Goal: Task Accomplishment & Management: Use online tool/utility

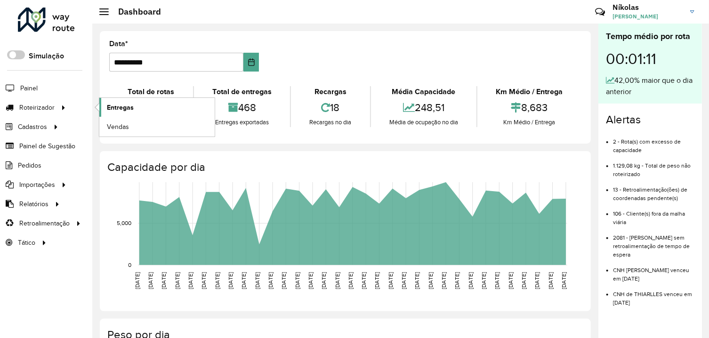
click at [126, 105] on span "Entregas" at bounding box center [120, 108] width 27 height 10
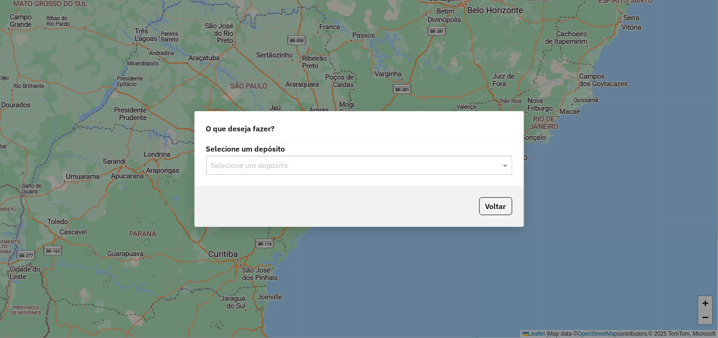
click at [320, 173] on div "Selecione um depósito" at bounding box center [359, 165] width 306 height 19
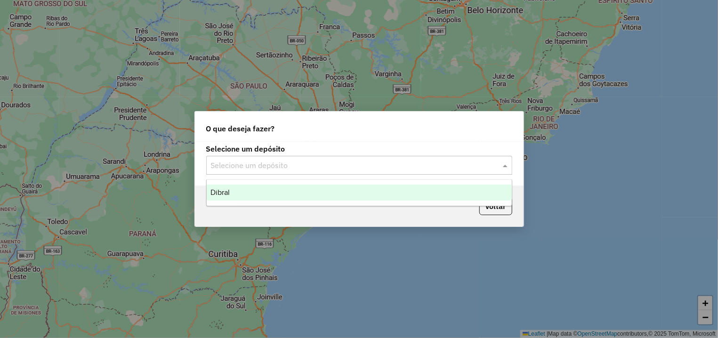
click at [310, 192] on div "Dibral" at bounding box center [359, 193] width 305 height 16
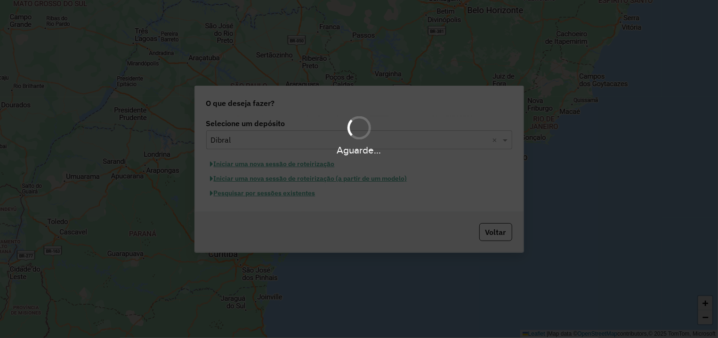
click at [262, 165] on hb-app "Aguarde... Pop-up bloqueado! Seu navegador bloqueou automáticamente a abertura …" at bounding box center [359, 169] width 718 height 338
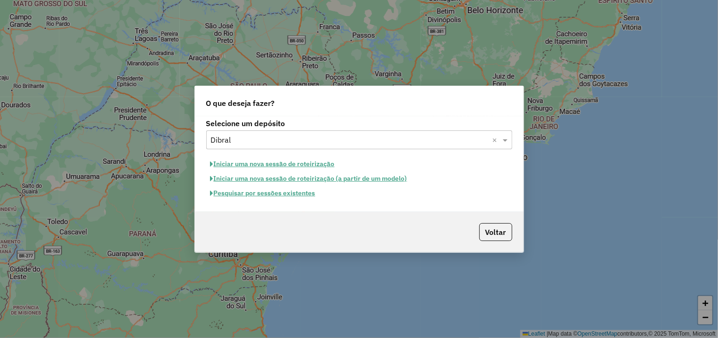
click at [293, 170] on button "Iniciar uma nova sessão de roteirização" at bounding box center [272, 164] width 133 height 15
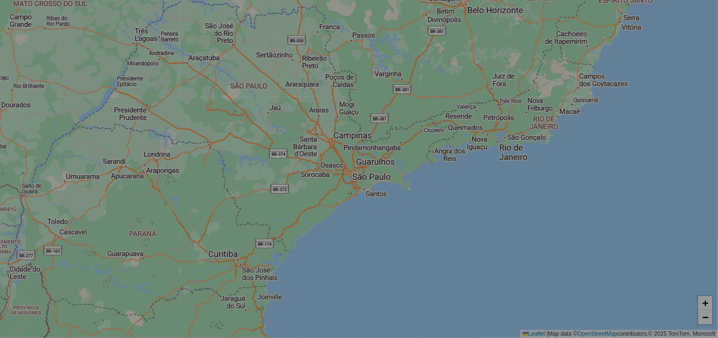
select select "*"
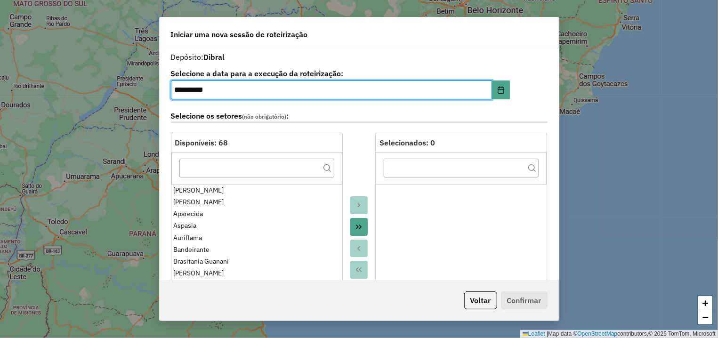
click at [360, 228] on button "Move All to Target" at bounding box center [359, 227] width 18 height 18
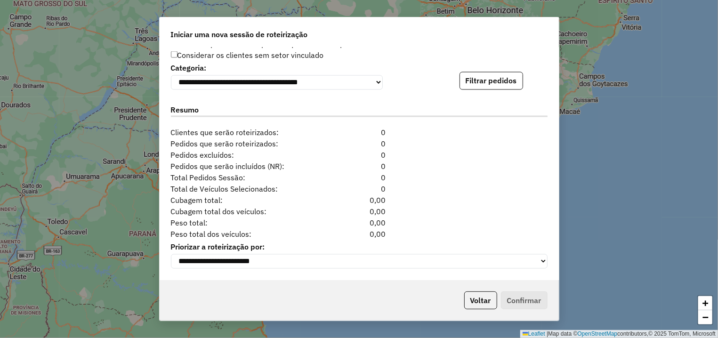
scroll to position [839, 0]
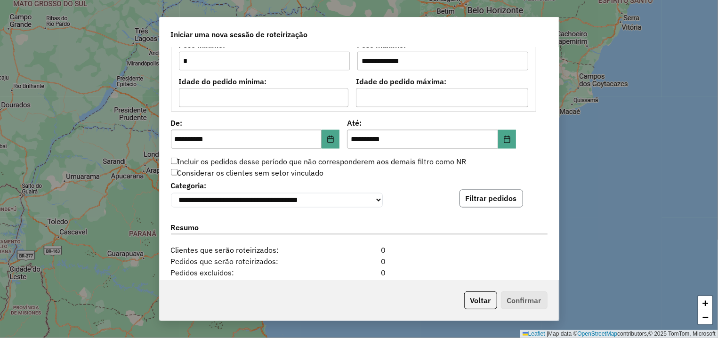
click at [481, 201] on button "Filtrar pedidos" at bounding box center [492, 199] width 64 height 18
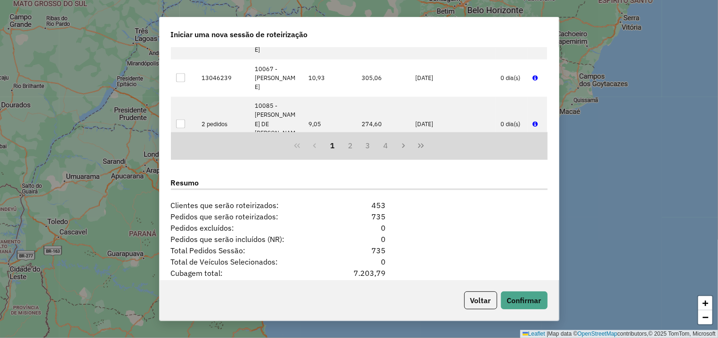
scroll to position [1155, 0]
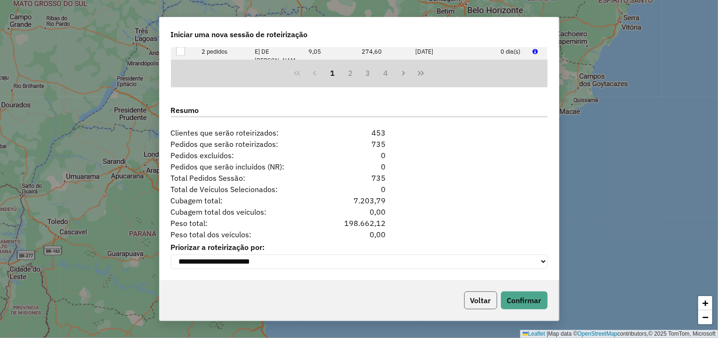
click at [483, 294] on button "Voltar" at bounding box center [480, 301] width 33 height 18
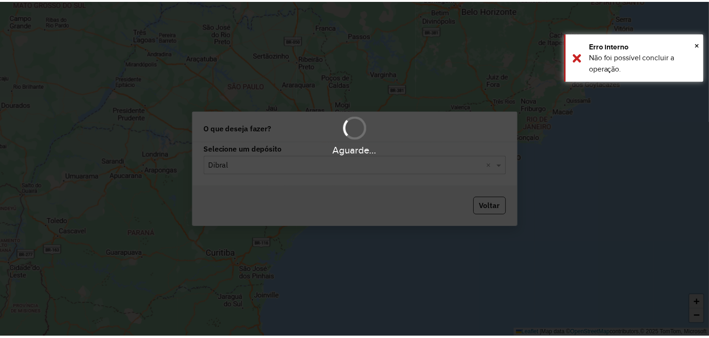
scroll to position [1143, 0]
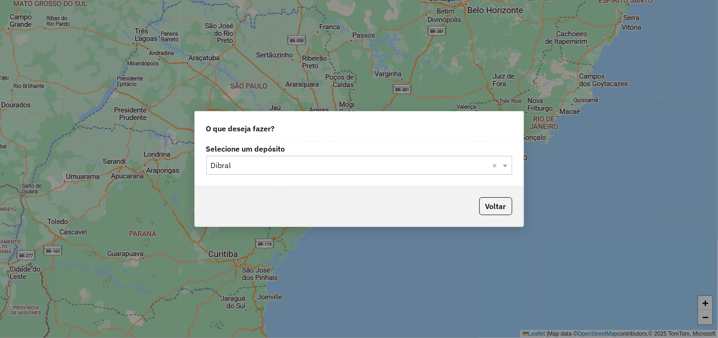
click at [449, 158] on div "Selecione um depósito × Dibral ×" at bounding box center [359, 165] width 306 height 19
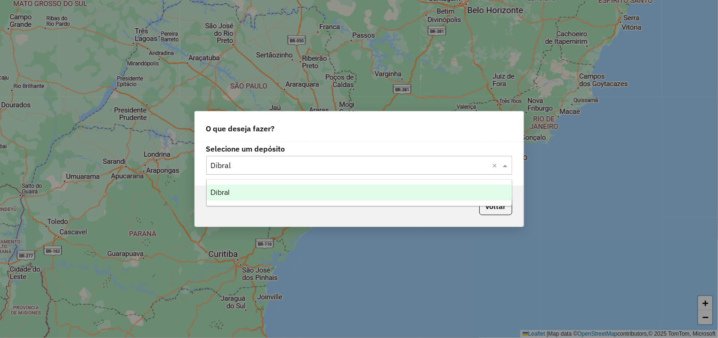
click at [268, 191] on div "Dibral" at bounding box center [359, 193] width 305 height 16
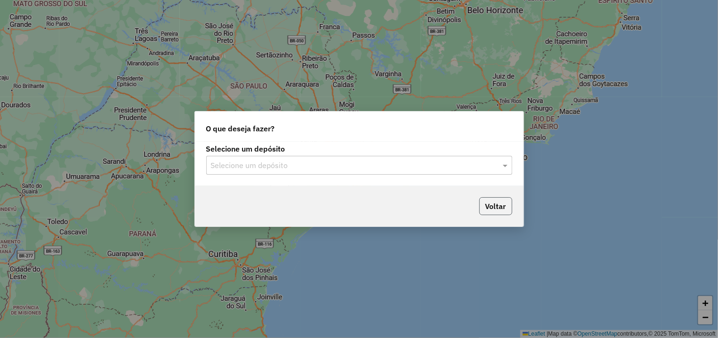
click at [497, 202] on button "Voltar" at bounding box center [496, 206] width 33 height 18
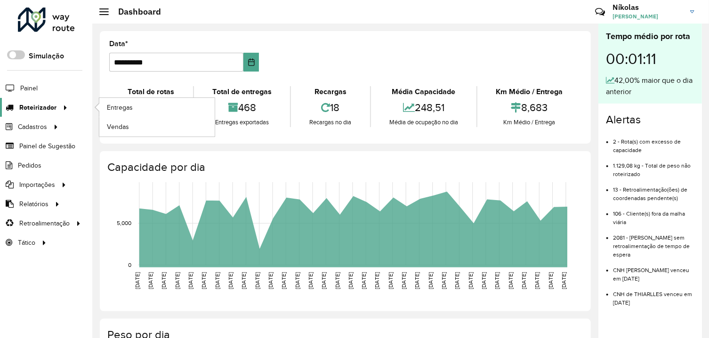
click at [60, 105] on icon at bounding box center [64, 107] width 8 height 14
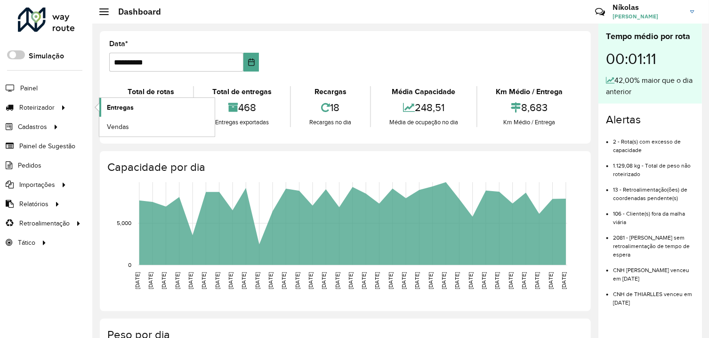
click at [130, 102] on link "Entregas" at bounding box center [156, 107] width 115 height 19
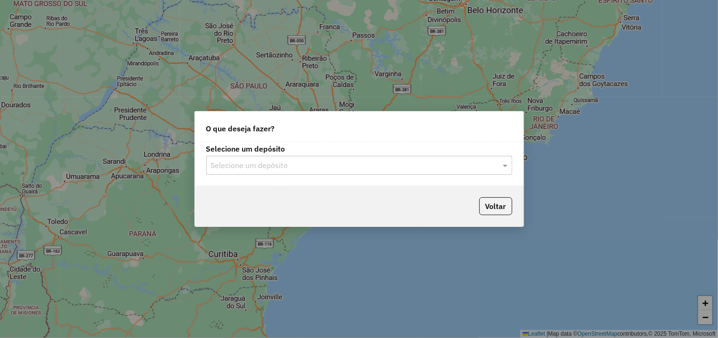
click at [366, 179] on div "Selecione um depósito Selecione um depósito" at bounding box center [359, 164] width 329 height 44
click at [366, 163] on input "text" at bounding box center [350, 165] width 278 height 11
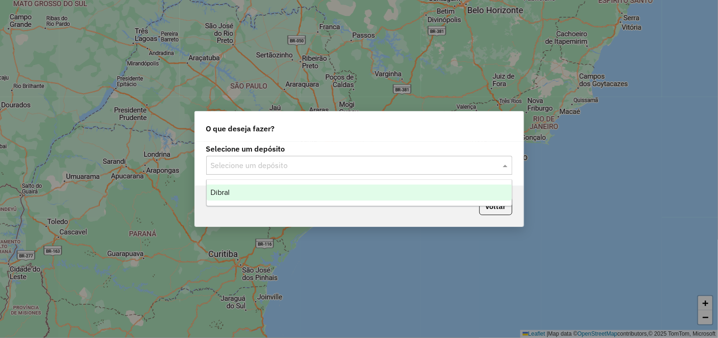
click at [282, 191] on div "Dibral" at bounding box center [359, 193] width 305 height 16
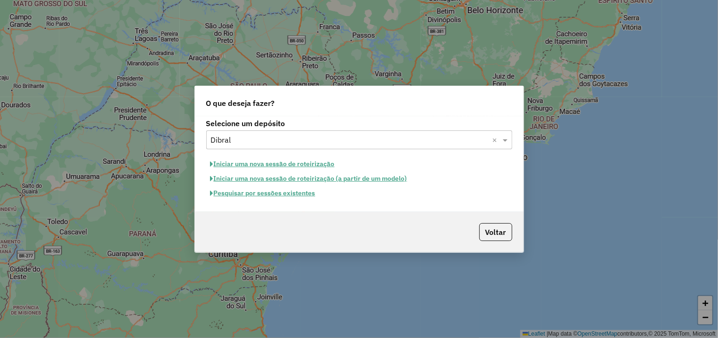
click at [310, 165] on button "Iniciar uma nova sessão de roteirização" at bounding box center [272, 164] width 133 height 15
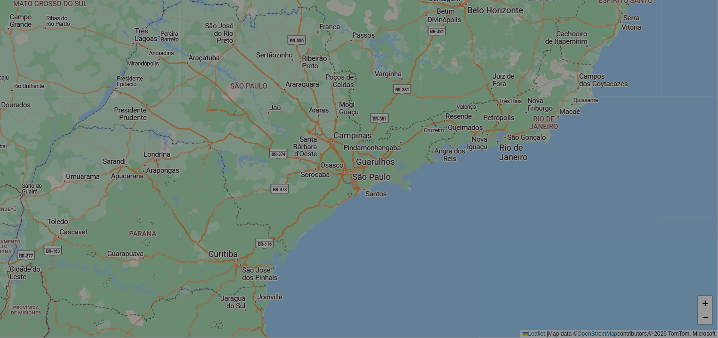
select select "*"
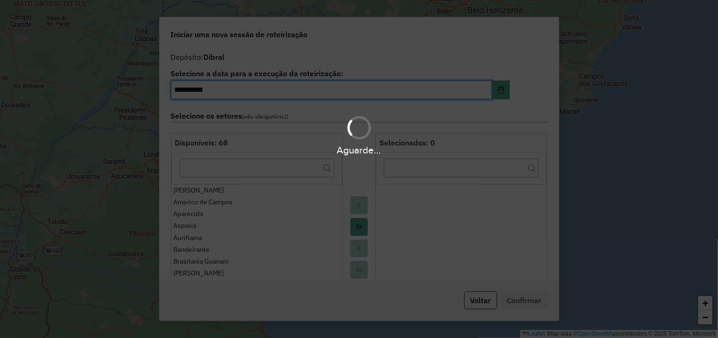
click at [362, 227] on button "Move All to Target" at bounding box center [359, 227] width 18 height 18
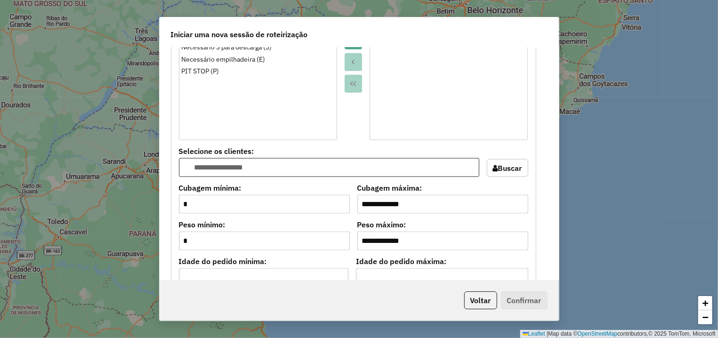
scroll to position [899, 0]
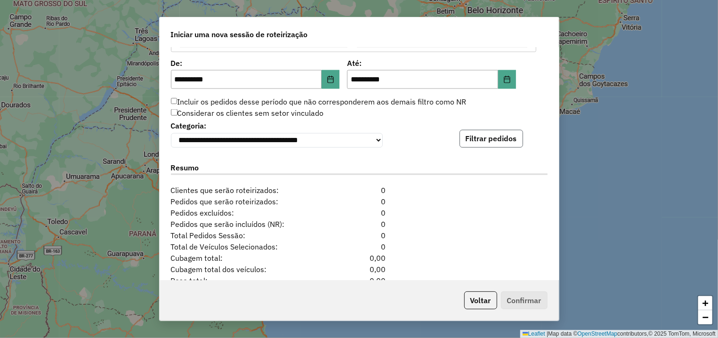
click at [460, 145] on button "Filtrar pedidos" at bounding box center [492, 139] width 64 height 18
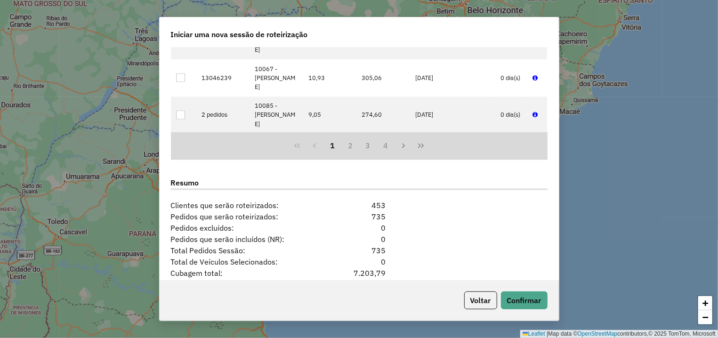
scroll to position [1155, 0]
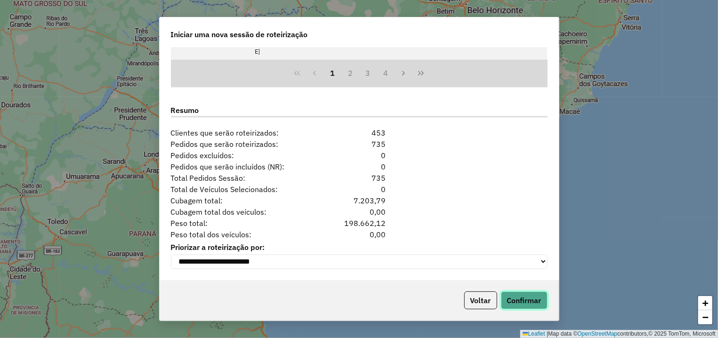
click at [511, 299] on button "Confirmar" at bounding box center [524, 301] width 47 height 18
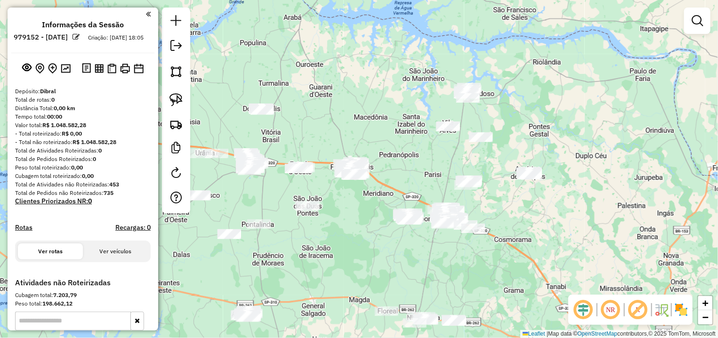
drag, startPoint x: 386, startPoint y: 140, endPoint x: 359, endPoint y: 129, distance: 29.1
click at [359, 129] on div "Janela de atendimento Grade de atendimento Capacidade Transportadoras Veículos …" at bounding box center [359, 169] width 718 height 338
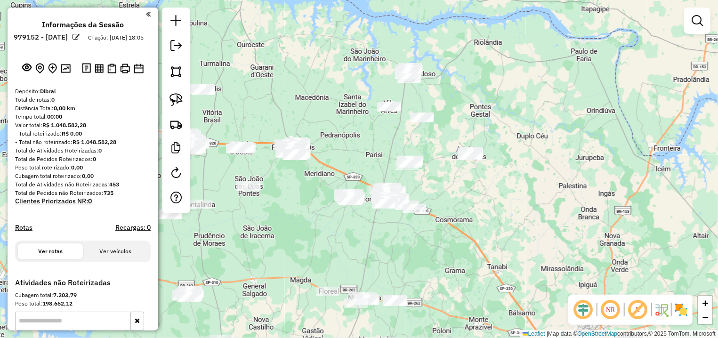
click at [323, 148] on div "Janela de atendimento Grade de atendimento Capacidade Transportadoras Veículos …" at bounding box center [359, 169] width 718 height 338
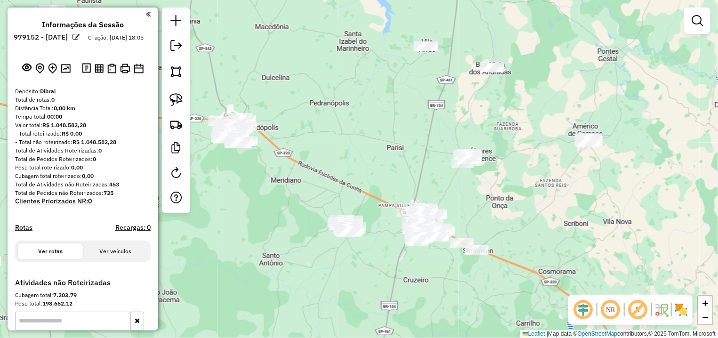
drag, startPoint x: 344, startPoint y: 115, endPoint x: 244, endPoint y: 44, distance: 123.3
click at [244, 44] on div "Janela de atendimento Grade de atendimento Capacidade Transportadoras Veículos …" at bounding box center [359, 169] width 718 height 338
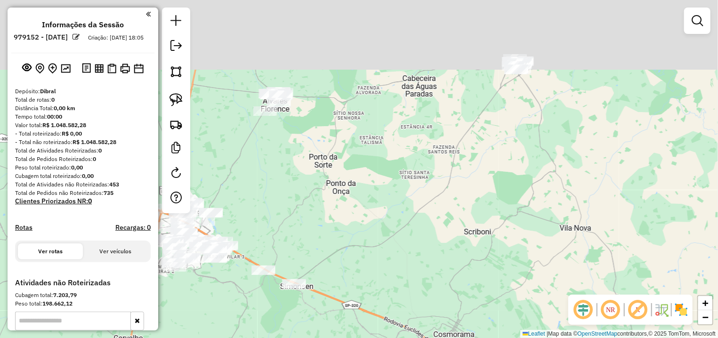
drag, startPoint x: 476, startPoint y: 116, endPoint x: 449, endPoint y: 245, distance: 131.5
click at [449, 245] on div "Janela de atendimento Grade de atendimento Capacidade Transportadoras Veículos …" at bounding box center [359, 169] width 718 height 338
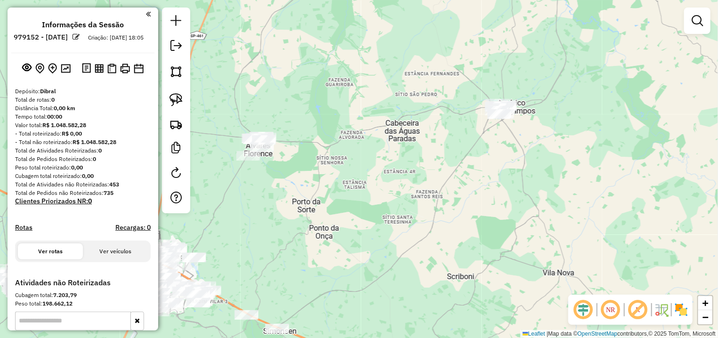
drag, startPoint x: 456, startPoint y: 163, endPoint x: 438, endPoint y: 205, distance: 46.3
click at [439, 207] on div "Janela de atendimento Grade de atendimento Capacidade Transportadoras Veículos …" at bounding box center [359, 169] width 718 height 338
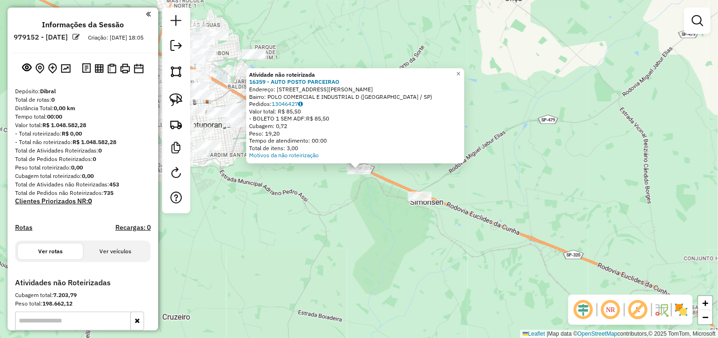
click at [375, 226] on div "Atividade não roteirizada 16359 - AUTO POSTO PARCEIRAO Endereço: [STREET_ADDRES…" at bounding box center [359, 169] width 718 height 338
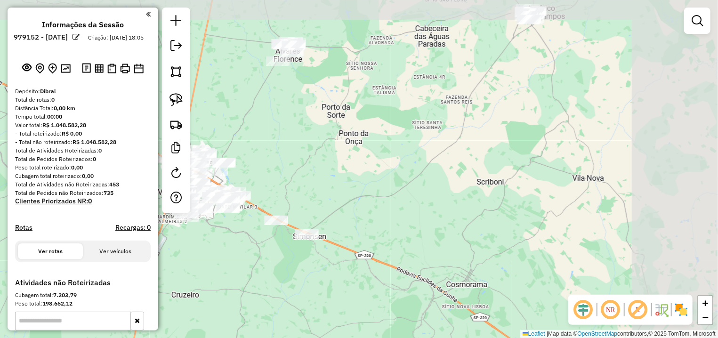
drag, startPoint x: 517, startPoint y: 175, endPoint x: 379, endPoint y: 222, distance: 146.1
click at [380, 222] on div "Janela de atendimento Grade de atendimento Capacidade Transportadoras Veículos …" at bounding box center [359, 169] width 718 height 338
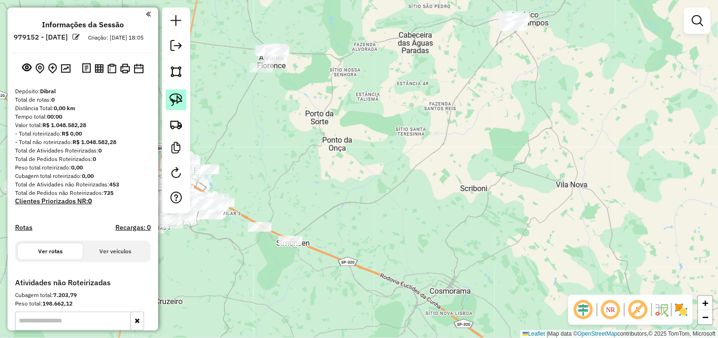
click at [172, 104] on img at bounding box center [176, 99] width 13 height 13
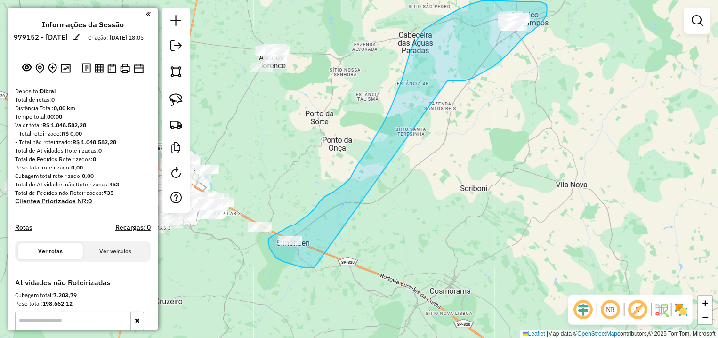
drag, startPoint x: 484, startPoint y: 73, endPoint x: 339, endPoint y: 261, distance: 238.2
click at [339, 261] on div "Janela de atendimento Grade de atendimento Capacidade Transportadoras Veículos …" at bounding box center [359, 169] width 718 height 338
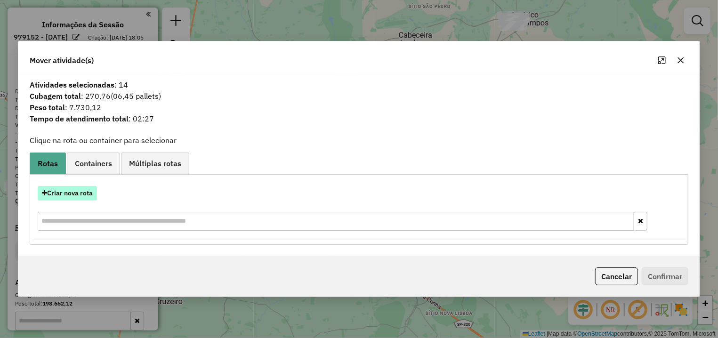
click at [75, 189] on button "Criar nova rota" at bounding box center [67, 193] width 59 height 15
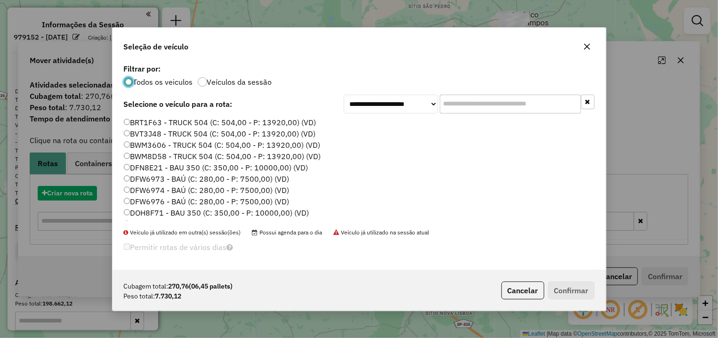
scroll to position [5, 3]
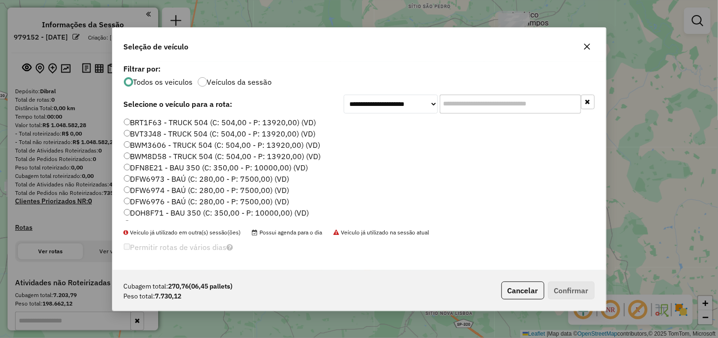
drag, startPoint x: 484, startPoint y: 110, endPoint x: 465, endPoint y: 110, distance: 18.8
click at [465, 110] on input "text" at bounding box center [510, 104] width 141 height 19
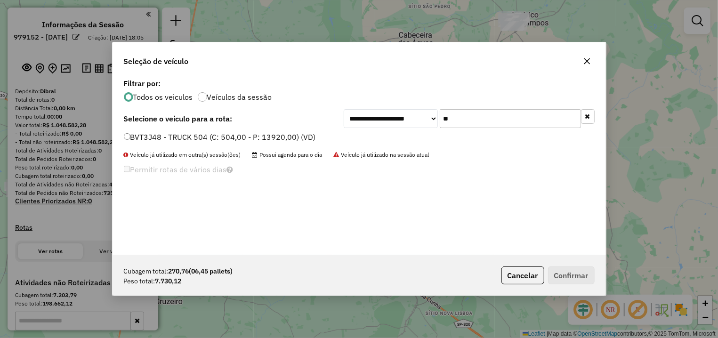
type input "**"
click at [261, 141] on label "BVT3J48 - TRUCK 504 (C: 504,00 - P: 13920,00) (VD)" at bounding box center [220, 136] width 192 height 11
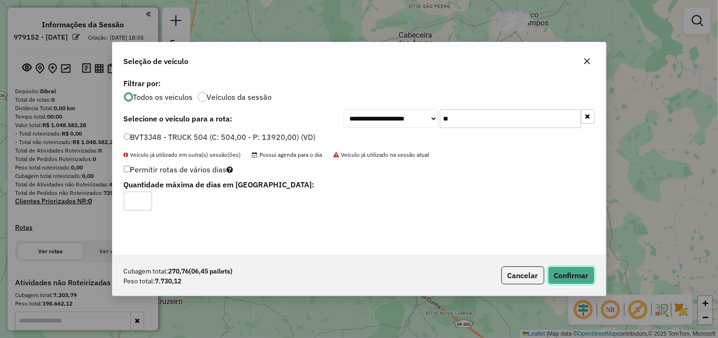
click at [591, 279] on button "Confirmar" at bounding box center [571, 276] width 47 height 18
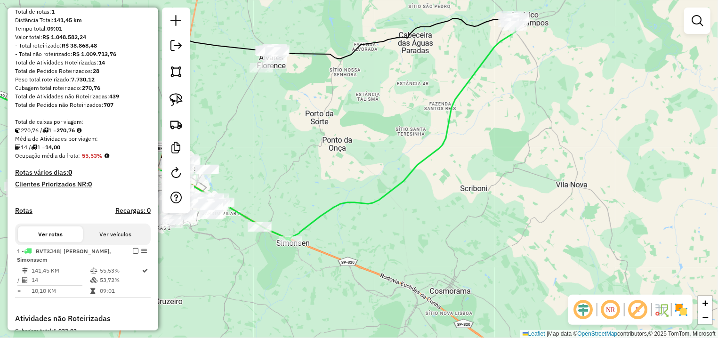
scroll to position [177, 0]
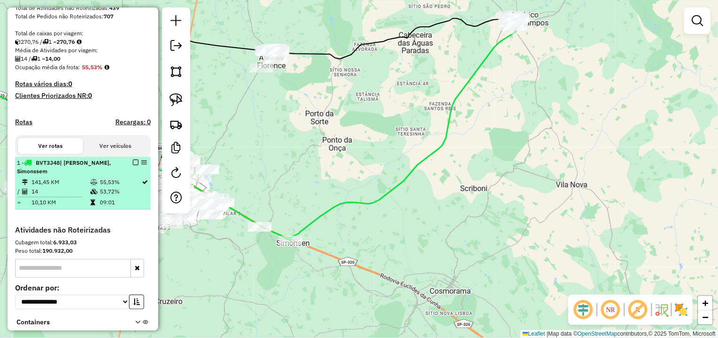
click at [127, 174] on div "1 - BVT3J48 | Americo de Campos, Simonssem" at bounding box center [83, 167] width 132 height 17
select select "**********"
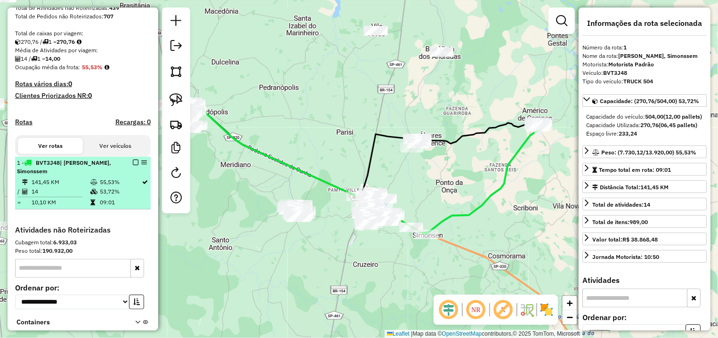
click at [133, 165] on em at bounding box center [136, 163] width 6 height 6
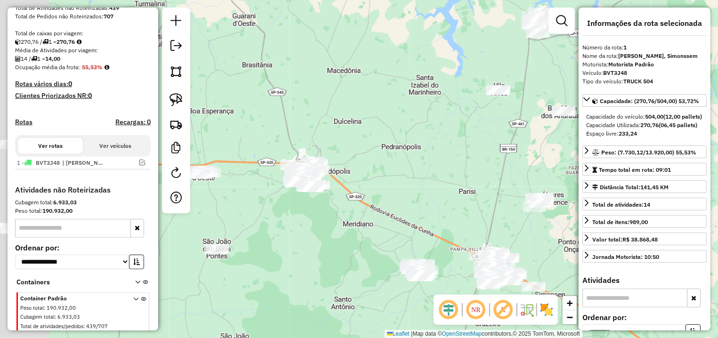
drag, startPoint x: 259, startPoint y: 185, endPoint x: 379, endPoint y: 245, distance: 134.4
click at [379, 245] on div "Janela de atendimento Grade de atendimento Capacidade Transportadoras Veículos …" at bounding box center [359, 169] width 718 height 338
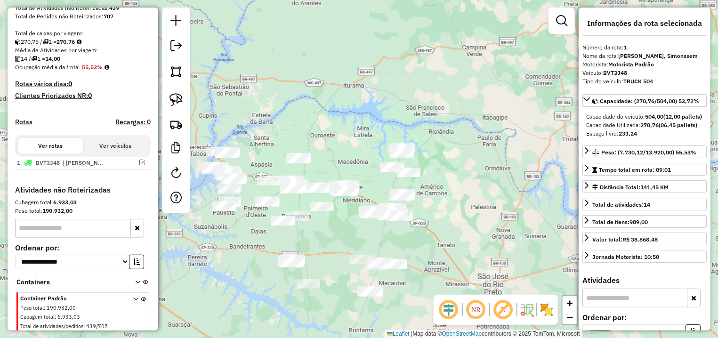
drag, startPoint x: 312, startPoint y: 161, endPoint x: 358, endPoint y: 158, distance: 45.8
click at [358, 158] on div "Janela de atendimento Grade de atendimento Capacidade Transportadoras Veículos …" at bounding box center [359, 169] width 718 height 338
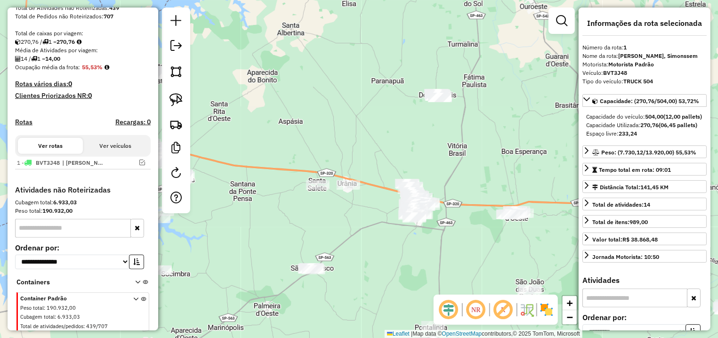
drag, startPoint x: 454, startPoint y: 114, endPoint x: 414, endPoint y: 130, distance: 43.1
click at [414, 130] on div "Janela de atendimento Grade de atendimento Capacidade Transportadoras Veículos …" at bounding box center [359, 169] width 718 height 338
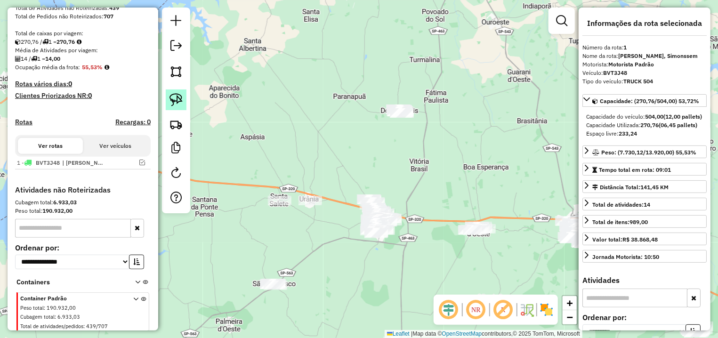
click at [179, 105] on img at bounding box center [176, 99] width 13 height 13
drag, startPoint x: 405, startPoint y: 81, endPoint x: 453, endPoint y: 126, distance: 66.0
click at [453, 126] on div "Janela de atendimento Grade de atendimento Capacidade Transportadoras Veículos …" at bounding box center [359, 169] width 718 height 338
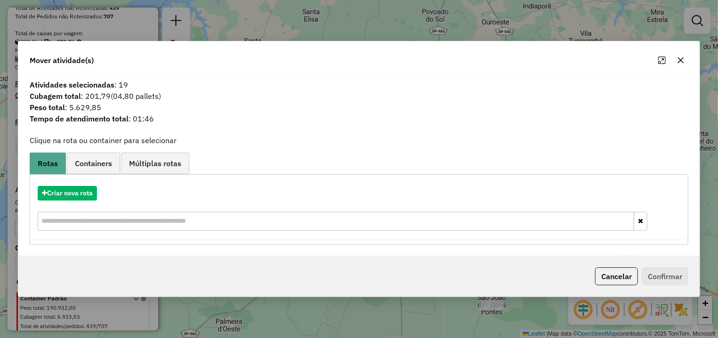
click at [57, 200] on div "Criar nova rota" at bounding box center [359, 209] width 654 height 61
click at [85, 188] on button "Criar nova rota" at bounding box center [67, 193] width 59 height 15
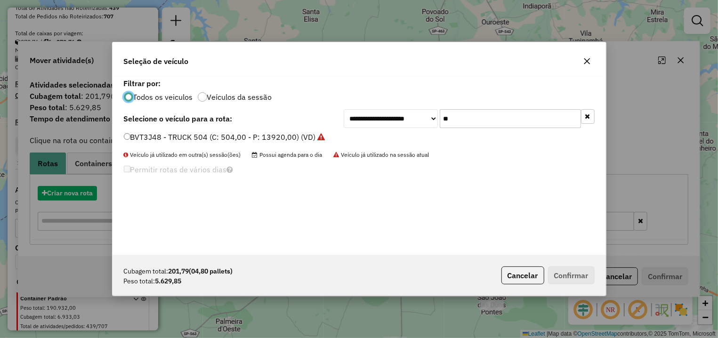
scroll to position [5, 3]
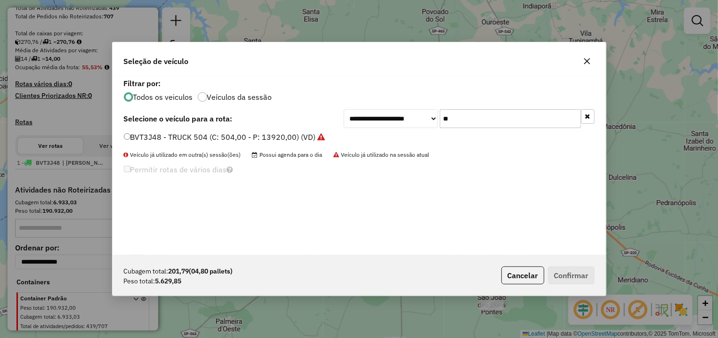
drag, startPoint x: 371, startPoint y: 130, endPoint x: 325, endPoint y: 128, distance: 46.2
click at [440, 128] on input "**" at bounding box center [510, 118] width 141 height 19
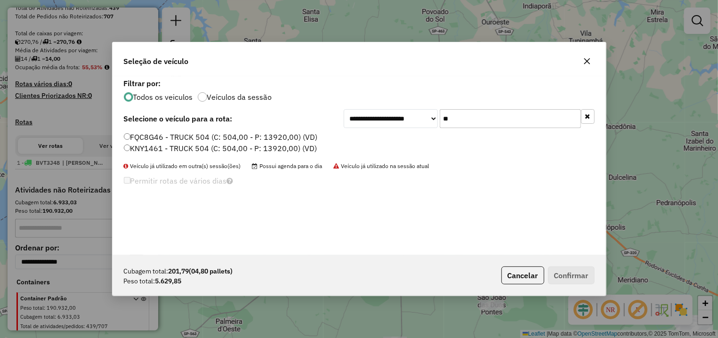
type input "**"
click at [288, 142] on label "FQC8G46 - TRUCK 504 (C: 504,00 - P: 13920,00) (VD)" at bounding box center [221, 136] width 194 height 11
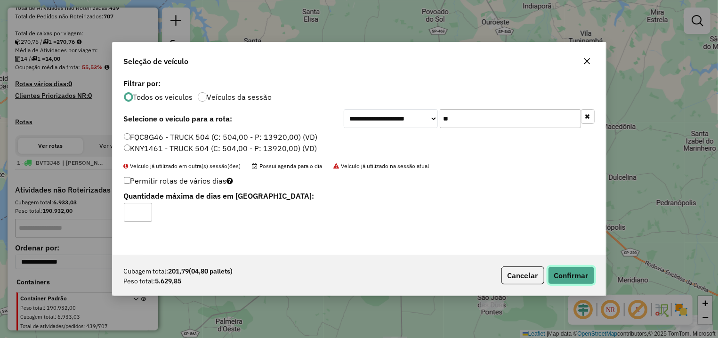
click at [576, 277] on button "Confirmar" at bounding box center [571, 276] width 47 height 18
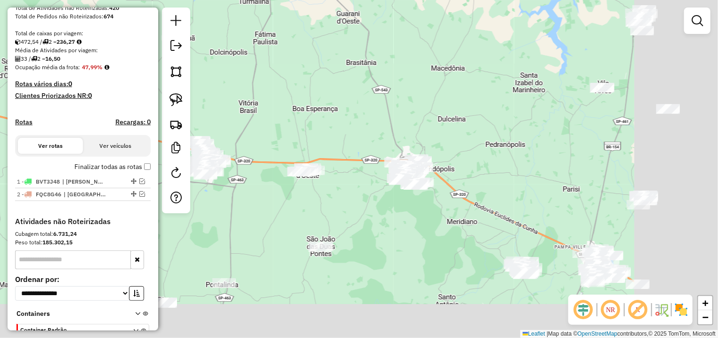
drag, startPoint x: 551, startPoint y: 162, endPoint x: 407, endPoint y: 114, distance: 152.5
click at [407, 114] on div "Janela de atendimento Grade de atendimento Capacidade Transportadoras Veículos …" at bounding box center [359, 169] width 718 height 338
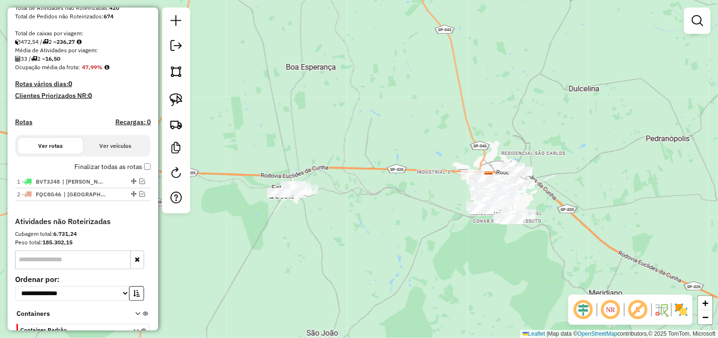
drag, startPoint x: 310, startPoint y: 149, endPoint x: 282, endPoint y: 135, distance: 31.8
click at [330, 141] on div "Janela de atendimento Grade de atendimento Capacidade Transportadoras Veículos …" at bounding box center [359, 169] width 718 height 338
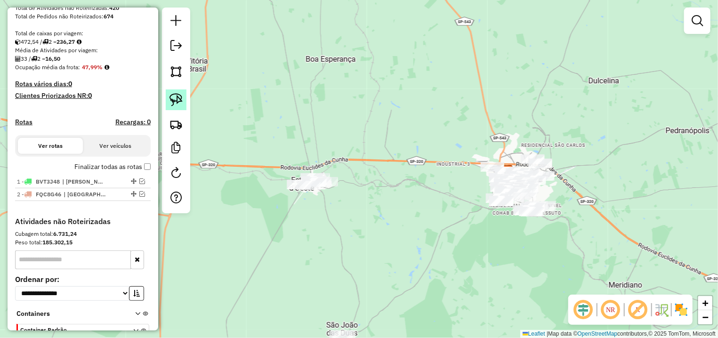
click at [182, 100] on img at bounding box center [176, 99] width 13 height 13
drag, startPoint x: 234, startPoint y: 195, endPoint x: 366, endPoint y: 166, distance: 135.1
click at [366, 166] on div "Janela de atendimento Grade de atendimento Capacidade Transportadoras Veículos …" at bounding box center [359, 169] width 718 height 338
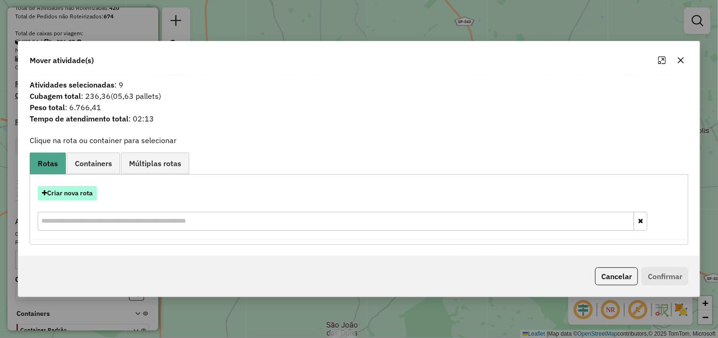
click at [73, 197] on button "Criar nova rota" at bounding box center [67, 193] width 59 height 15
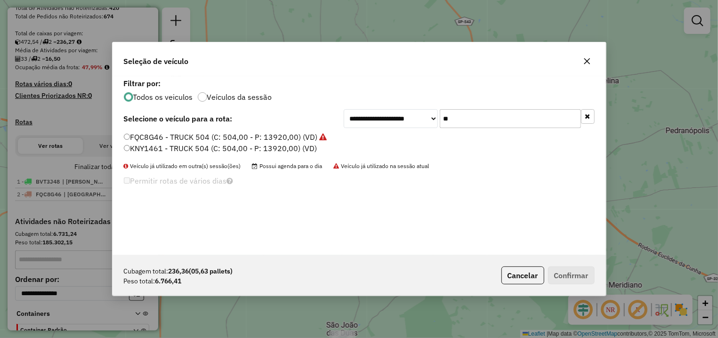
drag, startPoint x: 480, startPoint y: 122, endPoint x: 301, endPoint y: 124, distance: 178.6
click at [440, 122] on input "**" at bounding box center [510, 118] width 141 height 19
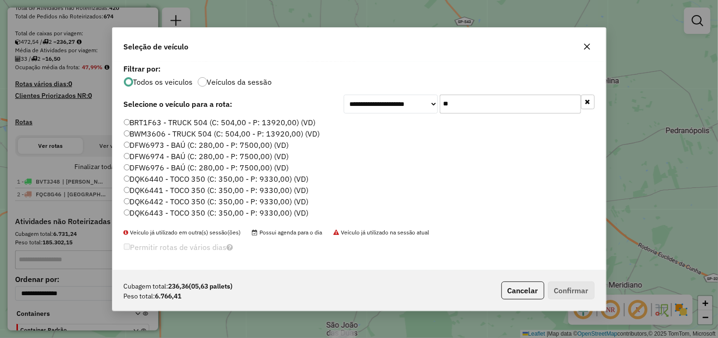
type input "*"
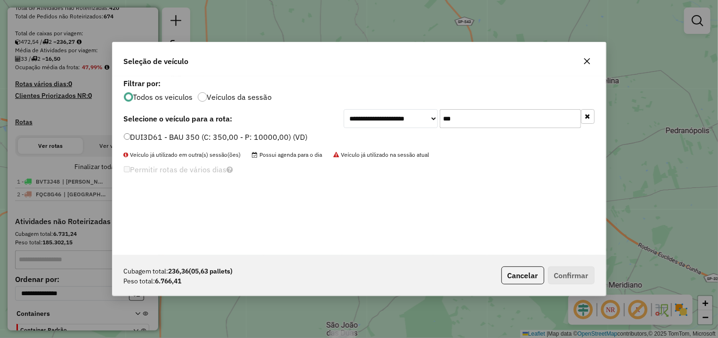
type input "***"
click at [266, 135] on label "DUI3D61 - BAU 350 (C: 350,00 - P: 10000,00) (VD)" at bounding box center [216, 136] width 184 height 11
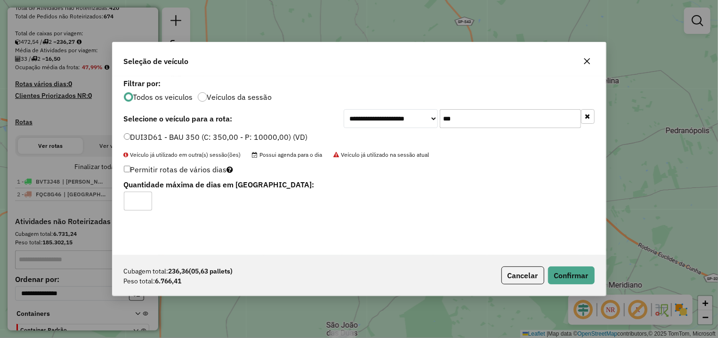
click at [586, 263] on div "Cubagem total: 236,36 (05,63 pallets) Peso total: 6.766,41 Cancelar Confirmar" at bounding box center [360, 275] width 494 height 41
click at [586, 268] on button "Confirmar" at bounding box center [571, 276] width 47 height 18
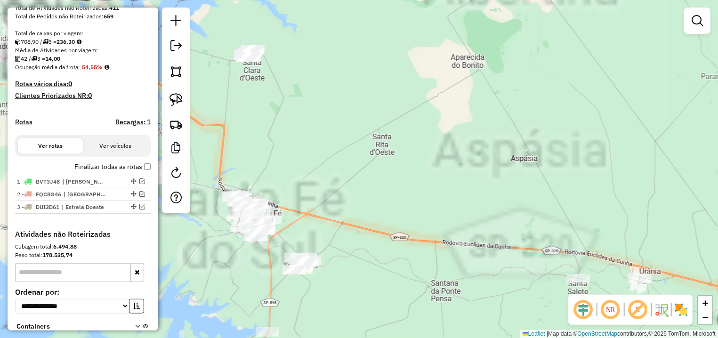
drag, startPoint x: 280, startPoint y: 156, endPoint x: 374, endPoint y: 184, distance: 98.7
click at [374, 184] on div "Janela de atendimento Grade de atendimento Capacidade Transportadoras Veículos …" at bounding box center [359, 169] width 718 height 338
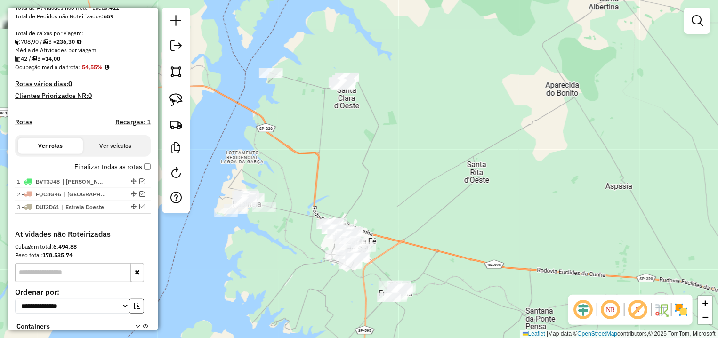
drag, startPoint x: 340, startPoint y: 120, endPoint x: 277, endPoint y: 110, distance: 63.5
click at [340, 149] on div "Janela de atendimento Grade de atendimento Capacidade Transportadoras Veículos …" at bounding box center [359, 169] width 718 height 338
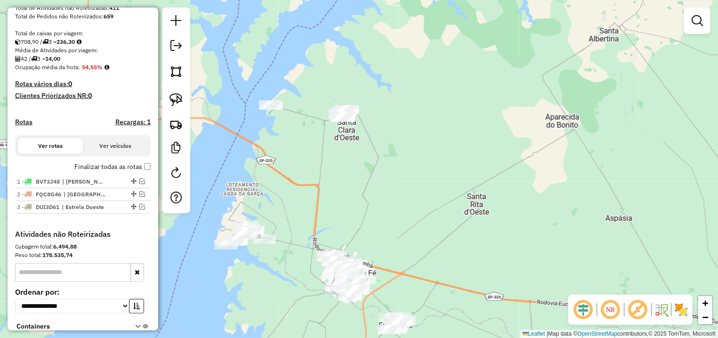
click at [176, 95] on img at bounding box center [176, 99] width 13 height 13
drag, startPoint x: 247, startPoint y: 93, endPoint x: 472, endPoint y: 109, distance: 225.7
click at [472, 109] on div "Janela de atendimento Grade de atendimento Capacidade Transportadoras Veículos …" at bounding box center [359, 169] width 718 height 338
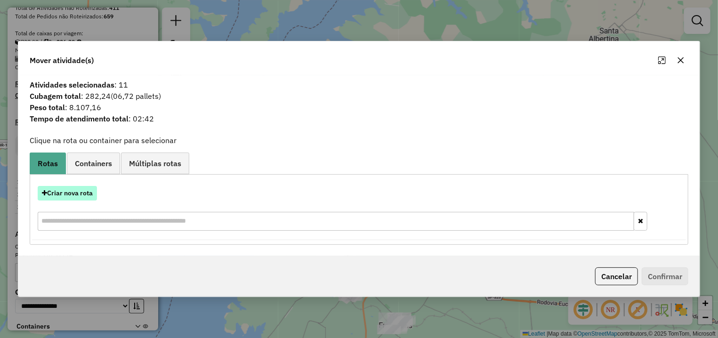
click at [73, 194] on button "Criar nova rota" at bounding box center [67, 193] width 59 height 15
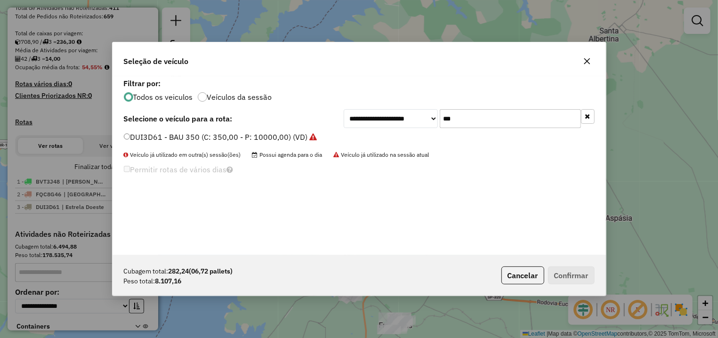
drag, startPoint x: 492, startPoint y: 117, endPoint x: 335, endPoint y: 117, distance: 156.4
click at [440, 117] on input "***" at bounding box center [510, 118] width 141 height 19
type input "***"
click at [209, 141] on label "EYW5308 - TRUCK 504 (C: 504,00 - P: 13920,00) (VD)" at bounding box center [221, 136] width 195 height 11
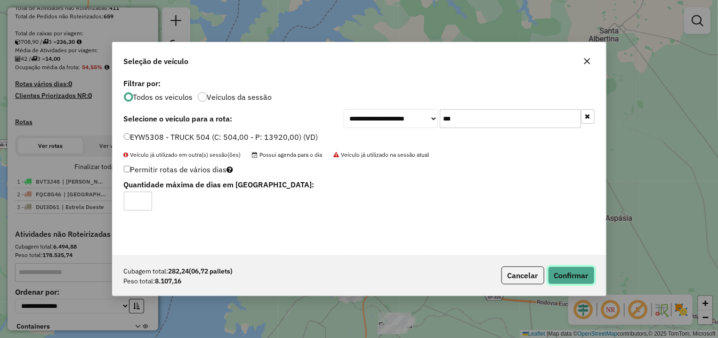
click at [571, 275] on button "Confirmar" at bounding box center [571, 276] width 47 height 18
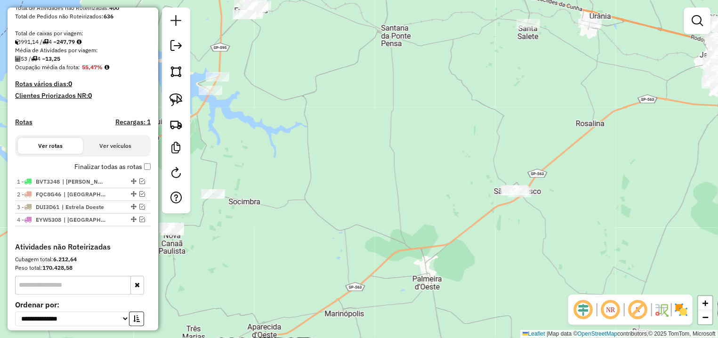
drag, startPoint x: 481, startPoint y: 200, endPoint x: 383, endPoint y: 82, distance: 153.5
click at [383, 83] on div "Janela de atendimento Grade de atendimento Capacidade Transportadoras Veículos …" at bounding box center [359, 169] width 718 height 338
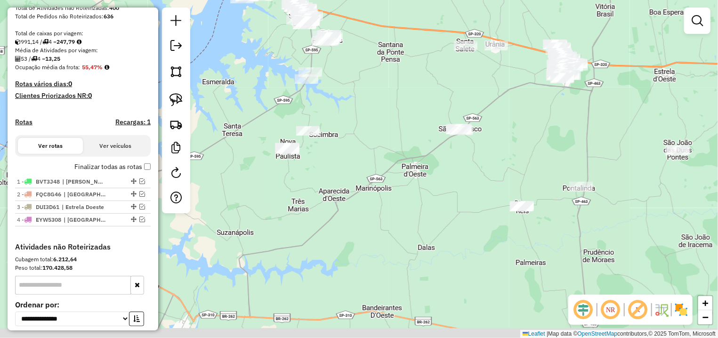
drag, startPoint x: 574, startPoint y: 163, endPoint x: 514, endPoint y: 145, distance: 62.6
click at [514, 145] on div "Janela de atendimento Grade de atendimento Capacidade Transportadoras Veículos …" at bounding box center [359, 169] width 718 height 338
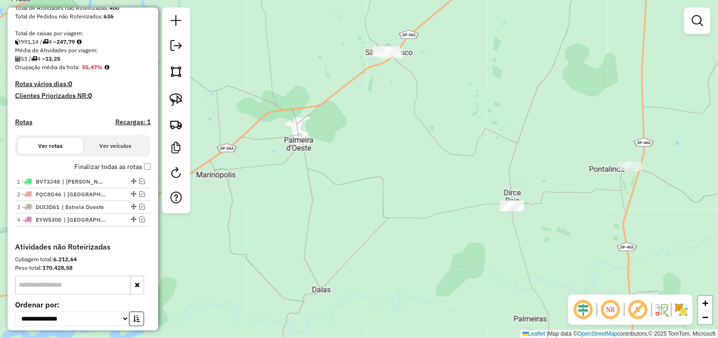
click at [429, 99] on div "Janela de atendimento Grade de atendimento Capacidade Transportadoras Veículos …" at bounding box center [359, 169] width 718 height 338
click at [179, 104] on img at bounding box center [176, 99] width 13 height 13
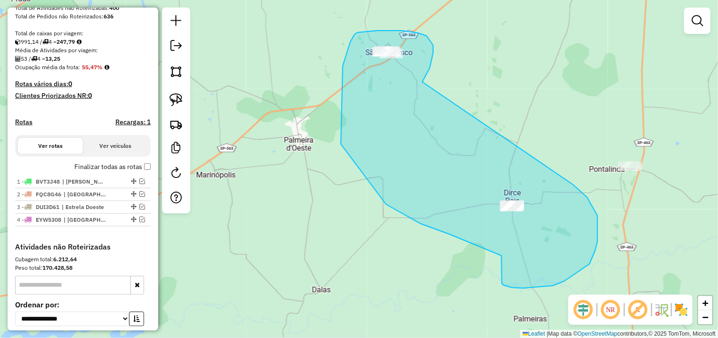
drag, startPoint x: 430, startPoint y: 68, endPoint x: 535, endPoint y: 153, distance: 135.0
click at [542, 153] on div "Janela de atendimento Grade de atendimento Capacidade Transportadoras Veículos …" at bounding box center [359, 169] width 718 height 338
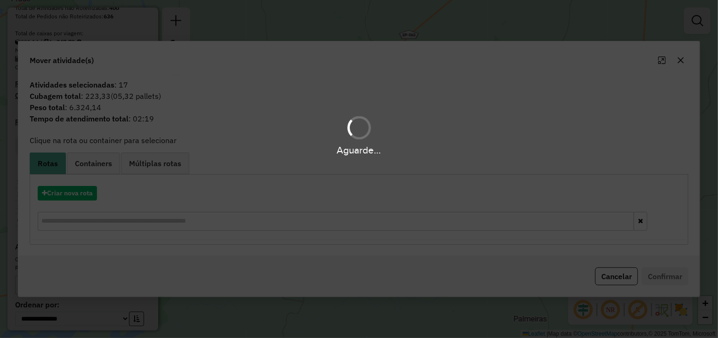
click at [60, 181] on div "Aguarde..." at bounding box center [359, 169] width 718 height 338
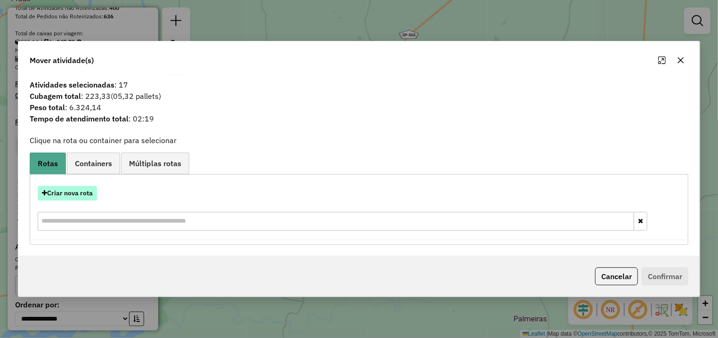
click at [78, 191] on button "Criar nova rota" at bounding box center [67, 193] width 59 height 15
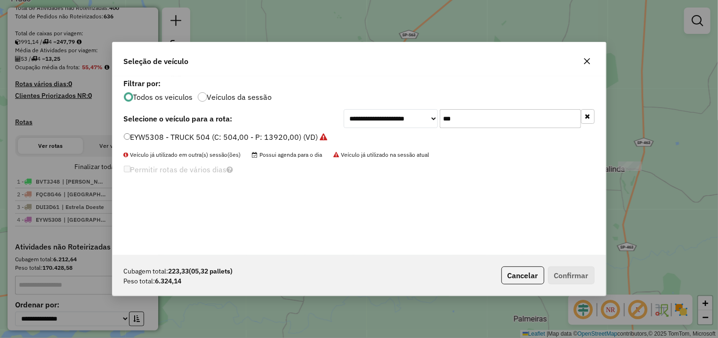
drag, startPoint x: 493, startPoint y: 128, endPoint x: 417, endPoint y: 121, distance: 76.2
click at [424, 121] on div "**********" at bounding box center [360, 165] width 494 height 179
drag, startPoint x: 490, startPoint y: 114, endPoint x: 378, endPoint y: 119, distance: 112.2
click at [440, 119] on input "***" at bounding box center [510, 118] width 141 height 19
type input "***"
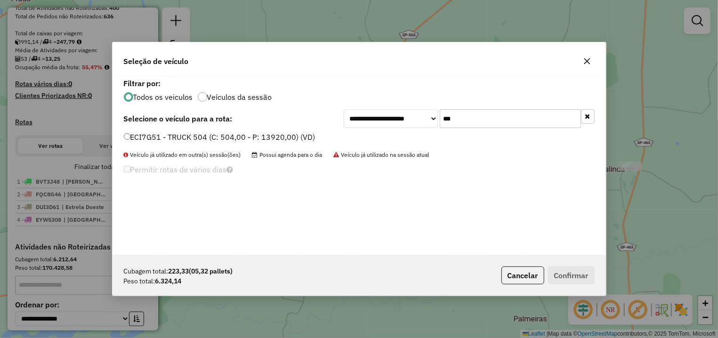
click at [318, 136] on li "ECI7G51 - TRUCK 504 (C: 504,00 - P: 13920,00) (VD)" at bounding box center [359, 137] width 471 height 11
click at [276, 143] on div "ECI7G51 - TRUCK 504 (C: 504,00 - P: 13920,00) (VD)" at bounding box center [359, 141] width 482 height 19
click at [265, 143] on li "ECI7G51 - TRUCK 504 (C: 504,00 - P: 13920,00) (VD)" at bounding box center [359, 137] width 471 height 11
click at [274, 136] on label "ECI7G51 - TRUCK 504 (C: 504,00 - P: 13920,00) (VD)" at bounding box center [220, 136] width 192 height 11
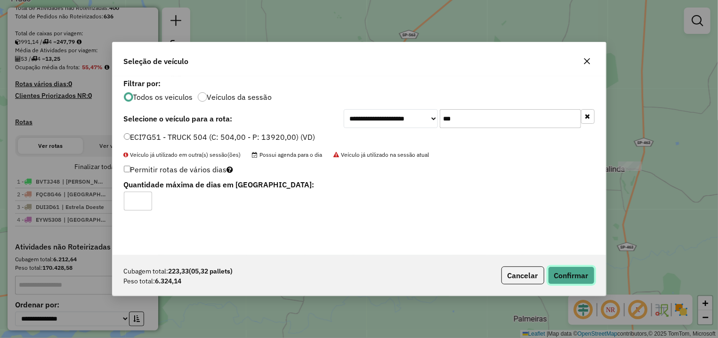
click at [556, 272] on button "Confirmar" at bounding box center [571, 276] width 47 height 18
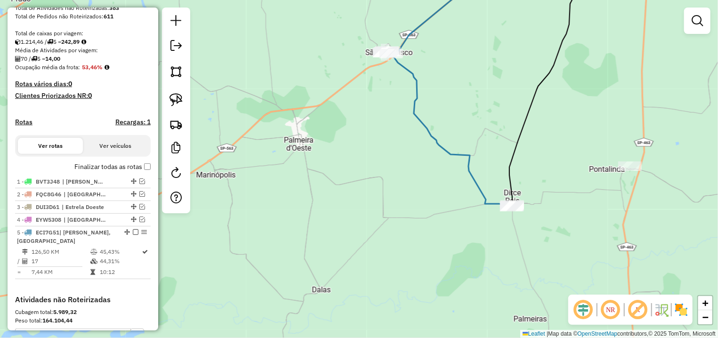
click at [141, 175] on div "Depósito: Dibral Total de rotas: 5 Distância Total: 572,50 km Tempo total: 38:4…" at bounding box center [82, 102] width 143 height 384
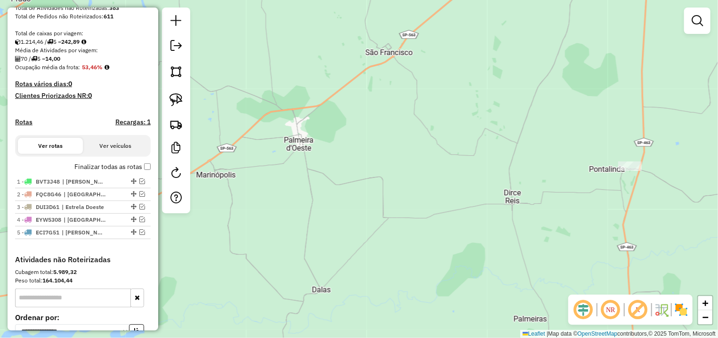
click at [576, 177] on div "Janela de atendimento Grade de atendimento Capacidade Transportadoras Veículos …" at bounding box center [359, 169] width 718 height 338
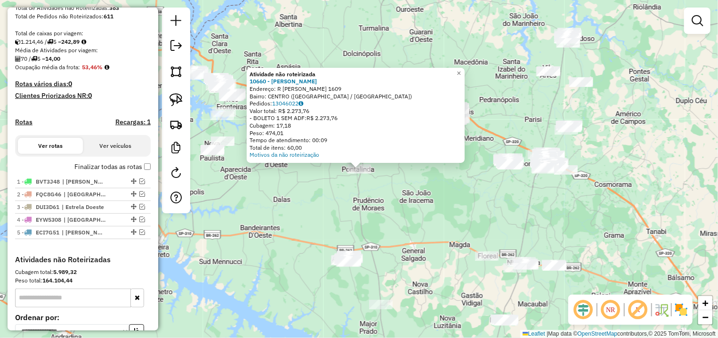
click at [388, 222] on div "Atividade não roteirizada 10660 - ELIZANGELA DA SILVA Endereço: R JOSE ANTONIO …" at bounding box center [359, 169] width 718 height 338
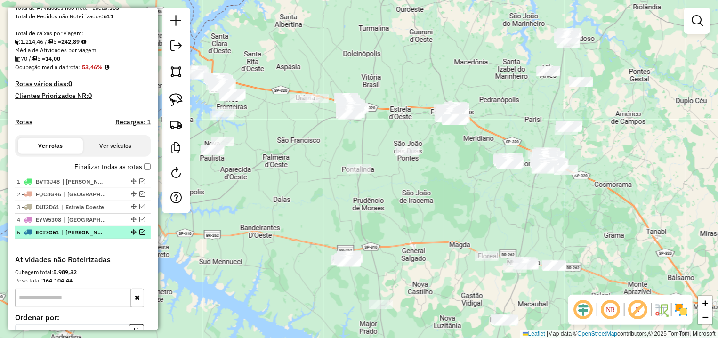
click at [139, 235] on em at bounding box center [142, 232] width 6 height 6
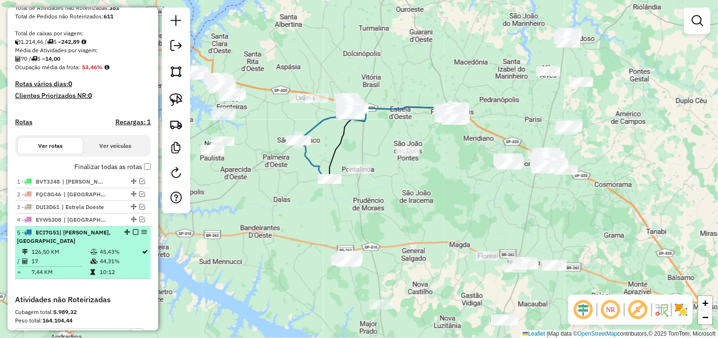
click at [131, 235] on div at bounding box center [133, 232] width 28 height 6
select select "**********"
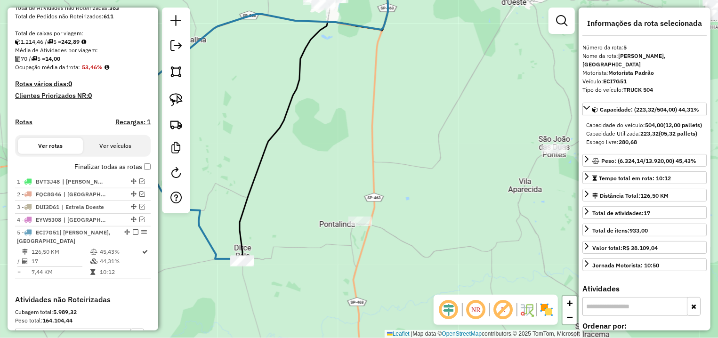
drag, startPoint x: 319, startPoint y: 227, endPoint x: 378, endPoint y: 171, distance: 81.0
click at [378, 171] on div "Janela de atendimento Grade de atendimento Capacidade Transportadoras Veículos …" at bounding box center [359, 169] width 718 height 338
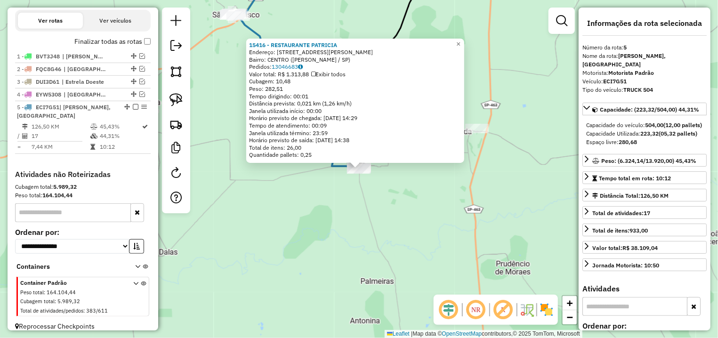
scroll to position [319, 0]
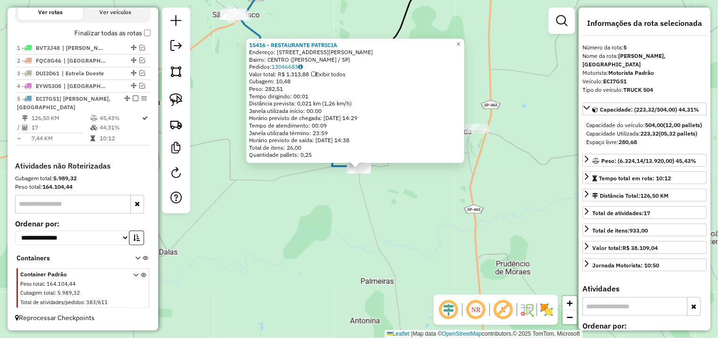
click at [388, 207] on div "15416 - RESTAURANTE PATRICIA Endereço: R PRINCESA ISABEL 2250 Bairro: CENTRO (D…" at bounding box center [359, 169] width 718 height 338
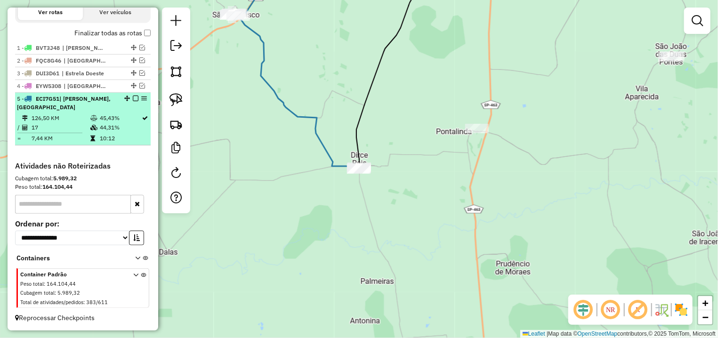
click at [123, 99] on div at bounding box center [133, 99] width 28 height 6
select select "**********"
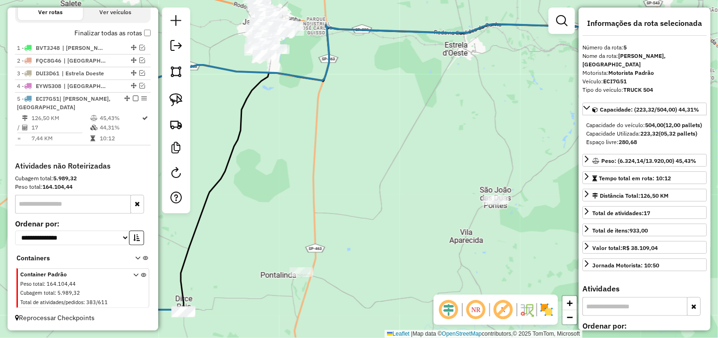
scroll to position [279, 0]
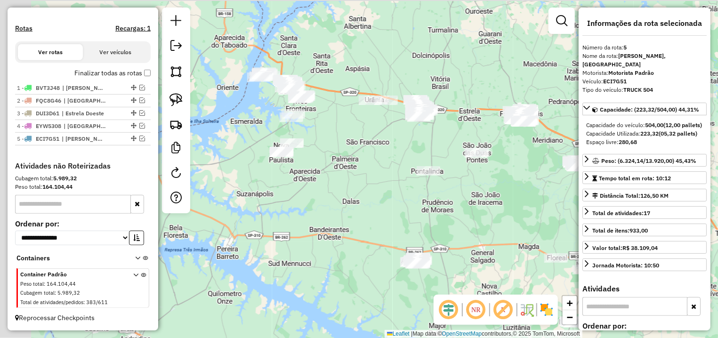
drag, startPoint x: 251, startPoint y: 122, endPoint x: 405, endPoint y: 158, distance: 158.0
click at [405, 158] on div "Janela de atendimento Grade de atendimento Capacidade Transportadoras Veículos …" at bounding box center [359, 169] width 718 height 338
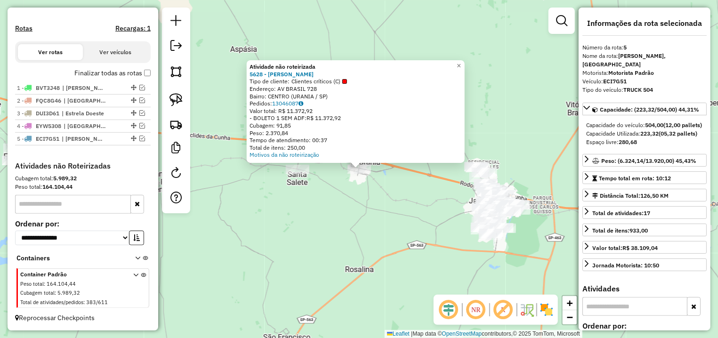
click at [329, 213] on div "Atividade não roteirizada 5628 - ANDRE LUIS DE FREITA Tipo de cliente: Clientes…" at bounding box center [359, 169] width 718 height 338
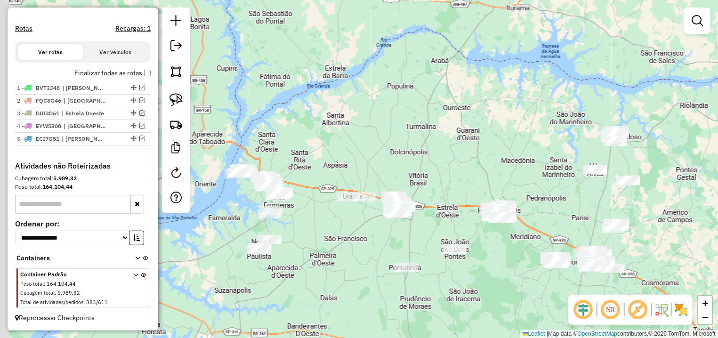
drag, startPoint x: 333, startPoint y: 150, endPoint x: 383, endPoint y: 152, distance: 49.5
click at [383, 152] on div "Janela de atendimento Grade de atendimento Capacidade Transportadoras Veículos …" at bounding box center [359, 169] width 718 height 338
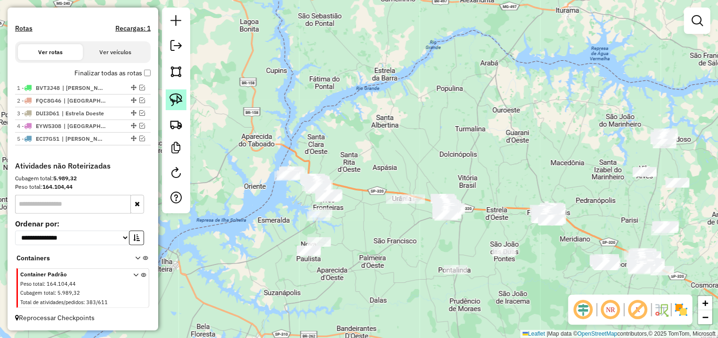
click at [174, 99] on img at bounding box center [176, 99] width 13 height 13
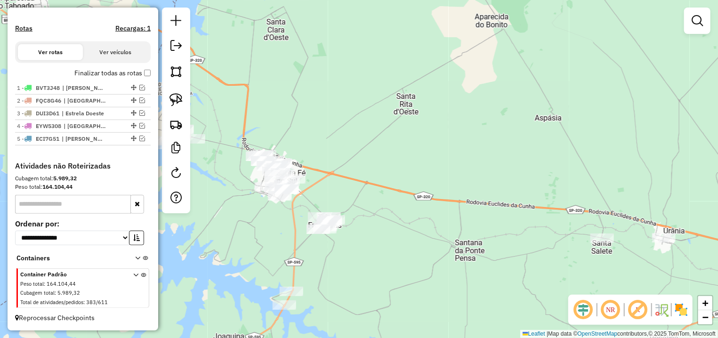
click at [240, 149] on div "Janela de atendimento Grade de atendimento Capacidade Transportadoras Veículos …" at bounding box center [359, 169] width 718 height 338
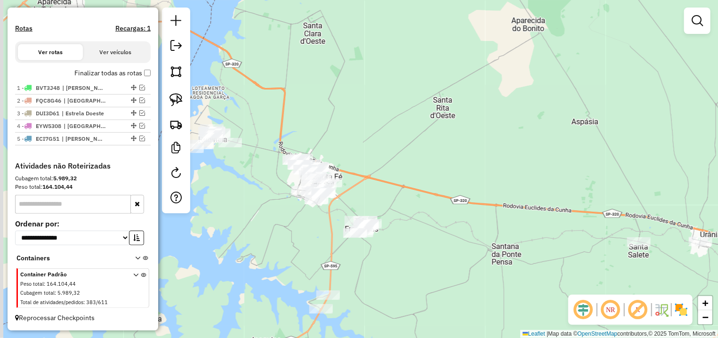
drag, startPoint x: 234, startPoint y: 131, endPoint x: 277, endPoint y: 133, distance: 42.9
click at [277, 135] on div "Janela de atendimento Grade de atendimento Capacidade Transportadoras Veículos …" at bounding box center [359, 169] width 718 height 338
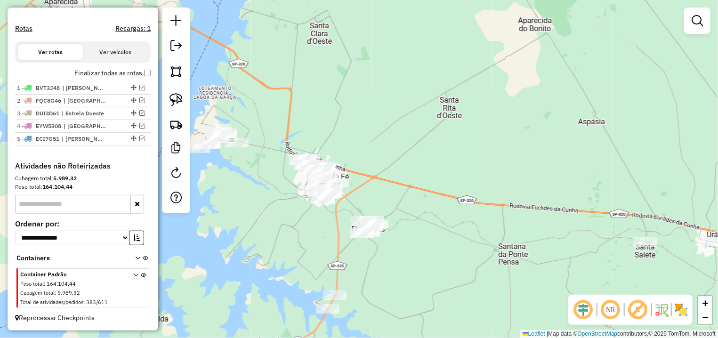
drag, startPoint x: 171, startPoint y: 101, endPoint x: 250, endPoint y: 121, distance: 81.1
click at [172, 101] on img at bounding box center [176, 99] width 13 height 13
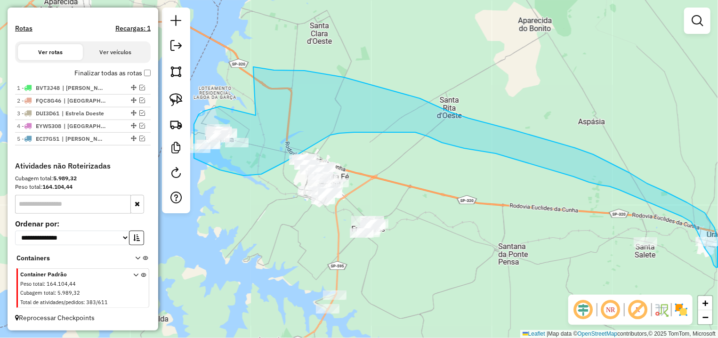
drag, startPoint x: 248, startPoint y: 113, endPoint x: 252, endPoint y: 66, distance: 46.8
click at [252, 66] on div "Janela de atendimento Grade de atendimento Capacidade Transportadoras Veículos …" at bounding box center [359, 169] width 718 height 338
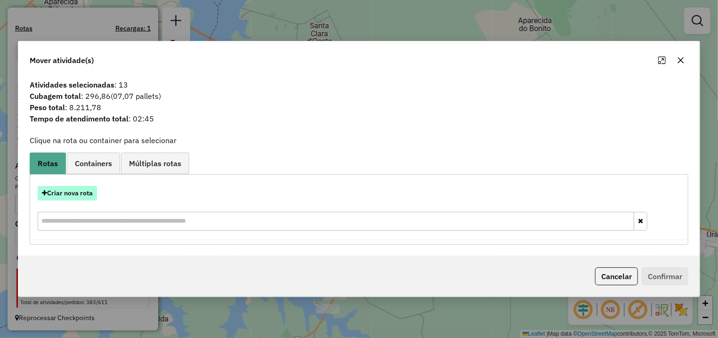
click at [73, 187] on button "Criar nova rota" at bounding box center [67, 193] width 59 height 15
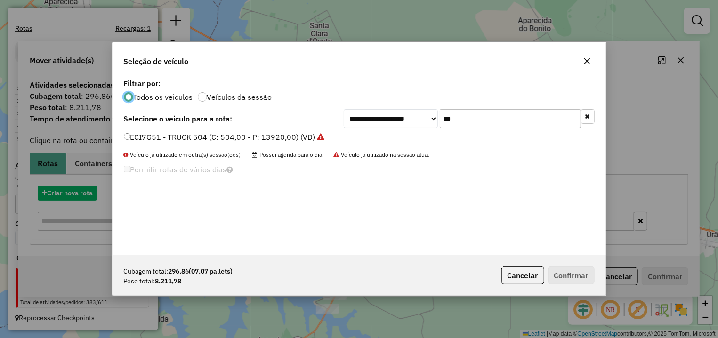
scroll to position [5, 3]
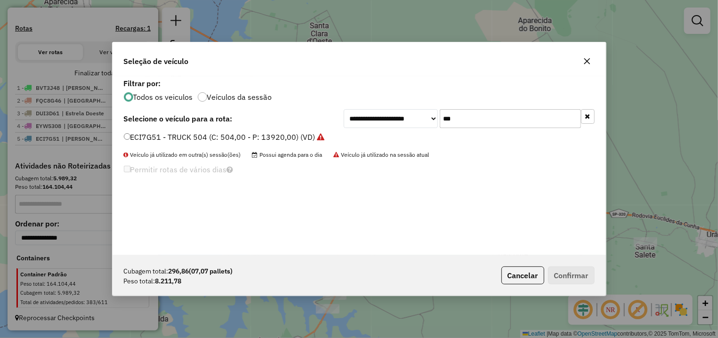
drag, startPoint x: 495, startPoint y: 118, endPoint x: 356, endPoint y: 118, distance: 139.0
click at [440, 118] on input "***" at bounding box center [510, 118] width 141 height 19
type input "****"
click at [216, 132] on label "FYD7038 - TRUCK 266 (C: 266,00 - P: 9000,00) (VD)" at bounding box center [218, 136] width 188 height 11
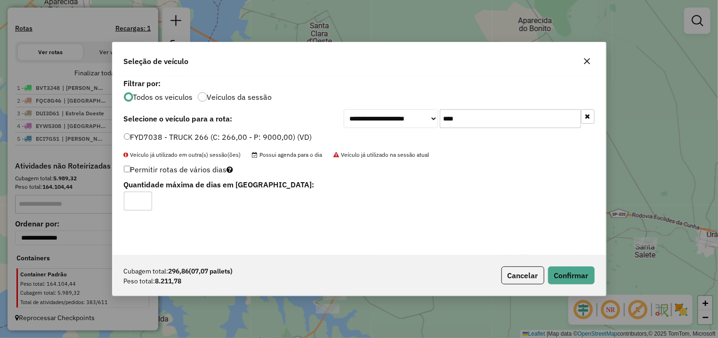
click at [561, 290] on div "Cubagem total: 296,86 (07,07 pallets) Peso total: 8.211,78 Cancelar Confirmar" at bounding box center [360, 275] width 494 height 41
click at [562, 278] on button "Confirmar" at bounding box center [571, 276] width 47 height 18
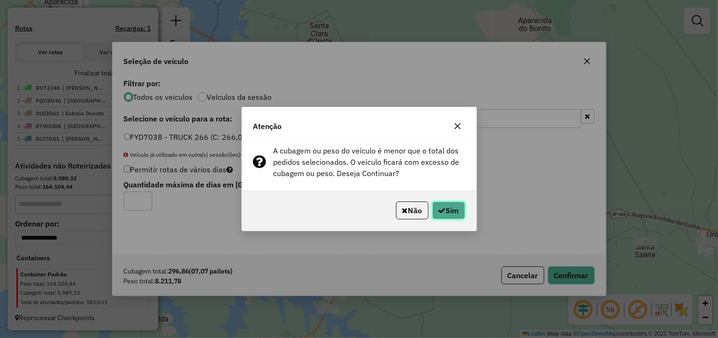
click at [440, 208] on icon "button" at bounding box center [443, 211] width 8 height 8
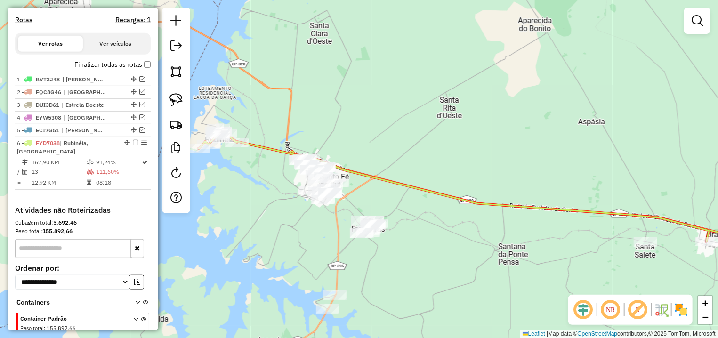
drag, startPoint x: 449, startPoint y: 157, endPoint x: 484, endPoint y: 135, distance: 41.3
click at [484, 135] on div "Janela de atendimento Grade de atendimento Capacidade Transportadoras Veículos …" at bounding box center [359, 169] width 718 height 338
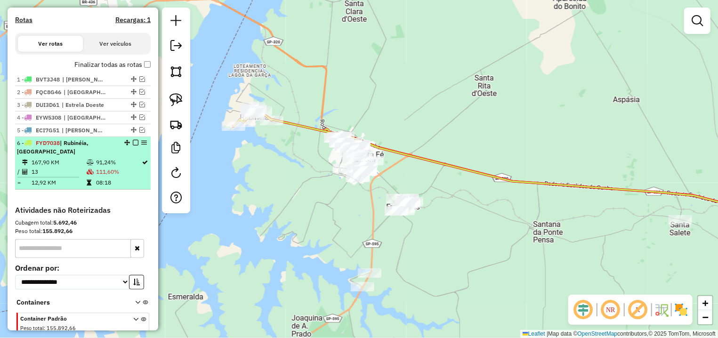
click at [133, 146] on em at bounding box center [136, 143] width 6 height 6
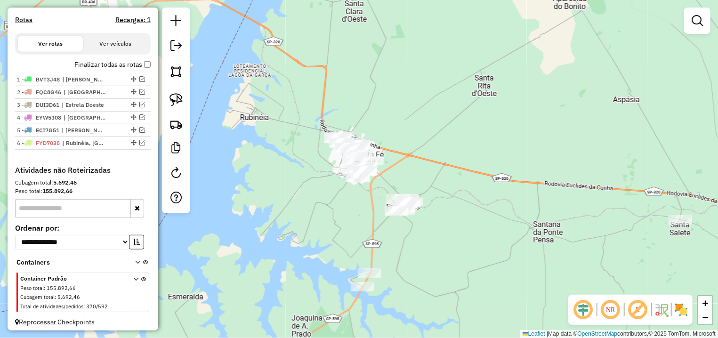
click at [452, 137] on div "Janela de atendimento Grade de atendimento Capacidade Transportadoras Veículos …" at bounding box center [359, 169] width 718 height 338
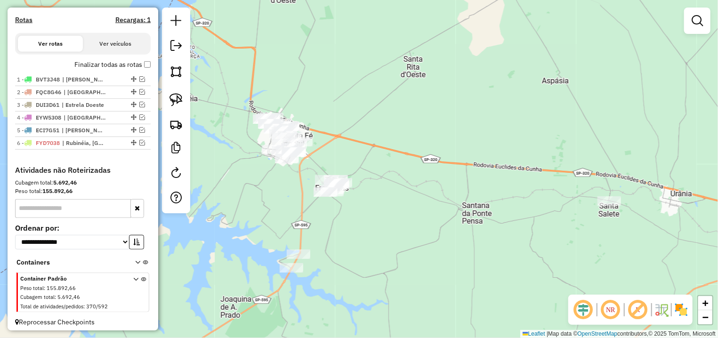
drag, startPoint x: 501, startPoint y: 153, endPoint x: 429, endPoint y: 134, distance: 75.1
click at [429, 134] on div "Janela de atendimento Grade de atendimento Capacidade Transportadoras Veículos …" at bounding box center [359, 169] width 718 height 338
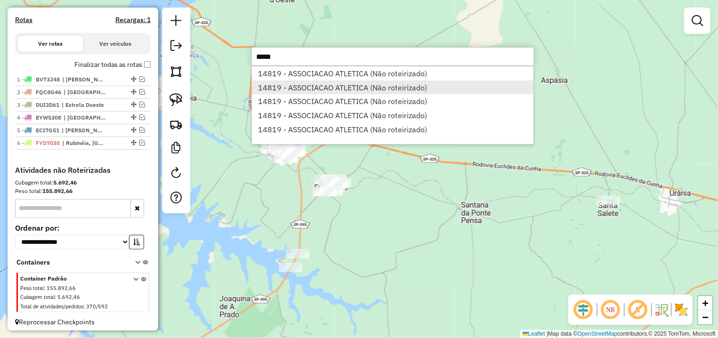
type input "*****"
click at [386, 86] on li "14819 - ASSOCIACAO ATLETICA (Não roteirizado)" at bounding box center [393, 88] width 282 height 14
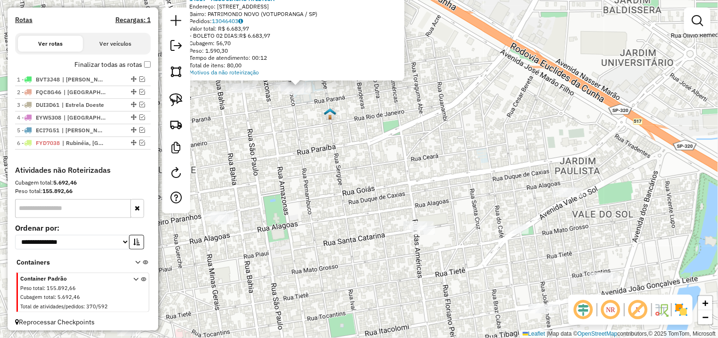
drag, startPoint x: 346, startPoint y: 106, endPoint x: 409, endPoint y: 128, distance: 66.7
click at [409, 128] on div "Atividade não roteirizada 14819 - ASSOCIACAO ATLETICA Endereço: R PERNAMBUCO 41…" at bounding box center [359, 169] width 718 height 338
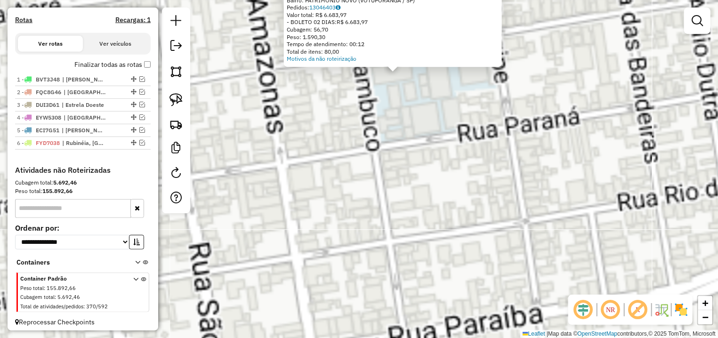
click at [430, 131] on div "Atividade não roteirizada 14819 - ASSOCIACAO ATLETICA Endereço: R PERNAMBUCO 41…" at bounding box center [359, 169] width 718 height 338
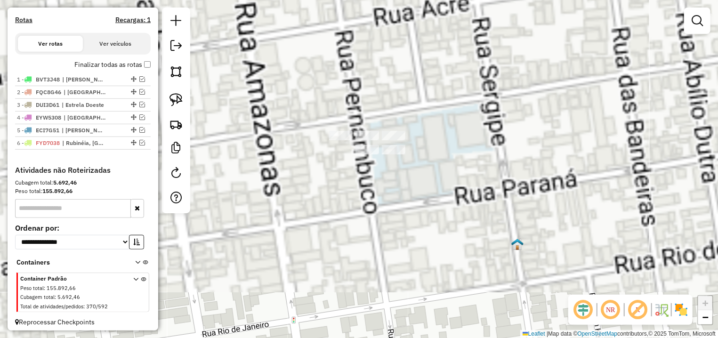
drag, startPoint x: 448, startPoint y: 81, endPoint x: 283, endPoint y: 103, distance: 166.3
click at [445, 144] on div "Janela de atendimento Grade de atendimento Capacidade Transportadoras Veículos …" at bounding box center [359, 169] width 718 height 338
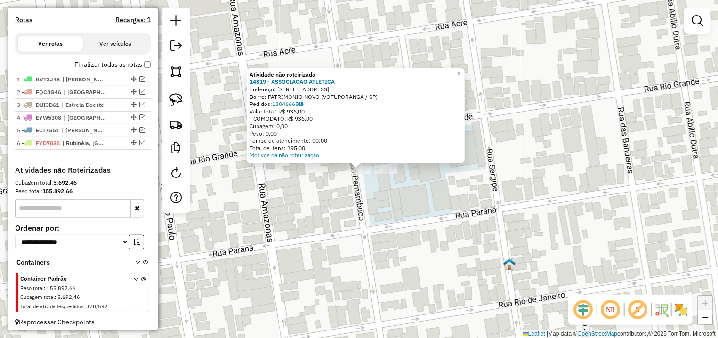
click at [323, 179] on div "Atividade não roteirizada 14819 - ASSOCIACAO ATLETICA Endereço: R PERNAMBUCO 41…" at bounding box center [359, 169] width 718 height 338
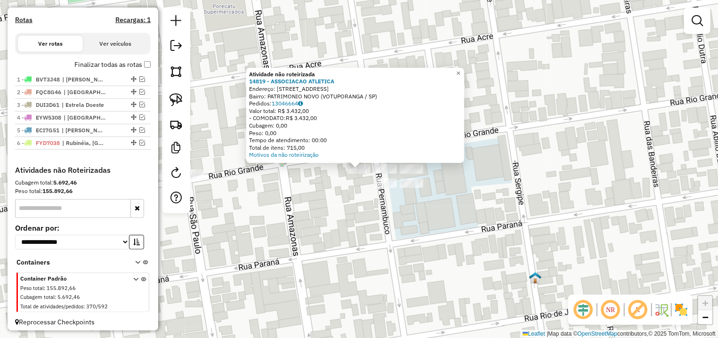
click at [302, 180] on div "Atividade não roteirizada 14819 - ASSOCIACAO ATLETICA Endereço: R PERNAMBUCO 41…" at bounding box center [359, 169] width 718 height 338
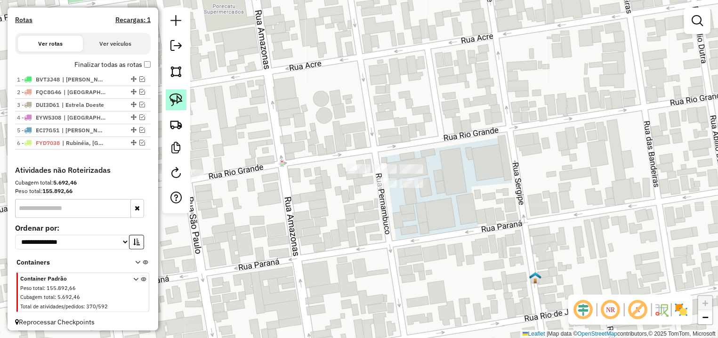
click at [181, 101] on img at bounding box center [176, 99] width 13 height 13
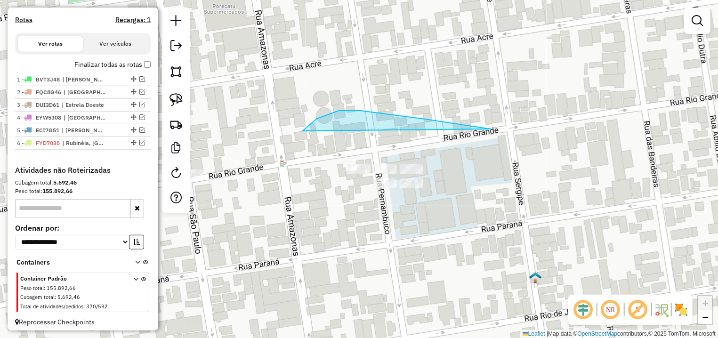
drag, startPoint x: 339, startPoint y: 111, endPoint x: 550, endPoint y: 96, distance: 211.6
click at [570, 141] on div "Janela de atendimento Grade de atendimento Capacidade Transportadoras Veículos …" at bounding box center [359, 169] width 718 height 338
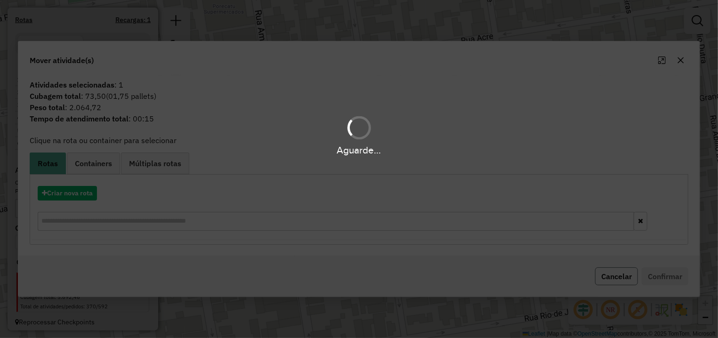
click at [611, 279] on button "Cancelar" at bounding box center [616, 277] width 43 height 18
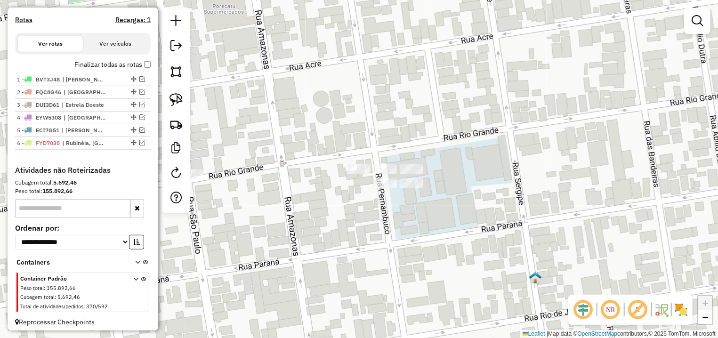
click at [160, 103] on div "Janela de atendimento Grade de atendimento Capacidade Transportadoras Veículos …" at bounding box center [359, 169] width 718 height 338
click at [169, 100] on link at bounding box center [176, 100] width 21 height 21
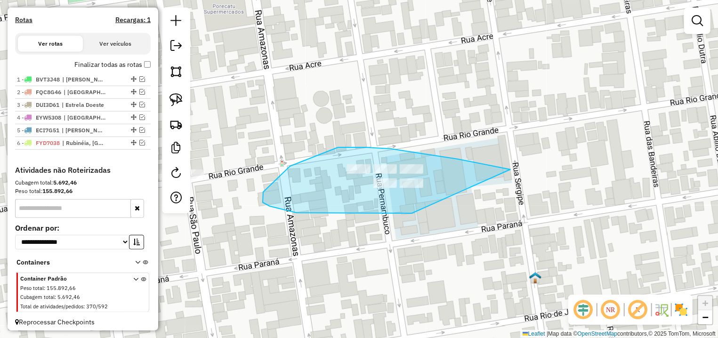
drag, startPoint x: 505, startPoint y: 168, endPoint x: 499, endPoint y: 182, distance: 14.8
click at [499, 182] on div "Janela de atendimento Grade de atendimento Capacidade Transportadoras Veículos …" at bounding box center [359, 169] width 718 height 338
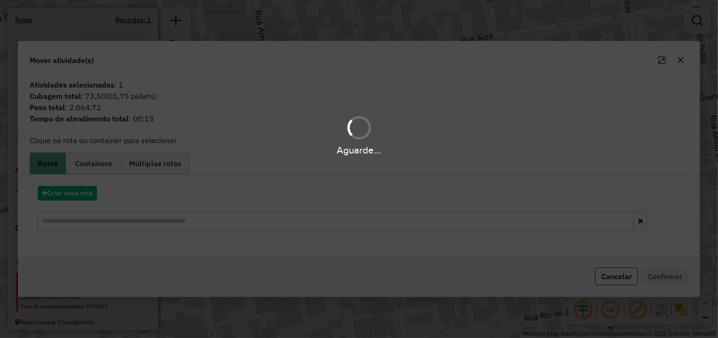
click at [67, 201] on div "Aguarde..." at bounding box center [359, 169] width 718 height 338
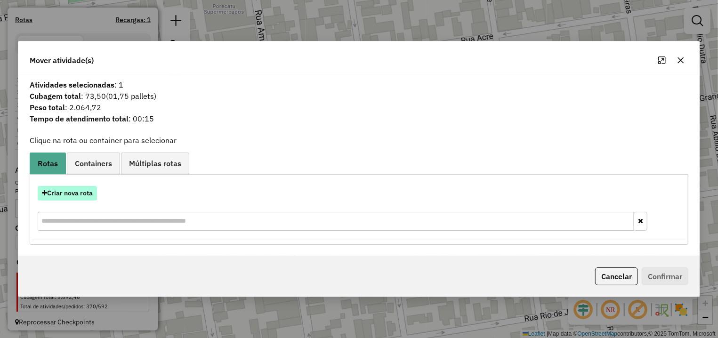
click at [73, 195] on button "Criar nova rota" at bounding box center [67, 193] width 59 height 15
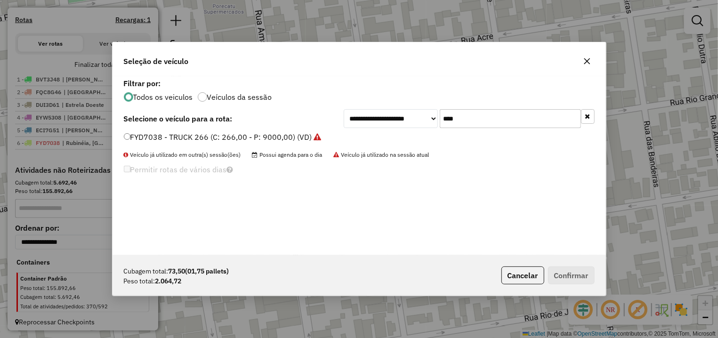
drag, startPoint x: 490, startPoint y: 116, endPoint x: 420, endPoint y: 125, distance: 70.7
click at [421, 125] on div "**********" at bounding box center [360, 165] width 494 height 179
click at [586, 62] on icon "button" at bounding box center [588, 61] width 8 height 8
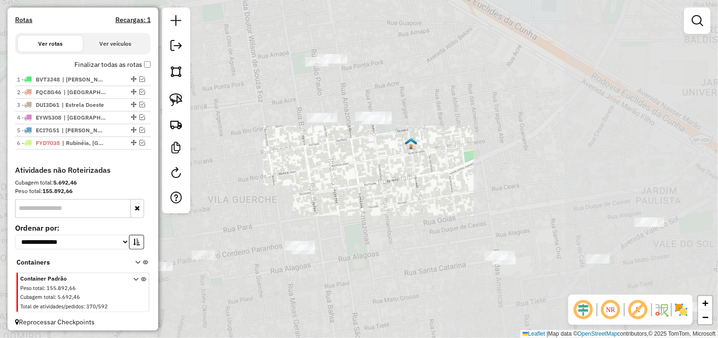
click at [382, 97] on div "Janela de atendimento Grade de atendimento Capacidade Transportadoras Veículos …" at bounding box center [359, 169] width 718 height 338
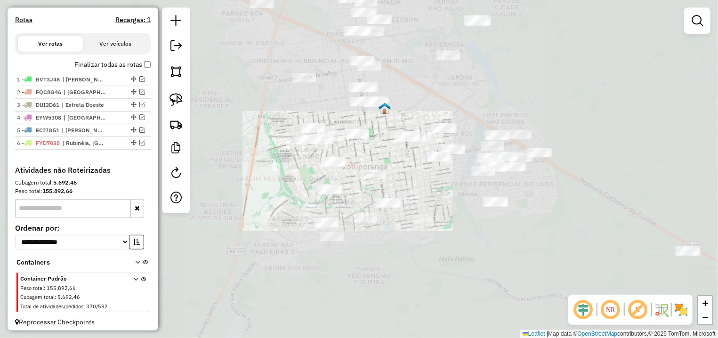
drag, startPoint x: 461, startPoint y: 123, endPoint x: 293, endPoint y: 172, distance: 175.2
click at [293, 172] on div "Janela de atendimento Grade de atendimento Capacidade Transportadoras Veículos …" at bounding box center [359, 169] width 718 height 338
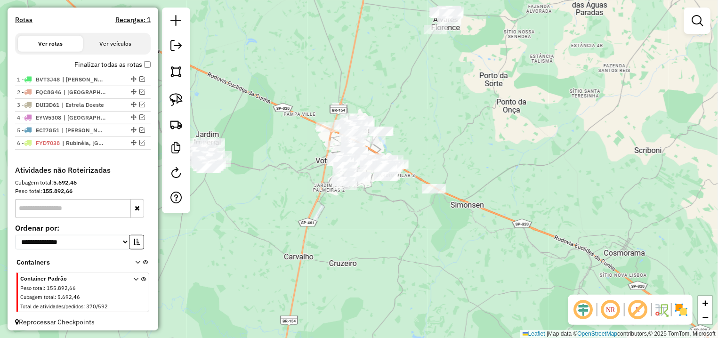
drag, startPoint x: 518, startPoint y: 171, endPoint x: 401, endPoint y: 215, distance: 124.7
click at [401, 215] on div "Janela de atendimento Grade de atendimento Capacidade Transportadoras Veículos …" at bounding box center [359, 169] width 718 height 338
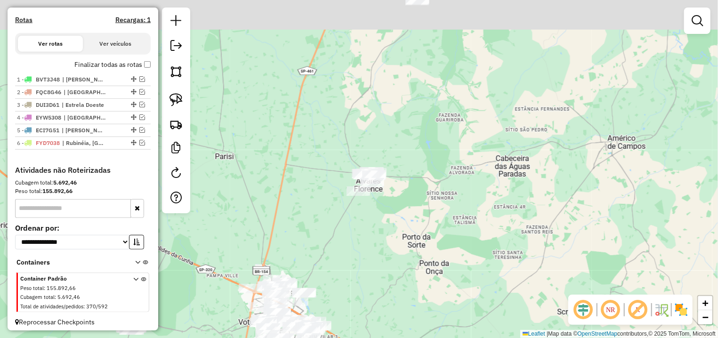
drag, startPoint x: 408, startPoint y: 73, endPoint x: 450, endPoint y: 191, distance: 125.0
click at [450, 191] on div "Janela de atendimento Grade de atendimento Capacidade Transportadoras Veículos …" at bounding box center [359, 169] width 718 height 338
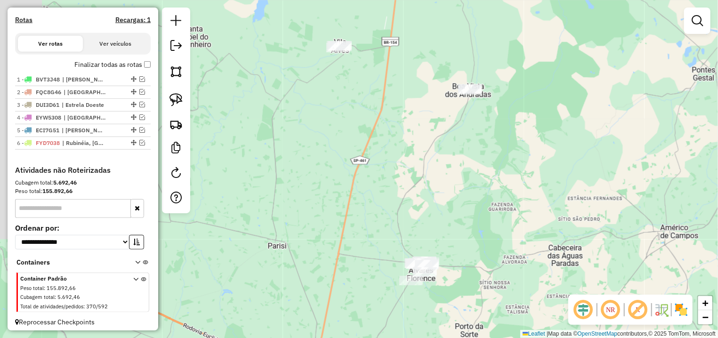
drag, startPoint x: 366, startPoint y: 108, endPoint x: 415, endPoint y: 209, distance: 112.3
click at [416, 210] on div "Janela de atendimento Grade de atendimento Capacidade Transportadoras Veículos …" at bounding box center [359, 169] width 718 height 338
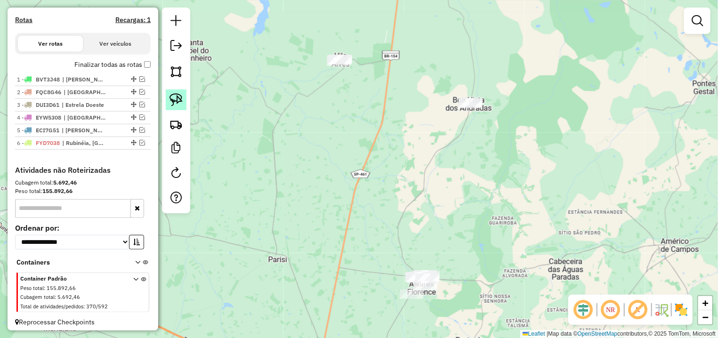
click at [175, 100] on img at bounding box center [176, 99] width 13 height 13
drag, startPoint x: 340, startPoint y: 43, endPoint x: 374, endPoint y: 93, distance: 60.6
click at [374, 93] on div "Janela de atendimento Grade de atendimento Capacidade Transportadoras Veículos …" at bounding box center [359, 169] width 718 height 338
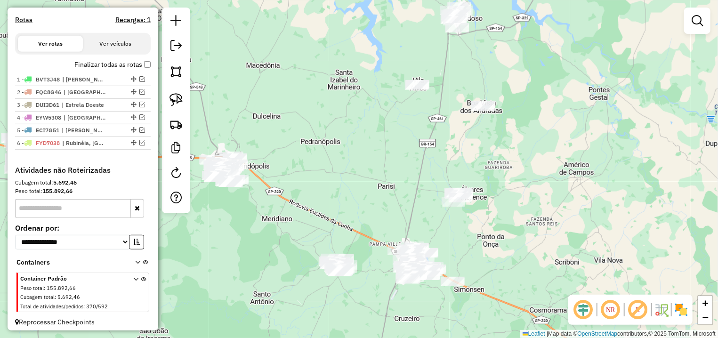
drag, startPoint x: 519, startPoint y: 82, endPoint x: 519, endPoint y: 102, distance: 19.8
click at [519, 102] on div "Janela de atendimento Grade de atendimento Capacidade Transportadoras Veículos …" at bounding box center [359, 169] width 718 height 338
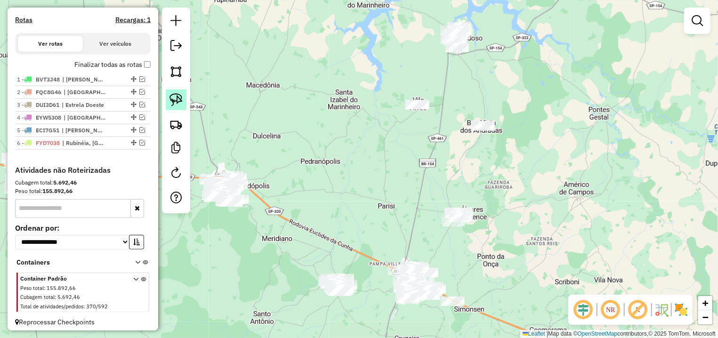
click at [180, 98] on img at bounding box center [176, 99] width 13 height 13
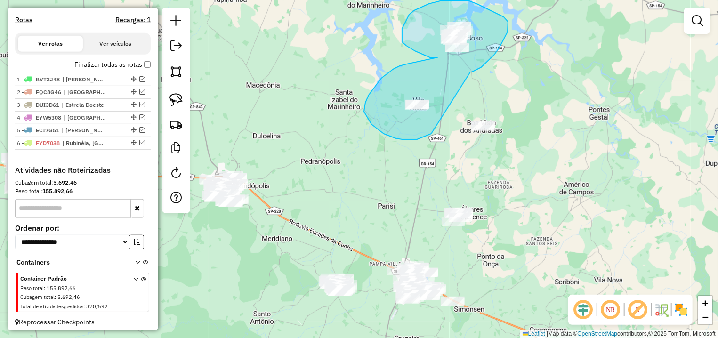
click at [472, 73] on div "Janela de atendimento Grade de atendimento Capacidade Transportadoras Veículos …" at bounding box center [359, 169] width 718 height 338
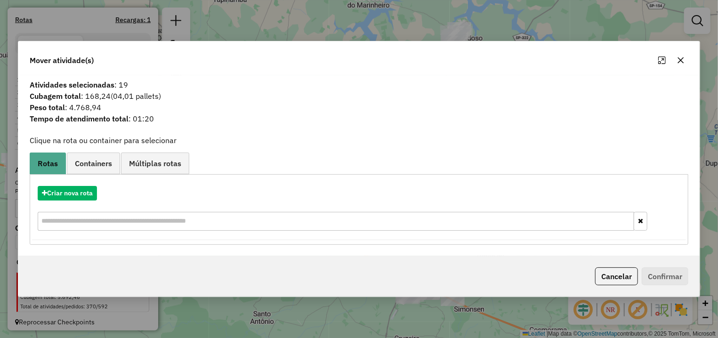
click at [605, 269] on button "Cancelar" at bounding box center [616, 277] width 43 height 18
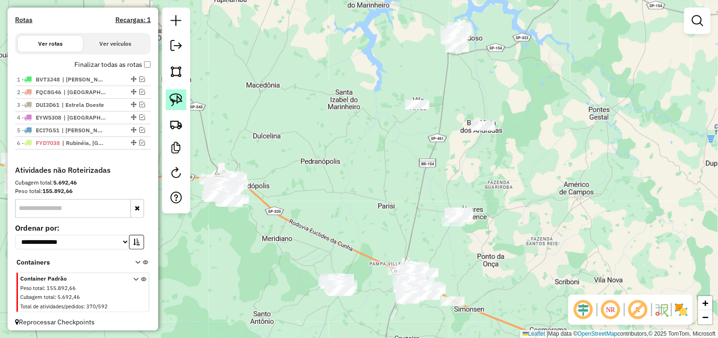
click at [167, 96] on link at bounding box center [176, 100] width 21 height 21
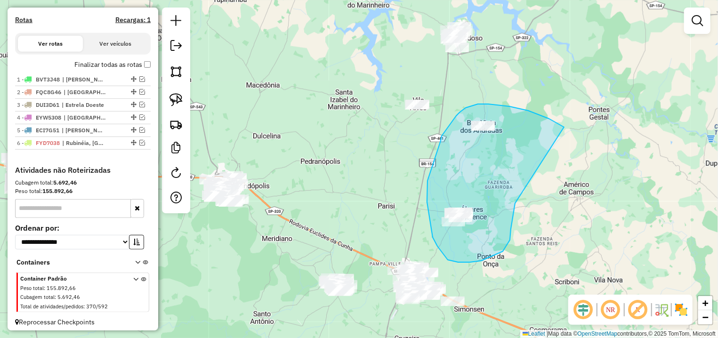
drag, startPoint x: 562, startPoint y: 126, endPoint x: 517, endPoint y: 200, distance: 86.7
click at [517, 200] on div "Janela de atendimento Grade de atendimento Capacidade Transportadoras Veículos …" at bounding box center [359, 169] width 718 height 338
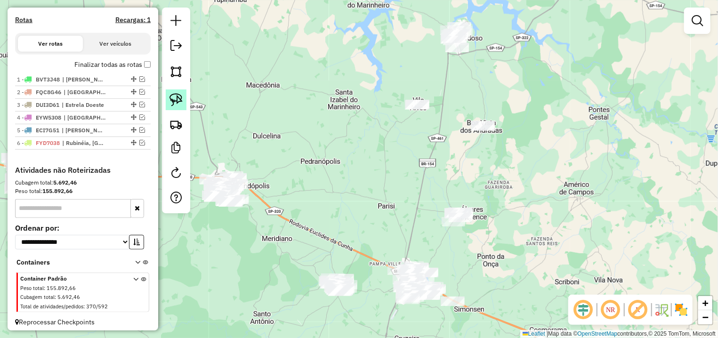
click at [179, 98] on img at bounding box center [176, 99] width 13 height 13
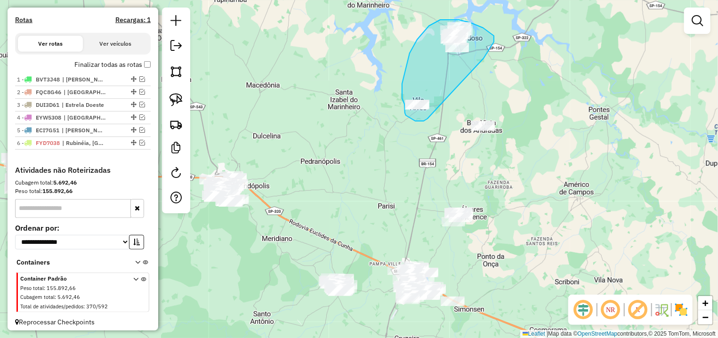
drag, startPoint x: 484, startPoint y: 58, endPoint x: 428, endPoint y: 119, distance: 82.3
click at [428, 119] on div "Janela de atendimento Grade de atendimento Capacidade Transportadoras Veículos …" at bounding box center [359, 169] width 718 height 338
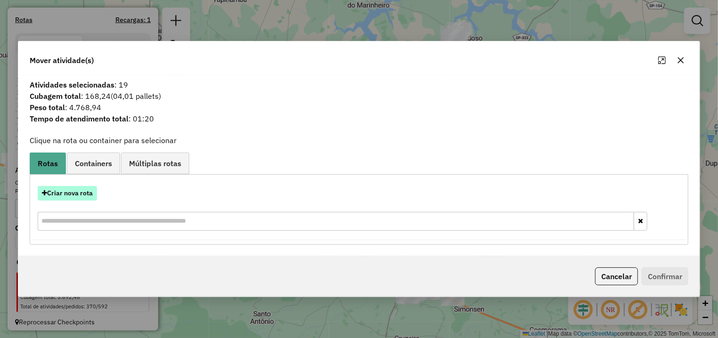
click at [80, 190] on button "Criar nova rota" at bounding box center [67, 193] width 59 height 15
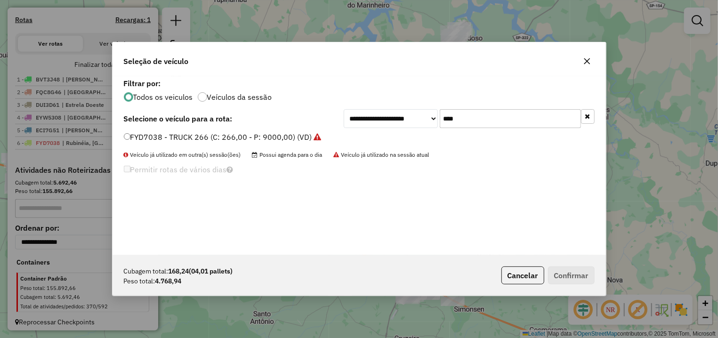
drag, startPoint x: 489, startPoint y: 113, endPoint x: 379, endPoint y: 116, distance: 110.3
click at [440, 115] on input "****" at bounding box center [510, 118] width 141 height 19
type input "**"
drag, startPoint x: 167, startPoint y: 137, endPoint x: 197, endPoint y: 150, distance: 32.3
click at [168, 138] on label "TIY4B59 - BAU 350 (C: 350,00 - P: 10000,00) (VD)" at bounding box center [215, 136] width 182 height 11
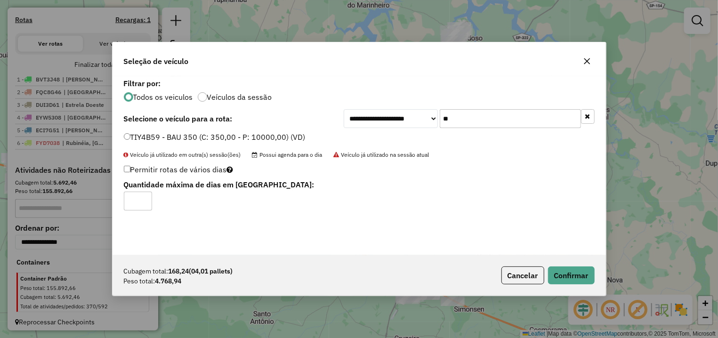
click at [544, 268] on p-footer "Cubagem total: 168,24 (04,01 pallets) Peso total: 4.768,94 Cancelar Confirmar" at bounding box center [546, 276] width 97 height 18
click at [553, 271] on button "Confirmar" at bounding box center [571, 276] width 47 height 18
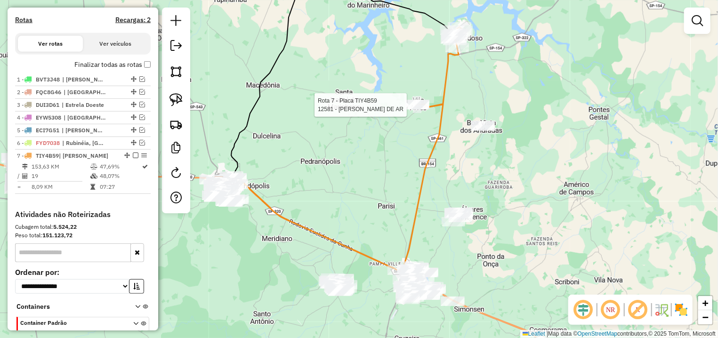
select select "**********"
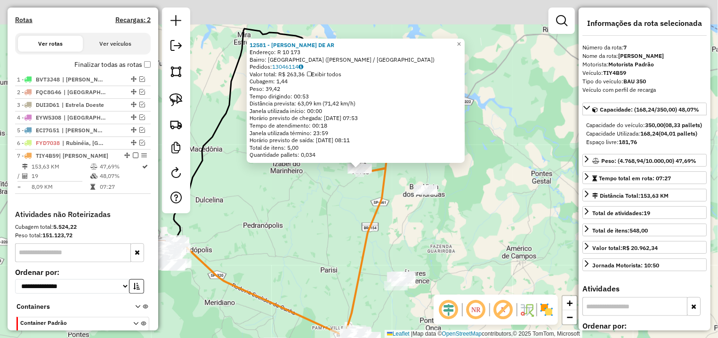
scroll to position [336, 0]
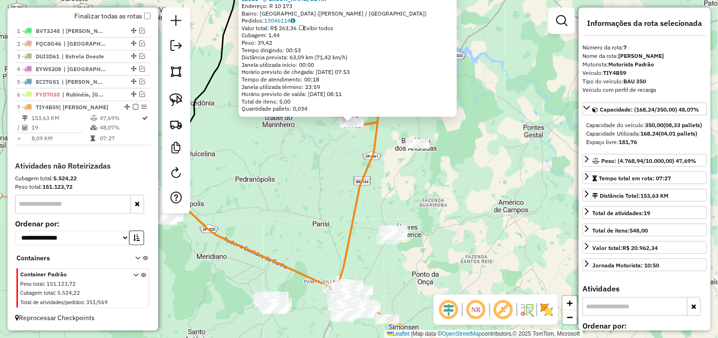
drag, startPoint x: 508, startPoint y: 179, endPoint x: 500, endPoint y: 130, distance: 49.6
click at [500, 130] on div "12581 - MATEUS CARDOSO DE AR Endereço: R 10 173 Bairro: VILA ALVES (CARDOSO / S…" at bounding box center [359, 169] width 718 height 338
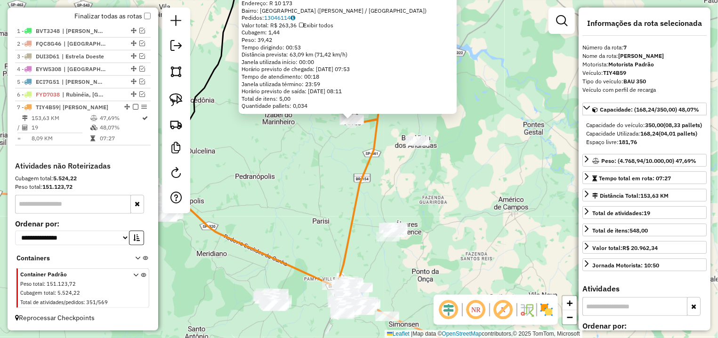
click at [496, 127] on div "12581 - MATEUS CARDOSO DE AR Endereço: R 10 173 Bairro: VILA ALVES (CARDOSO / S…" at bounding box center [359, 169] width 718 height 338
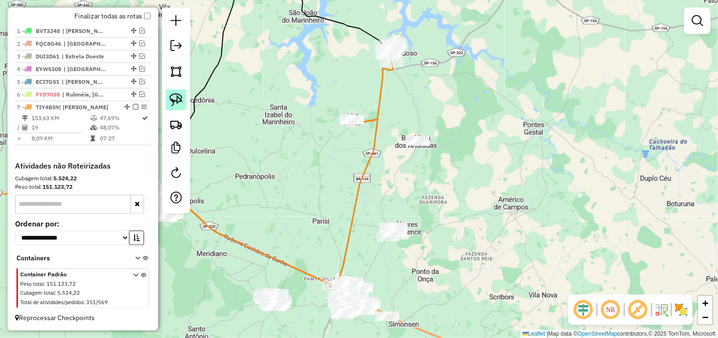
click at [174, 101] on img at bounding box center [176, 99] width 13 height 13
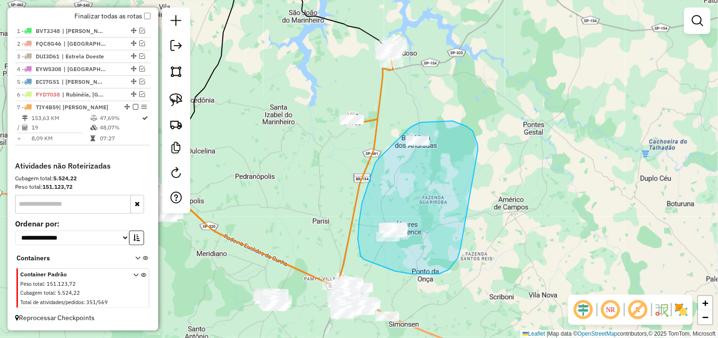
drag, startPoint x: 478, startPoint y: 150, endPoint x: 462, endPoint y: 244, distance: 95.6
click at [462, 244] on div "Janela de atendimento Grade de atendimento Capacidade Transportadoras Veículos …" at bounding box center [359, 169] width 718 height 338
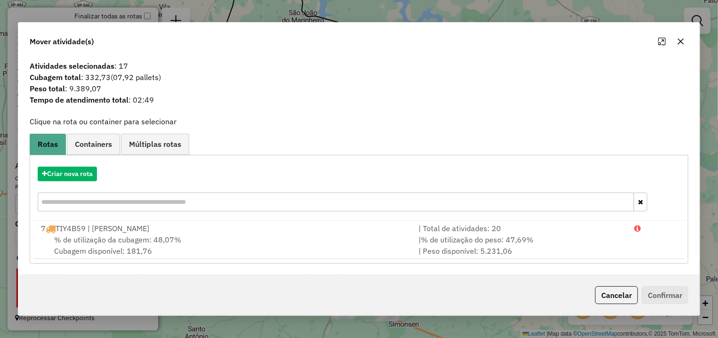
click at [686, 40] on button "button" at bounding box center [681, 41] width 15 height 15
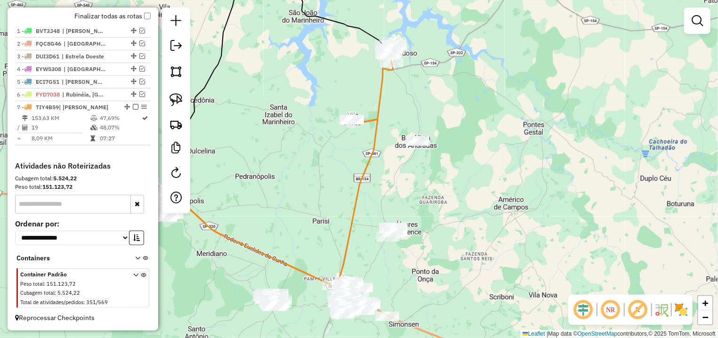
click at [166, 103] on div at bounding box center [176, 111] width 28 height 206
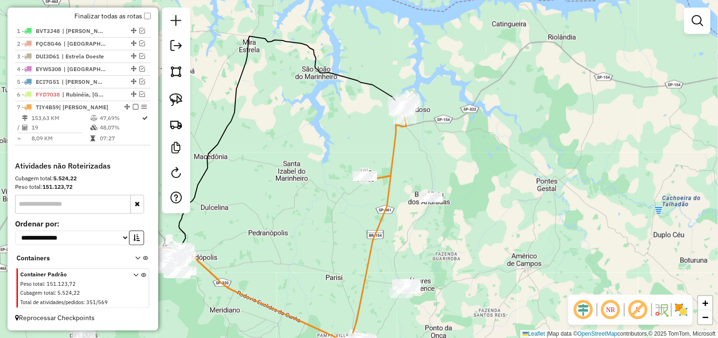
drag, startPoint x: 326, startPoint y: 95, endPoint x: 340, endPoint y: 151, distance: 57.1
click at [340, 151] on div "Janela de atendimento Grade de atendimento Capacidade Transportadoras Veículos …" at bounding box center [359, 169] width 718 height 338
click at [167, 93] on link at bounding box center [176, 100] width 21 height 21
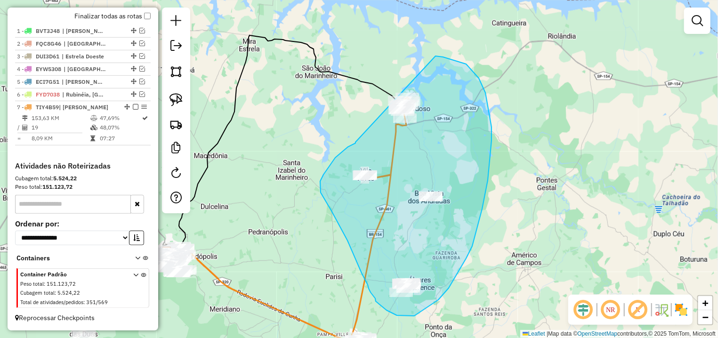
drag, startPoint x: 356, startPoint y: 142, endPoint x: 362, endPoint y: 72, distance: 70.5
click at [362, 72] on div "Janela de atendimento Grade de atendimento Capacidade Transportadoras Veículos …" at bounding box center [359, 169] width 718 height 338
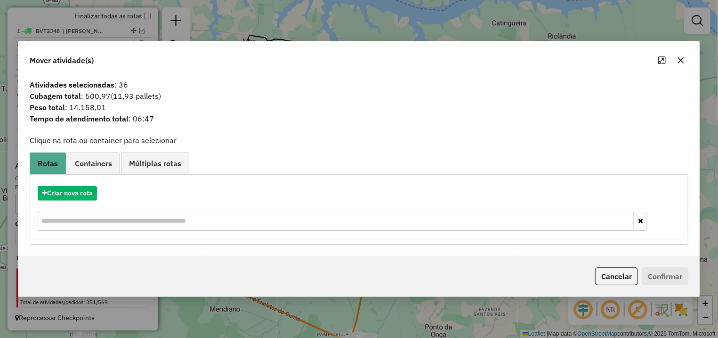
click at [680, 59] on icon "button" at bounding box center [681, 60] width 6 height 6
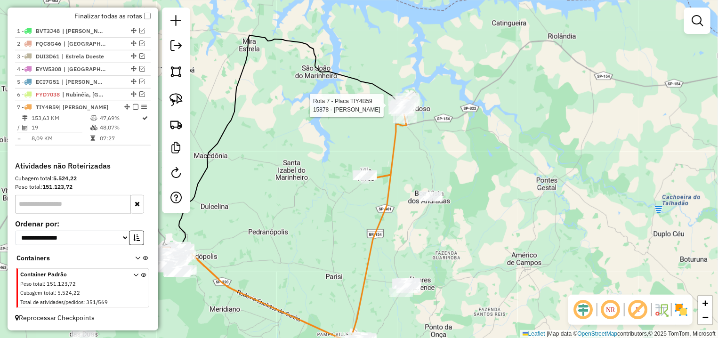
select select "**********"
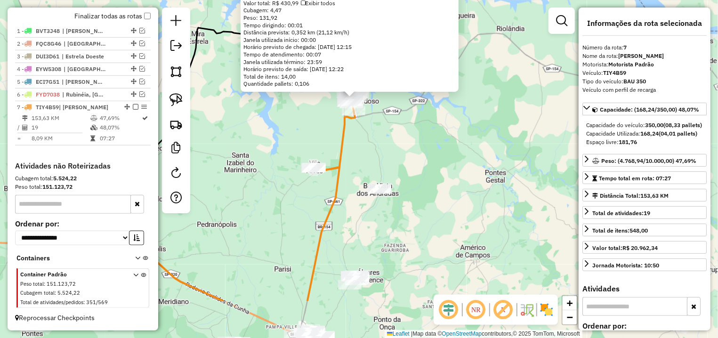
drag, startPoint x: 343, startPoint y: 226, endPoint x: 341, endPoint y: 158, distance: 67.9
click at [341, 158] on icon at bounding box center [335, 130] width 45 height 80
click at [285, 200] on div "15878 - THAYLA DE OLIVEIRA R Endereço: R NATAL BARBETA 1300 Bairro: JD ALVORADA…" at bounding box center [359, 169] width 718 height 338
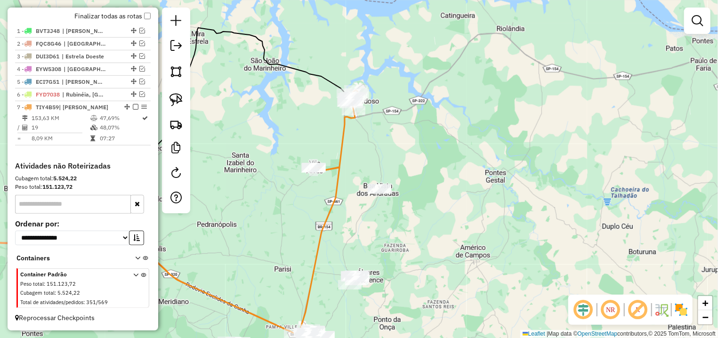
drag, startPoint x: 180, startPoint y: 96, endPoint x: 387, endPoint y: 180, distance: 223.3
click at [179, 97] on img at bounding box center [176, 99] width 13 height 13
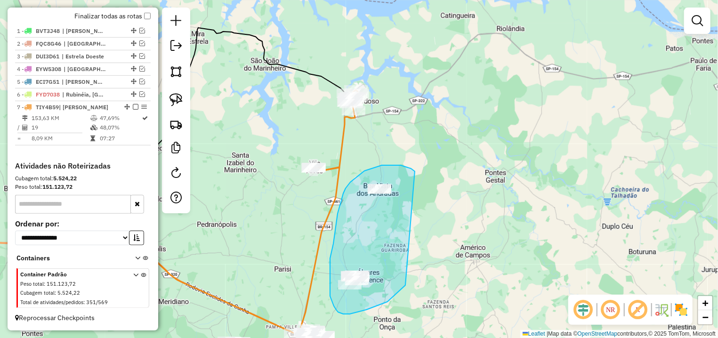
drag, startPoint x: 411, startPoint y: 169, endPoint x: 423, endPoint y: 257, distance: 88.9
click at [423, 257] on div "Janela de atendimento Grade de atendimento Capacidade Transportadoras Veículos …" at bounding box center [359, 169] width 718 height 338
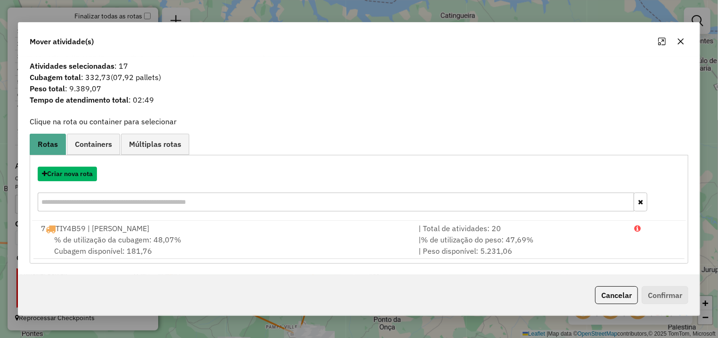
click at [66, 179] on button "Criar nova rota" at bounding box center [67, 174] width 59 height 15
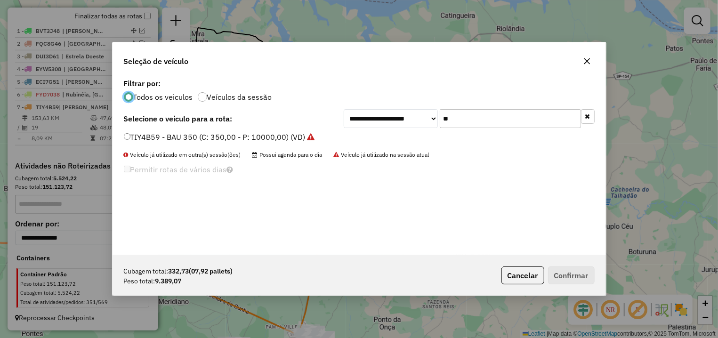
scroll to position [5, 3]
drag, startPoint x: 476, startPoint y: 122, endPoint x: 376, endPoint y: 119, distance: 100.4
click at [440, 118] on input "**" at bounding box center [510, 118] width 141 height 19
type input "***"
click at [189, 125] on div "**********" at bounding box center [359, 118] width 471 height 19
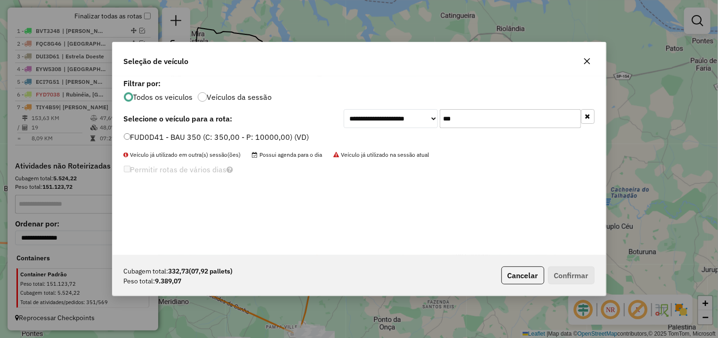
click at [194, 128] on div "**********" at bounding box center [360, 165] width 494 height 179
click at [198, 130] on div "**********" at bounding box center [360, 165] width 494 height 179
click at [225, 138] on label "FUD0D41 - BAU 350 (C: 350,00 - P: 10000,00) (VD)" at bounding box center [217, 136] width 186 height 11
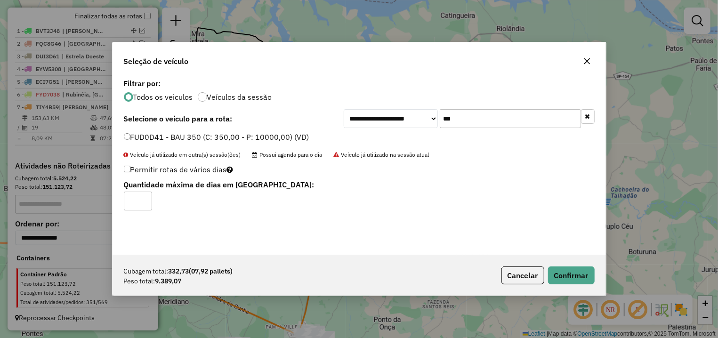
click at [571, 263] on div "Cubagem total: 332,73 (07,92 pallets) Peso total: 9.389,07 Cancelar Confirmar" at bounding box center [360, 275] width 494 height 41
click at [570, 273] on button "Confirmar" at bounding box center [571, 276] width 47 height 18
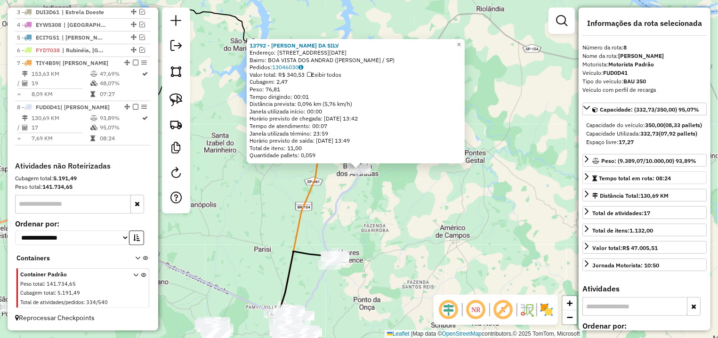
scroll to position [265, 0]
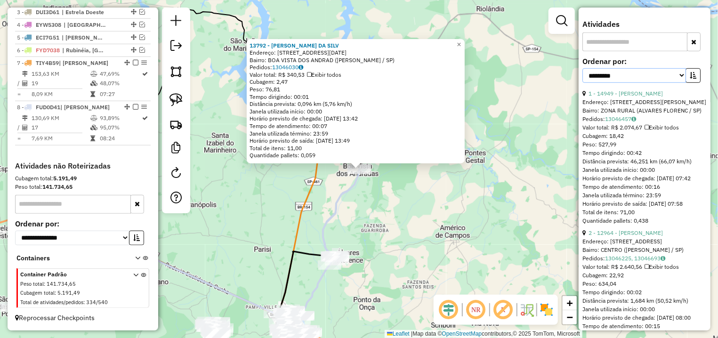
click at [675, 83] on select "**********" at bounding box center [635, 75] width 104 height 15
click at [583, 68] on select "**********" at bounding box center [635, 75] width 104 height 15
select select "*********"
click option "****" at bounding box center [0, 0] width 0 height 0
click at [686, 83] on button "button" at bounding box center [693, 75] width 15 height 15
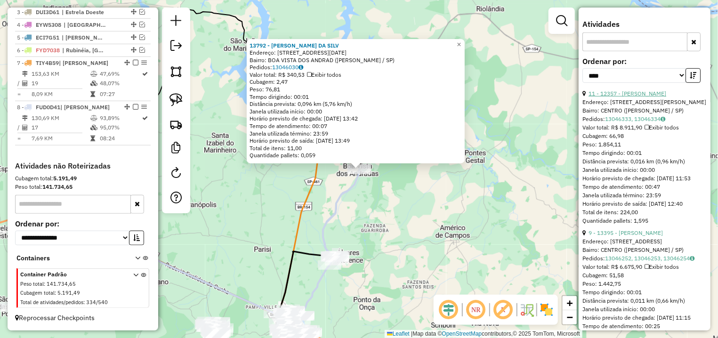
click at [667, 97] on link "11 - 12357 - JULIANA MORELLO MALA" at bounding box center [628, 93] width 78 height 7
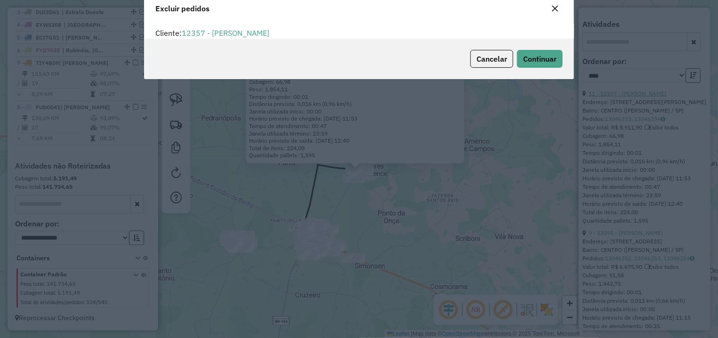
scroll to position [5, 3]
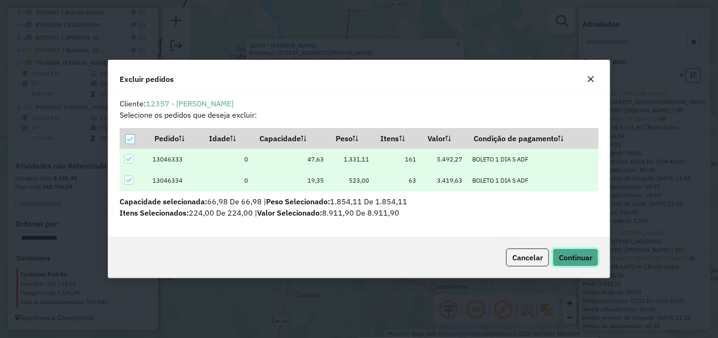
click at [569, 266] on button "Continuar" at bounding box center [576, 258] width 46 height 18
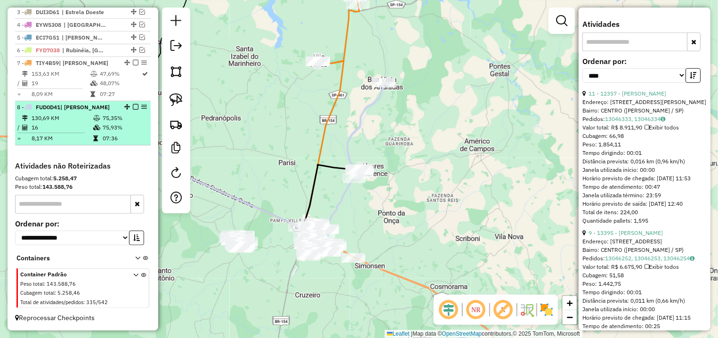
click at [133, 104] on em at bounding box center [136, 107] width 6 height 6
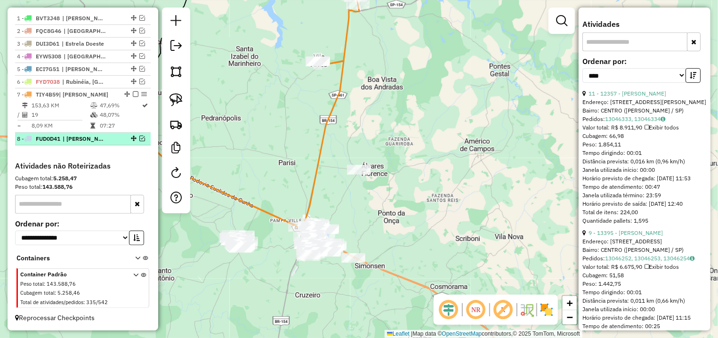
scroll to position [349, 0]
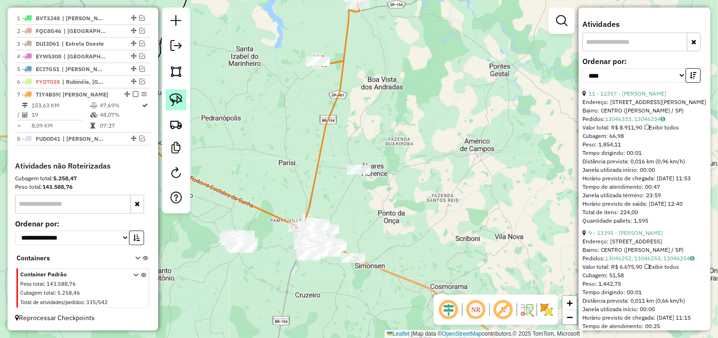
click at [180, 98] on img at bounding box center [176, 99] width 13 height 13
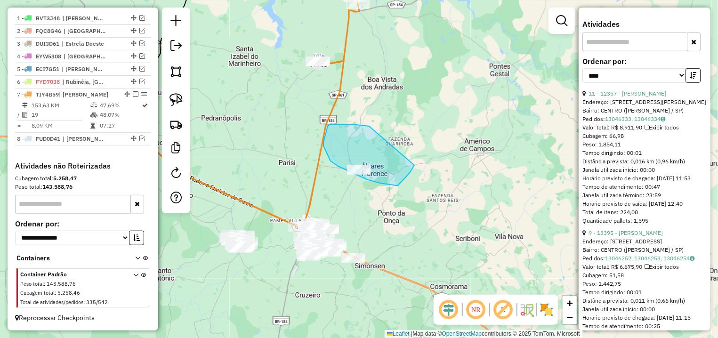
drag, startPoint x: 342, startPoint y: 124, endPoint x: 415, endPoint y: 164, distance: 83.0
click at [415, 164] on div "Janela de atendimento Grade de atendimento Capacidade Transportadoras Veículos …" at bounding box center [359, 169] width 718 height 338
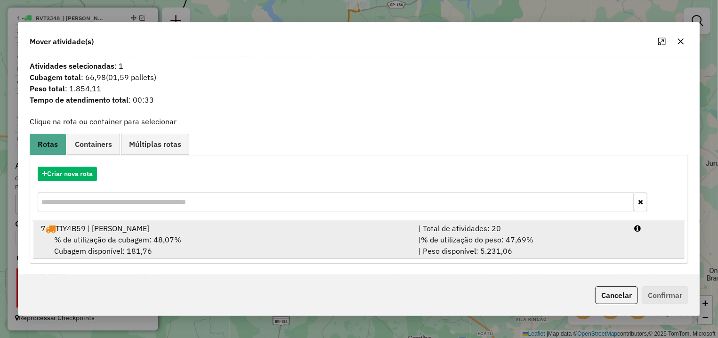
click at [634, 259] on li "7 TIY4B59 | Cardoso | Total de atividades: 20 % de utilização da cubagem: 48,07…" at bounding box center [358, 240] width 651 height 38
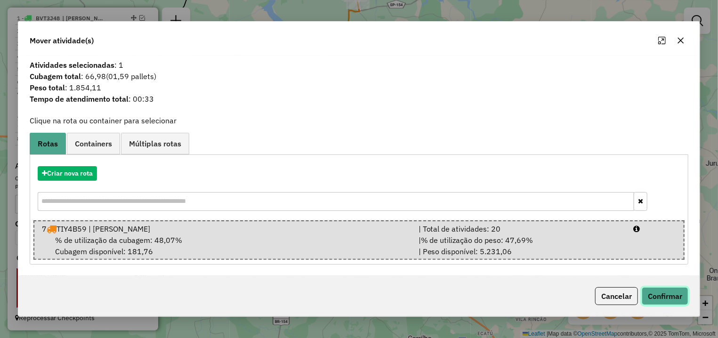
click at [658, 301] on button "Confirmar" at bounding box center [665, 296] width 47 height 18
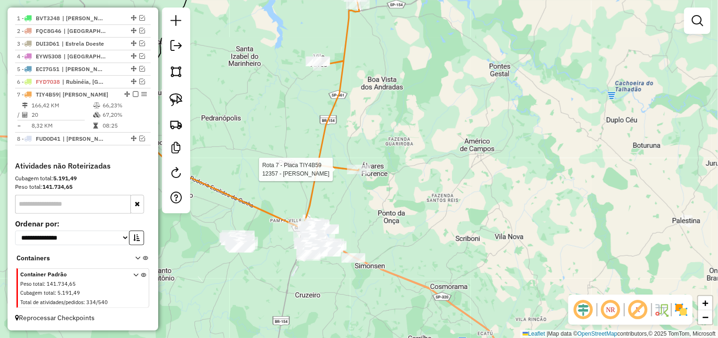
select select "*********"
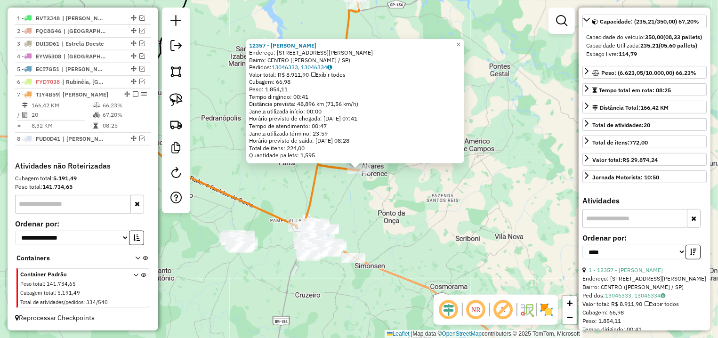
scroll to position [0, 0]
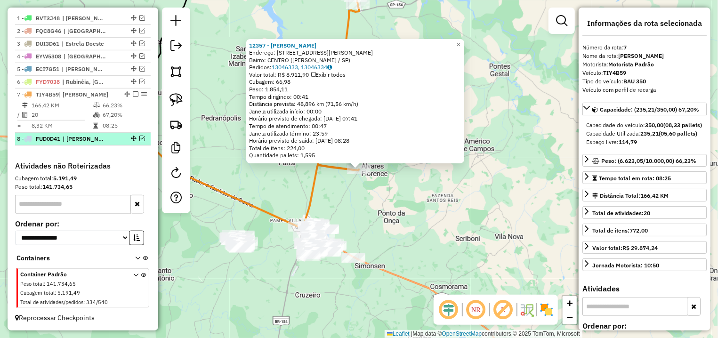
click at [133, 135] on div "8 - FUD0D41 | Alvares Florence" at bounding box center [83, 139] width 132 height 8
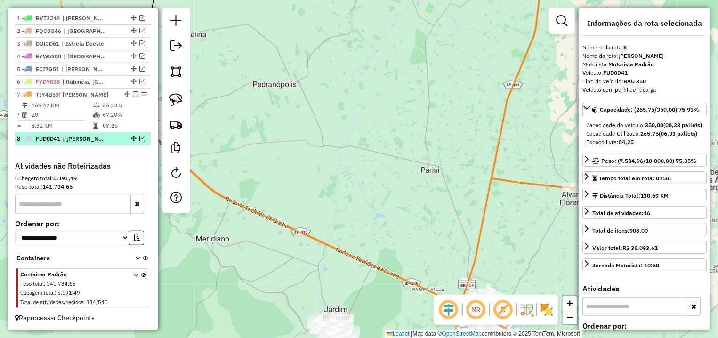
click at [139, 137] on em at bounding box center [142, 139] width 6 height 6
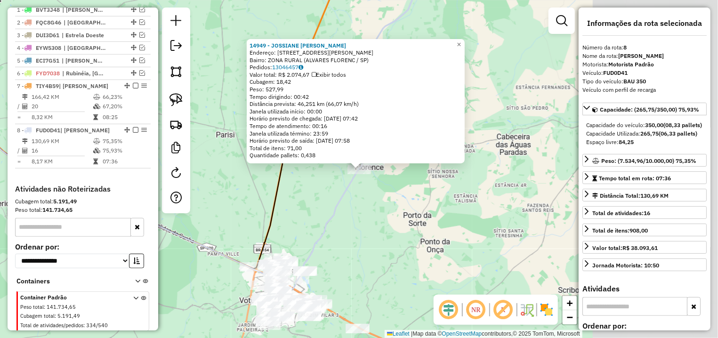
scroll to position [389, 0]
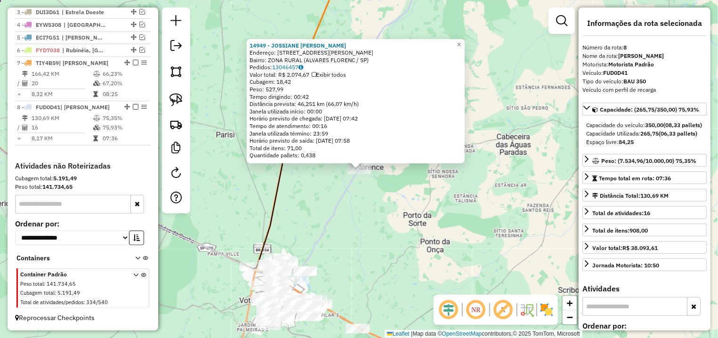
click at [484, 210] on div "14949 - JOSSIANE TAMARA APAR Endereço: R DEPUTADO CUNHA BUENO 145 Bairro: ZONA …" at bounding box center [359, 169] width 718 height 338
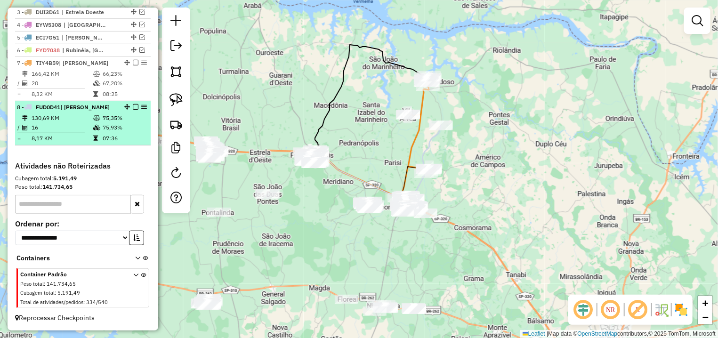
click at [133, 104] on em at bounding box center [136, 107] width 6 height 6
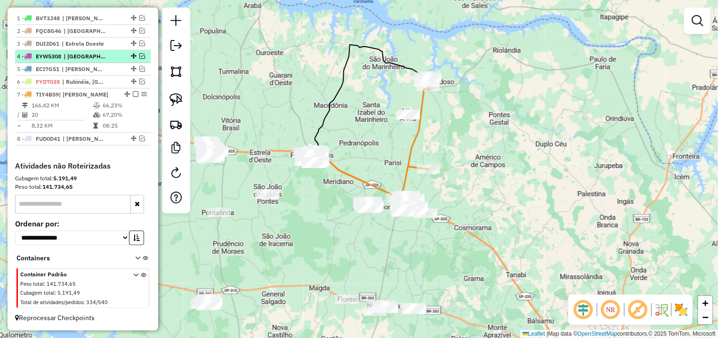
scroll to position [349, 0]
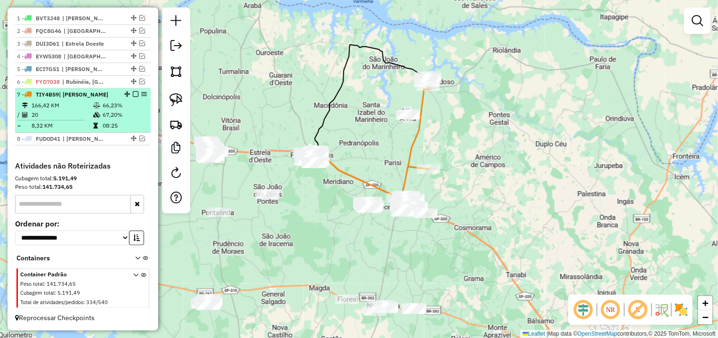
click at [133, 93] on em at bounding box center [136, 94] width 6 height 6
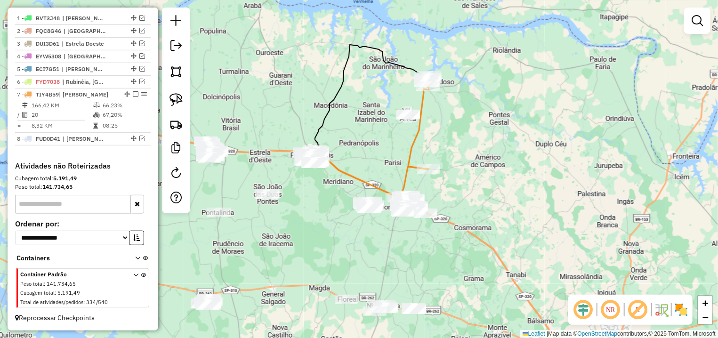
scroll to position [317, 0]
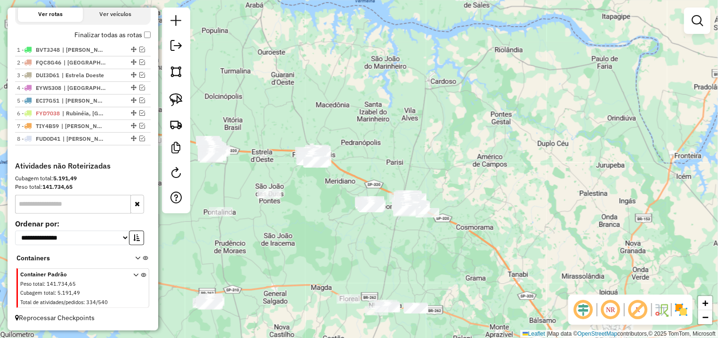
drag, startPoint x: 393, startPoint y: 163, endPoint x: 431, endPoint y: 118, distance: 58.5
click at [429, 119] on div "Janela de atendimento Grade de atendimento Capacidade Transportadoras Veículos …" at bounding box center [359, 169] width 718 height 338
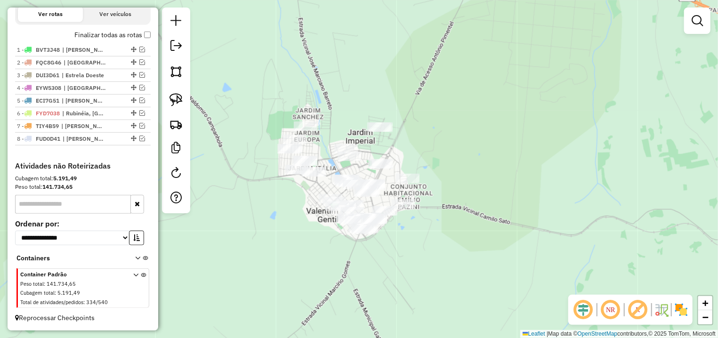
drag, startPoint x: 449, startPoint y: 151, endPoint x: 443, endPoint y: 134, distance: 17.6
click at [443, 134] on div "Janela de atendimento Grade de atendimento Capacidade Transportadoras Veículos …" at bounding box center [359, 169] width 718 height 338
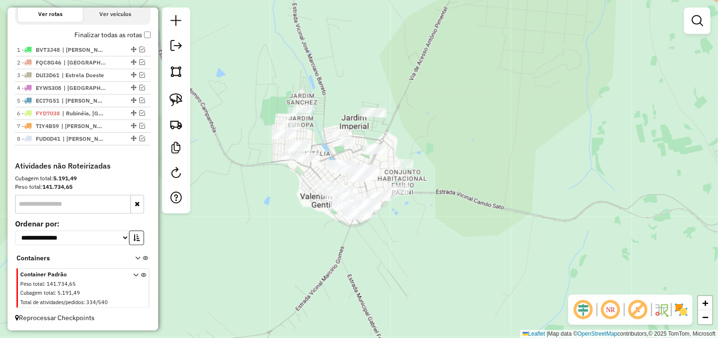
drag, startPoint x: 170, startPoint y: 101, endPoint x: 311, endPoint y: 95, distance: 141.0
click at [171, 102] on img at bounding box center [176, 99] width 13 height 13
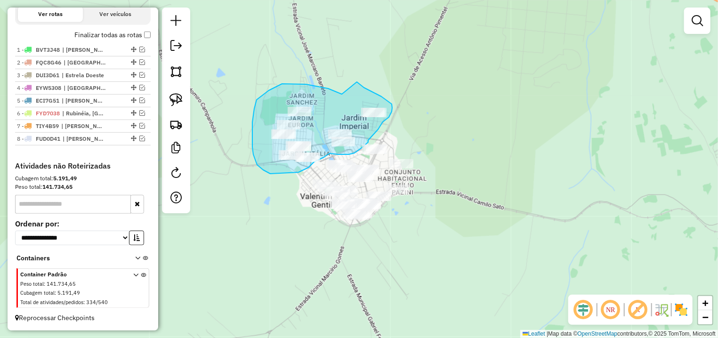
drag, startPoint x: 342, startPoint y: 94, endPoint x: 347, endPoint y: 81, distance: 13.7
click at [347, 81] on div "Janela de atendimento Grade de atendimento Capacidade Transportadoras Veículos …" at bounding box center [359, 169] width 718 height 338
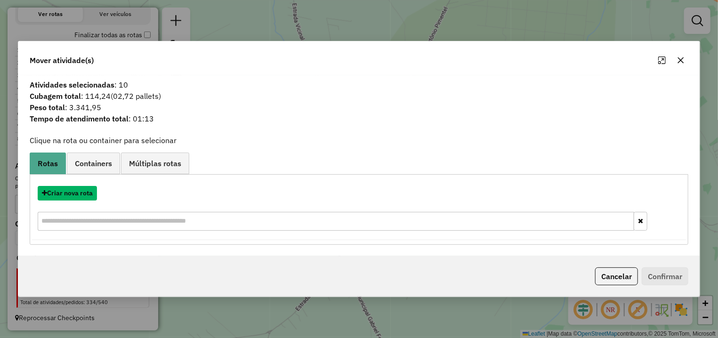
click at [77, 193] on button "Criar nova rota" at bounding box center [67, 193] width 59 height 15
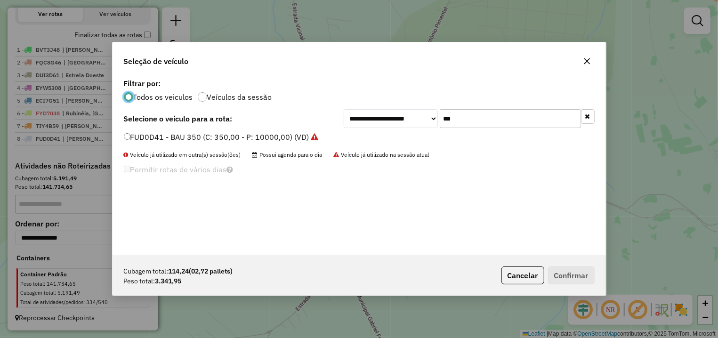
scroll to position [5, 3]
drag, startPoint x: 497, startPoint y: 123, endPoint x: 360, endPoint y: 122, distance: 136.1
click at [440, 122] on input "***" at bounding box center [510, 118] width 141 height 19
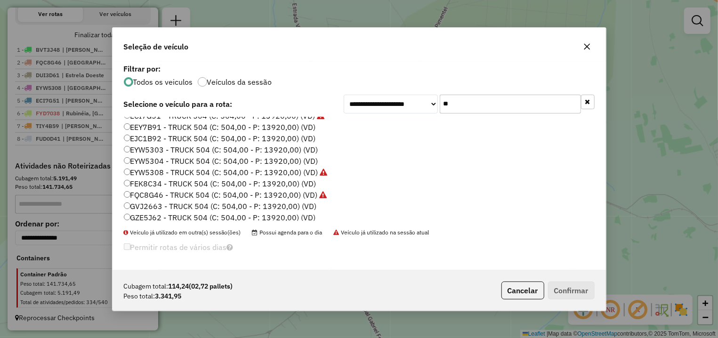
scroll to position [179, 0]
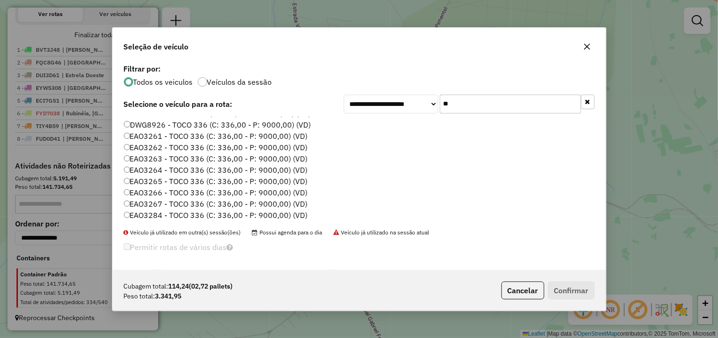
type input "*"
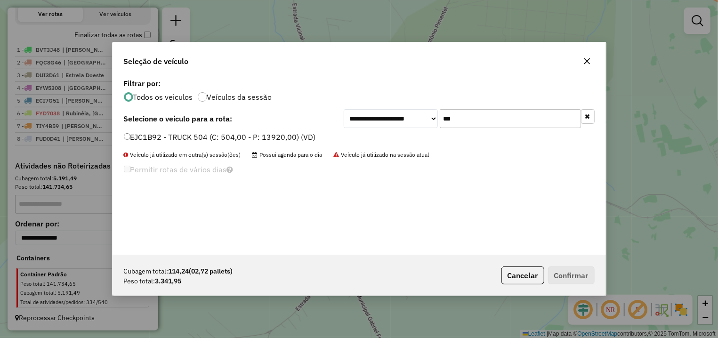
type input "***"
click at [207, 139] on label "EJC1B92 - TRUCK 504 (C: 504,00 - P: 13920,00) (VD)" at bounding box center [220, 136] width 192 height 11
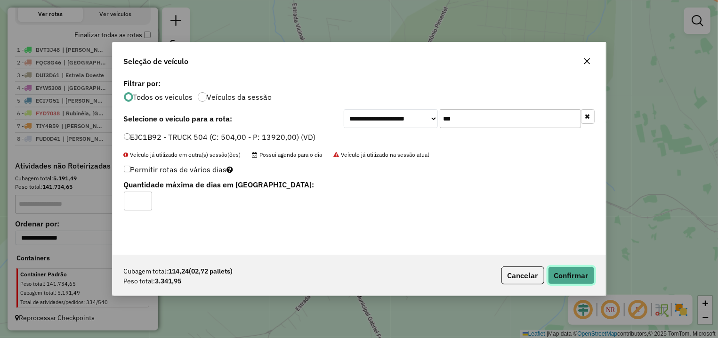
click at [565, 274] on button "Confirmar" at bounding box center [571, 276] width 47 height 18
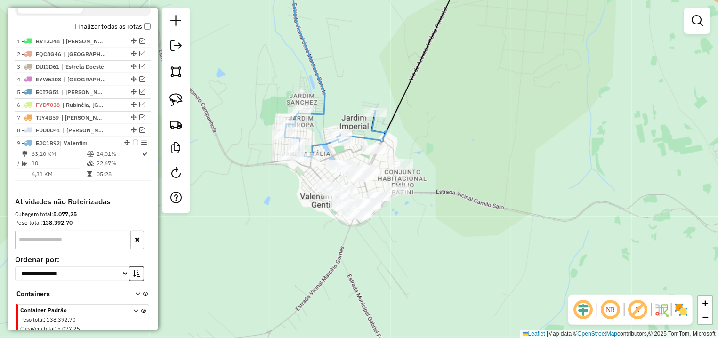
drag, startPoint x: 528, startPoint y: 205, endPoint x: 386, endPoint y: 171, distance: 145.6
click at [528, 204] on div "Janela de atendimento Grade de atendimento Capacidade Transportadoras Veículos …" at bounding box center [359, 169] width 718 height 338
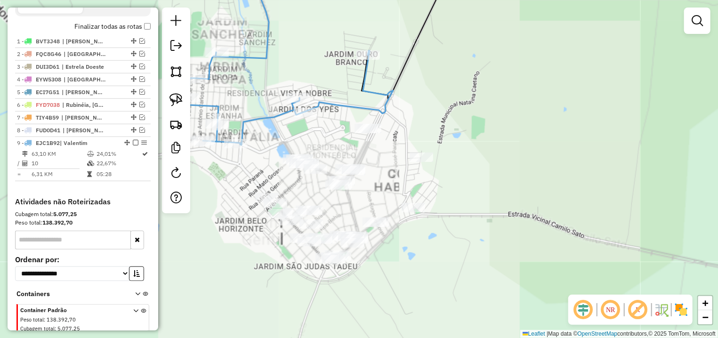
drag, startPoint x: 338, startPoint y: 150, endPoint x: 324, endPoint y: 137, distance: 19.7
click at [355, 151] on div "Janela de atendimento Grade de atendimento Capacidade Transportadoras Veículos …" at bounding box center [359, 169] width 718 height 338
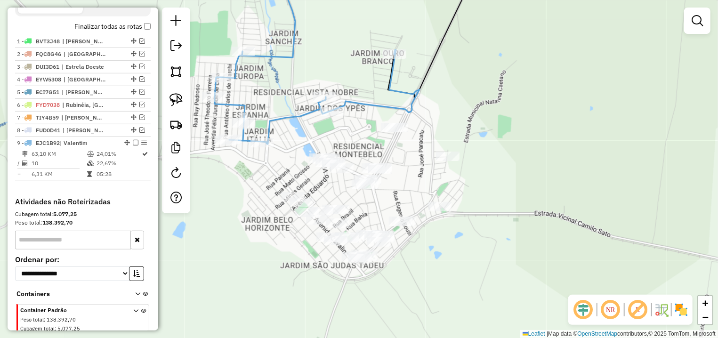
click at [174, 98] on img at bounding box center [176, 99] width 13 height 13
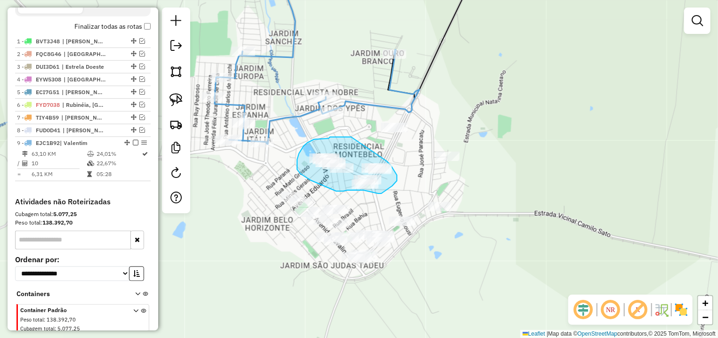
drag, startPoint x: 339, startPoint y: 137, endPoint x: 376, endPoint y: 154, distance: 40.9
click at [376, 154] on div "Janela de atendimento Grade de atendimento Capacidade Transportadoras Veículos …" at bounding box center [359, 169] width 718 height 338
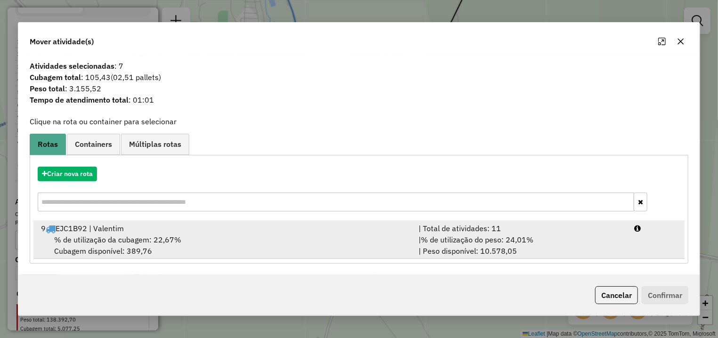
click at [629, 250] on li "9 EJC1B92 | Valentim | Total de atividades: 11 % de utilização da cubagem: 22,6…" at bounding box center [358, 240] width 651 height 38
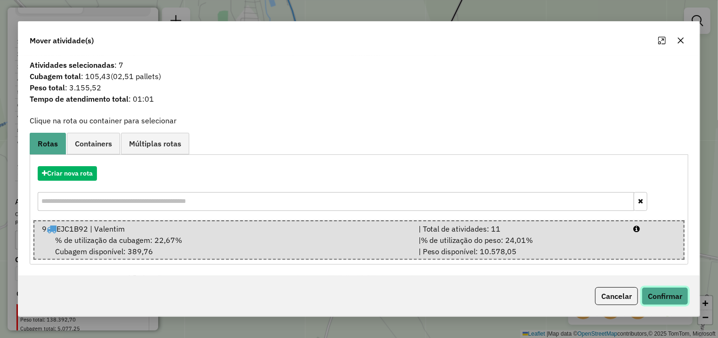
click at [675, 301] on button "Confirmar" at bounding box center [665, 296] width 47 height 18
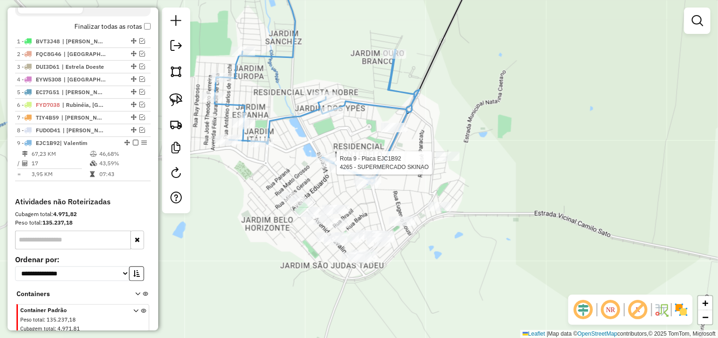
select select "*********"
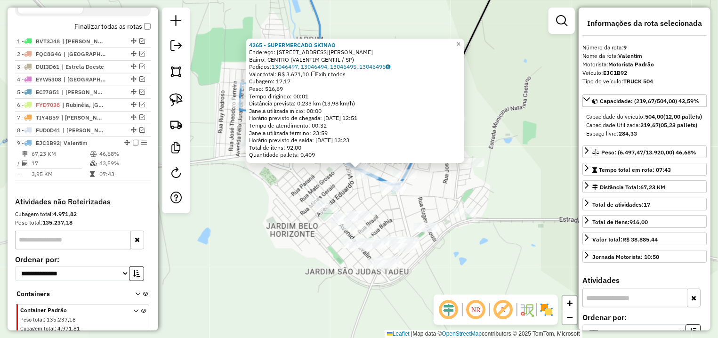
scroll to position [362, 0]
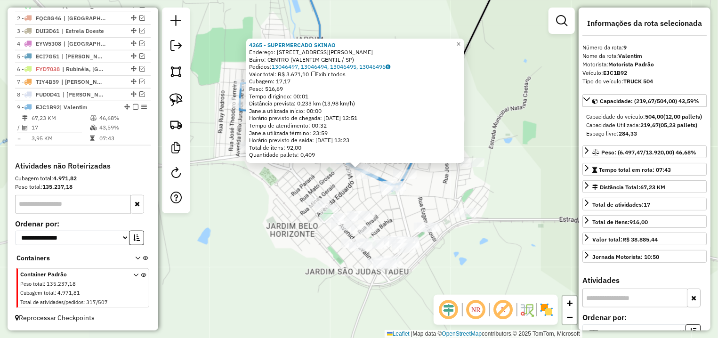
click at [526, 218] on div "4265 - SUPERMERCADO SKINAO Endereço: AV HORACIO GONCALVES DE MORAES 401 Bairro:…" at bounding box center [359, 169] width 718 height 338
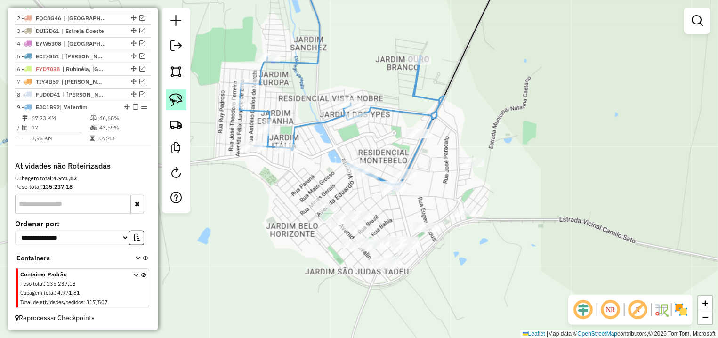
click at [183, 102] on link at bounding box center [176, 100] width 21 height 21
drag, startPoint x: 401, startPoint y: 114, endPoint x: 440, endPoint y: 136, distance: 44.5
click at [440, 136] on g at bounding box center [82, 144] width 848 height 356
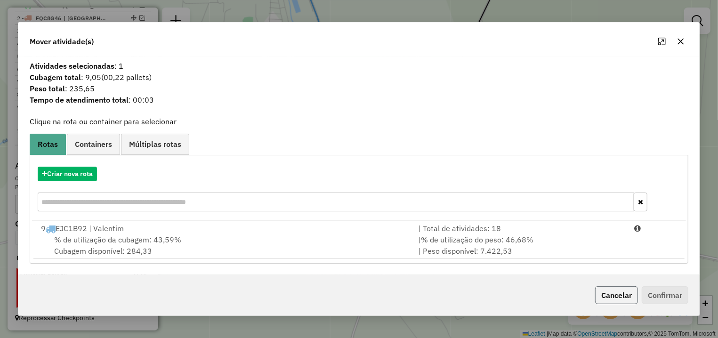
click at [614, 298] on button "Cancelar" at bounding box center [616, 295] width 43 height 18
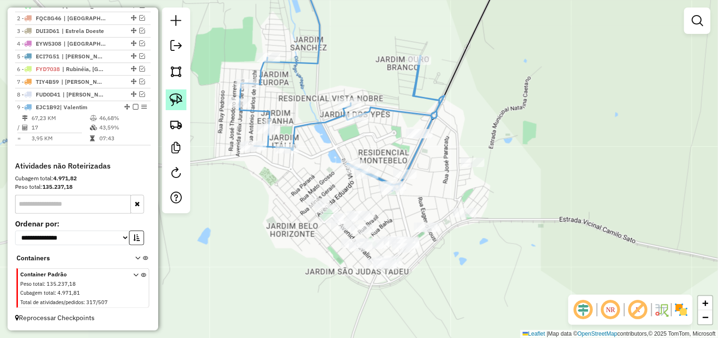
click at [179, 98] on img at bounding box center [176, 99] width 13 height 13
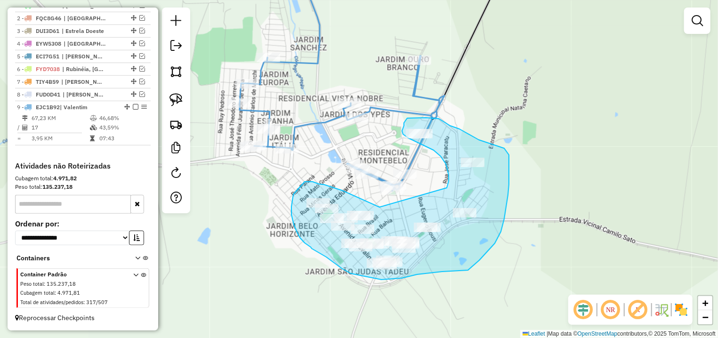
drag, startPoint x: 343, startPoint y: 191, endPoint x: 429, endPoint y: 197, distance: 86.4
click at [429, 197] on div "Janela de atendimento Grade de atendimento Capacidade Transportadoras Veículos …" at bounding box center [359, 169] width 718 height 338
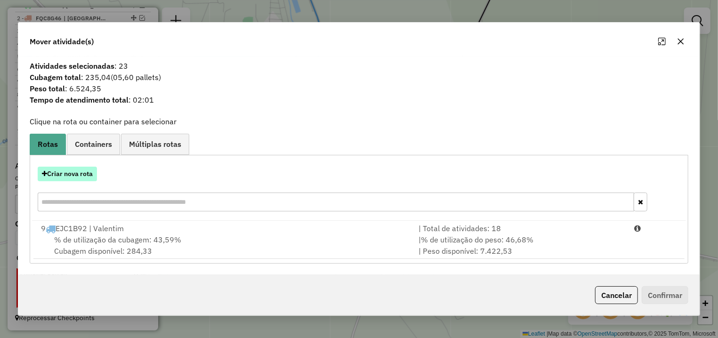
click at [75, 180] on button "Criar nova rota" at bounding box center [67, 174] width 59 height 15
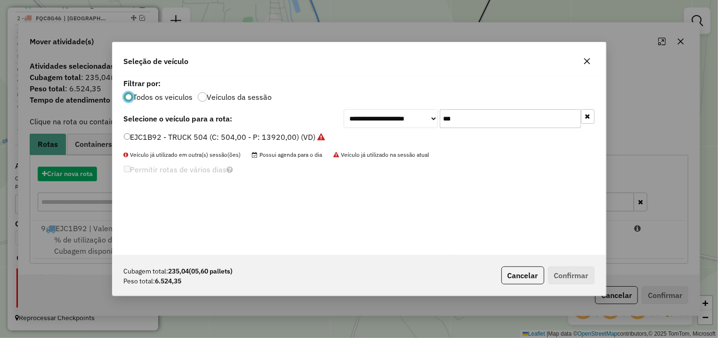
scroll to position [5, 3]
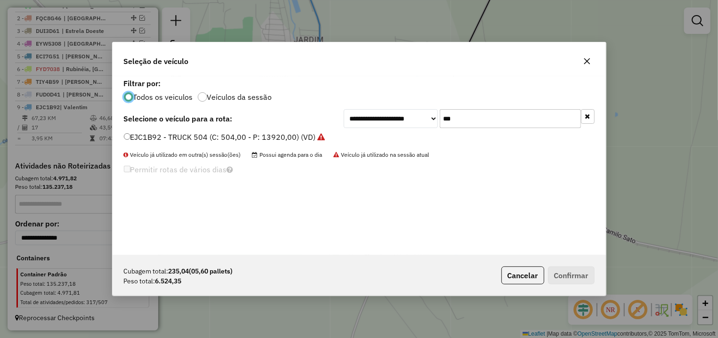
drag, startPoint x: 395, startPoint y: 127, endPoint x: 357, endPoint y: 127, distance: 38.2
click at [440, 127] on input "***" at bounding box center [510, 118] width 141 height 19
type input "**"
click at [243, 138] on label "FEK8C34 - TRUCK 504 (C: 504,00 - P: 13920,00) (VD)" at bounding box center [220, 136] width 193 height 11
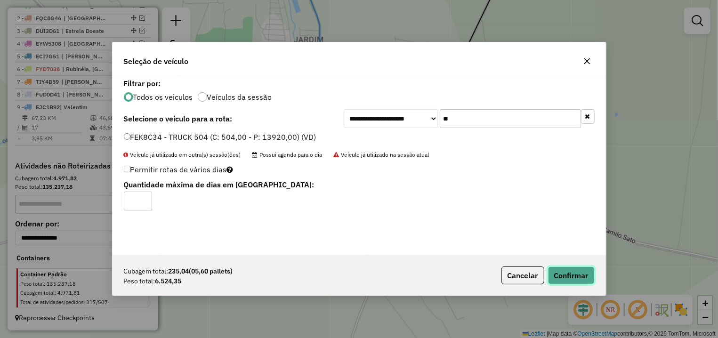
click at [567, 279] on button "Confirmar" at bounding box center [571, 276] width 47 height 18
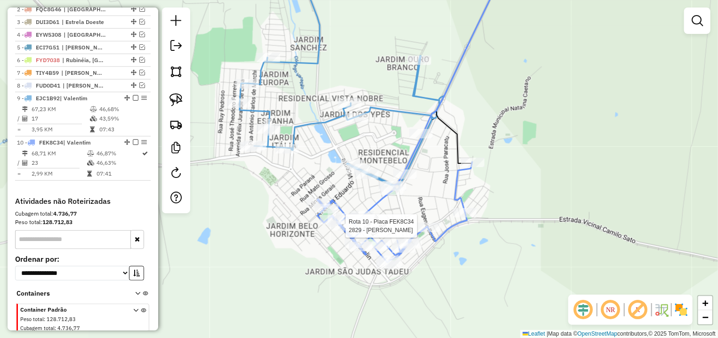
select select "*********"
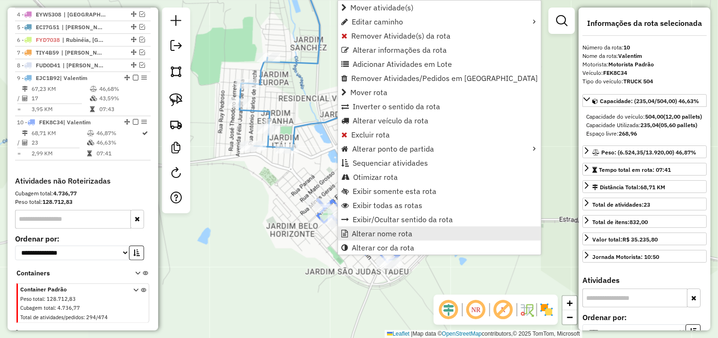
scroll to position [406, 0]
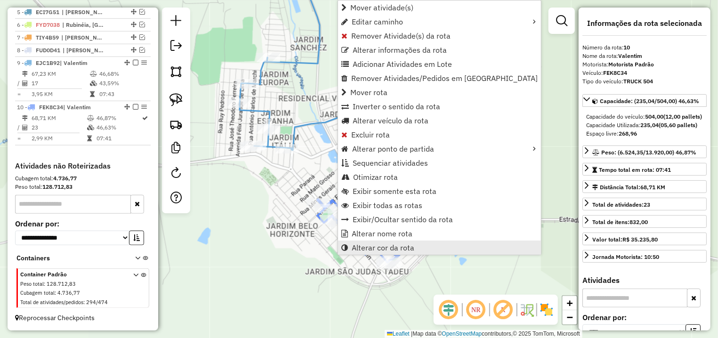
click at [403, 248] on span "Alterar cor da rota" at bounding box center [383, 248] width 63 height 8
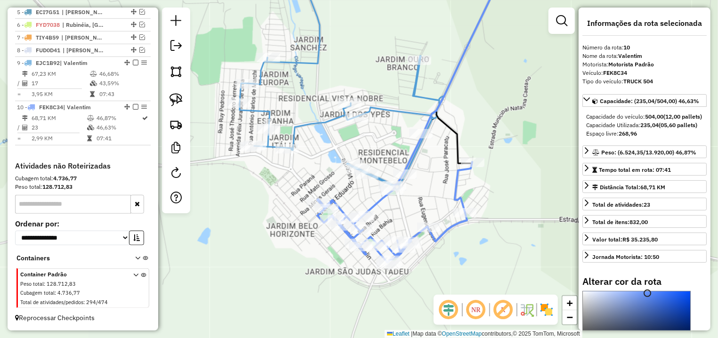
scroll to position [170, 0]
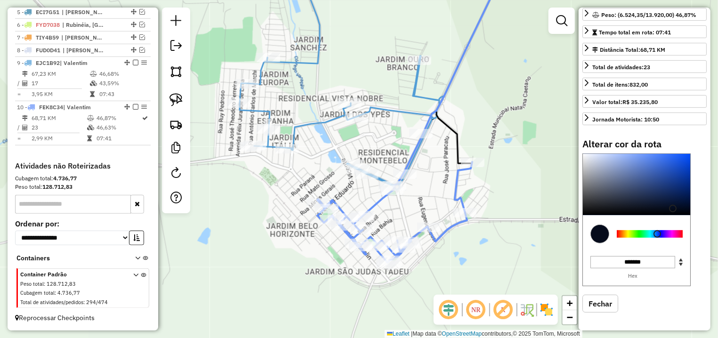
drag, startPoint x: 651, startPoint y: 204, endPoint x: 535, endPoint y: 147, distance: 128.7
click at [673, 210] on div at bounding box center [636, 184] width 107 height 61
type input "*******"
click at [534, 146] on div "Janela de atendimento Grade de atendimento Capacidade Transportadoras Veículos …" at bounding box center [359, 169] width 718 height 338
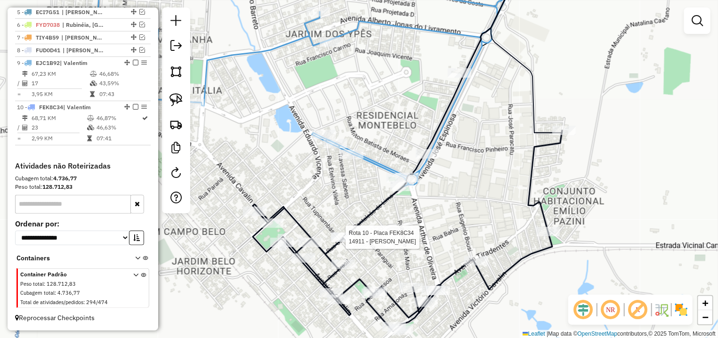
select select "*********"
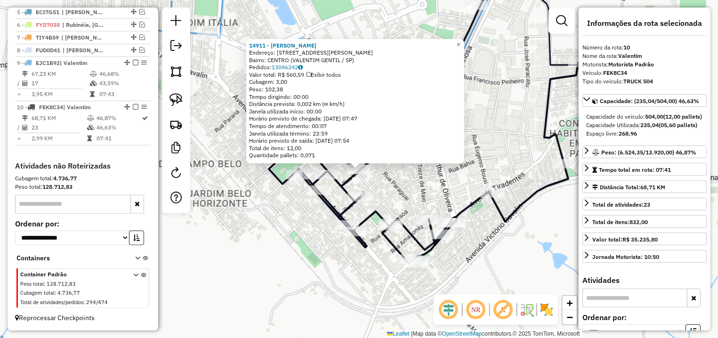
click at [424, 177] on div "Rota 10 - Placa FEK8C34 89743 - ANA PAULA DE QUEIROZ Rota 10 - Placa FEK8C34 84…" at bounding box center [359, 169] width 718 height 338
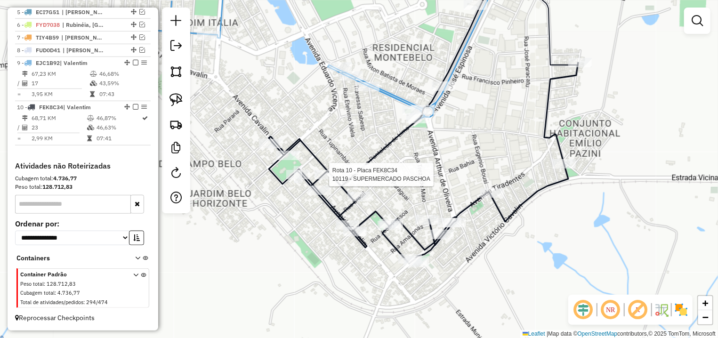
select select "*********"
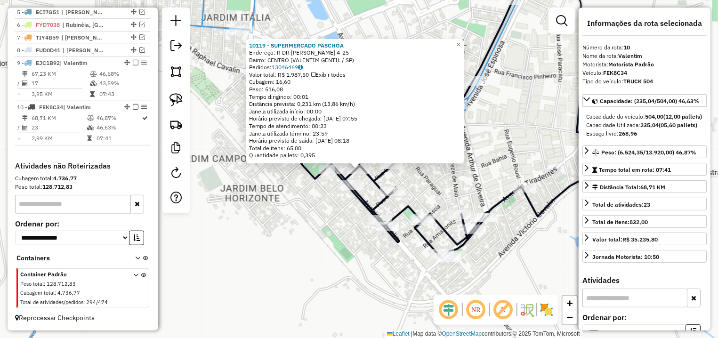
click at [488, 158] on div "10119 - SUPERMERCADO PASCHOA Endereço: R DR AUGUSTO ALVES DOS REIS 4-25 Bairro:…" at bounding box center [359, 169] width 718 height 338
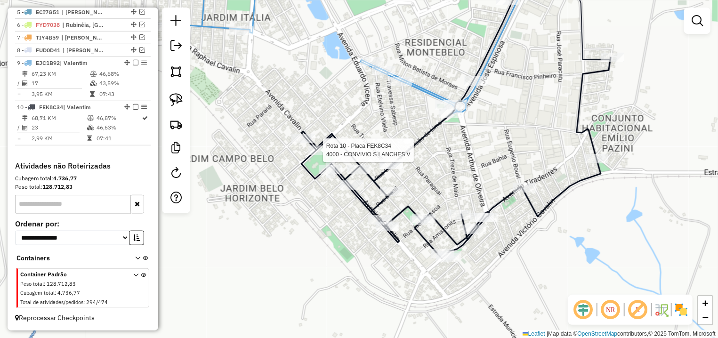
select select "*********"
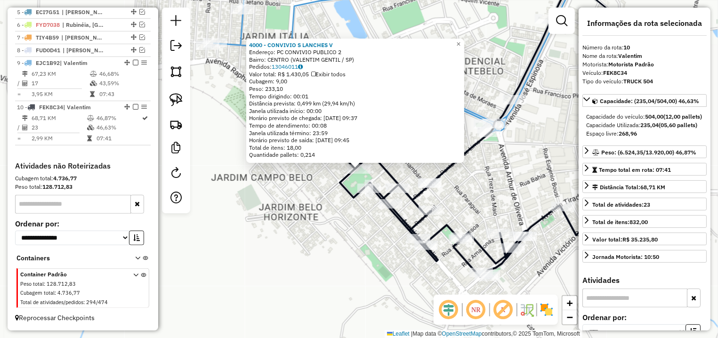
click at [497, 170] on div "4000 - CONVIVIO S LANCHES V Endereço: PC CONVIVIO PUBLICO 2 Bairro: CENTRO (VAL…" at bounding box center [359, 169] width 718 height 338
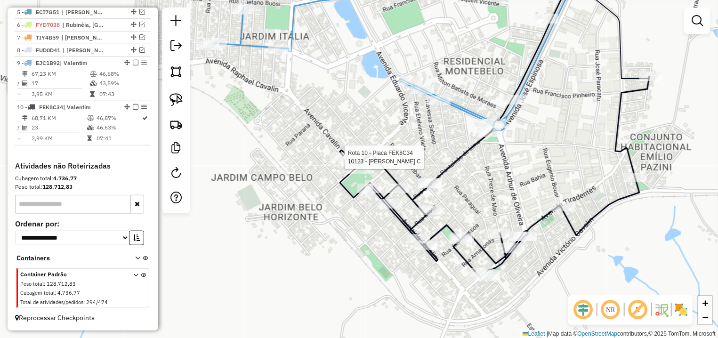
select select "*********"
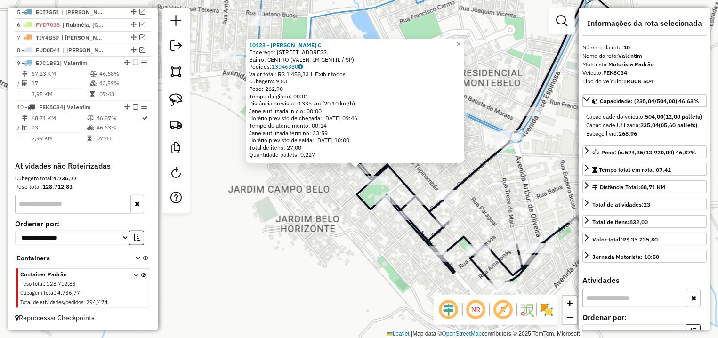
click at [523, 182] on div "10123 - GILBERTO DONIZETTE C Endereço: AV CAVALIN 306 Bairro: CENTRO (VALENTIM …" at bounding box center [359, 169] width 718 height 338
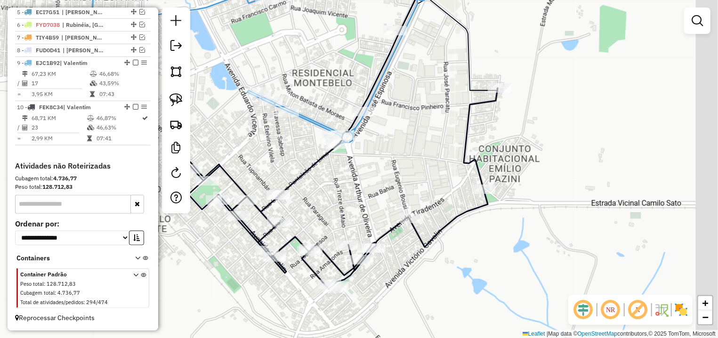
click at [383, 179] on div "Janela de atendimento Grade de atendimento Capacidade Transportadoras Veículos …" at bounding box center [359, 169] width 718 height 338
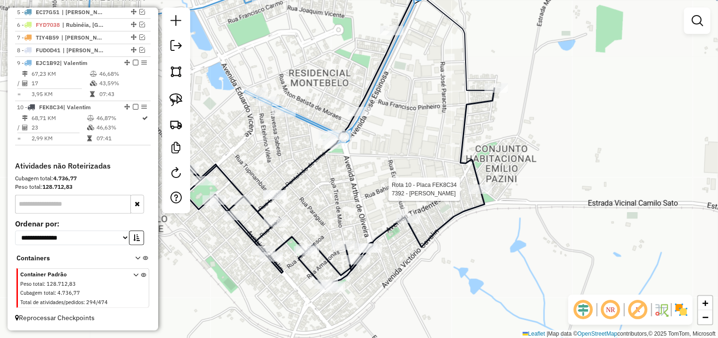
select select "*********"
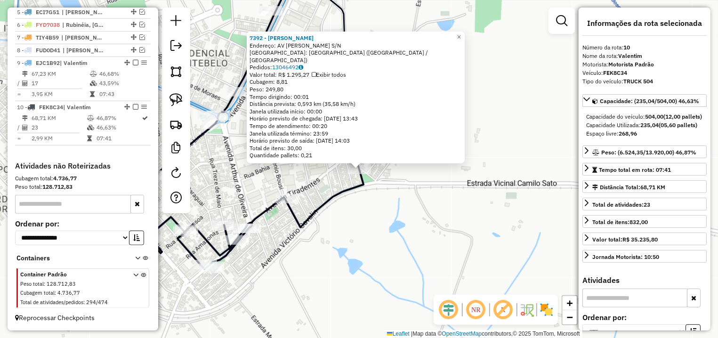
click at [290, 193] on div "7392 - JOAO DA SILVA LARANJ Endereço: AV TIRADENTES S/N Bairro: DISTRITO INDUST…" at bounding box center [359, 169] width 718 height 338
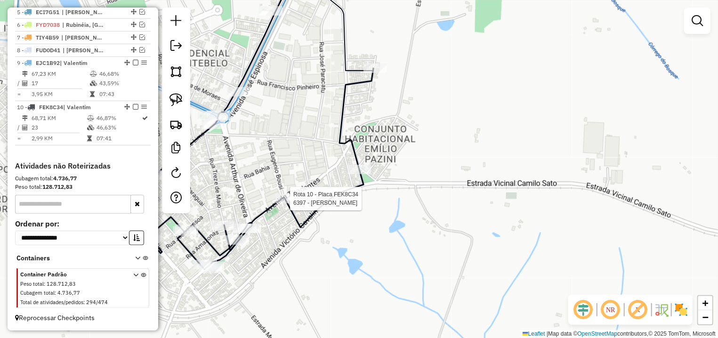
select select "*********"
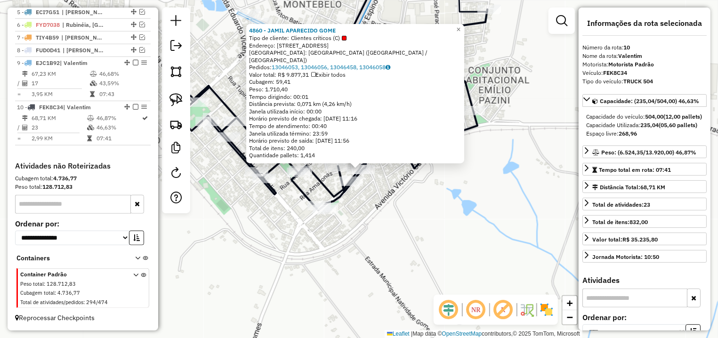
click at [391, 199] on div "4860 - JAMIL APARECIDO GOME Tipo de cliente: Clientes críticos (C) Endereço: AV…" at bounding box center [359, 169] width 718 height 338
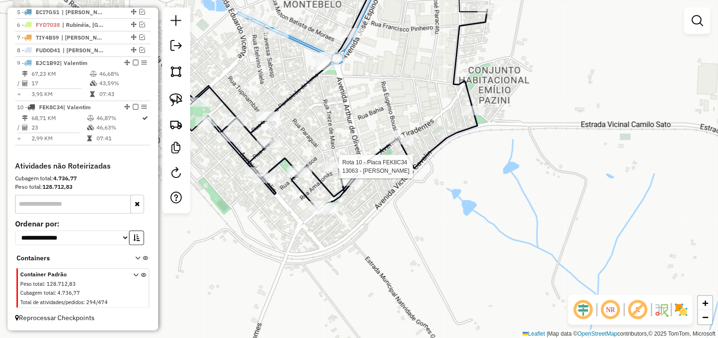
select select "*********"
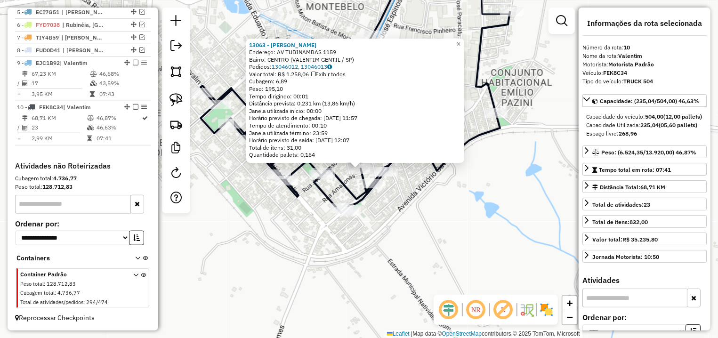
click at [420, 209] on div "13063 - JESUS FERREIRA DE LI Endereço: AV TUBINAMBAS 1159 Bairro: CENTRO (VALEN…" at bounding box center [359, 169] width 718 height 338
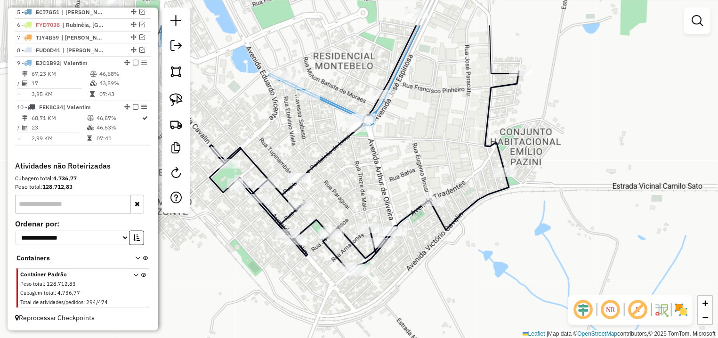
drag, startPoint x: 375, startPoint y: 118, endPoint x: 378, endPoint y: 182, distance: 63.7
click at [391, 193] on div "Janela de atendimento Grade de atendimento Capacidade Transportadoras Veículos …" at bounding box center [359, 169] width 718 height 338
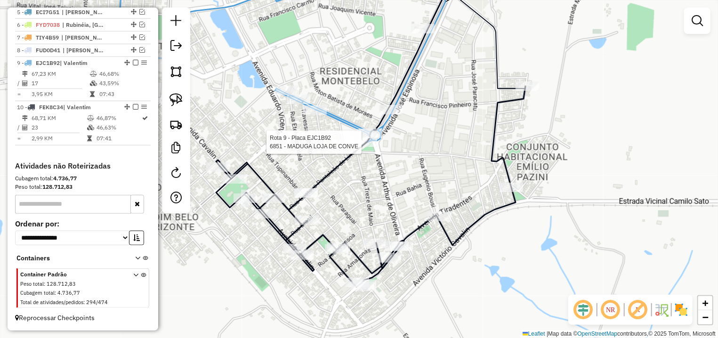
select select "*********"
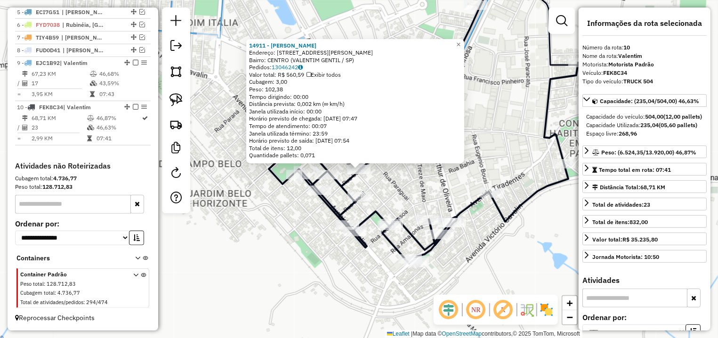
click at [272, 216] on div "14911 - REGINALDO DE CARVALH Endereço: R GUSTAVO PANTALEAO DE LIMA 376 Bairro: …" at bounding box center [359, 169] width 718 height 338
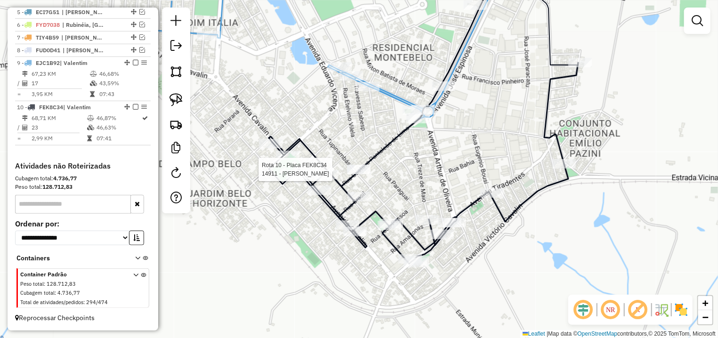
select select "*********"
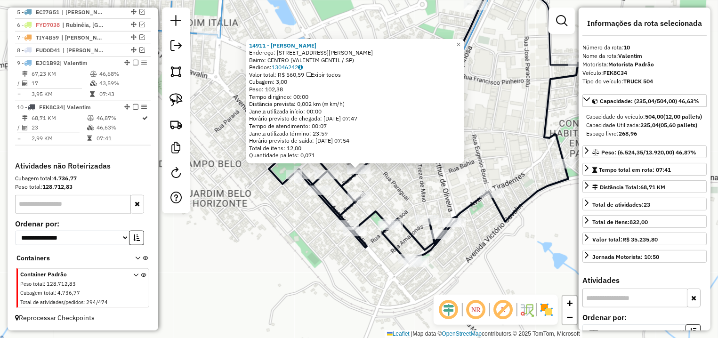
click at [406, 172] on div "14911 - REGINALDO DE CARVALH Endereço: R GUSTAVO PANTALEAO DE LIMA 376 Bairro: …" at bounding box center [359, 169] width 718 height 338
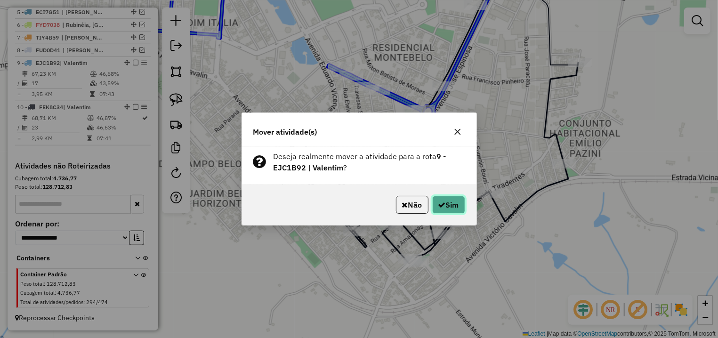
click at [445, 200] on button "Sim" at bounding box center [448, 205] width 33 height 18
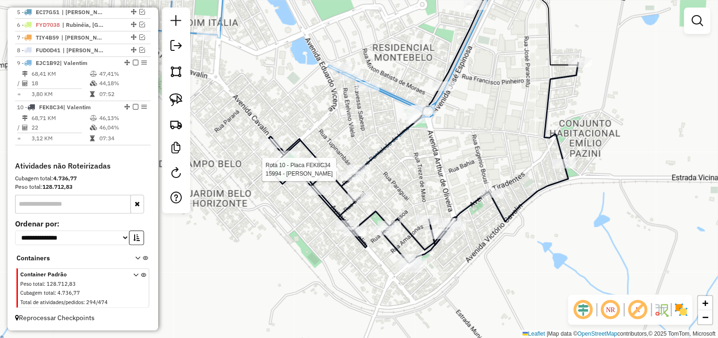
select select "*********"
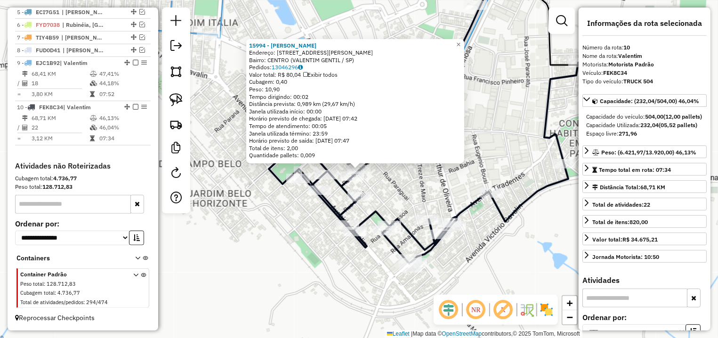
click at [383, 180] on div "15994 - EUNICE APARECIDA CAI Endereço: R GUSTAVO PANTALEAO DE LIMA 376 Bairro: …" at bounding box center [359, 169] width 718 height 338
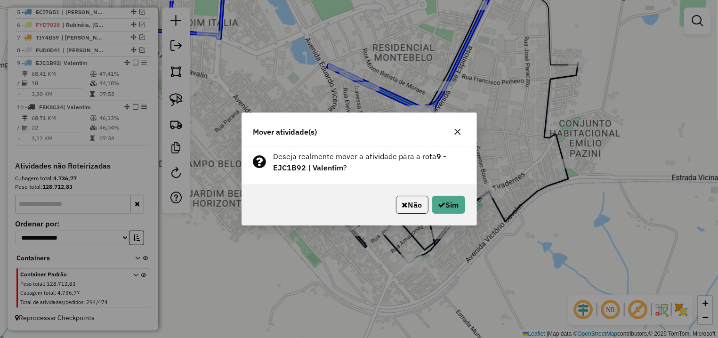
click at [429, 212] on p-footer "Não Sim" at bounding box center [428, 205] width 73 height 18
click at [439, 206] on icon "button" at bounding box center [443, 205] width 8 height 8
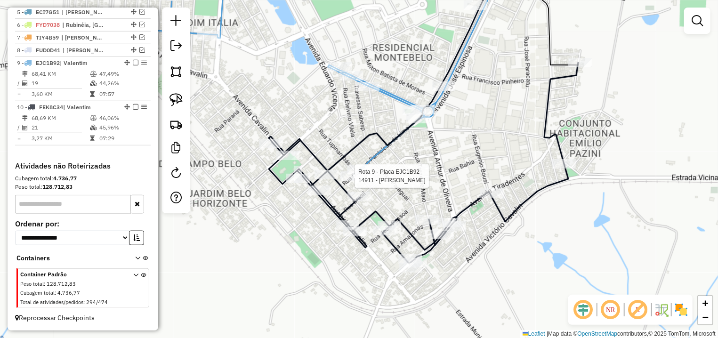
select select "*********"
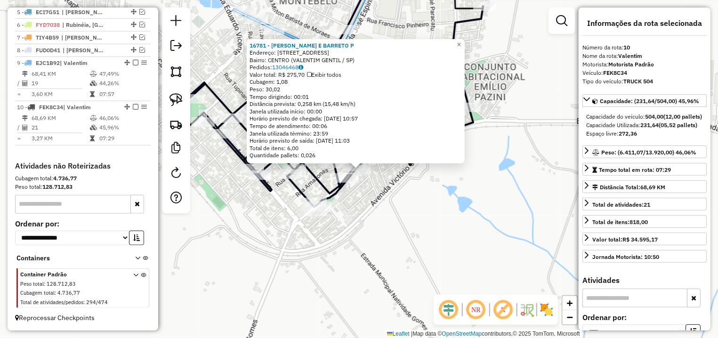
click at [399, 217] on div "16781 - KUNIHIRA E BARRETO P Endereço: AV TIRADENTES 201 Bairro: CENTRO (VALENT…" at bounding box center [359, 169] width 718 height 338
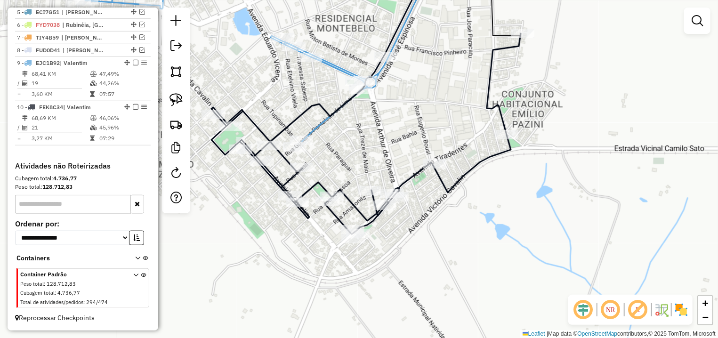
drag, startPoint x: 312, startPoint y: 105, endPoint x: 345, endPoint y: 127, distance: 39.7
click at [352, 134] on div "Janela de atendimento Grade de atendimento Capacidade Transportadoras Veículos …" at bounding box center [359, 169] width 718 height 338
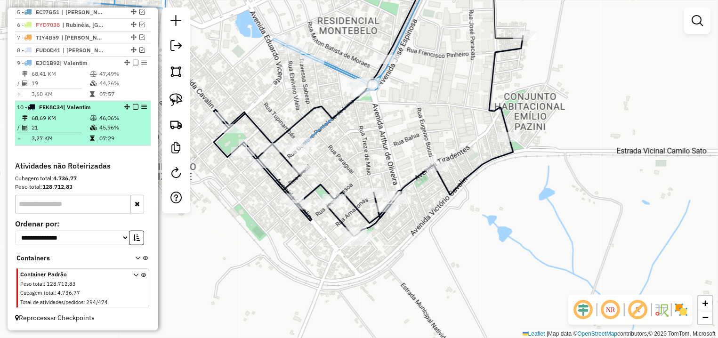
click at [133, 104] on em at bounding box center [136, 107] width 6 height 6
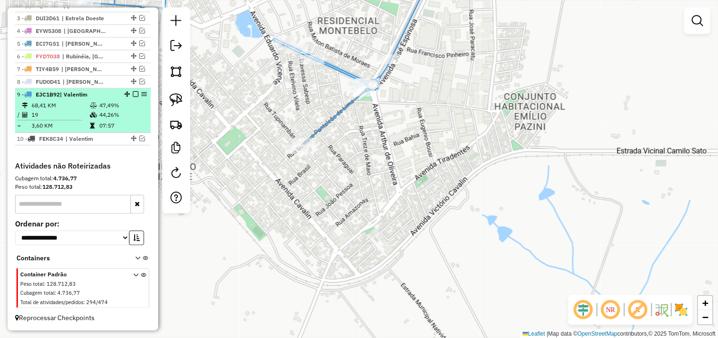
click at [133, 91] on em at bounding box center [136, 94] width 6 height 6
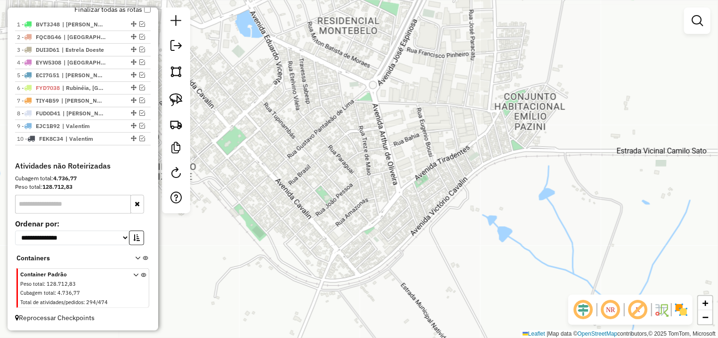
scroll to position [343, 0]
click at [445, 146] on div "Janela de atendimento Grade de atendimento Capacidade Transportadoras Veículos …" at bounding box center [359, 169] width 718 height 338
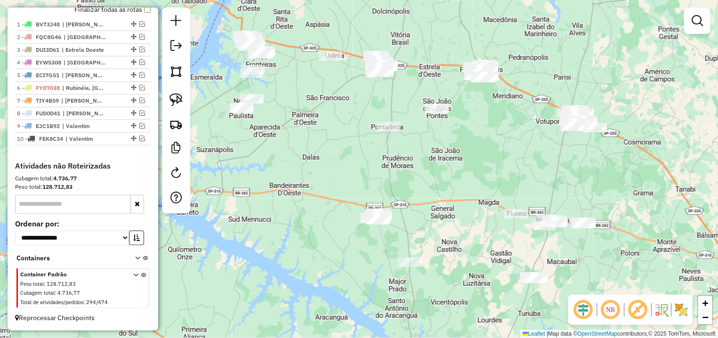
drag, startPoint x: 415, startPoint y: 171, endPoint x: 522, endPoint y: 172, distance: 107.9
click at [522, 172] on div "Janela de atendimento Grade de atendimento Capacidade Transportadoras Veículos …" at bounding box center [359, 169] width 718 height 338
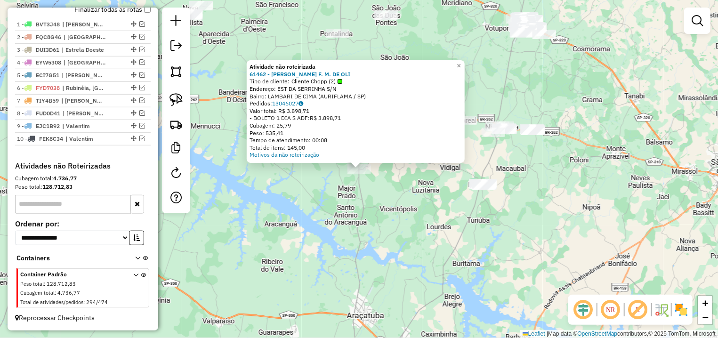
click at [392, 195] on div "Atividade não roteirizada 61462 - ALISSON F. M. DE OLI Tipo de cliente: Cliente…" at bounding box center [359, 169] width 718 height 338
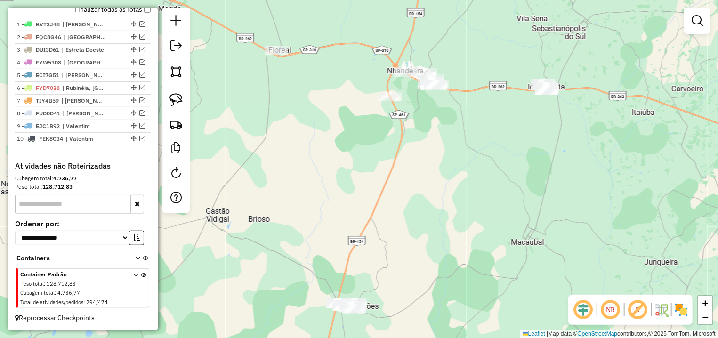
drag, startPoint x: 493, startPoint y: 112, endPoint x: 481, endPoint y: 138, distance: 29.1
click at [481, 138] on div "Janela de atendimento Grade de atendimento Capacidade Transportadoras Veículos …" at bounding box center [359, 169] width 718 height 338
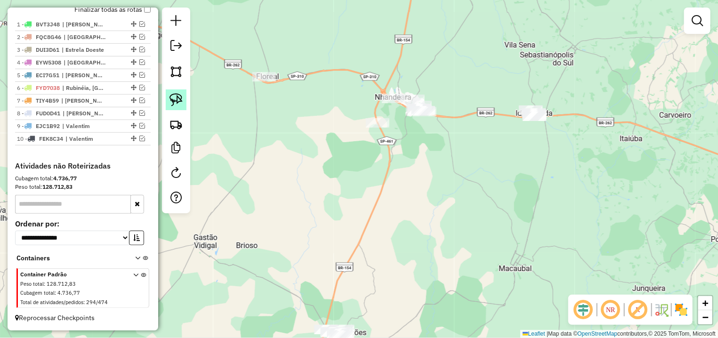
click at [175, 95] on img at bounding box center [176, 99] width 13 height 13
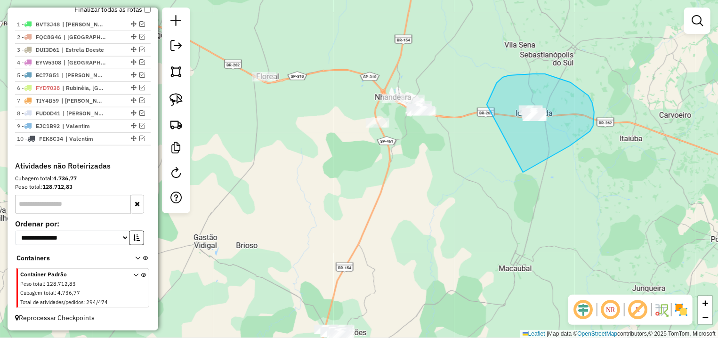
drag, startPoint x: 531, startPoint y: 169, endPoint x: 518, endPoint y: 135, distance: 35.8
click at [518, 135] on div "Janela de atendimento Grade de atendimento Capacidade Transportadoras Veículos …" at bounding box center [359, 169] width 718 height 338
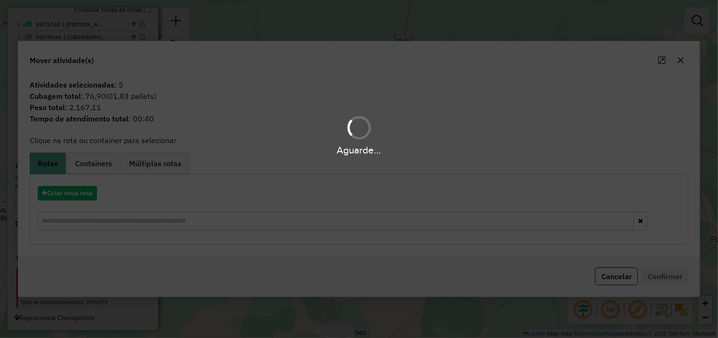
click at [98, 189] on hb-app "Aguarde... Pop-up bloqueado! Seu navegador bloqueou automáticamente a abertura …" at bounding box center [359, 169] width 718 height 338
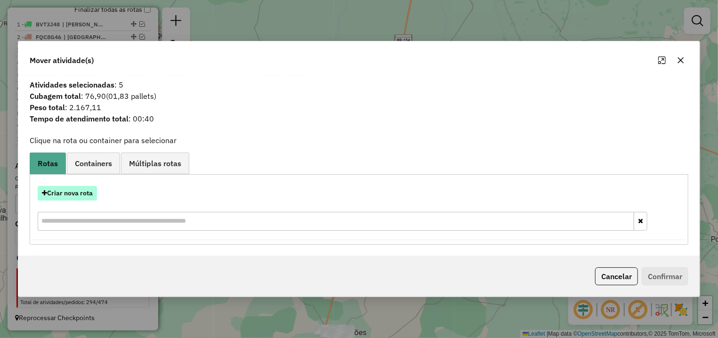
click at [81, 194] on button "Criar nova rota" at bounding box center [67, 193] width 59 height 15
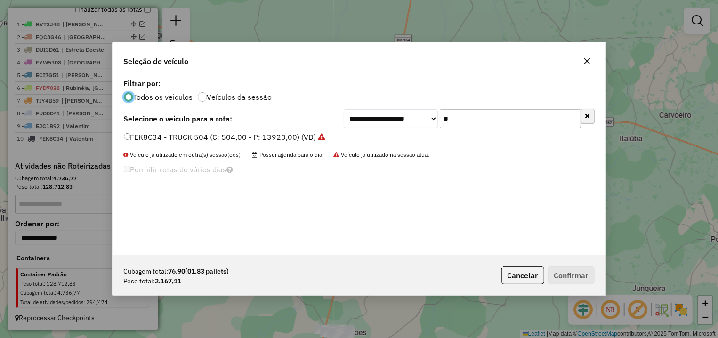
scroll to position [5, 3]
drag, startPoint x: 476, startPoint y: 117, endPoint x: 278, endPoint y: 119, distance: 198.3
click at [440, 119] on input "**" at bounding box center [510, 118] width 141 height 19
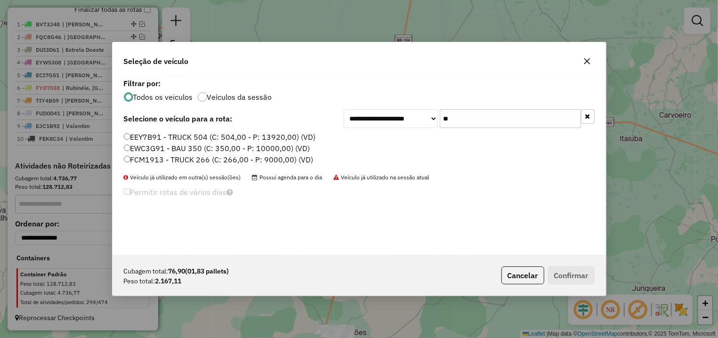
type input "**"
click at [161, 150] on label "EWC3G91 - BAU 350 (C: 350,00 - P: 10000,00) (VD)" at bounding box center [217, 148] width 187 height 11
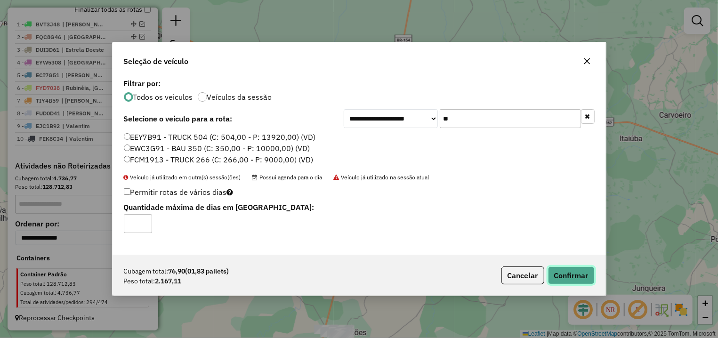
click at [556, 269] on button "Confirmar" at bounding box center [571, 276] width 47 height 18
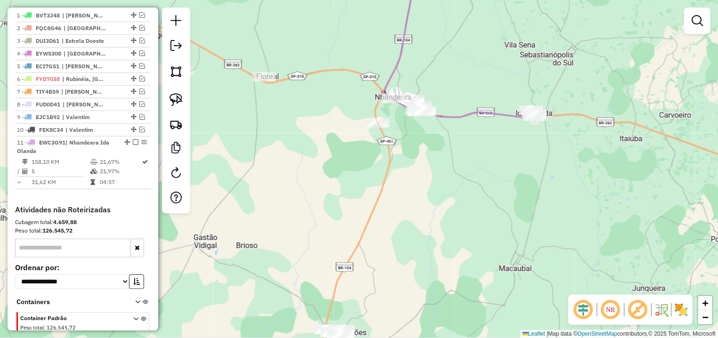
drag, startPoint x: 414, startPoint y: 167, endPoint x: 402, endPoint y: 148, distance: 21.8
click at [415, 153] on div "Janela de atendimento Grade de atendimento Capacidade Transportadoras Veículos …" at bounding box center [359, 169] width 718 height 338
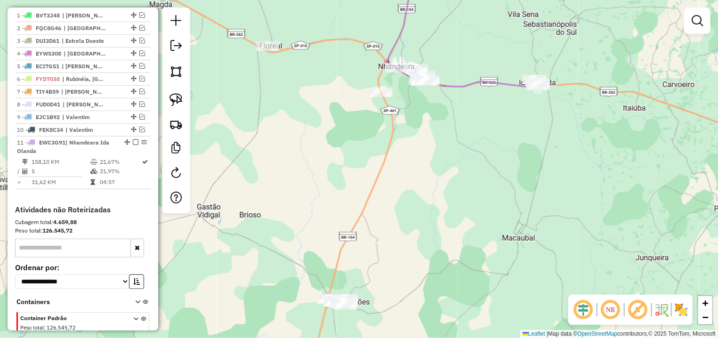
click at [163, 90] on div at bounding box center [176, 111] width 28 height 206
click at [166, 100] on div at bounding box center [176, 111] width 28 height 206
click at [162, 90] on div "Janela de atendimento Grade de atendimento Capacidade Transportadoras Veículos …" at bounding box center [359, 169] width 718 height 338
click at [171, 94] on img at bounding box center [176, 99] width 13 height 13
drag, startPoint x: 333, startPoint y: 275, endPoint x: 424, endPoint y: 301, distance: 94.5
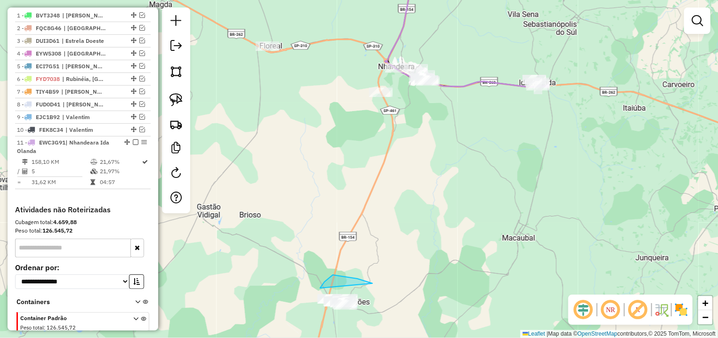
click at [424, 301] on div "Janela de atendimento Grade de atendimento Capacidade Transportadoras Veículos …" at bounding box center [359, 169] width 718 height 338
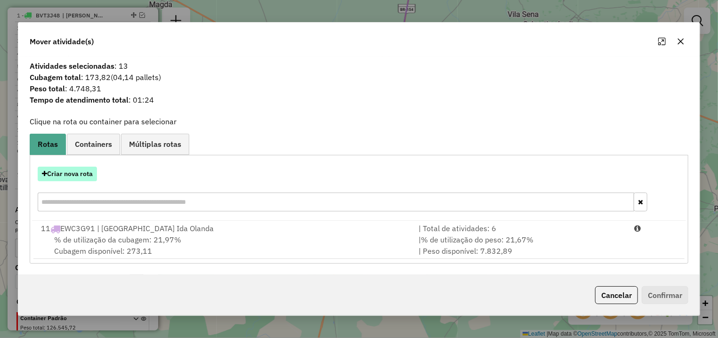
click at [75, 177] on button "Criar nova rota" at bounding box center [67, 174] width 59 height 15
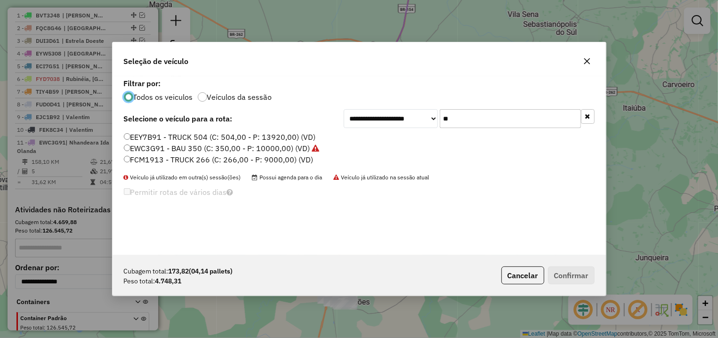
click at [182, 148] on label "EWC3G91 - BAU 350 (C: 350,00 - P: 10000,00) (VD)" at bounding box center [222, 148] width 196 height 11
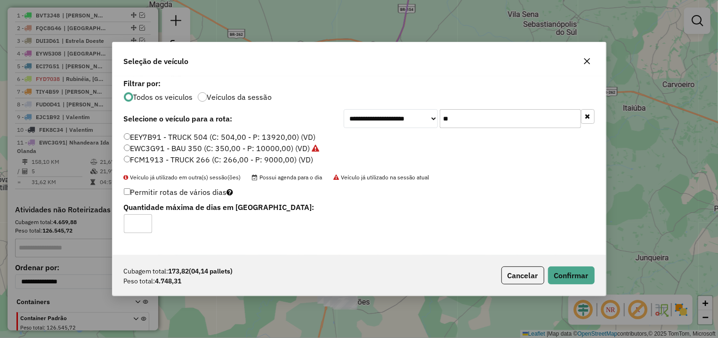
click at [278, 137] on label "EEY7B91 - TRUCK 504 (C: 504,00 - P: 13920,00) (VD)" at bounding box center [220, 136] width 192 height 11
click at [567, 272] on button "Confirmar" at bounding box center [571, 276] width 47 height 18
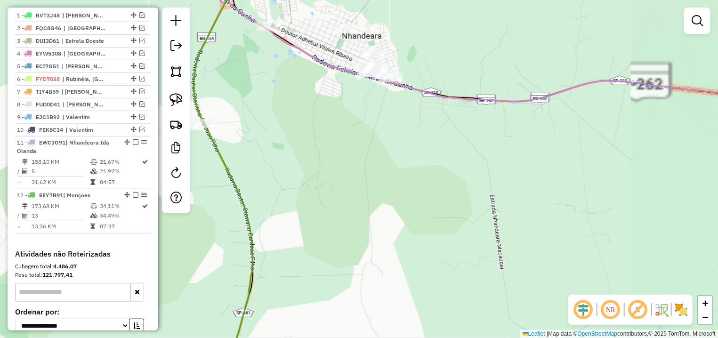
click at [447, 98] on icon at bounding box center [506, 34] width 570 height 136
select select "*********"
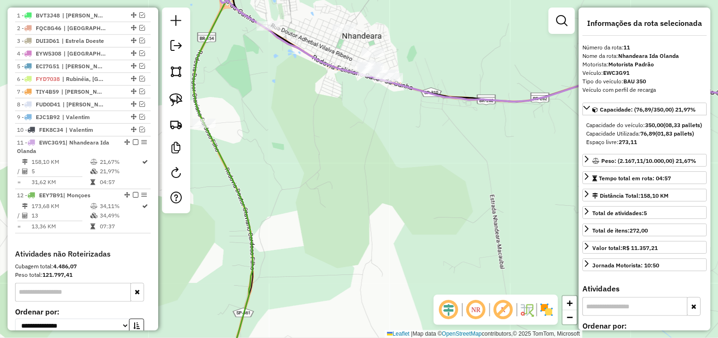
scroll to position [440, 0]
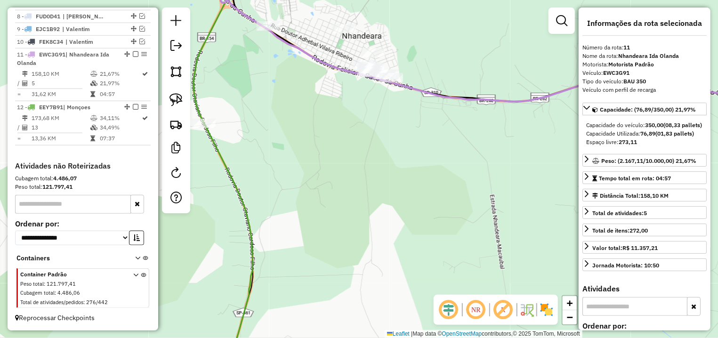
click at [375, 142] on div "Janela de atendimento Grade de atendimento Capacidade Transportadoras Veículos …" at bounding box center [359, 169] width 718 height 338
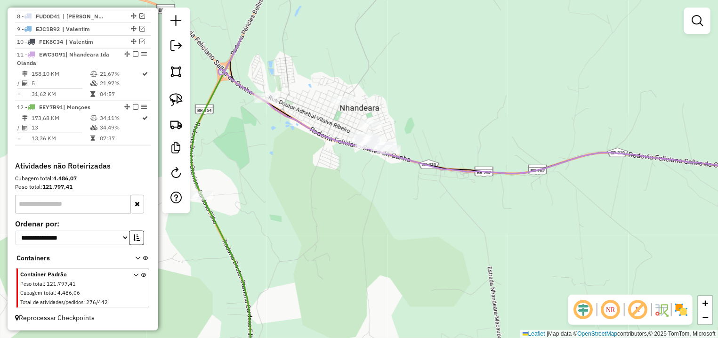
drag, startPoint x: 305, startPoint y: 118, endPoint x: 302, endPoint y: 191, distance: 72.6
click at [303, 191] on div "Janela de atendimento Grade de atendimento Capacidade Transportadoras Veículos …" at bounding box center [359, 169] width 718 height 338
click at [339, 144] on icon at bounding box center [505, 70] width 572 height 208
select select "*********"
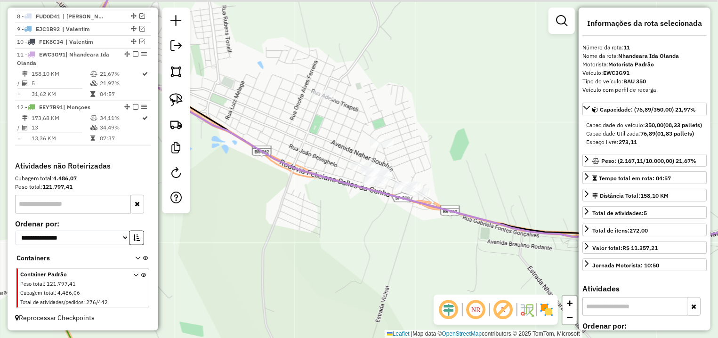
drag, startPoint x: 416, startPoint y: 125, endPoint x: 447, endPoint y: 131, distance: 31.8
click at [452, 131] on div "Janela de atendimento Grade de atendimento Capacidade Transportadoras Veículos …" at bounding box center [359, 169] width 718 height 338
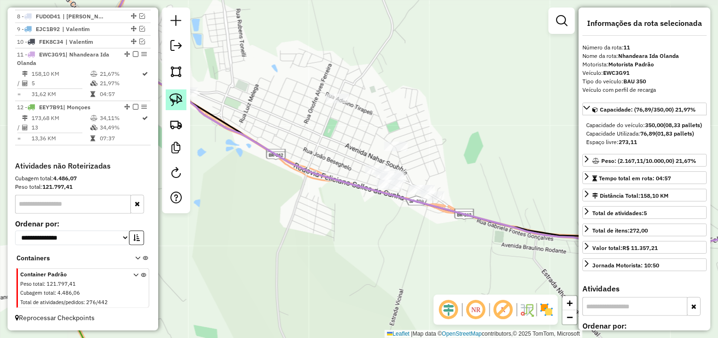
click at [175, 94] on img at bounding box center [176, 99] width 13 height 13
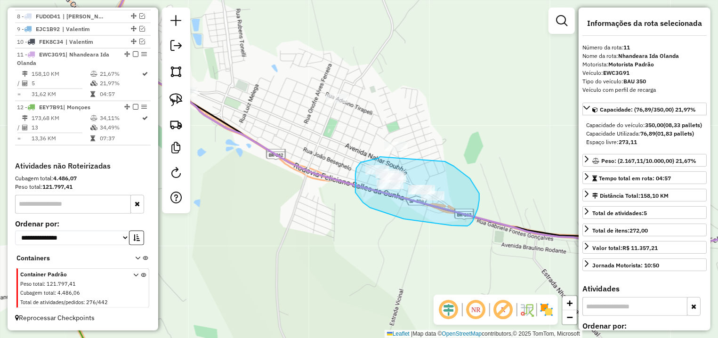
drag, startPoint x: 380, startPoint y: 157, endPoint x: 424, endPoint y: 155, distance: 43.9
click at [424, 155] on div "Janela de atendimento Grade de atendimento Capacidade Transportadoras Veículos …" at bounding box center [359, 169] width 718 height 338
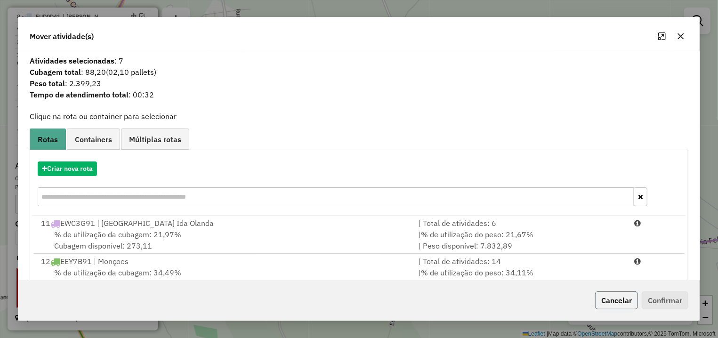
click at [600, 309] on button "Cancelar" at bounding box center [616, 301] width 43 height 18
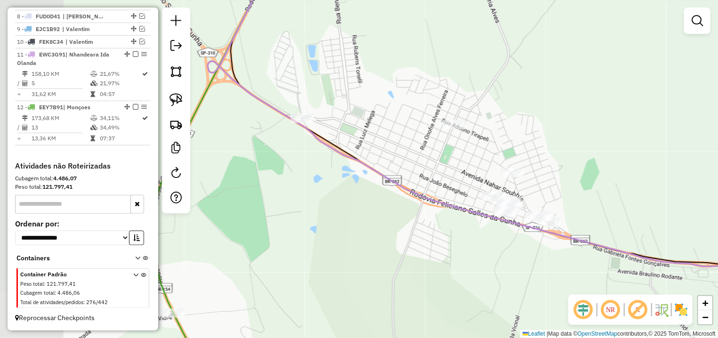
drag, startPoint x: 315, startPoint y: 225, endPoint x: 413, endPoint y: 243, distance: 100.2
click at [413, 243] on div "Janela de atendimento Grade de atendimento Capacidade Transportadoras Veículos …" at bounding box center [359, 169] width 718 height 338
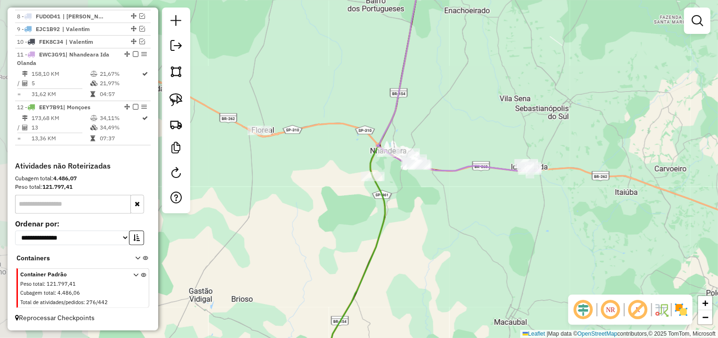
drag, startPoint x: 326, startPoint y: 99, endPoint x: 386, endPoint y: 100, distance: 59.4
click at [386, 100] on div "Janela de atendimento Grade de atendimento Capacidade Transportadoras Veículos …" at bounding box center [359, 169] width 718 height 338
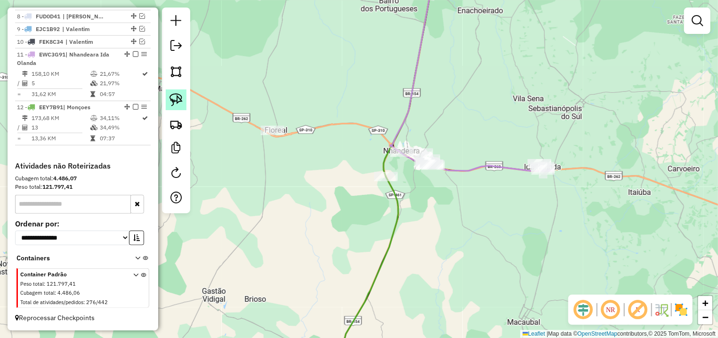
click at [181, 98] on img at bounding box center [176, 99] width 13 height 13
drag, startPoint x: 272, startPoint y: 107, endPoint x: 316, endPoint y: 146, distance: 58.7
click at [316, 146] on div "Janela de atendimento Grade de atendimento Capacidade Transportadoras Veículos …" at bounding box center [359, 169] width 718 height 338
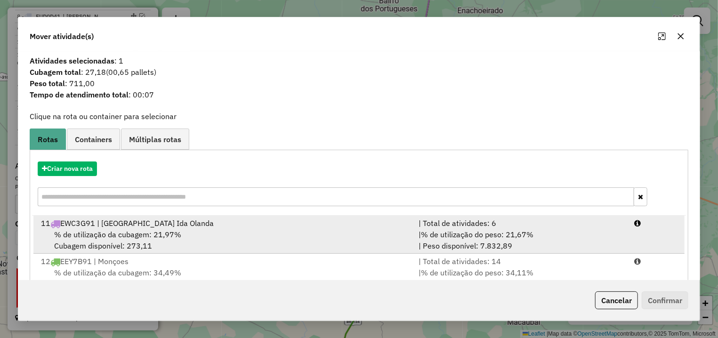
click at [646, 253] on li "11 EWC3G91 | Nhandeara Ida Olanda | Total de atividades: 6 % de utilização da c…" at bounding box center [358, 235] width 651 height 38
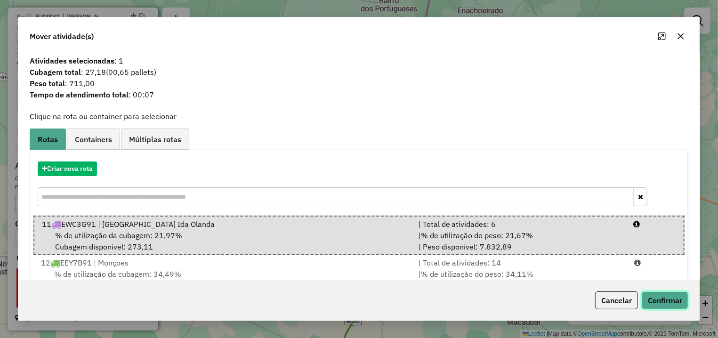
click at [667, 301] on button "Confirmar" at bounding box center [665, 301] width 47 height 18
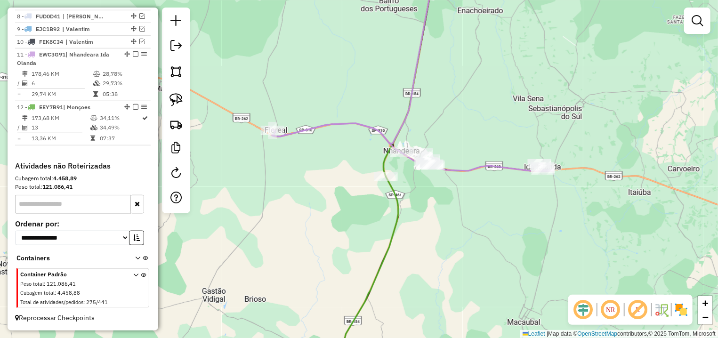
click at [261, 132] on div "Rota 11 - Placa EWC3G91 60978 - OSMAR J COSTA MINIME Rota 11 - Placa EWC3G91 60…" at bounding box center [359, 169] width 718 height 338
select select "*********"
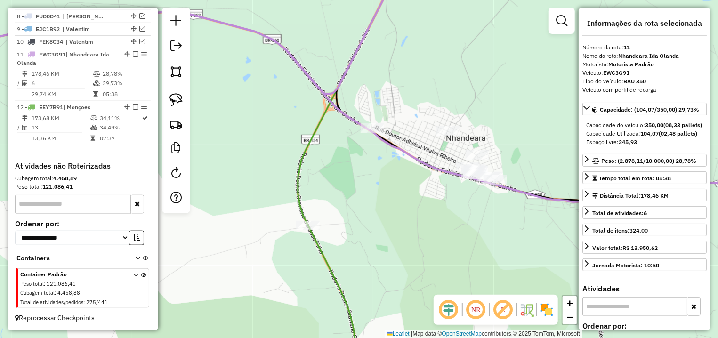
drag, startPoint x: 499, startPoint y: 166, endPoint x: 402, endPoint y: 136, distance: 101.6
click at [402, 136] on div "Refeição Selecionar um local de parada Horário inicial da parada: 14/08/2025 08…" at bounding box center [359, 169] width 718 height 338
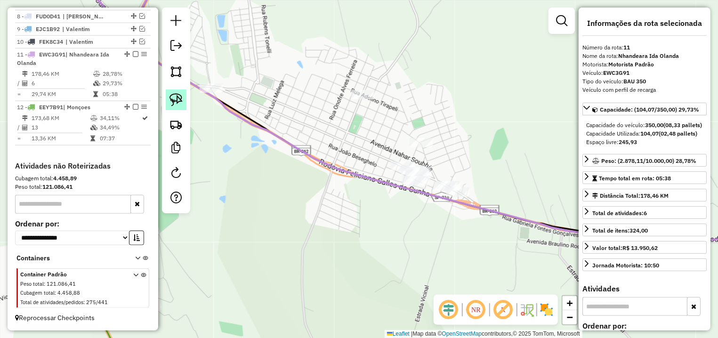
click at [180, 105] on img at bounding box center [176, 99] width 13 height 13
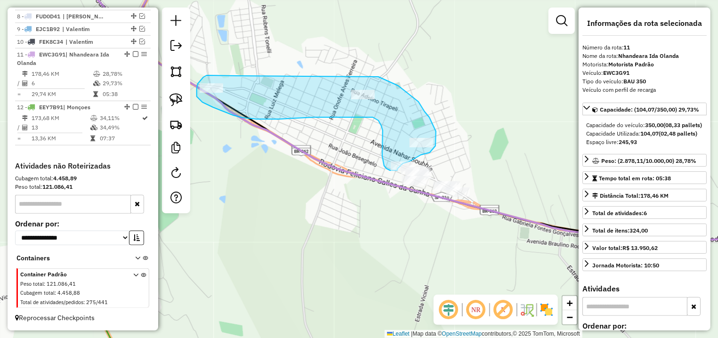
drag, startPoint x: 229, startPoint y: 75, endPoint x: 308, endPoint y: 54, distance: 81.5
click at [308, 54] on div "Refeição Selecionar um local de parada Horário inicial da parada: 14/08/2025 08…" at bounding box center [359, 169] width 718 height 338
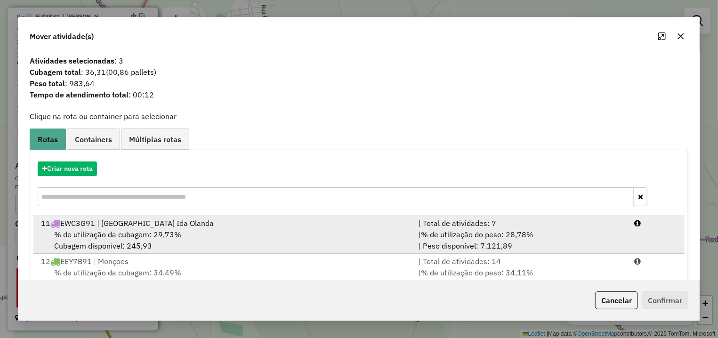
click at [637, 237] on li "11 EWC3G91 | Nhandeara Ida Olanda | Total de atividades: 7 % de utilização da c…" at bounding box center [358, 235] width 651 height 38
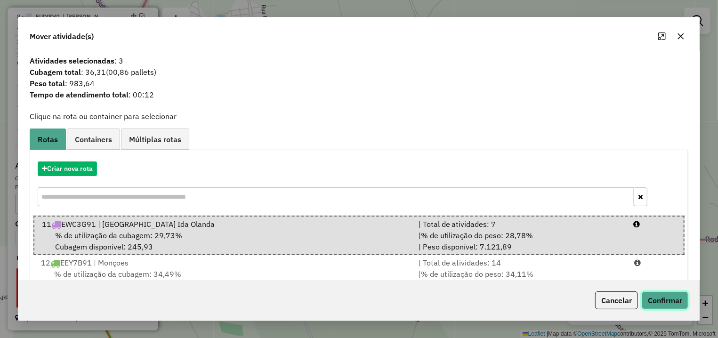
click at [658, 293] on button "Confirmar" at bounding box center [665, 301] width 47 height 18
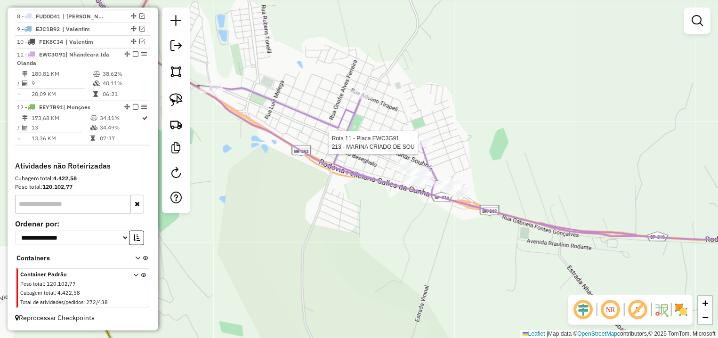
select select "*********"
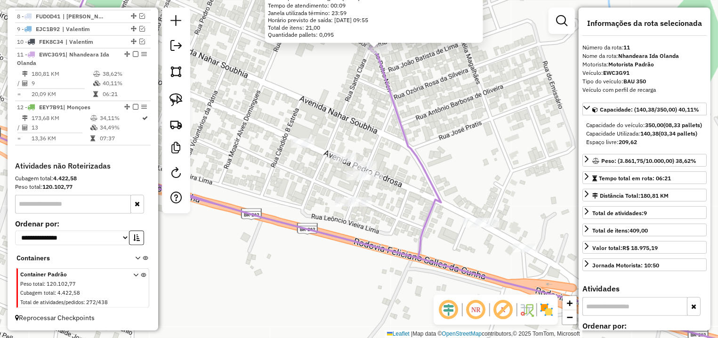
drag, startPoint x: 406, startPoint y: 166, endPoint x: 443, endPoint y: 149, distance: 40.5
click at [443, 149] on div "213 - MARINA CRIADO DE SOU Endereço: R VEREADOR SANTO POLTRONIERI241 Bairro: CE…" at bounding box center [359, 169] width 718 height 338
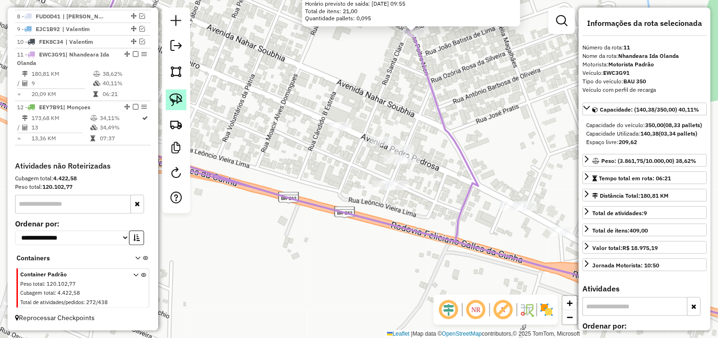
click at [175, 100] on img at bounding box center [176, 99] width 13 height 13
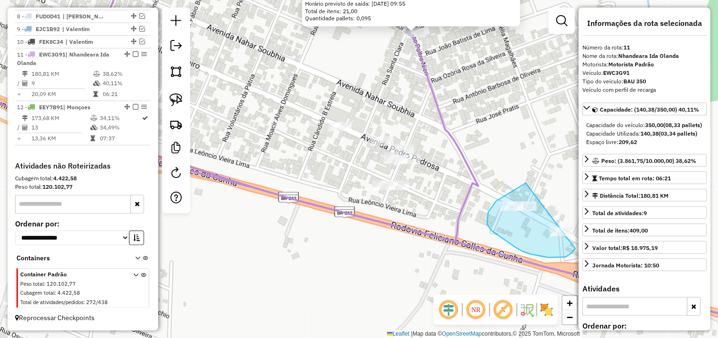
drag, startPoint x: 526, startPoint y: 183, endPoint x: 554, endPoint y: 197, distance: 30.5
click at [554, 197] on div "213 - MARINA CRIADO DE SOU Endereço: R VEREADOR SANTO POLTRONIERI241 Bairro: CE…" at bounding box center [359, 169] width 718 height 338
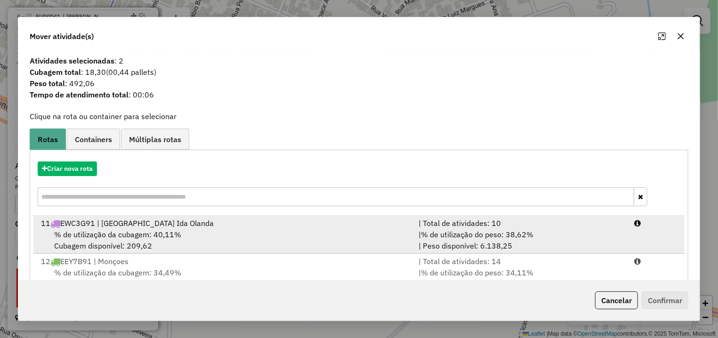
click at [618, 252] on li "11 EWC3G91 | Nhandeara Ida Olanda | Total de atividades: 10 % de utilização da …" at bounding box center [358, 235] width 651 height 38
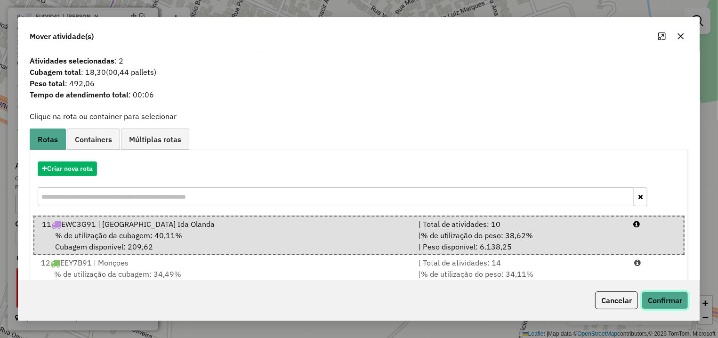
click at [673, 301] on button "Confirmar" at bounding box center [665, 301] width 47 height 18
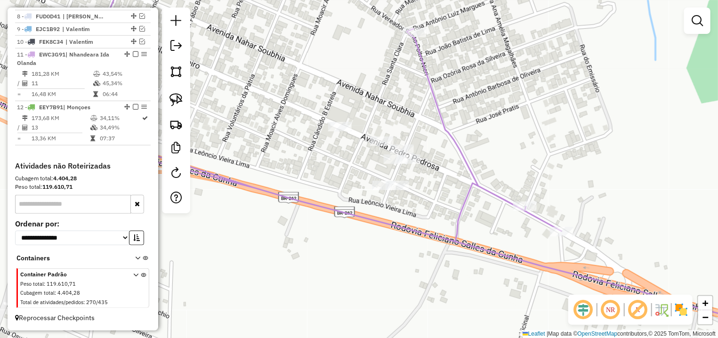
select select "*********"
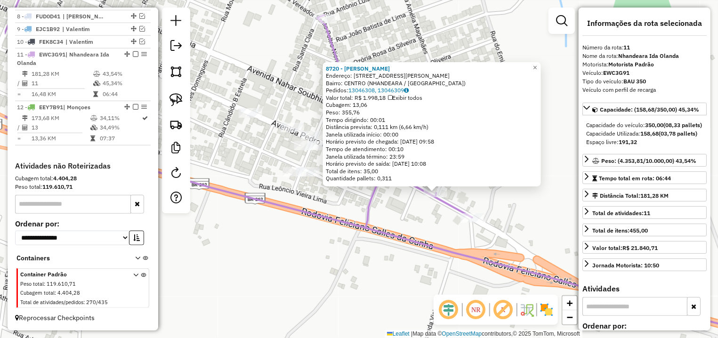
drag, startPoint x: 289, startPoint y: 216, endPoint x: 357, endPoint y: 235, distance: 69.9
click at [357, 235] on div "8720 - JOAO BATISTA ALEXAND Endereço: AV AMALIA PEREIRA FAVERO 627 Bairro: CENT…" at bounding box center [359, 169] width 718 height 338
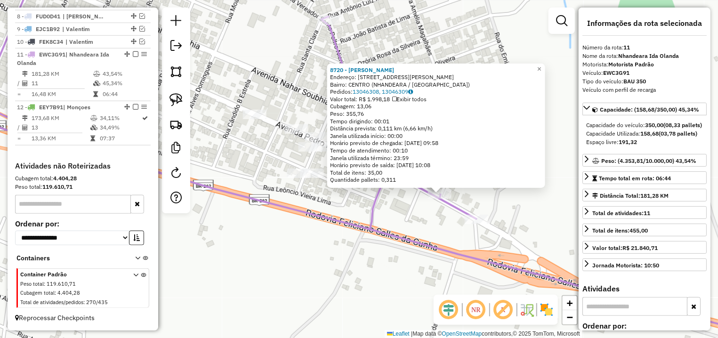
drag, startPoint x: 171, startPoint y: 106, endPoint x: 195, endPoint y: 109, distance: 23.4
click at [173, 105] on img at bounding box center [176, 99] width 13 height 13
drag, startPoint x: 281, startPoint y: 164, endPoint x: 317, endPoint y: 167, distance: 36.0
click at [317, 167] on div "8720 - JOAO BATISTA ALEXAND Endereço: AV AMALIA PEREIRA FAVERO 627 Bairro: CENT…" at bounding box center [359, 169] width 718 height 338
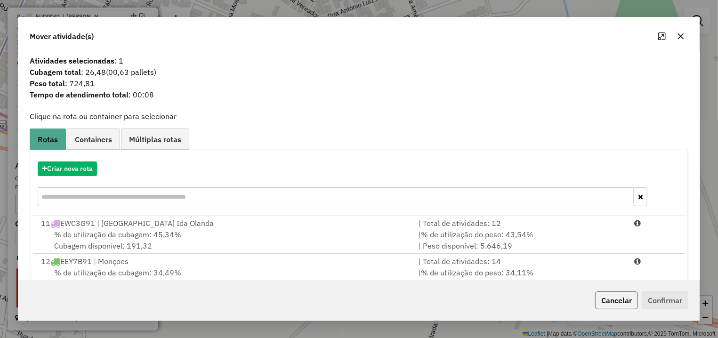
click at [610, 305] on button "Cancelar" at bounding box center [616, 301] width 43 height 18
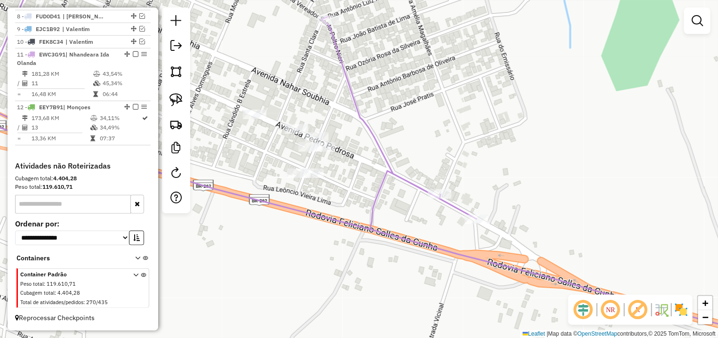
drag, startPoint x: 355, startPoint y: 215, endPoint x: 396, endPoint y: 240, distance: 48.0
click at [396, 240] on div "Janela de atendimento Grade de atendimento Capacidade Transportadoras Veículos …" at bounding box center [359, 169] width 718 height 338
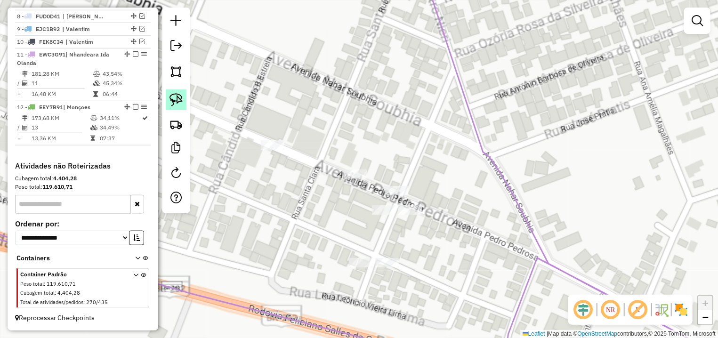
click at [173, 99] on img at bounding box center [176, 99] width 13 height 13
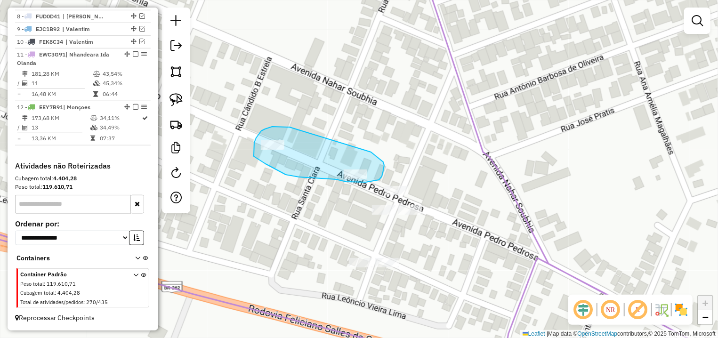
drag, startPoint x: 261, startPoint y: 131, endPoint x: 365, endPoint y: 148, distance: 105.1
click at [365, 148] on div "Janela de atendimento Grade de atendimento Capacidade Transportadoras Veículos …" at bounding box center [359, 169] width 718 height 338
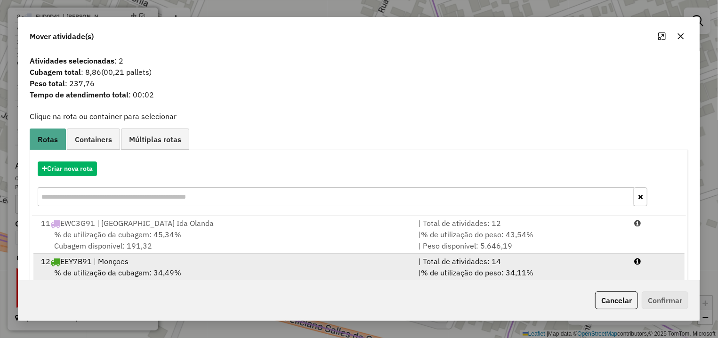
click at [619, 254] on li "12 EEY7B91 | Monçoes | Total de atividades: 14 % de utilização da cubagem: 34,4…" at bounding box center [358, 273] width 651 height 38
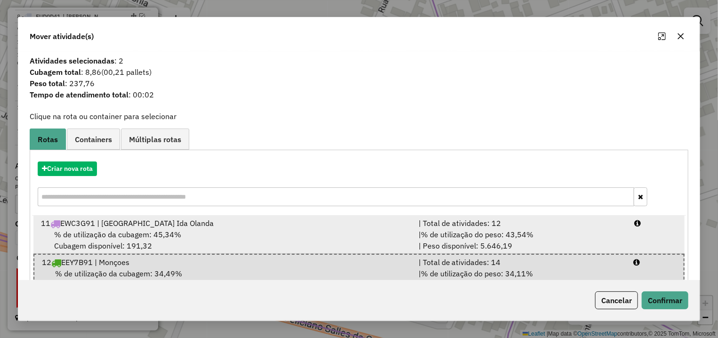
click at [633, 226] on div at bounding box center [656, 223] width 54 height 11
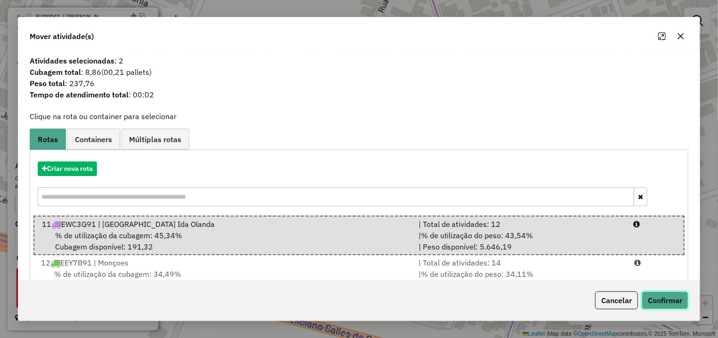
click at [672, 294] on button "Confirmar" at bounding box center [665, 301] width 47 height 18
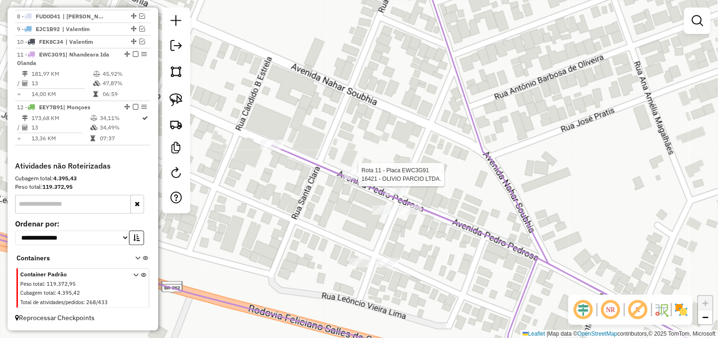
select select "*********"
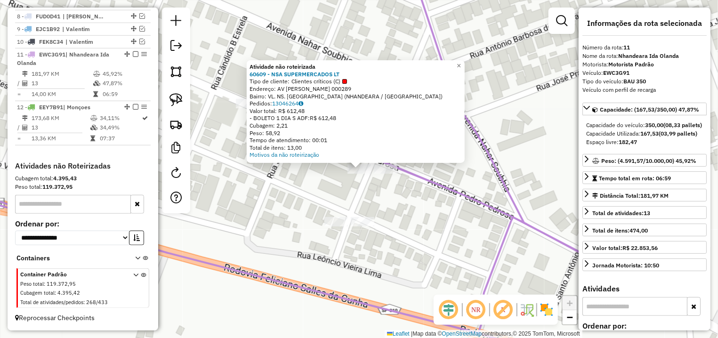
click at [401, 193] on div "Atividade não roteirizada 60609 - NSA SUPERMERCADOS LT Tipo de cliente: Cliente…" at bounding box center [359, 169] width 718 height 338
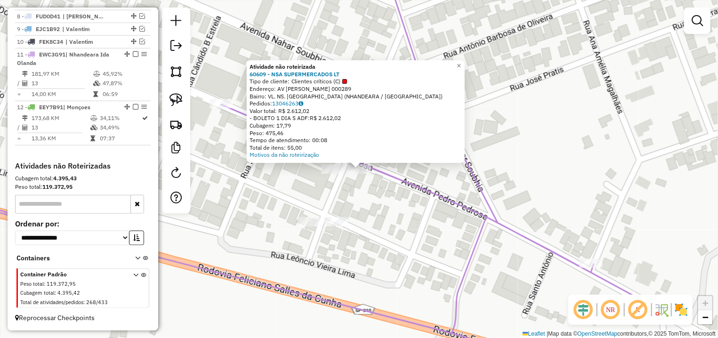
click at [373, 191] on div "Atividade não roteirizada 60609 - NSA SUPERMERCADOS LT Tipo de cliente: Cliente…" at bounding box center [359, 169] width 718 height 338
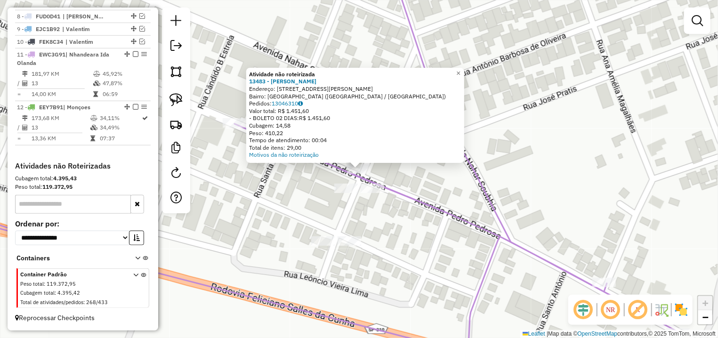
click at [432, 187] on div "Atividade não roteirizada 13483 - ANTONIO MARCOS RODRI Endereço: AV PEDRO PEDRO…" at bounding box center [359, 169] width 718 height 338
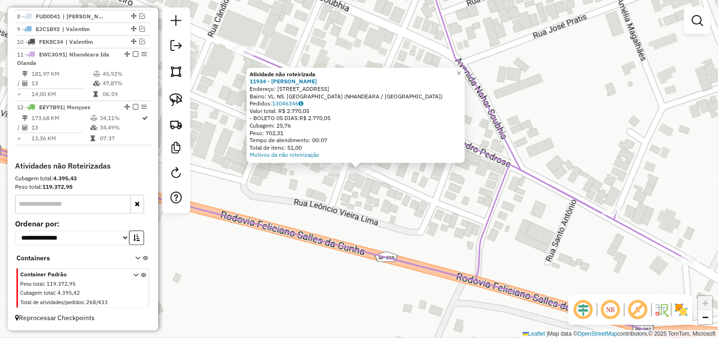
click at [325, 219] on div "Atividade não roteirizada 11934 - ARLETE DA SILVA INAC Endereço: AV NOSSA SENHO…" at bounding box center [359, 169] width 718 height 338
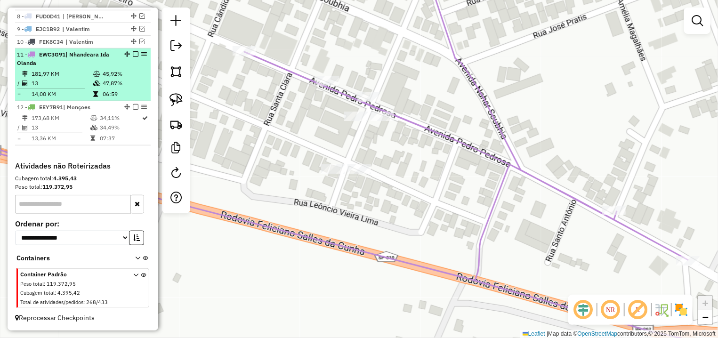
click at [133, 51] on em at bounding box center [136, 54] width 6 height 6
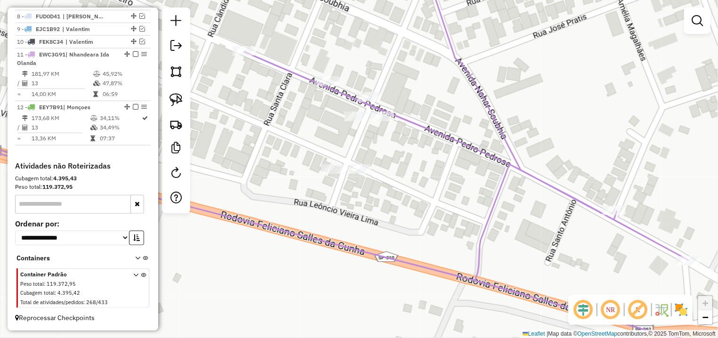
scroll to position [400, 0]
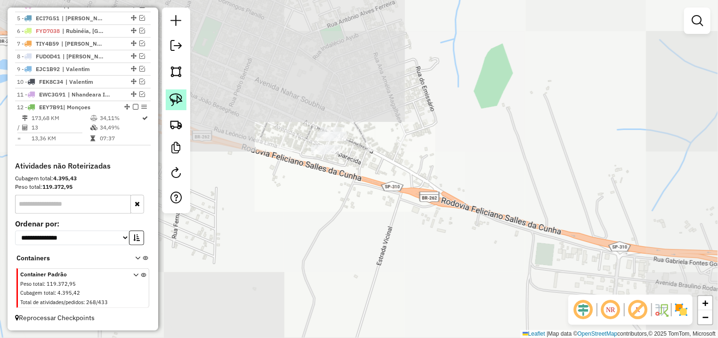
click at [176, 102] on img at bounding box center [176, 99] width 13 height 13
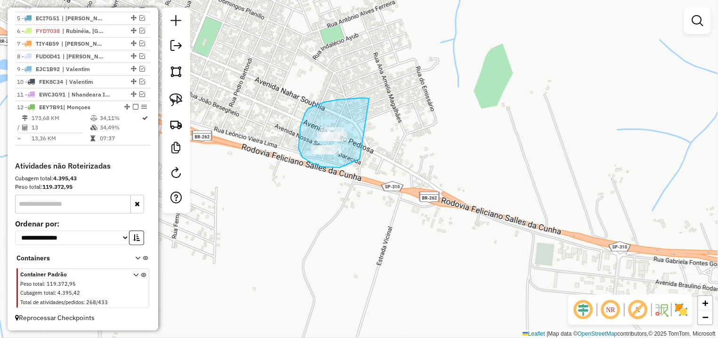
drag, startPoint x: 364, startPoint y: 98, endPoint x: 378, endPoint y: 147, distance: 51.4
click at [378, 147] on div "Janela de atendimento Grade de atendimento Capacidade Transportadoras Veículos …" at bounding box center [359, 169] width 718 height 338
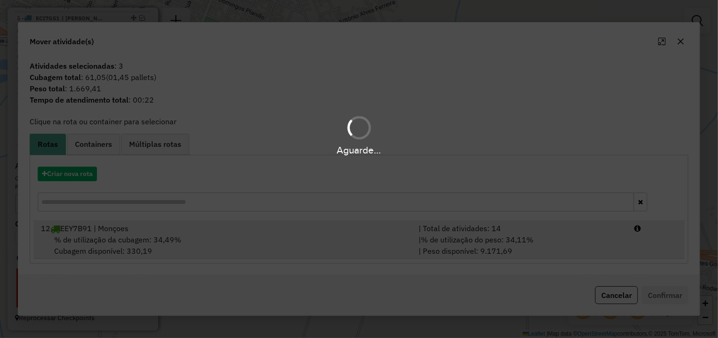
click at [622, 230] on hb-app "Aguarde... Pop-up bloqueado! Seu navegador bloqueou automáticamente a abertura …" at bounding box center [359, 169] width 718 height 338
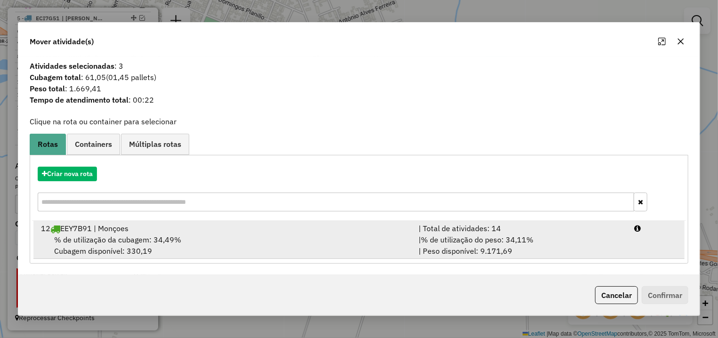
click at [645, 247] on li "12 EEY7B91 | Monçoes | Total de atividades: 14 % de utilização da cubagem: 34,4…" at bounding box center [358, 240] width 651 height 38
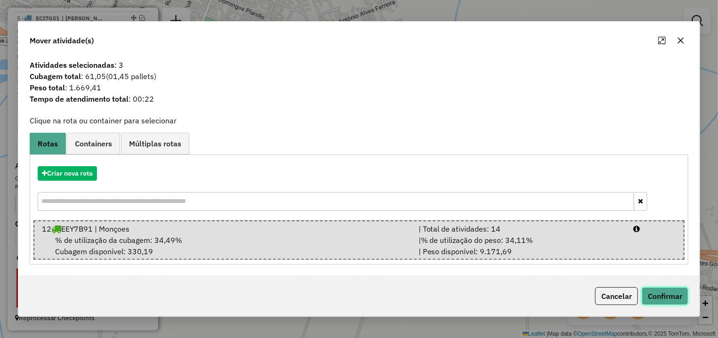
click at [665, 299] on button "Confirmar" at bounding box center [665, 296] width 47 height 18
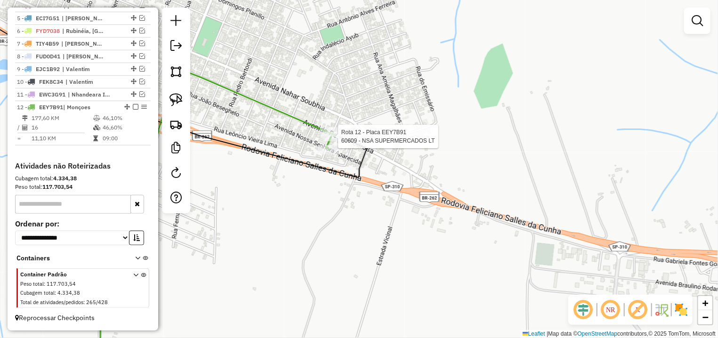
select select "*********"
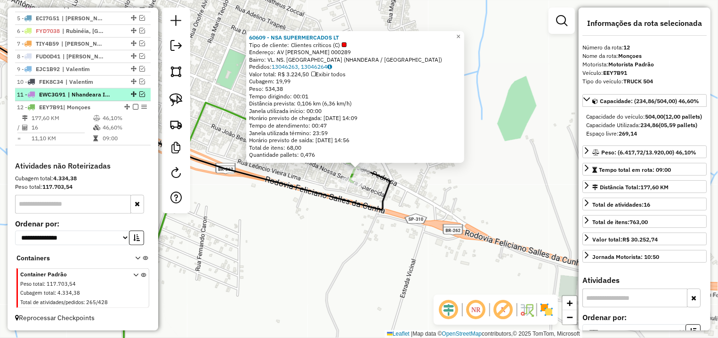
click at [135, 90] on div "11 - EWC3G91 | Nhandeara Ida Olanda" at bounding box center [83, 94] width 132 height 8
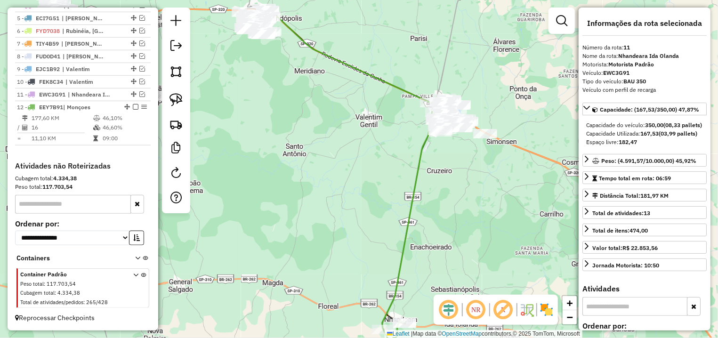
drag, startPoint x: 305, startPoint y: 182, endPoint x: 247, endPoint y: 85, distance: 112.4
click at [247, 85] on div "Janela de atendimento Grade de atendimento Capacidade Transportadoras Veículos …" at bounding box center [359, 169] width 718 height 338
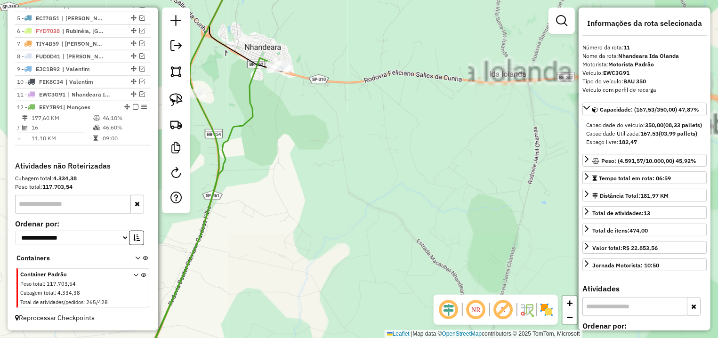
drag, startPoint x: 280, startPoint y: 142, endPoint x: 401, endPoint y: 141, distance: 121.1
click at [400, 142] on div "Janela de atendimento Grade de atendimento Capacidade Transportadoras Veículos …" at bounding box center [359, 169] width 718 height 338
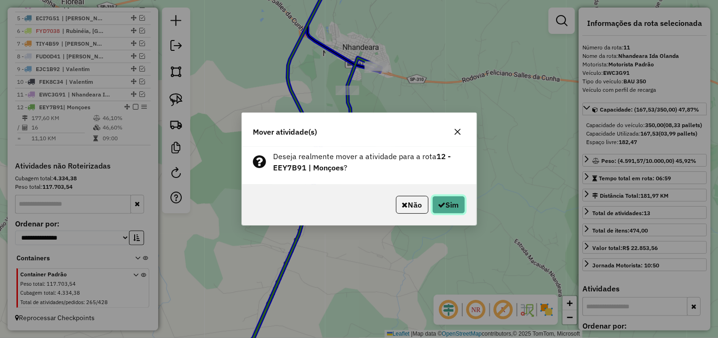
click at [443, 204] on icon "button" at bounding box center [443, 205] width 8 height 8
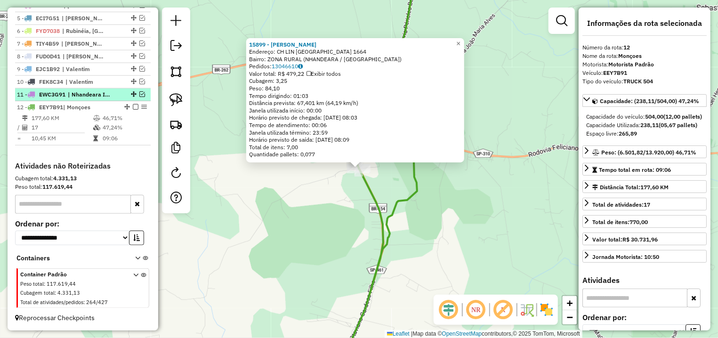
click at [130, 90] on li "11 - EWC3G91 | Nhandeara Ida Olanda" at bounding box center [83, 95] width 136 height 13
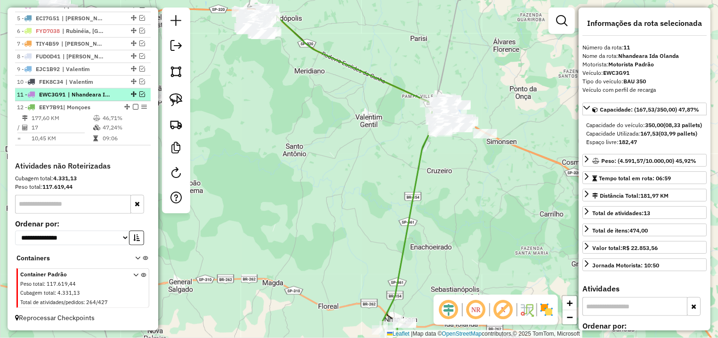
click at [139, 94] on em at bounding box center [142, 94] width 6 height 6
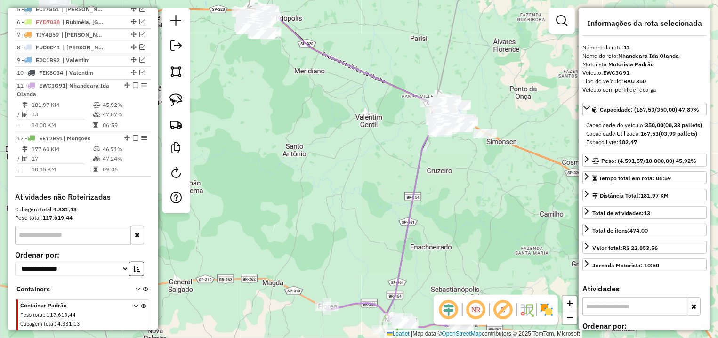
drag, startPoint x: 302, startPoint y: 190, endPoint x: 254, endPoint y: 89, distance: 112.1
click at [254, 89] on div "Janela de atendimento Grade de atendimento Capacidade Transportadoras Veículos …" at bounding box center [359, 169] width 718 height 338
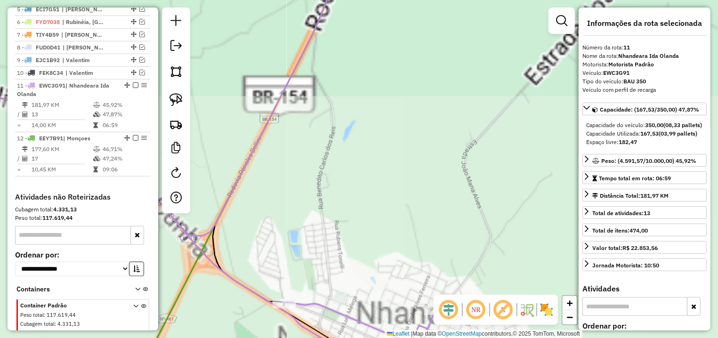
drag, startPoint x: 265, startPoint y: 82, endPoint x: 260, endPoint y: 49, distance: 33.8
click at [260, 49] on div "Janela de atendimento Grade de atendimento Capacidade Transportadoras Veículos …" at bounding box center [359, 169] width 718 height 338
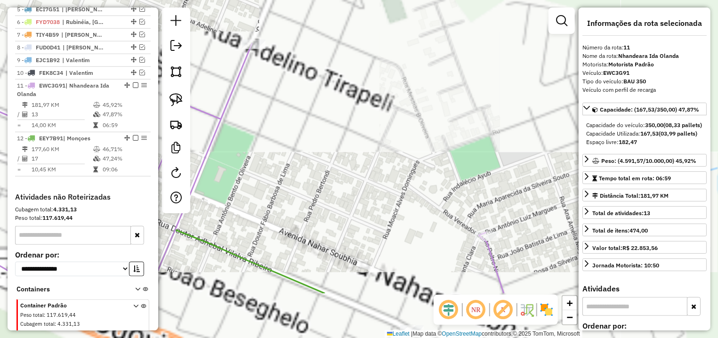
drag, startPoint x: 386, startPoint y: 115, endPoint x: 260, endPoint y: 6, distance: 167.3
click at [261, 8] on div "Janela de atendimento Grade de atendimento Capacidade Transportadoras Veículos …" at bounding box center [359, 169] width 718 height 338
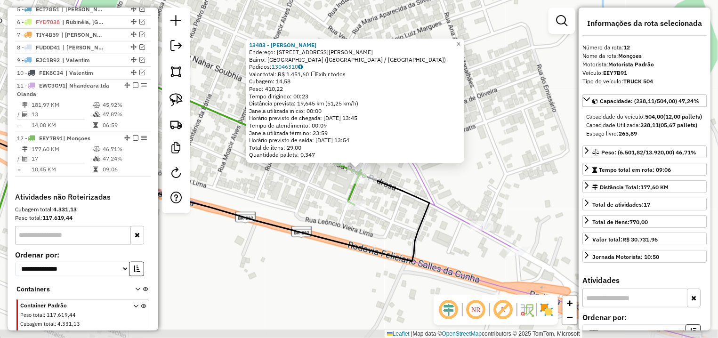
scroll to position [440, 0]
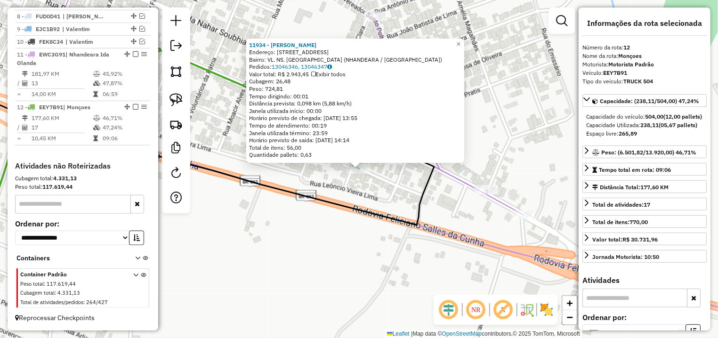
click at [365, 195] on div "11934 - ARLETE DA SILVA INAC Endereço: AV NOSSA SENHORA APARECIDA 288 Bairro: V…" at bounding box center [359, 169] width 718 height 338
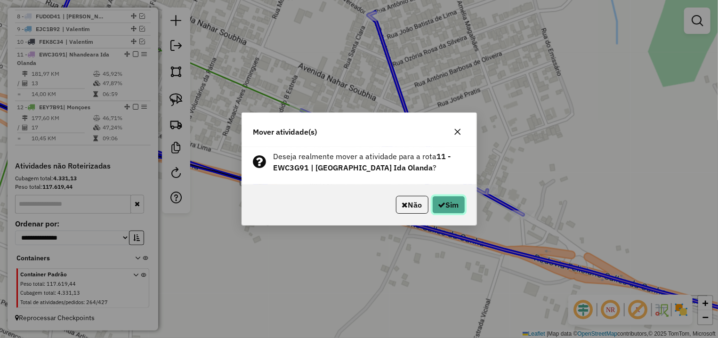
click at [443, 210] on button "Sim" at bounding box center [448, 205] width 33 height 18
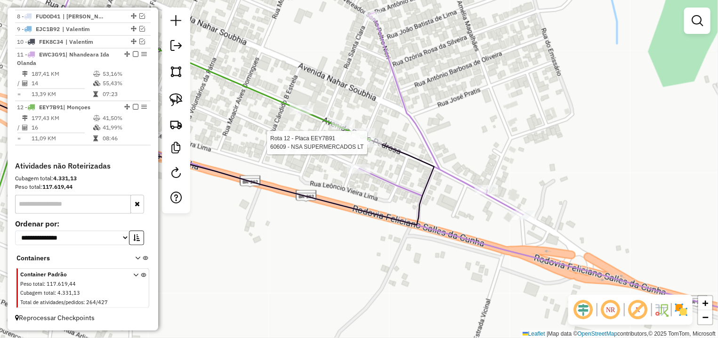
select select "*********"
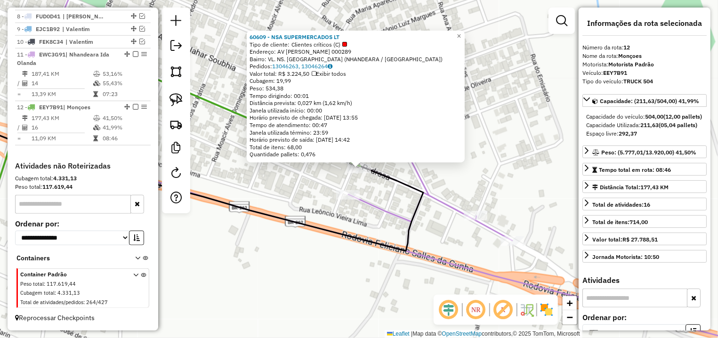
click at [348, 200] on icon at bounding box center [359, 160] width 862 height 389
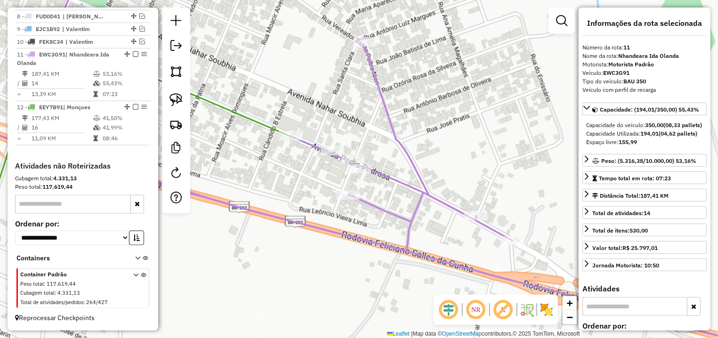
click at [234, 171] on div "Rota 11 - Placa EWC3G91 11934 - ARLETE DA SILVA INAC Janela de atendimento Grad…" at bounding box center [359, 169] width 718 height 338
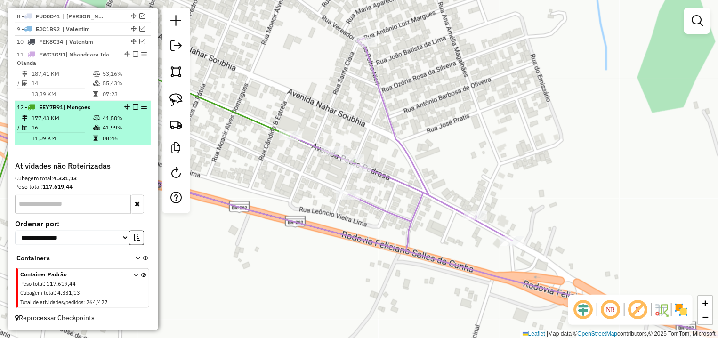
click at [133, 105] on em at bounding box center [136, 107] width 6 height 6
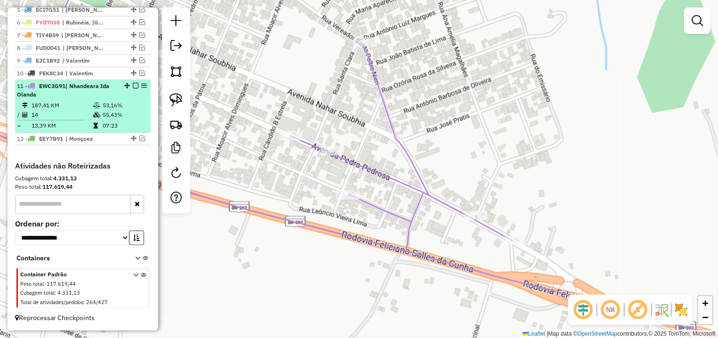
click at [133, 83] on em at bounding box center [136, 86] width 6 height 6
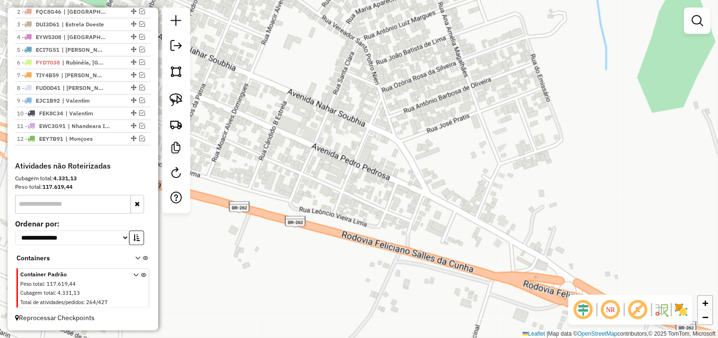
scroll to position [368, 0]
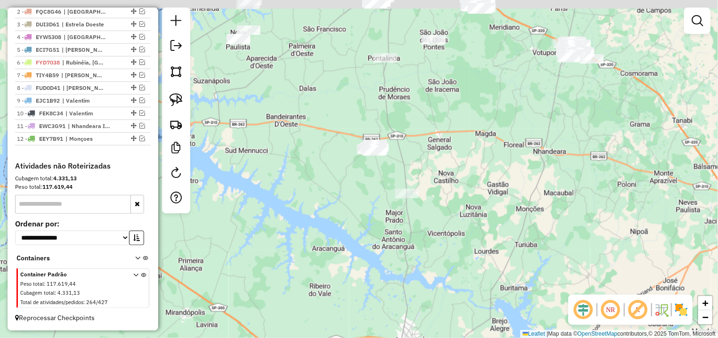
drag, startPoint x: 247, startPoint y: 114, endPoint x: 335, endPoint y: 198, distance: 122.3
click at [335, 198] on div "Janela de atendimento Grade de atendimento Capacidade Transportadoras Veículos …" at bounding box center [359, 169] width 718 height 338
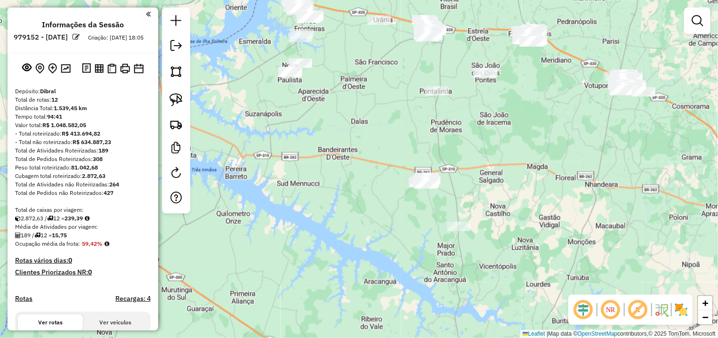
scroll to position [368, 0]
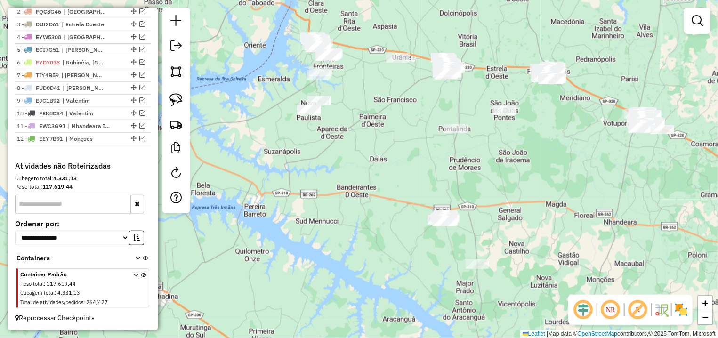
drag, startPoint x: 369, startPoint y: 122, endPoint x: 384, endPoint y: 150, distance: 31.6
click at [384, 150] on div "Janela de atendimento Grade de atendimento Capacidade Transportadoras Veículos …" at bounding box center [359, 169] width 718 height 338
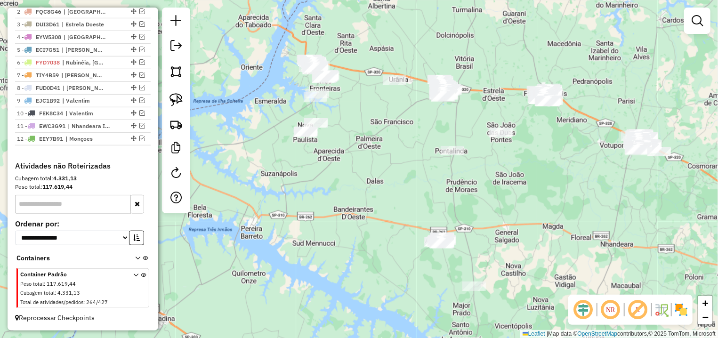
drag, startPoint x: 369, startPoint y: 73, endPoint x: 372, endPoint y: 103, distance: 30.3
click at [359, 102] on div "Janela de atendimento Grade de atendimento Capacidade Transportadoras Veículos …" at bounding box center [359, 169] width 718 height 338
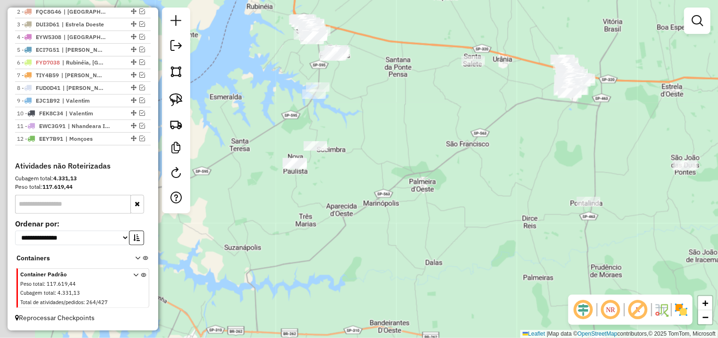
drag, startPoint x: 269, startPoint y: 149, endPoint x: 340, endPoint y: 128, distance: 73.8
click at [343, 130] on div "Janela de atendimento Grade de atendimento Capacidade Transportadoras Veículos …" at bounding box center [359, 169] width 718 height 338
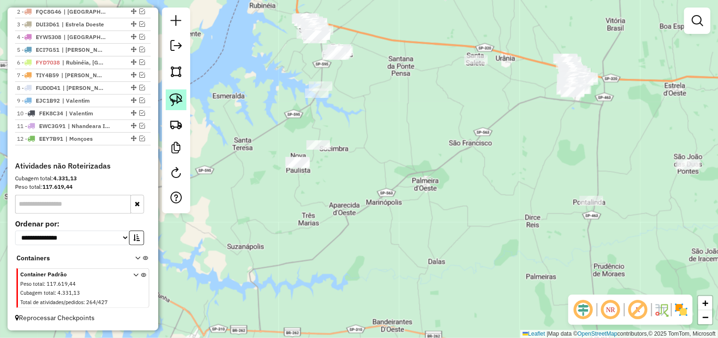
click at [168, 95] on link at bounding box center [176, 100] width 21 height 21
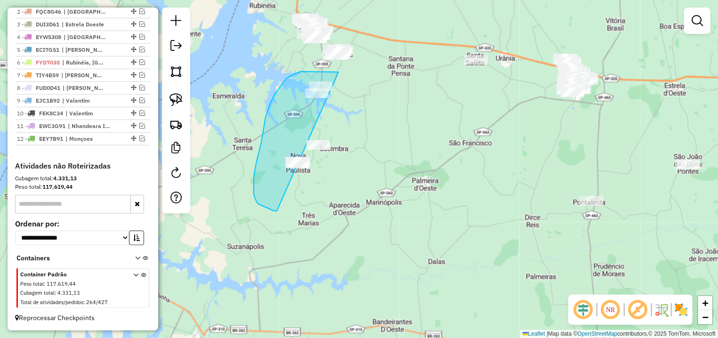
drag, startPoint x: 339, startPoint y: 72, endPoint x: 365, endPoint y: 136, distance: 68.7
click at [365, 136] on div "Janela de atendimento Grade de atendimento Capacidade Transportadoras Veículos …" at bounding box center [359, 169] width 718 height 338
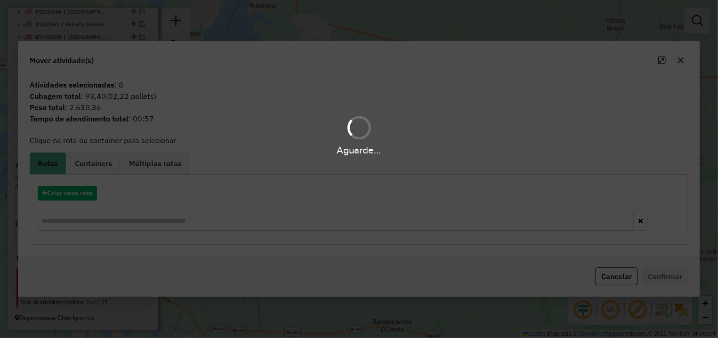
click at [75, 197] on div "Aguarde..." at bounding box center [359, 169] width 718 height 338
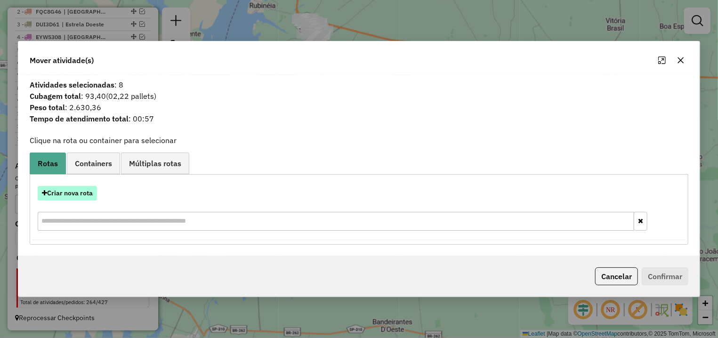
click at [81, 197] on button "Criar nova rota" at bounding box center [67, 193] width 59 height 15
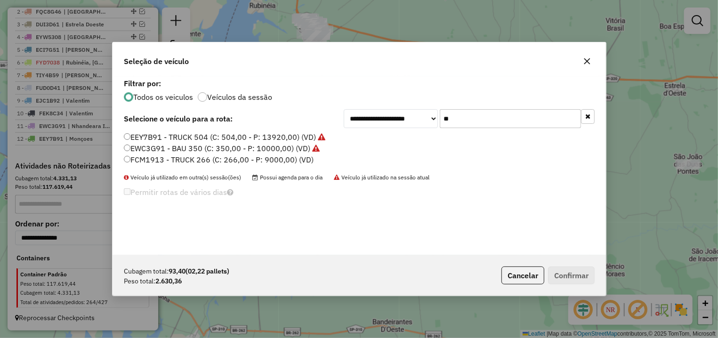
scroll to position [5, 3]
drag, startPoint x: 387, startPoint y: 114, endPoint x: 376, endPoint y: 114, distance: 11.3
click at [440, 114] on input "**" at bounding box center [510, 118] width 141 height 19
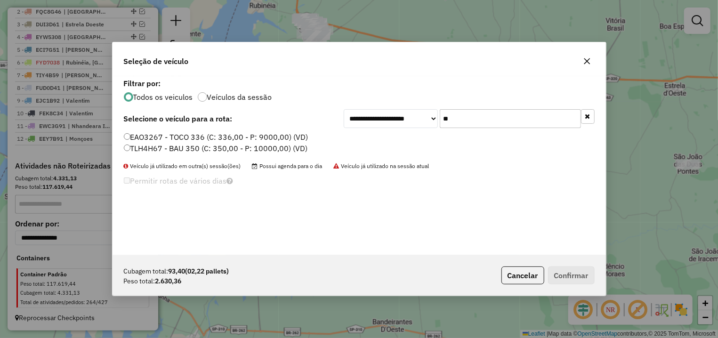
type input "**"
click at [224, 154] on label "TLH4H67 - BAU 350 (C: 350,00 - P: 10000,00) (VD)" at bounding box center [216, 148] width 184 height 11
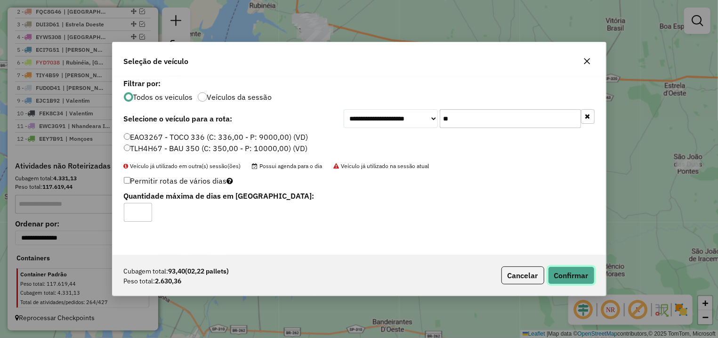
click at [578, 280] on button "Confirmar" at bounding box center [571, 276] width 47 height 18
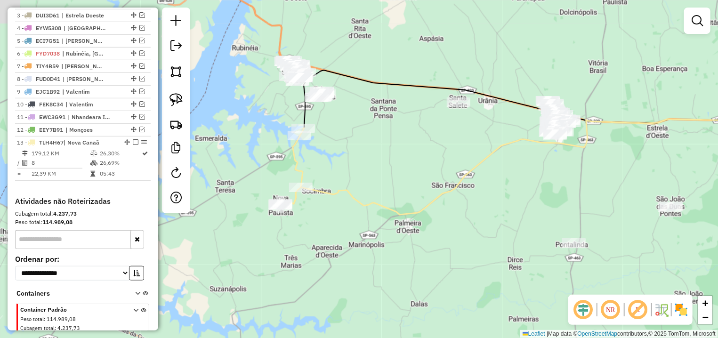
drag, startPoint x: 389, startPoint y: 115, endPoint x: 374, endPoint y: 128, distance: 19.4
click at [383, 127] on div "Janela de atendimento Grade de atendimento Capacidade Transportadoras Veículos …" at bounding box center [359, 169] width 718 height 338
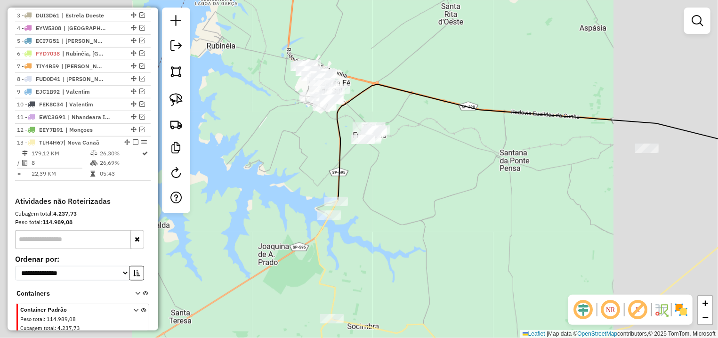
click at [171, 99] on img at bounding box center [176, 99] width 13 height 13
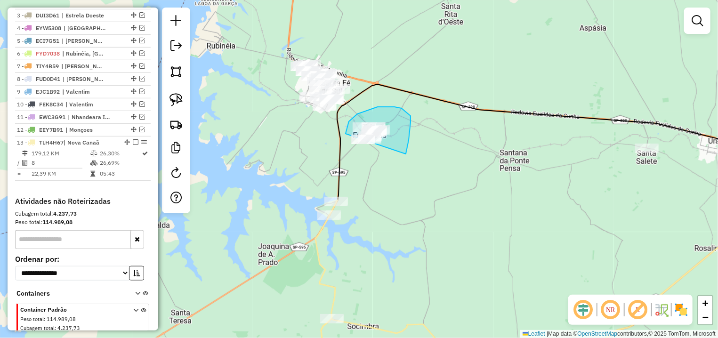
drag, startPoint x: 407, startPoint y: 112, endPoint x: 366, endPoint y: 149, distance: 54.7
click at [366, 149] on div "Janela de atendimento Grade de atendimento Capacidade Transportadoras Veículos …" at bounding box center [359, 169] width 718 height 338
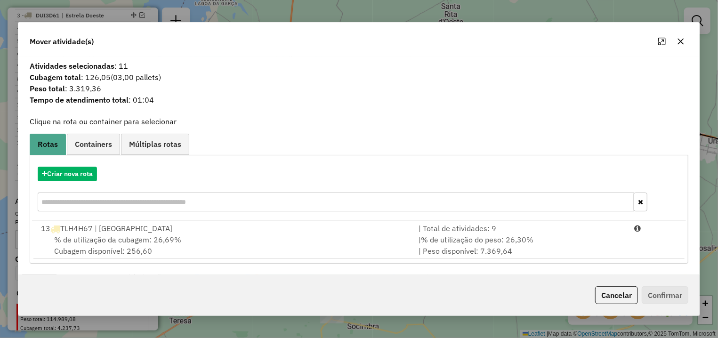
click at [541, 263] on div "Criar nova rota 13 TLH4H67 | Nova Canaã | Total de atividades: 9 % de utilizaçã…" at bounding box center [359, 209] width 659 height 109
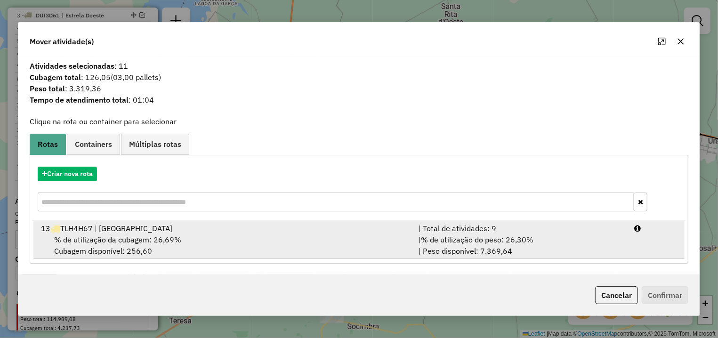
click at [612, 245] on div "| % de utilização do peso: 26,30% | Peso disponível: 7.369,64" at bounding box center [521, 245] width 216 height 23
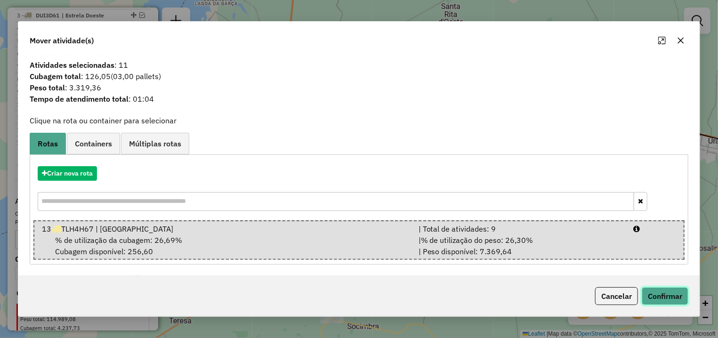
click at [661, 293] on button "Confirmar" at bounding box center [665, 296] width 47 height 18
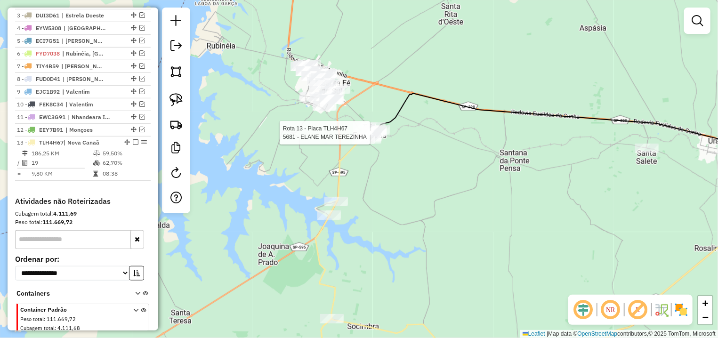
select select "*********"
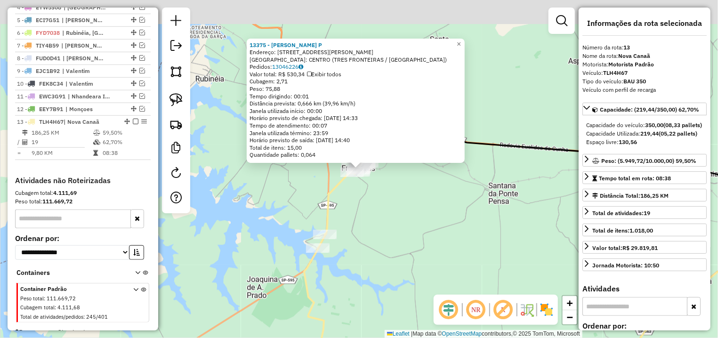
scroll to position [413, 0]
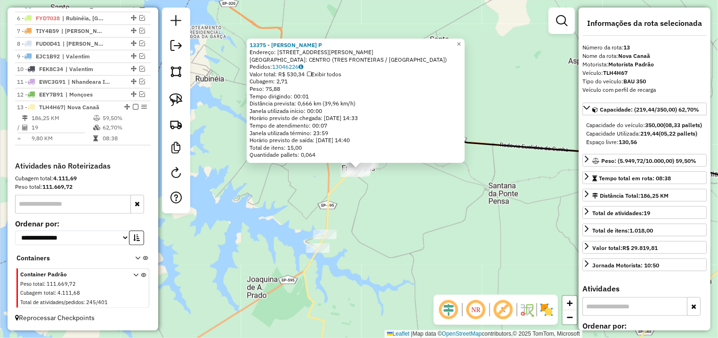
click at [426, 244] on div "13375 - LUIS AILTON MORETE P Endereço: R GUILHERME CANDIDO VIEIRA 259 Bairro: C…" at bounding box center [359, 169] width 718 height 338
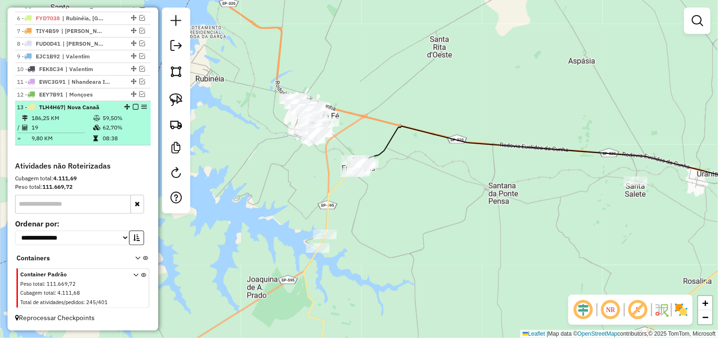
click at [139, 105] on div "13 - TLH4H67 | Nova Canaã" at bounding box center [83, 107] width 132 height 8
select select "*********"
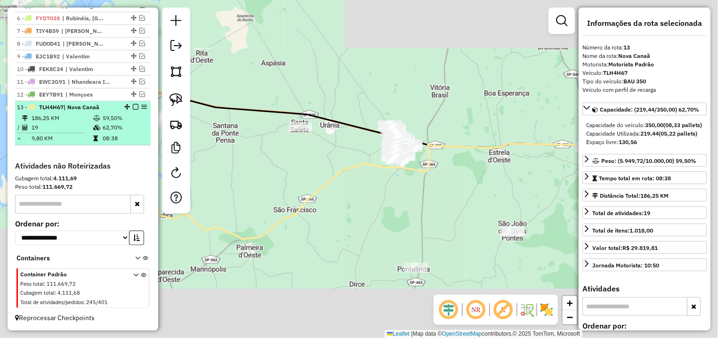
click at [133, 104] on em at bounding box center [136, 107] width 6 height 6
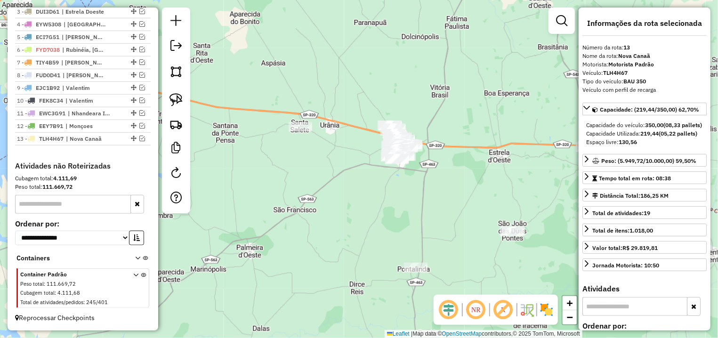
scroll to position [381, 0]
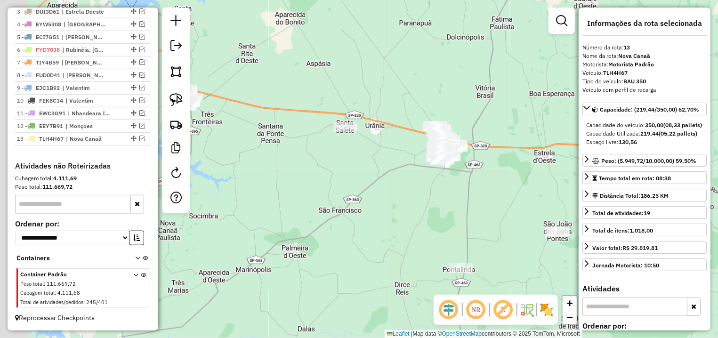
drag, startPoint x: 293, startPoint y: 148, endPoint x: 438, endPoint y: 117, distance: 147.9
click at [438, 117] on div "Janela de atendimento Grade de atendimento Capacidade Transportadoras Veículos …" at bounding box center [359, 169] width 718 height 338
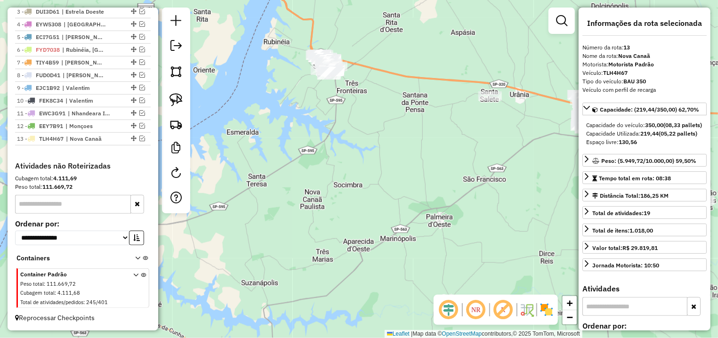
click at [181, 98] on img at bounding box center [176, 99] width 13 height 13
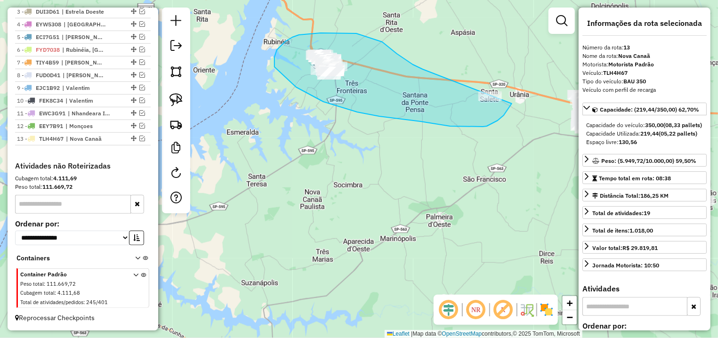
drag, startPoint x: 413, startPoint y: 65, endPoint x: 486, endPoint y: 71, distance: 72.8
click at [486, 71] on div "Janela de atendimento Grade de atendimento Capacidade Transportadoras Veículos …" at bounding box center [359, 169] width 718 height 338
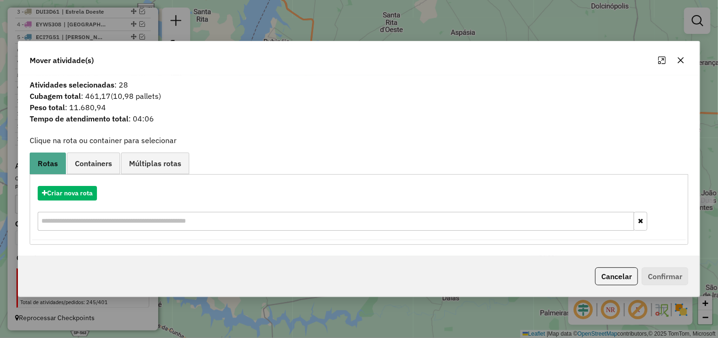
drag, startPoint x: 684, startPoint y: 63, endPoint x: 535, endPoint y: 98, distance: 153.3
click at [684, 63] on icon "button" at bounding box center [681, 61] width 8 height 8
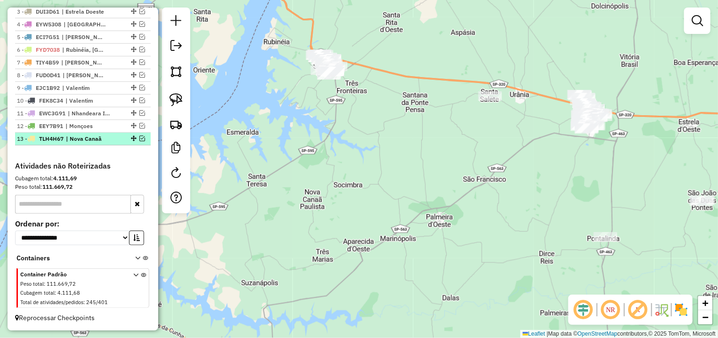
click at [139, 137] on em at bounding box center [142, 139] width 6 height 6
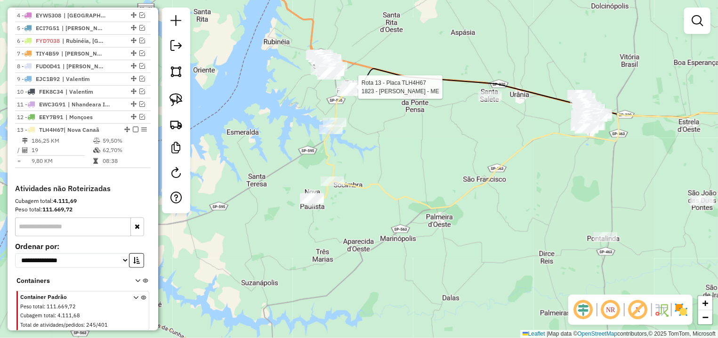
scroll to position [413, 0]
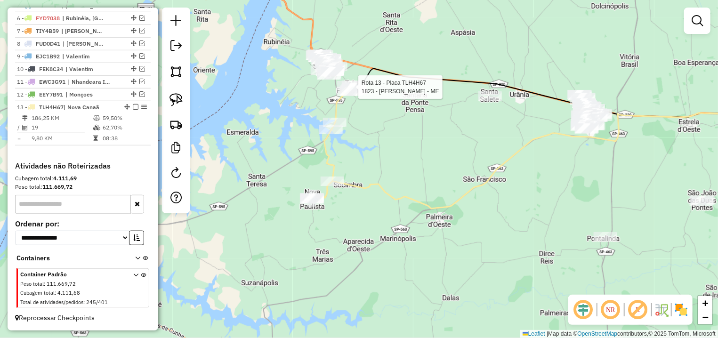
select select "*********"
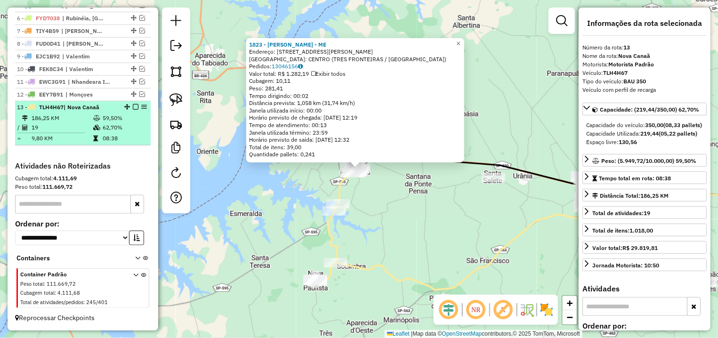
click at [133, 108] on em at bounding box center [136, 107] width 6 height 6
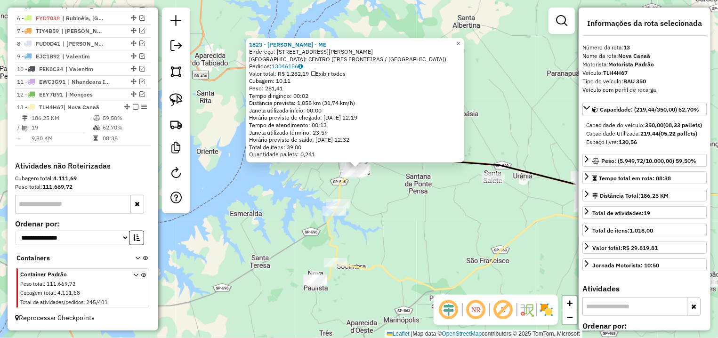
scroll to position [381, 0]
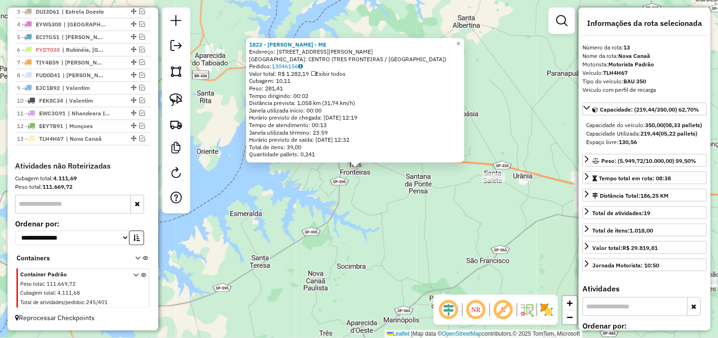
click at [326, 179] on div "1823 - VALDENIR FURLAN - ME Endereço: R AMADOR BUENO 391 Bairro: CENTRO (TRES F…" at bounding box center [359, 169] width 718 height 338
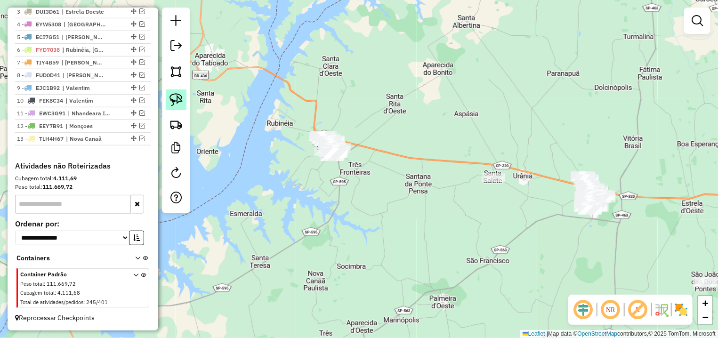
click at [176, 99] on img at bounding box center [176, 99] width 13 height 13
drag, startPoint x: 491, startPoint y: 166, endPoint x: 517, endPoint y: 177, distance: 28.3
click at [517, 177] on div "Janela de atendimento Grade de atendimento Capacidade Transportadoras Veículos …" at bounding box center [359, 169] width 718 height 338
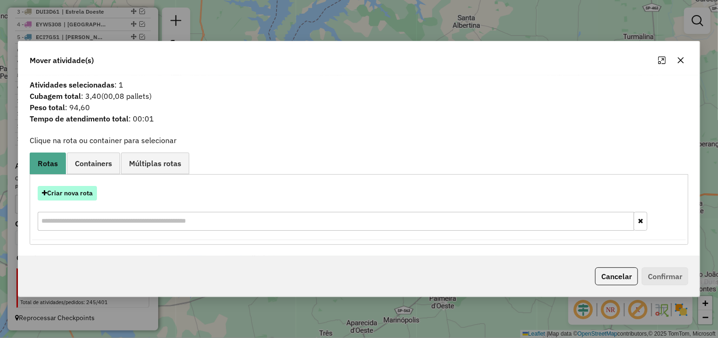
click at [98, 189] on div "Criar nova rota" at bounding box center [359, 193] width 654 height 15
click at [84, 193] on button "Criar nova rota" at bounding box center [67, 193] width 59 height 15
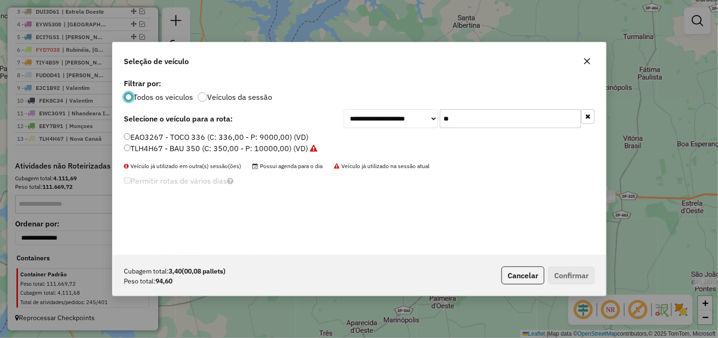
scroll to position [5, 3]
drag, startPoint x: 422, startPoint y: 122, endPoint x: 374, endPoint y: 122, distance: 48.0
click at [440, 122] on input "**" at bounding box center [510, 118] width 141 height 19
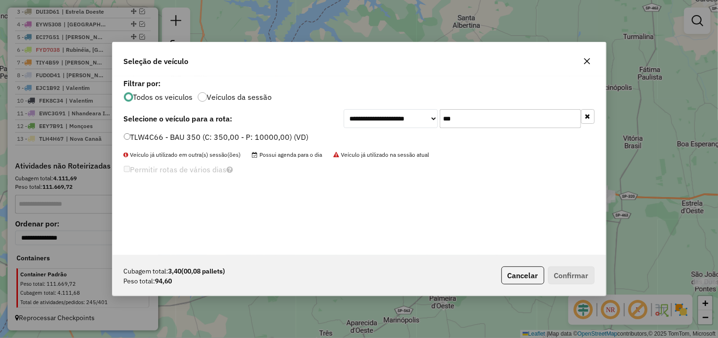
type input "***"
click at [184, 135] on label "TLW4C66 - BAU 350 (C: 350,00 - P: 10000,00) (VD)" at bounding box center [216, 136] width 185 height 11
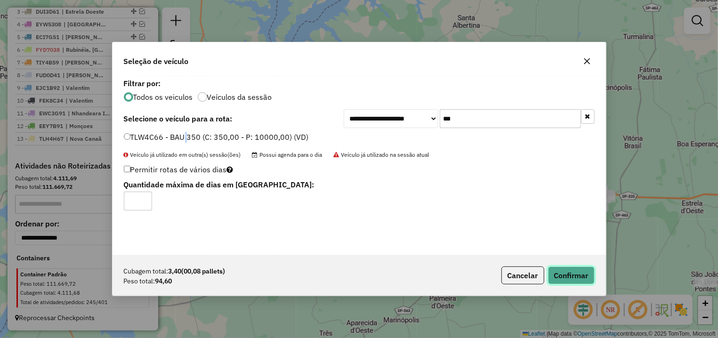
click at [562, 269] on button "Confirmar" at bounding box center [571, 276] width 47 height 18
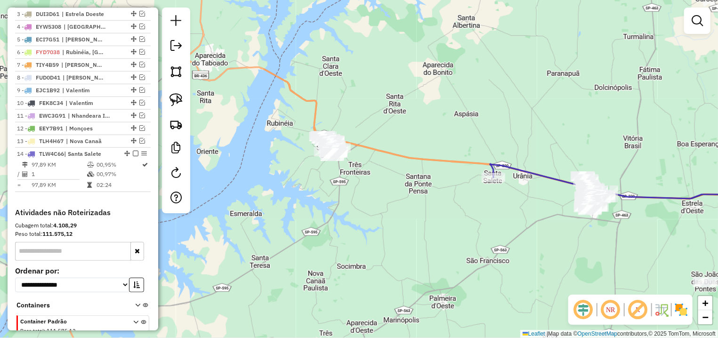
scroll to position [393, 0]
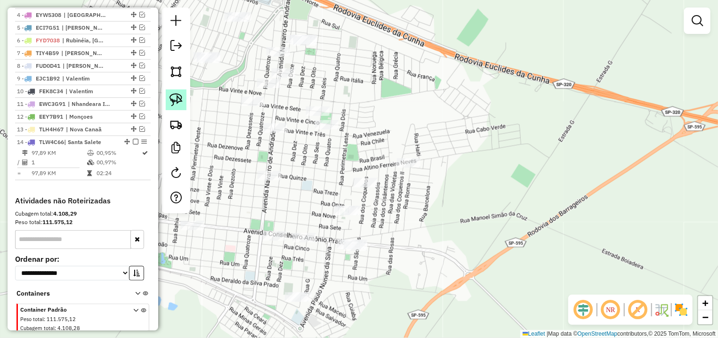
click at [174, 98] on img at bounding box center [176, 99] width 13 height 13
click at [309, 189] on div "Janela de atendimento Grade de atendimento Capacidade Transportadoras Veículos …" at bounding box center [359, 169] width 718 height 338
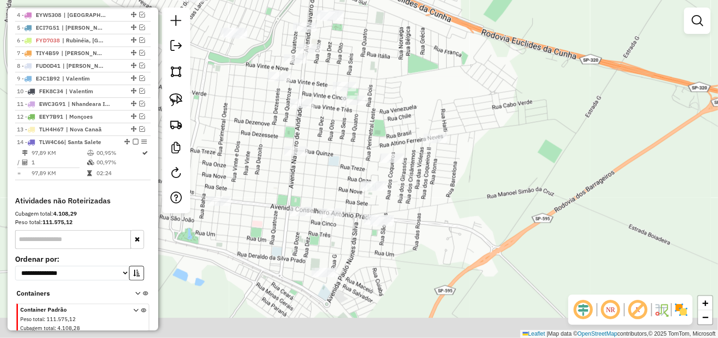
drag, startPoint x: 305, startPoint y: 197, endPoint x: 335, endPoint y: 171, distance: 39.8
click at [335, 171] on div "Janela de atendimento Grade de atendimento Capacidade Transportadoras Veículos …" at bounding box center [359, 169] width 718 height 338
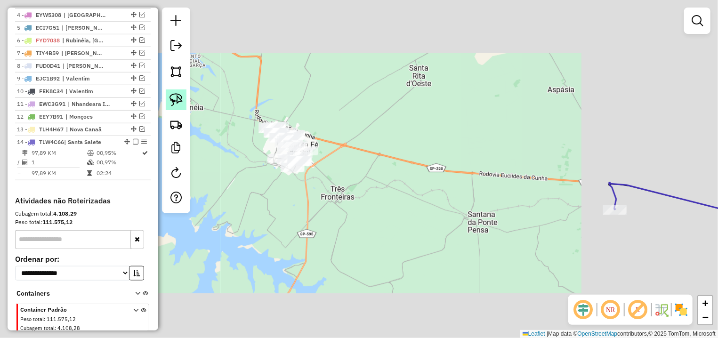
click at [172, 99] on img at bounding box center [176, 99] width 13 height 13
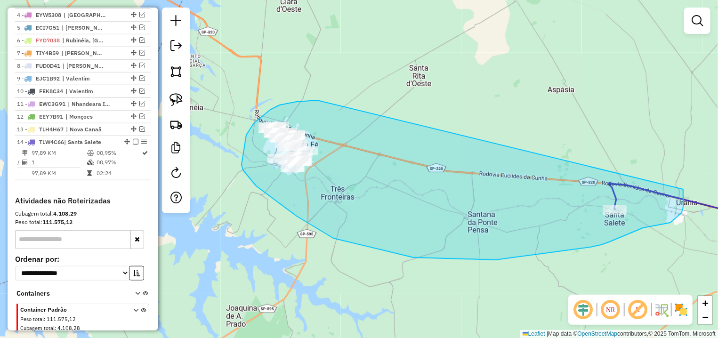
drag, startPoint x: 297, startPoint y: 102, endPoint x: 233, endPoint y: 277, distance: 186.1
click at [630, 152] on div "Janela de atendimento Grade de atendimento Capacidade Transportadoras Veículos …" at bounding box center [359, 169] width 718 height 338
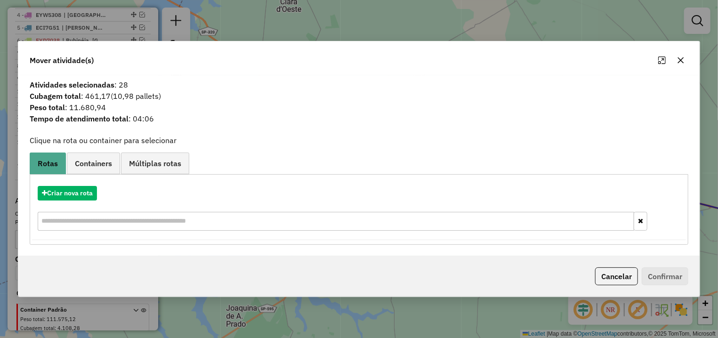
click at [685, 62] on icon "button" at bounding box center [681, 61] width 8 height 8
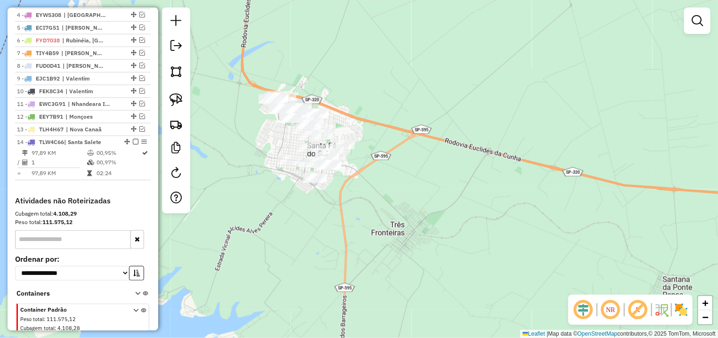
click at [176, 111] on div at bounding box center [176, 111] width 28 height 206
click at [174, 103] on img at bounding box center [176, 99] width 13 height 13
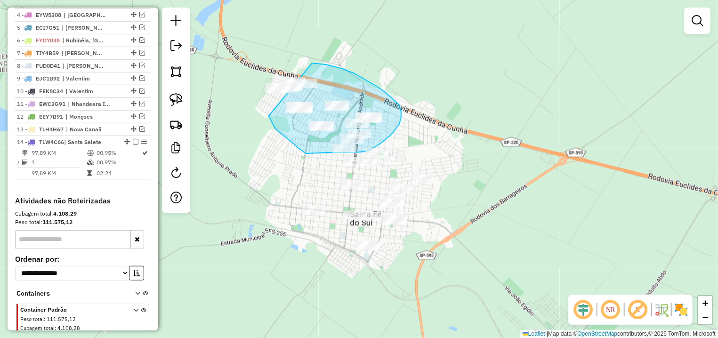
drag, startPoint x: 276, startPoint y: 129, endPoint x: 220, endPoint y: 81, distance: 72.8
click at [220, 81] on div "Janela de atendimento Grade de atendimento Capacidade Transportadoras Veículos …" at bounding box center [359, 169] width 718 height 338
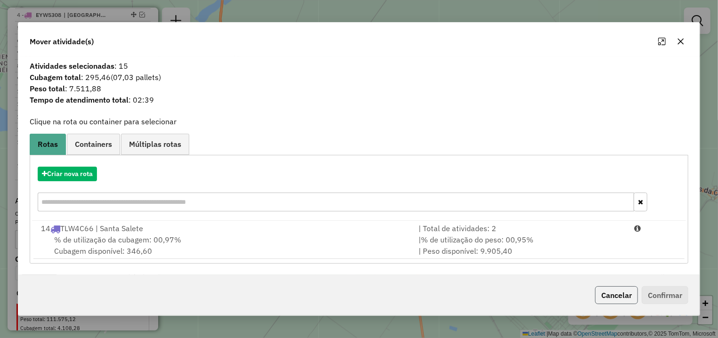
click at [630, 288] on button "Cancelar" at bounding box center [616, 295] width 43 height 18
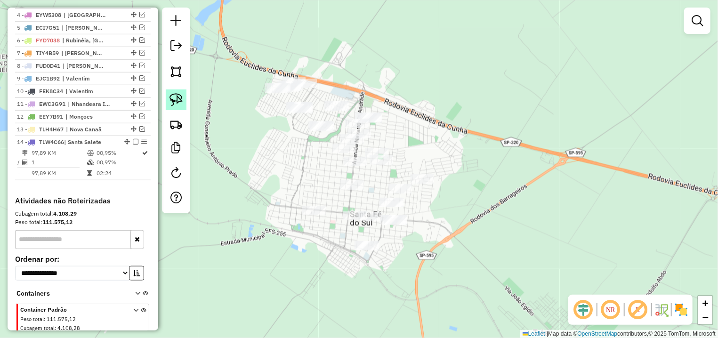
click at [173, 102] on img at bounding box center [176, 99] width 13 height 13
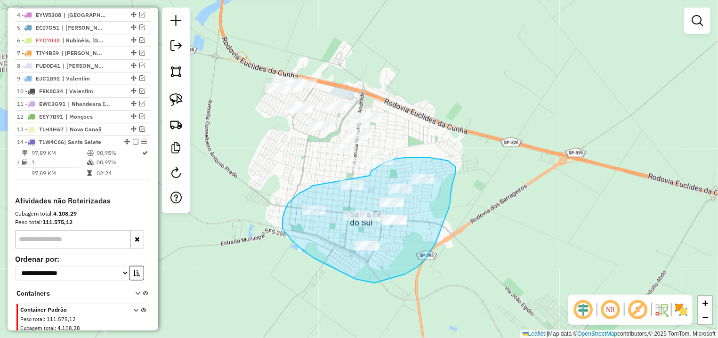
drag, startPoint x: 317, startPoint y: 185, endPoint x: 333, endPoint y: 176, distance: 18.3
click at [333, 176] on div "Janela de atendimento Grade de atendimento Capacidade Transportadoras Veículos …" at bounding box center [359, 169] width 718 height 338
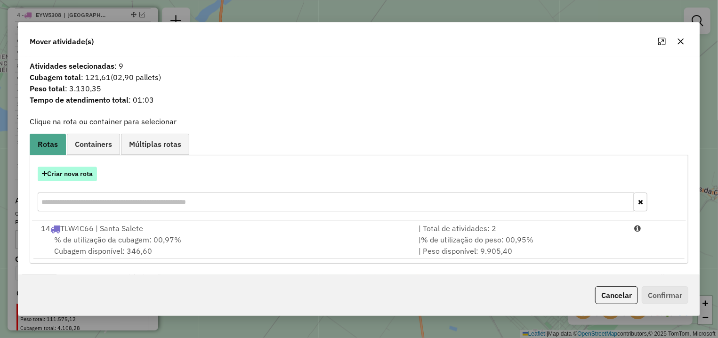
click at [73, 177] on button "Criar nova rota" at bounding box center [67, 174] width 59 height 15
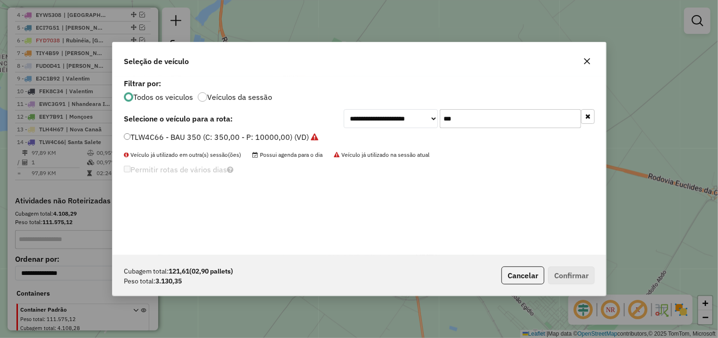
scroll to position [5, 3]
drag, startPoint x: 468, startPoint y: 122, endPoint x: 364, endPoint y: 121, distance: 104.1
click at [440, 122] on input "***" at bounding box center [510, 118] width 141 height 19
type input "***"
click at [276, 137] on label "FZC4A82 - BAU 350 (C: 350,00 - P: 10000,00) (VD)" at bounding box center [216, 136] width 184 height 11
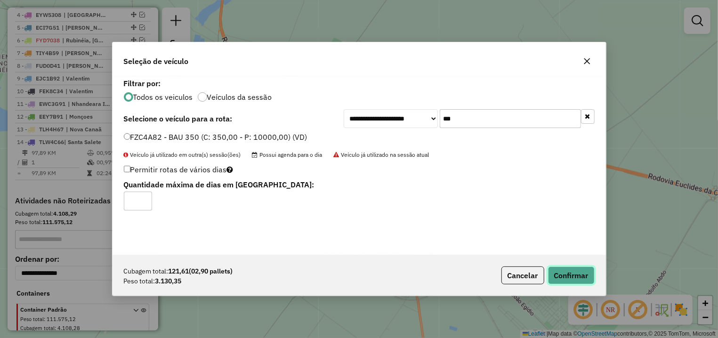
click at [585, 276] on button "Confirmar" at bounding box center [571, 276] width 47 height 18
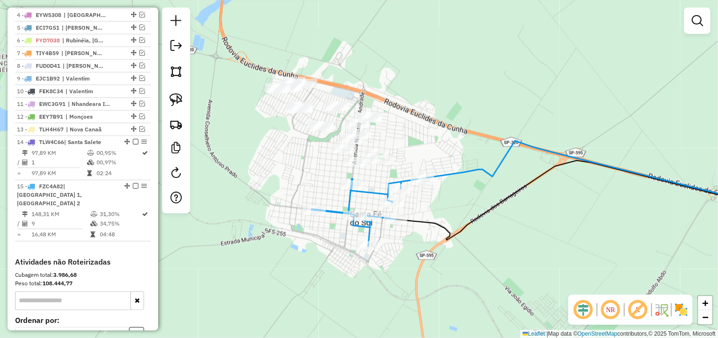
drag, startPoint x: 200, startPoint y: 244, endPoint x: 197, endPoint y: 224, distance: 19.6
click at [200, 243] on div "Janela de atendimento Grade de atendimento Capacidade Transportadoras Veículos …" at bounding box center [359, 169] width 718 height 338
click at [173, 94] on img at bounding box center [176, 99] width 13 height 13
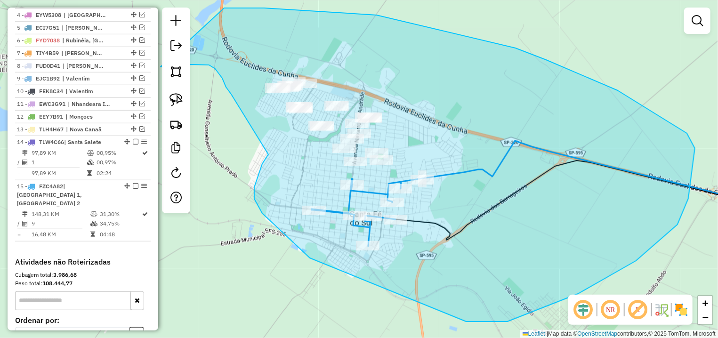
drag, startPoint x: 264, startPoint y: 161, endPoint x: 233, endPoint y: 95, distance: 73.1
click at [233, 95] on div "Janela de atendimento Grade de atendimento Capacidade Transportadoras Veículos …" at bounding box center [359, 169] width 718 height 338
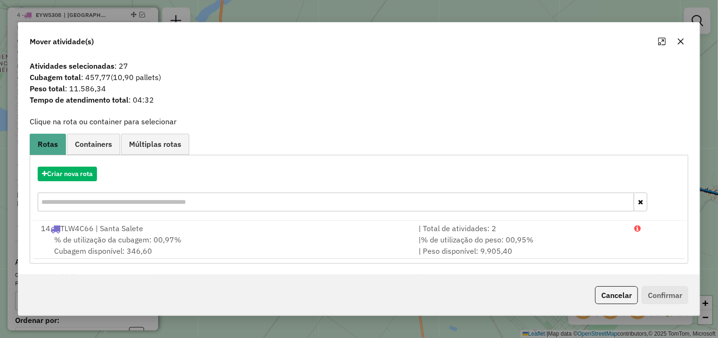
click at [687, 41] on button "button" at bounding box center [681, 41] width 15 height 15
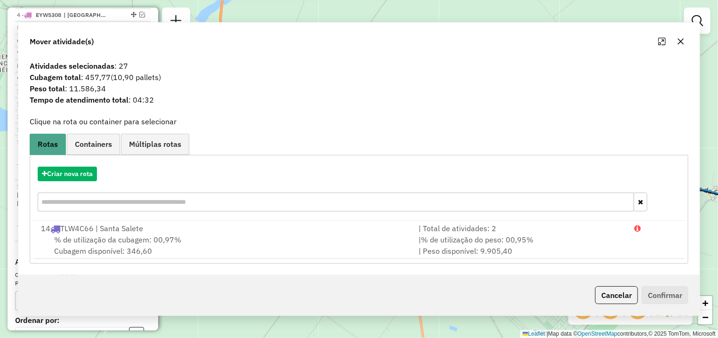
click at [683, 41] on div "Janela de atendimento Grade de atendimento Capacidade Transportadoras Veículos …" at bounding box center [359, 169] width 718 height 338
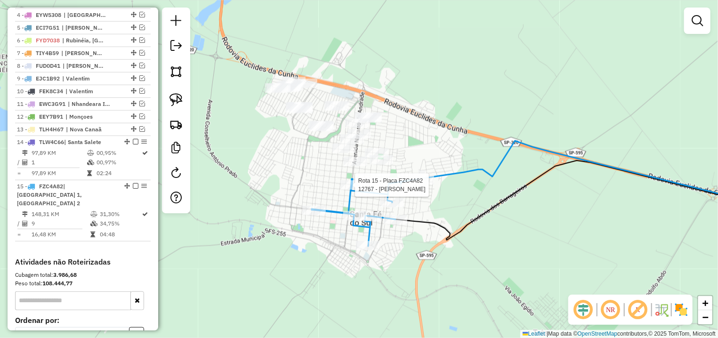
select select "*********"
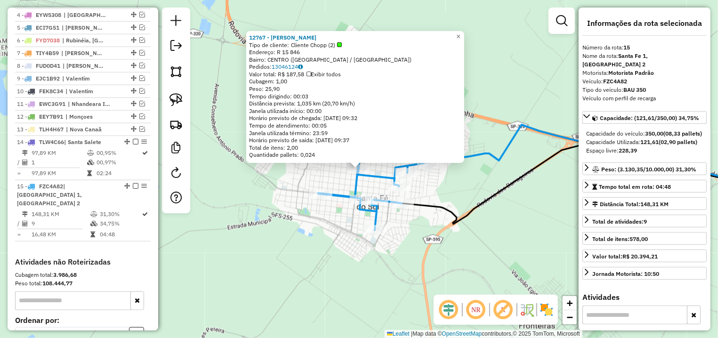
scroll to position [490, 0]
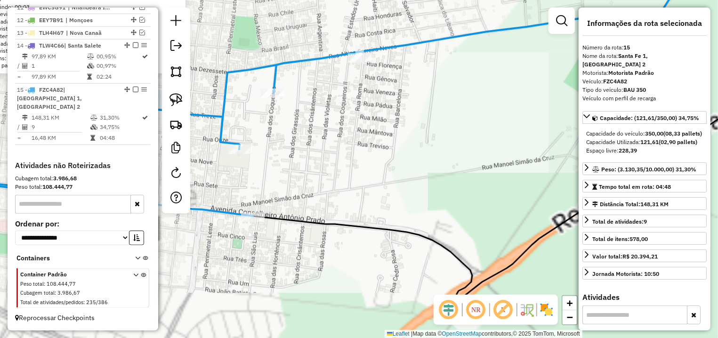
drag, startPoint x: 400, startPoint y: 176, endPoint x: 476, endPoint y: 246, distance: 103.7
click at [476, 246] on div "12767 - JOILSON DOS SANTOS S Tipo de cliente: Cliente Chopp (2) Endereço: R 15 …" at bounding box center [359, 169] width 718 height 338
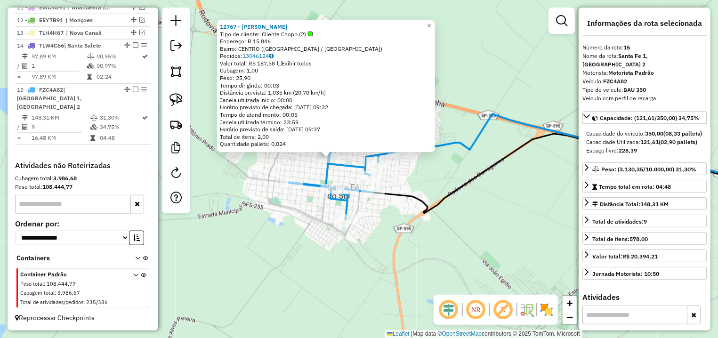
click at [396, 172] on div "Rota 15 - Placa FZC4A82 15091 - FLAVIO KIYOSHI NAKAM Rota 15 - Placa FZC4A82 11…" at bounding box center [359, 169] width 718 height 338
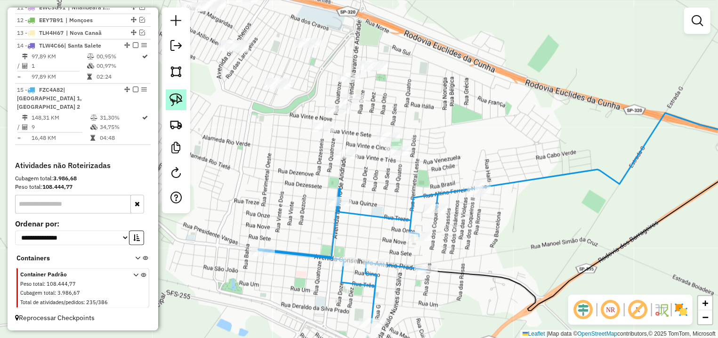
click at [175, 96] on img at bounding box center [176, 99] width 13 height 13
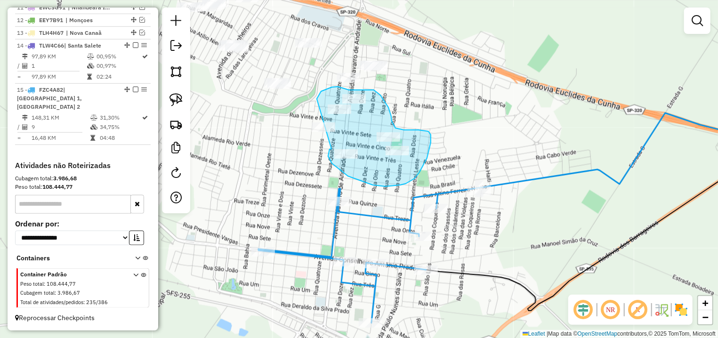
drag, startPoint x: 332, startPoint y: 149, endPoint x: 318, endPoint y: 156, distance: 15.0
click at [318, 156] on div "Janela de atendimento Grade de atendimento Capacidade Transportadoras Veículos …" at bounding box center [359, 169] width 718 height 338
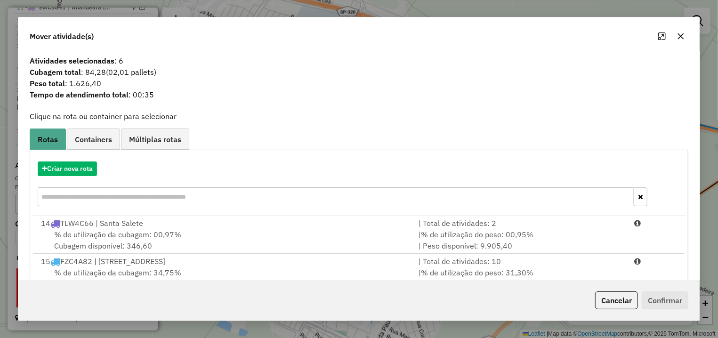
drag, startPoint x: 540, startPoint y: 277, endPoint x: 592, endPoint y: 285, distance: 53.0
click at [541, 277] on div "| % de utilização do peso: 31,30% | Peso disponível: 6.869,65" at bounding box center [521, 278] width 216 height 23
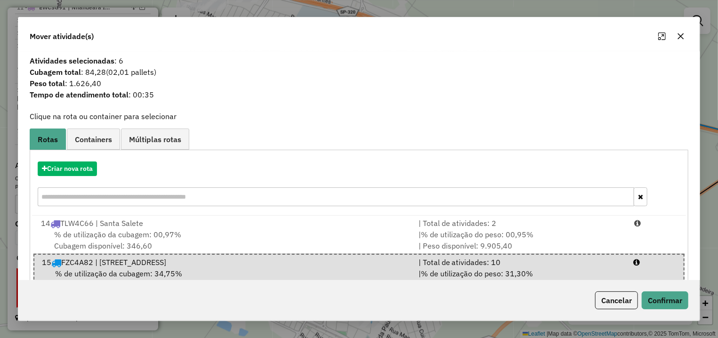
click at [641, 293] on div "Cancelar Confirmar" at bounding box center [640, 301] width 97 height 18
click at [647, 296] on button "Confirmar" at bounding box center [665, 301] width 47 height 18
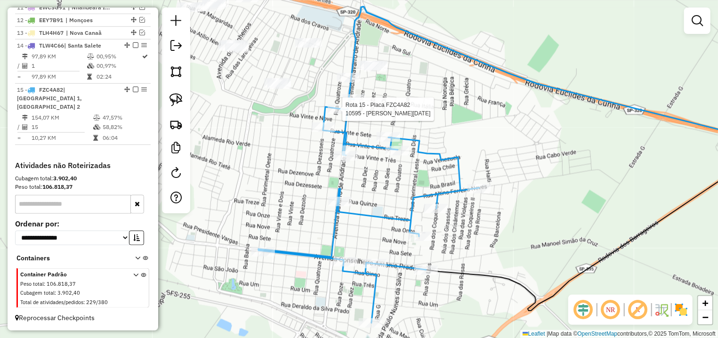
select select "*********"
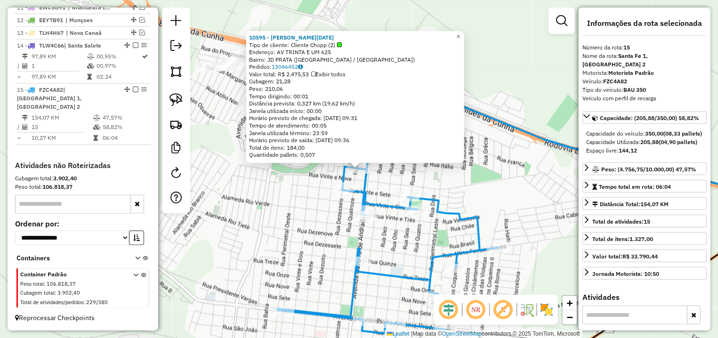
click at [237, 172] on div "10595 - CARMEM LUCIA SOARES Tipo de cliente: Cliente Chopp (2) Endereço: AV TRI…" at bounding box center [359, 169] width 718 height 338
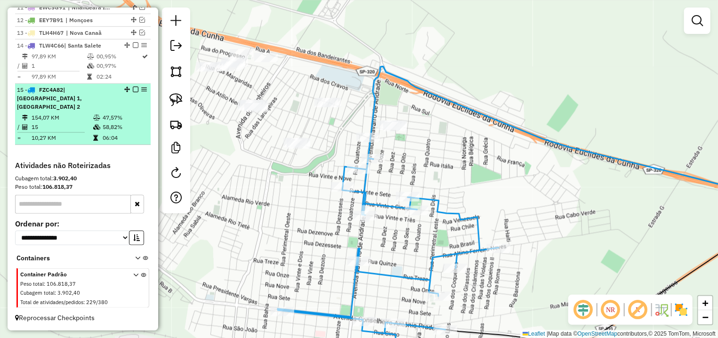
click at [133, 92] on em at bounding box center [136, 90] width 6 height 6
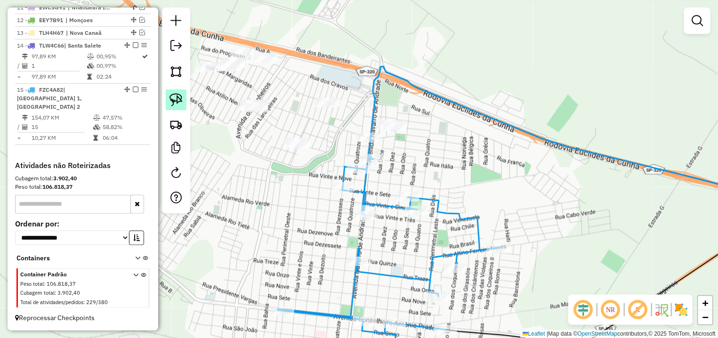
scroll to position [450, 0]
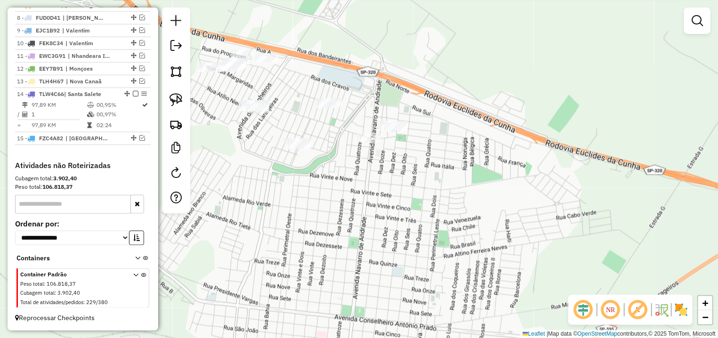
drag, startPoint x: 259, startPoint y: 142, endPoint x: 240, endPoint y: 99, distance: 46.6
click at [328, 147] on div "Janela de atendimento Grade de atendimento Capacidade Transportadoras Veículos …" at bounding box center [359, 169] width 718 height 338
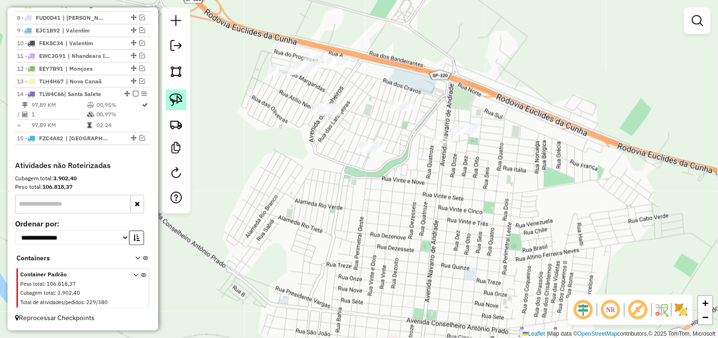
click at [179, 98] on img at bounding box center [176, 99] width 13 height 13
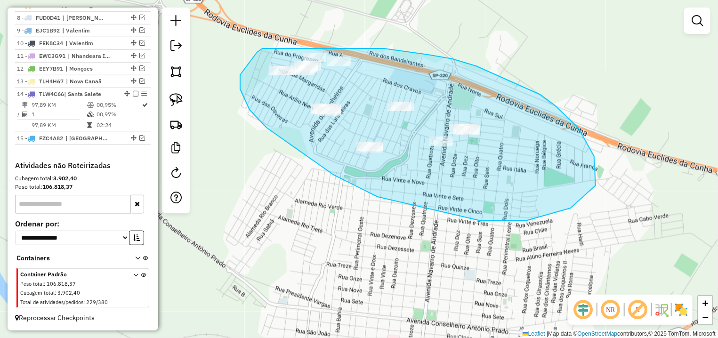
drag, startPoint x: 257, startPoint y: 52, endPoint x: 303, endPoint y: 50, distance: 46.2
click at [327, 49] on div "Janela de atendimento Grade de atendimento Capacidade Transportadoras Veículos …" at bounding box center [359, 169] width 718 height 338
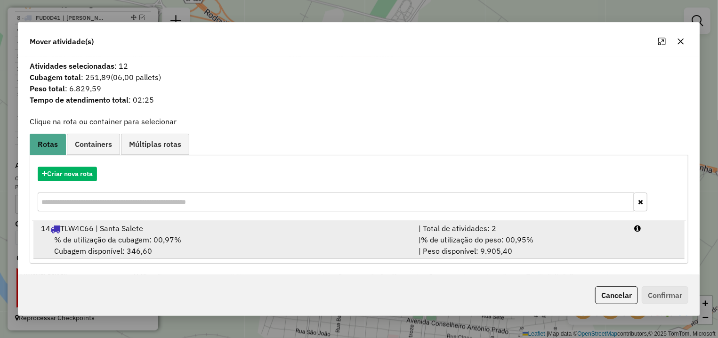
click at [586, 234] on li "14 TLW4C66 | Santa Salete | Total de atividades: 2 % de utilização da cubagem: …" at bounding box center [358, 240] width 651 height 38
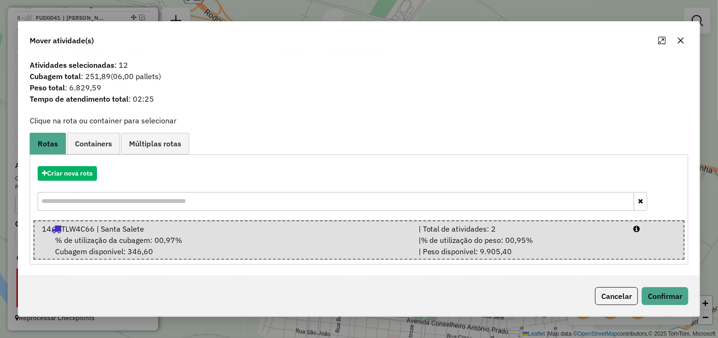
click at [656, 281] on div "Cancelar Confirmar" at bounding box center [359, 296] width 682 height 41
click at [655, 290] on button "Confirmar" at bounding box center [665, 296] width 47 height 18
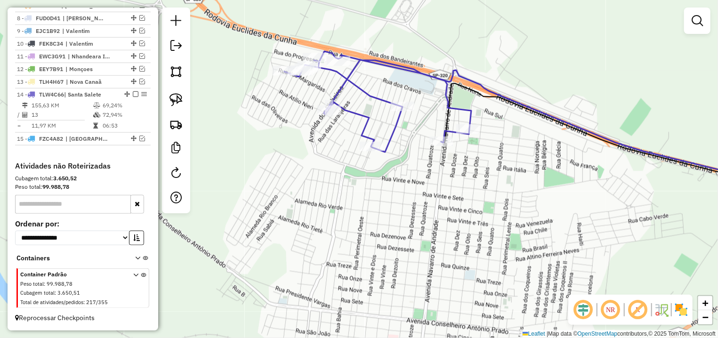
scroll to position [438, 0]
select select "*********"
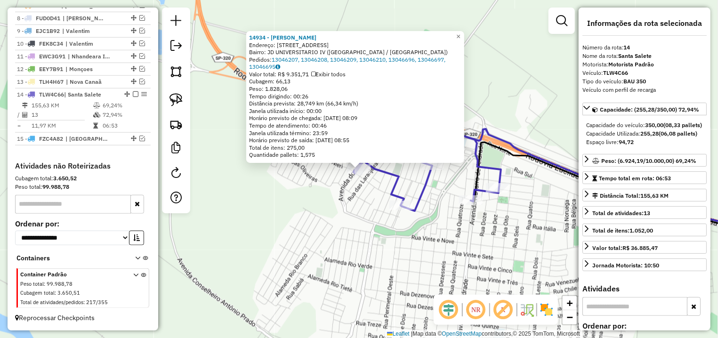
click at [557, 152] on div "14934 - BRUNO VINICIUS BELLO Endereço: AV DOS PINHEIROS 401 Bairro: JD UNIVERSI…" at bounding box center [359, 169] width 718 height 338
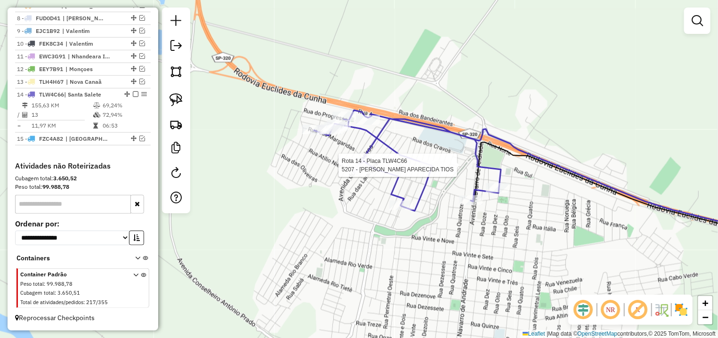
select select "*********"
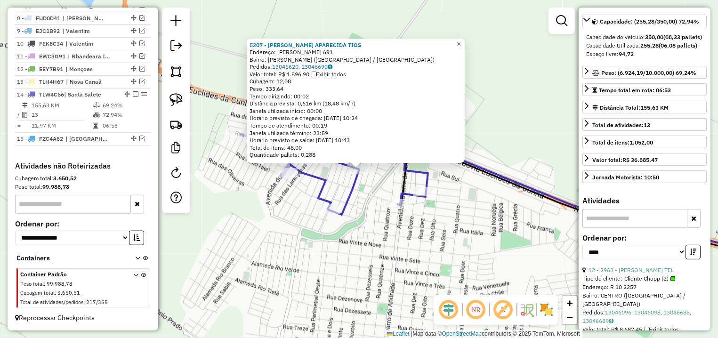
scroll to position [132, 0]
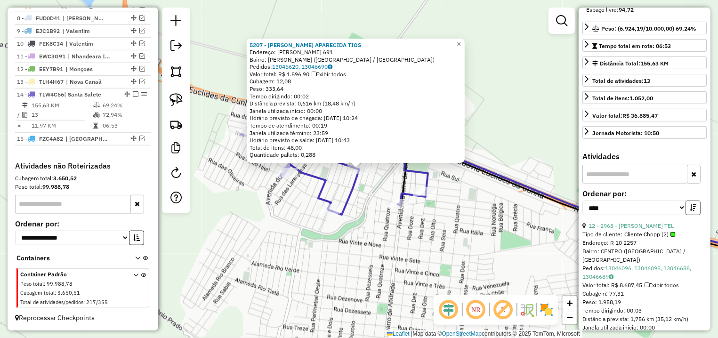
click at [690, 211] on icon "button" at bounding box center [693, 207] width 7 height 7
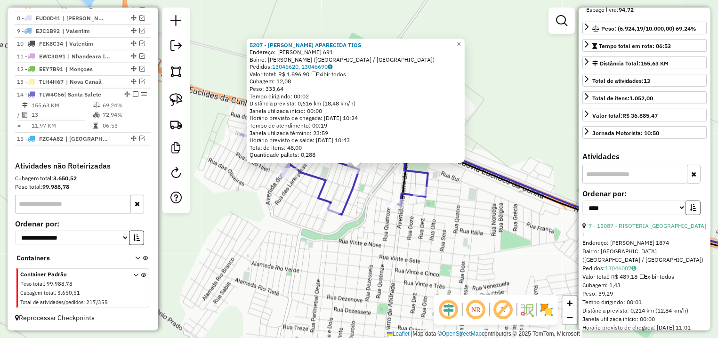
click at [690, 211] on icon "button" at bounding box center [693, 207] width 7 height 7
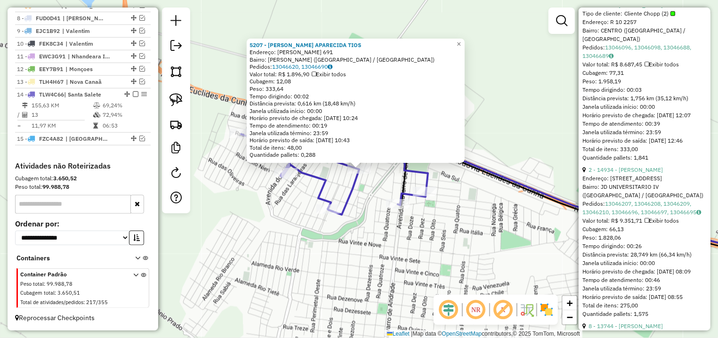
scroll to position [530, 0]
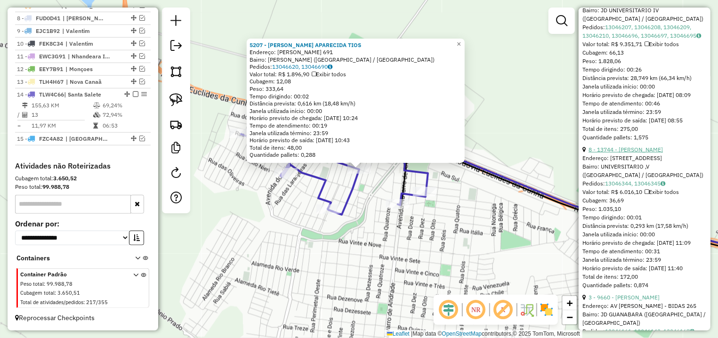
click at [656, 153] on link "8 - 13744 - SILVIA ALVES DIAS" at bounding box center [626, 149] width 74 height 7
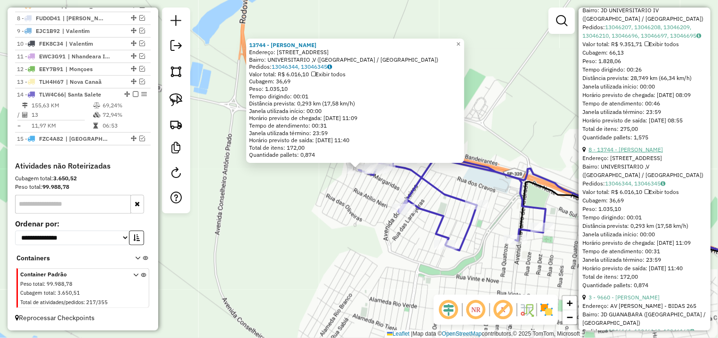
click at [638, 153] on link "8 - 13744 - SILVIA ALVES DIAS" at bounding box center [626, 149] width 74 height 7
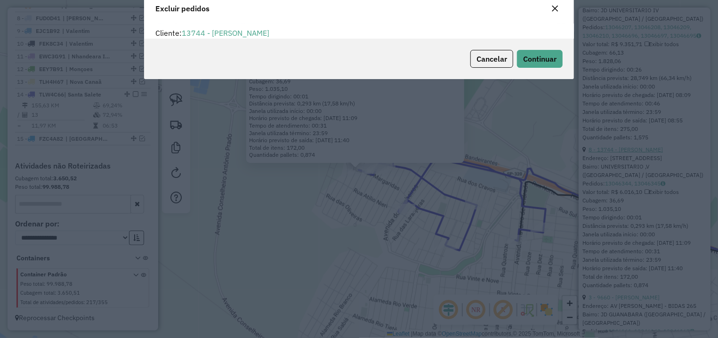
scroll to position [0, 0]
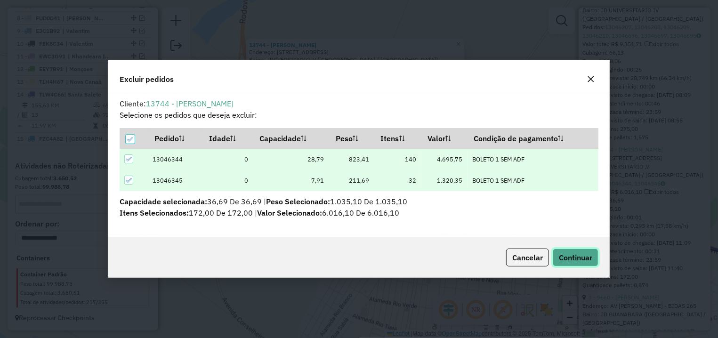
click at [578, 259] on span "Continuar" at bounding box center [575, 257] width 33 height 9
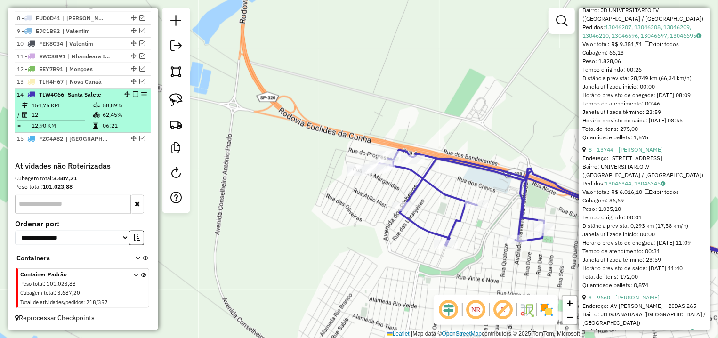
click at [133, 94] on em at bounding box center [136, 94] width 6 height 6
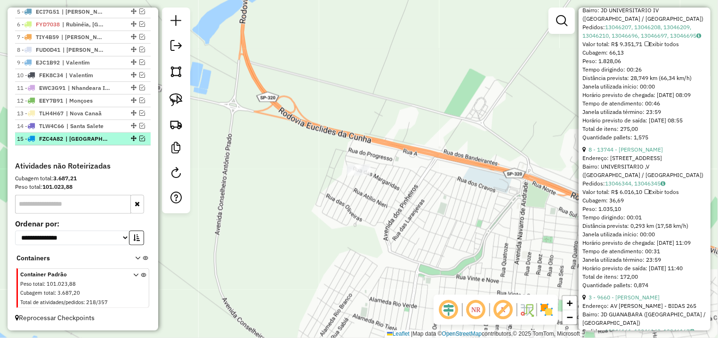
click at [139, 137] on em at bounding box center [142, 139] width 6 height 6
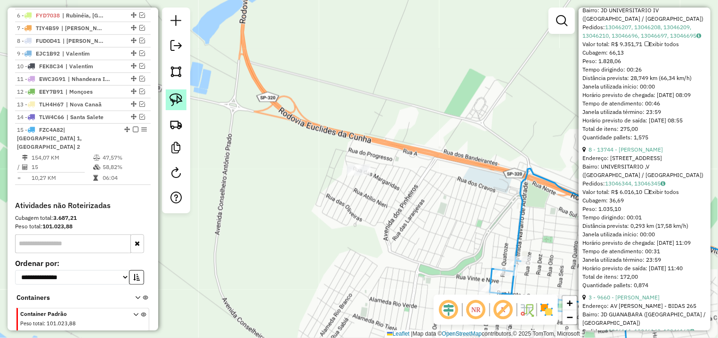
click at [177, 102] on img at bounding box center [176, 99] width 13 height 13
drag, startPoint x: 378, startPoint y: 146, endPoint x: 419, endPoint y: 197, distance: 65.7
click at [419, 197] on div "Janela de atendimento Grade de atendimento Capacidade Transportadoras Veículos …" at bounding box center [359, 169] width 718 height 338
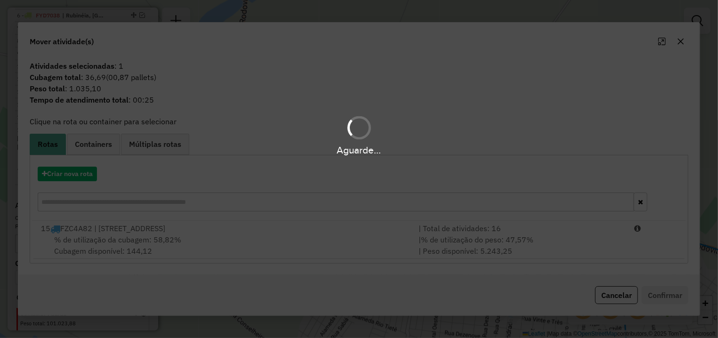
click at [603, 248] on div "Aguarde..." at bounding box center [359, 169] width 718 height 338
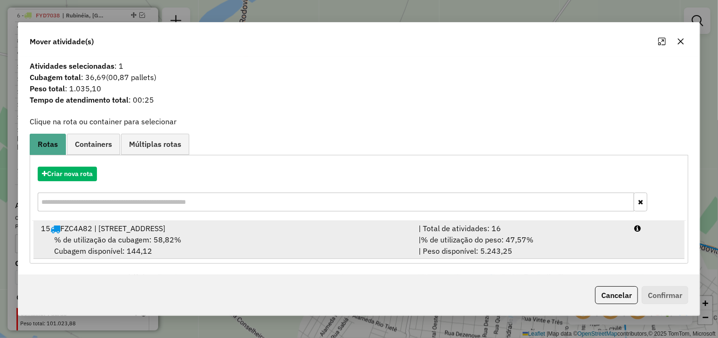
click at [624, 245] on div "| % de utilização do peso: 47,57% | Peso disponível: 5.243,25" at bounding box center [521, 245] width 216 height 23
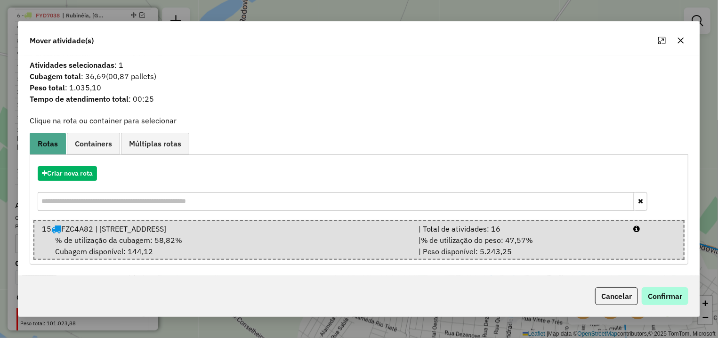
click at [662, 305] on div "Cancelar Confirmar" at bounding box center [359, 296] width 682 height 41
click at [660, 298] on button "Confirmar" at bounding box center [665, 296] width 47 height 18
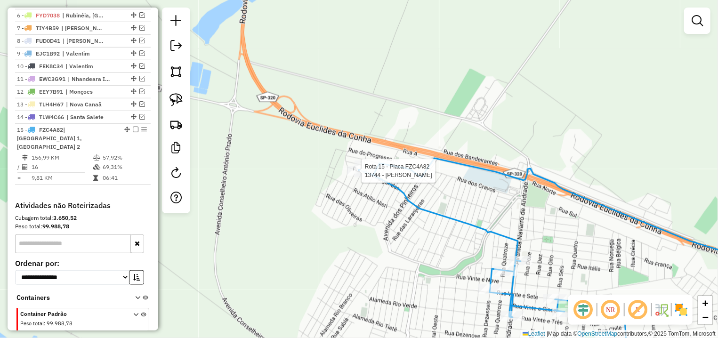
click at [353, 166] on div "Rota 15 - Placa FZC4A82 13744 - SILVIA ALVES DIAS Janela de atendimento Grade d…" at bounding box center [359, 169] width 718 height 338
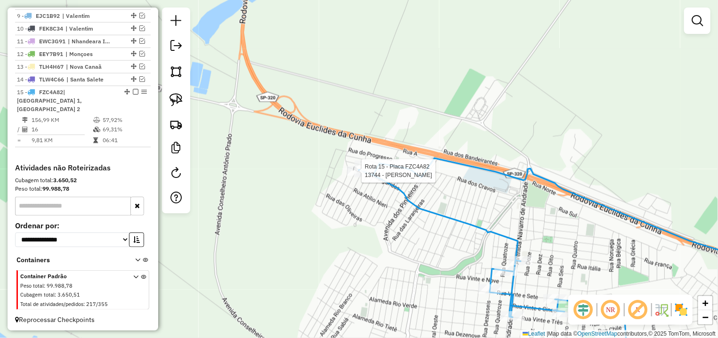
select select "*********"
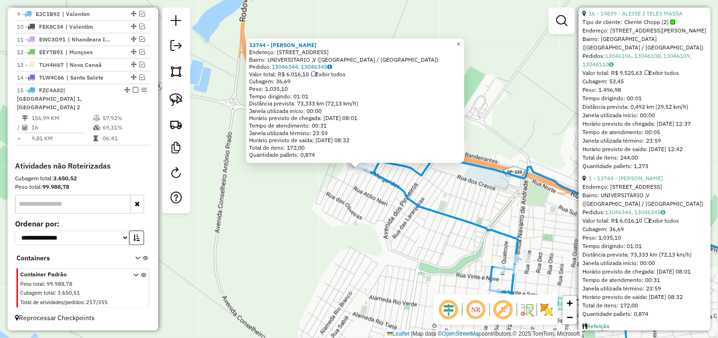
scroll to position [132, 0]
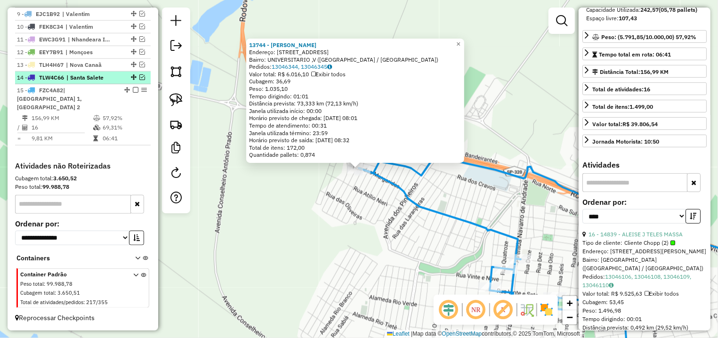
click at [139, 80] on em at bounding box center [142, 77] width 6 height 6
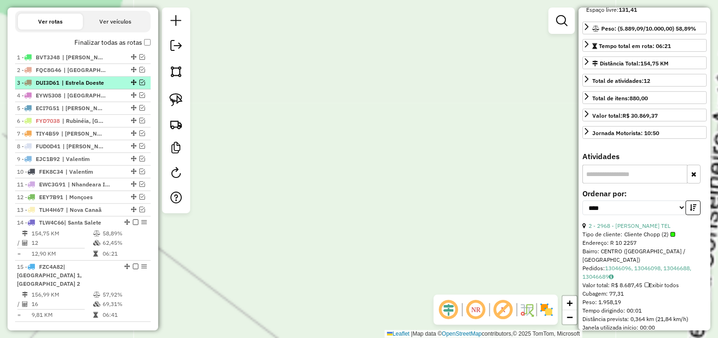
scroll to position [124, 0]
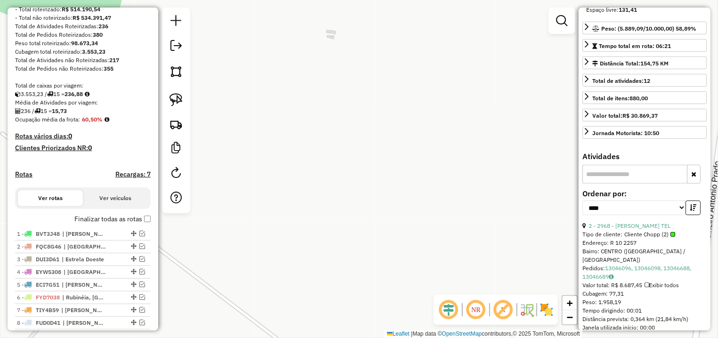
click at [31, 179] on h4 "Rotas" at bounding box center [23, 175] width 17 height 8
select select "*"
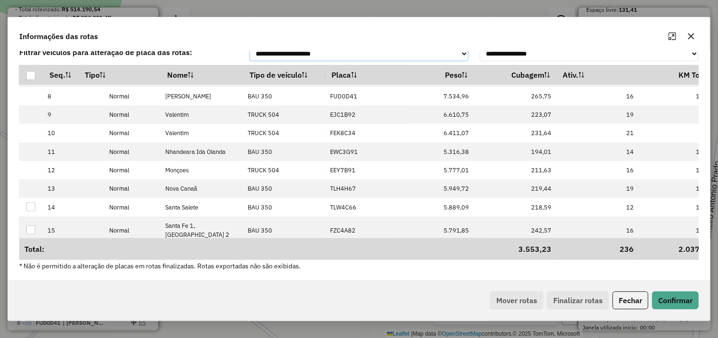
scroll to position [154, 118]
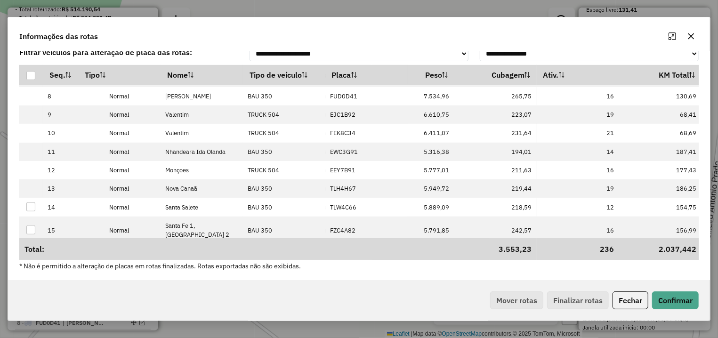
click at [690, 40] on icon "button" at bounding box center [692, 37] width 8 height 8
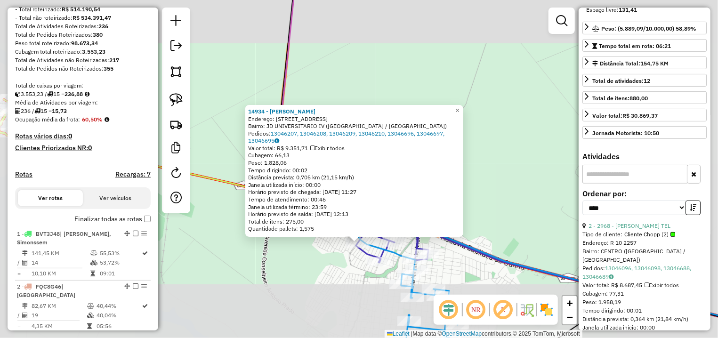
click at [270, 262] on div "14934 - BRUNO VINICIUS BELLO Endereço: AV DOS PINHEIROS 401 Bairro: JD UNIVERSI…" at bounding box center [359, 169] width 718 height 338
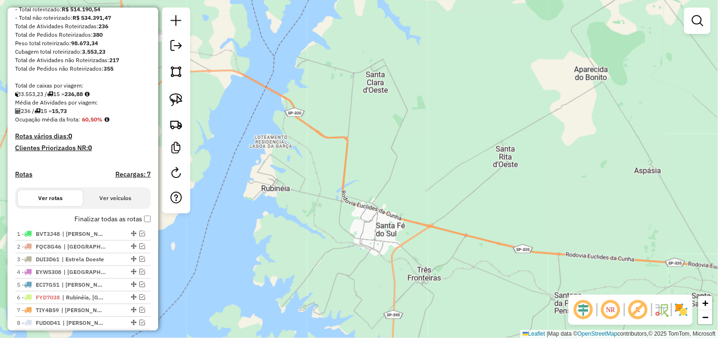
drag, startPoint x: 436, startPoint y: 208, endPoint x: 289, endPoint y: 161, distance: 153.9
click at [289, 161] on div "Janela de atendimento Grade de atendimento Capacidade Transportadoras Veículos …" at bounding box center [359, 169] width 718 height 338
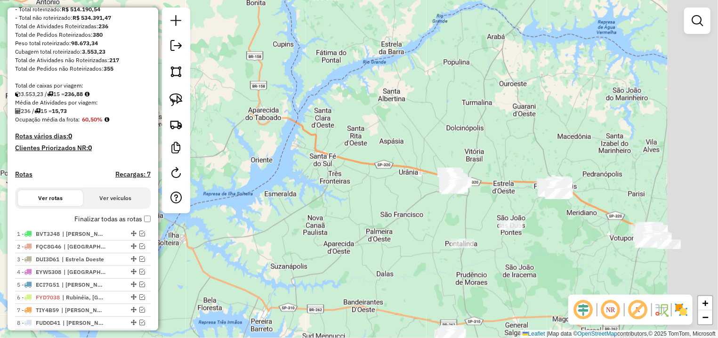
drag, startPoint x: 504, startPoint y: 163, endPoint x: 423, endPoint y: 146, distance: 82.8
click at [423, 146] on div "Janela de atendimento Grade de atendimento Capacidade Transportadoras Veículos …" at bounding box center [359, 169] width 718 height 338
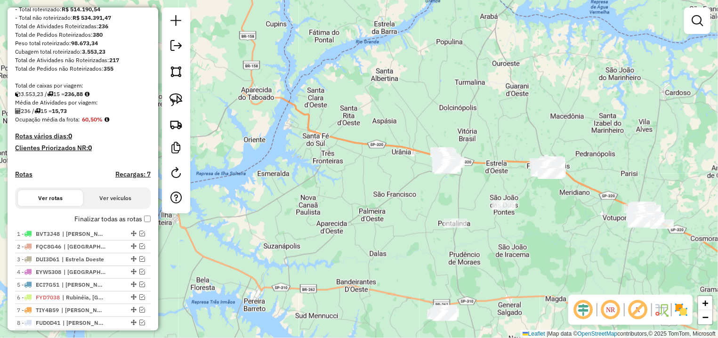
drag, startPoint x: 507, startPoint y: 252, endPoint x: 497, endPoint y: 220, distance: 34.0
click at [501, 231] on div "Janela de atendimento Grade de atendimento Capacidade Transportadoras Veículos …" at bounding box center [359, 169] width 718 height 338
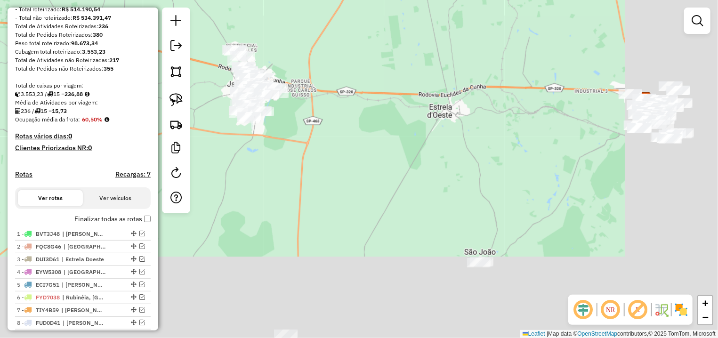
drag, startPoint x: 409, startPoint y: 121, endPoint x: 342, endPoint y: 95, distance: 71.9
click at [343, 95] on div "Janela de atendimento Grade de atendimento Capacidade Transportadoras Veículos …" at bounding box center [359, 169] width 718 height 338
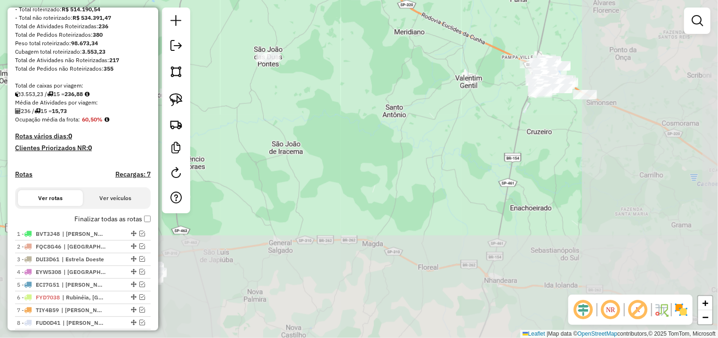
drag, startPoint x: 615, startPoint y: 174, endPoint x: 401, endPoint y: 89, distance: 229.8
click at [401, 89] on div "Janela de atendimento Grade de atendimento Capacidade Transportadoras Veículos …" at bounding box center [359, 169] width 718 height 338
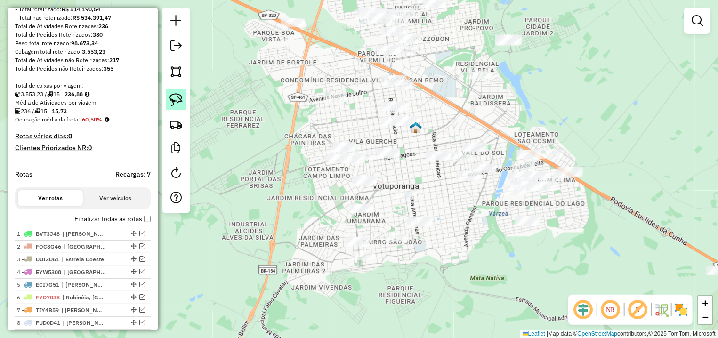
click at [180, 94] on img at bounding box center [176, 99] width 13 height 13
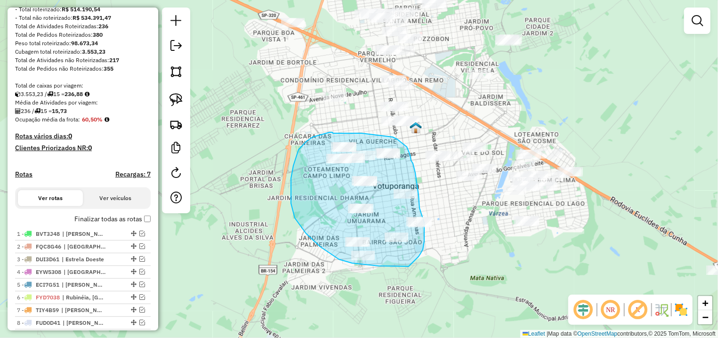
drag, startPoint x: 333, startPoint y: 132, endPoint x: 356, endPoint y: 132, distance: 23.1
click at [358, 132] on div "Janela de atendimento Grade de atendimento Capacidade Transportadoras Veículos …" at bounding box center [359, 169] width 718 height 338
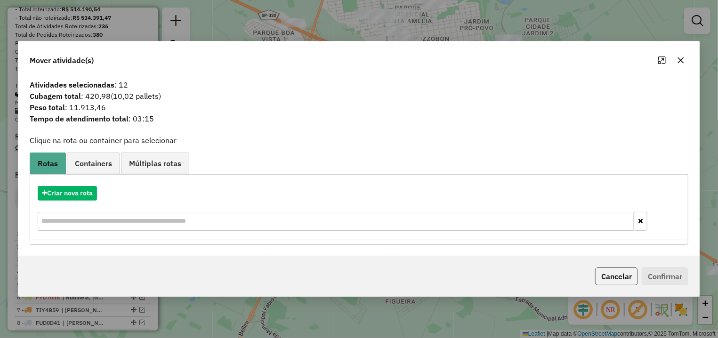
click at [610, 278] on button "Cancelar" at bounding box center [616, 277] width 43 height 18
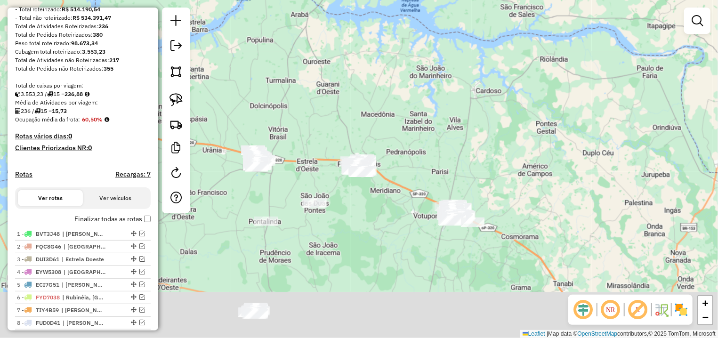
drag, startPoint x: 352, startPoint y: 271, endPoint x: 535, endPoint y: 74, distance: 268.3
click at [535, 74] on div "Janela de atendimento Grade de atendimento Capacidade Transportadoras Veículos …" at bounding box center [359, 169] width 718 height 338
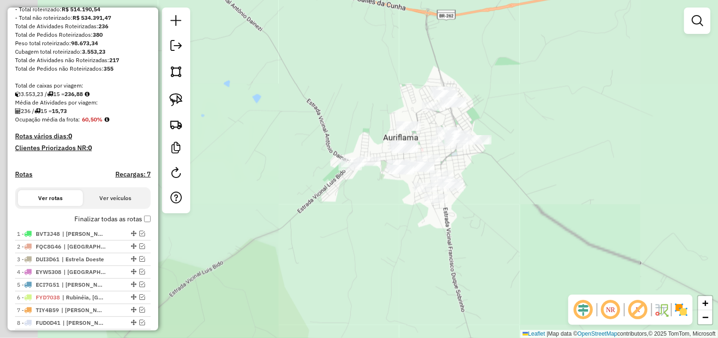
drag, startPoint x: 399, startPoint y: 187, endPoint x: 482, endPoint y: 183, distance: 83.5
click at [481, 183] on div "Janela de atendimento Grade de atendimento Capacidade Transportadoras Veículos …" at bounding box center [359, 169] width 718 height 338
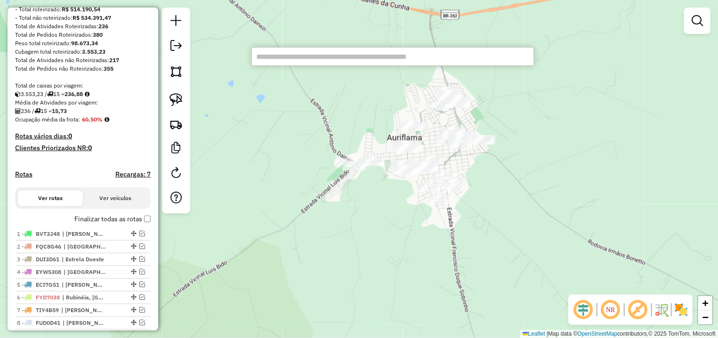
click at [238, 110] on div "Janela de atendimento Grade de atendimento Capacidade Transportadoras Veículos …" at bounding box center [359, 169] width 718 height 338
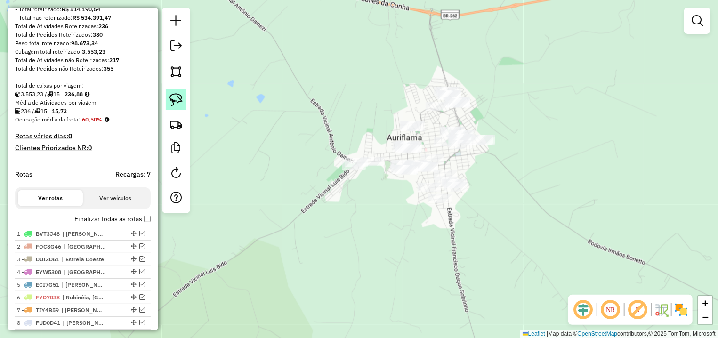
click at [184, 103] on link at bounding box center [176, 100] width 21 height 21
click at [626, 230] on div "Janela de atendimento Grade de atendimento Capacidade Transportadoras Veículos …" at bounding box center [359, 169] width 718 height 338
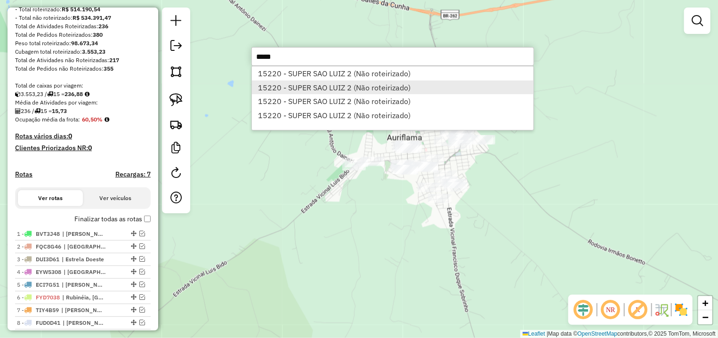
type input "*****"
click at [382, 89] on li "15220 - SUPER SAO LUIZ 2 (Não roteirizado)" at bounding box center [393, 88] width 282 height 14
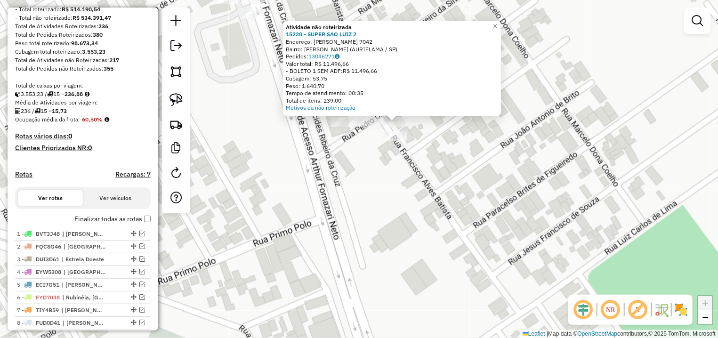
drag, startPoint x: 435, startPoint y: 99, endPoint x: 434, endPoint y: 134, distance: 35.3
click at [435, 131] on div "Atividade não roteirizada 15220 - SUPER SAO LUIZ 2 Endereço: PEDRO CRESPIM DE O…" at bounding box center [359, 169] width 718 height 338
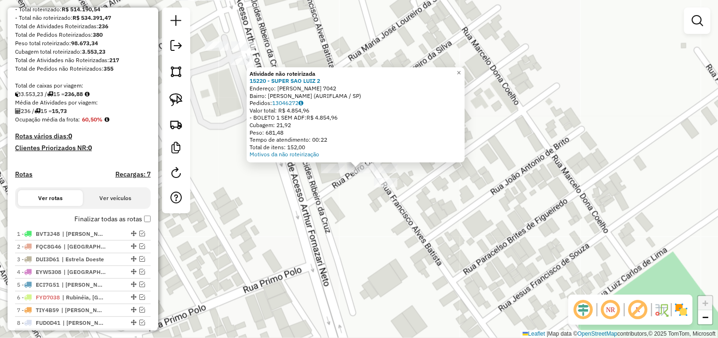
click at [370, 195] on div "Atividade não roteirizada 15220 - SUPER SAO LUIZ 2 Endereço: PEDRO CRESPIM DE O…" at bounding box center [359, 169] width 718 height 338
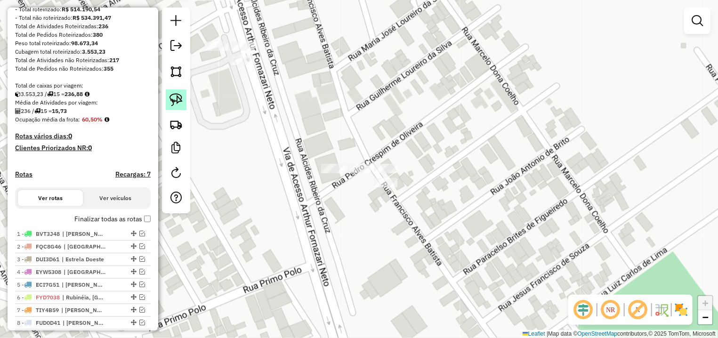
click at [179, 104] on img at bounding box center [176, 99] width 13 height 13
drag, startPoint x: 310, startPoint y: 159, endPoint x: 446, endPoint y: 140, distance: 136.9
click at [446, 140] on div "Janela de atendimento Grade de atendimento Capacidade Transportadoras Veículos …" at bounding box center [359, 169] width 718 height 338
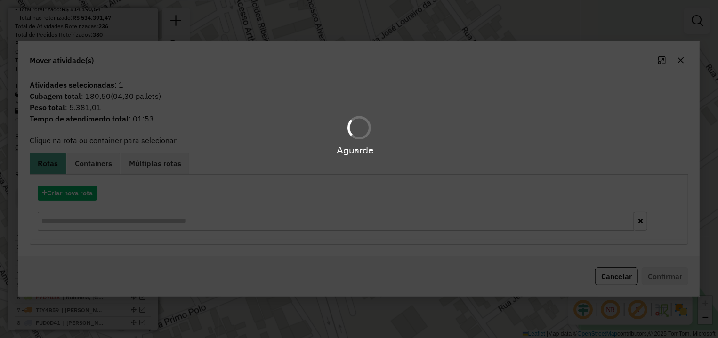
click at [89, 195] on hb-app "Aguarde... Pop-up bloqueado! Seu navegador bloqueou automáticamente a abertura …" at bounding box center [359, 169] width 718 height 338
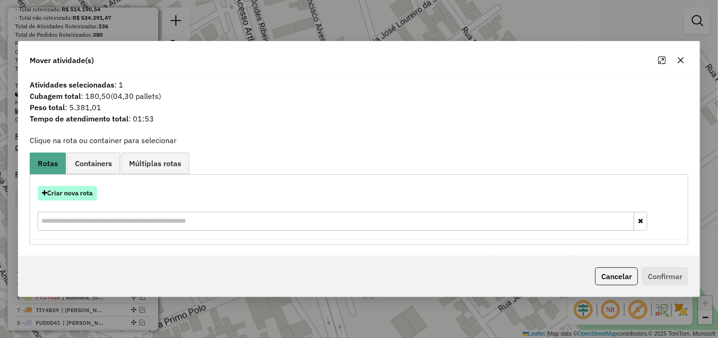
click at [87, 195] on button "Criar nova rota" at bounding box center [67, 193] width 59 height 15
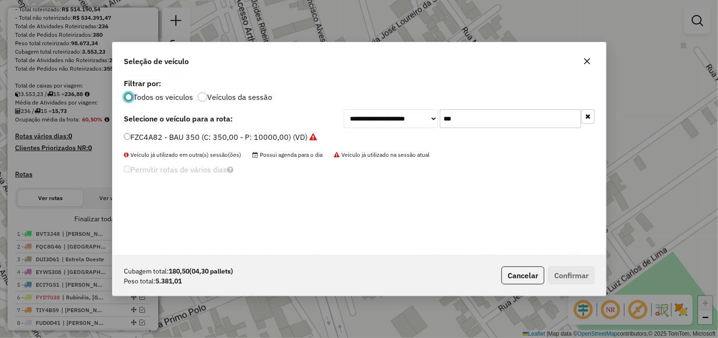
scroll to position [5, 3]
drag, startPoint x: 512, startPoint y: 112, endPoint x: 310, endPoint y: 115, distance: 202.1
click at [440, 115] on input "***" at bounding box center [510, 118] width 141 height 19
type input "***"
click at [275, 141] on label "FCM1913 - TRUCK 266 (C: 266,00 - P: 9000,00) (VD)" at bounding box center [219, 136] width 190 height 11
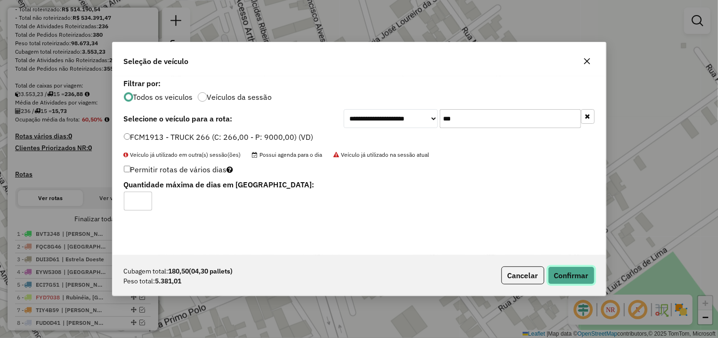
click at [569, 274] on button "Confirmar" at bounding box center [571, 276] width 47 height 18
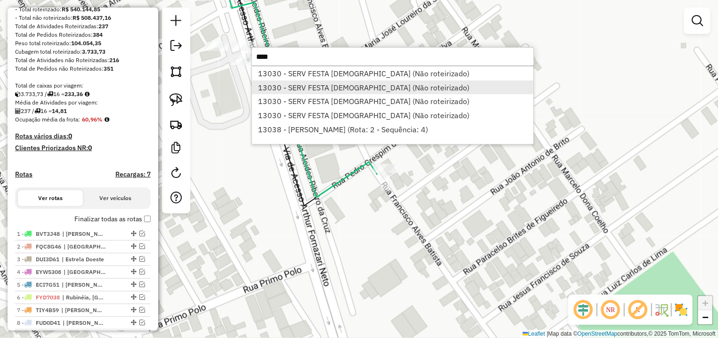
type input "****"
click at [380, 91] on li "13030 - SERV FESTA CRISTIAN (Não roteirizado)" at bounding box center [393, 88] width 282 height 14
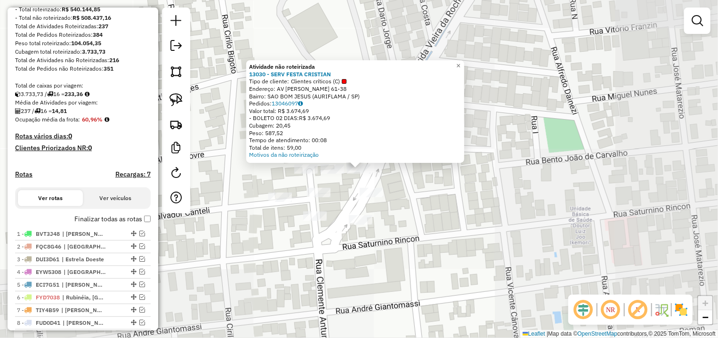
click at [429, 240] on div "Atividade não roteirizada 13030 - SERV FESTA CRISTIAN Tipo de cliente: Clientes…" at bounding box center [359, 169] width 718 height 338
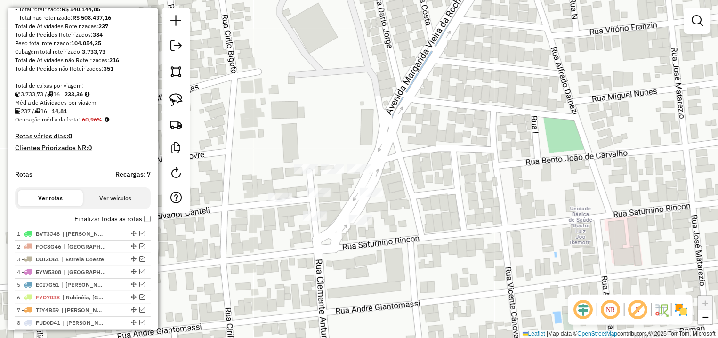
drag, startPoint x: 177, startPoint y: 93, endPoint x: 293, endPoint y: 130, distance: 121.9
click at [177, 93] on link at bounding box center [176, 100] width 21 height 21
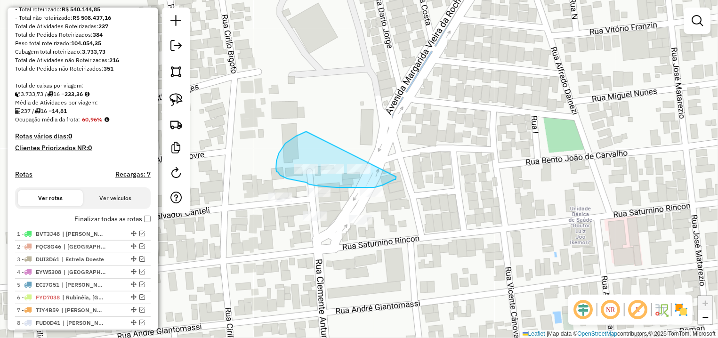
drag, startPoint x: 307, startPoint y: 131, endPoint x: 391, endPoint y: 164, distance: 90.8
click at [391, 164] on div "Janela de atendimento Grade de atendimento Capacidade Transportadoras Veículos …" at bounding box center [359, 169] width 718 height 338
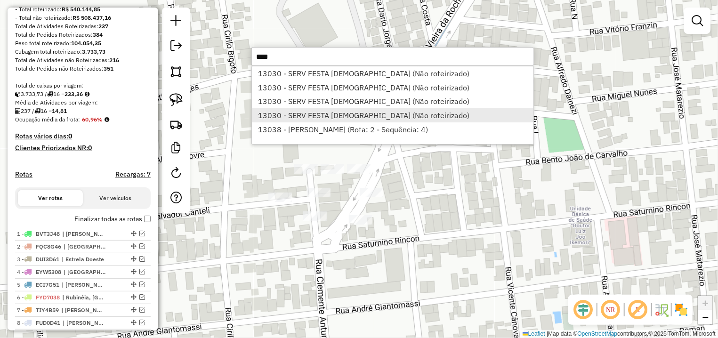
type input "****"
click at [399, 116] on li "13030 - SERV FESTA CRISTIAN (Não roteirizado)" at bounding box center [393, 115] width 282 height 14
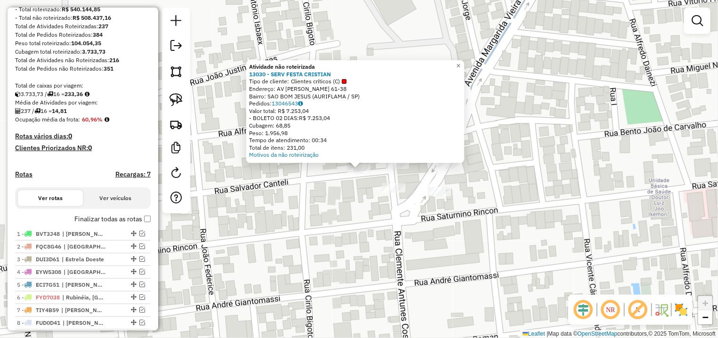
click at [453, 174] on div "Atividade não roteirizada 13030 - SERV FESTA CRISTIAN Tipo de cliente: Clientes…" at bounding box center [359, 169] width 718 height 338
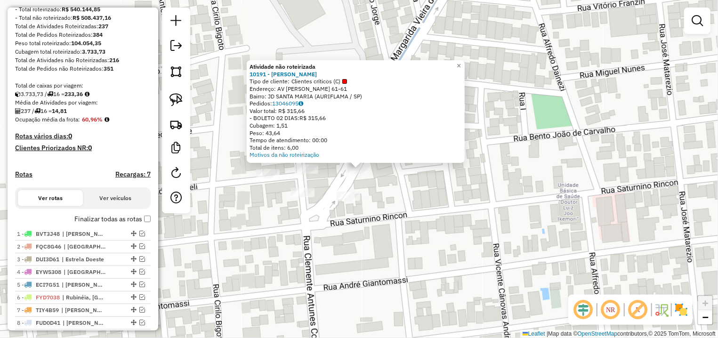
click at [436, 194] on div "Atividade não roteirizada 10191 - ALEXANDRE APARECIDO Tipo de cliente: Clientes…" at bounding box center [359, 169] width 718 height 338
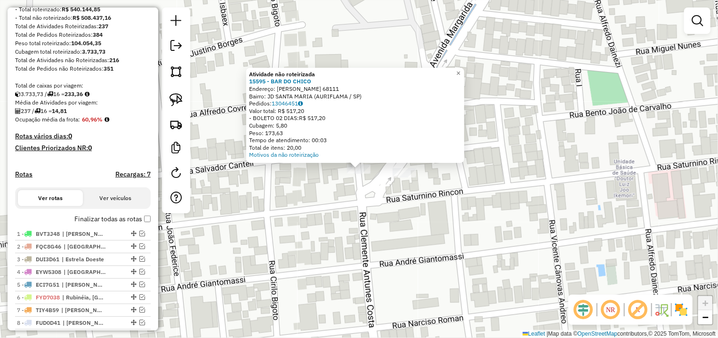
click at [280, 202] on div "Atividade não roteirizada 15595 - BAR DO CHICO Endereço: ALFREDO R COSTA 68111 …" at bounding box center [359, 169] width 718 height 338
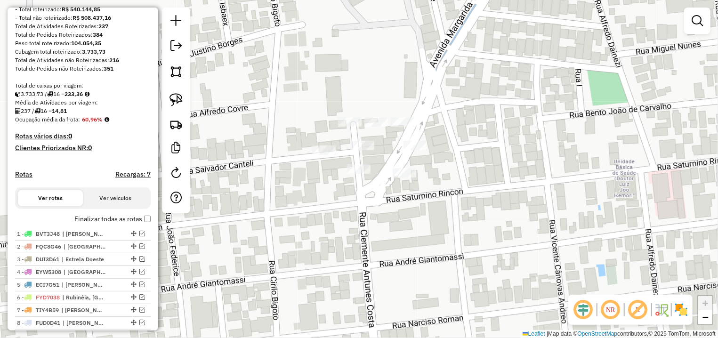
drag, startPoint x: 174, startPoint y: 98, endPoint x: 309, endPoint y: 123, distance: 137.1
click at [175, 98] on img at bounding box center [176, 99] width 13 height 13
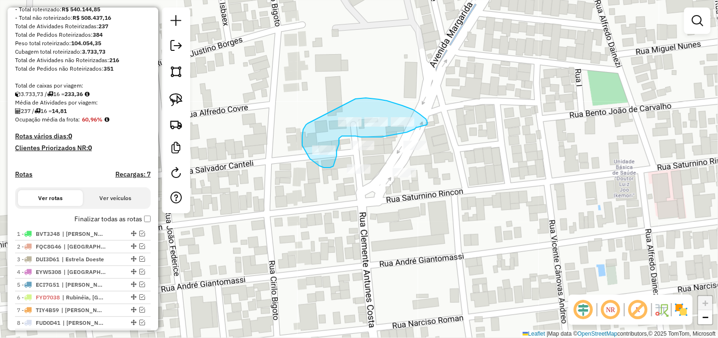
drag, startPoint x: 306, startPoint y: 125, endPoint x: 324, endPoint y: 108, distance: 24.7
click at [324, 108] on div "Janela de atendimento Grade de atendimento Capacidade Transportadoras Veículos …" at bounding box center [359, 169] width 718 height 338
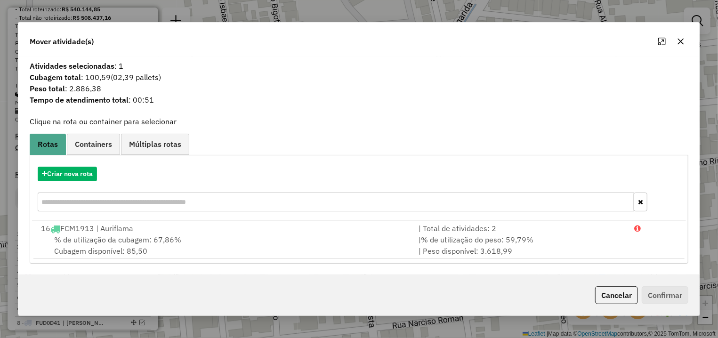
click at [77, 161] on div "Criar nova rota" at bounding box center [359, 190] width 654 height 61
click at [87, 171] on button "Criar nova rota" at bounding box center [67, 174] width 59 height 15
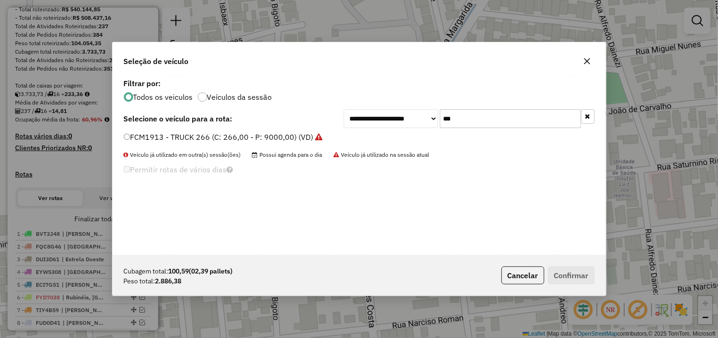
drag, startPoint x: 498, startPoint y: 113, endPoint x: 374, endPoint y: 116, distance: 123.5
click at [440, 118] on input "***" at bounding box center [510, 118] width 141 height 19
type input "***"
click at [281, 131] on div "**********" at bounding box center [360, 165] width 494 height 179
click at [298, 140] on label "DQK6440 - TOCO 350 (C: 350,00 - P: 9330,00) (VD)" at bounding box center [217, 136] width 186 height 11
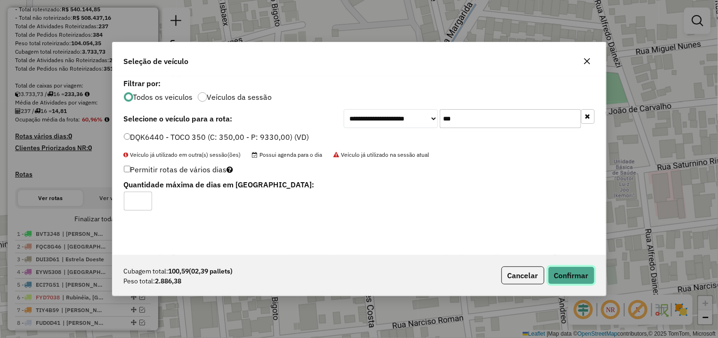
click at [594, 274] on button "Confirmar" at bounding box center [571, 276] width 47 height 18
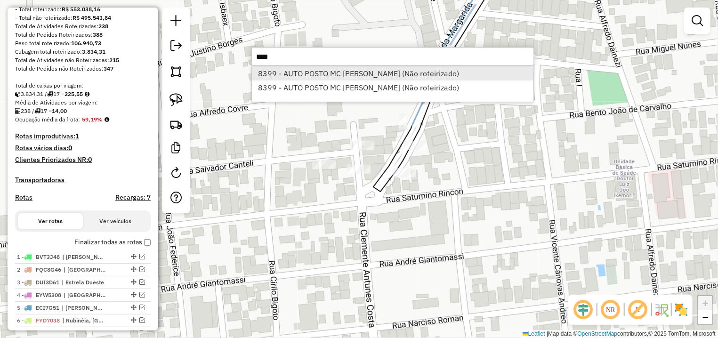
type input "****"
click at [324, 76] on li "8399 - AUTO POSTO MC AURIFL (Não roteirizado)" at bounding box center [393, 73] width 282 height 14
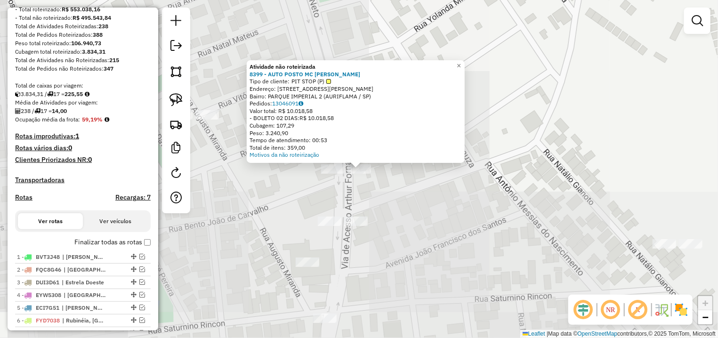
click at [417, 193] on div "Atividade não roteirizada 8399 - AUTO POSTO MC AURIFL Tipo de cliente: PIT STOP…" at bounding box center [359, 169] width 718 height 338
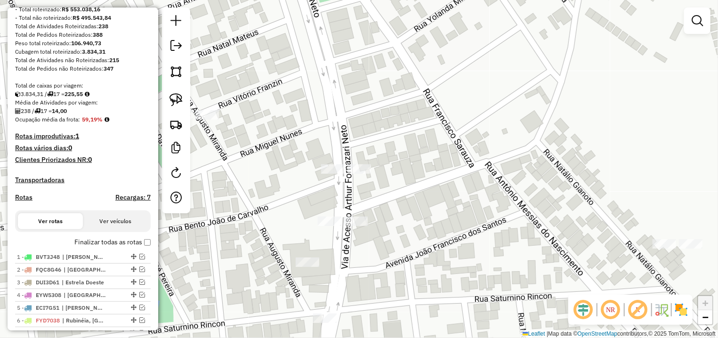
drag, startPoint x: 180, startPoint y: 104, endPoint x: 313, endPoint y: 147, distance: 139.3
click at [180, 104] on img at bounding box center [176, 99] width 13 height 13
drag, startPoint x: 346, startPoint y: 137, endPoint x: 439, endPoint y: 139, distance: 92.8
click at [439, 139] on div "Janela de atendimento Grade de atendimento Capacidade Transportadoras Veículos …" at bounding box center [359, 169] width 718 height 338
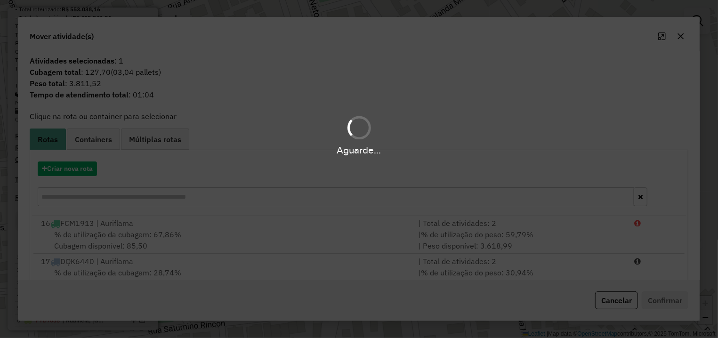
click at [70, 166] on div "Aguarde..." at bounding box center [359, 169] width 718 height 338
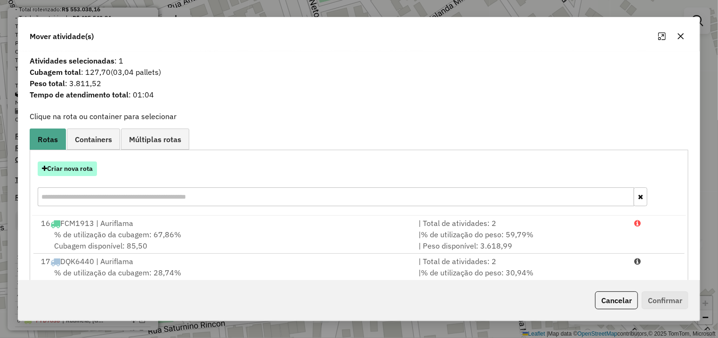
click at [74, 170] on button "Criar nova rota" at bounding box center [67, 169] width 59 height 15
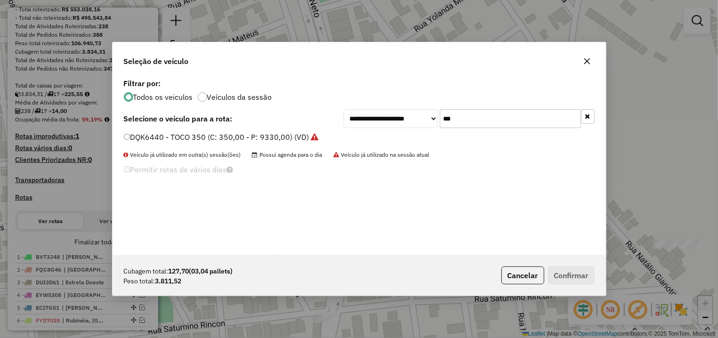
drag, startPoint x: 488, startPoint y: 117, endPoint x: 348, endPoint y: 128, distance: 140.3
click at [440, 128] on input "***" at bounding box center [510, 118] width 141 height 19
type input "**"
click at [137, 138] on label "TJN4E86 - BAU 350 (C: 350,00 - P: 10000,00) (VD)" at bounding box center [215, 136] width 183 height 11
click at [165, 138] on label "TJN4E86 - BAU 350 (C: 350,00 - P: 10000,00) (VD)" at bounding box center [215, 136] width 183 height 11
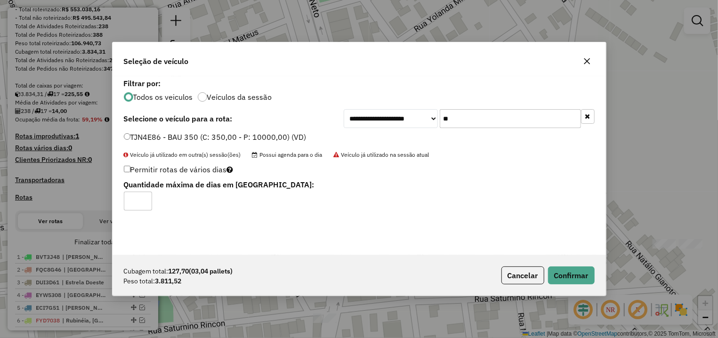
click at [571, 285] on div "Cubagem total: 127,70 (03,04 pallets) Peso total: 3.811,52 Cancelar Confirmar" at bounding box center [360, 275] width 494 height 41
click at [573, 278] on button "Confirmar" at bounding box center [571, 276] width 47 height 18
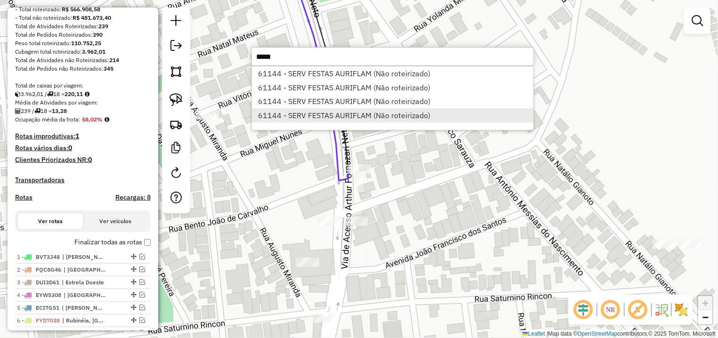
type input "*****"
click at [377, 114] on li "61144 - SERV FESTAS AURIFLAM (Não roteirizado)" at bounding box center [393, 115] width 282 height 14
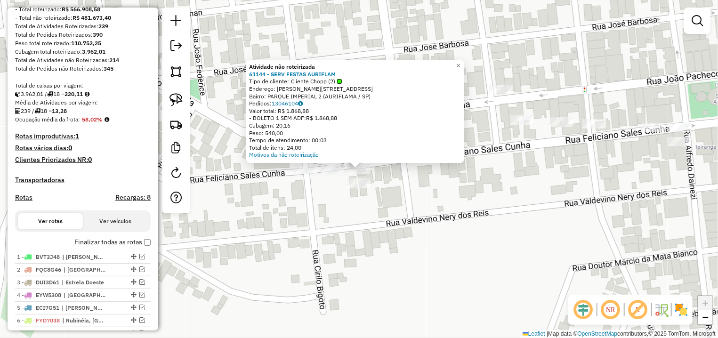
drag, startPoint x: 366, startPoint y: 138, endPoint x: 398, endPoint y: 119, distance: 37.2
click at [366, 138] on div "Tempo de atendimento: 00:03" at bounding box center [355, 141] width 212 height 8
click at [461, 64] on span "×" at bounding box center [458, 66] width 4 height 8
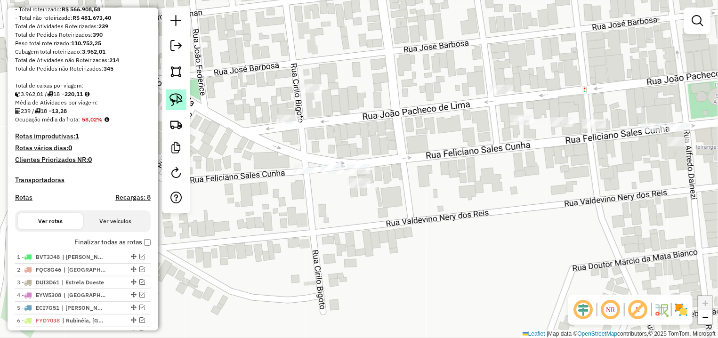
click at [180, 98] on img at bounding box center [176, 99] width 13 height 13
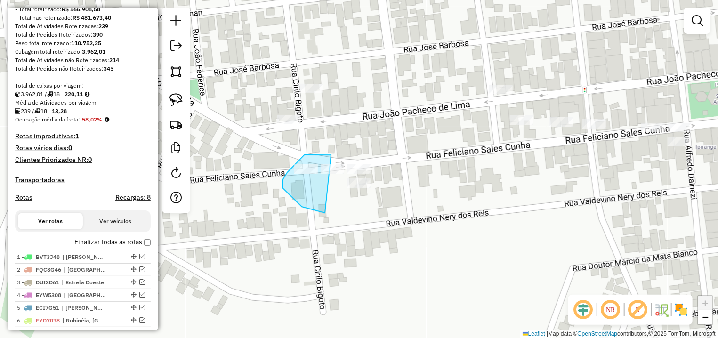
drag, startPoint x: 328, startPoint y: 155, endPoint x: 412, endPoint y: 167, distance: 84.7
click at [412, 167] on div "Janela de atendimento Grade de atendimento Capacidade Transportadoras Veículos …" at bounding box center [359, 169] width 718 height 338
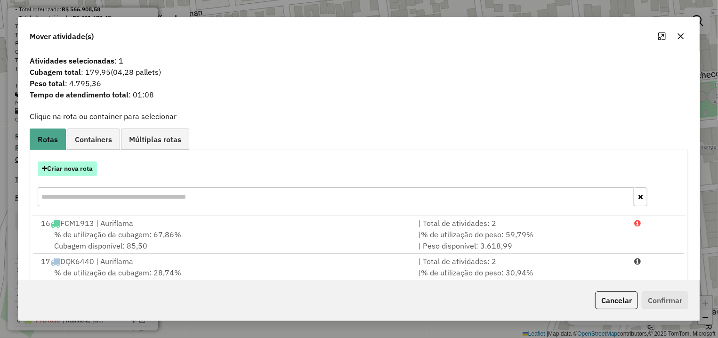
click at [77, 172] on button "Criar nova rota" at bounding box center [67, 169] width 59 height 15
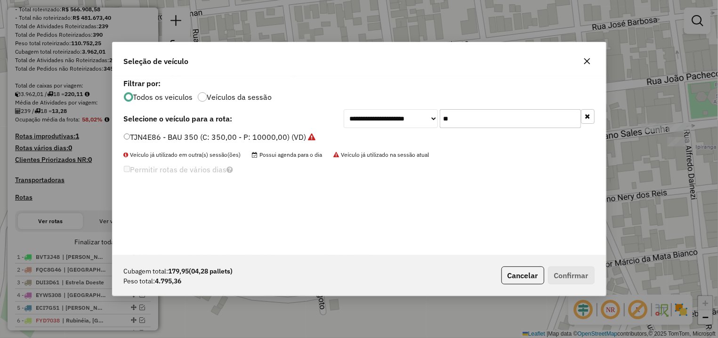
drag, startPoint x: 487, startPoint y: 114, endPoint x: 387, endPoint y: 111, distance: 99.4
click at [440, 111] on input "**" at bounding box center [510, 118] width 141 height 19
type input "***"
click at [245, 131] on div "**********" at bounding box center [360, 165] width 494 height 179
click at [245, 138] on label "DOH8F71 - BAU 350 (C: 350,00 - P: 10000,00) (VD)" at bounding box center [217, 136] width 186 height 11
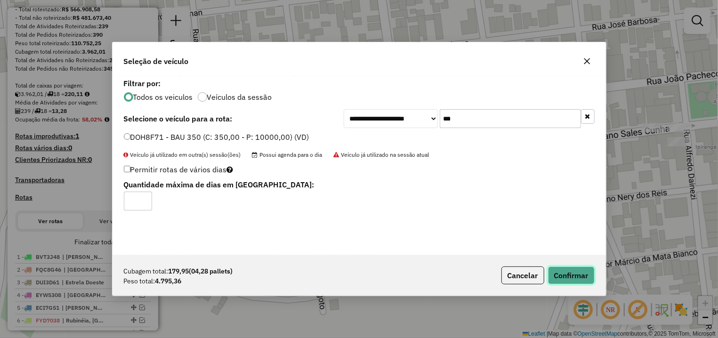
click at [557, 278] on button "Confirmar" at bounding box center [571, 276] width 47 height 18
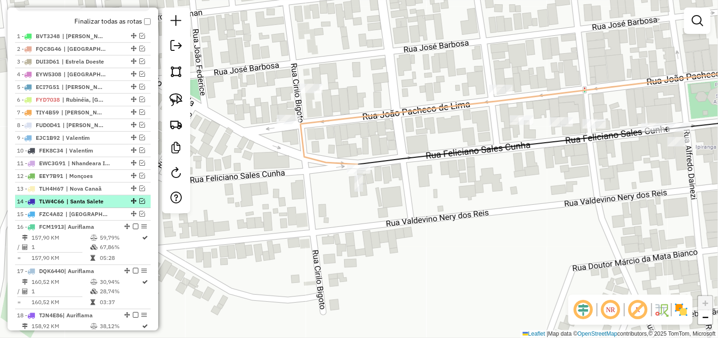
scroll to position [478, 0]
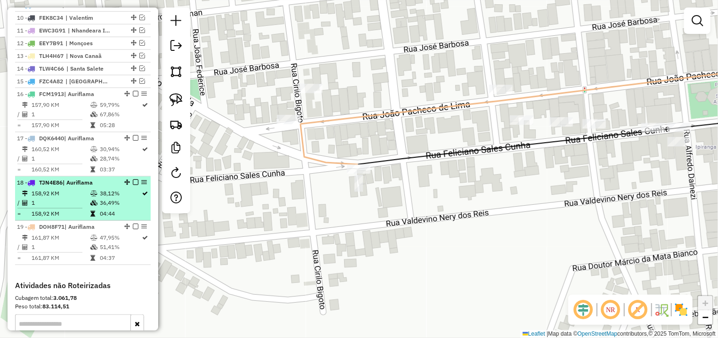
drag, startPoint x: 130, startPoint y: 187, endPoint x: 130, endPoint y: 197, distance: 9.4
click at [130, 188] on li "18 - TJN4E86 | Auriflama 158,92 KM 38,12% / 1 36,49% = 158,92 KM 04:44" at bounding box center [83, 199] width 136 height 44
select select "*********"
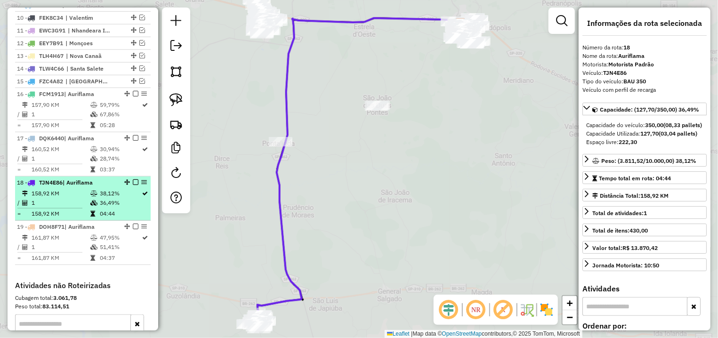
scroll to position [132, 0]
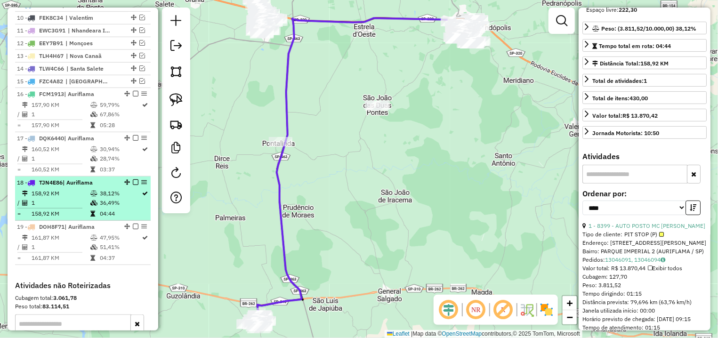
click at [133, 185] on em at bounding box center [136, 182] width 6 height 6
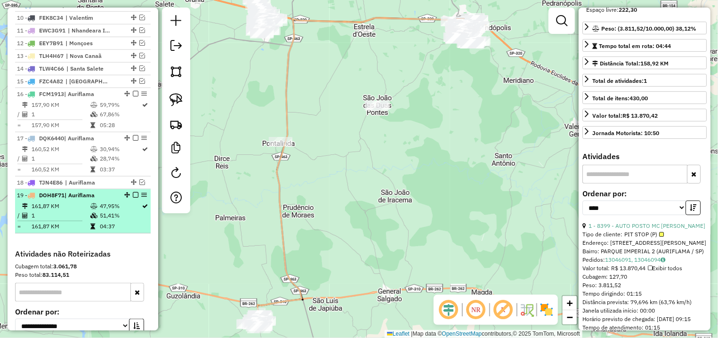
click at [133, 198] on em at bounding box center [136, 195] width 6 height 6
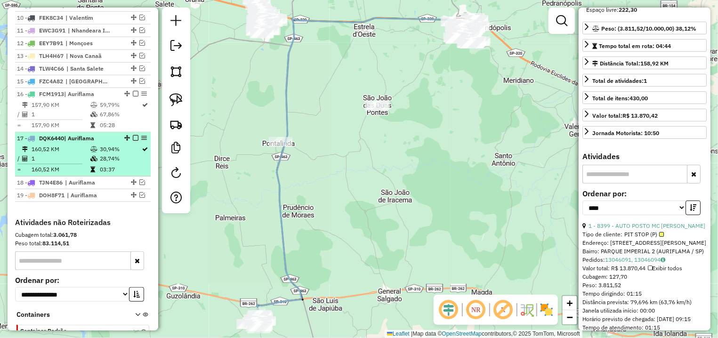
click at [133, 141] on em at bounding box center [136, 138] width 6 height 6
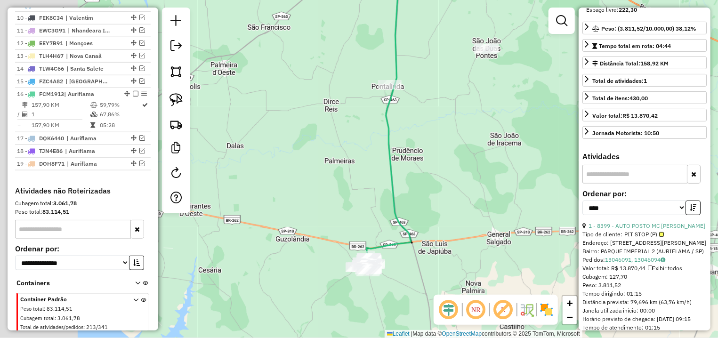
drag, startPoint x: 270, startPoint y: 220, endPoint x: 431, endPoint y: 123, distance: 188.1
click at [431, 123] on div "Janela de atendimento Grade de atendimento Capacidade Transportadoras Veículos …" at bounding box center [359, 169] width 718 height 338
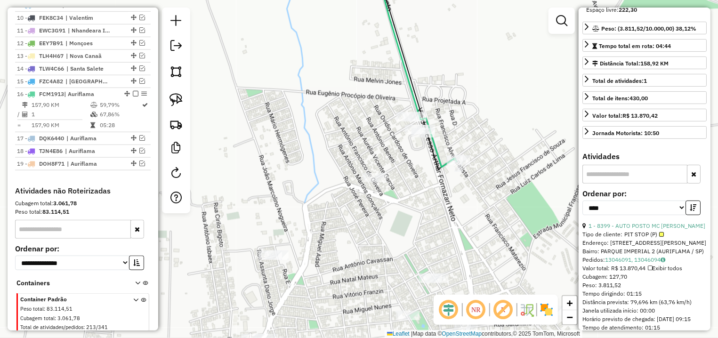
click at [163, 96] on div at bounding box center [176, 111] width 28 height 206
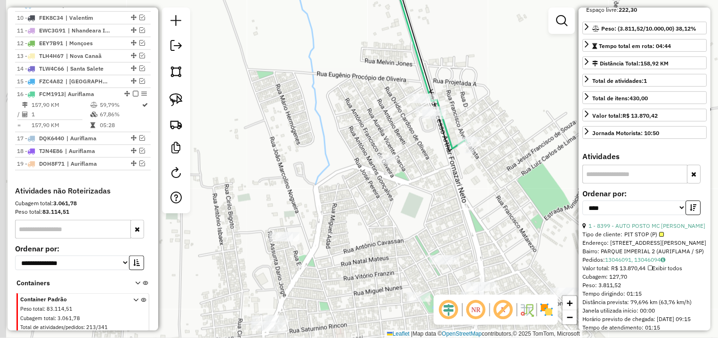
drag, startPoint x: 426, startPoint y: 163, endPoint x: 385, endPoint y: 135, distance: 50.4
click at [439, 141] on div "Janela de atendimento Grade de atendimento Capacidade Transportadoras Veículos …" at bounding box center [359, 169] width 718 height 338
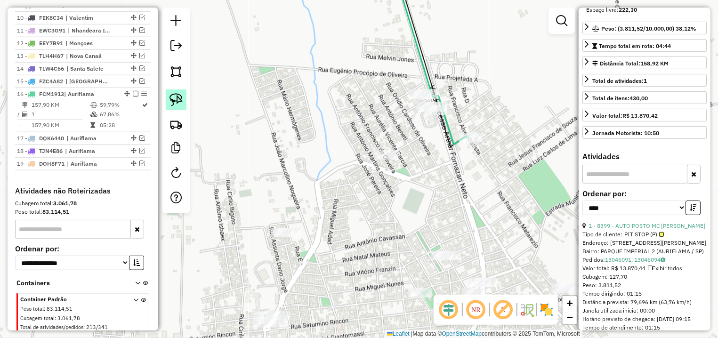
click at [175, 98] on img at bounding box center [176, 99] width 13 height 13
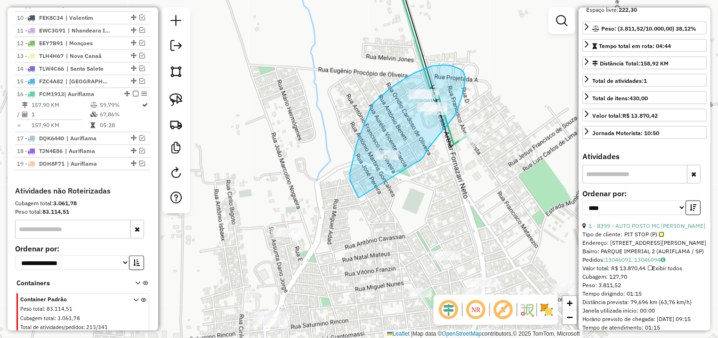
drag, startPoint x: 420, startPoint y: 161, endPoint x: 416, endPoint y: 189, distance: 29.0
click at [378, 207] on div "Janela de atendimento Grade de atendimento Capacidade Transportadoras Veículos …" at bounding box center [359, 169] width 718 height 338
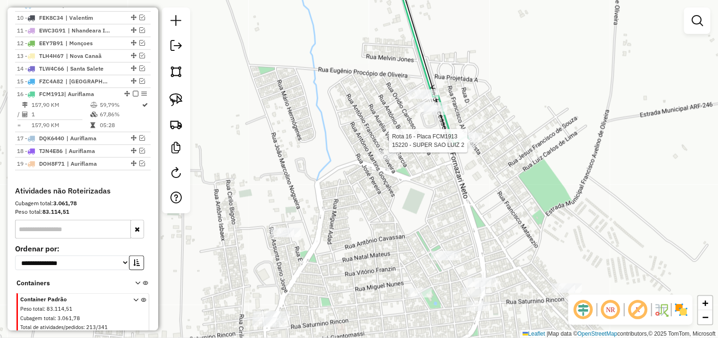
select select "*********"
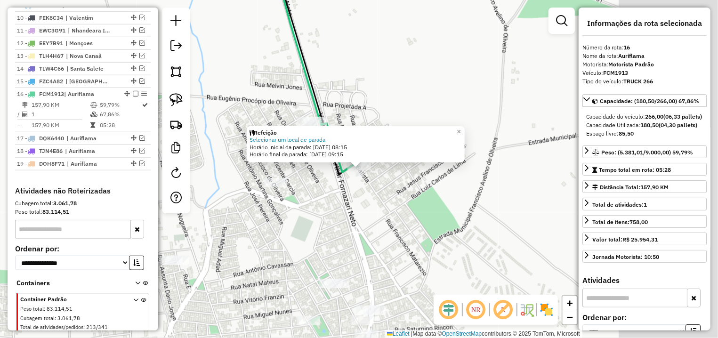
scroll to position [513, 0]
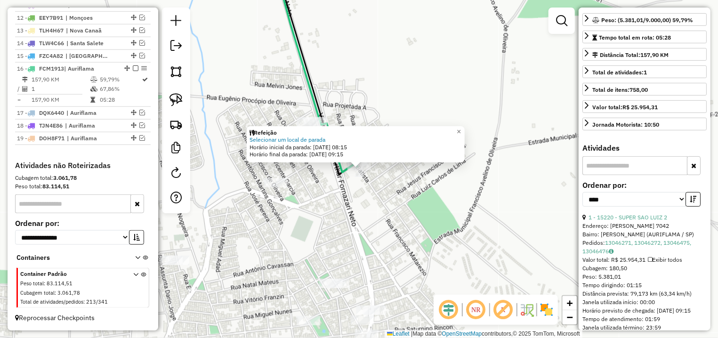
click at [407, 225] on div "Refeição Selecionar um local de parada Horário inicial da parada: 14/08/2025 08…" at bounding box center [359, 169] width 718 height 338
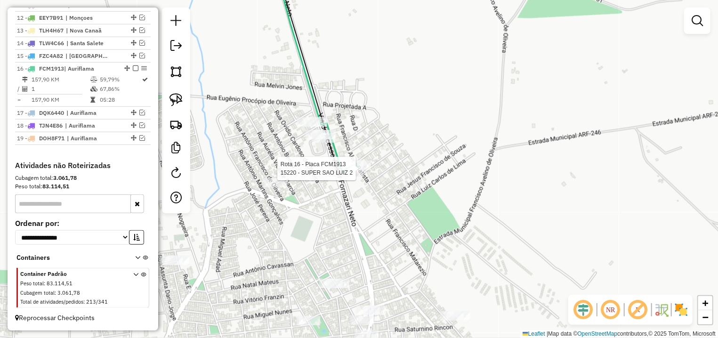
select select "*********"
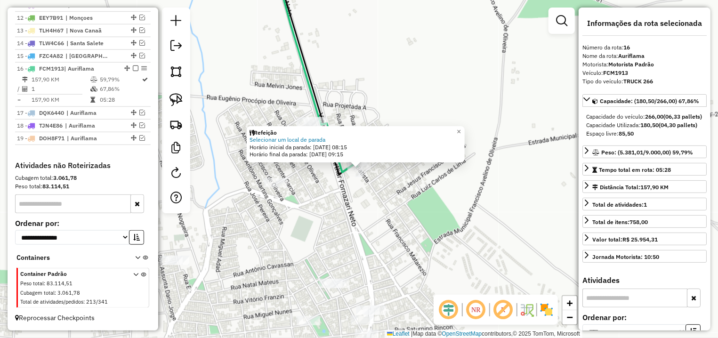
drag, startPoint x: 348, startPoint y: 198, endPoint x: 347, endPoint y: 181, distance: 17.0
click at [347, 198] on div "Refeição Selecionar um local de parada Horário inicial da parada: 14/08/2025 08…" at bounding box center [359, 169] width 718 height 338
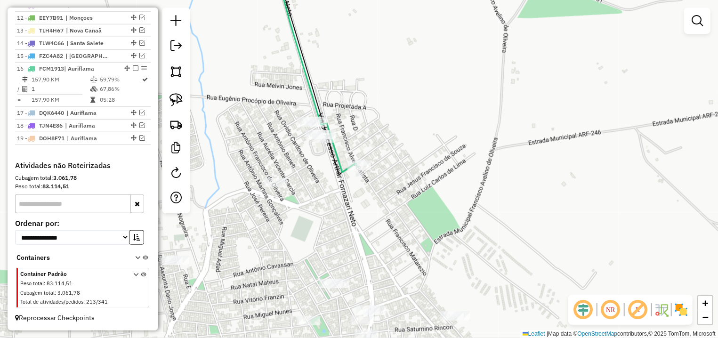
click at [348, 162] on icon at bounding box center [315, 69] width 84 height 206
select select "*********"
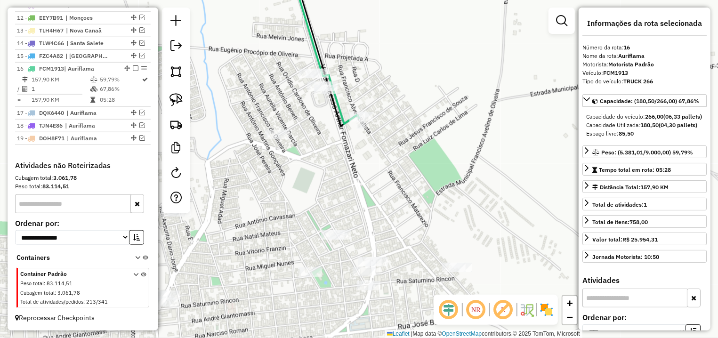
drag, startPoint x: 330, startPoint y: 212, endPoint x: 338, endPoint y: 173, distance: 39.8
click at [337, 174] on div "Janela de atendimento Grade de atendimento Capacidade Transportadoras Veículos …" at bounding box center [359, 169] width 718 height 338
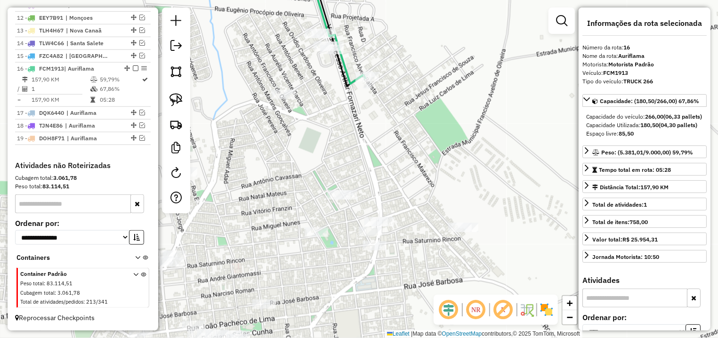
drag, startPoint x: 328, startPoint y: 173, endPoint x: 329, endPoint y: 126, distance: 47.1
click at [339, 139] on div "Janela de atendimento Grade de atendimento Capacidade Transportadoras Veículos …" at bounding box center [359, 169] width 718 height 338
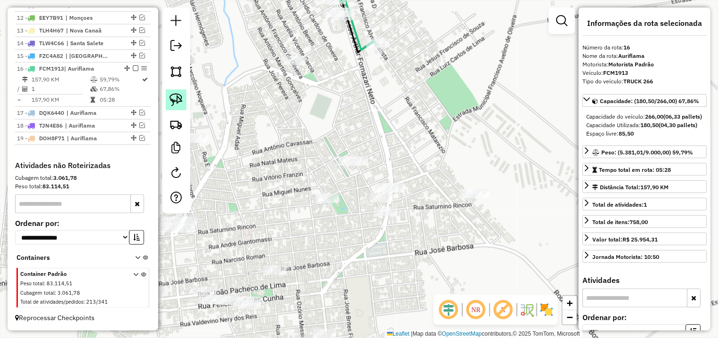
click at [176, 99] on img at bounding box center [176, 99] width 13 height 13
click at [278, 120] on div "Janela de atendimento Grade de atendimento Capacidade Transportadoras Veículos …" at bounding box center [359, 169] width 718 height 338
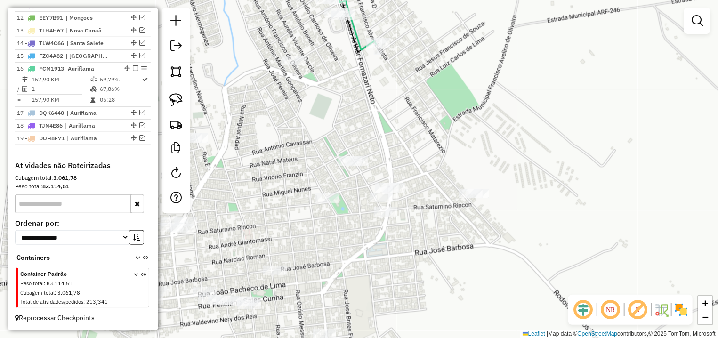
drag, startPoint x: 294, startPoint y: 104, endPoint x: 369, endPoint y: 143, distance: 84.3
click at [373, 139] on div "Janela de atendimento Grade de atendimento Capacidade Transportadoras Veículos …" at bounding box center [359, 169] width 718 height 338
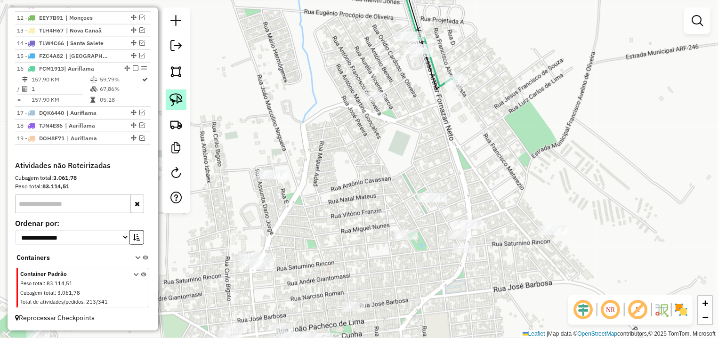
click at [182, 101] on img at bounding box center [176, 99] width 13 height 13
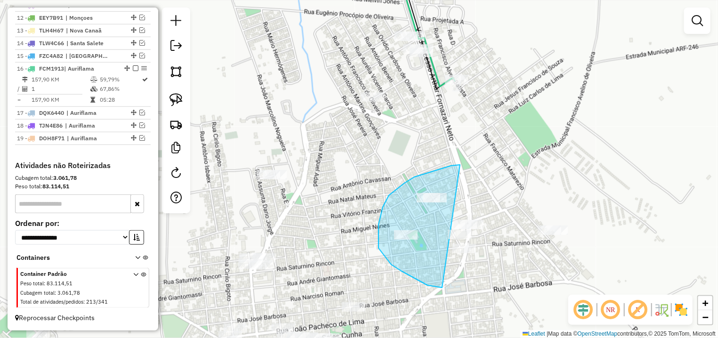
drag, startPoint x: 415, startPoint y: 177, endPoint x: 501, endPoint y: 189, distance: 87.5
click at [501, 189] on div "Janela de atendimento Grade de atendimento Capacidade Transportadoras Veículos …" at bounding box center [359, 169] width 718 height 338
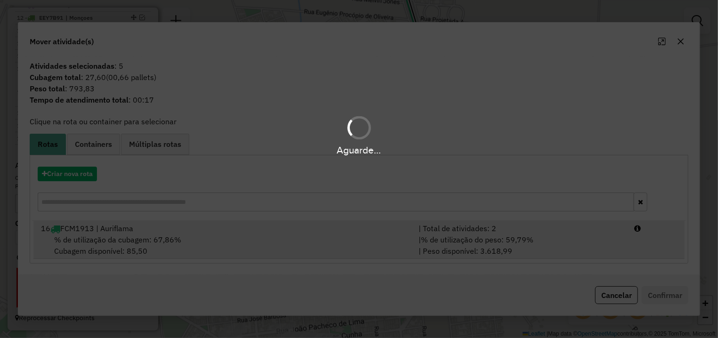
click at [550, 253] on div "| % de utilização do peso: 59,79% | Peso disponível: 3.618,99" at bounding box center [521, 245] width 216 height 23
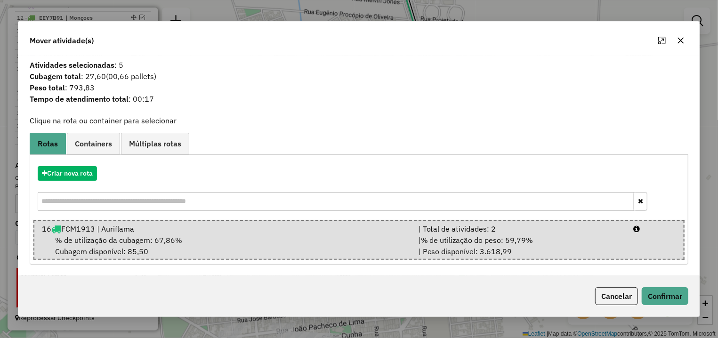
click at [670, 282] on div "Cancelar Confirmar" at bounding box center [359, 296] width 682 height 41
click at [668, 296] on button "Confirmar" at bounding box center [665, 296] width 47 height 18
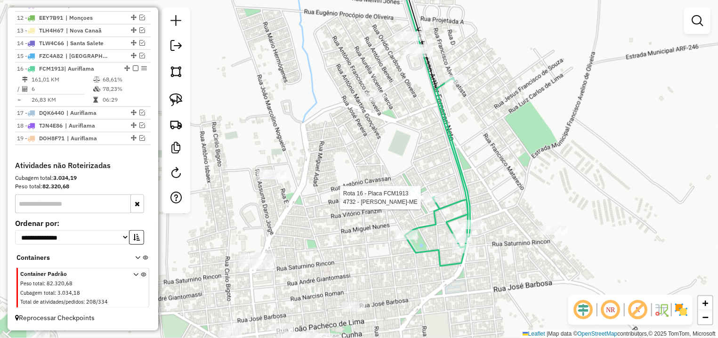
select select "*********"
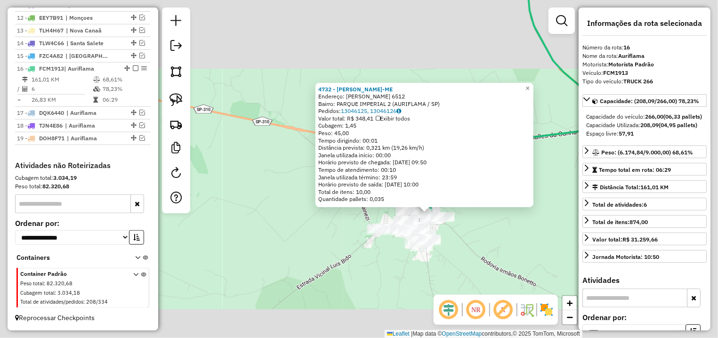
click at [413, 60] on div "4732 - JOAO BRAZ GUERRA-ME Endereço: R AUGUSTO MIRANDA 6512 Bairro: PARQUE IMPE…" at bounding box center [359, 169] width 718 height 338
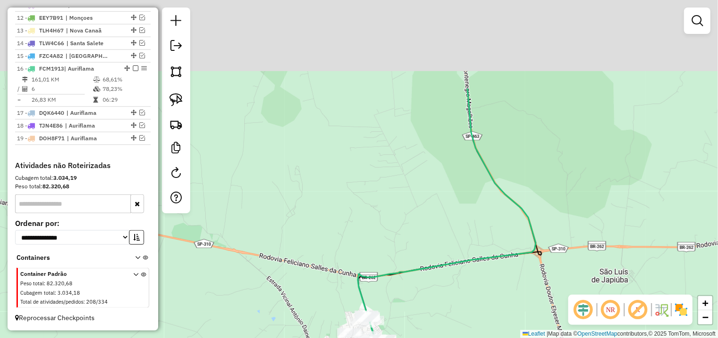
drag, startPoint x: 486, startPoint y: 50, endPoint x: 423, endPoint y: 182, distance: 145.6
click at [423, 182] on div "Janela de atendimento Grade de atendimento Capacidade Transportadoras Veículos …" at bounding box center [359, 169] width 718 height 338
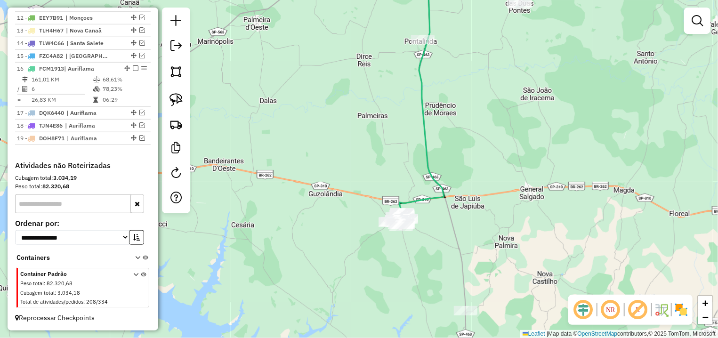
drag, startPoint x: 511, startPoint y: 87, endPoint x: 501, endPoint y: 121, distance: 35.8
click at [501, 121] on div "Janela de atendimento Grade de atendimento Capacidade Transportadoras Veículos …" at bounding box center [359, 169] width 718 height 338
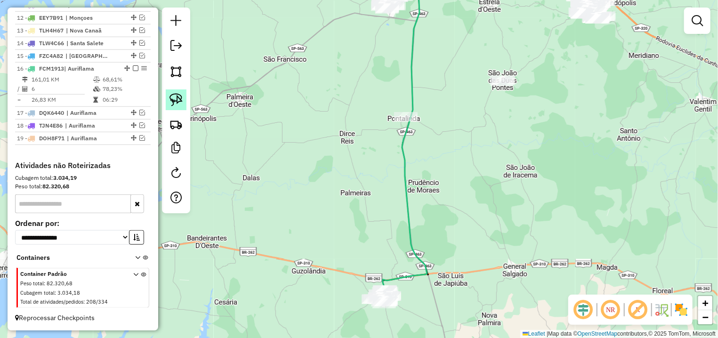
click at [184, 96] on link at bounding box center [176, 100] width 21 height 21
drag, startPoint x: 540, startPoint y: 81, endPoint x: 469, endPoint y: 98, distance: 72.9
click at [469, 98] on div "Janela de atendimento Grade de atendimento Capacidade Transportadoras Veículos …" at bounding box center [359, 169] width 718 height 338
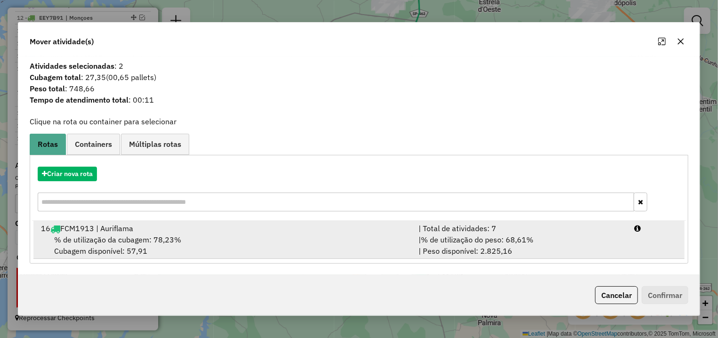
drag, startPoint x: 591, startPoint y: 230, endPoint x: 596, endPoint y: 231, distance: 4.9
click at [592, 230] on div "| Total de atividades: 7" at bounding box center [521, 228] width 216 height 11
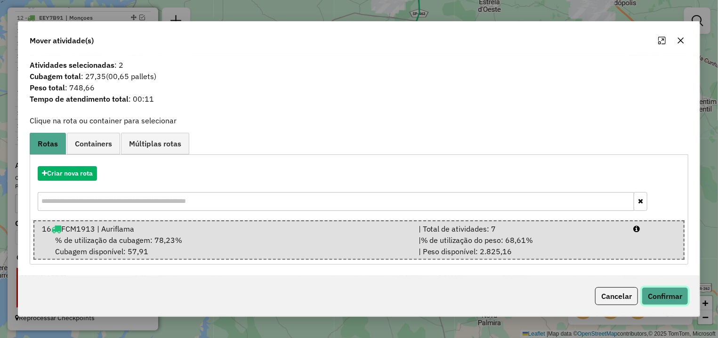
click at [648, 303] on button "Confirmar" at bounding box center [665, 296] width 47 height 18
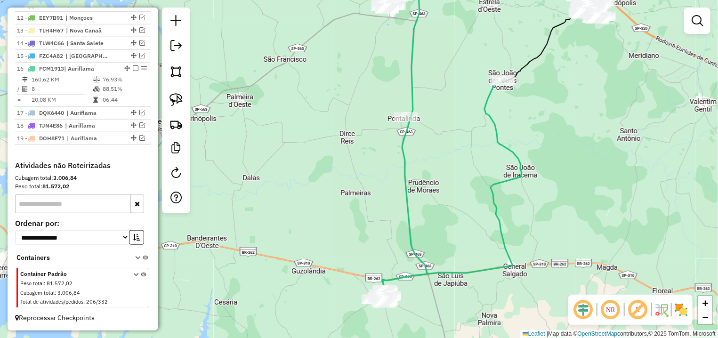
select select "*********"
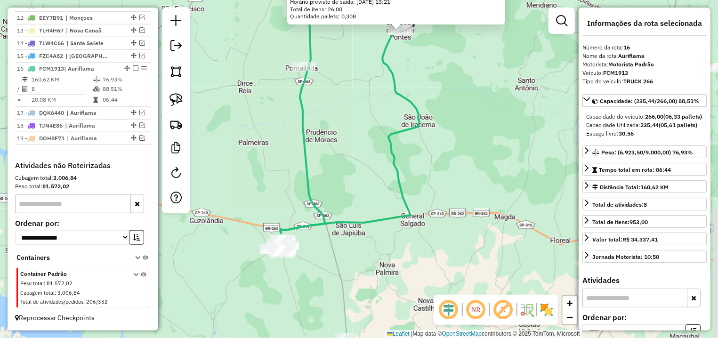
drag, startPoint x: 443, startPoint y: 165, endPoint x: 475, endPoint y: 94, distance: 78.2
click at [475, 94] on div "13222 - MARIA NUNES CIRQUEIR Endereço: R CARLOS GOMES 287 Bairro: CENTRO (SAO J…" at bounding box center [359, 169] width 718 height 338
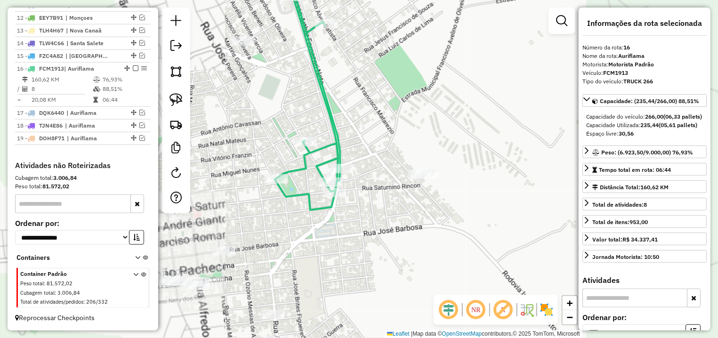
drag, startPoint x: 272, startPoint y: 134, endPoint x: 303, endPoint y: 146, distance: 33.7
click at [303, 146] on div "13222 - MARIA NUNES CIRQUEIR Endereço: R CARLOS GOMES 287 Bairro: CENTRO (SAO J…" at bounding box center [359, 169] width 718 height 338
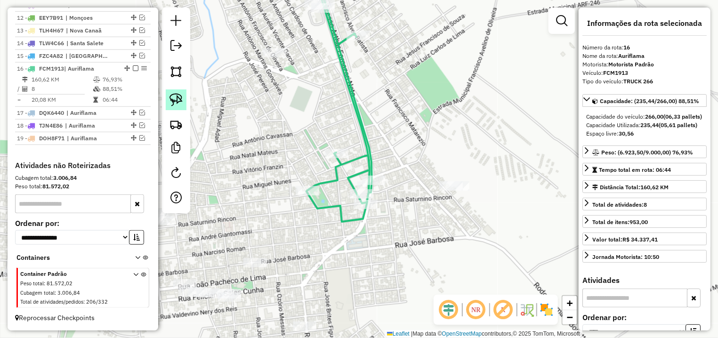
click at [176, 96] on img at bounding box center [176, 99] width 13 height 13
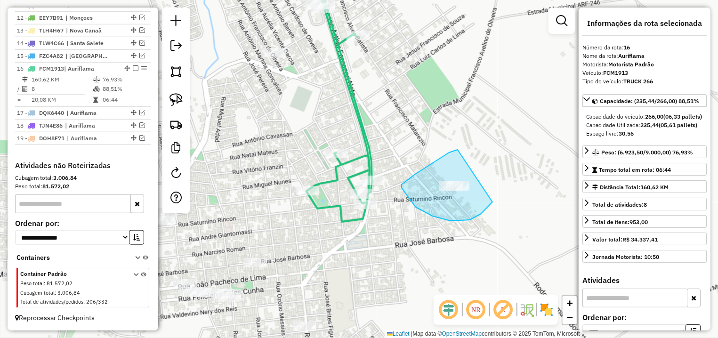
drag, startPoint x: 458, startPoint y: 150, endPoint x: 486, endPoint y: 162, distance: 30.2
click at [497, 191] on div "13222 - MARIA NUNES CIRQUEIR Endereço: R CARLOS GOMES 287 Bairro: CENTRO (SAO J…" at bounding box center [359, 169] width 718 height 338
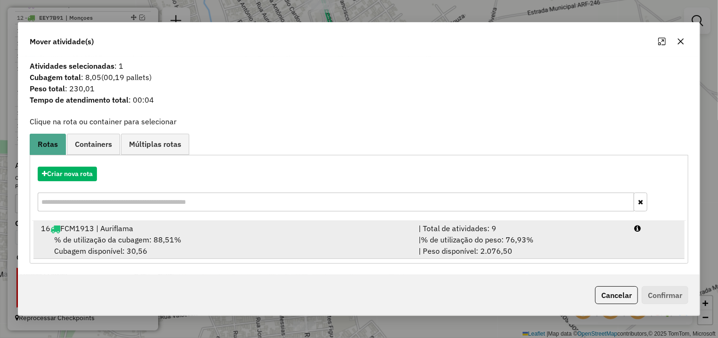
click at [603, 228] on div "| Total de atividades: 9" at bounding box center [521, 228] width 216 height 11
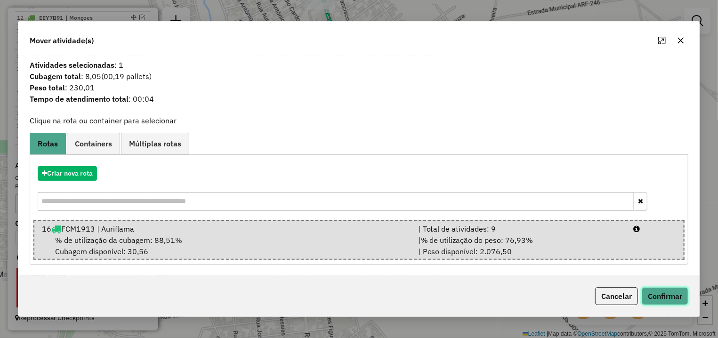
click at [659, 299] on button "Confirmar" at bounding box center [665, 296] width 47 height 18
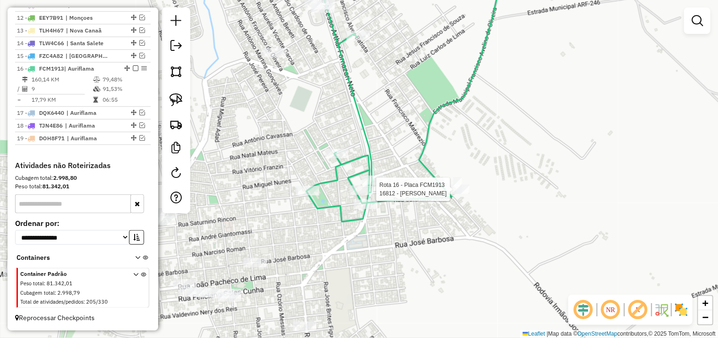
select select "*********"
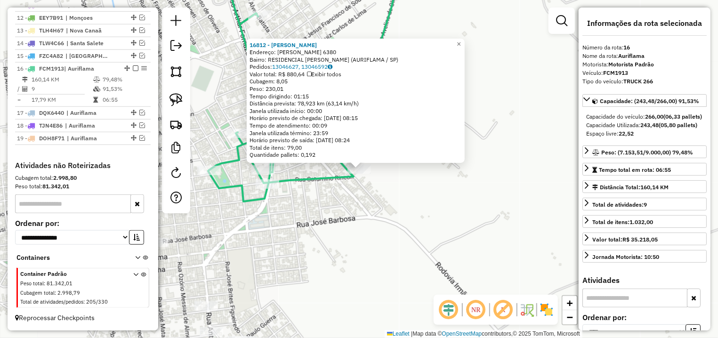
click at [393, 239] on div "16812 - ADRIANA BEBIDAS Endereço: ANTONIO DIAS BARBOSA 6380 Bairro: RESIDENCIAL…" at bounding box center [359, 169] width 718 height 338
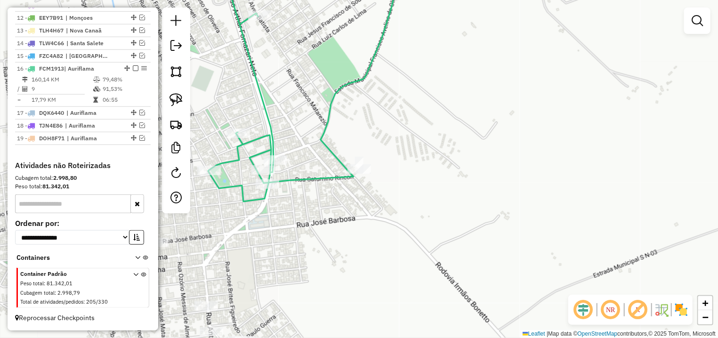
drag, startPoint x: 267, startPoint y: 225, endPoint x: 469, endPoint y: 267, distance: 205.8
click at [469, 267] on div "Janela de atendimento Grade de atendimento Capacidade Transportadoras Veículos …" at bounding box center [359, 169] width 718 height 338
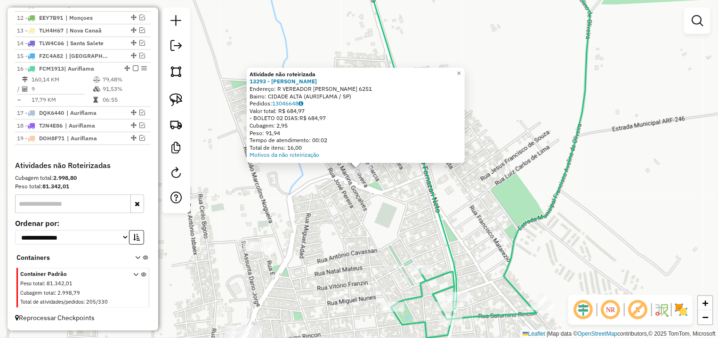
drag, startPoint x: 411, startPoint y: 211, endPoint x: 402, endPoint y: 202, distance: 12.7
click at [410, 210] on div "Atividade não roteirizada 13293 - ALDENEIDE PEREIRA TU Endereço: R VEREADOR ACA…" at bounding box center [359, 169] width 718 height 338
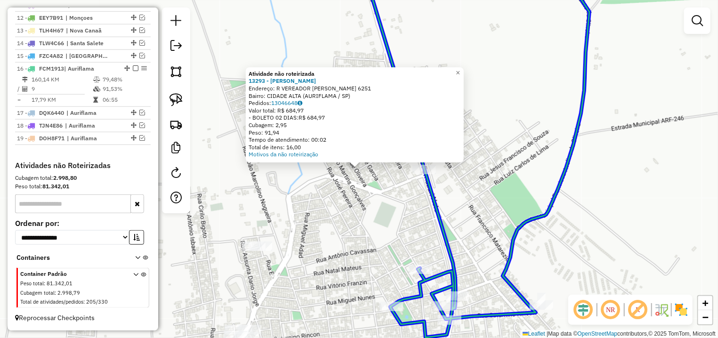
click at [23, 65] on div "Atividade não roteirizada 13293 - ALDENEIDE PEREIRA TU Endereço: R VEREADOR ACA…" at bounding box center [23, 65] width 0 height 0
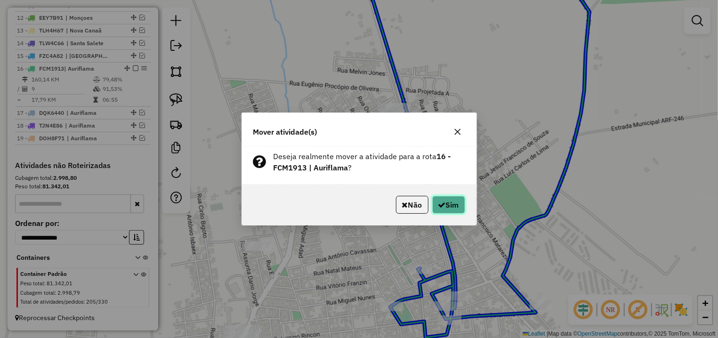
click at [448, 198] on button "Sim" at bounding box center [448, 205] width 33 height 18
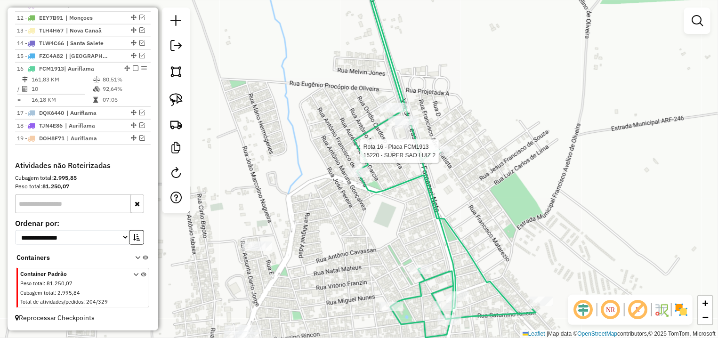
select select "*********"
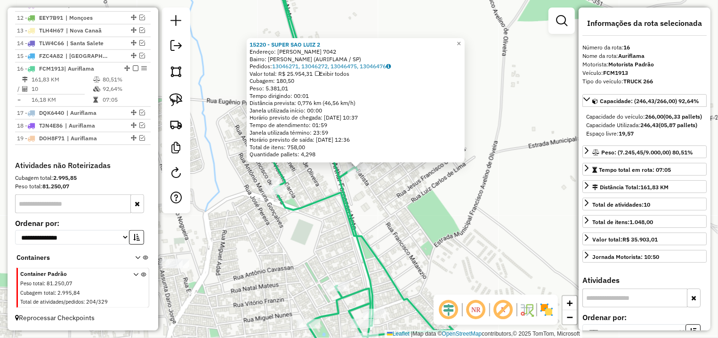
click at [271, 248] on div "15220 - SUPER SAO LUIZ 2 Endereço: PEDRO CRESPIM DE OLIVEIRA 7042 Bairro: PEDRO…" at bounding box center [359, 169] width 718 height 338
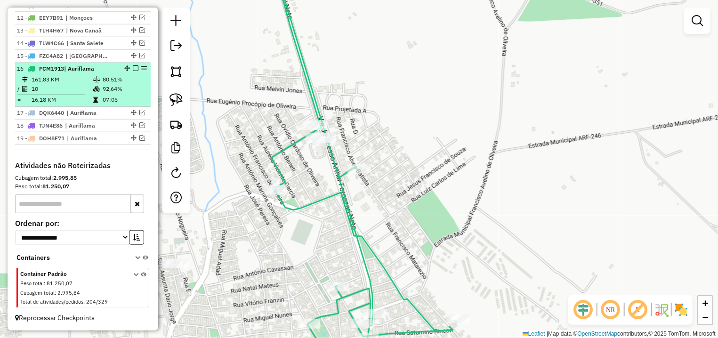
click at [133, 68] on em at bounding box center [136, 68] width 6 height 6
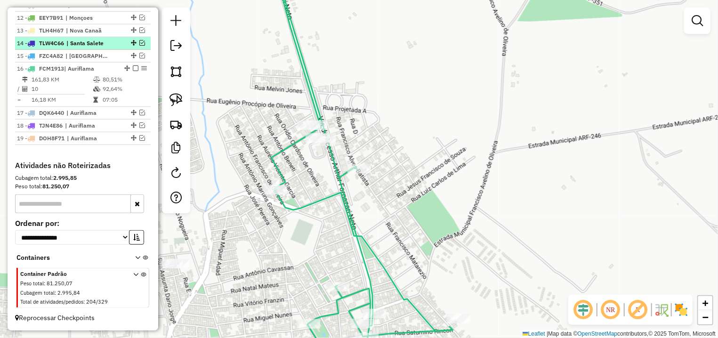
scroll to position [481, 0]
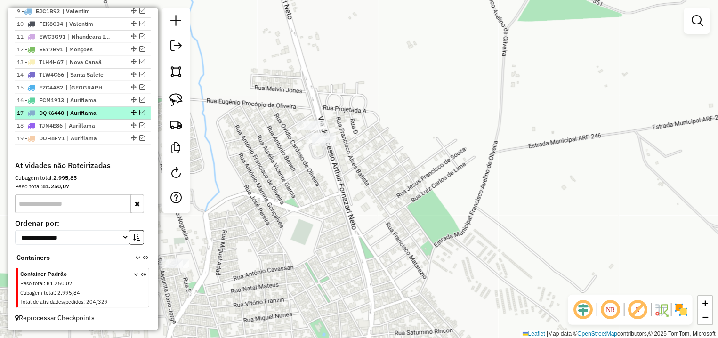
click at [139, 110] on em at bounding box center [142, 113] width 6 height 6
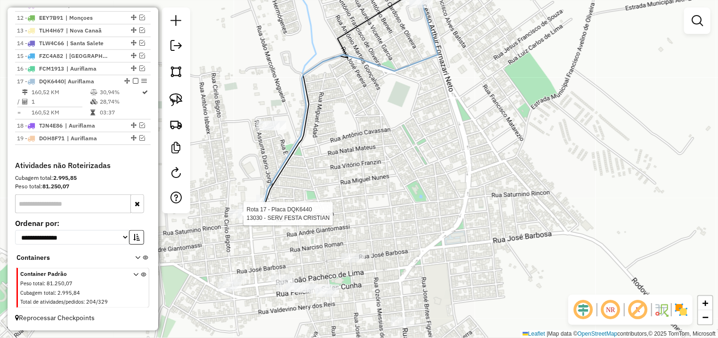
select select "*********"
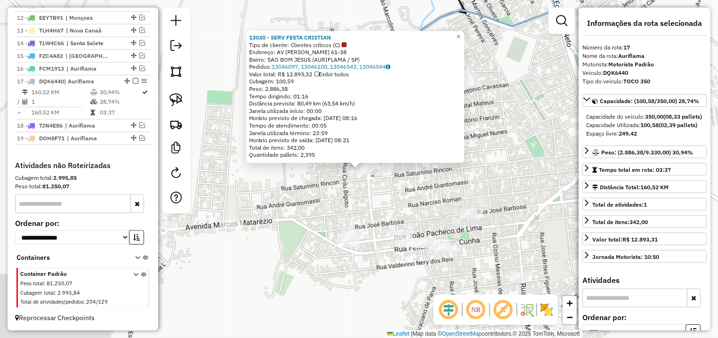
scroll to position [513, 0]
click at [285, 90] on div "Peso: 2.886,38" at bounding box center [355, 89] width 212 height 8
click at [311, 228] on div "13030 - SERV FESTA CRISTIAN Tipo de cliente: Clientes críticos (C) Endereço: AV…" at bounding box center [359, 169] width 718 height 338
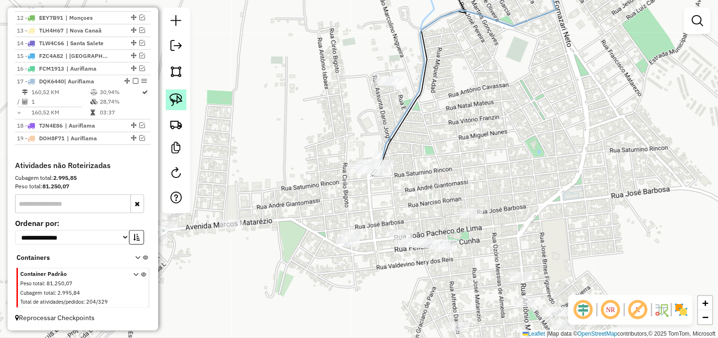
click at [171, 99] on img at bounding box center [176, 99] width 13 height 13
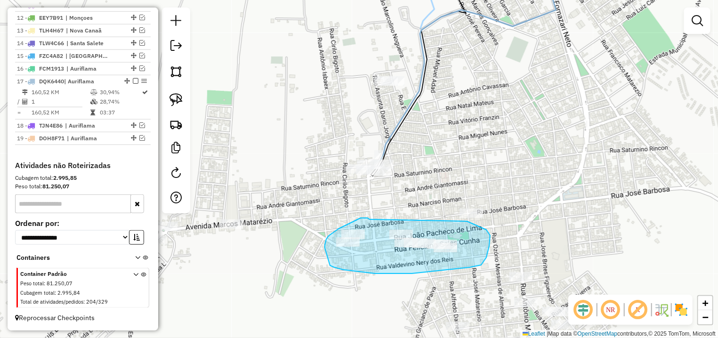
drag, startPoint x: 368, startPoint y: 218, endPoint x: 396, endPoint y: 220, distance: 28.3
click at [396, 220] on div "Janela de atendimento Grade de atendimento Capacidade Transportadoras Veículos …" at bounding box center [359, 169] width 718 height 338
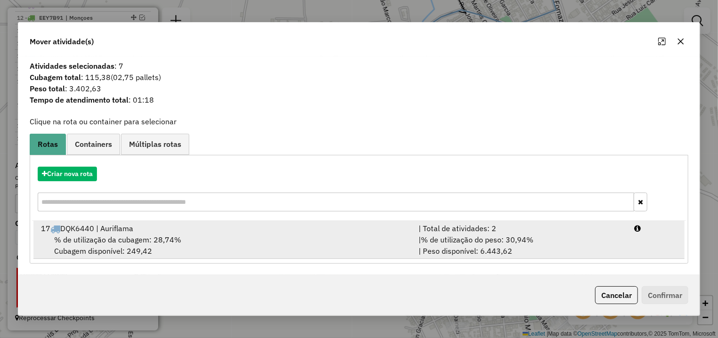
click at [570, 221] on li "17 DQK6440 | Auriflama | Total de atividades: 2 % de utilização da cubagem: 28,…" at bounding box center [358, 240] width 651 height 38
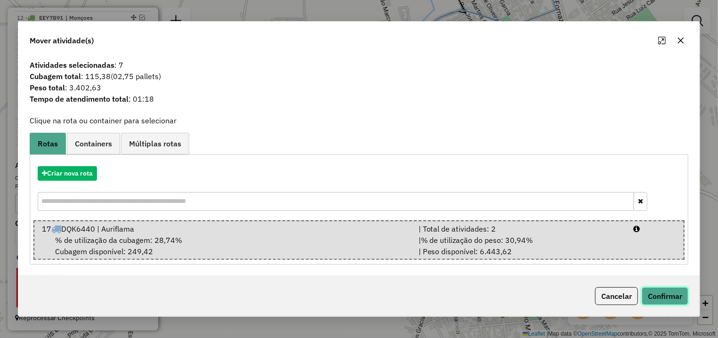
click at [652, 298] on button "Confirmar" at bounding box center [665, 296] width 47 height 18
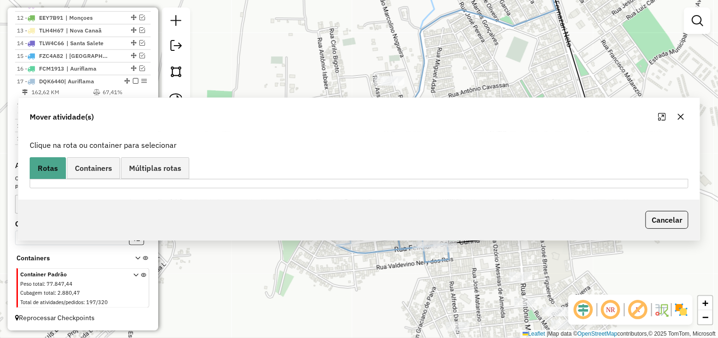
scroll to position [501, 0]
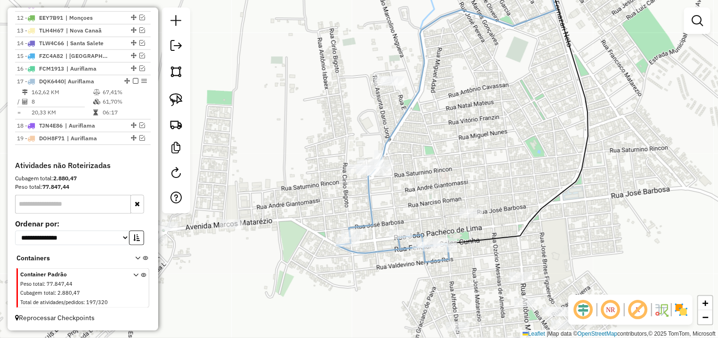
click at [406, 230] on div "Janela de atendimento Grade de atendimento Capacidade Transportadoras Veículos …" at bounding box center [359, 169] width 718 height 338
select select "*********"
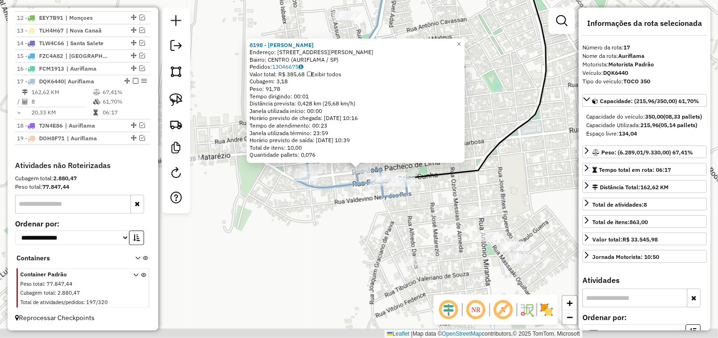
scroll to position [501, 0]
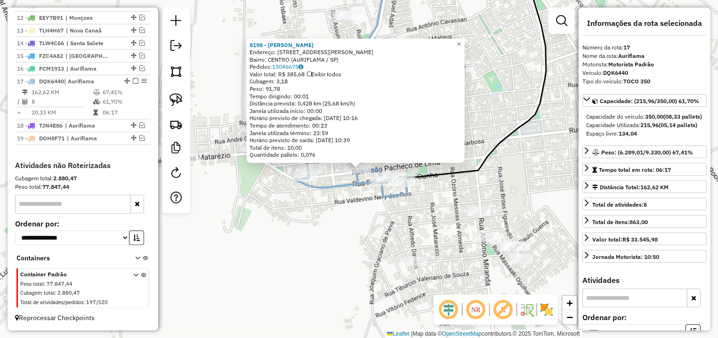
click at [332, 224] on div "8198 - GILBERTO ANTONIO DUR Endereço: R JOAO PACHECO DE LIMA 4611 Bairro: CENTR…" at bounding box center [359, 169] width 718 height 338
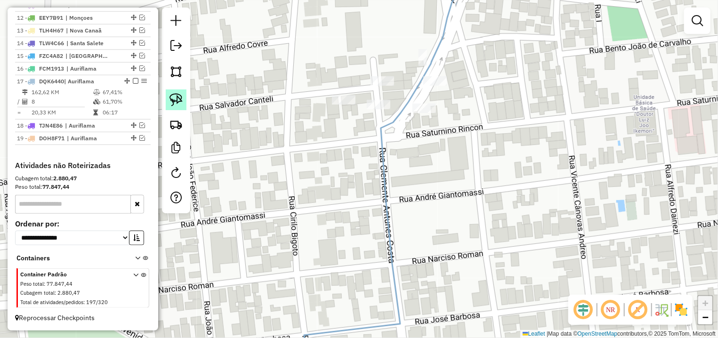
click at [172, 96] on img at bounding box center [176, 99] width 13 height 13
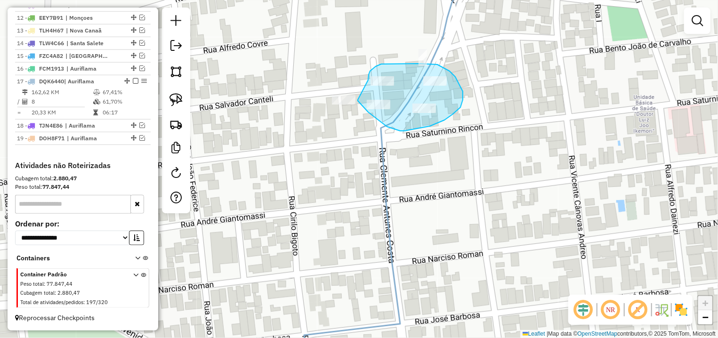
drag, startPoint x: 359, startPoint y: 102, endPoint x: 368, endPoint y: 80, distance: 23.9
click at [368, 80] on div "Janela de atendimento Grade de atendimento Capacidade Transportadoras Veículos …" at bounding box center [359, 169] width 718 height 338
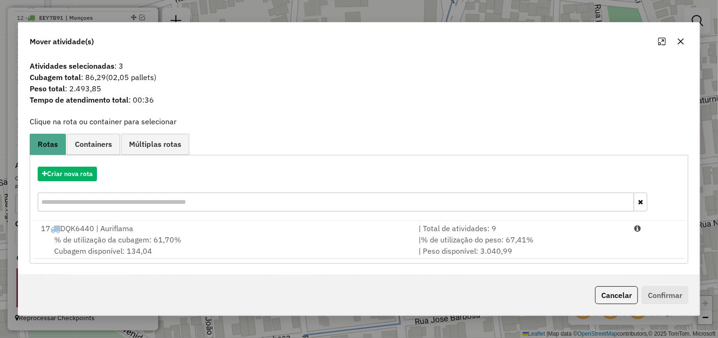
drag, startPoint x: 588, startPoint y: 231, endPoint x: 618, endPoint y: 266, distance: 46.1
click at [588, 232] on div "| Total de atividades: 9" at bounding box center [521, 228] width 216 height 11
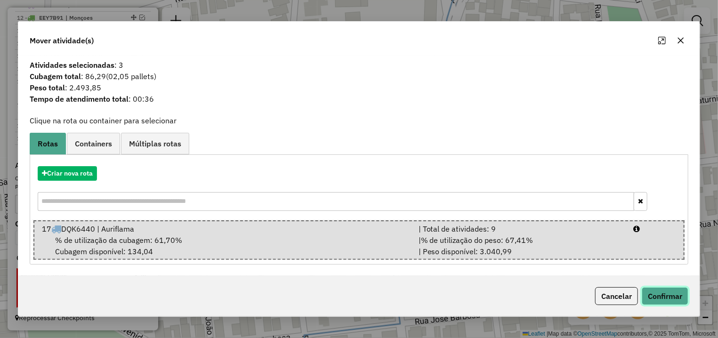
click at [655, 304] on button "Confirmar" at bounding box center [665, 296] width 47 height 18
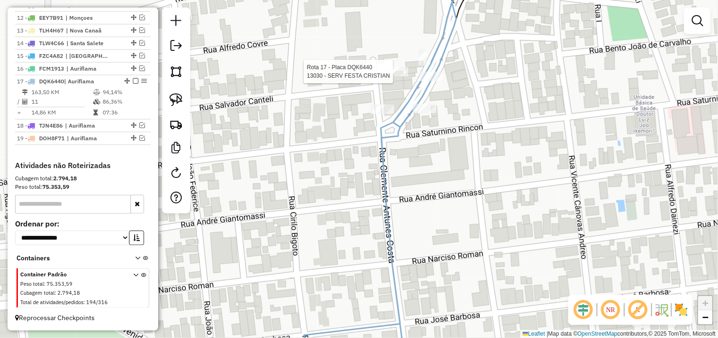
select select "*********"
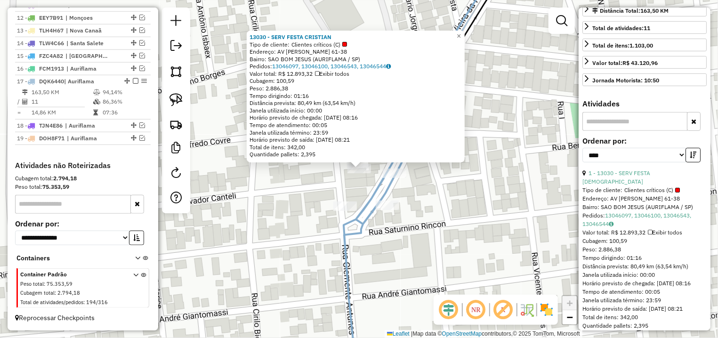
scroll to position [221, 0]
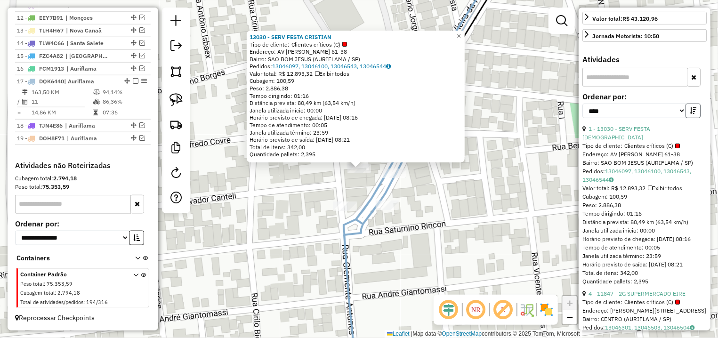
click at [686, 118] on button "button" at bounding box center [693, 111] width 15 height 15
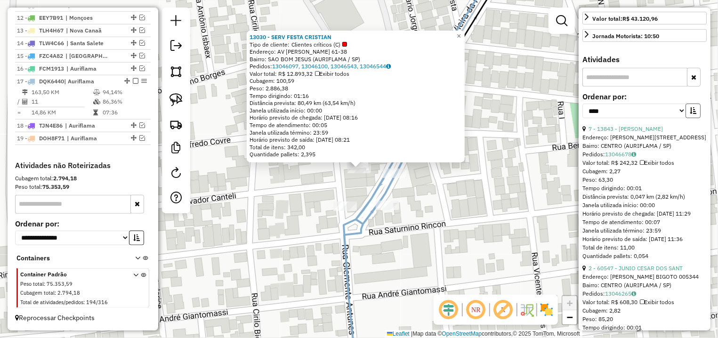
click at [686, 118] on button "button" at bounding box center [693, 111] width 15 height 15
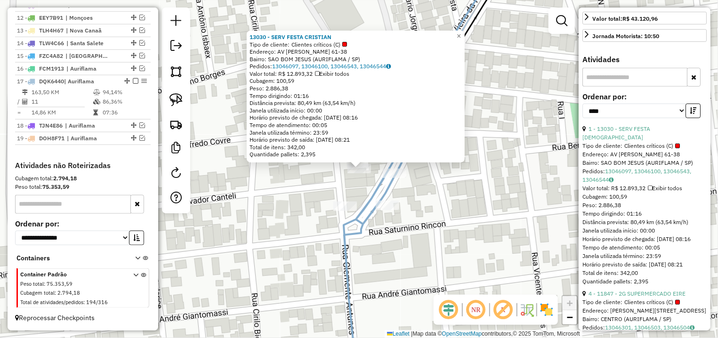
click at [689, 210] on div "Peso: 2.886,38" at bounding box center [645, 205] width 124 height 8
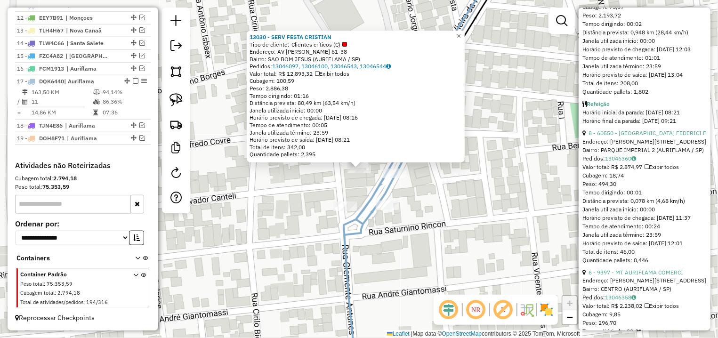
scroll to position [751, 0]
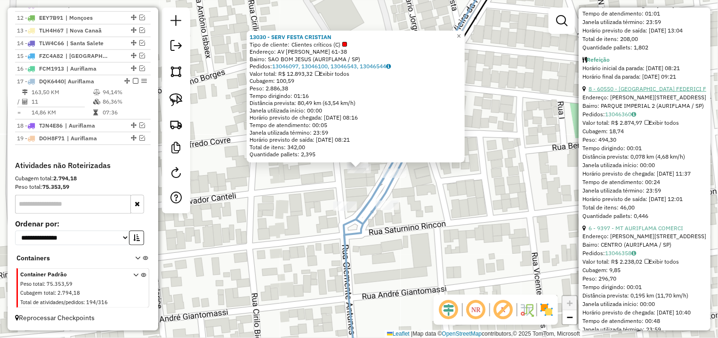
click at [662, 92] on link "8 - 60550 - SEBASTIAO FEDERICI F" at bounding box center [648, 88] width 118 height 7
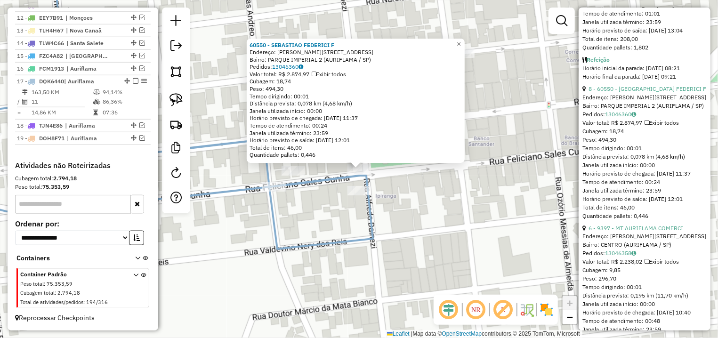
scroll to position [1059, 0]
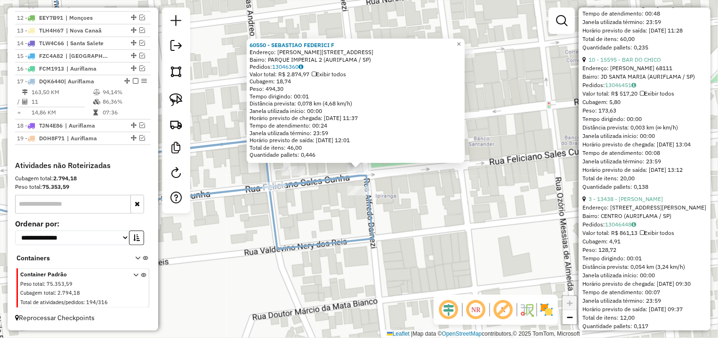
click at [633, 64] on div "10 - 15595 - BAR DO CHICO" at bounding box center [645, 60] width 124 height 8
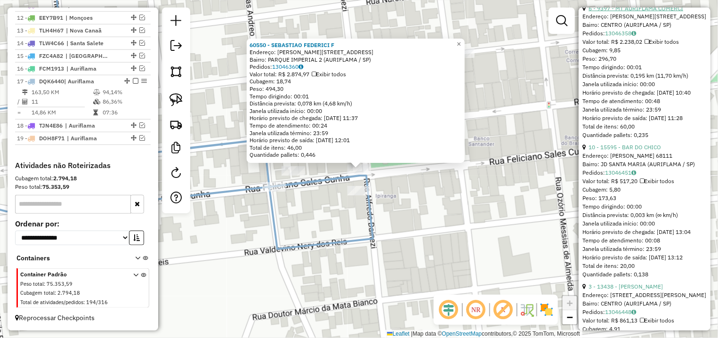
click at [632, 12] on link "6 - 9397 - MT AURIFLAMA COMERCI" at bounding box center [636, 8] width 95 height 7
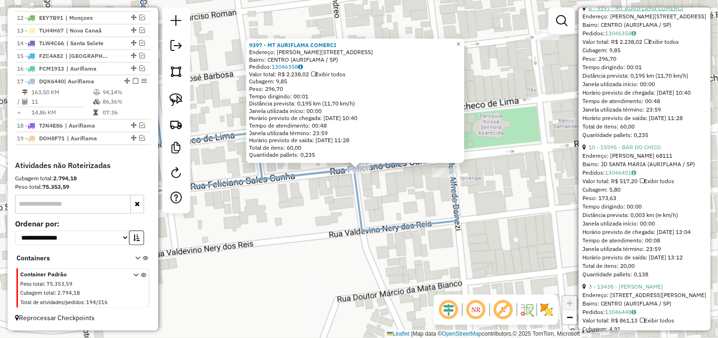
scroll to position [838, 0]
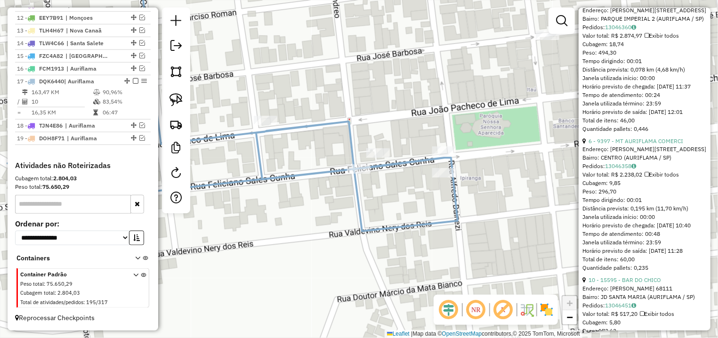
click at [636, 5] on link "8 - 60550 - SEBASTIAO FEDERICI F" at bounding box center [648, 1] width 118 height 7
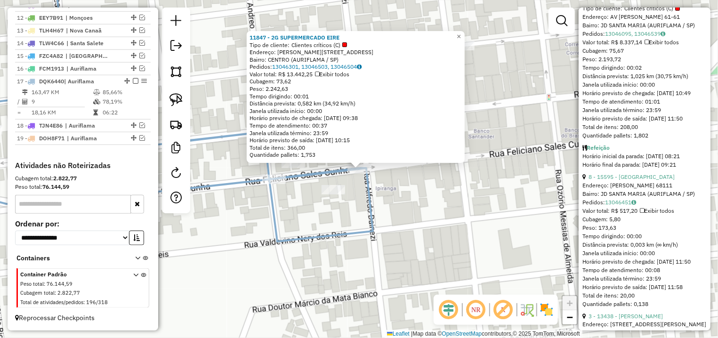
scroll to position [619, 0]
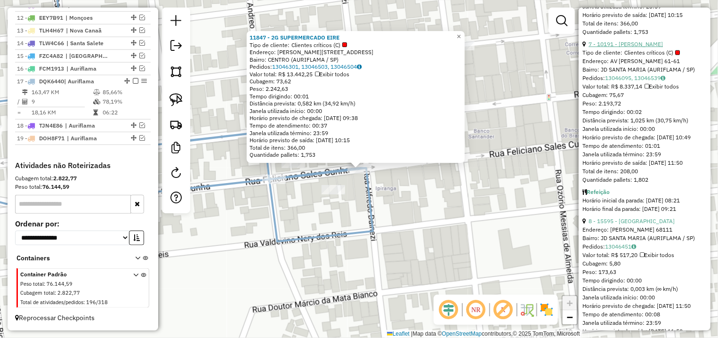
click at [633, 48] on link "7 - 10191 - ALEXANDRE APARECIDO" at bounding box center [626, 44] width 74 height 7
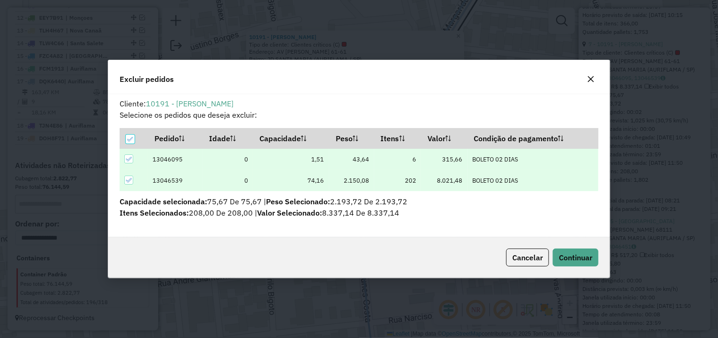
scroll to position [5, 3]
click at [582, 252] on button "Continuar" at bounding box center [576, 258] width 46 height 18
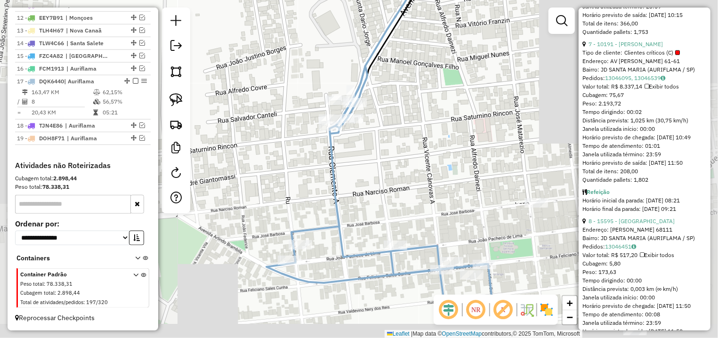
drag, startPoint x: 468, startPoint y: 221, endPoint x: 415, endPoint y: 146, distance: 92.7
click at [415, 147] on div "Janela de atendimento Grade de atendimento Capacidade Transportadoras Veículos …" at bounding box center [359, 169] width 718 height 338
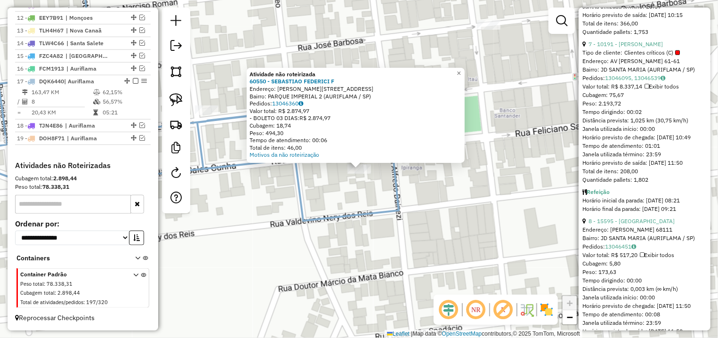
click at [319, 188] on div "Atividade não roteirizada 60550 - SEBASTIAO FEDERICI F Endereço: R FELICIANO SA…" at bounding box center [359, 169] width 718 height 338
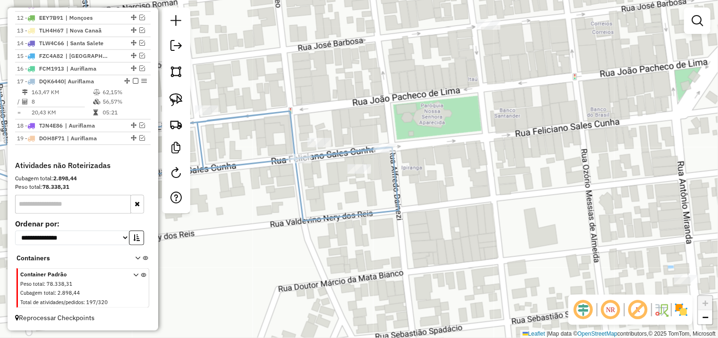
click at [298, 154] on icon at bounding box center [174, 93] width 450 height 255
select select "*********"
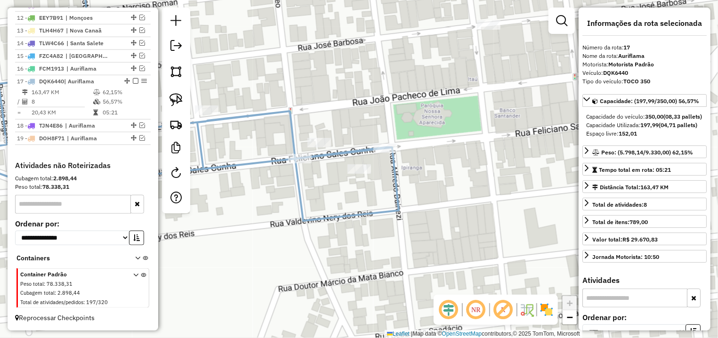
scroll to position [619, 0]
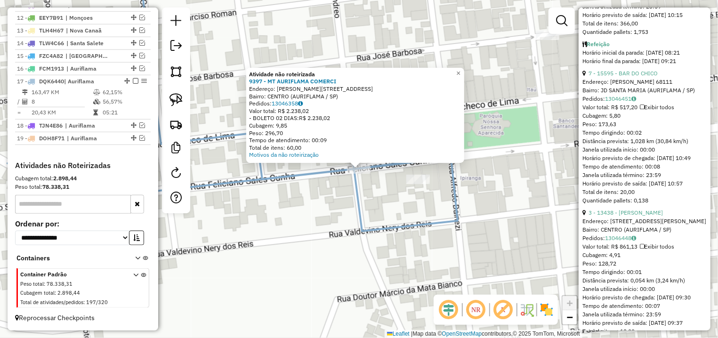
click at [312, 212] on div "Atividade não roteirizada 9397 - MT AURIFLAMA COMERCI Endereço: R VICENTE CANOV…" at bounding box center [359, 169] width 718 height 338
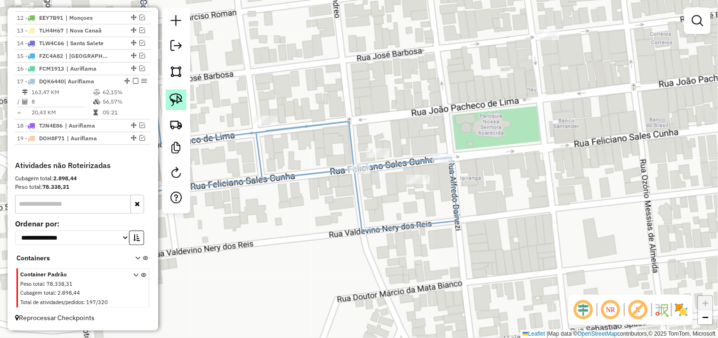
click at [184, 101] on link at bounding box center [176, 100] width 21 height 21
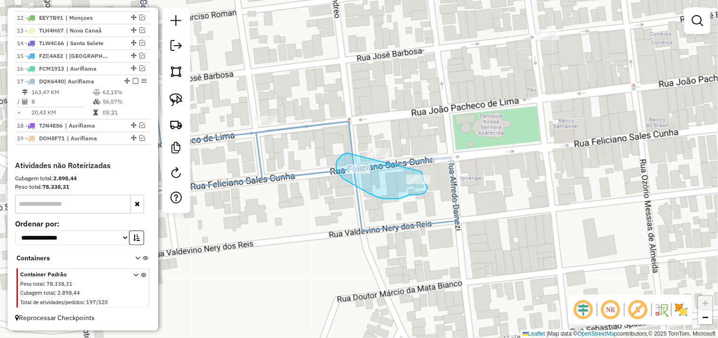
drag, startPoint x: 347, startPoint y: 153, endPoint x: 421, endPoint y: 171, distance: 76.2
click at [421, 171] on g at bounding box center [196, 88] width 523 height 285
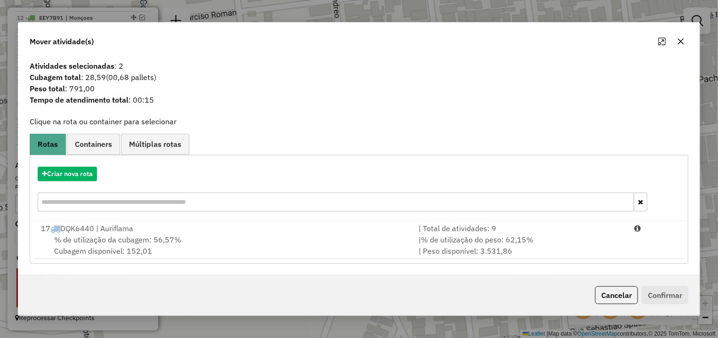
drag, startPoint x: 610, startPoint y: 263, endPoint x: 622, endPoint y: 278, distance: 19.1
click at [610, 263] on div "Criar nova rota 17 DQK6440 | Auriflama | Total de atividades: 9 % de utilização…" at bounding box center [359, 209] width 659 height 109
click at [609, 299] on button "Cancelar" at bounding box center [616, 295] width 43 height 18
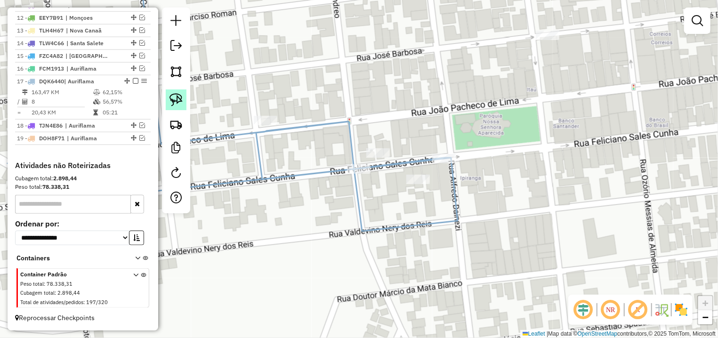
click at [169, 100] on link at bounding box center [176, 100] width 21 height 21
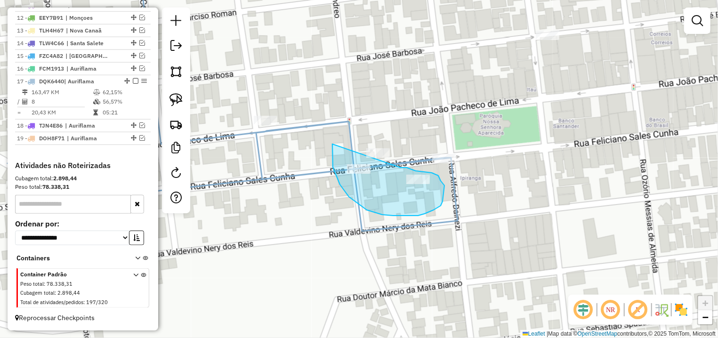
drag, startPoint x: 333, startPoint y: 144, endPoint x: 398, endPoint y: 168, distance: 69.6
click at [398, 168] on div "Janela de atendimento Grade de atendimento Capacidade Transportadoras Veículos …" at bounding box center [359, 169] width 718 height 338
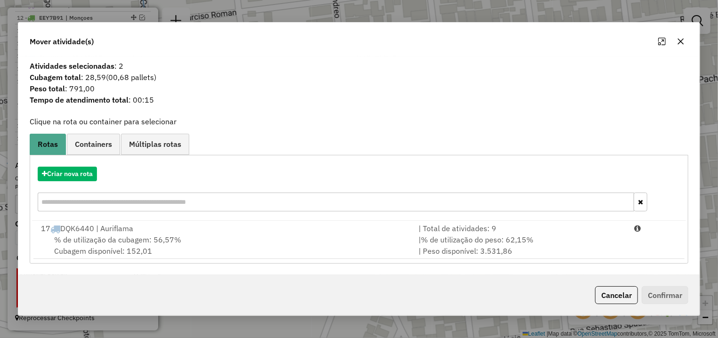
drag, startPoint x: 594, startPoint y: 241, endPoint x: 650, endPoint y: 295, distance: 77.3
click at [597, 242] on div "| % de utilização do peso: 62,15% | Peso disponível: 3.531,86" at bounding box center [521, 245] width 216 height 23
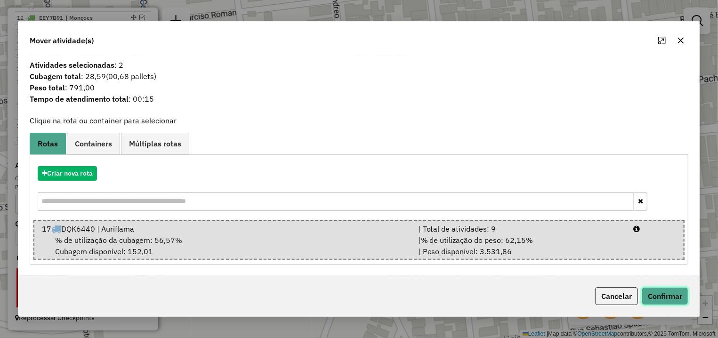
click at [650, 296] on button "Confirmar" at bounding box center [665, 296] width 47 height 18
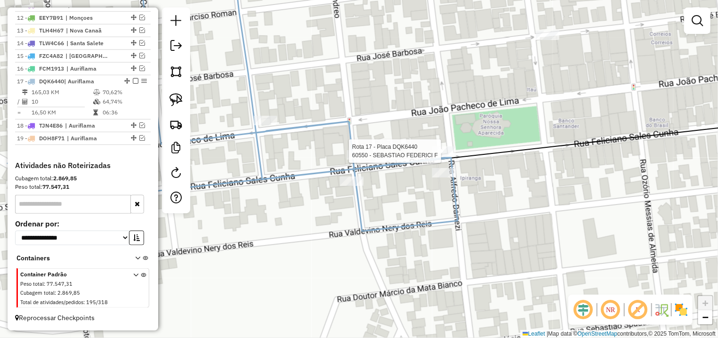
select select "*********"
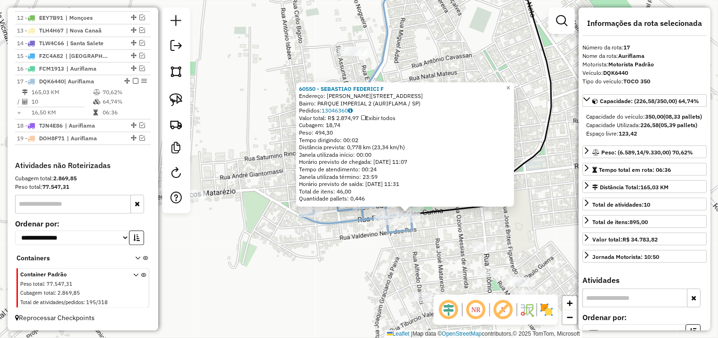
click at [438, 234] on div "60550 - SEBASTIAO FEDERICI F Endereço: R FELICIANO SALES CUNHA 4899 Bairro: PAR…" at bounding box center [359, 169] width 718 height 338
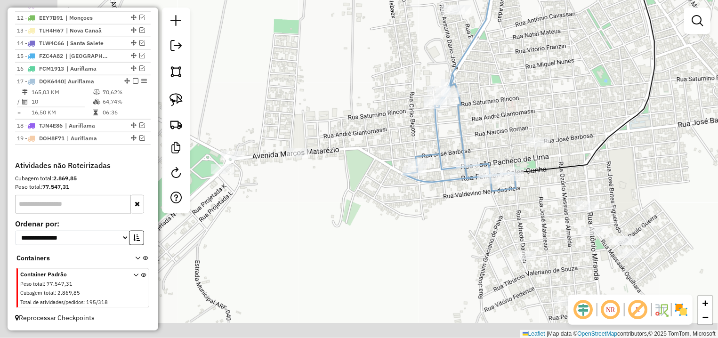
drag, startPoint x: 291, startPoint y: 171, endPoint x: 370, endPoint y: 138, distance: 85.6
click at [370, 138] on div "Janela de atendimento Grade de atendimento Capacidade Transportadoras Veículos …" at bounding box center [359, 169] width 718 height 338
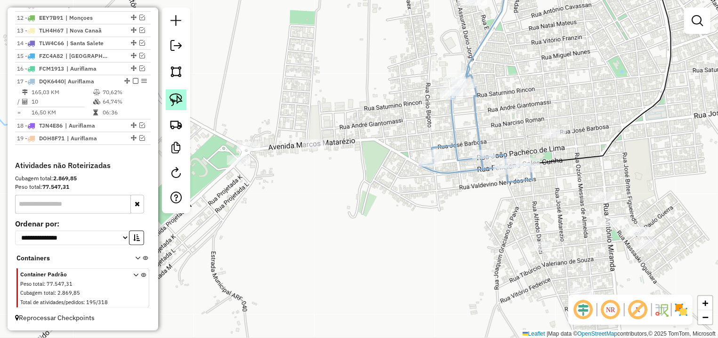
click at [176, 98] on img at bounding box center [176, 99] width 13 height 13
drag, startPoint x: 265, startPoint y: 131, endPoint x: 334, endPoint y: 134, distance: 69.8
click at [334, 134] on div "Janela de atendimento Grade de atendimento Capacidade Transportadoras Veículos …" at bounding box center [359, 169] width 718 height 338
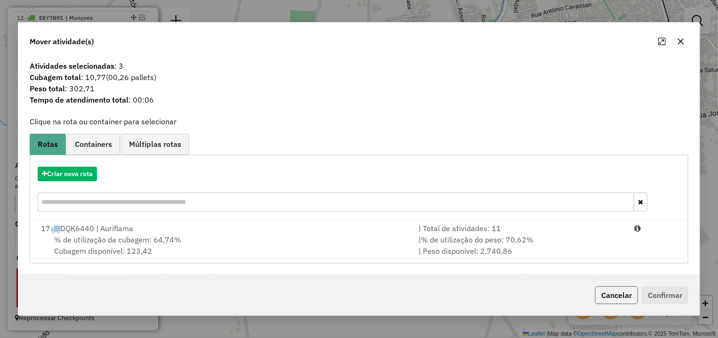
click at [624, 289] on button "Cancelar" at bounding box center [616, 295] width 43 height 18
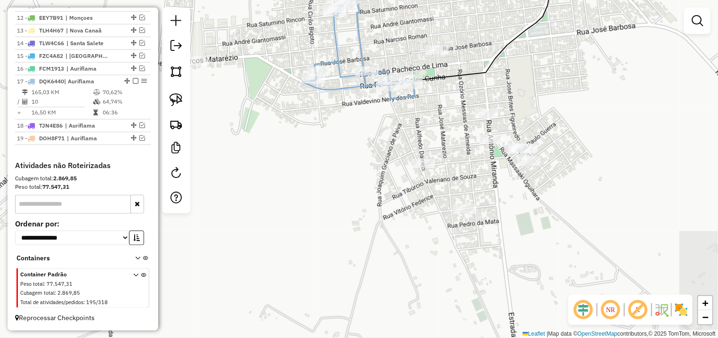
drag, startPoint x: 640, startPoint y: 257, endPoint x: 406, endPoint y: 139, distance: 262.1
click at [522, 174] on div "Janela de atendimento Grade de atendimento Capacidade Transportadoras Veículos …" at bounding box center [359, 169] width 718 height 338
click at [176, 102] on img at bounding box center [176, 99] width 13 height 13
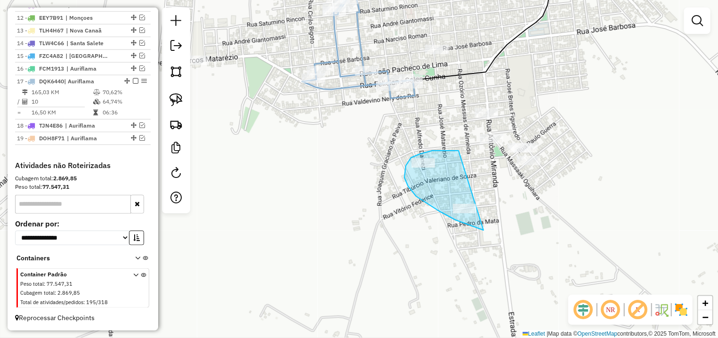
drag, startPoint x: 432, startPoint y: 151, endPoint x: 514, endPoint y: 208, distance: 99.5
click at [514, 208] on div "Janela de atendimento Grade de atendimento Capacidade Transportadoras Veículos …" at bounding box center [359, 169] width 718 height 338
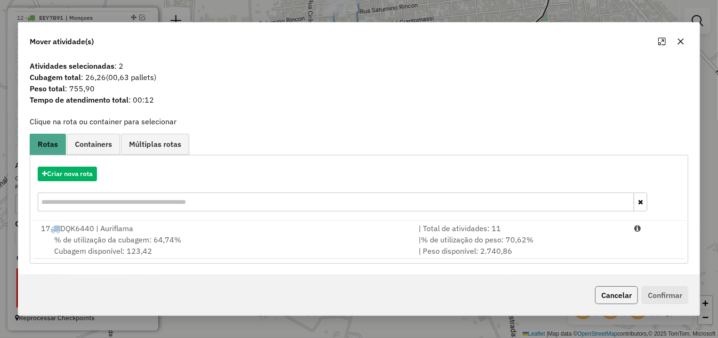
click at [614, 293] on button "Cancelar" at bounding box center [616, 295] width 43 height 18
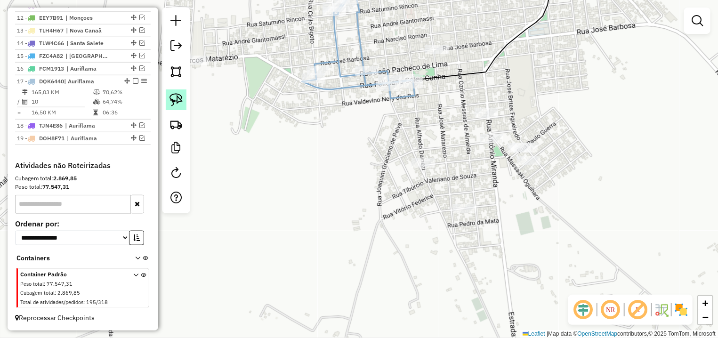
click at [185, 98] on link at bounding box center [176, 100] width 21 height 21
drag, startPoint x: 536, startPoint y: 96, endPoint x: 583, endPoint y: 157, distance: 77.0
click at [583, 157] on div "Janela de atendimento Grade de atendimento Capacidade Transportadoras Veículos …" at bounding box center [359, 169] width 718 height 338
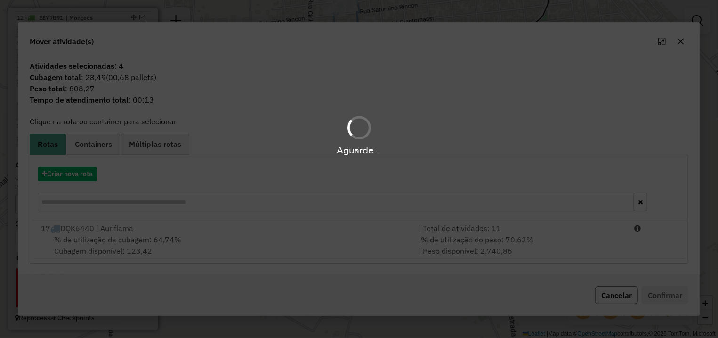
click at [603, 296] on button "Cancelar" at bounding box center [616, 295] width 43 height 18
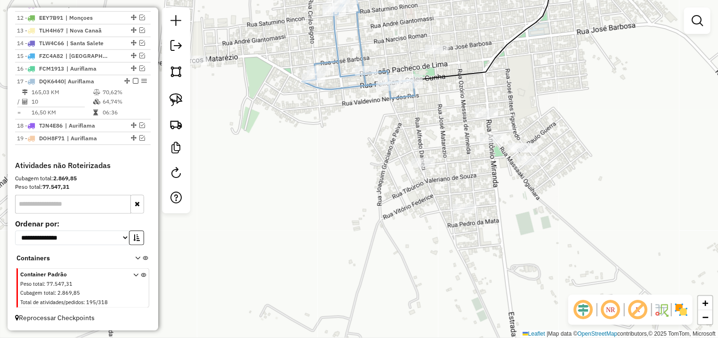
drag, startPoint x: 177, startPoint y: 102, endPoint x: 263, endPoint y: 115, distance: 86.8
click at [178, 101] on img at bounding box center [176, 99] width 13 height 13
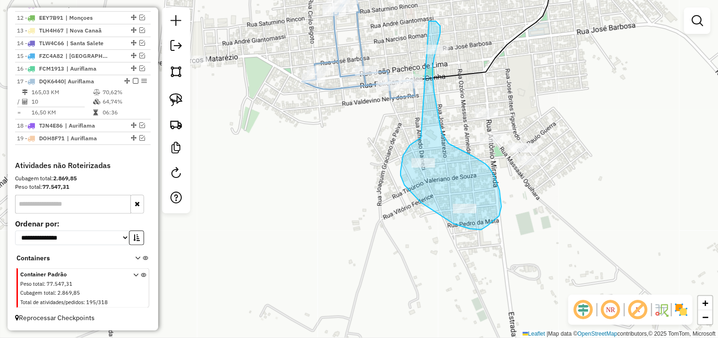
drag, startPoint x: 410, startPoint y: 146, endPoint x: 439, endPoint y: 42, distance: 107.5
click at [430, 30] on div "Janela de atendimento Grade de atendimento Capacidade Transportadoras Veículos …" at bounding box center [359, 169] width 718 height 338
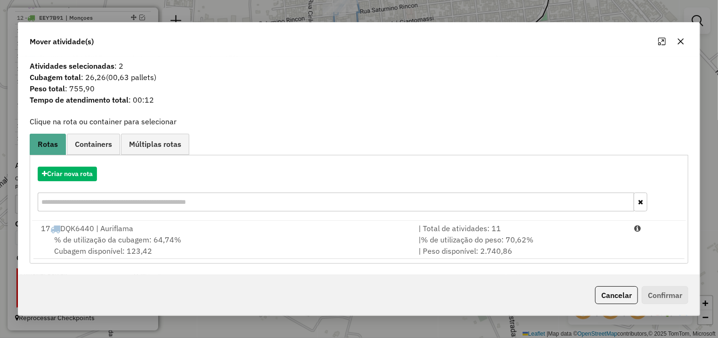
drag, startPoint x: 607, startPoint y: 295, endPoint x: 607, endPoint y: 290, distance: 4.7
click at [607, 295] on button "Cancelar" at bounding box center [616, 295] width 43 height 18
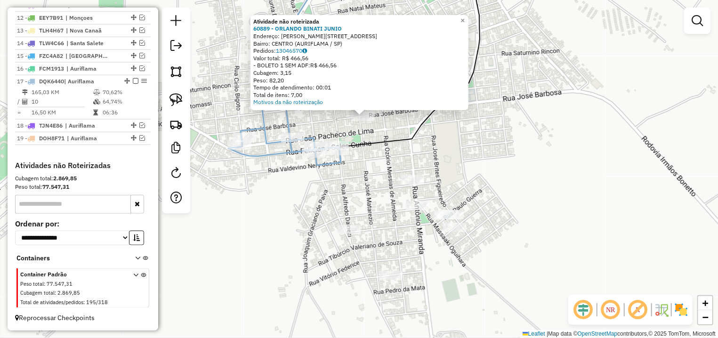
drag, startPoint x: 435, startPoint y: 133, endPoint x: 442, endPoint y: 89, distance: 45.3
click at [442, 90] on div "Atividade não roteirizada 60889 - ORLANDO BINATI JUNIO Endereço: R JOSE BARBOSA…" at bounding box center [359, 169] width 718 height 338
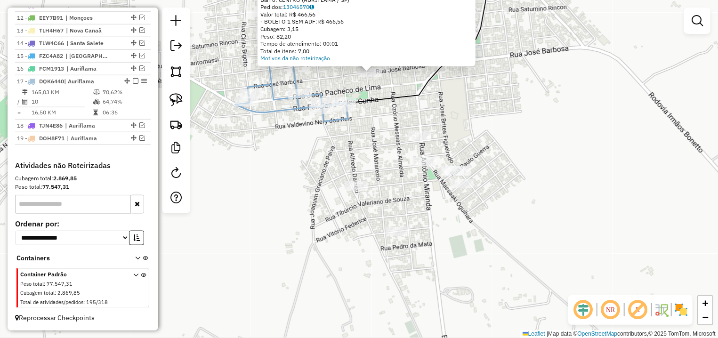
click at [238, 130] on div "Atividade não roteirizada 60889 - ORLANDO BINATI JUNIO Endereço: R JOSE BARBOSA…" at bounding box center [359, 169] width 718 height 338
click at [181, 95] on img at bounding box center [176, 99] width 13 height 13
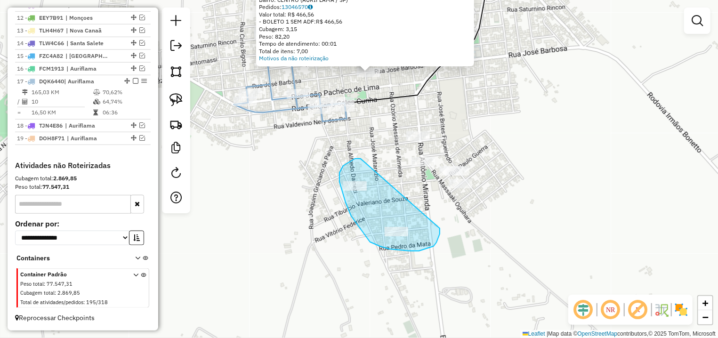
drag, startPoint x: 361, startPoint y: 159, endPoint x: 416, endPoint y: 199, distance: 68.8
click at [420, 201] on div "Atividade não roteirizada 60889 - ORLANDO BINATI JUNIO Endereço: R JOSE BARBOSA…" at bounding box center [359, 169] width 718 height 338
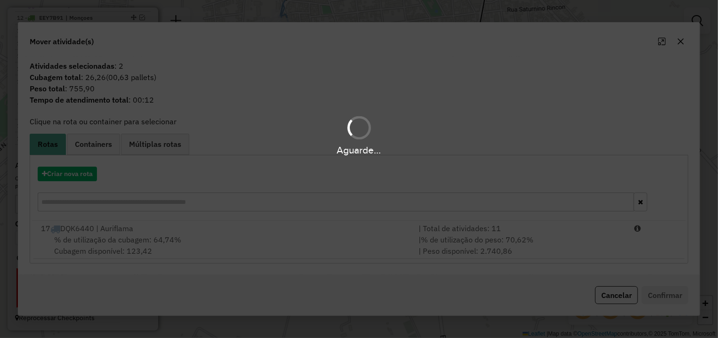
click at [668, 247] on div "Aguarde..." at bounding box center [359, 169] width 718 height 338
click at [640, 238] on li "17 DQK6440 | Auriflama | Total de atividades: 11 % de utilização da cubagem: 64…" at bounding box center [358, 240] width 651 height 38
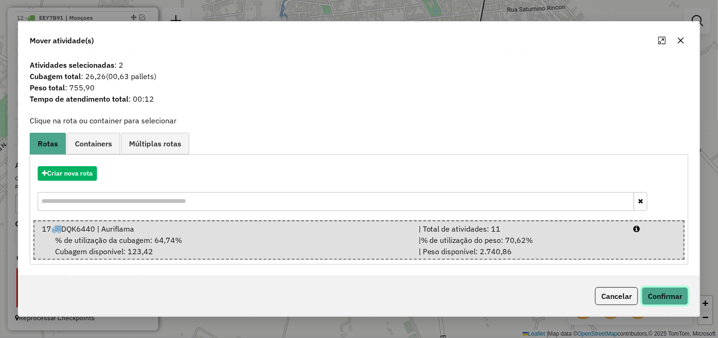
click at [666, 289] on button "Confirmar" at bounding box center [665, 296] width 47 height 18
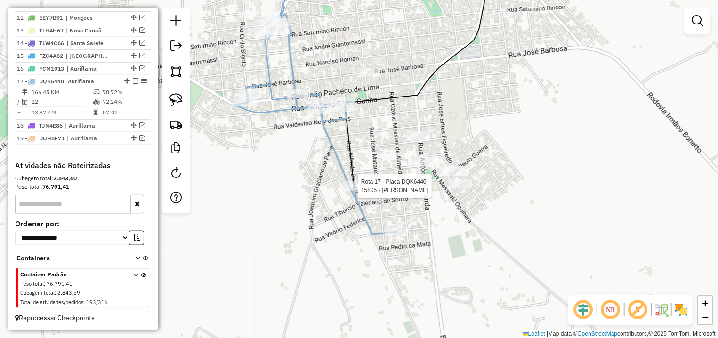
select select "*********"
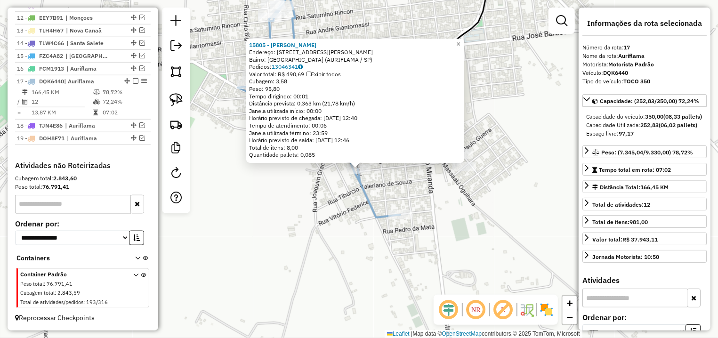
scroll to position [221, 0]
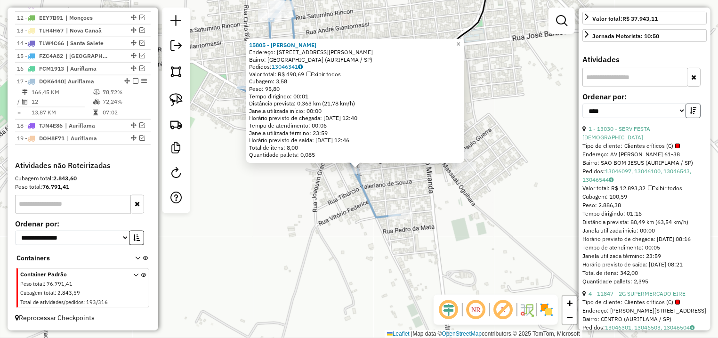
click at [690, 114] on icon "button" at bounding box center [693, 110] width 7 height 7
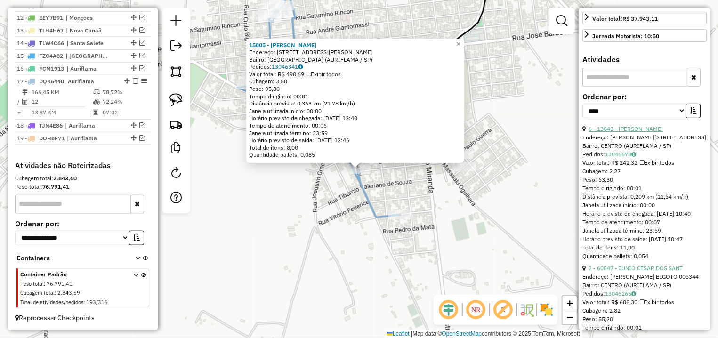
click at [645, 132] on link "6 - 13843 - JULIO CESAR DE SOUZA" at bounding box center [626, 128] width 74 height 7
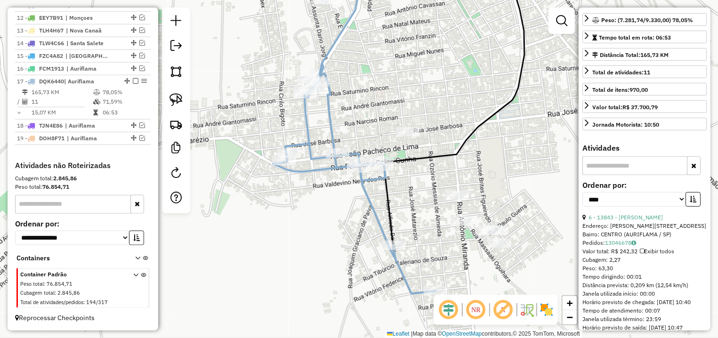
scroll to position [309, 0]
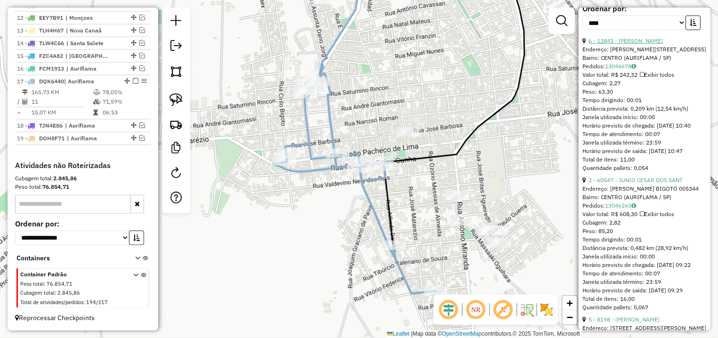
click at [653, 44] on link "6 - 13843 - JULIO CESAR DE SOUZA" at bounding box center [626, 40] width 74 height 7
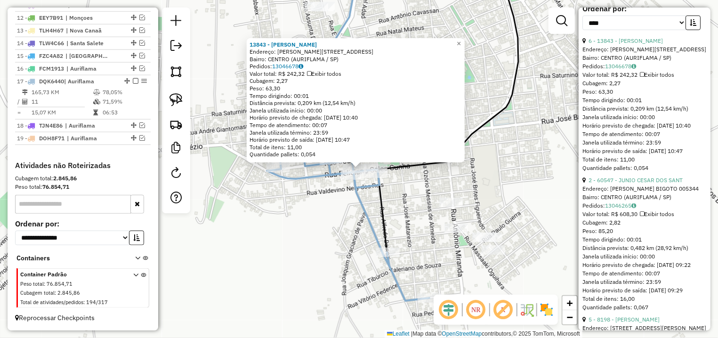
scroll to position [353, 0]
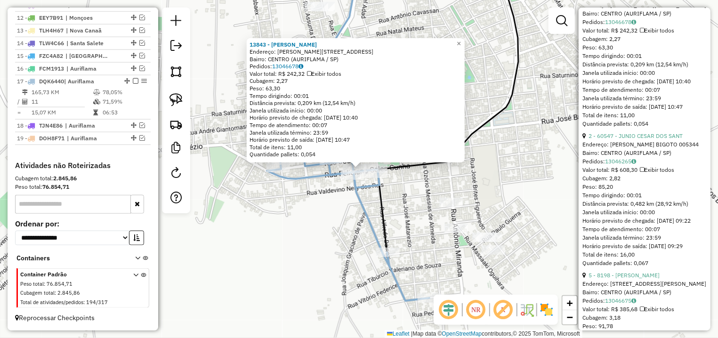
click at [632, 182] on li "2 - 60547 - JUNIO CESAR DOS SANT Endereço: R CIRILO BIGOTO 005344 Bairro: CENTR…" at bounding box center [645, 200] width 124 height 136
click at [633, 139] on link "2 - 60547 - JUNIO CESAR DOS SANT" at bounding box center [636, 135] width 94 height 7
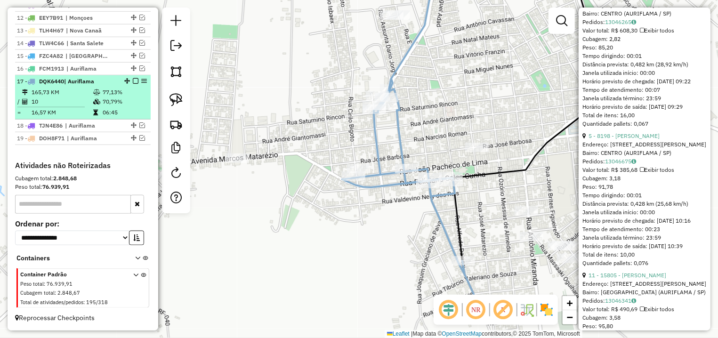
click at [133, 81] on em at bounding box center [136, 81] width 6 height 6
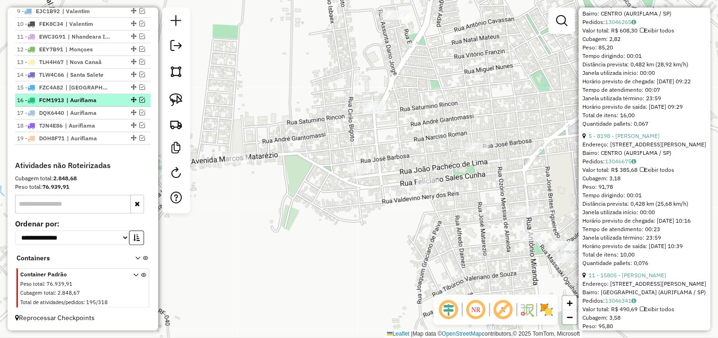
click at [139, 100] on em at bounding box center [142, 100] width 6 height 6
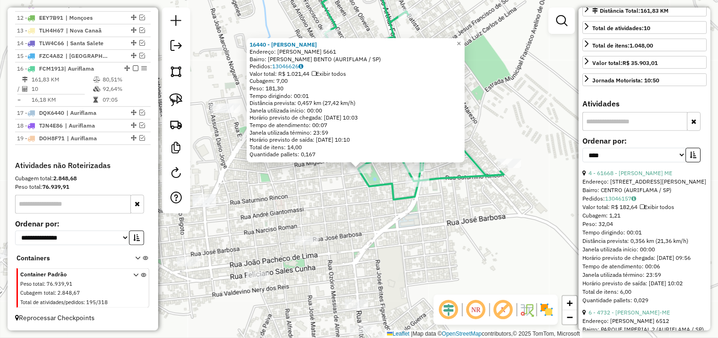
scroll to position [0, 0]
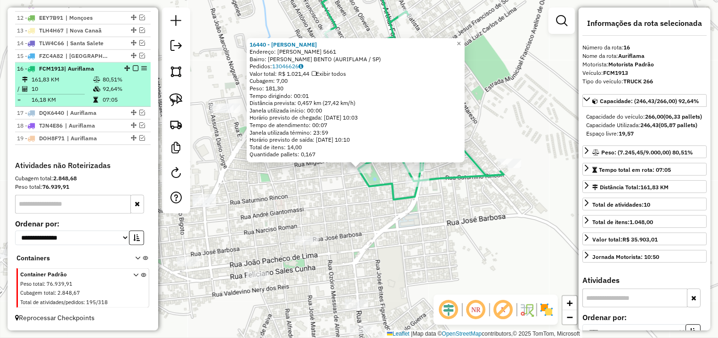
click at [133, 68] on em at bounding box center [136, 68] width 6 height 6
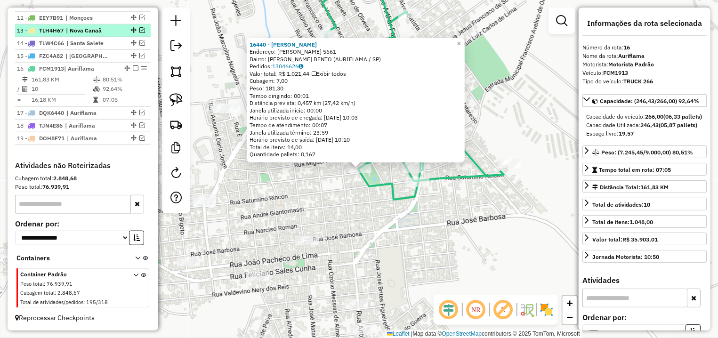
scroll to position [470, 0]
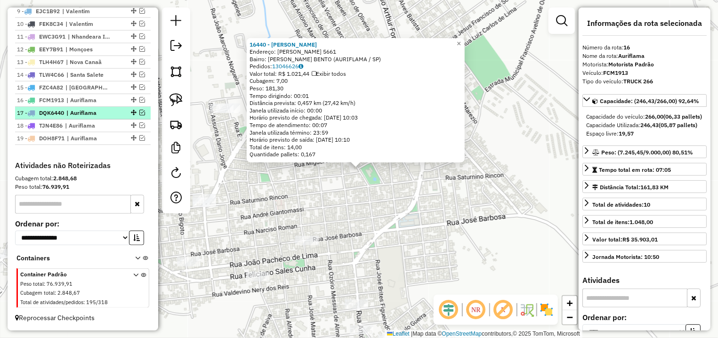
click at [139, 111] on em at bounding box center [142, 113] width 6 height 6
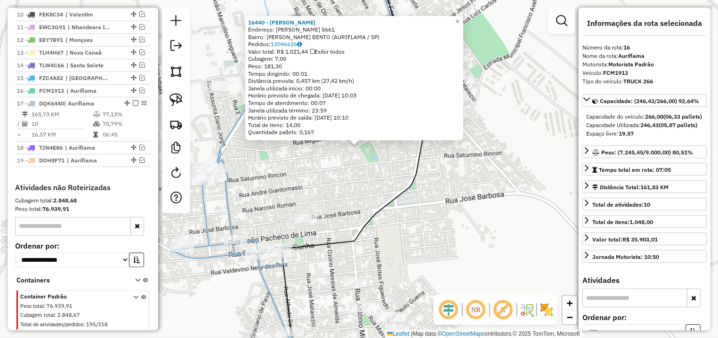
drag, startPoint x: 339, startPoint y: 195, endPoint x: 342, endPoint y: 188, distance: 6.7
click at [342, 188] on div "16440 - DIEGO CARMONA Endereço: BENTO JOAO DE CARVALHO 5661 Bairro: JD SAO BENT…" at bounding box center [359, 169] width 718 height 338
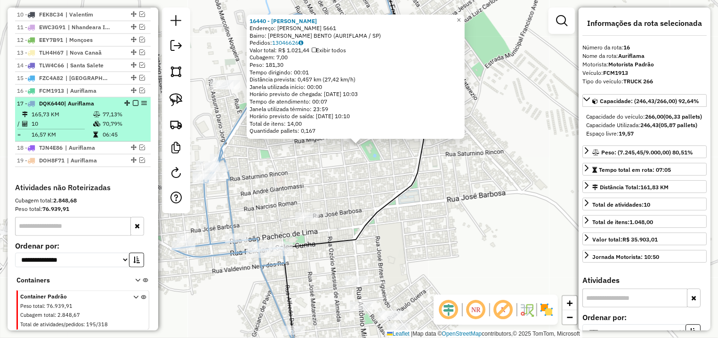
click at [133, 106] on em at bounding box center [136, 103] width 6 height 6
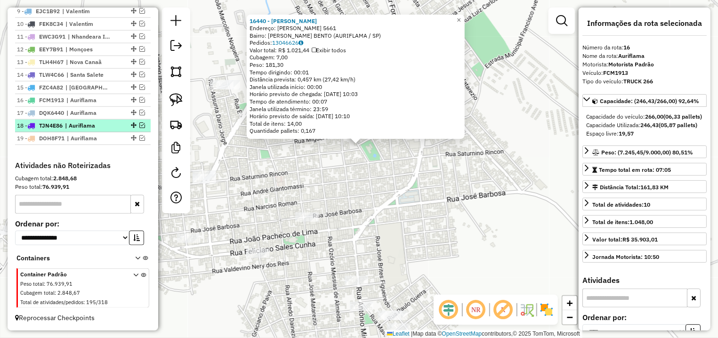
click at [130, 126] on div at bounding box center [133, 125] width 28 height 6
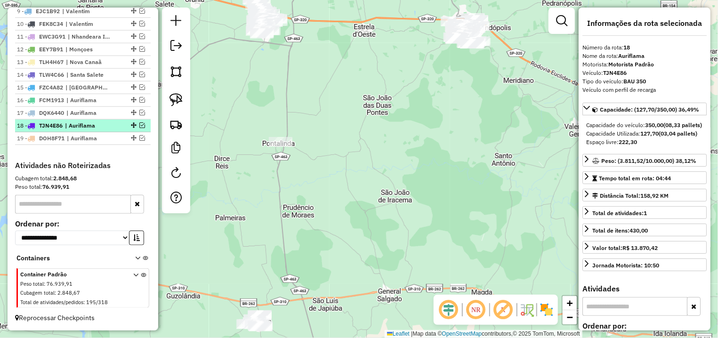
click at [139, 125] on em at bounding box center [142, 125] width 6 height 6
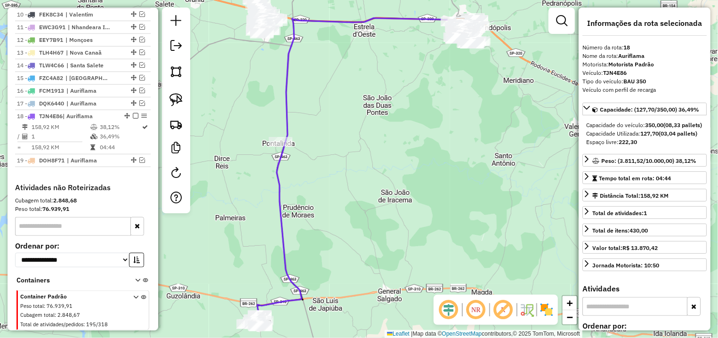
click at [173, 102] on img at bounding box center [176, 99] width 13 height 13
drag, startPoint x: 289, startPoint y: 115, endPoint x: 346, endPoint y: 144, distance: 63.8
click at [346, 144] on div "Janela de atendimento Grade de atendimento Capacidade Transportadoras Veículos …" at bounding box center [359, 169] width 718 height 338
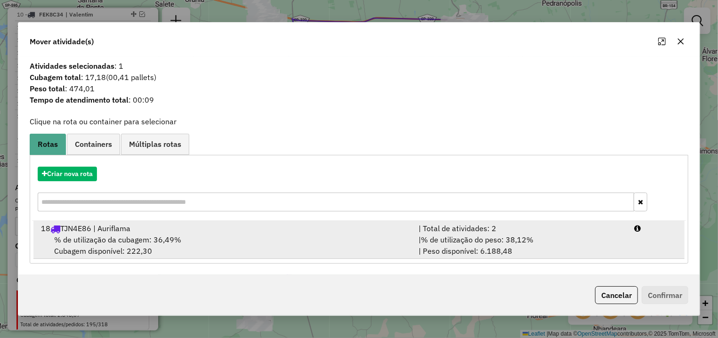
click at [626, 252] on div "| % de utilização do peso: 38,12% | Peso disponível: 6.188,48" at bounding box center [521, 245] width 216 height 23
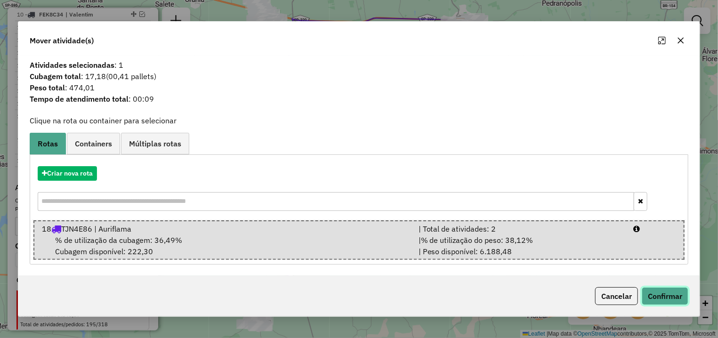
click at [667, 294] on button "Confirmar" at bounding box center [665, 296] width 47 height 18
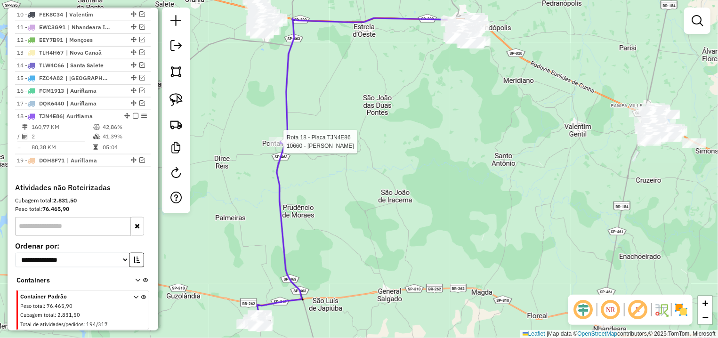
select select "*********"
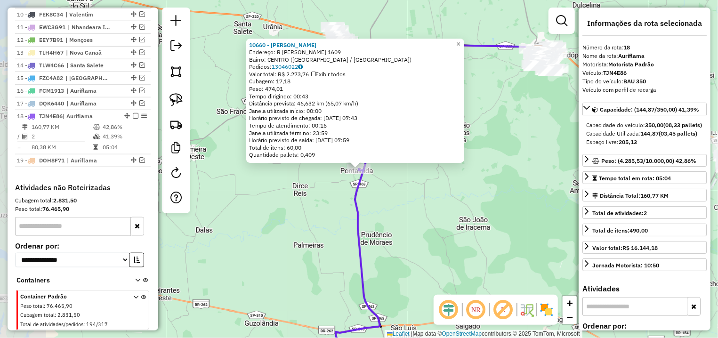
scroll to position [501, 0]
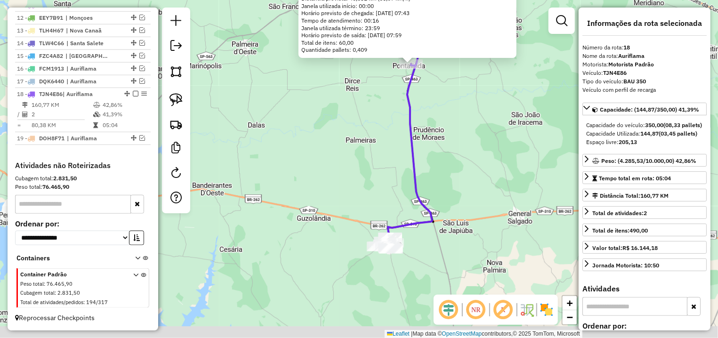
drag, startPoint x: 398, startPoint y: 257, endPoint x: 446, endPoint y: 133, distance: 132.9
click at [446, 133] on div "10660 - ELIZANGELA DA SILVA Endereço: R JOSE ANTONIO DE SOUZA 1609 Bairro: CENT…" at bounding box center [359, 169] width 718 height 338
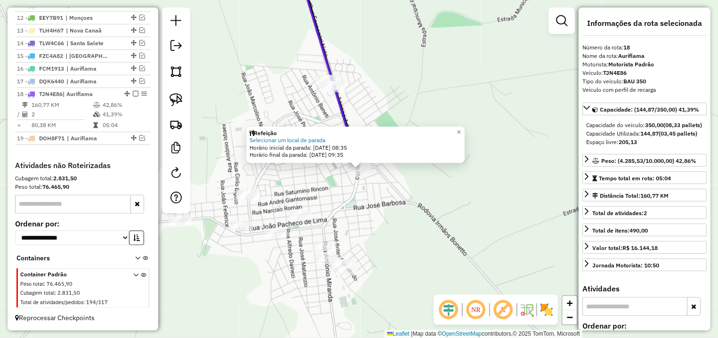
click at [520, 109] on div "Refeição Selecionar um local de parada Horário inicial da parada: 14/08/2025 08…" at bounding box center [359, 169] width 718 height 338
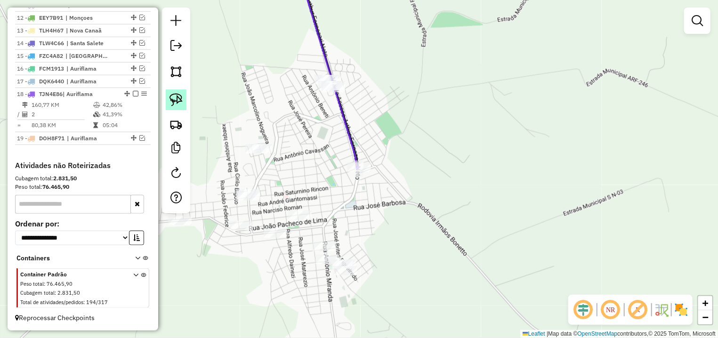
click at [182, 100] on img at bounding box center [176, 99] width 13 height 13
drag, startPoint x: 315, startPoint y: 61, endPoint x: 358, endPoint y: 92, distance: 52.7
click at [358, 92] on div "Janela de atendimento Grade de atendimento Capacidade Transportadoras Veículos …" at bounding box center [359, 169] width 718 height 338
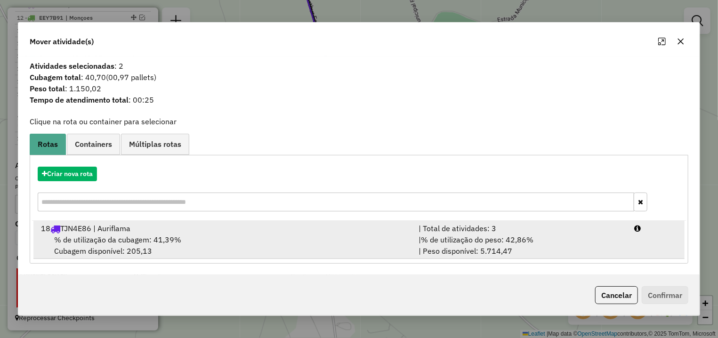
click at [619, 230] on div "| Total de atividades: 3" at bounding box center [521, 228] width 216 height 11
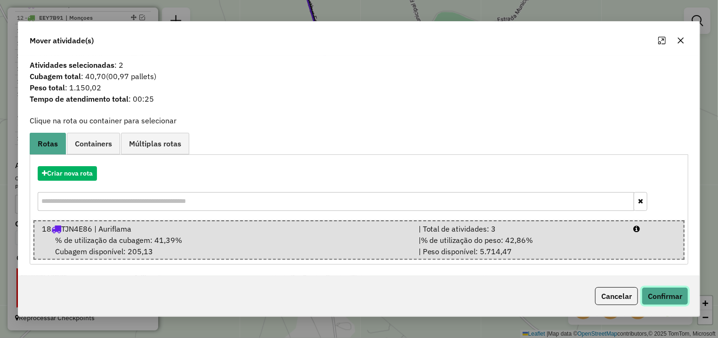
click at [651, 292] on button "Confirmar" at bounding box center [665, 296] width 47 height 18
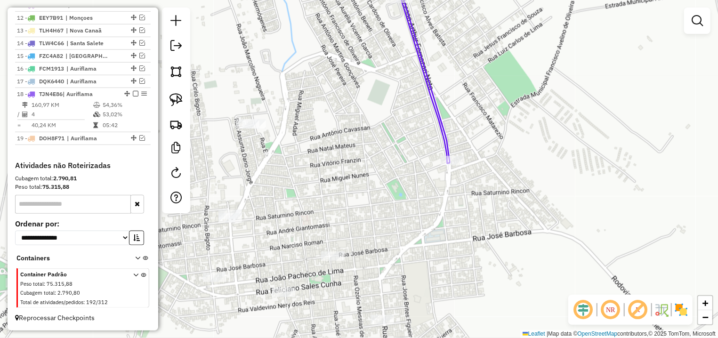
drag, startPoint x: 266, startPoint y: 171, endPoint x: 334, endPoint y: 138, distance: 75.4
click at [334, 140] on div "Janela de atendimento Grade de atendimento Capacidade Transportadoras Veículos …" at bounding box center [359, 169] width 718 height 338
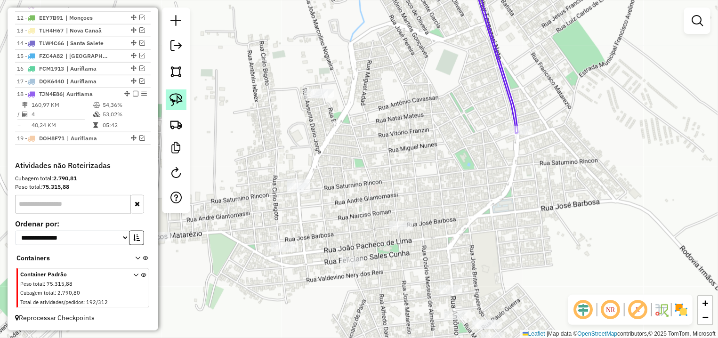
click at [179, 96] on img at bounding box center [176, 99] width 13 height 13
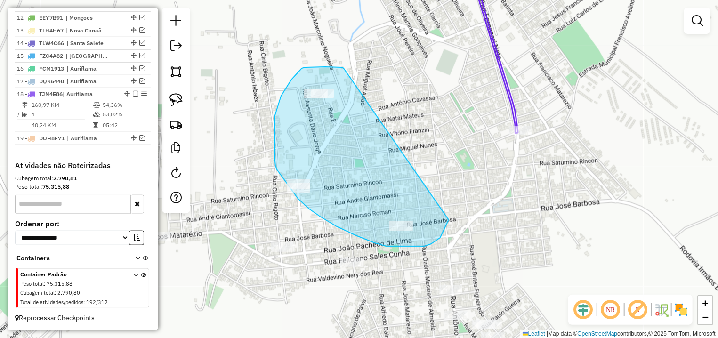
drag, startPoint x: 344, startPoint y: 68, endPoint x: 451, endPoint y: 197, distance: 167.6
click at [451, 197] on div "Janela de atendimento Grade de atendimento Capacidade Transportadoras Veículos …" at bounding box center [359, 169] width 718 height 338
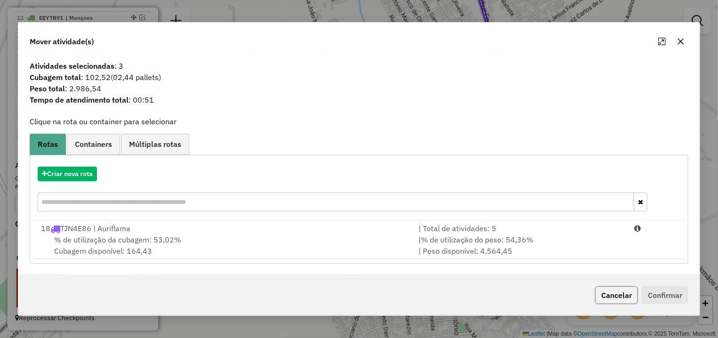
click at [621, 299] on button "Cancelar" at bounding box center [616, 295] width 43 height 18
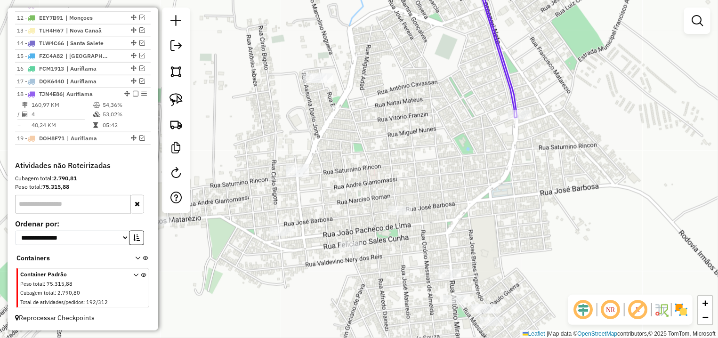
drag, startPoint x: 490, startPoint y: 246, endPoint x: 473, endPoint y: 159, distance: 89.2
click at [474, 163] on div "Janela de atendimento Grade de atendimento Capacidade Transportadoras Veículos …" at bounding box center [359, 169] width 718 height 338
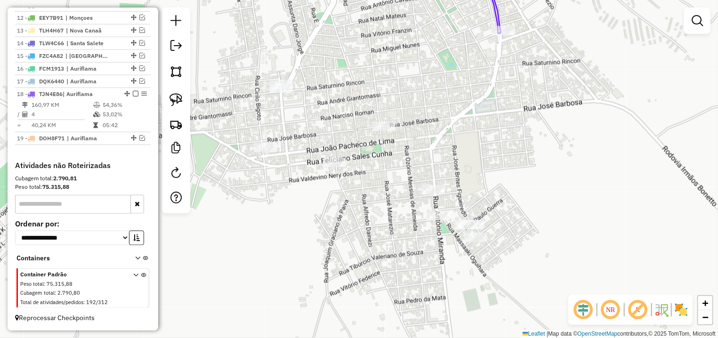
click at [166, 89] on div at bounding box center [176, 111] width 28 height 206
click at [173, 93] on link at bounding box center [176, 100] width 21 height 21
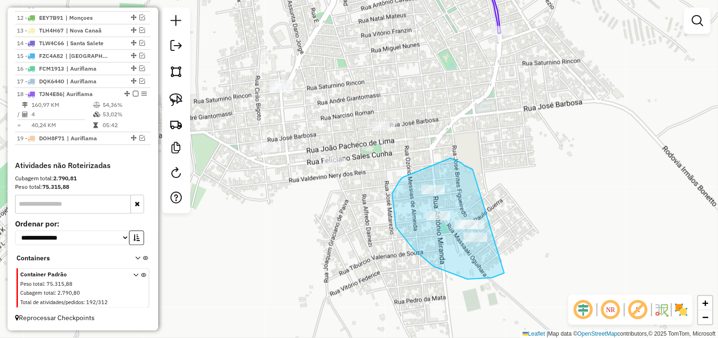
drag, startPoint x: 451, startPoint y: 158, endPoint x: 556, endPoint y: 226, distance: 124.8
click at [556, 226] on div "Janela de atendimento Grade de atendimento Capacidade Transportadoras Veículos …" at bounding box center [359, 169] width 718 height 338
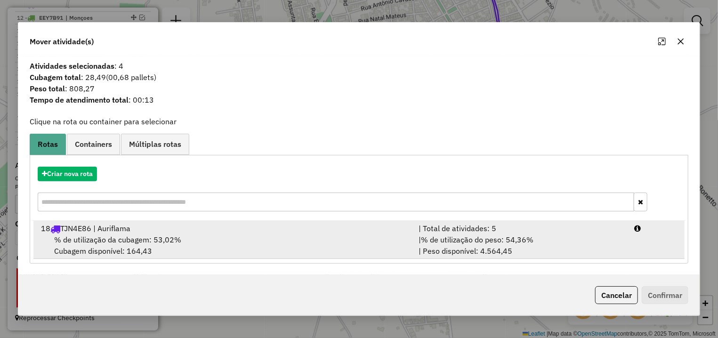
click at [632, 247] on li "18 TJN4E86 | Auriflama | Total de atividades: 5 % de utilização da cubagem: 53,…" at bounding box center [358, 240] width 651 height 38
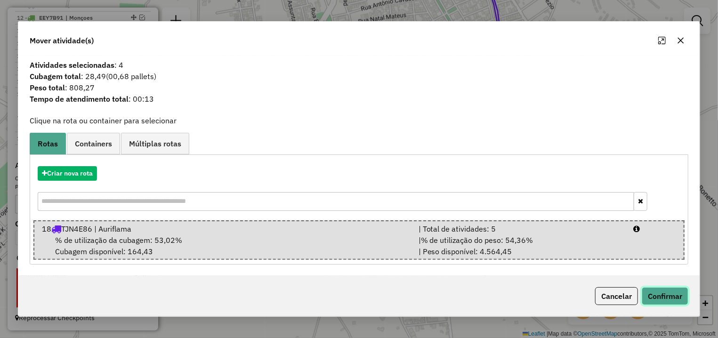
drag, startPoint x: 668, startPoint y: 303, endPoint x: 576, endPoint y: 278, distance: 95.3
click at [668, 304] on button "Confirmar" at bounding box center [665, 296] width 47 height 18
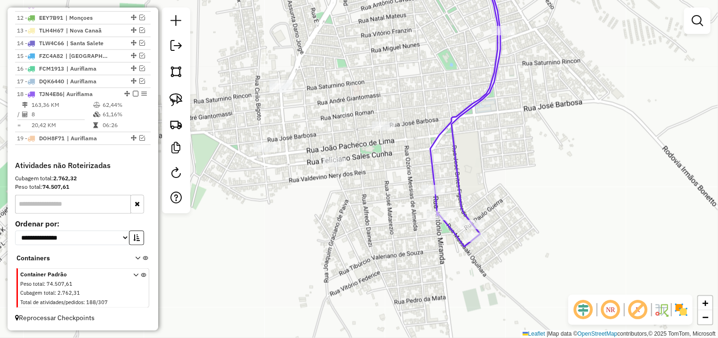
select select "*********"
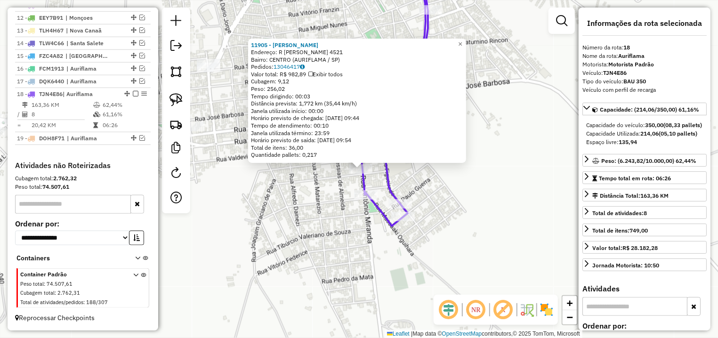
drag, startPoint x: 480, startPoint y: 207, endPoint x: 515, endPoint y: 200, distance: 36.0
click at [515, 200] on div "11905 - EXPEDITO ALVES DE LIMA NETO Endereço: R ANTONIO MIRANDA 4521 Bairro: CE…" at bounding box center [359, 169] width 718 height 338
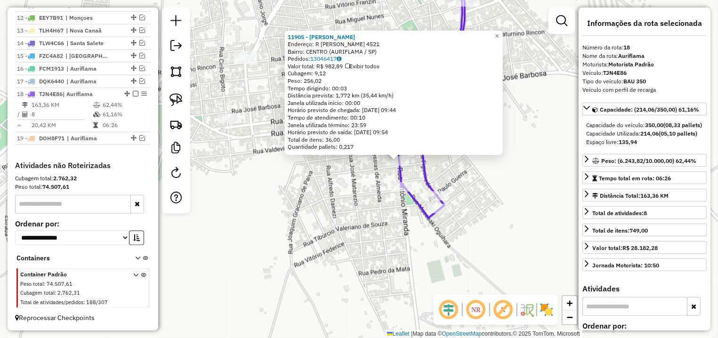
click at [307, 200] on div "11905 - EXPEDITO ALVES DE LIMA NETO Endereço: R ANTONIO MIRANDA 4521 Bairro: CE…" at bounding box center [359, 169] width 718 height 338
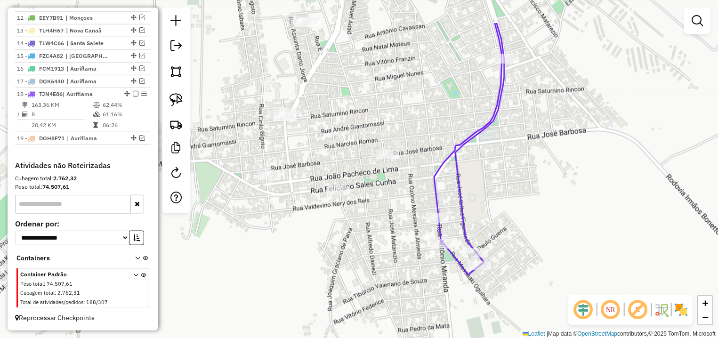
drag, startPoint x: 277, startPoint y: 155, endPoint x: 229, endPoint y: 121, distance: 58.4
click at [319, 213] on div "Janela de atendimento Grade de atendimento Capacidade Transportadoras Veículos …" at bounding box center [359, 169] width 718 height 338
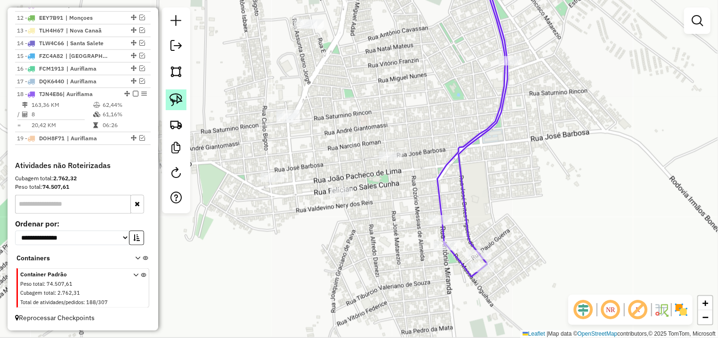
click at [171, 96] on img at bounding box center [176, 99] width 13 height 13
drag, startPoint x: 291, startPoint y: 95, endPoint x: 347, endPoint y: 117, distance: 59.8
click at [344, 130] on div "Janela de atendimento Grade de atendimento Capacidade Transportadoras Veículos …" at bounding box center [359, 169] width 718 height 338
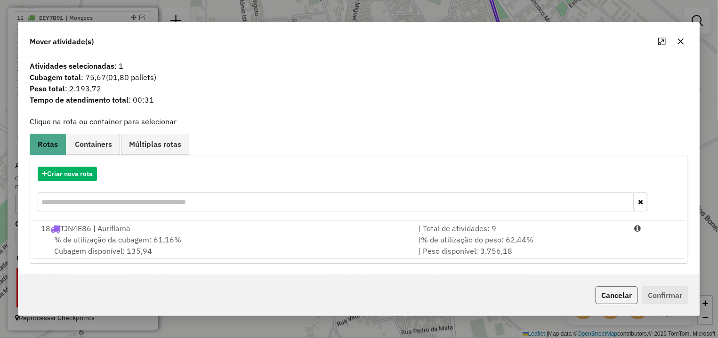
click at [624, 293] on button "Cancelar" at bounding box center [616, 295] width 43 height 18
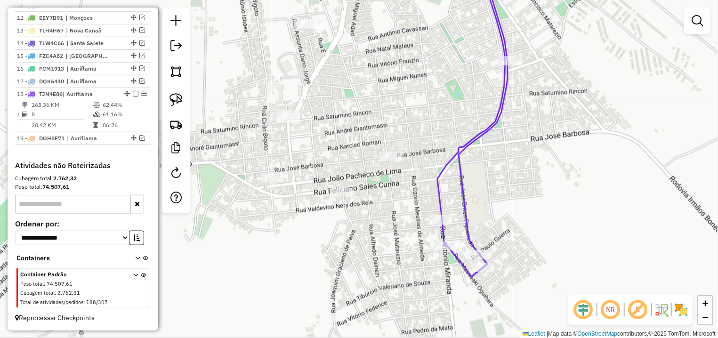
drag, startPoint x: 177, startPoint y: 92, endPoint x: 202, endPoint y: 98, distance: 25.6
click at [178, 92] on link at bounding box center [176, 100] width 21 height 21
drag, startPoint x: 451, startPoint y: 145, endPoint x: 445, endPoint y: 172, distance: 27.6
click at [445, 172] on div "Janela de atendimento Grade de atendimento Capacidade Transportadoras Veículos …" at bounding box center [359, 169] width 718 height 338
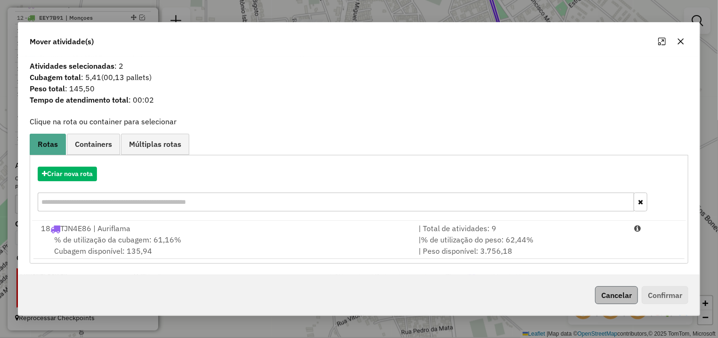
drag, startPoint x: 611, startPoint y: 284, endPoint x: 610, endPoint y: 288, distance: 4.9
click at [611, 284] on div "Cancelar Confirmar" at bounding box center [359, 295] width 682 height 41
drag, startPoint x: 610, startPoint y: 288, endPoint x: 551, endPoint y: 287, distance: 58.9
click at [610, 289] on button "Cancelar" at bounding box center [616, 295] width 43 height 18
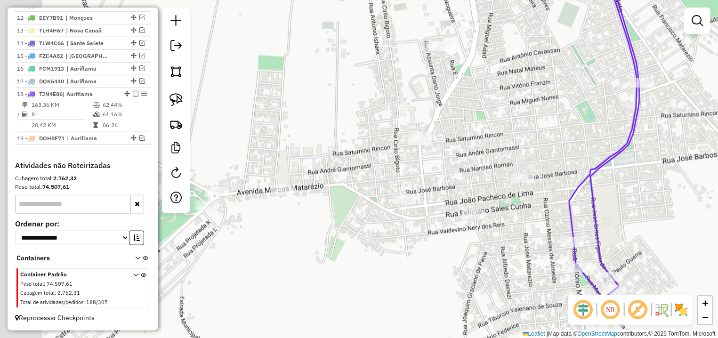
drag, startPoint x: 242, startPoint y: 224, endPoint x: 373, endPoint y: 246, distance: 132.4
click at [373, 246] on div "Janela de atendimento Grade de atendimento Capacidade Transportadoras Veículos …" at bounding box center [359, 169] width 718 height 338
drag, startPoint x: 171, startPoint y: 93, endPoint x: 397, endPoint y: 53, distance: 229.2
click at [172, 91] on link at bounding box center [176, 100] width 21 height 21
drag, startPoint x: 464, startPoint y: 21, endPoint x: 478, endPoint y: 57, distance: 38.3
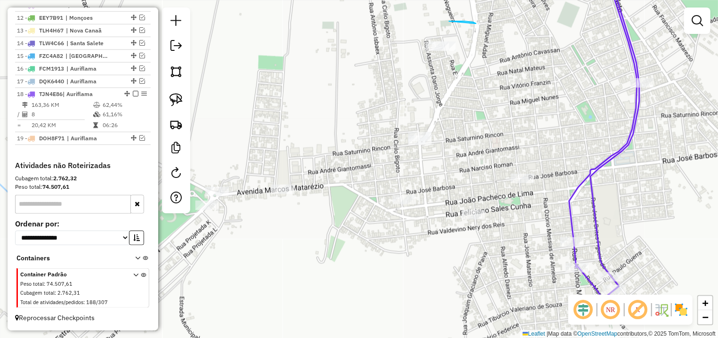
click at [478, 57] on div "Janela de atendimento Grade de atendimento Capacidade Transportadoras Veículos …" at bounding box center [359, 169] width 718 height 338
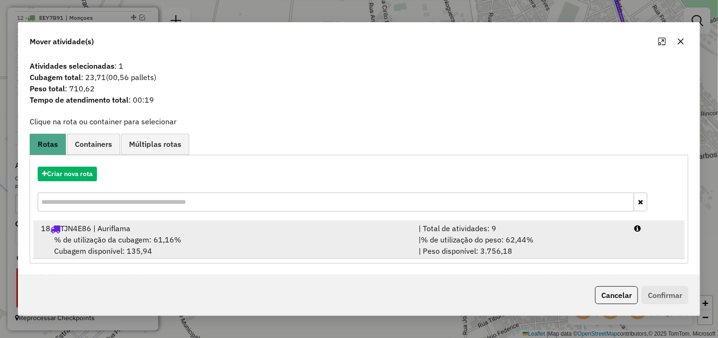
click at [667, 243] on li "18 TJN4E86 | Auriflama | Total de atividades: 9 % de utilização da cubagem: 61,…" at bounding box center [358, 240] width 651 height 38
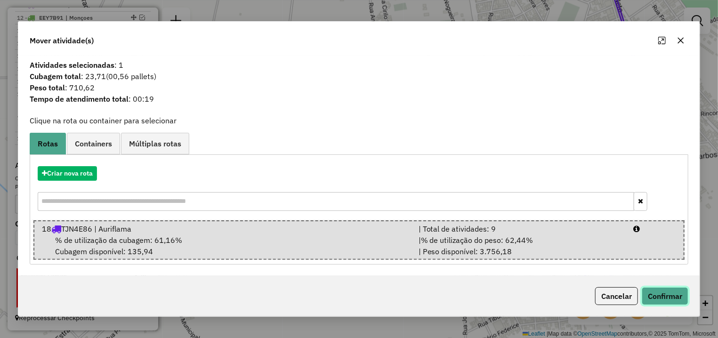
click at [670, 289] on button "Confirmar" at bounding box center [665, 296] width 47 height 18
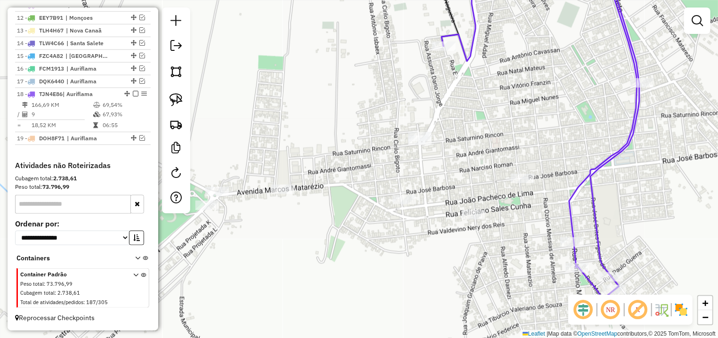
click at [571, 236] on icon at bounding box center [541, 132] width 198 height 333
select select "*********"
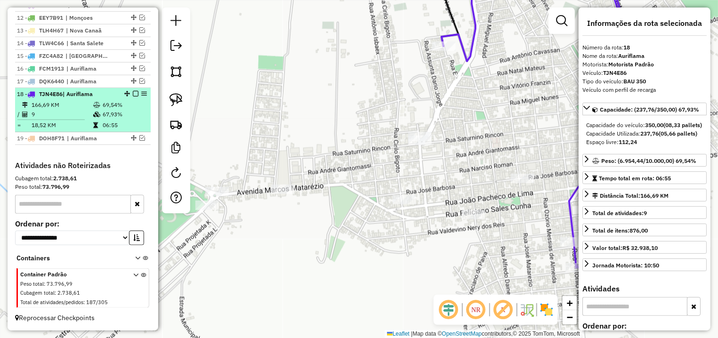
click at [133, 93] on em at bounding box center [136, 94] width 6 height 6
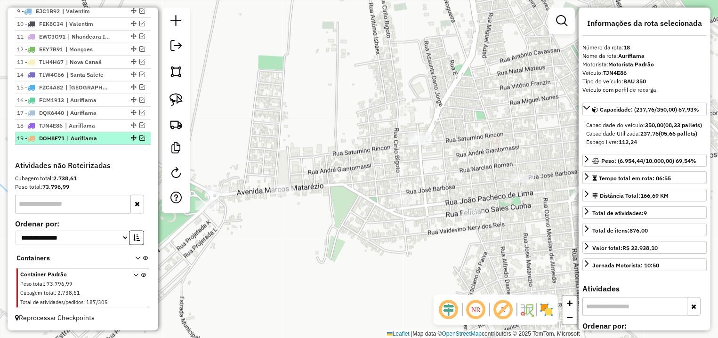
scroll to position [470, 0]
click at [139, 138] on em at bounding box center [142, 138] width 6 height 6
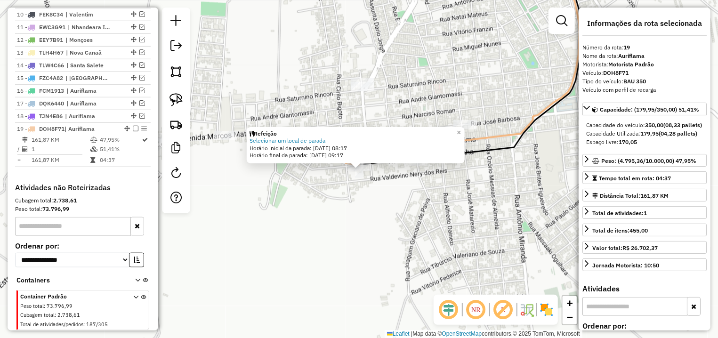
scroll to position [501, 0]
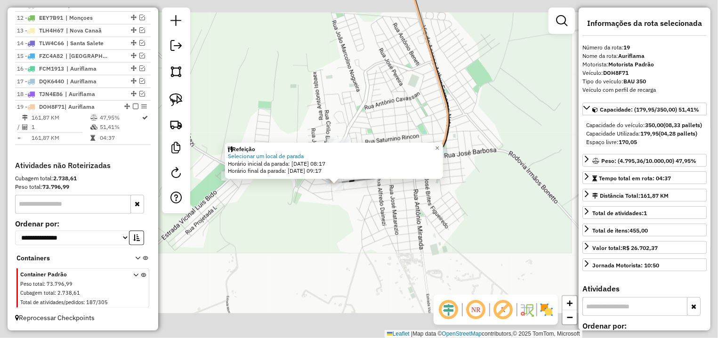
click at [321, 206] on div "Refeição Selecionar um local de parada Horário inicial da parada: 14/08/2025 08…" at bounding box center [359, 169] width 718 height 338
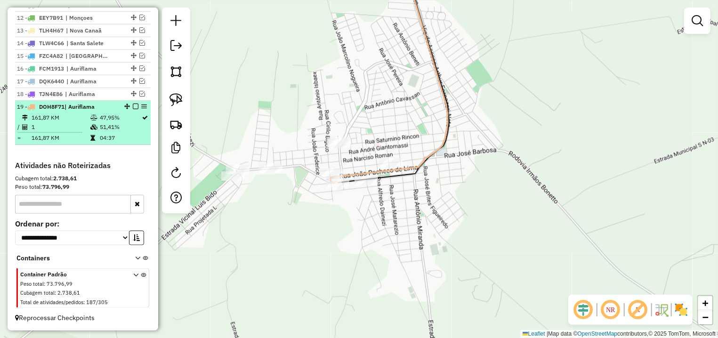
click at [133, 104] on em at bounding box center [136, 107] width 6 height 6
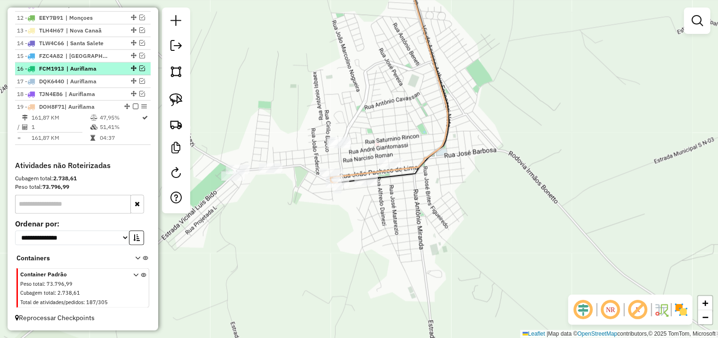
scroll to position [470, 0]
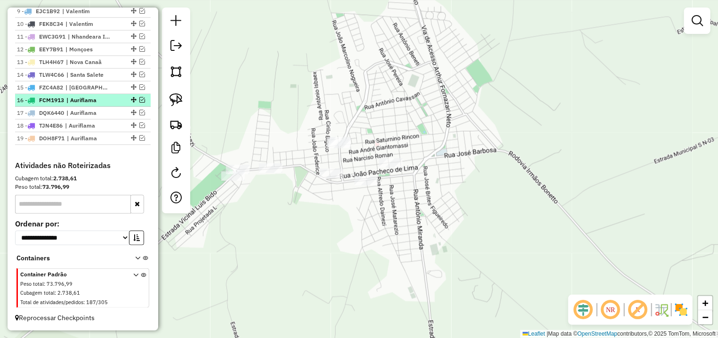
click at [127, 104] on div "16 - FCM1913 | Auriflama" at bounding box center [83, 100] width 132 height 8
select select "*********"
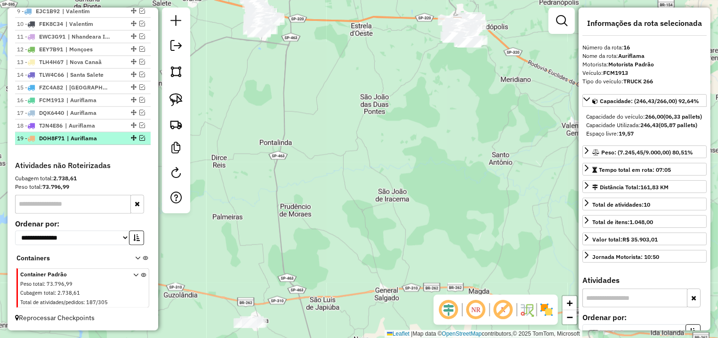
click at [139, 139] on em at bounding box center [142, 138] width 6 height 6
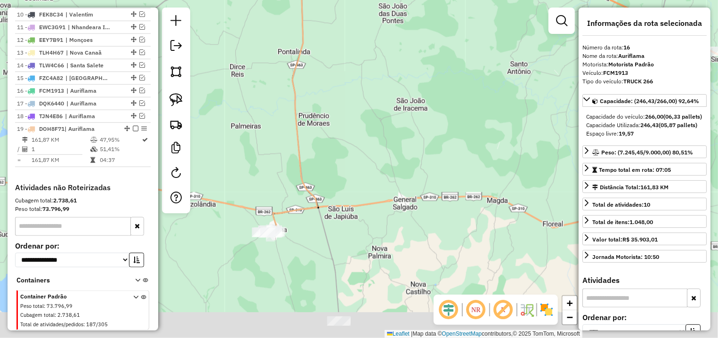
drag, startPoint x: 368, startPoint y: 185, endPoint x: 446, endPoint y: 117, distance: 102.5
click at [449, 112] on div "Janela de atendimento Grade de atendimento Capacidade Transportadoras Veículos …" at bounding box center [359, 169] width 718 height 338
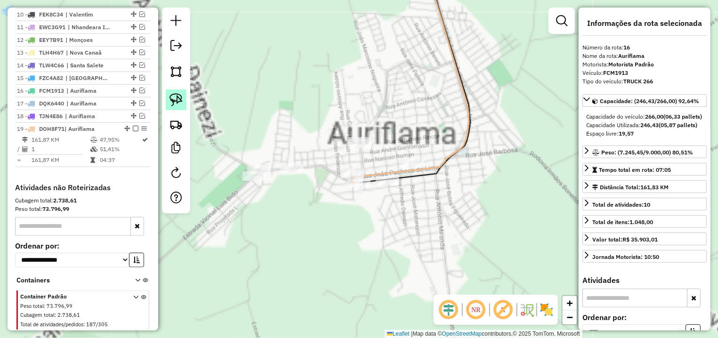
click at [172, 98] on img at bounding box center [176, 99] width 13 height 13
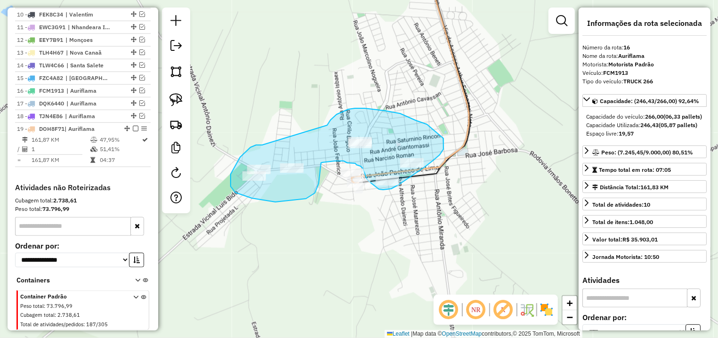
drag, startPoint x: 240, startPoint y: 157, endPoint x: 327, endPoint y: 126, distance: 92.5
click at [327, 126] on div "Janela de atendimento Grade de atendimento Capacidade Transportadoras Veículos …" at bounding box center [359, 169] width 718 height 338
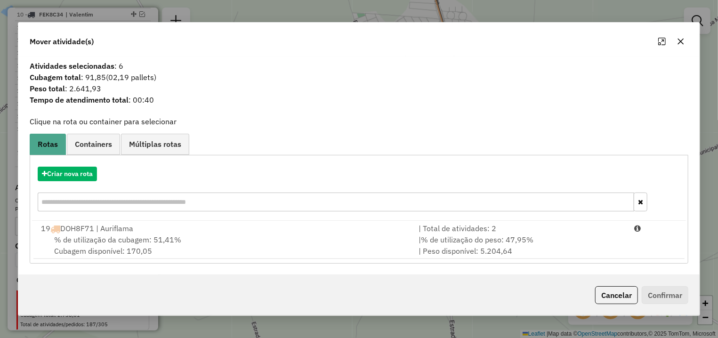
drag, startPoint x: 608, startPoint y: 231, endPoint x: 645, endPoint y: 270, distance: 53.6
click at [609, 231] on div "| Total de atividades: 2" at bounding box center [521, 228] width 216 height 11
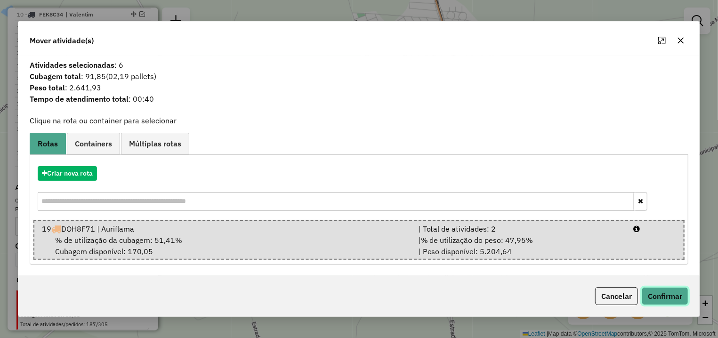
click at [660, 296] on button "Confirmar" at bounding box center [665, 296] width 47 height 18
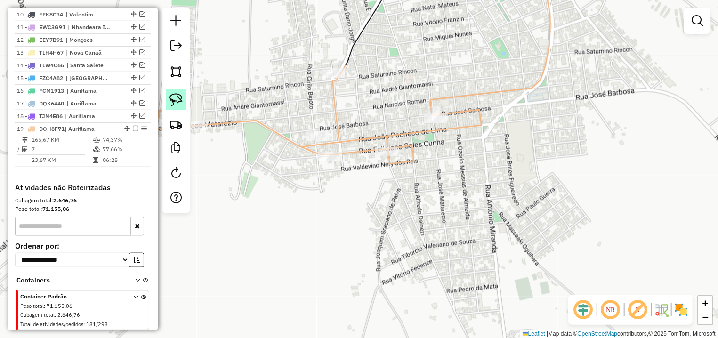
click at [176, 95] on img at bounding box center [176, 99] width 13 height 13
drag, startPoint x: 309, startPoint y: 120, endPoint x: 344, endPoint y: 123, distance: 35.0
click at [348, 130] on div "Janela de atendimento Grade de atendimento Capacidade Transportadoras Veículos …" at bounding box center [359, 169] width 718 height 338
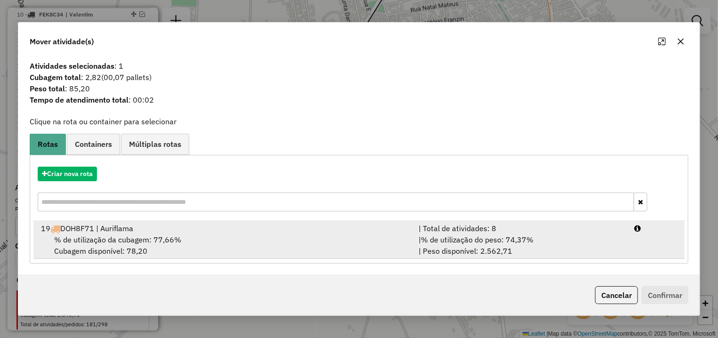
click at [637, 231] on icon at bounding box center [638, 229] width 7 height 8
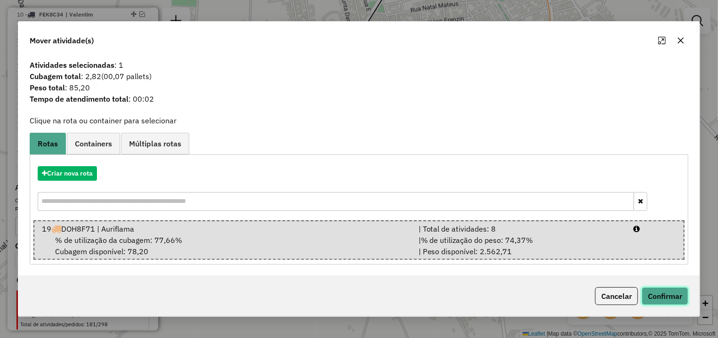
click at [653, 292] on button "Confirmar" at bounding box center [665, 296] width 47 height 18
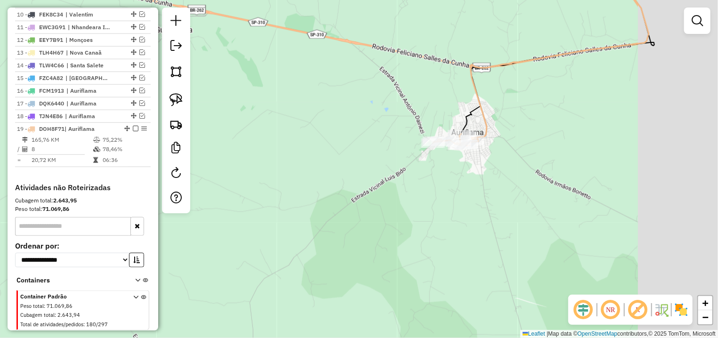
drag, startPoint x: 633, startPoint y: 204, endPoint x: 490, endPoint y: 152, distance: 152.1
click at [490, 152] on div "Janela de atendimento Grade de atendimento Capacidade Transportadoras Veículos …" at bounding box center [359, 169] width 718 height 338
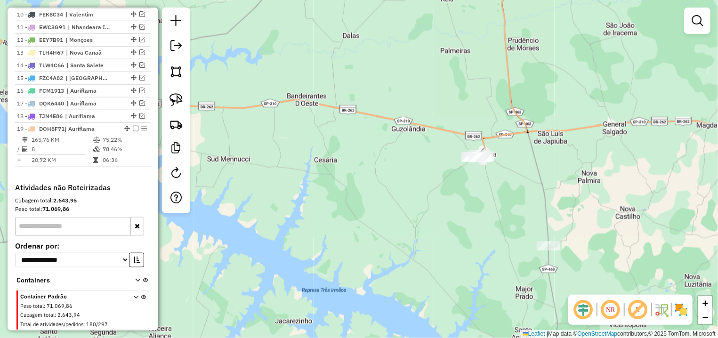
click at [550, 241] on div "Janela de atendimento Grade de atendimento Capacidade Transportadoras Veículos …" at bounding box center [359, 169] width 718 height 338
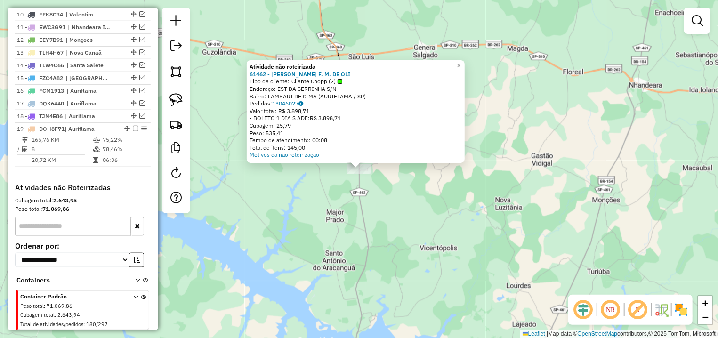
click at [308, 198] on div "Atividade não roteirizada 61462 - ALISSON F. M. DE OLI Tipo de cliente: Cliente…" at bounding box center [359, 169] width 718 height 338
click at [295, 173] on div "Atividade não roteirizada 61462 - ALISSON F. M. DE OLI Tipo de cliente: Cliente…" at bounding box center [359, 169] width 718 height 338
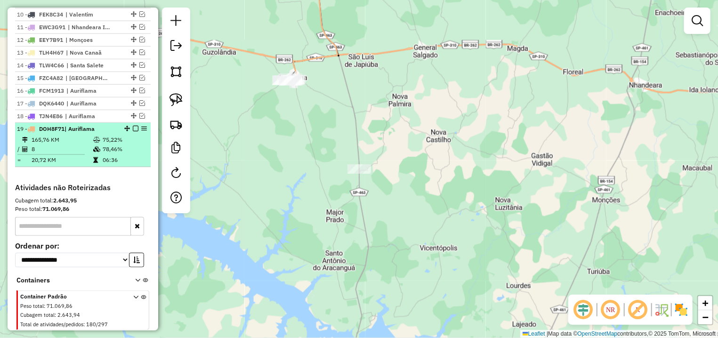
click at [133, 131] on em at bounding box center [136, 129] width 6 height 6
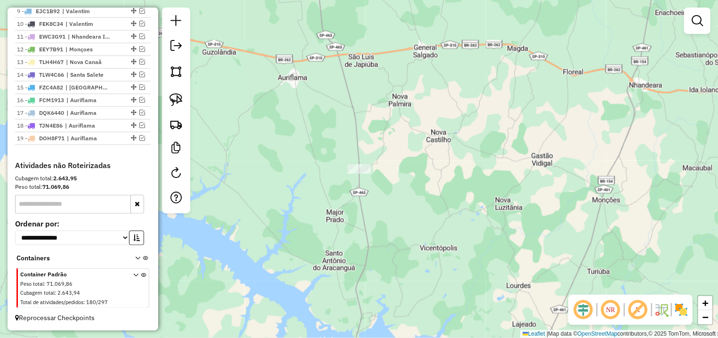
scroll to position [293, 0]
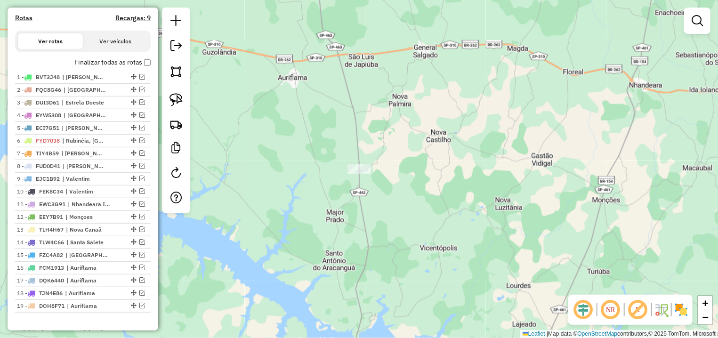
click at [24, 22] on h4 "Rotas" at bounding box center [23, 18] width 17 height 8
select select "*"
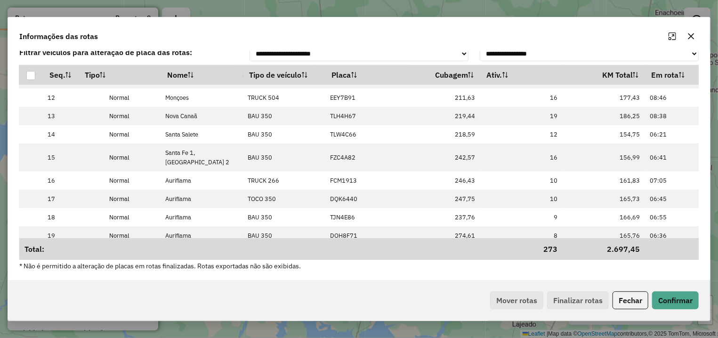
scroll to position [227, 178]
click at [693, 34] on icon "button" at bounding box center [692, 37] width 8 height 8
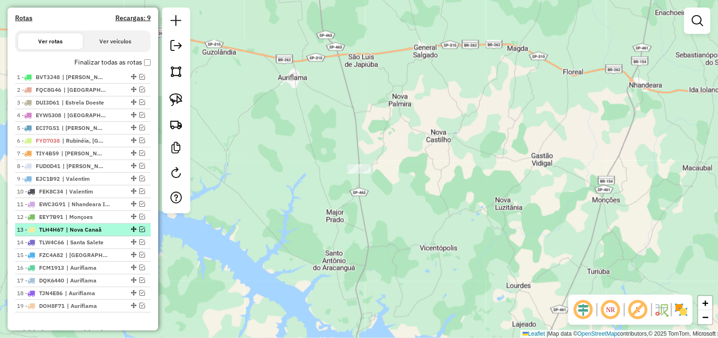
scroll to position [470, 0]
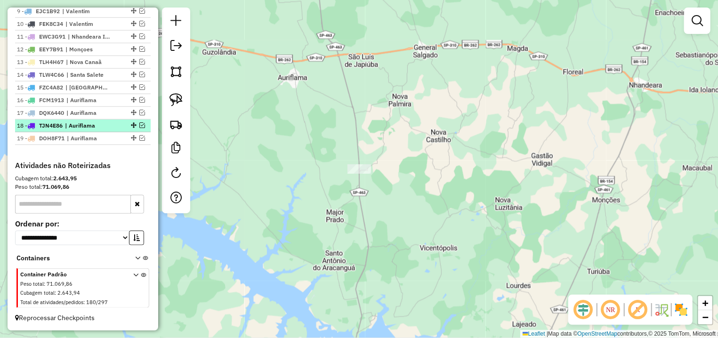
click at [139, 123] on em at bounding box center [142, 125] width 6 height 6
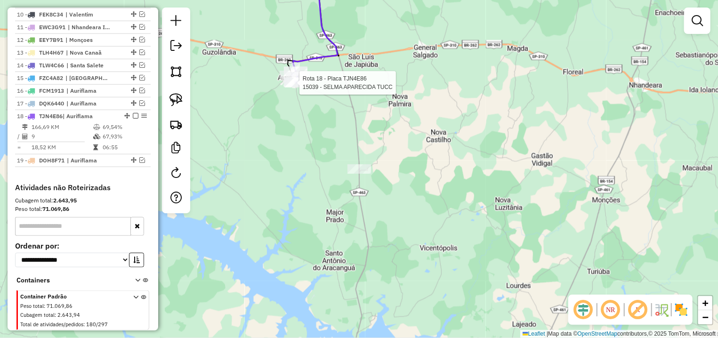
select select "*********"
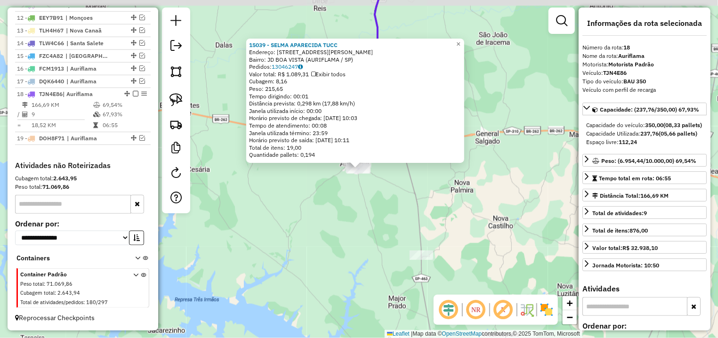
scroll to position [501, 0]
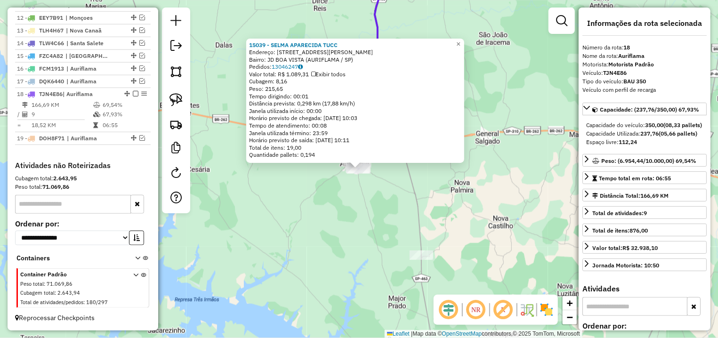
click at [339, 165] on div "15039 - SELMA APARECIDA TUCC Endereço: R JOAO MAZIEIRO 5643 Bairro: JD BOA VIST…" at bounding box center [359, 169] width 718 height 338
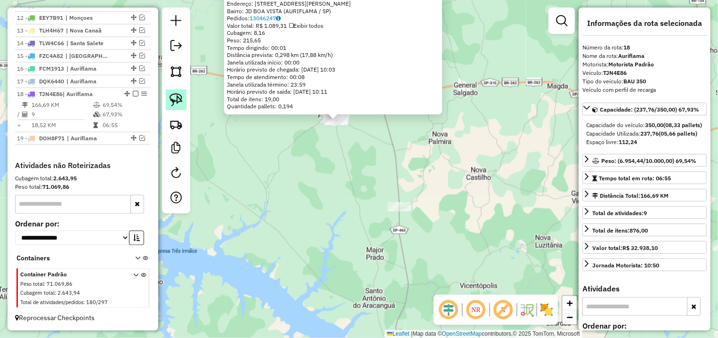
click at [178, 98] on img at bounding box center [176, 99] width 13 height 13
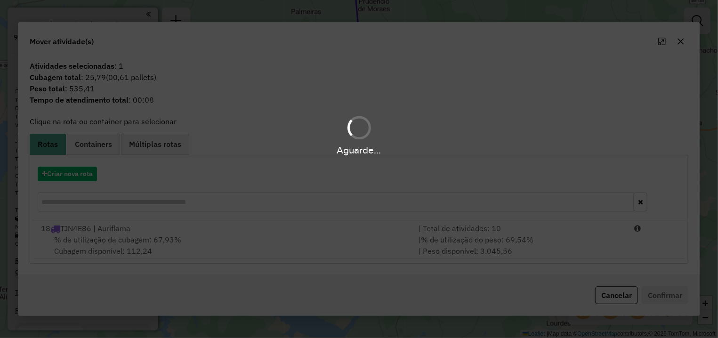
scroll to position [501, 0]
click at [630, 234] on div at bounding box center [656, 228] width 54 height 11
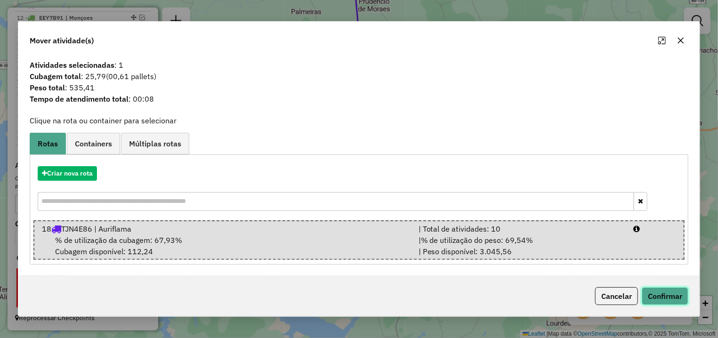
click at [659, 299] on button "Confirmar" at bounding box center [665, 296] width 47 height 18
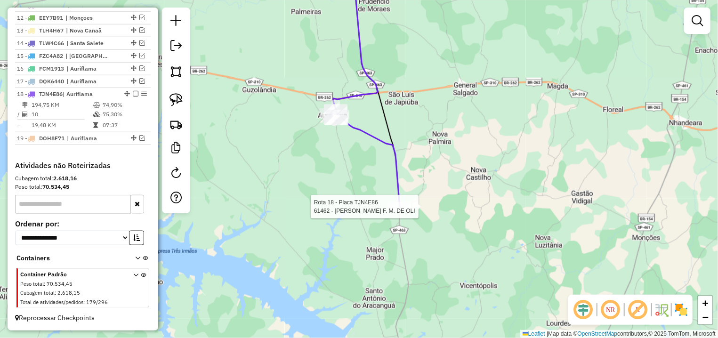
select select "*********"
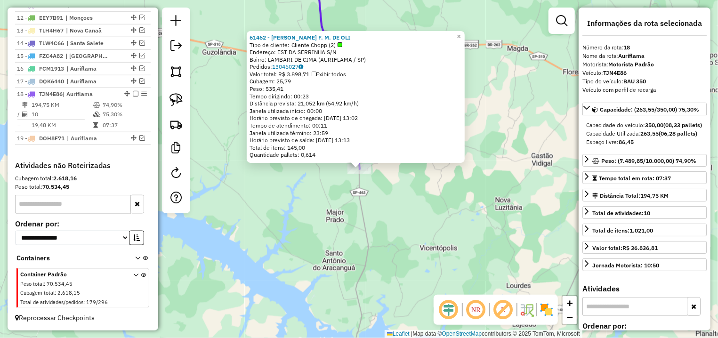
click at [302, 209] on div "61462 - ALISSON F. M. DE OLI Tipo de cliente: Cliente Chopp (2) Endereço: EST D…" at bounding box center [359, 169] width 718 height 338
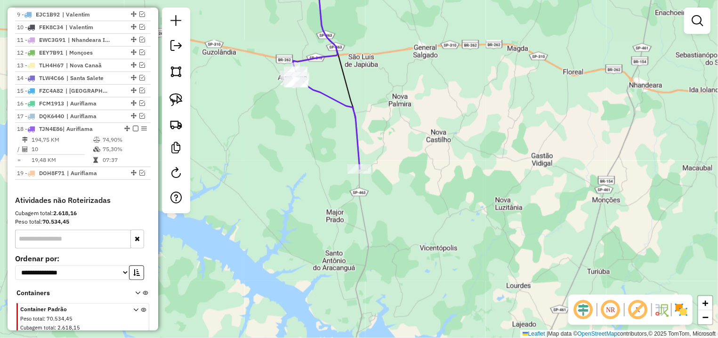
scroll to position [236, 0]
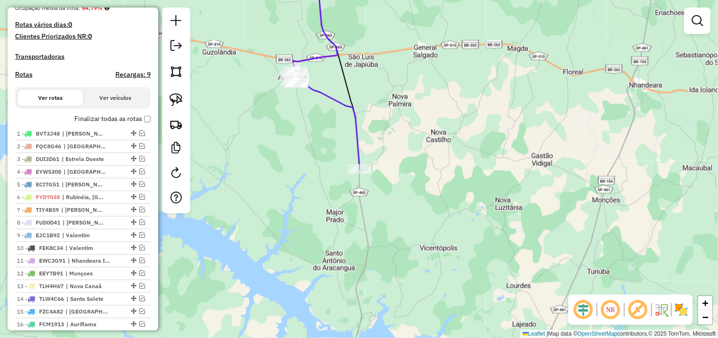
click at [28, 78] on div "Depósito: Dibral Total de rotas: 19 Distância Total: 2.725,51 km Tempo total: 1…" at bounding box center [82, 134] width 143 height 566
click at [29, 79] on h4 "Rotas" at bounding box center [23, 75] width 17 height 8
select select "*"
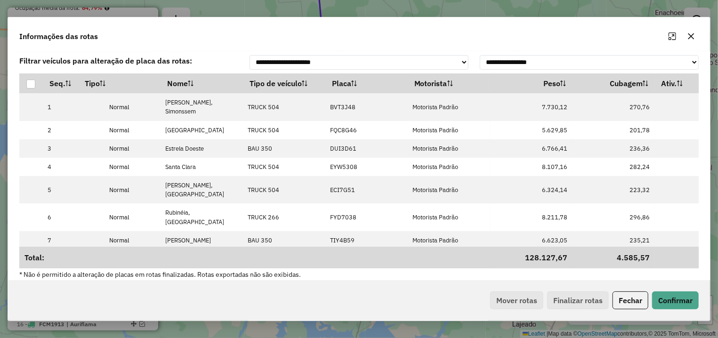
scroll to position [227, 0]
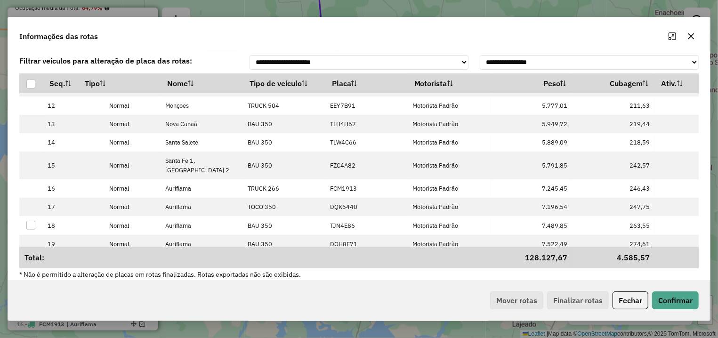
click at [690, 39] on icon "button" at bounding box center [692, 36] width 6 height 6
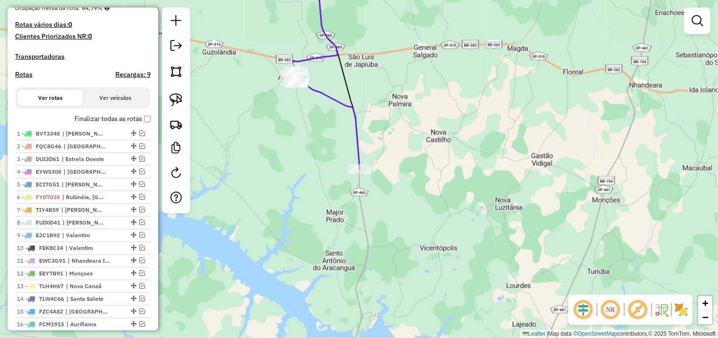
click at [142, 124] on div "Depósito: Dibral Total de rotas: 19 Distância Total: 2.725,51 km Tempo total: 1…" at bounding box center [82, 134] width 143 height 566
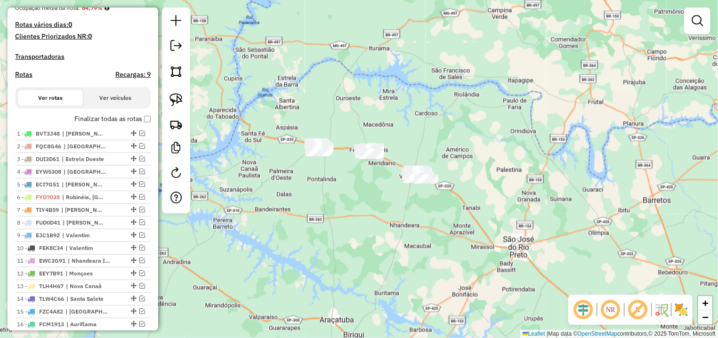
drag, startPoint x: 362, startPoint y: 146, endPoint x: 361, endPoint y: 193, distance: 47.1
click at [361, 193] on div "Janela de atendimento Grade de atendimento Capacidade Transportadoras Veículos …" at bounding box center [359, 169] width 718 height 338
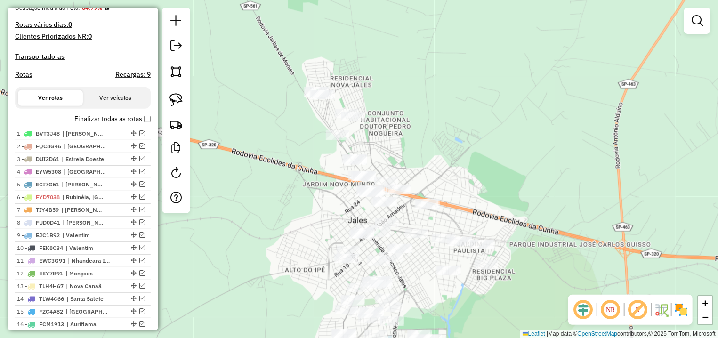
drag, startPoint x: 382, startPoint y: 62, endPoint x: 410, endPoint y: 134, distance: 77.2
click at [410, 134] on div "Janela de atendimento Grade de atendimento Capacidade Transportadoras Veículos …" at bounding box center [359, 169] width 718 height 338
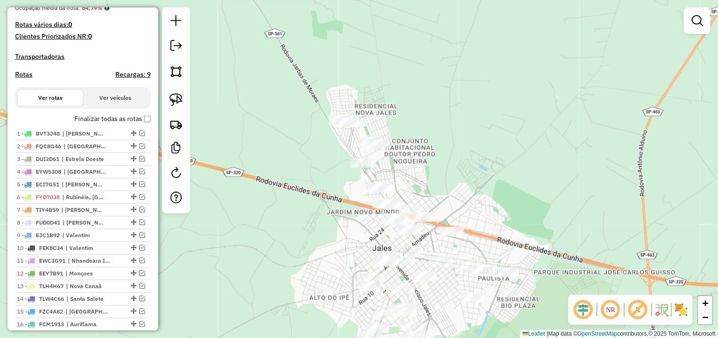
drag, startPoint x: 410, startPoint y: 131, endPoint x: 434, endPoint y: 159, distance: 36.4
click at [434, 159] on div "Janela de atendimento Grade de atendimento Capacidade Transportadoras Veículos …" at bounding box center [359, 169] width 718 height 338
click at [171, 105] on img at bounding box center [176, 99] width 13 height 13
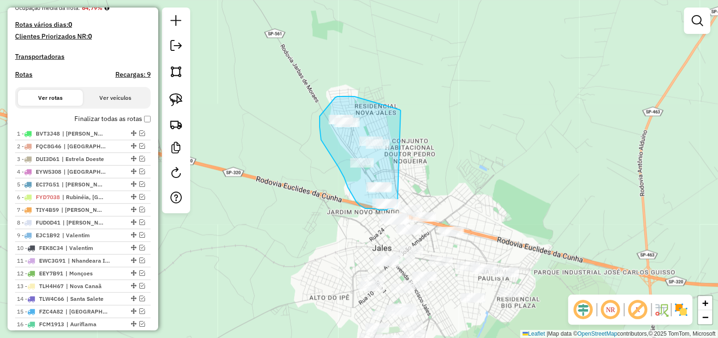
drag, startPoint x: 400, startPoint y: 110, endPoint x: 404, endPoint y: 142, distance: 32.8
click at [404, 142] on div "Janela de atendimento Grade de atendimento Capacidade Transportadoras Veículos …" at bounding box center [359, 169] width 718 height 338
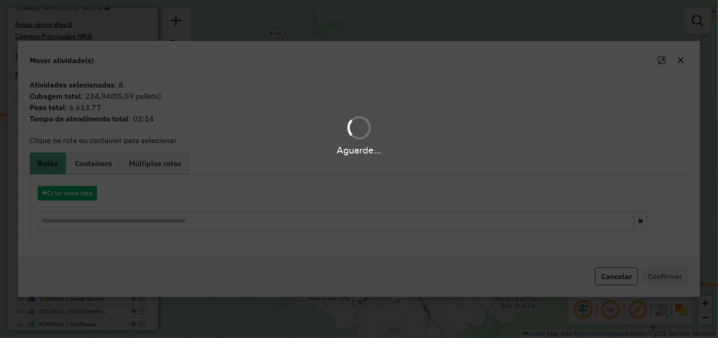
click at [74, 195] on div "Aguarde..." at bounding box center [359, 169] width 718 height 338
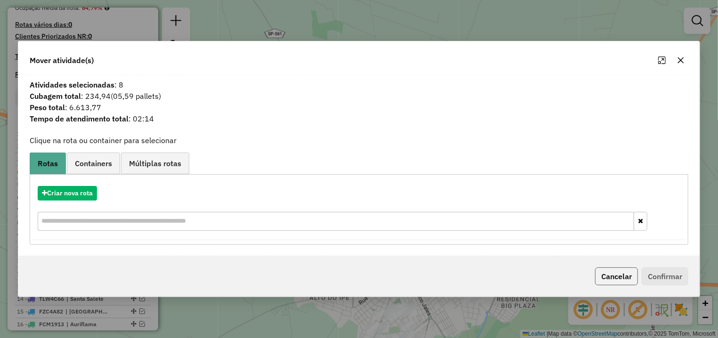
click at [616, 280] on button "Cancelar" at bounding box center [616, 277] width 43 height 18
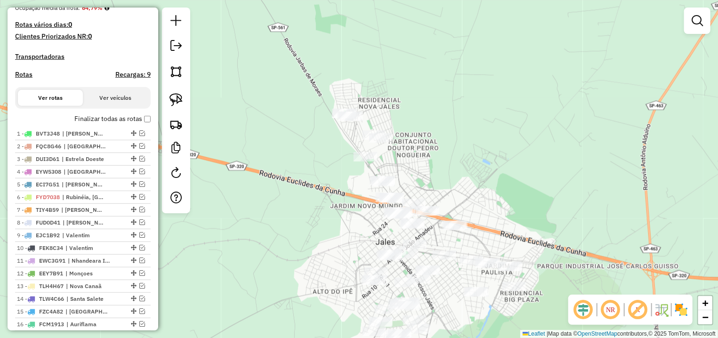
drag, startPoint x: 462, startPoint y: 130, endPoint x: 449, endPoint y: 73, distance: 58.3
click at [449, 73] on div "Janela de atendimento Grade de atendimento Capacidade Transportadoras Veículos …" at bounding box center [359, 169] width 718 height 338
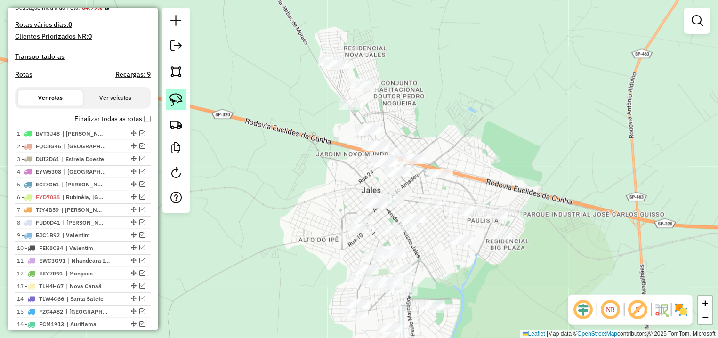
click at [179, 95] on img at bounding box center [176, 99] width 13 height 13
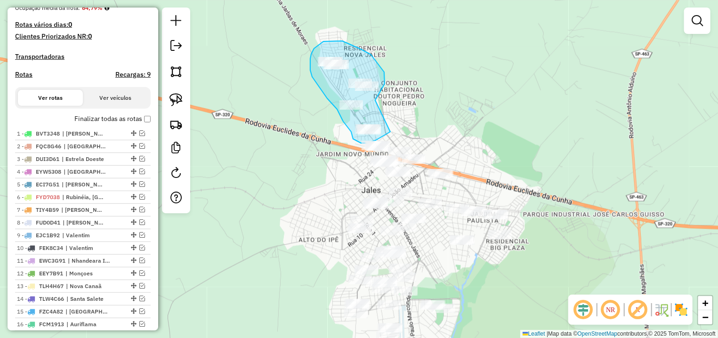
drag, startPoint x: 375, startPoint y: 100, endPoint x: 393, endPoint y: 130, distance: 34.0
click at [393, 130] on div "Janela de atendimento Grade de atendimento Capacidade Transportadoras Veículos …" at bounding box center [359, 169] width 718 height 338
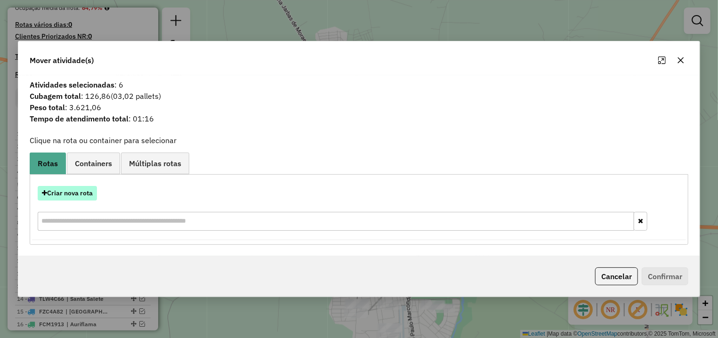
click at [65, 193] on button "Criar nova rota" at bounding box center [67, 193] width 59 height 15
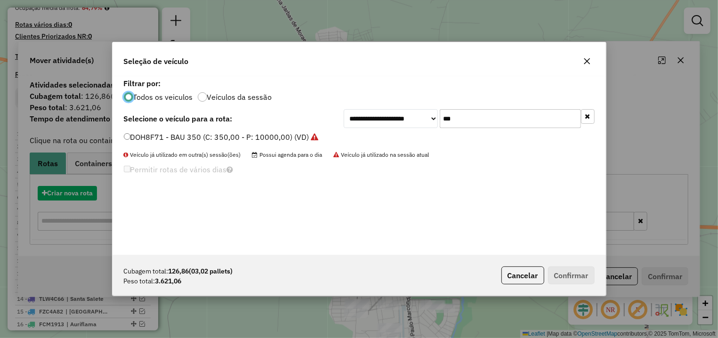
scroll to position [5, 3]
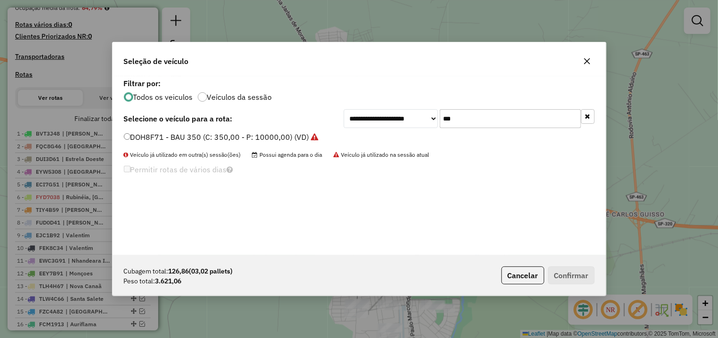
drag, startPoint x: 414, startPoint y: 117, endPoint x: 366, endPoint y: 114, distance: 48.2
click at [440, 114] on input "***" at bounding box center [510, 118] width 141 height 19
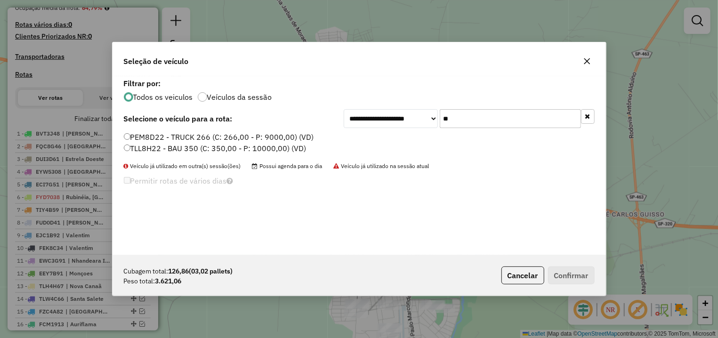
type input "**"
click at [262, 138] on label "PEM8D22 - TRUCK 266 (C: 266,00 - P: 9000,00) (VD)" at bounding box center [219, 136] width 190 height 11
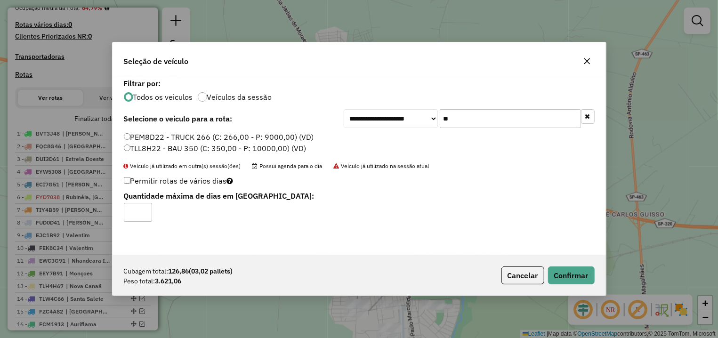
click at [227, 146] on label "TLL8H22 - BAU 350 (C: 350,00 - P: 10000,00) (VD)" at bounding box center [215, 148] width 183 height 11
click at [567, 276] on button "Confirmar" at bounding box center [571, 276] width 47 height 18
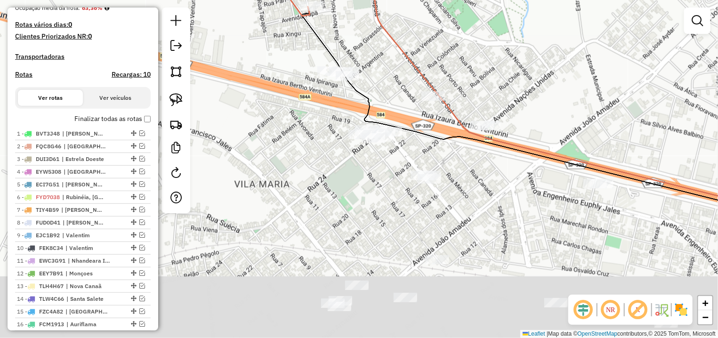
drag, startPoint x: 503, startPoint y: 138, endPoint x: 475, endPoint y: 33, distance: 109.1
click at [475, 33] on div "Janela de atendimento Grade de atendimento Capacidade Transportadoras Veículos …" at bounding box center [359, 169] width 718 height 338
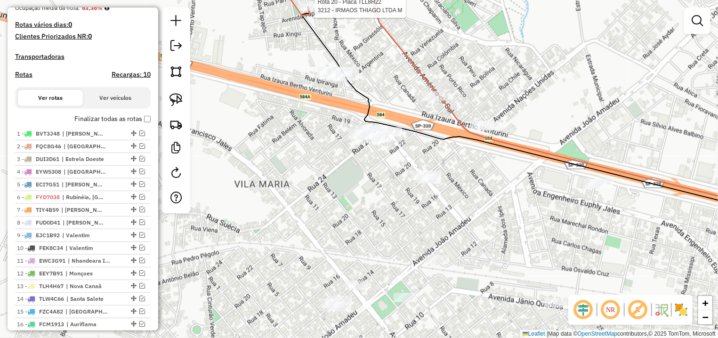
select select "*********"
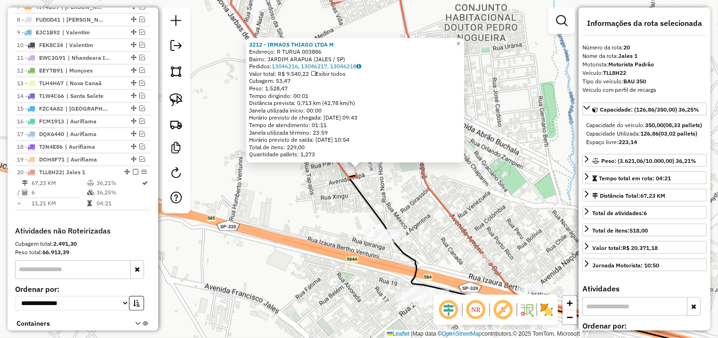
scroll to position [513, 0]
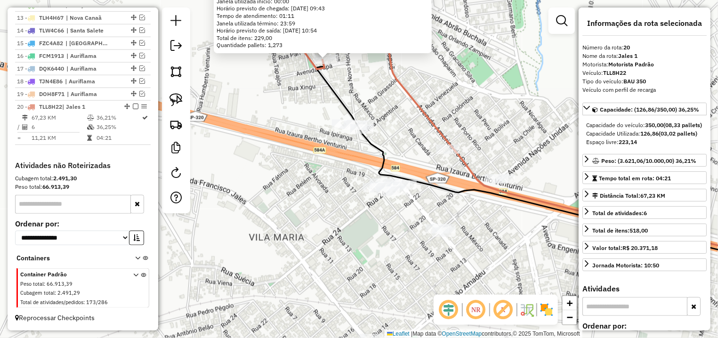
drag, startPoint x: 532, startPoint y: 175, endPoint x: 271, endPoint y: 280, distance: 280.9
click at [513, 106] on div "3212 - IRMAOS THIAGO LTDA M Endereço: R TURUA 003886 Bairro: JARDIM ARAPUA (JAL…" at bounding box center [359, 169] width 718 height 338
click at [536, 126] on div "3212 - IRMAOS THIAGO LTDA M Endereço: R TURUA 003886 Bairro: JARDIM ARAPUA (JAL…" at bounding box center [359, 169] width 718 height 338
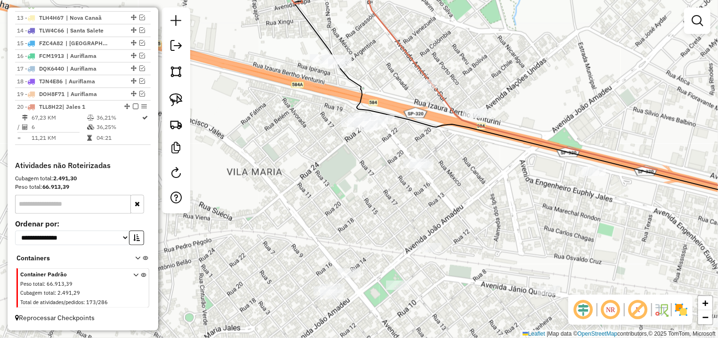
drag, startPoint x: 530, startPoint y: 146, endPoint x: 307, endPoint y: 78, distance: 233.5
click at [512, 81] on div "Janela de atendimento Grade de atendimento Capacidade Transportadoras Veículos …" at bounding box center [359, 169] width 718 height 338
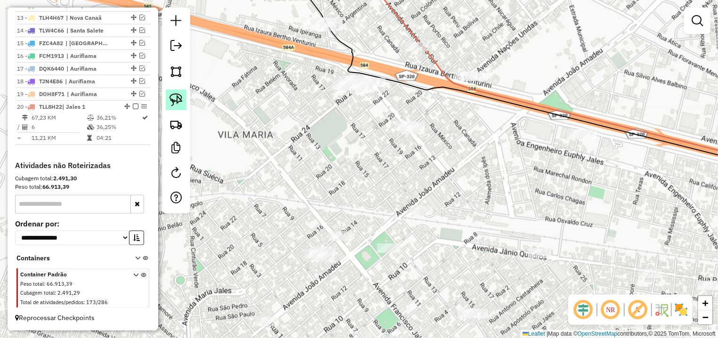
click at [172, 98] on img at bounding box center [176, 99] width 13 height 13
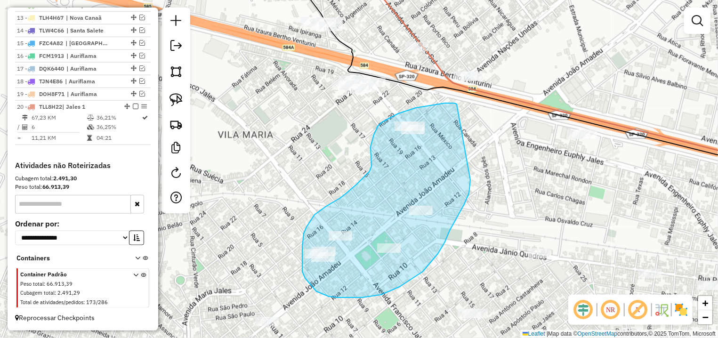
drag, startPoint x: 445, startPoint y: 103, endPoint x: 471, endPoint y: 179, distance: 80.4
click at [471, 179] on div "Janela de atendimento Grade de atendimento Capacidade Transportadoras Veículos …" at bounding box center [359, 169] width 718 height 338
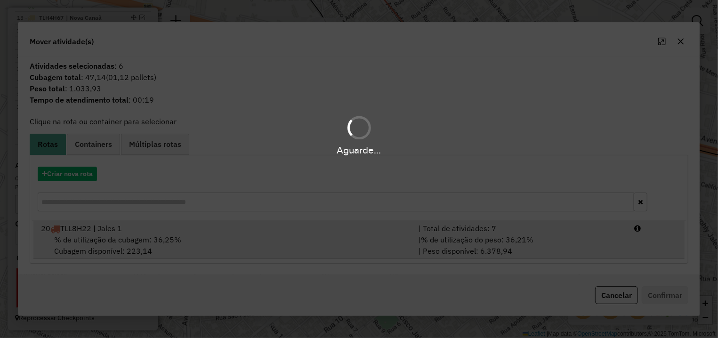
click at [667, 252] on li "20 TLL8H22 | Jales 1 | Total de atividades: 7 % de utilização da cubagem: 36,25…" at bounding box center [358, 240] width 651 height 38
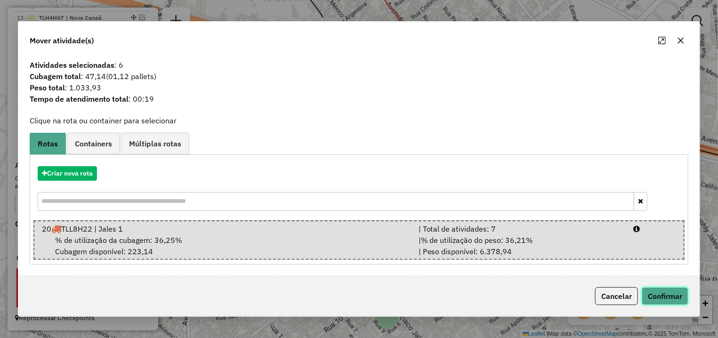
click at [662, 295] on button "Confirmar" at bounding box center [665, 296] width 47 height 18
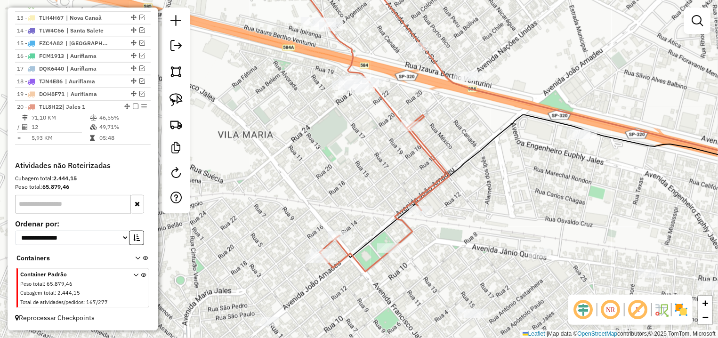
select select "*********"
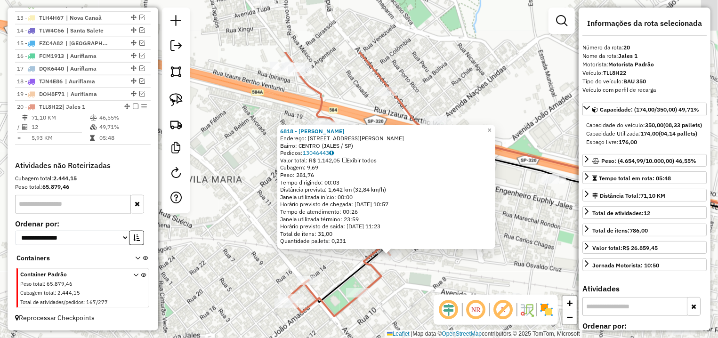
drag, startPoint x: 488, startPoint y: 138, endPoint x: 528, endPoint y: 252, distance: 119.6
click at [528, 252] on div "6818 - ANDREIA CRISTINA DIA Endereço: AV JOAO AMADEU 2888 Bairro: CENTRO (JALES…" at bounding box center [359, 169] width 718 height 338
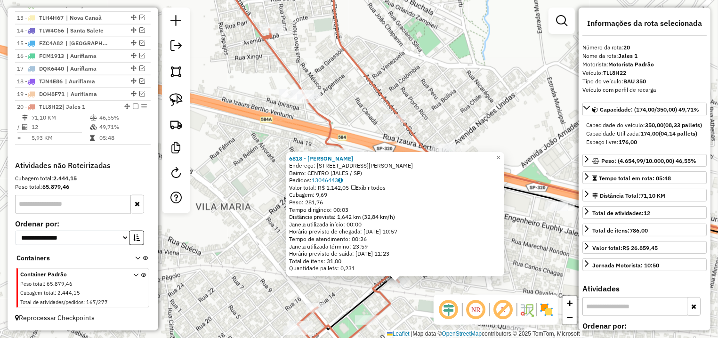
click at [414, 64] on div "6818 - ANDREIA CRISTINA DIA Endereço: AV JOAO AMADEU 2888 Bairro: CENTRO (JALES…" at bounding box center [359, 169] width 718 height 338
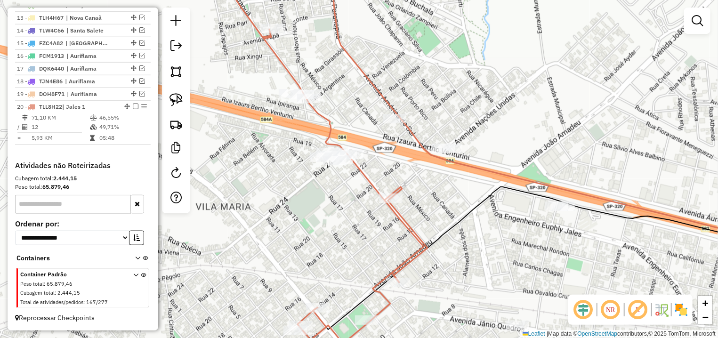
click at [178, 89] on div at bounding box center [176, 111] width 28 height 206
click at [176, 94] on img at bounding box center [176, 99] width 13 height 13
drag, startPoint x: 298, startPoint y: 69, endPoint x: 365, endPoint y: 90, distance: 69.9
click at [358, 105] on div "Janela de atendimento Grade de atendimento Capacidade Transportadoras Veículos …" at bounding box center [359, 169] width 718 height 338
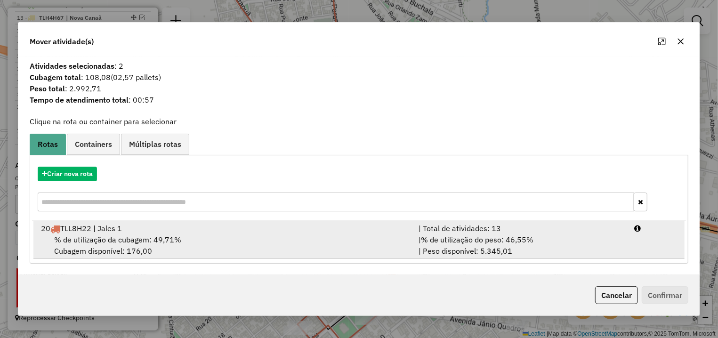
click at [627, 239] on div "| % de utilização do peso: 46,55% | Peso disponível: 5.345,01" at bounding box center [521, 245] width 216 height 23
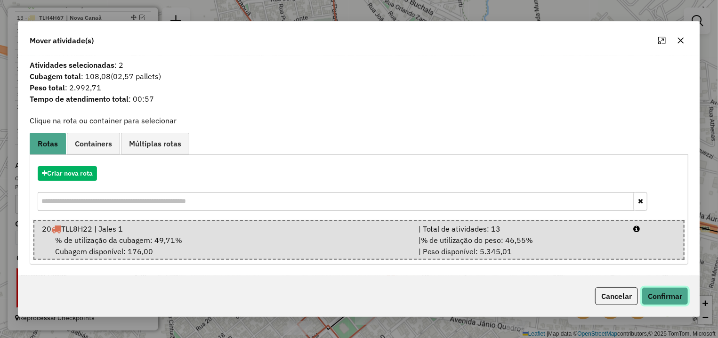
click at [657, 288] on button "Confirmar" at bounding box center [665, 296] width 47 height 18
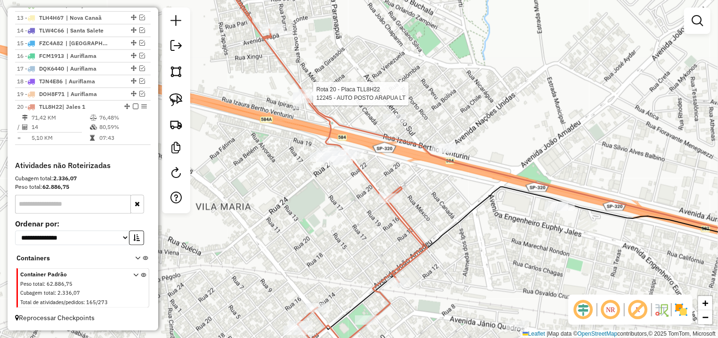
select select "*********"
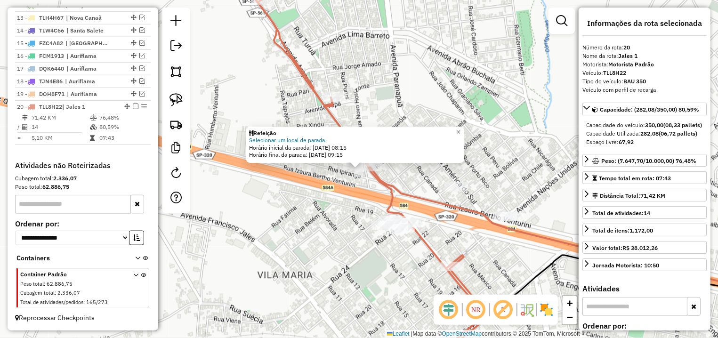
click at [373, 161] on div "Refeição Selecionar um local de parada Horário inicial da parada: 14/08/2025 08…" at bounding box center [355, 145] width 218 height 36
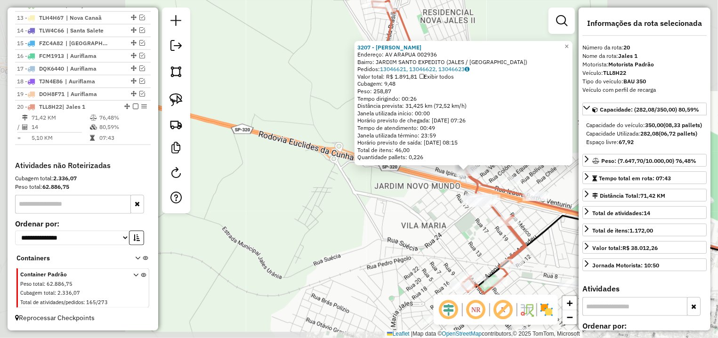
scroll to position [221, 0]
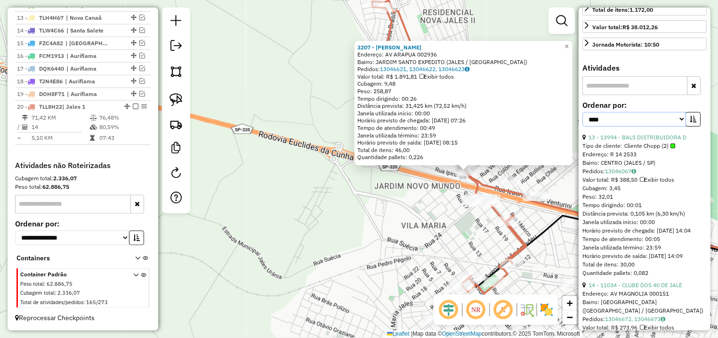
click at [667, 127] on select "**********" at bounding box center [635, 119] width 104 height 15
click at [687, 127] on button "button" at bounding box center [693, 119] width 15 height 15
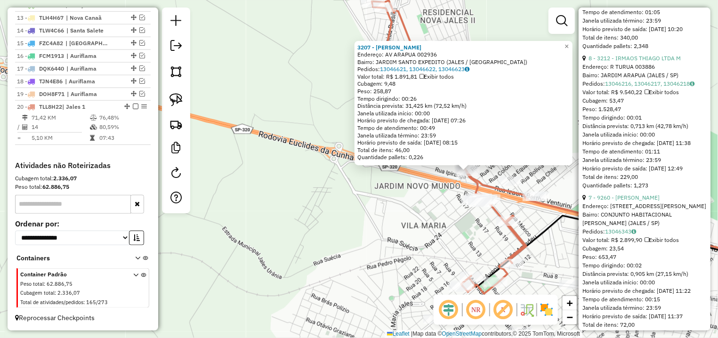
scroll to position [530, 0]
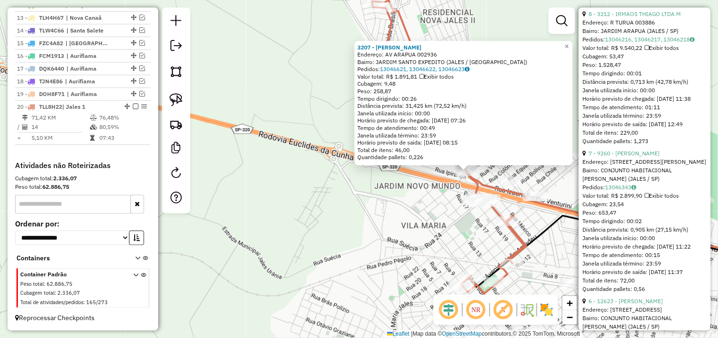
click at [646, 27] on div "Endereço: R TURUA 003886" at bounding box center [645, 22] width 124 height 8
click at [647, 17] on link "8 - 3212 - IRMAOS THIAGO LTDA M" at bounding box center [635, 13] width 92 height 7
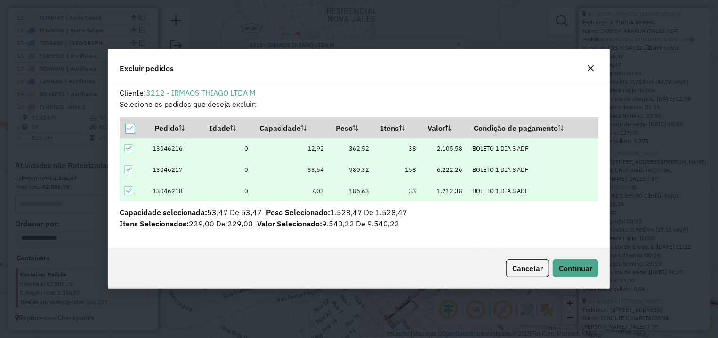
scroll to position [5, 3]
click at [561, 261] on button "Continuar" at bounding box center [576, 269] width 46 height 18
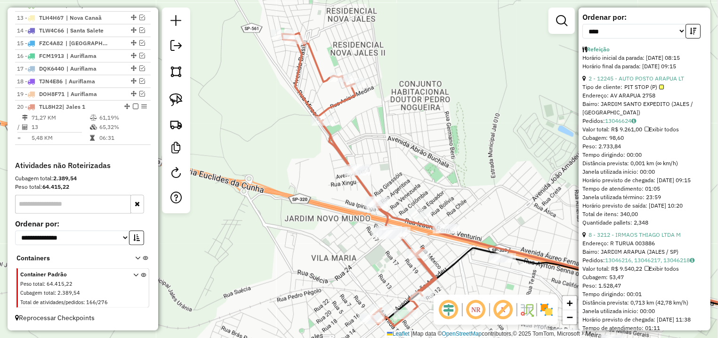
scroll to position [88, 0]
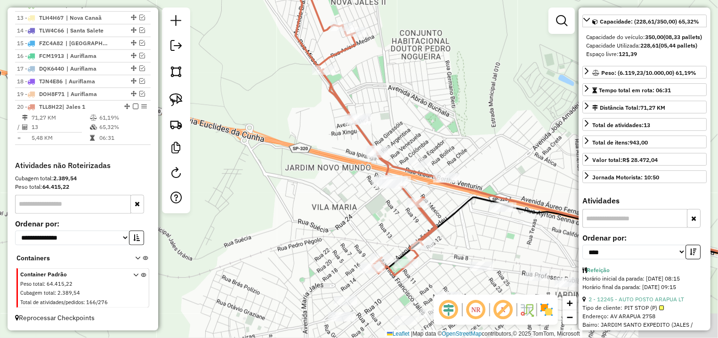
drag, startPoint x: 516, startPoint y: 158, endPoint x: 515, endPoint y: 117, distance: 41.5
click at [515, 117] on div "Janela de atendimento Grade de atendimento Capacidade Transportadoras Veículos …" at bounding box center [359, 169] width 718 height 338
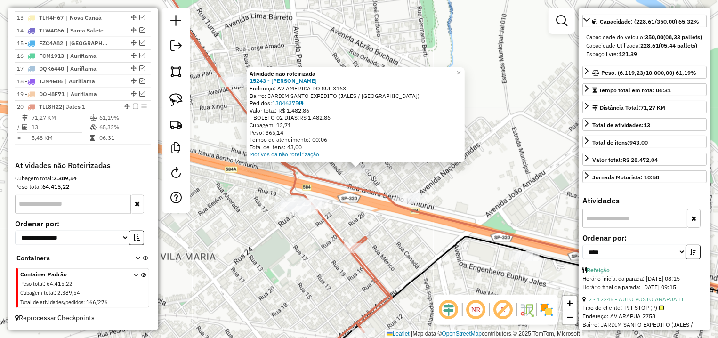
drag, startPoint x: 355, startPoint y: 199, endPoint x: 364, endPoint y: 197, distance: 8.8
click at [356, 199] on div "Atividade não roteirizada 15243 - MERCADO FERREIRA CRU Endereço: AV AMERICA DO …" at bounding box center [359, 169] width 718 height 338
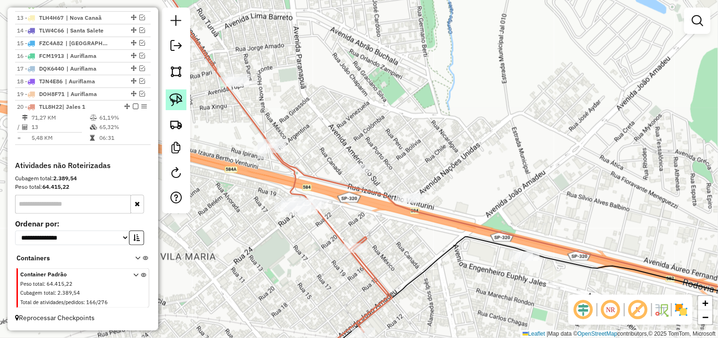
click at [182, 102] on img at bounding box center [176, 99] width 13 height 13
drag, startPoint x: 429, startPoint y: 175, endPoint x: 434, endPoint y: 206, distance: 31.9
click at [434, 206] on div "Janela de atendimento Grade de atendimento Capacidade Transportadoras Veículos …" at bounding box center [359, 169] width 718 height 338
click at [176, 102] on img at bounding box center [176, 99] width 13 height 13
drag, startPoint x: 556, startPoint y: 234, endPoint x: 541, endPoint y: 274, distance: 43.2
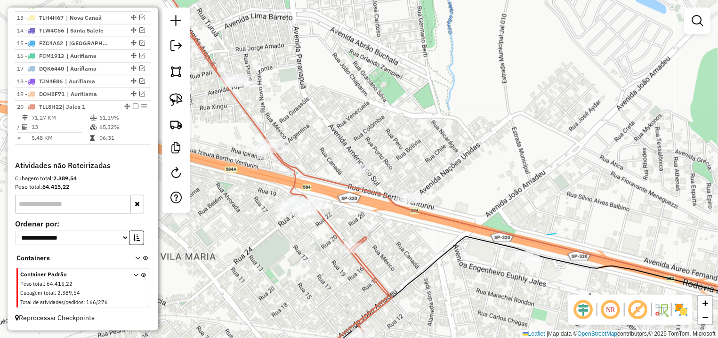
click at [541, 274] on div "Janela de atendimento Grade de atendimento Capacidade Transportadoras Veículos …" at bounding box center [359, 169] width 718 height 338
click at [181, 98] on img at bounding box center [176, 99] width 13 height 13
drag, startPoint x: 519, startPoint y: 233, endPoint x: 605, endPoint y: 265, distance: 92.2
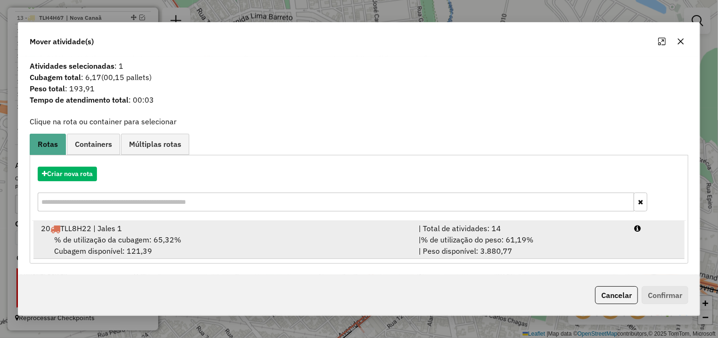
drag, startPoint x: 561, startPoint y: 252, endPoint x: 567, endPoint y: 252, distance: 6.1
click at [562, 252] on div "| % de utilização do peso: 61,19% | Peso disponível: 3.880,77" at bounding box center [521, 245] width 216 height 23
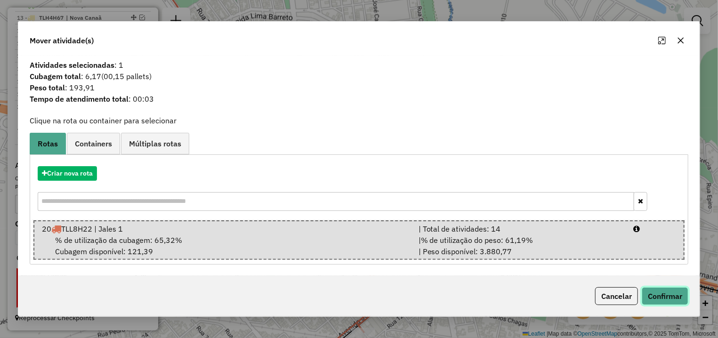
click at [643, 293] on button "Confirmar" at bounding box center [665, 296] width 47 height 18
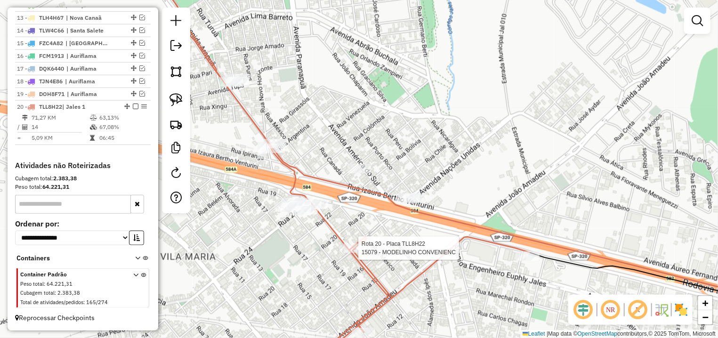
select select "*********"
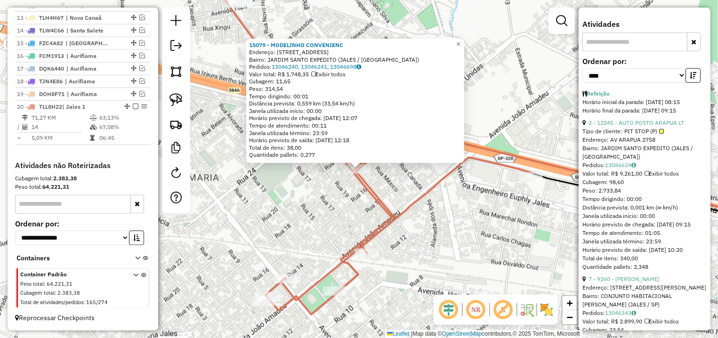
scroll to position [44, 0]
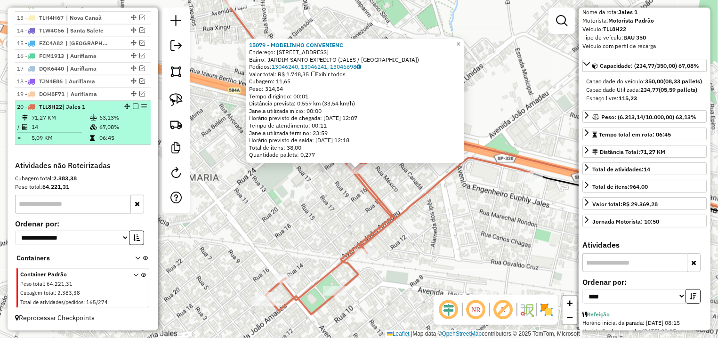
click at [130, 108] on div at bounding box center [133, 107] width 28 height 6
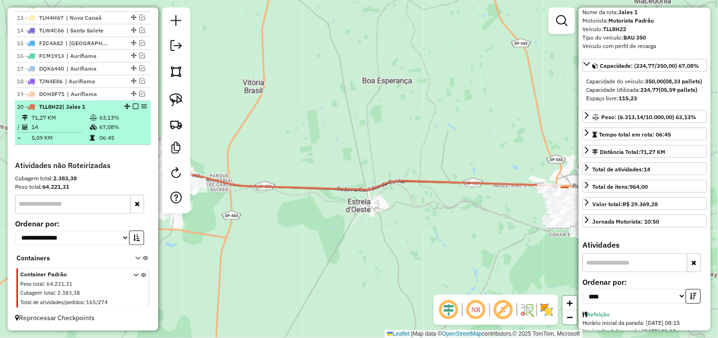
click at [133, 106] on em at bounding box center [136, 107] width 6 height 6
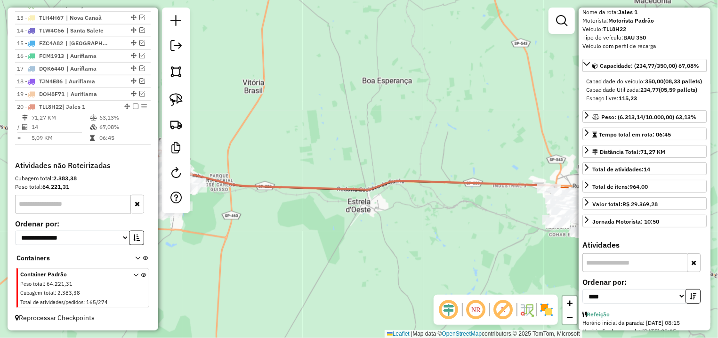
scroll to position [482, 0]
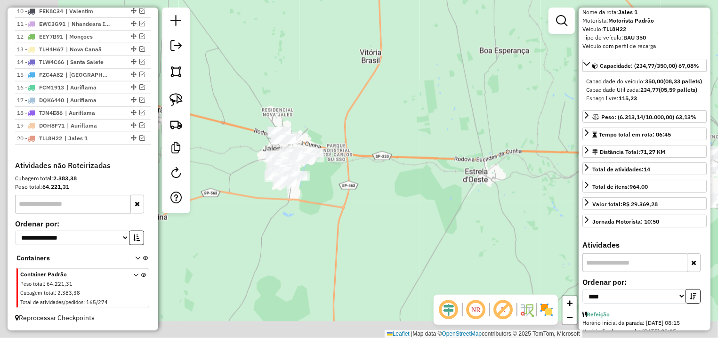
drag, startPoint x: 317, startPoint y: 116, endPoint x: 335, endPoint y: 109, distance: 19.4
click at [335, 109] on div "Janela de atendimento Grade de atendimento Capacidade Transportadoras Veículos …" at bounding box center [359, 169] width 718 height 338
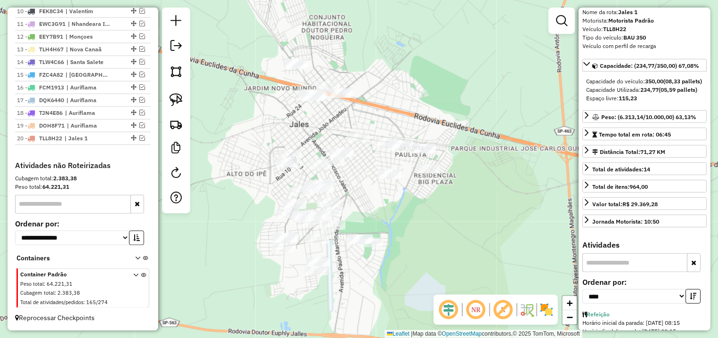
drag, startPoint x: 301, startPoint y: 109, endPoint x: 294, endPoint y: 131, distance: 23.8
click at [294, 131] on div "Janela de atendimento Grade de atendimento Capacidade Transportadoras Veículos …" at bounding box center [359, 169] width 718 height 338
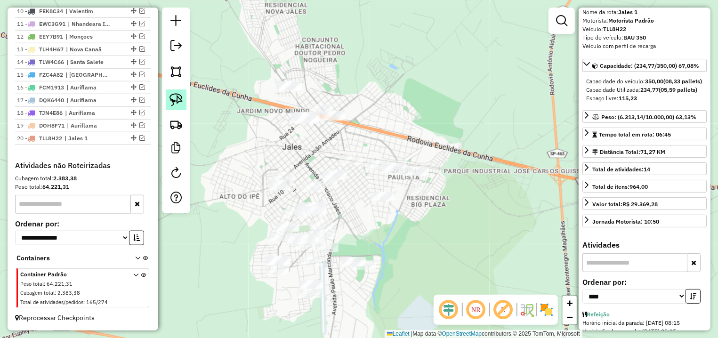
click at [176, 96] on img at bounding box center [176, 99] width 13 height 13
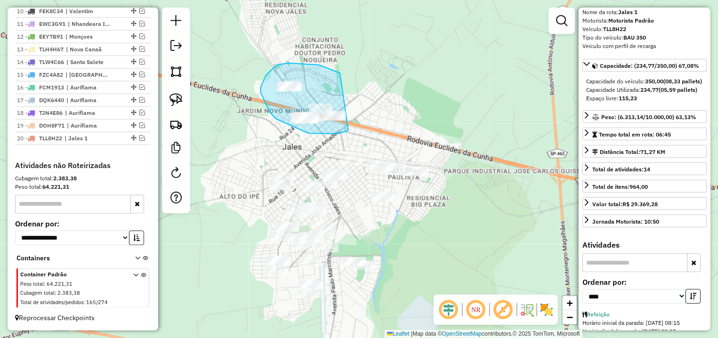
drag, startPoint x: 319, startPoint y: 65, endPoint x: 359, endPoint y: 123, distance: 70.8
click at [359, 123] on div "Janela de atendimento Grade de atendimento Capacidade Transportadoras Veículos …" at bounding box center [359, 169] width 718 height 338
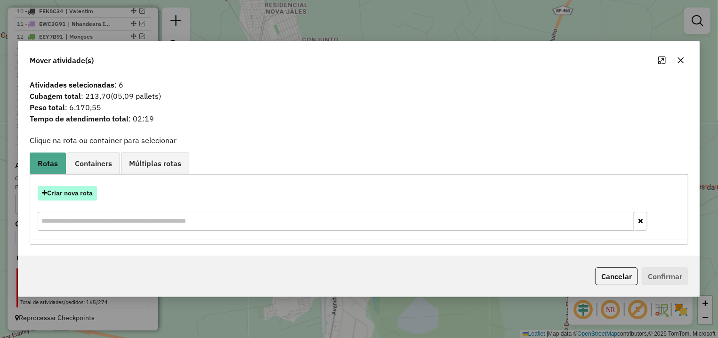
click at [78, 199] on button "Criar nova rota" at bounding box center [67, 193] width 59 height 15
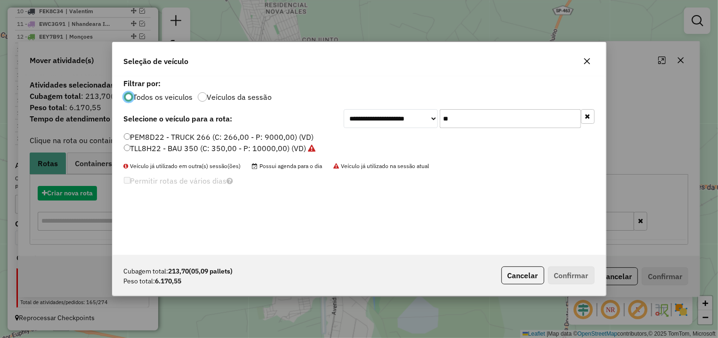
scroll to position [5, 3]
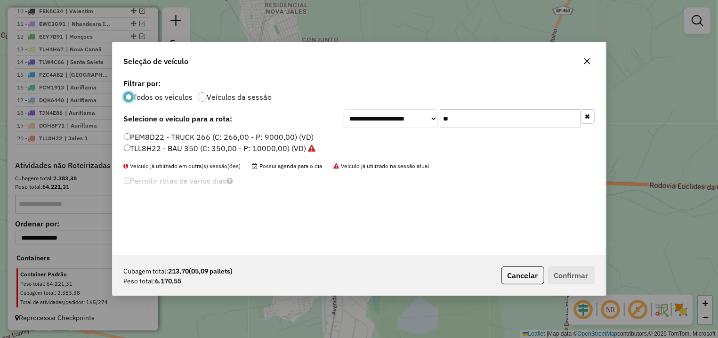
drag, startPoint x: 399, startPoint y: 118, endPoint x: 379, endPoint y: 118, distance: 20.7
click at [440, 118] on input "**" at bounding box center [510, 118] width 141 height 19
drag, startPoint x: 477, startPoint y: 116, endPoint x: 396, endPoint y: 118, distance: 81.0
click at [440, 117] on input "**" at bounding box center [510, 118] width 141 height 19
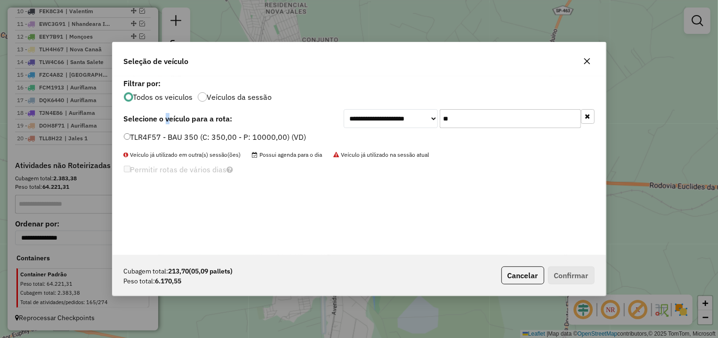
click at [168, 130] on div "**********" at bounding box center [360, 165] width 494 height 179
click at [179, 137] on label "TLR4F57 - BAU 350 (C: 350,00 - P: 10000,00) (VD)" at bounding box center [215, 136] width 183 height 11
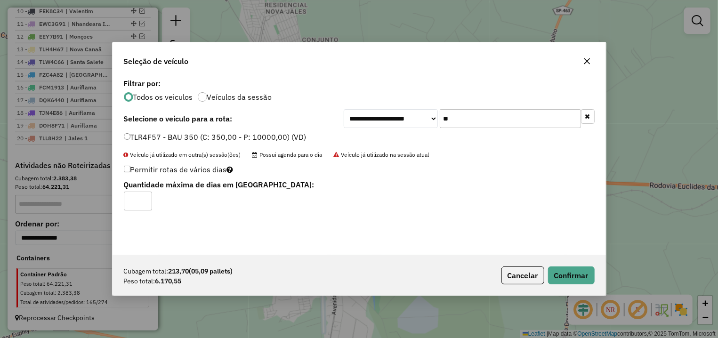
drag, startPoint x: 466, startPoint y: 125, endPoint x: 399, endPoint y: 123, distance: 66.4
click at [440, 123] on input "**" at bounding box center [510, 118] width 141 height 19
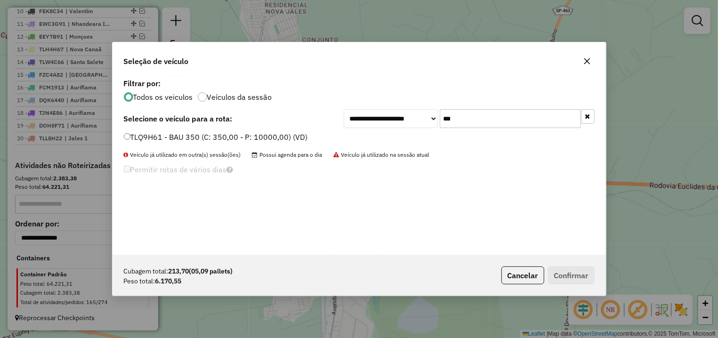
type input "***"
click at [263, 146] on div "TLQ9H61 - BAU 350 (C: 350,00 - P: 10000,00) (VD)" at bounding box center [359, 141] width 482 height 19
click at [263, 140] on label "TLQ9H61 - BAU 350 (C: 350,00 - P: 10000,00) (VD)" at bounding box center [216, 136] width 184 height 11
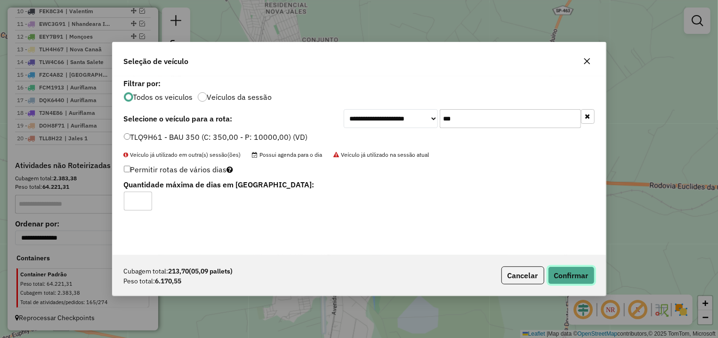
click at [579, 279] on button "Confirmar" at bounding box center [571, 276] width 47 height 18
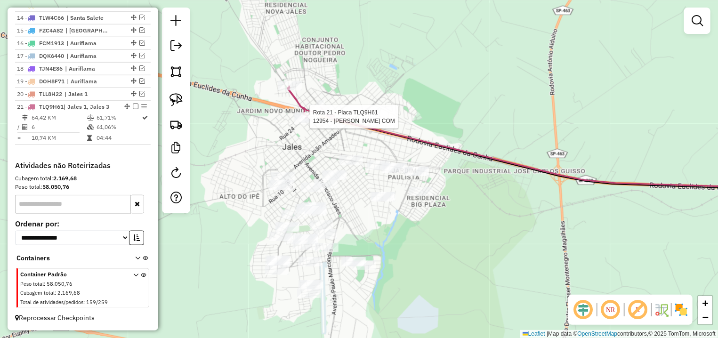
select select "*********"
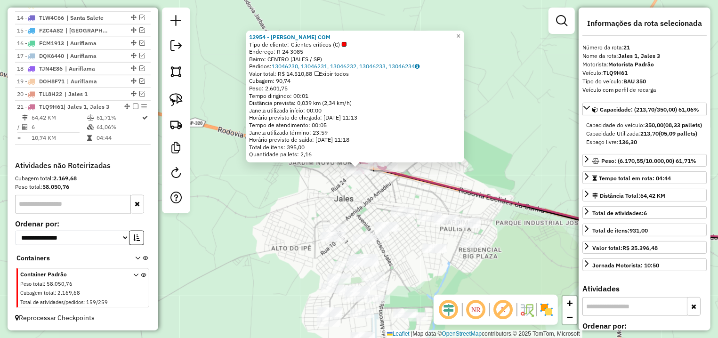
scroll to position [44, 0]
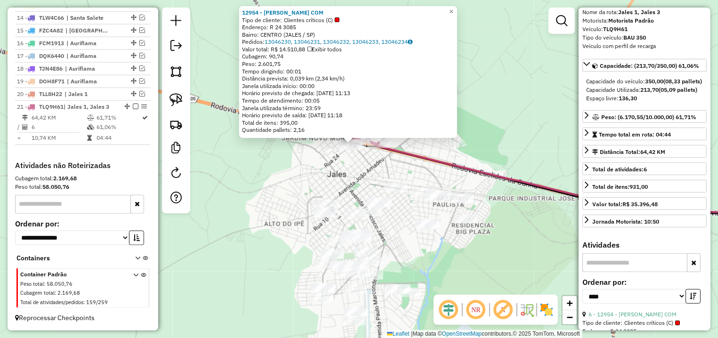
drag, startPoint x: 501, startPoint y: 209, endPoint x: 469, endPoint y: 141, distance: 75.4
click at [469, 141] on div "12954 - RICARDO S ALBINO COM Tipo de cliente: Clientes críticos (C) Endereço: R…" at bounding box center [359, 169] width 718 height 338
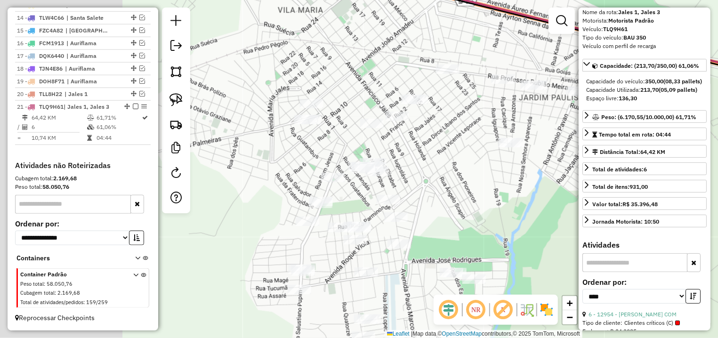
drag, startPoint x: 344, startPoint y: 55, endPoint x: 388, endPoint y: 48, distance: 44.3
click at [388, 48] on div "12954 - RICARDO S ALBINO COM Tipo de cliente: Clientes críticos (C) Endereço: R…" at bounding box center [359, 169] width 718 height 338
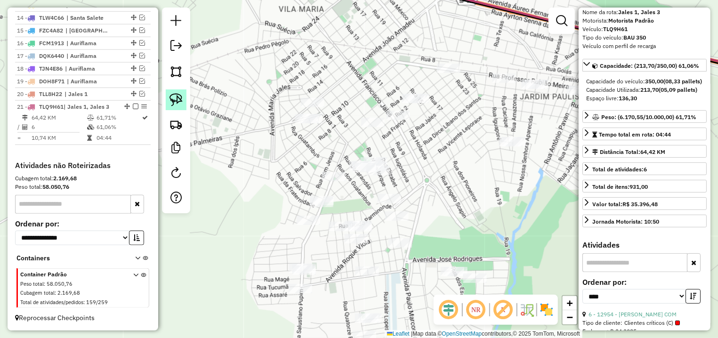
click at [179, 98] on img at bounding box center [176, 99] width 13 height 13
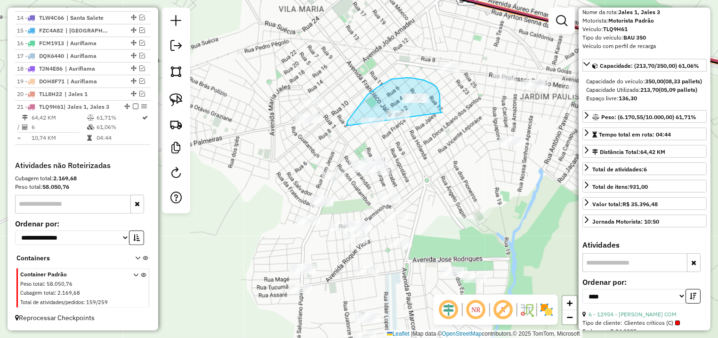
drag, startPoint x: 440, startPoint y: 109, endPoint x: 426, endPoint y: 137, distance: 31.2
click at [426, 137] on div "12954 - RICARDO S ALBINO COM Tipo de cliente: Clientes críticos (C) Endereço: R…" at bounding box center [359, 169] width 718 height 338
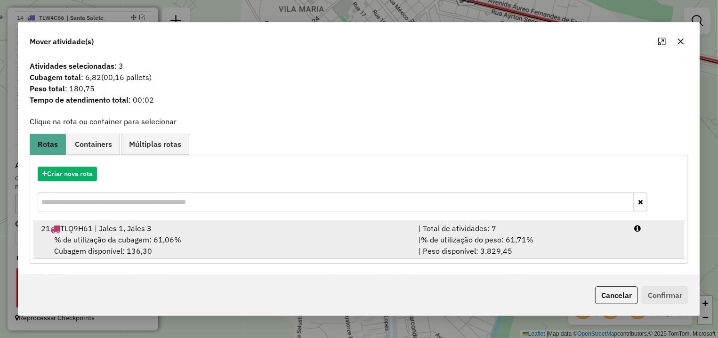
click at [596, 239] on div "| % de utilização do peso: 61,71% | Peso disponível: 3.829,45" at bounding box center [521, 245] width 216 height 23
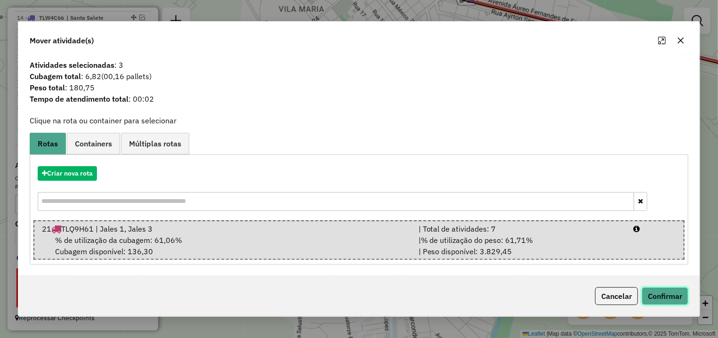
click at [659, 294] on button "Confirmar" at bounding box center [665, 296] width 47 height 18
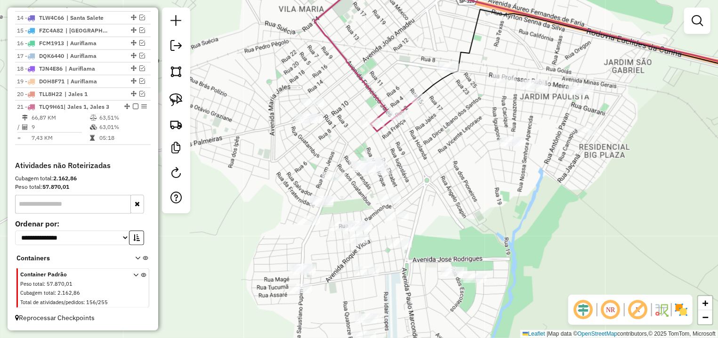
click at [174, 100] on img at bounding box center [176, 99] width 13 height 13
drag, startPoint x: 462, startPoint y: 50, endPoint x: 462, endPoint y: 72, distance: 22.1
click at [440, 83] on div "Janela de atendimento Grade de atendimento Capacidade Transportadoras Veículos …" at bounding box center [359, 169] width 718 height 338
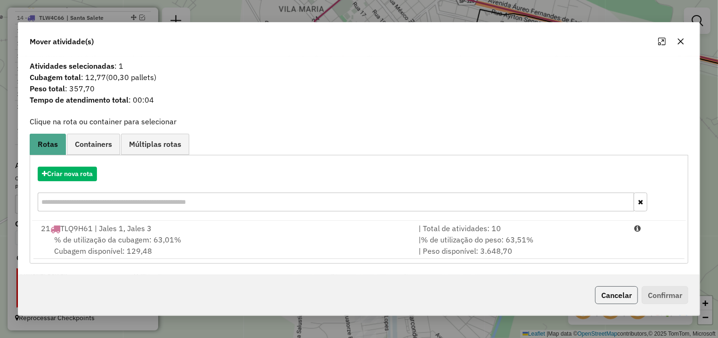
click at [601, 292] on button "Cancelar" at bounding box center [616, 295] width 43 height 18
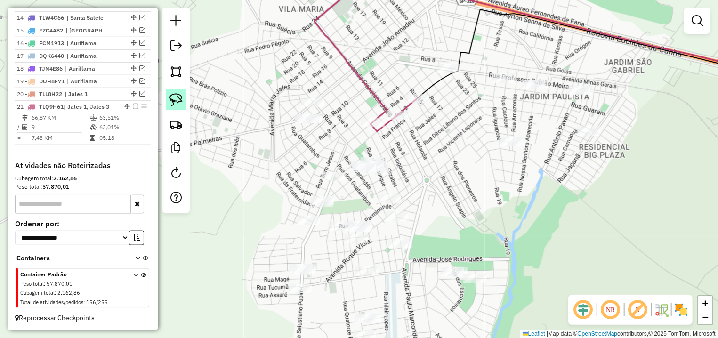
click at [175, 99] on img at bounding box center [176, 99] width 13 height 13
drag, startPoint x: 520, startPoint y: 63, endPoint x: 624, endPoint y: 81, distance: 105.1
click at [624, 81] on div "Janela de atendimento Grade de atendimento Capacidade Transportadoras Veículos …" at bounding box center [359, 169] width 718 height 338
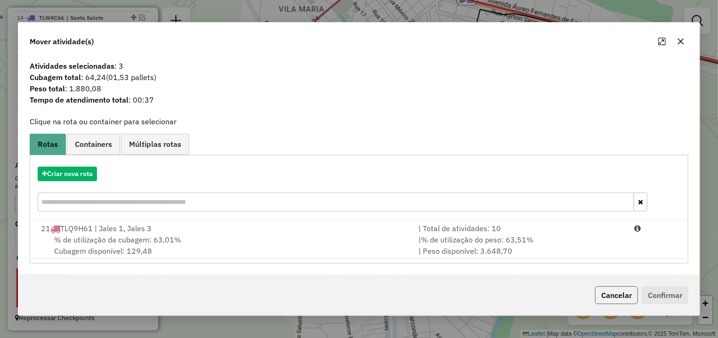
click at [635, 301] on button "Cancelar" at bounding box center [616, 295] width 43 height 18
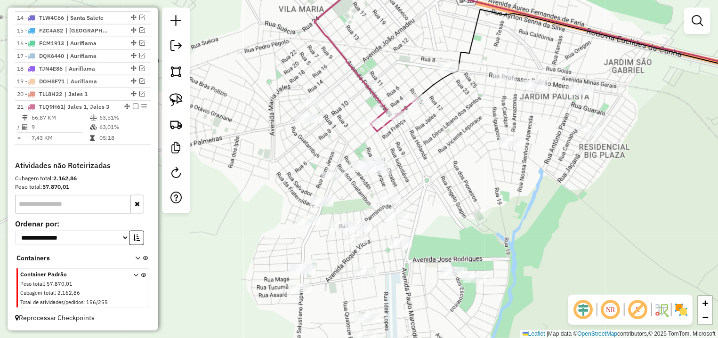
click at [416, 105] on icon at bounding box center [366, 48] width 103 height 165
select select "*********"
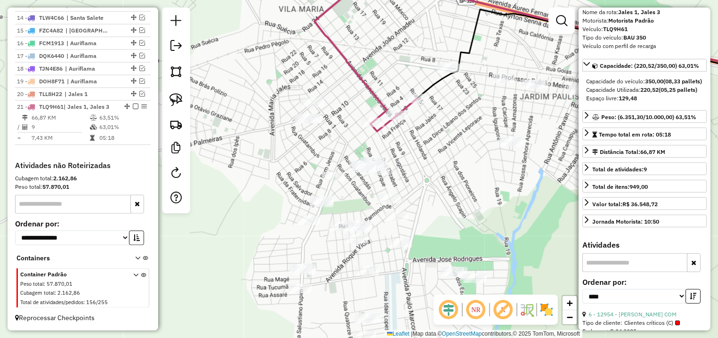
drag, startPoint x: 171, startPoint y: 98, endPoint x: 343, endPoint y: 204, distance: 203.0
click at [171, 98] on img at bounding box center [176, 99] width 13 height 13
drag, startPoint x: 297, startPoint y: 195, endPoint x: 334, endPoint y: 163, distance: 48.5
click at [334, 163] on div "Janela de atendimento Grade de atendimento Capacidade Transportadoras Veículos …" at bounding box center [359, 169] width 718 height 338
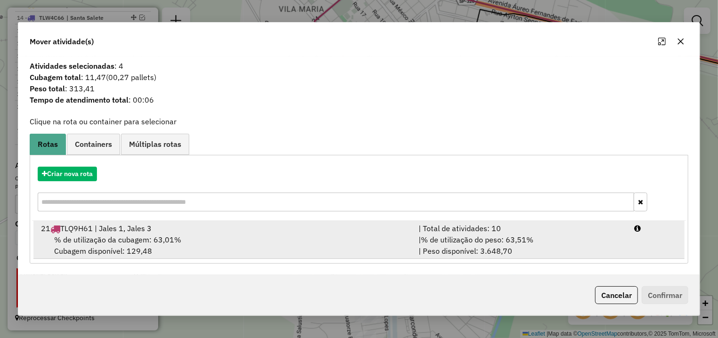
drag, startPoint x: 686, startPoint y: 240, endPoint x: 662, endPoint y: 239, distance: 24.0
click at [681, 240] on div "Atividades selecionadas : 4 Cubagem total : 11,47 (00,27 pallets) Peso total : …" at bounding box center [359, 166] width 682 height 219
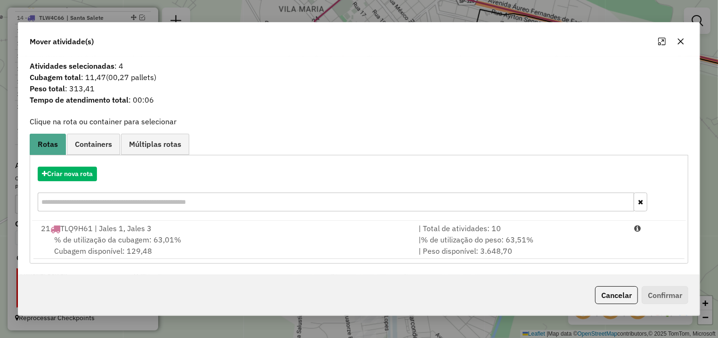
click at [662, 239] on li "21 TLQ9H61 | Jales 1, Jales 3 | Total de atividades: 10 % de utilização da cuba…" at bounding box center [358, 240] width 651 height 38
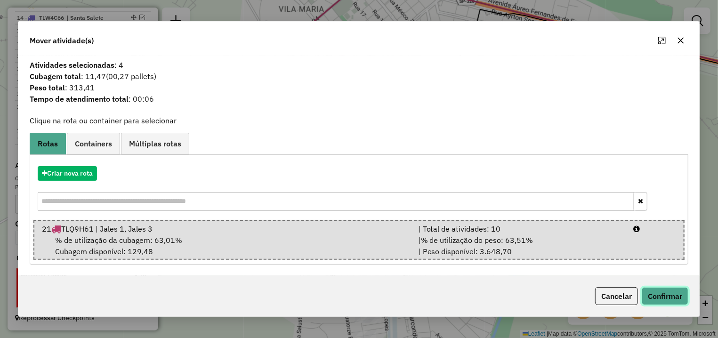
click at [659, 295] on button "Confirmar" at bounding box center [665, 296] width 47 height 18
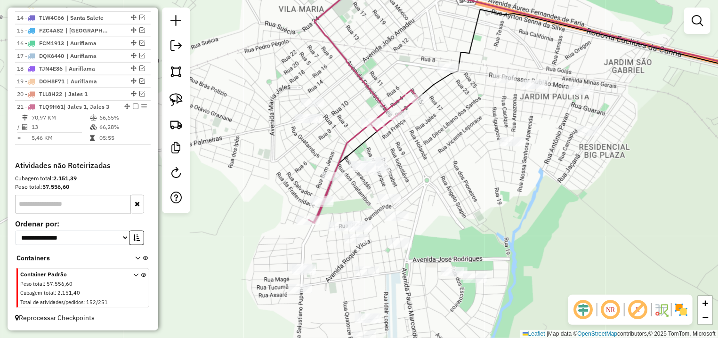
click at [329, 182] on icon at bounding box center [363, 94] width 109 height 257
select select "*********"
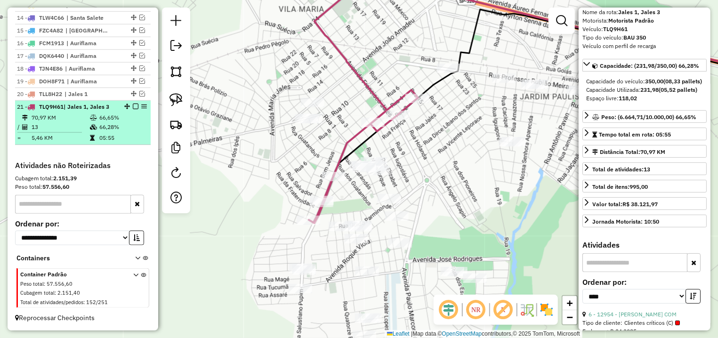
click at [133, 104] on em at bounding box center [136, 107] width 6 height 6
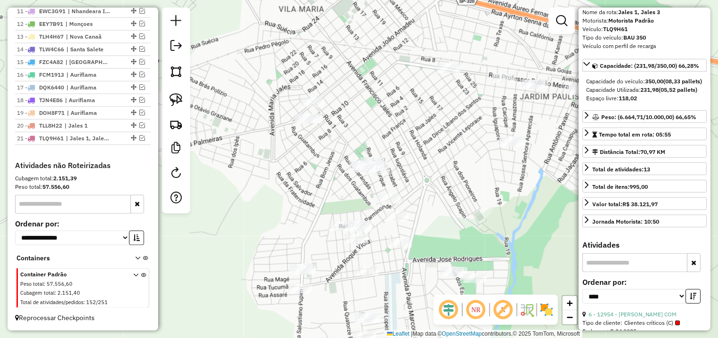
scroll to position [495, 0]
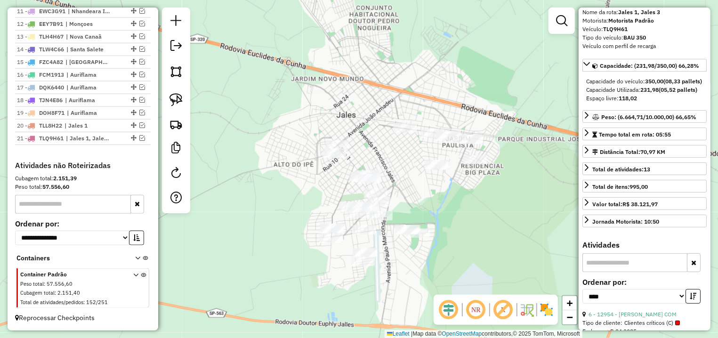
drag, startPoint x: 415, startPoint y: 179, endPoint x: 393, endPoint y: 179, distance: 21.2
click at [395, 179] on div "Janela de atendimento Grade de atendimento Capacidade Transportadoras Veículos …" at bounding box center [359, 169] width 718 height 338
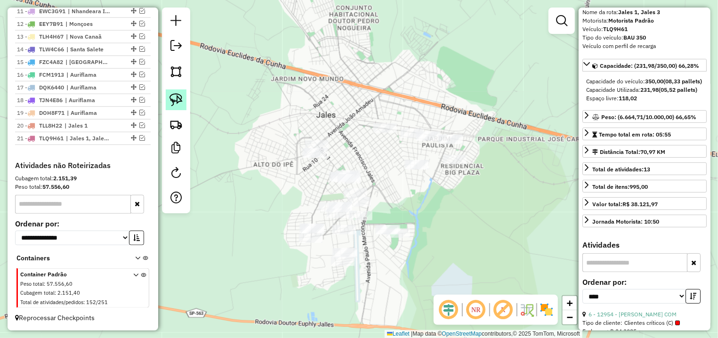
click at [177, 98] on img at bounding box center [176, 99] width 13 height 13
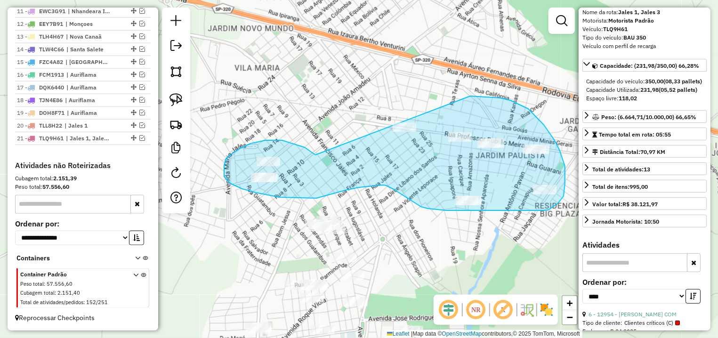
drag, startPoint x: 305, startPoint y: 147, endPoint x: 382, endPoint y: 100, distance: 90.3
click at [382, 100] on div "Janela de atendimento Grade de atendimento Capacidade Transportadoras Veículos …" at bounding box center [359, 169] width 718 height 338
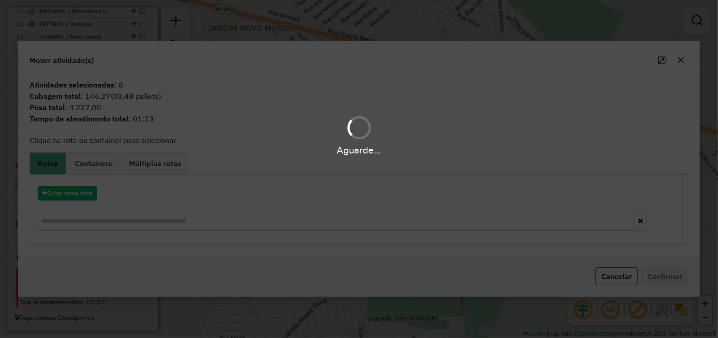
click at [80, 195] on div "Aguarde..." at bounding box center [359, 169] width 718 height 338
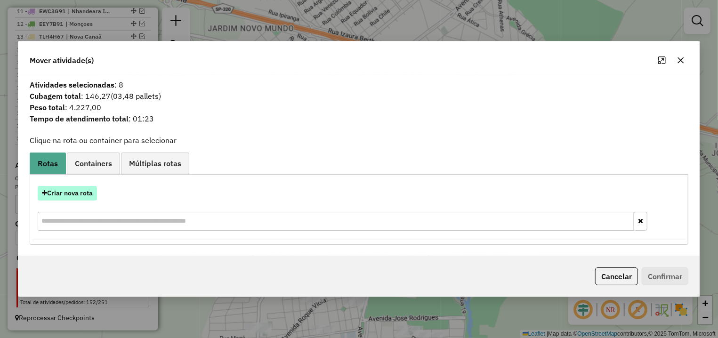
click at [64, 195] on button "Criar nova rota" at bounding box center [67, 193] width 59 height 15
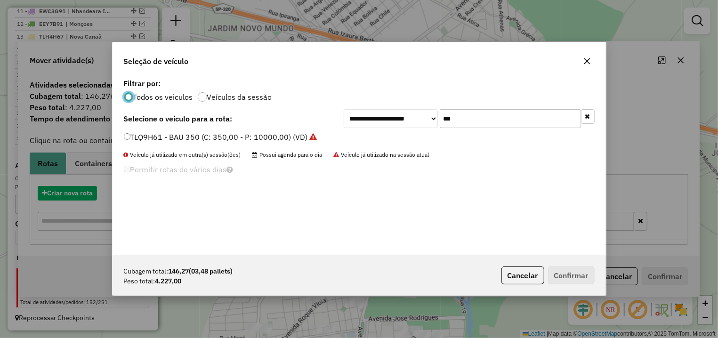
scroll to position [5, 3]
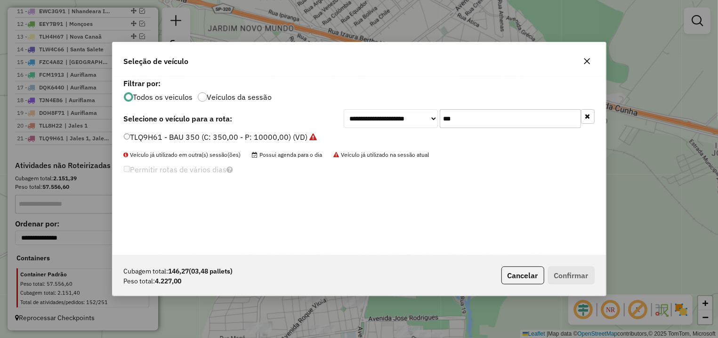
drag, startPoint x: 513, startPoint y: 119, endPoint x: 351, endPoint y: 119, distance: 162.0
click at [440, 119] on input "***" at bounding box center [510, 118] width 141 height 19
type input "**"
click at [90, 145] on div "**********" at bounding box center [359, 169] width 718 height 338
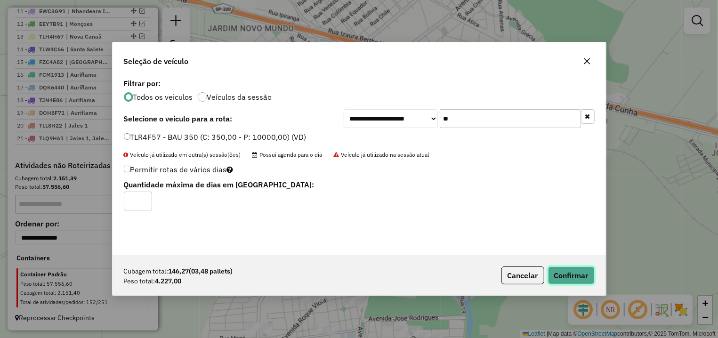
click at [581, 272] on button "Confirmar" at bounding box center [571, 276] width 47 height 18
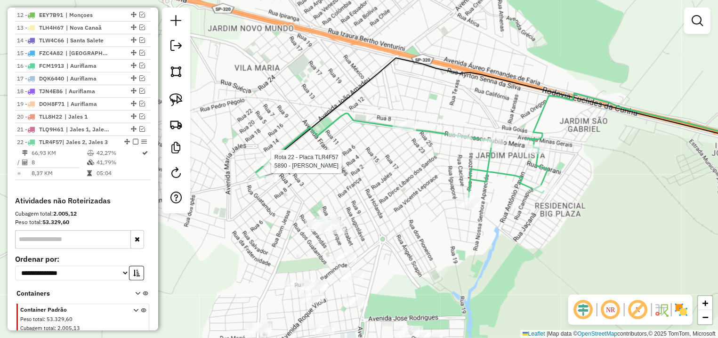
select select "*********"
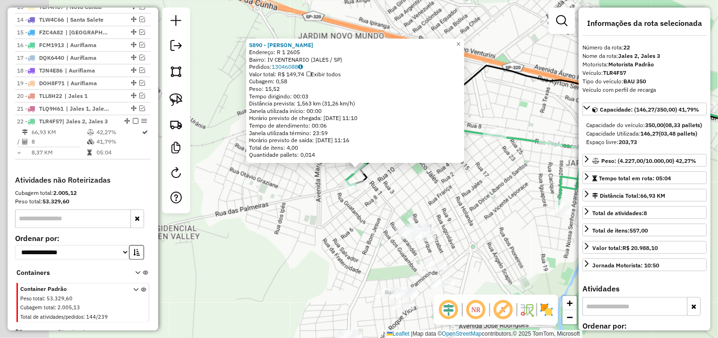
scroll to position [548, 0]
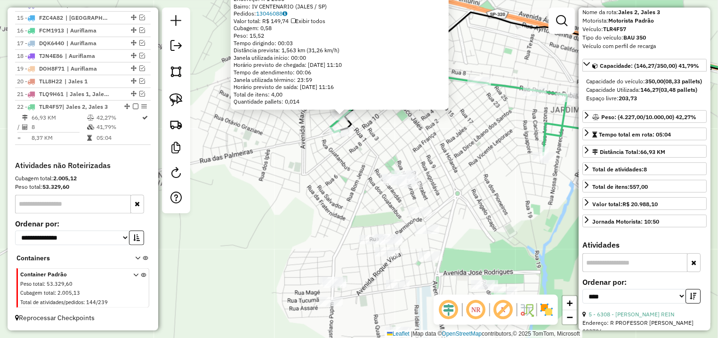
drag, startPoint x: 463, startPoint y: 248, endPoint x: 447, endPoint y: 192, distance: 58.3
click at [447, 192] on div "5890 - LUIS ANTONIO STAFUZZ Endereço: R 1 2605 Bairro: IV CENTENARIO (JALES / S…" at bounding box center [359, 169] width 718 height 338
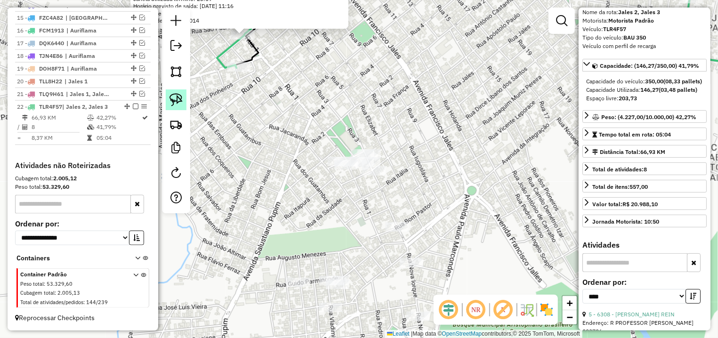
click at [180, 98] on img at bounding box center [176, 99] width 13 height 13
click at [383, 171] on div "5890 - LUIS ANTONIO STAFUZZ Endereço: R 1 2605 Bairro: IV CENTENARIO (JALES / S…" at bounding box center [359, 169] width 718 height 338
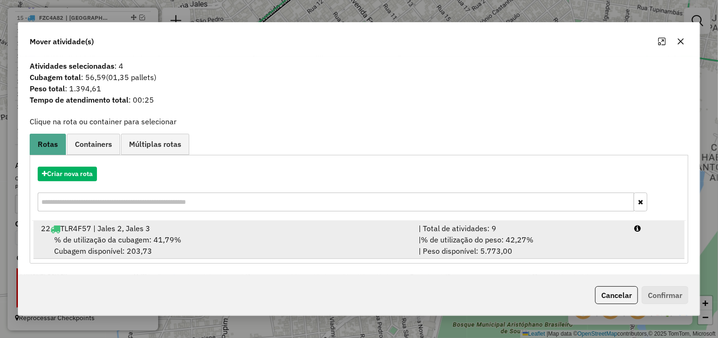
click at [588, 248] on div "| % de utilização do peso: 42,27% | Peso disponível: 5.773,00" at bounding box center [521, 245] width 216 height 23
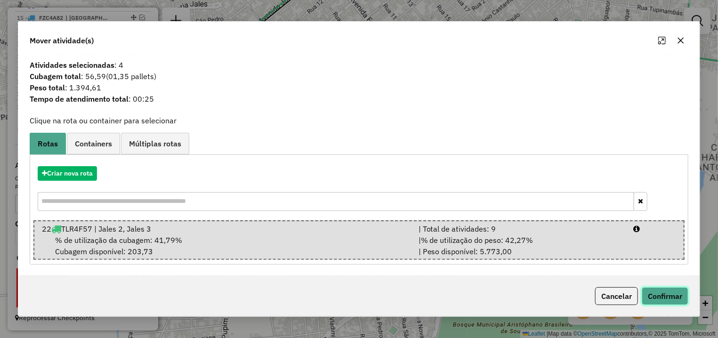
click at [665, 303] on button "Confirmar" at bounding box center [665, 296] width 47 height 18
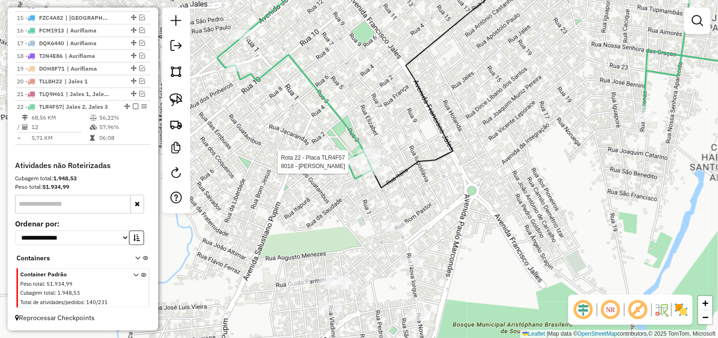
select select "*********"
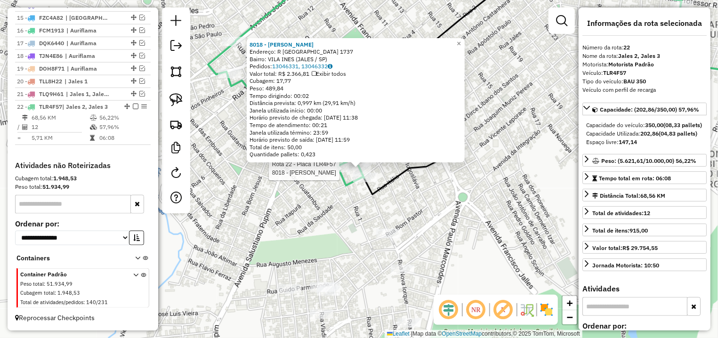
scroll to position [44, 0]
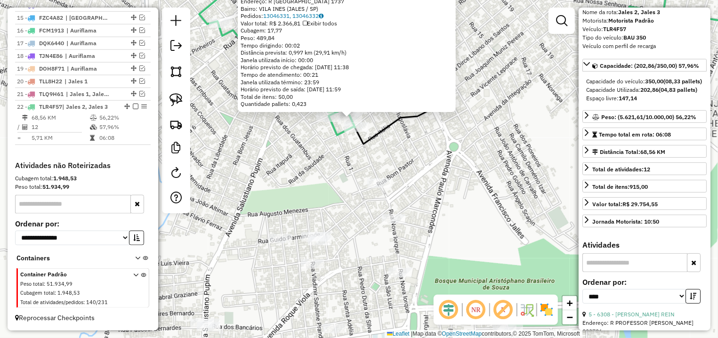
drag, startPoint x: 402, startPoint y: 195, endPoint x: 398, endPoint y: 176, distance: 20.3
click at [398, 179] on div "8018 - REGINALDO SILVA LEIT Endereço: R NOVA YORK 1737 Bairro: VILA INES (JALES…" at bounding box center [359, 169] width 718 height 338
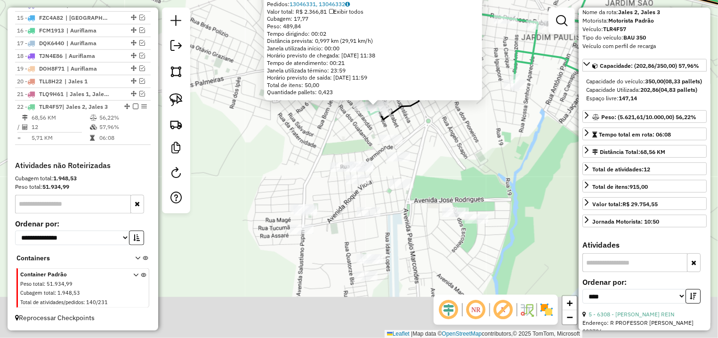
drag, startPoint x: 429, startPoint y: 204, endPoint x: 423, endPoint y: 171, distance: 33.5
click at [423, 171] on div "8018 - REGINALDO SILVA LEIT Endereço: R NOVA YORK 1737 Bairro: VILA INES (JALES…" at bounding box center [359, 169] width 718 height 338
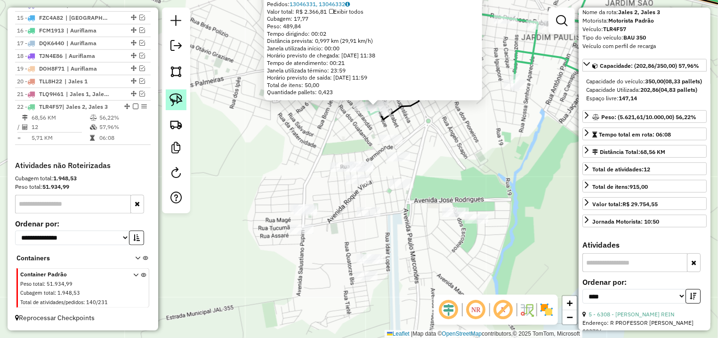
click at [176, 93] on link at bounding box center [176, 100] width 21 height 21
drag, startPoint x: 391, startPoint y: 127, endPoint x: 429, endPoint y: 164, distance: 52.6
click at [429, 164] on div "8018 - REGINALDO SILVA LEIT Endereço: R NOVA YORK 1737 Bairro: VILA INES (JALES…" at bounding box center [359, 169] width 718 height 338
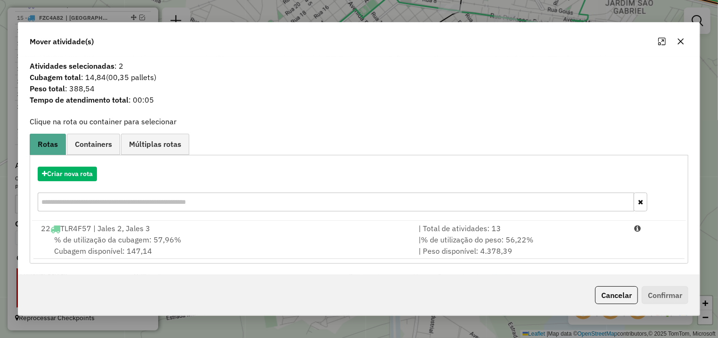
click at [627, 290] on button "Cancelar" at bounding box center [616, 295] width 43 height 18
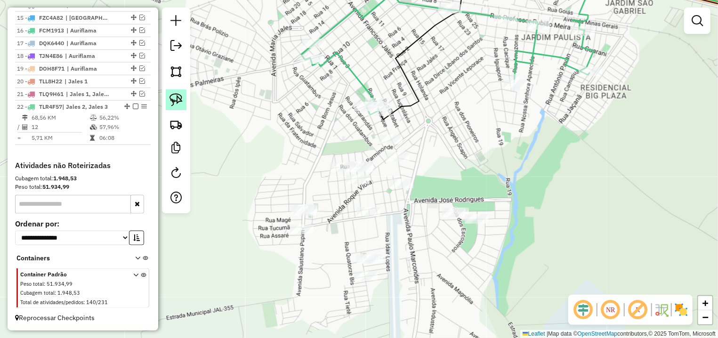
click at [173, 98] on img at bounding box center [176, 99] width 13 height 13
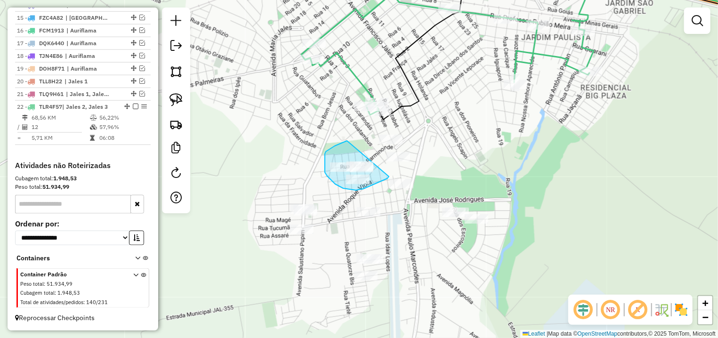
drag, startPoint x: 325, startPoint y: 154, endPoint x: 391, endPoint y: 168, distance: 67.4
click at [391, 168] on div "Janela de atendimento Grade de atendimento Capacidade Transportadoras Veículos …" at bounding box center [359, 169] width 718 height 338
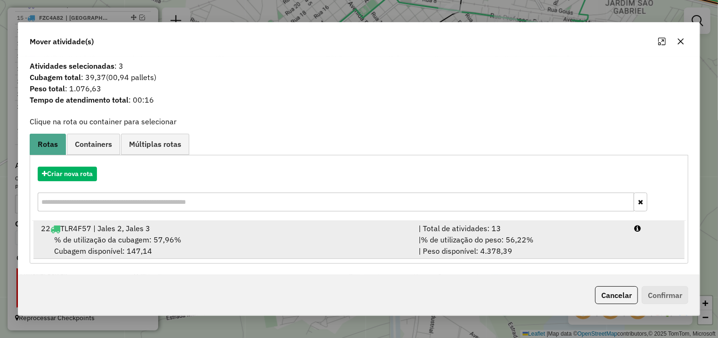
click at [650, 246] on li "22 TLR4F57 | Jales 2, Jales 3 | Total de atividades: 13 % de utilização da cuba…" at bounding box center [358, 240] width 651 height 38
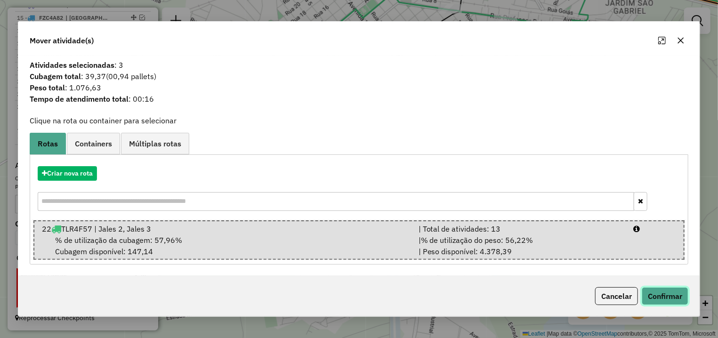
click at [659, 292] on button "Confirmar" at bounding box center [665, 296] width 47 height 18
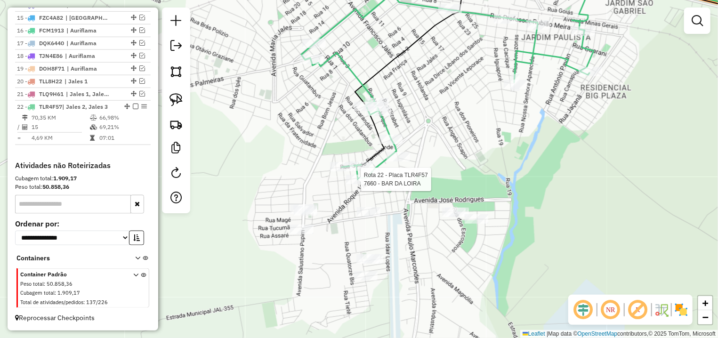
click at [363, 175] on icon at bounding box center [447, 87] width 293 height 184
select select "*********"
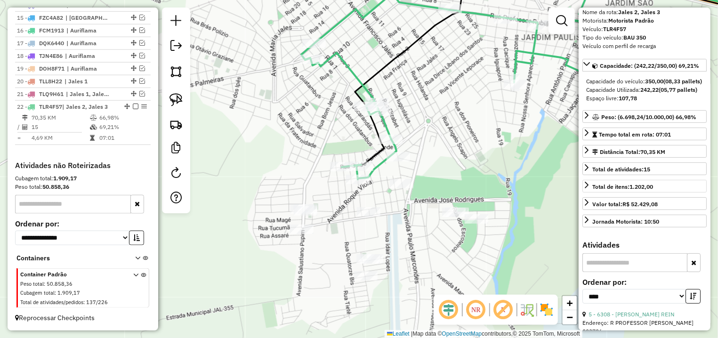
scroll to position [177, 0]
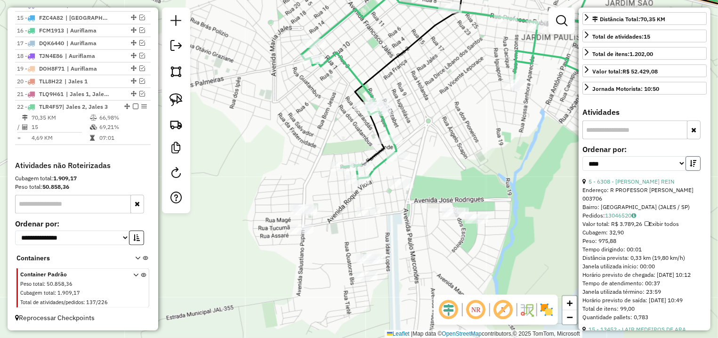
click at [690, 167] on icon "button" at bounding box center [693, 163] width 7 height 7
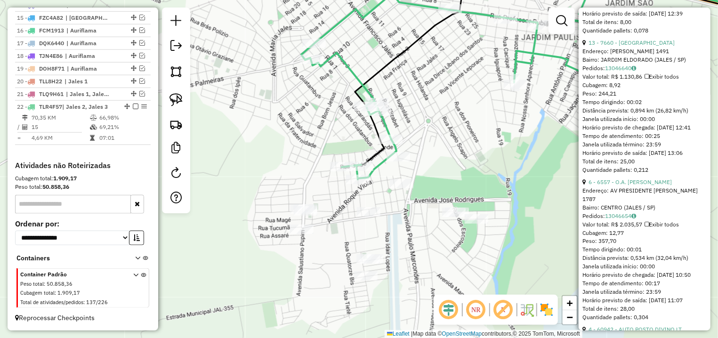
scroll to position [707, 0]
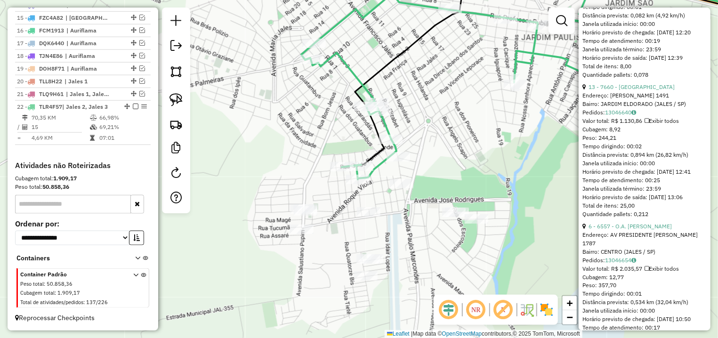
click at [634, 166] on li "13 - 7660 - BAR DA LOIRA Endereço: ALEIXO BASILIO MENDES 1491 Bairro: JARDIM EL…" at bounding box center [645, 151] width 124 height 136
click at [634, 90] on link "13 - 7660 - BAR DA LOIRA" at bounding box center [632, 86] width 86 height 7
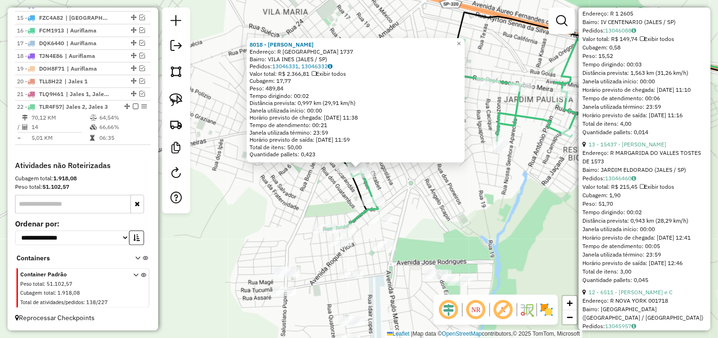
scroll to position [574, 0]
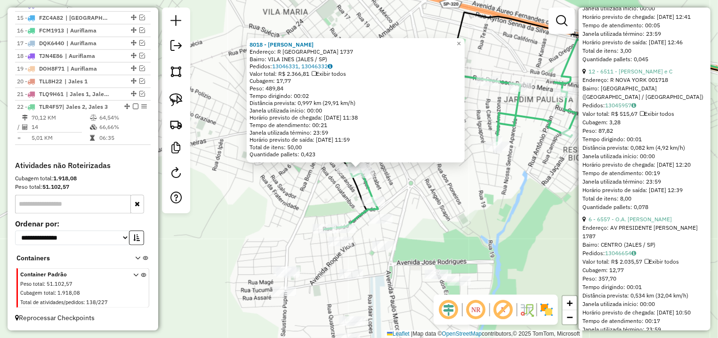
click at [633, 84] on div "Endereço: R NOVA YORK 001718" at bounding box center [645, 80] width 124 height 8
click at [633, 75] on link "12 - 6511 - LUIZ ANTONIO FIM e C" at bounding box center [631, 71] width 84 height 7
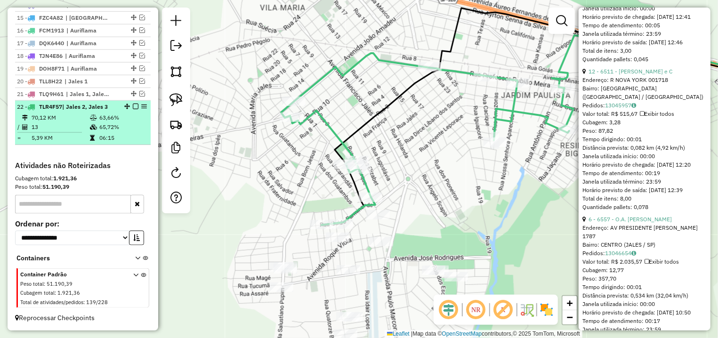
click at [133, 104] on em at bounding box center [136, 107] width 6 height 6
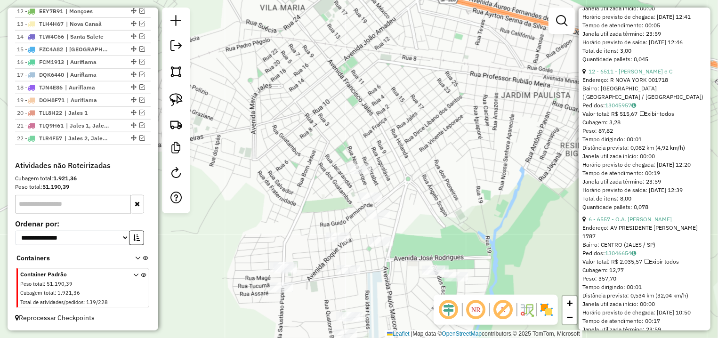
scroll to position [508, 0]
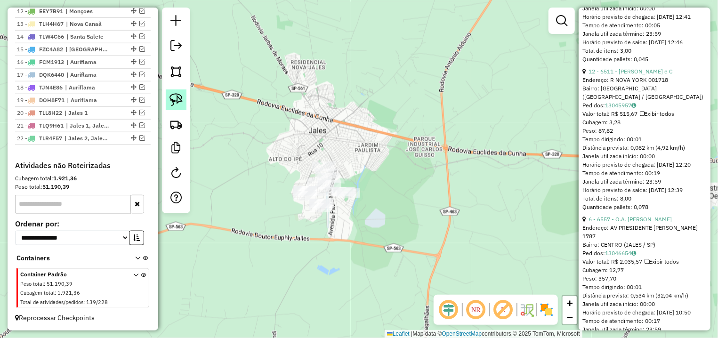
click at [173, 102] on img at bounding box center [176, 99] width 13 height 13
drag, startPoint x: 329, startPoint y: 138, endPoint x: 443, endPoint y: 186, distance: 123.7
click at [443, 186] on div "Janela de atendimento Grade de atendimento Capacidade Transportadoras Veículos …" at bounding box center [359, 169] width 718 height 338
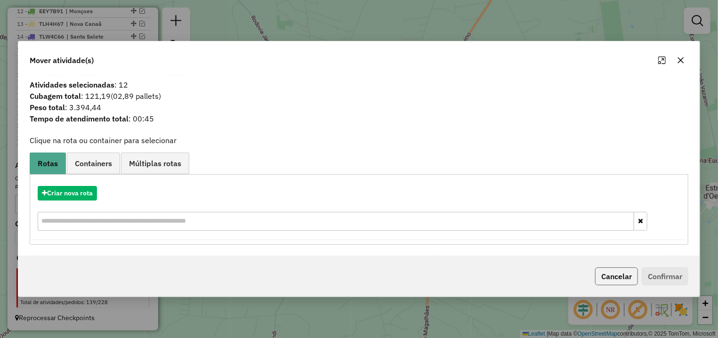
click at [613, 278] on button "Cancelar" at bounding box center [616, 277] width 43 height 18
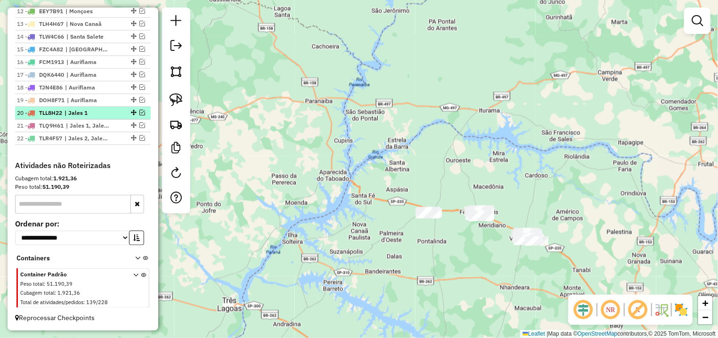
click at [139, 113] on em at bounding box center [142, 113] width 6 height 6
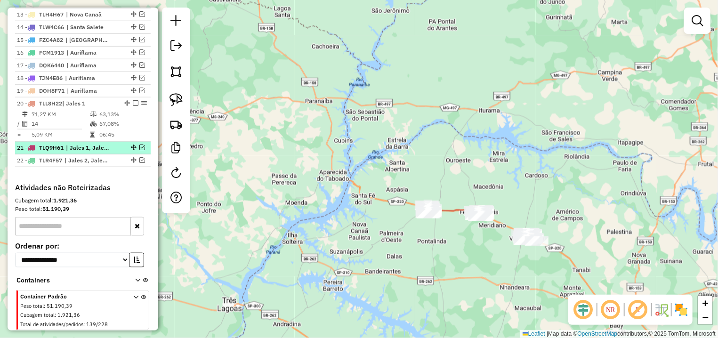
click at [135, 152] on div "21 - TLQ9H61 | Jales 1, Jales 3" at bounding box center [83, 148] width 132 height 8
select select "*********"
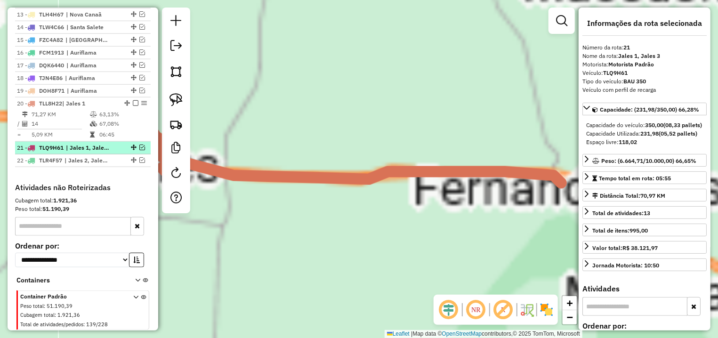
scroll to position [574, 0]
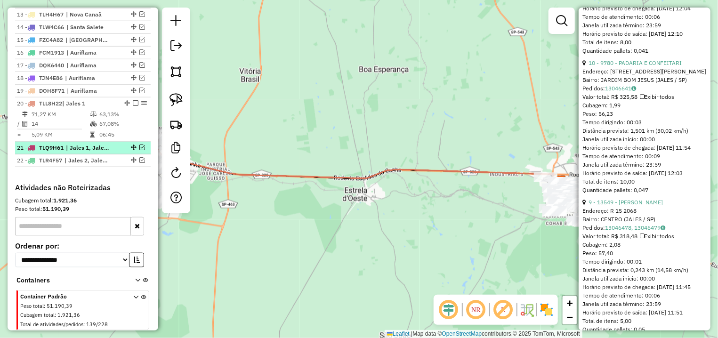
click at [130, 150] on div at bounding box center [133, 148] width 28 height 6
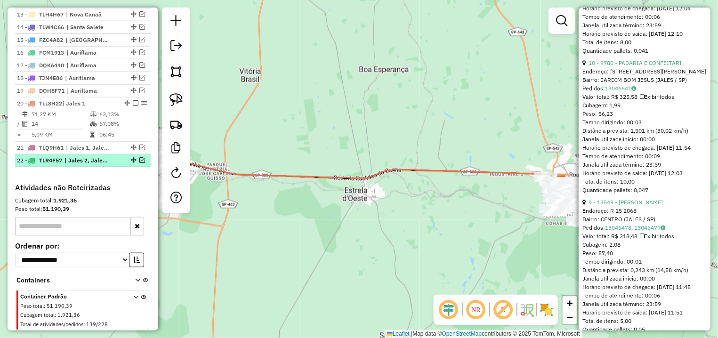
click at [139, 163] on em at bounding box center [142, 160] width 6 height 6
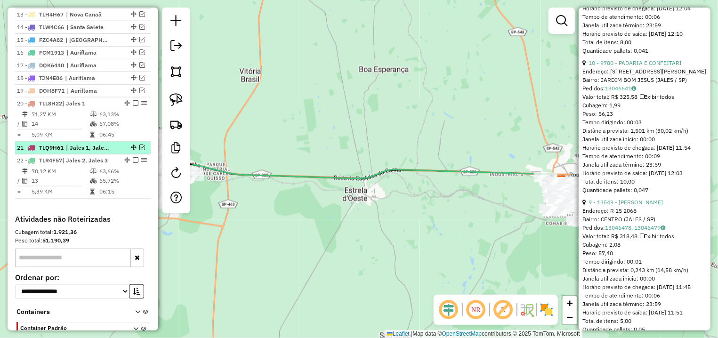
click at [139, 150] on em at bounding box center [142, 148] width 6 height 6
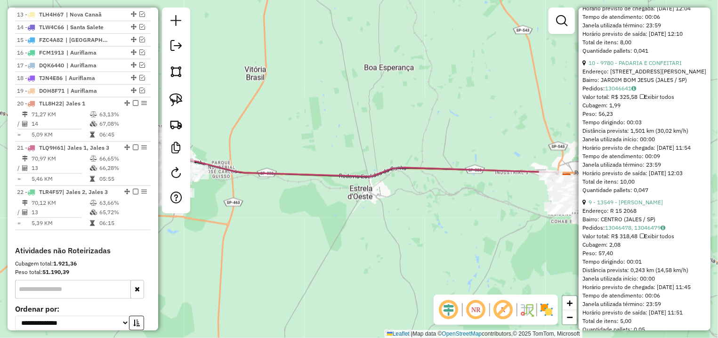
drag, startPoint x: 281, startPoint y: 178, endPoint x: 472, endPoint y: 162, distance: 191.0
click at [478, 166] on icon at bounding box center [370, 168] width 393 height 24
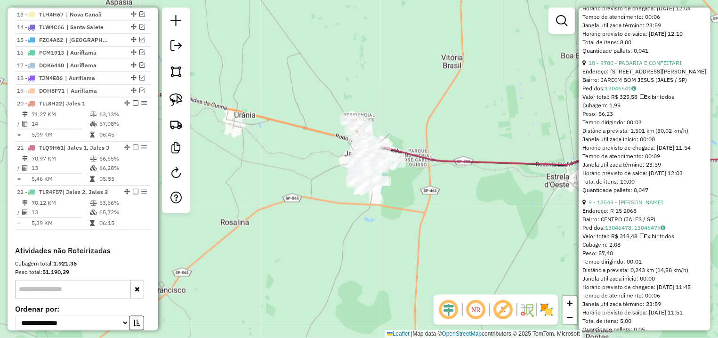
drag, startPoint x: 170, startPoint y: 99, endPoint x: 348, endPoint y: 150, distance: 185.2
click at [174, 101] on link at bounding box center [176, 100] width 21 height 21
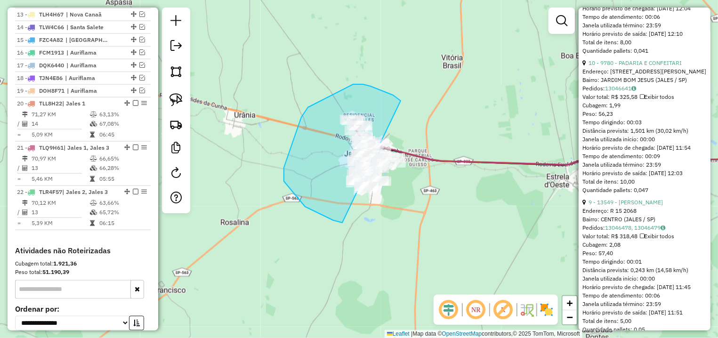
drag, startPoint x: 400, startPoint y: 100, endPoint x: 430, endPoint y: 162, distance: 68.7
click at [430, 162] on div "Janela de atendimento Grade de atendimento Capacidade Transportadoras Veículos …" at bounding box center [359, 169] width 718 height 338
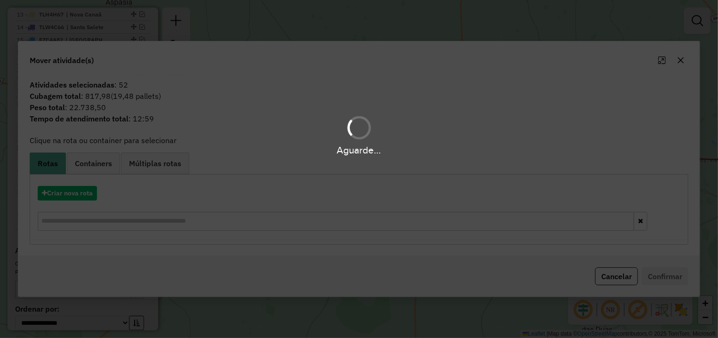
click at [68, 195] on hb-app "Aguarde... Pop-up bloqueado! Seu navegador bloqueou automáticamente a abertura …" at bounding box center [359, 169] width 718 height 338
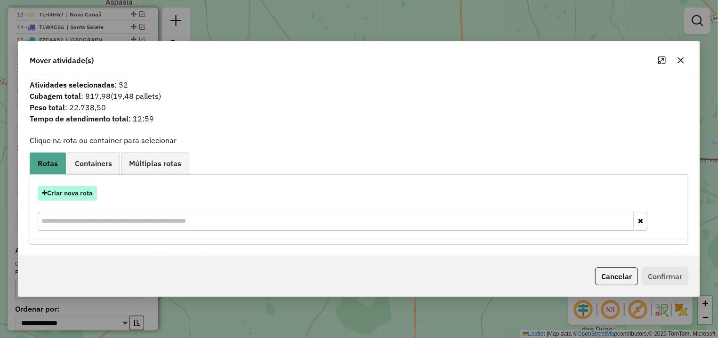
click at [81, 195] on button "Criar nova rota" at bounding box center [67, 193] width 59 height 15
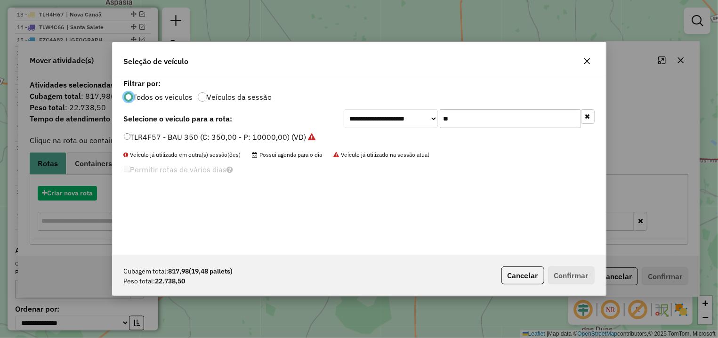
scroll to position [5, 3]
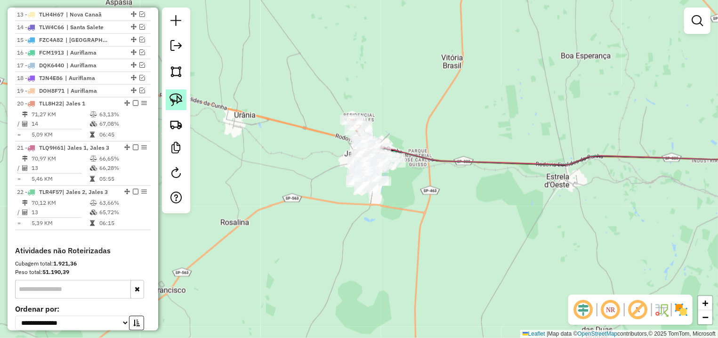
drag, startPoint x: 174, startPoint y: 98, endPoint x: 407, endPoint y: 125, distance: 234.7
click at [175, 98] on img at bounding box center [176, 99] width 13 height 13
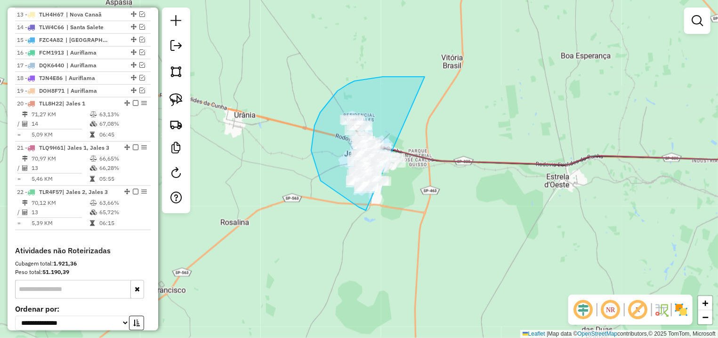
drag, startPoint x: 413, startPoint y: 77, endPoint x: 452, endPoint y: 163, distance: 94.9
click at [452, 163] on div "Janela de atendimento Grade de atendimento Capacidade Transportadoras Veículos …" at bounding box center [359, 169] width 718 height 338
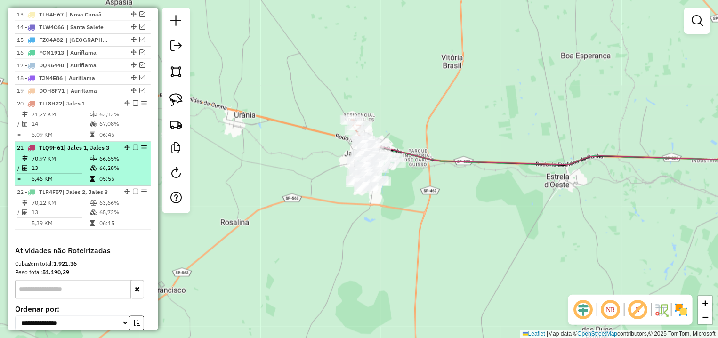
click at [133, 150] on em at bounding box center [136, 148] width 6 height 6
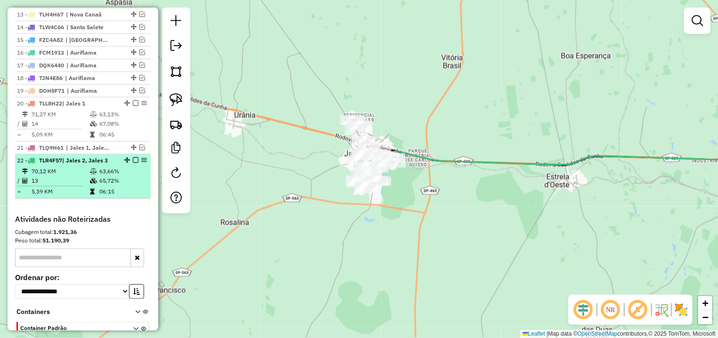
click at [133, 163] on em at bounding box center [136, 160] width 6 height 6
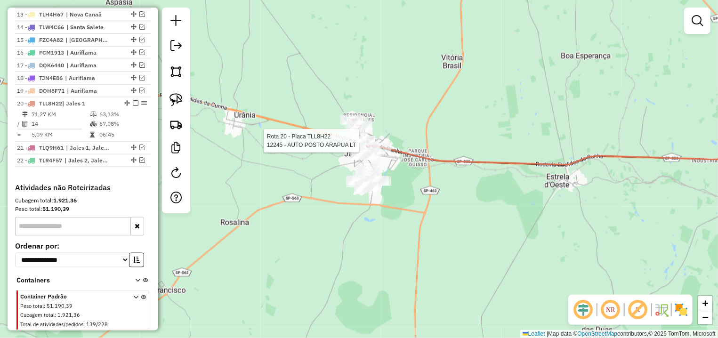
select select "*********"
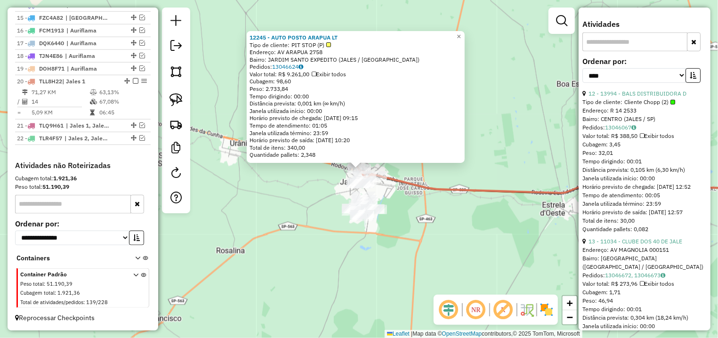
scroll to position [132, 0]
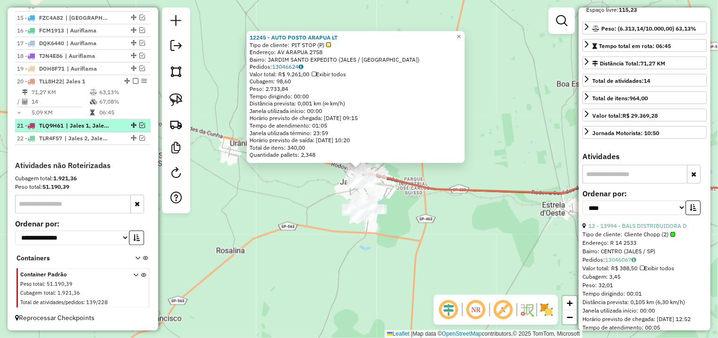
click at [139, 127] on em at bounding box center [142, 125] width 6 height 6
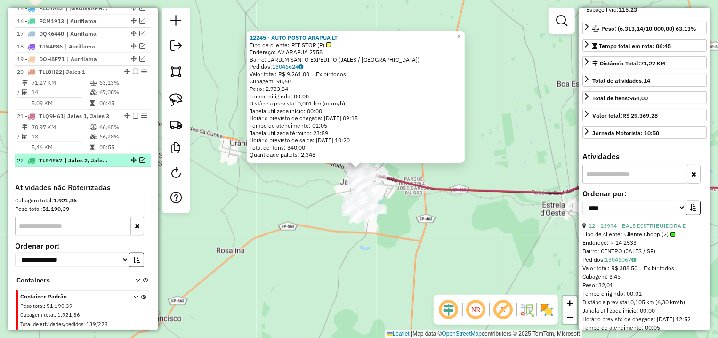
click at [139, 163] on em at bounding box center [142, 160] width 6 height 6
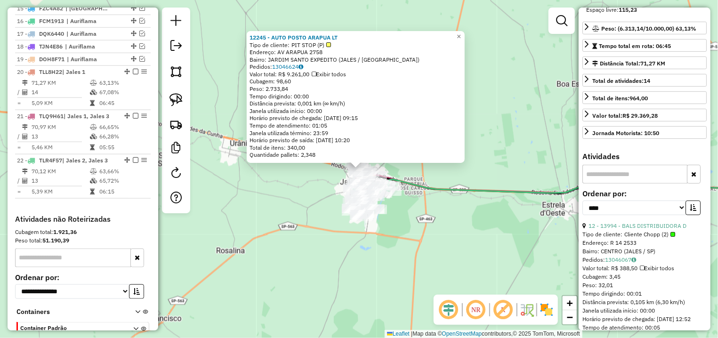
click at [328, 234] on div "12245 - AUTO POSTO ARAPUA LT Tipo de cliente: PIT STOP (P) Endereço: AV ARAPUA …" at bounding box center [359, 169] width 718 height 338
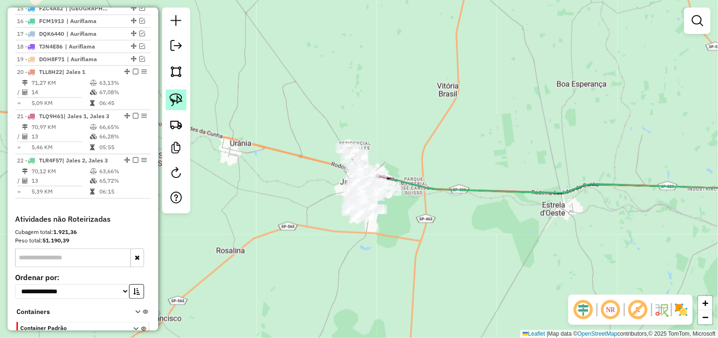
click at [175, 102] on img at bounding box center [176, 99] width 13 height 13
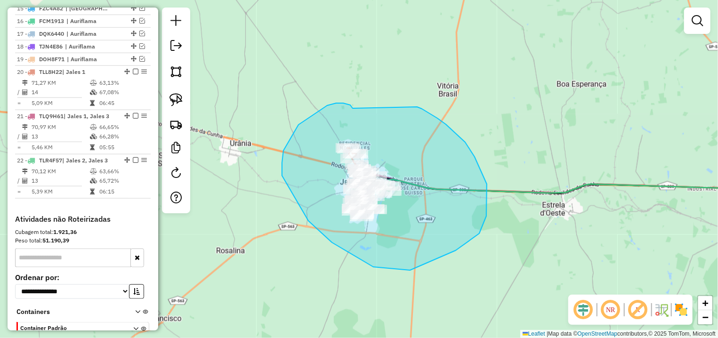
drag, startPoint x: 336, startPoint y: 103, endPoint x: 407, endPoint y: 104, distance: 70.7
click at [407, 104] on div "Janela de atendimento Grade de atendimento Capacidade Transportadoras Veículos …" at bounding box center [359, 169] width 718 height 338
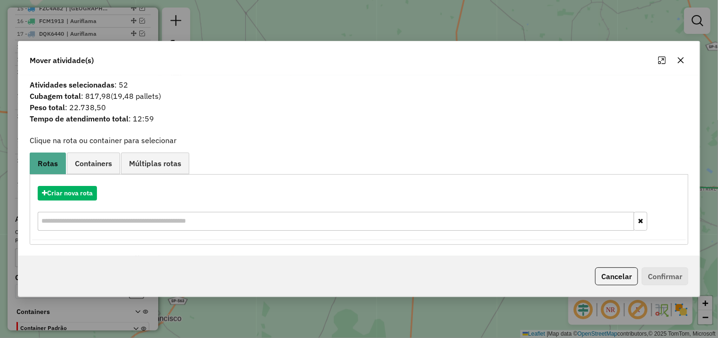
click at [682, 56] on button "button" at bounding box center [681, 60] width 15 height 15
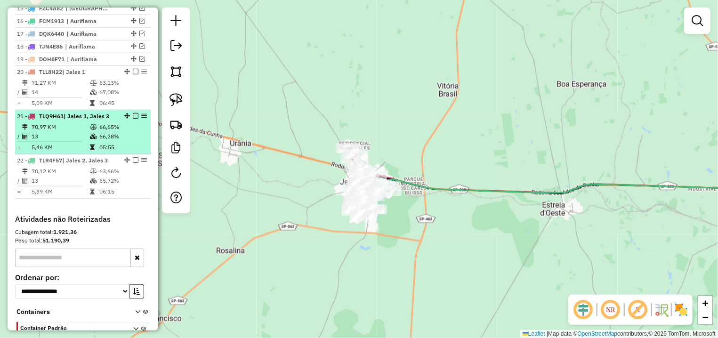
click at [133, 119] on em at bounding box center [136, 116] width 6 height 6
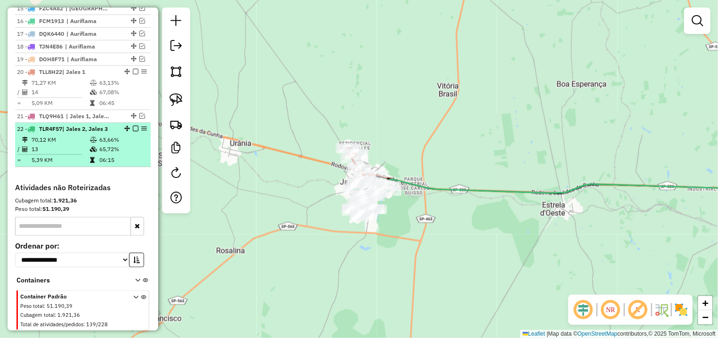
click at [133, 131] on em at bounding box center [136, 129] width 6 height 6
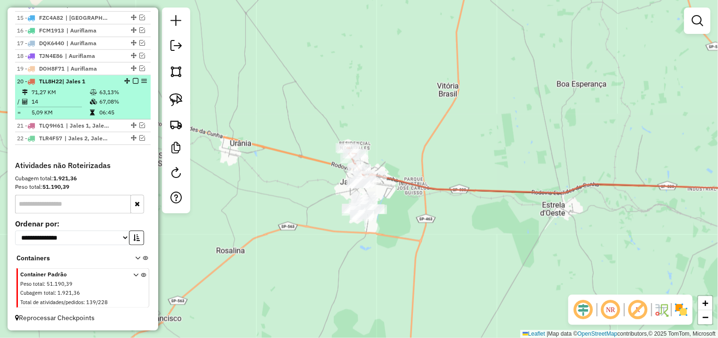
click at [131, 106] on table "71,27 KM 63,13% / 14 67,08% = 5,09 KM 06:45" at bounding box center [83, 103] width 132 height 30
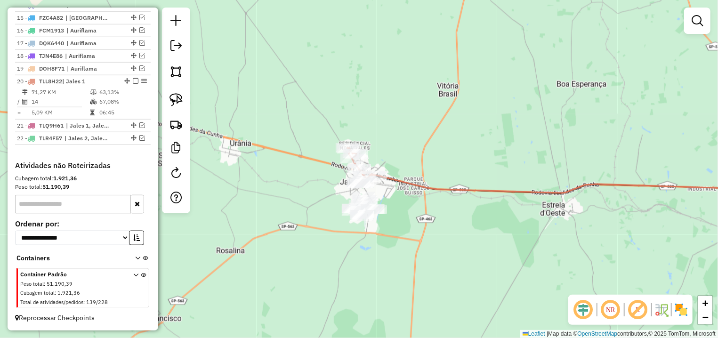
select select "*********"
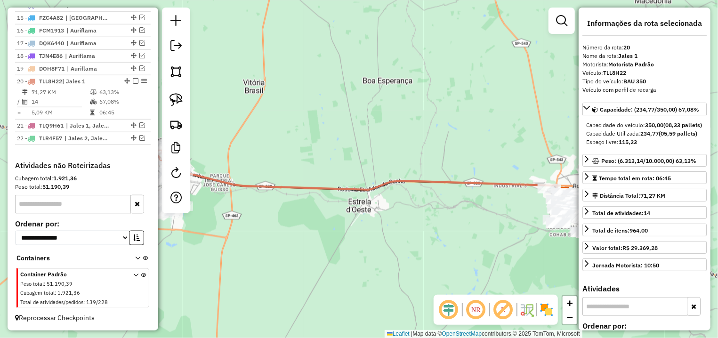
drag, startPoint x: 275, startPoint y: 170, endPoint x: 357, endPoint y: 157, distance: 82.5
click at [357, 158] on div "Janela de atendimento Grade de atendimento Capacidade Transportadoras Veículos …" at bounding box center [359, 169] width 718 height 338
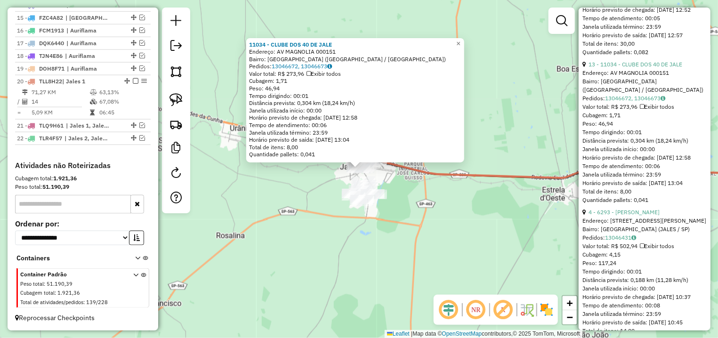
scroll to position [221, 0]
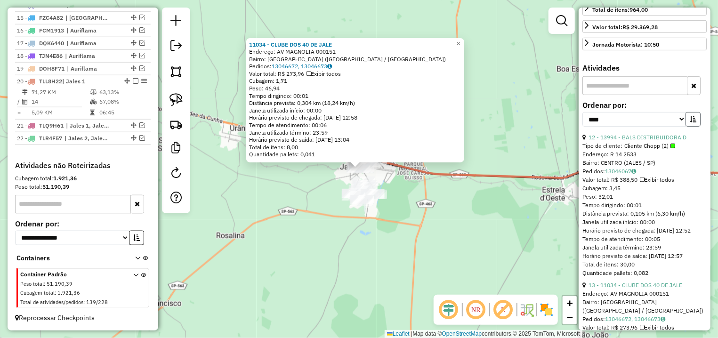
click at [686, 127] on button "button" at bounding box center [693, 119] width 15 height 15
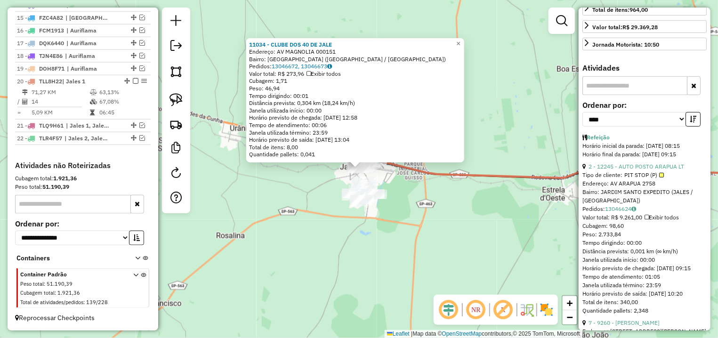
scroll to position [486, 0]
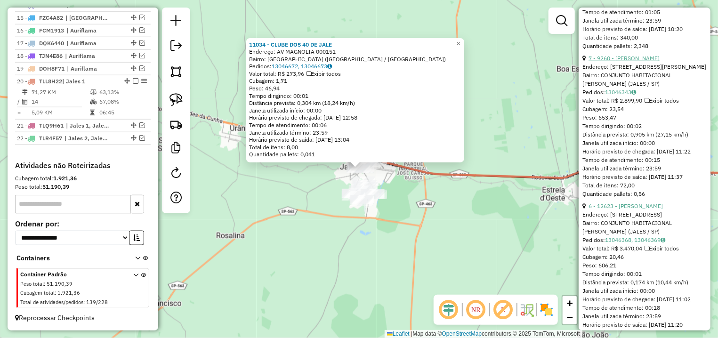
click at [650, 62] on link "7 - 9260 - MATHEUS HENRIQUE SAN" at bounding box center [624, 58] width 71 height 7
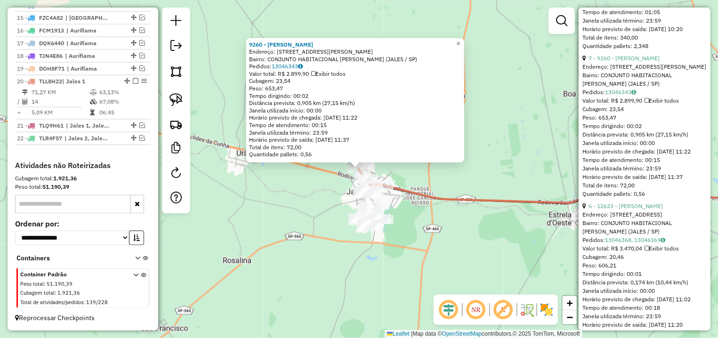
click at [662, 88] on div "Bairro: CONJUNTO HABITACIONAL JOSE AN (JALES / SP)" at bounding box center [645, 79] width 124 height 17
click at [653, 62] on link "7 - 9260 - MATHEUS HENRIQUE SAN" at bounding box center [624, 58] width 71 height 7
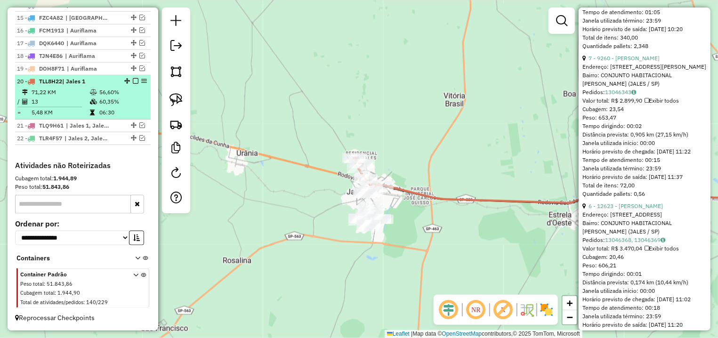
click at [133, 80] on em at bounding box center [136, 81] width 6 height 6
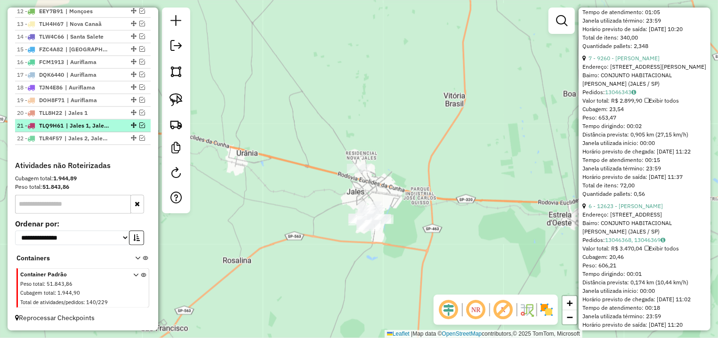
click at [139, 123] on em at bounding box center [142, 125] width 6 height 6
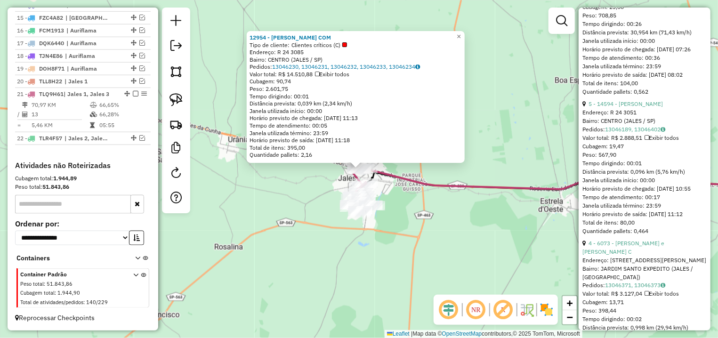
scroll to position [795, 0]
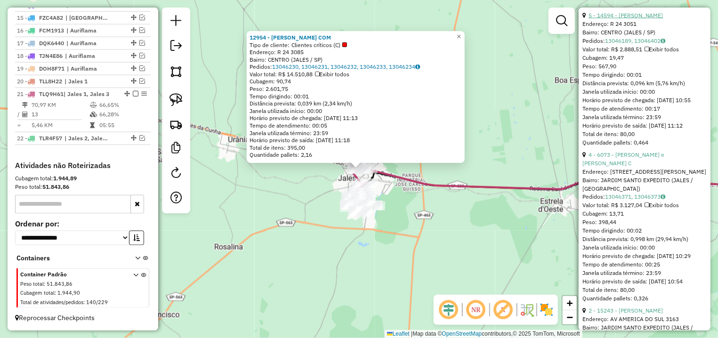
click at [652, 19] on link "5 - 14594 - EDUARDO MENDES DE AL" at bounding box center [626, 15] width 74 height 7
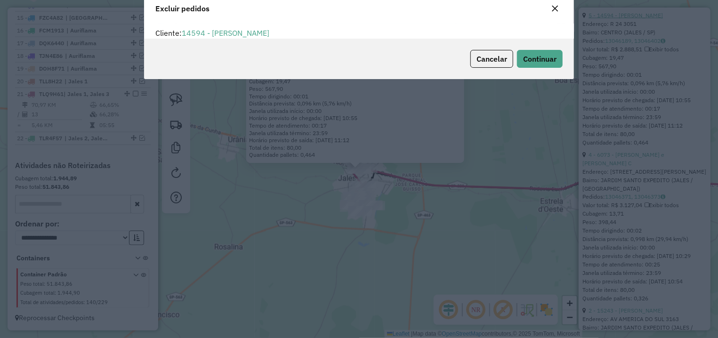
scroll to position [0, 0]
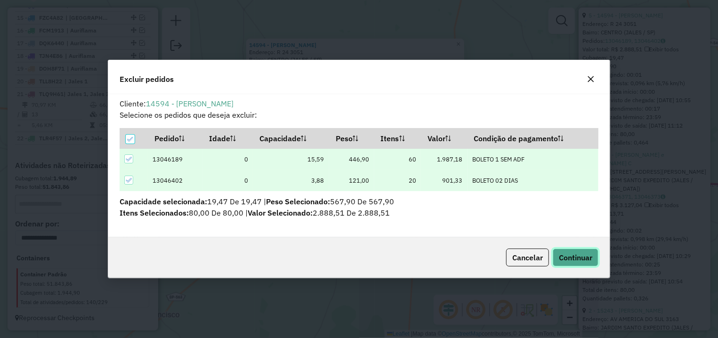
click at [570, 262] on span "Continuar" at bounding box center [575, 257] width 33 height 9
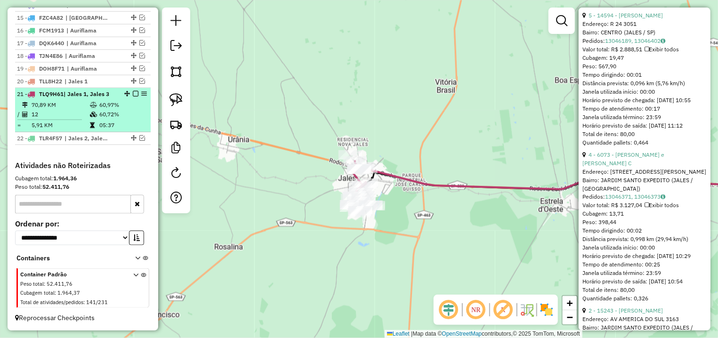
click at [133, 91] on em at bounding box center [136, 94] width 6 height 6
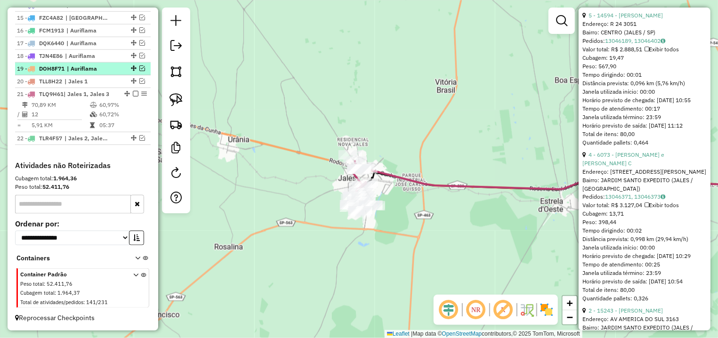
scroll to position [508, 0]
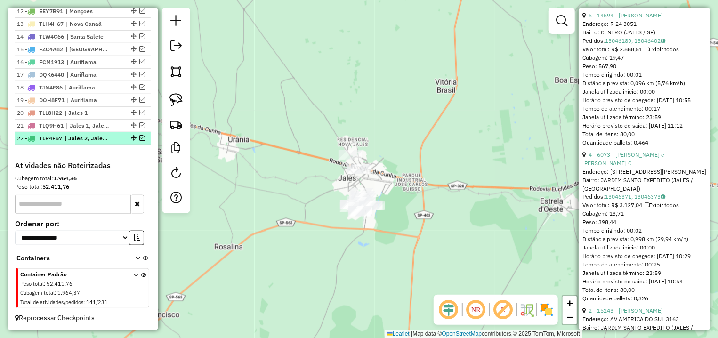
click at [139, 136] on em at bounding box center [142, 138] width 6 height 6
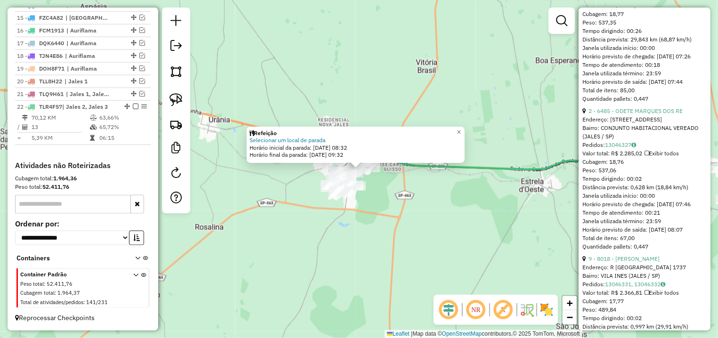
scroll to position [1060, 0]
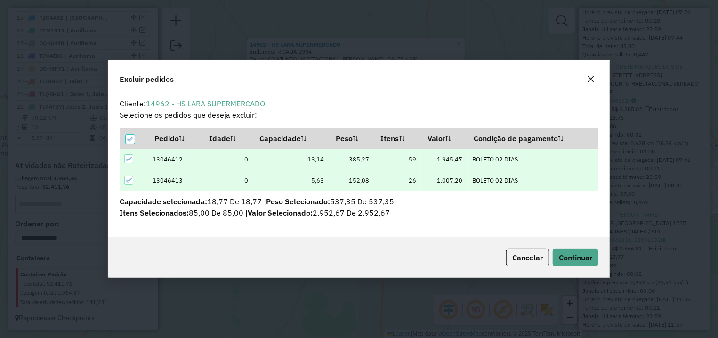
scroll to position [5, 3]
click at [572, 247] on div "Cancelar Continuar" at bounding box center [359, 257] width 502 height 41
click at [575, 255] on span "Continuar" at bounding box center [575, 257] width 33 height 9
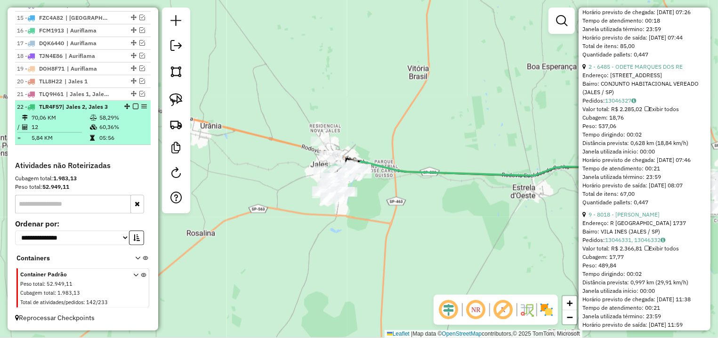
click at [127, 103] on div "22 - TLR4F57 | Jales 2, Jales 3" at bounding box center [83, 107] width 132 height 8
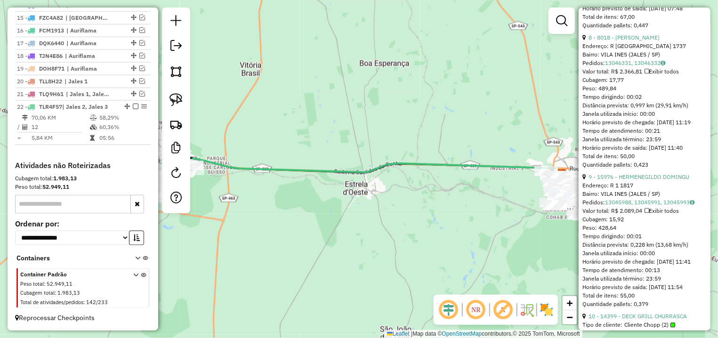
drag, startPoint x: 238, startPoint y: 114, endPoint x: 290, endPoint y: 109, distance: 52.1
click at [352, 112] on div "Janela de atendimento Grade de atendimento Capacidade Transportadoras Veículos …" at bounding box center [359, 169] width 718 height 338
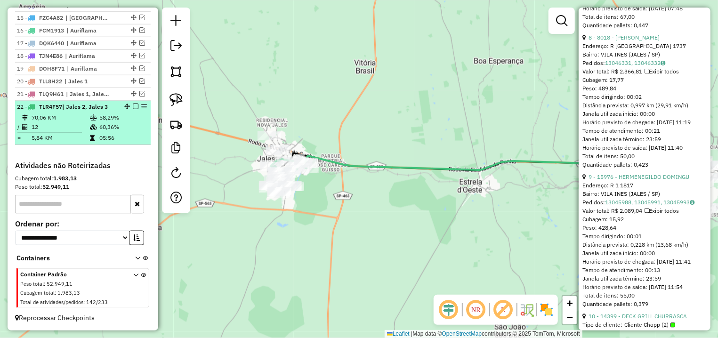
click at [133, 104] on em at bounding box center [136, 107] width 6 height 6
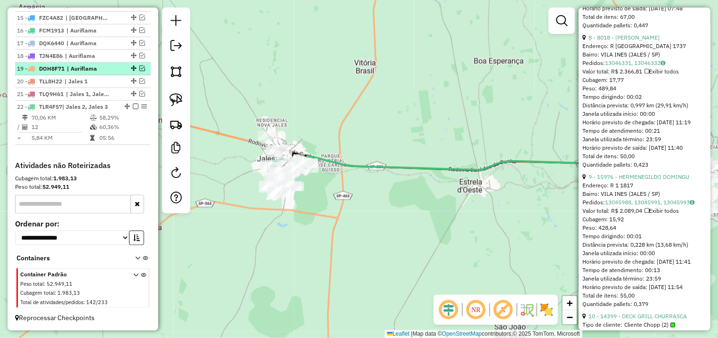
scroll to position [508, 0]
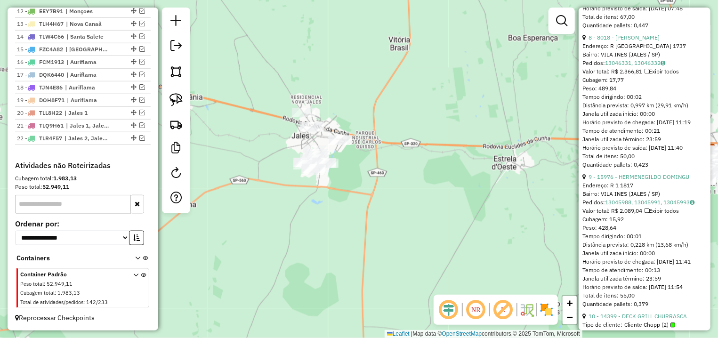
drag, startPoint x: 344, startPoint y: 109, endPoint x: 398, endPoint y: 77, distance: 62.9
click at [398, 77] on div "Janela de atendimento Grade de atendimento Capacidade Transportadoras Veículos …" at bounding box center [359, 169] width 718 height 338
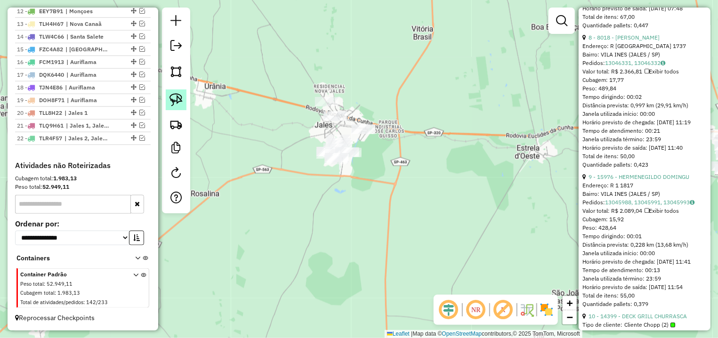
click at [169, 90] on link at bounding box center [176, 100] width 21 height 21
drag, startPoint x: 294, startPoint y: 126, endPoint x: 501, endPoint y: 122, distance: 206.4
click at [501, 122] on div "Janela de atendimento Grade de atendimento Capacidade Transportadoras Veículos …" at bounding box center [359, 169] width 718 height 338
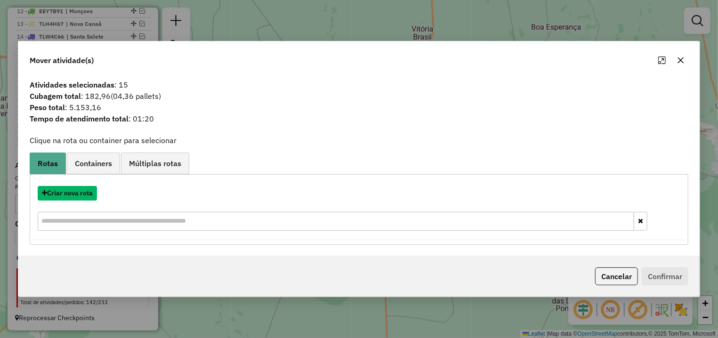
click at [80, 197] on button "Criar nova rota" at bounding box center [67, 193] width 59 height 15
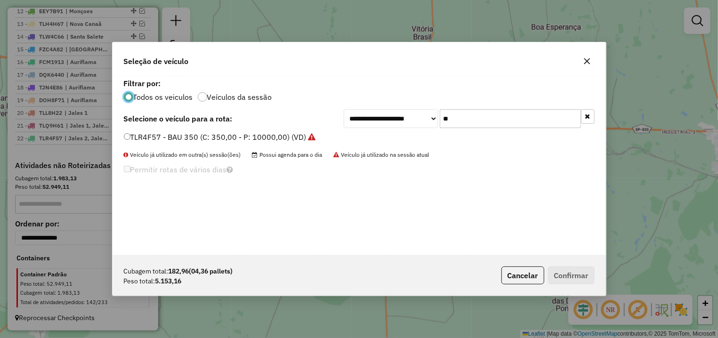
scroll to position [5, 3]
drag, startPoint x: 505, startPoint y: 117, endPoint x: 323, endPoint y: 122, distance: 181.4
click at [362, 122] on div "**********" at bounding box center [360, 165] width 494 height 179
drag, startPoint x: 472, startPoint y: 117, endPoint x: 367, endPoint y: 117, distance: 105.5
click at [440, 117] on input "**" at bounding box center [510, 118] width 141 height 19
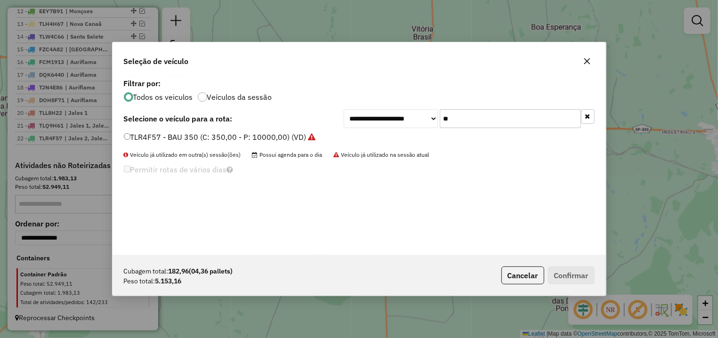
type input "*"
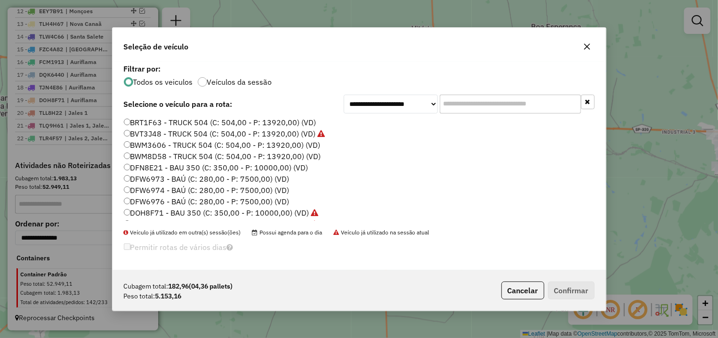
type input "*"
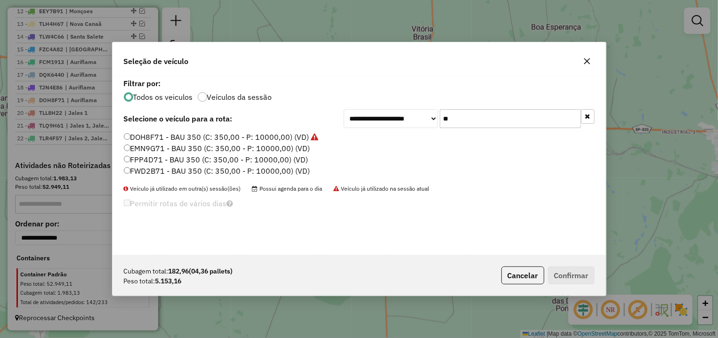
type input "**"
click at [162, 147] on label "EMN9G71 - BAU 350 (C: 350,00 - P: 10000,00) (VD)" at bounding box center [217, 148] width 187 height 11
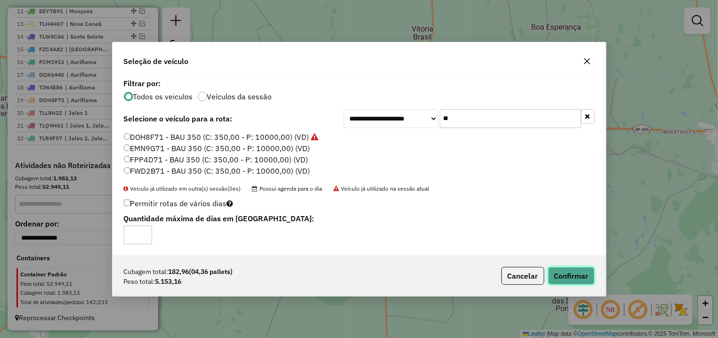
click at [562, 274] on button "Confirmar" at bounding box center [571, 276] width 47 height 18
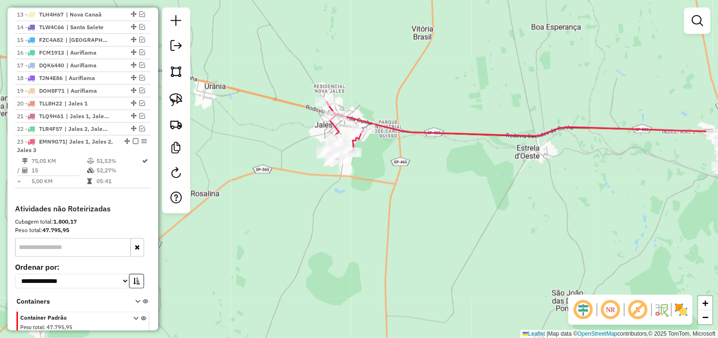
scroll to position [287, 0]
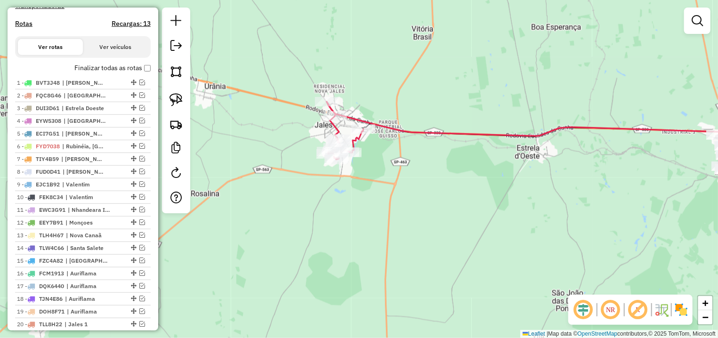
click at [24, 28] on h4 "Rotas" at bounding box center [23, 24] width 17 height 8
select select "*"
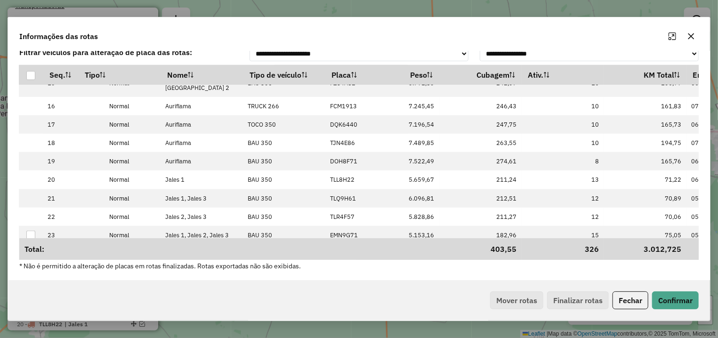
scroll to position [301, 137]
click at [689, 37] on icon "button" at bounding box center [692, 37] width 8 height 8
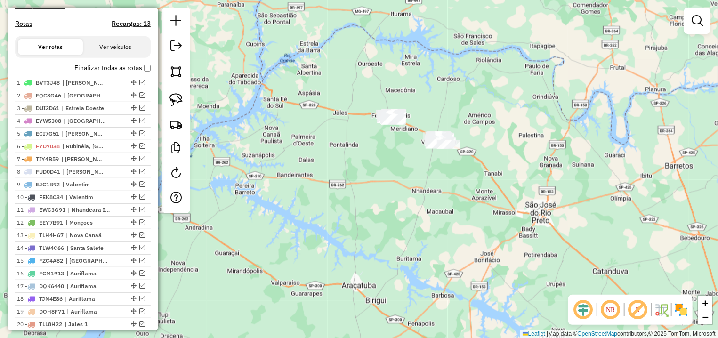
drag, startPoint x: 415, startPoint y: 73, endPoint x: 355, endPoint y: 80, distance: 60.7
click at [353, 63] on div "Janela de atendimento Grade de atendimento Capacidade Transportadoras Veículos …" at bounding box center [359, 169] width 718 height 338
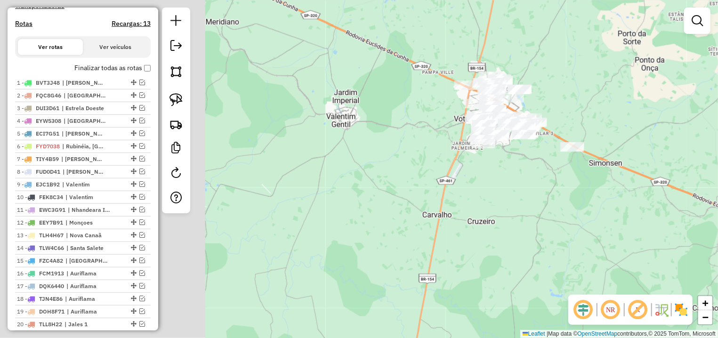
drag, startPoint x: 383, startPoint y: 41, endPoint x: 617, endPoint y: 117, distance: 246.4
click at [643, 116] on div "Janela de atendimento Grade de atendimento Capacidade Transportadoras Veículos …" at bounding box center [359, 169] width 718 height 338
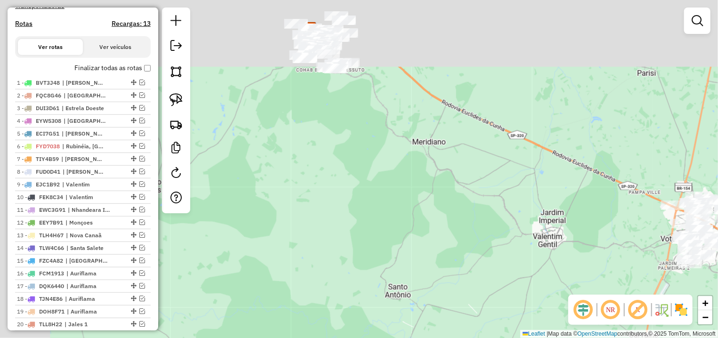
drag, startPoint x: 369, startPoint y: 97, endPoint x: 527, endPoint y: 195, distance: 186.3
click at [527, 195] on div "Janela de atendimento Grade de atendimento Capacidade Transportadoras Veículos …" at bounding box center [359, 169] width 718 height 338
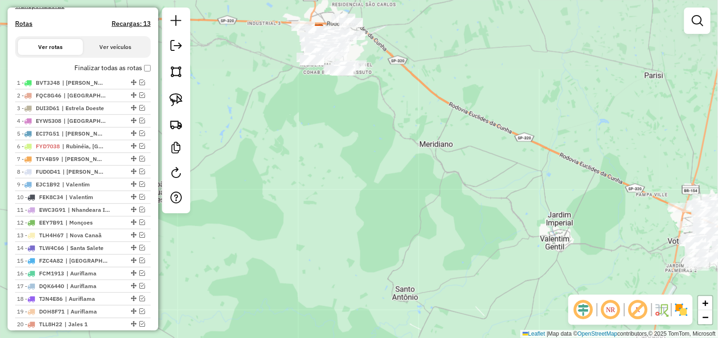
drag, startPoint x: 391, startPoint y: 116, endPoint x: 411, endPoint y: 141, distance: 31.5
click at [410, 141] on div "Janela de atendimento Grade de atendimento Capacidade Transportadoras Veículos …" at bounding box center [359, 169] width 718 height 338
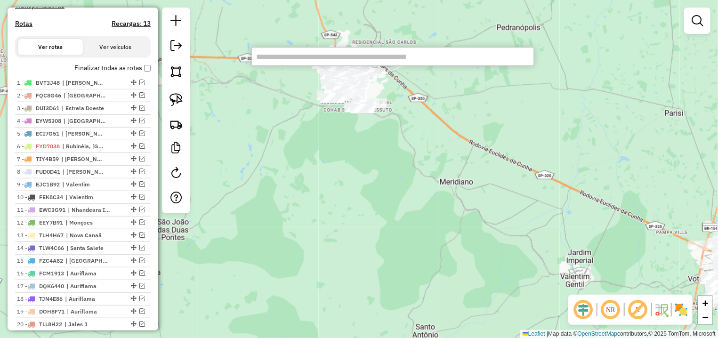
click at [334, 58] on input "text" at bounding box center [393, 56] width 283 height 19
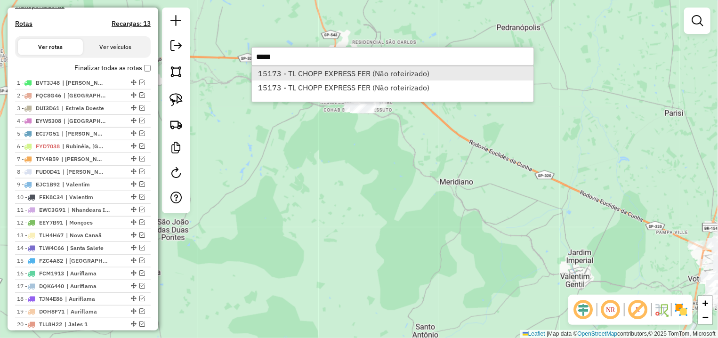
type input "*****"
click at [357, 76] on li "15173 - TL CHOPP EXPRESS FER (Não roteirizado)" at bounding box center [393, 73] width 282 height 14
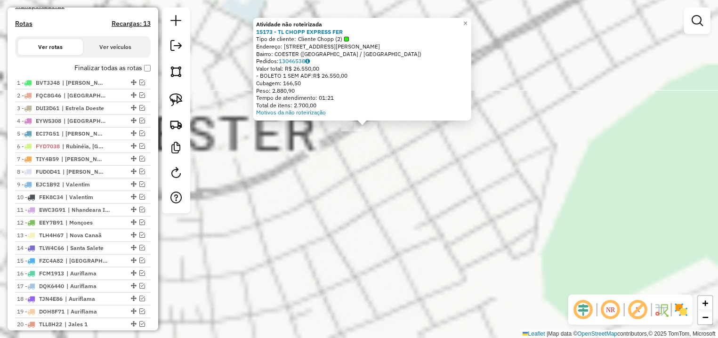
click at [395, 142] on div "Atividade não roteirizada 15173 - TL CHOPP EXPRESS FER Tipo de cliente: Cliente…" at bounding box center [359, 169] width 718 height 338
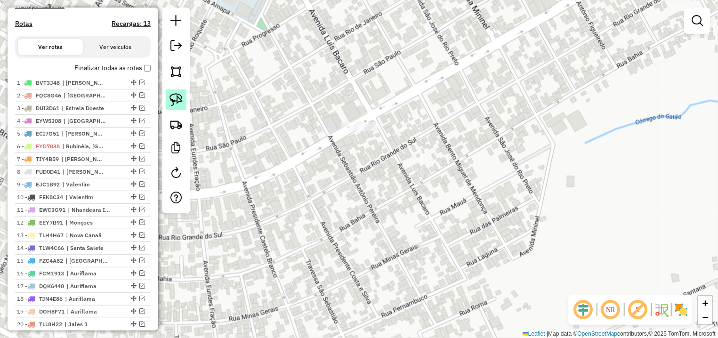
click at [176, 95] on img at bounding box center [176, 99] width 13 height 13
drag, startPoint x: 305, startPoint y: 98, endPoint x: 405, endPoint y: 122, distance: 103.2
click at [405, 122] on div "Janela de atendimento Grade de atendimento Capacidade Transportadoras Veículos …" at bounding box center [359, 169] width 718 height 338
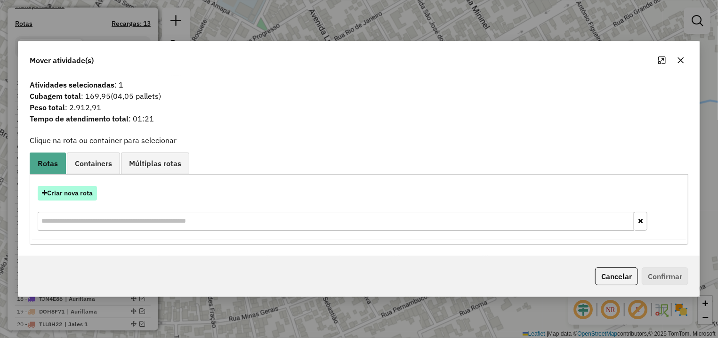
click at [81, 194] on button "Criar nova rota" at bounding box center [67, 193] width 59 height 15
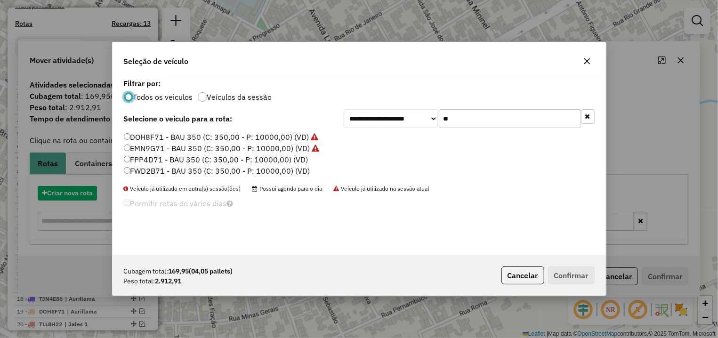
scroll to position [5, 3]
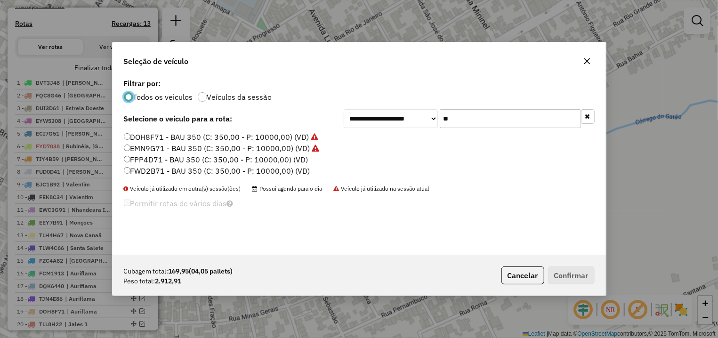
drag, startPoint x: 428, startPoint y: 122, endPoint x: 396, endPoint y: 122, distance: 31.6
click at [440, 122] on input "**" at bounding box center [510, 118] width 141 height 19
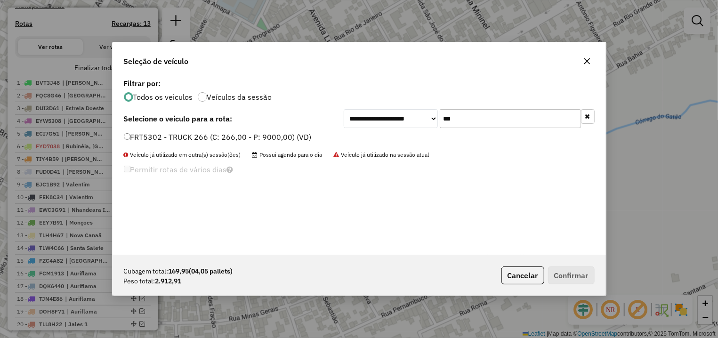
type input "***"
click at [211, 137] on label "FRT5302 - TRUCK 266 (C: 266,00 - P: 9000,00) (VD)" at bounding box center [218, 136] width 188 height 11
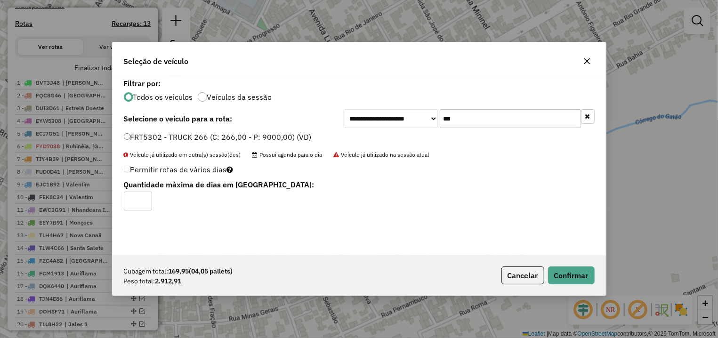
click at [547, 273] on p-footer "Cubagem total: 169,95 (04,05 pallets) Peso total: 2.912,91 Cancelar Confirmar" at bounding box center [546, 276] width 97 height 18
click at [556, 271] on button "Confirmar" at bounding box center [571, 276] width 47 height 18
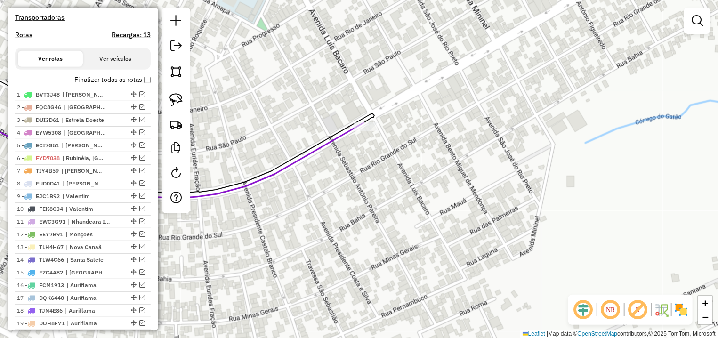
scroll to position [299, 0]
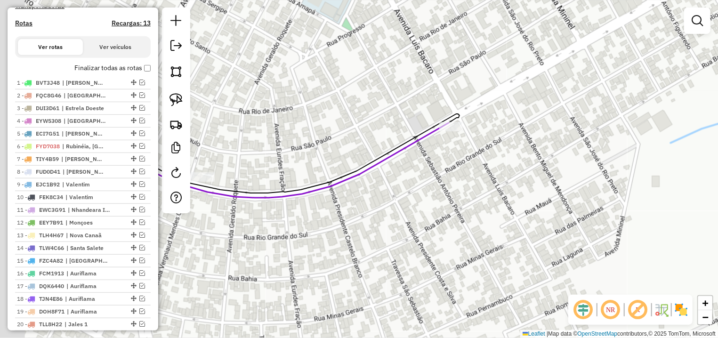
drag, startPoint x: 326, startPoint y: 217, endPoint x: 409, endPoint y: 217, distance: 83.4
click at [409, 217] on div "Janela de atendimento Grade de atendimento Capacidade Transportadoras Veículos …" at bounding box center [359, 169] width 718 height 338
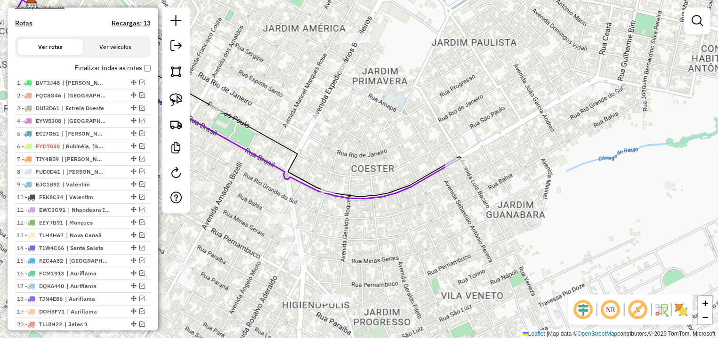
drag, startPoint x: 408, startPoint y: 145, endPoint x: 446, endPoint y: 162, distance: 40.9
click at [412, 143] on div "Janela de atendimento Grade de atendimento Capacidade Transportadoras Veículos …" at bounding box center [359, 169] width 718 height 338
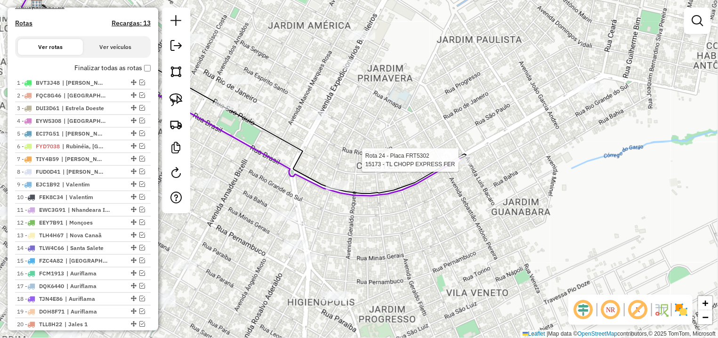
select select "*********"
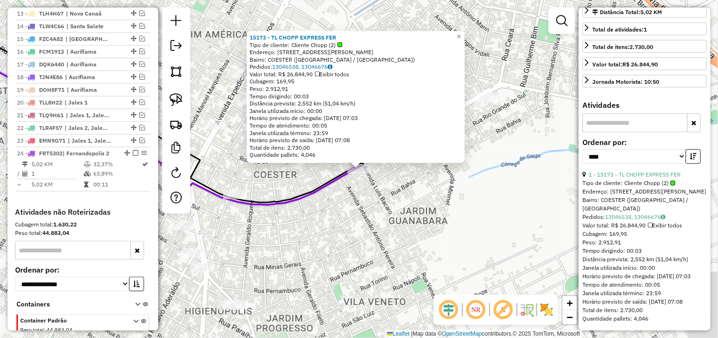
scroll to position [585, 0]
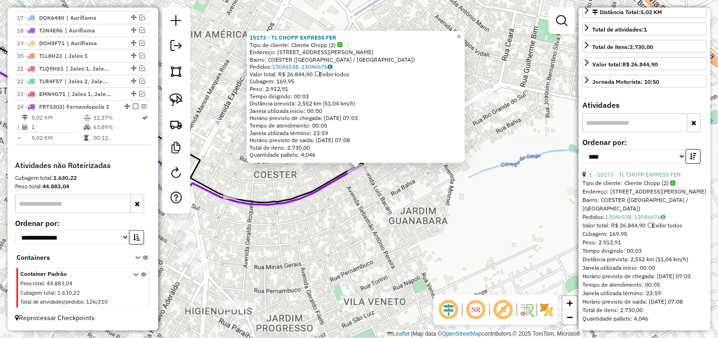
click at [419, 220] on div "15173 - TL CHOPP EXPRESS FER Tipo de cliente: Cliente Chopp (2) Endereço: AV LI…" at bounding box center [359, 169] width 718 height 338
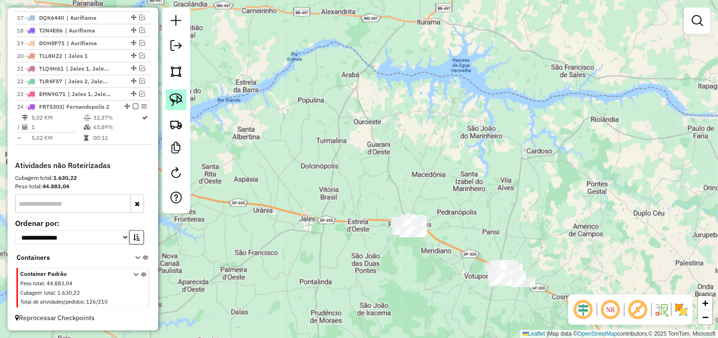
click at [179, 107] on link at bounding box center [176, 100] width 21 height 21
drag, startPoint x: 446, startPoint y: 198, endPoint x: 445, endPoint y: 221, distance: 22.6
click at [445, 221] on div "Janela de atendimento Grade de atendimento Capacidade Transportadoras Veículos …" at bounding box center [359, 169] width 718 height 338
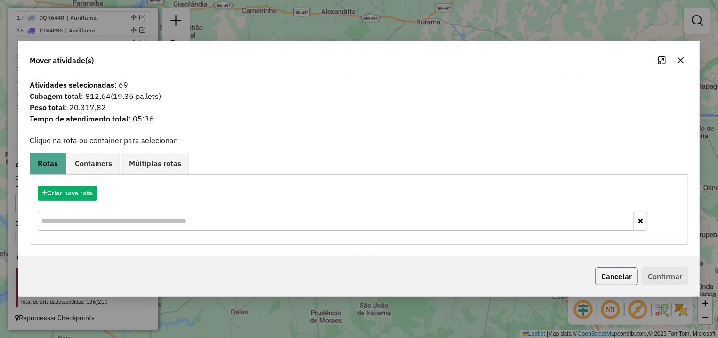
click at [618, 274] on button "Cancelar" at bounding box center [616, 277] width 43 height 18
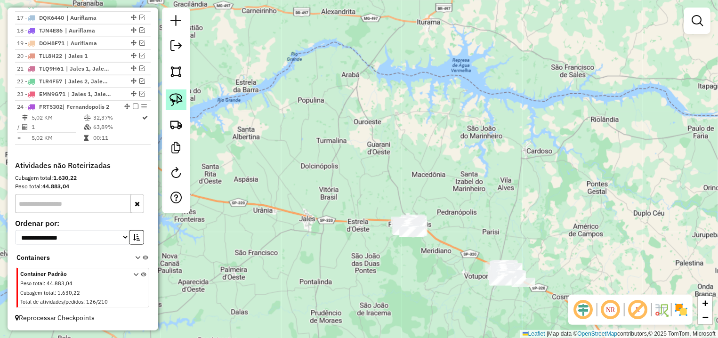
click at [183, 94] on link at bounding box center [176, 100] width 21 height 21
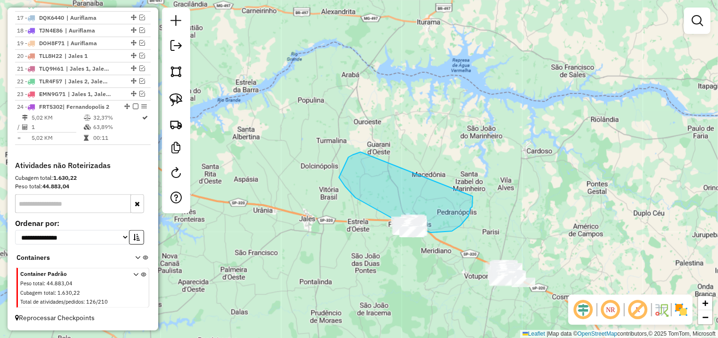
drag, startPoint x: 361, startPoint y: 152, endPoint x: 473, endPoint y: 196, distance: 120.5
click at [473, 196] on div "Janela de atendimento Grade de atendimento Capacidade Transportadoras Veículos …" at bounding box center [359, 169] width 718 height 338
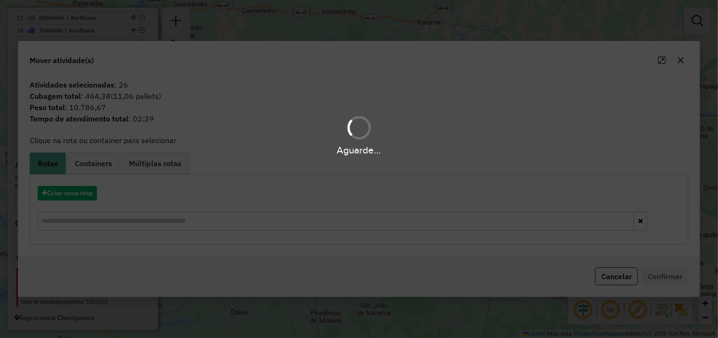
click at [626, 279] on div "Aguarde..." at bounding box center [359, 169] width 718 height 338
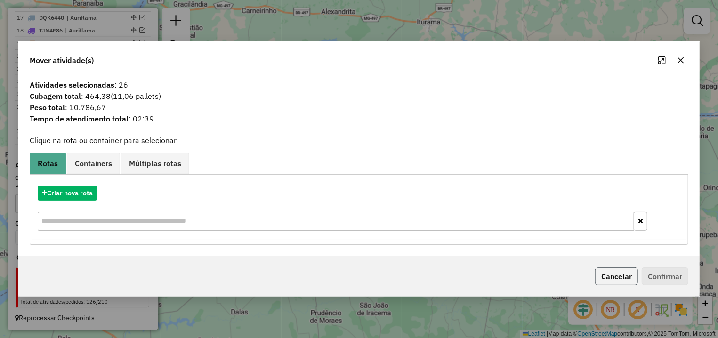
click at [620, 277] on button "Cancelar" at bounding box center [616, 277] width 43 height 18
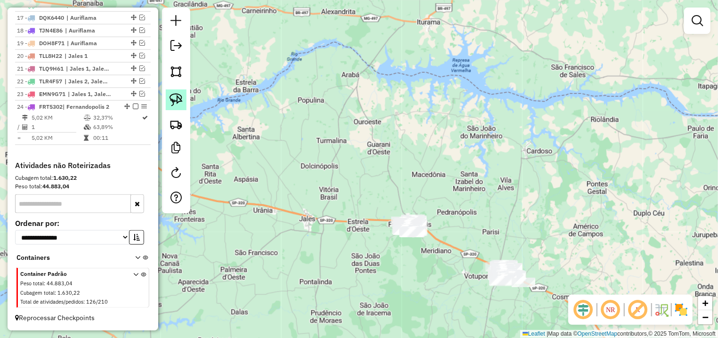
click at [171, 99] on img at bounding box center [176, 99] width 13 height 13
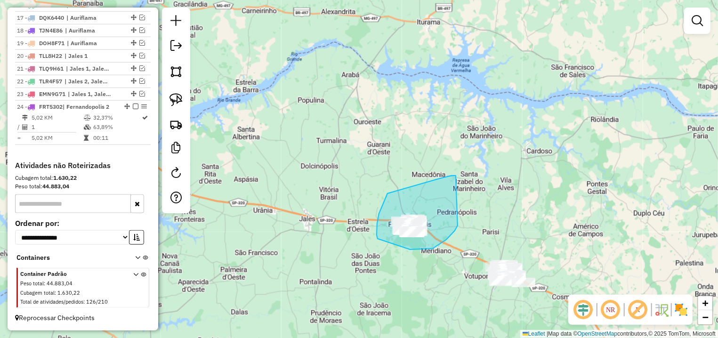
drag, startPoint x: 454, startPoint y: 176, endPoint x: 460, endPoint y: 209, distance: 33.9
click at [460, 209] on div "Janela de atendimento Grade de atendimento Capacidade Transportadoras Veículos …" at bounding box center [359, 169] width 718 height 338
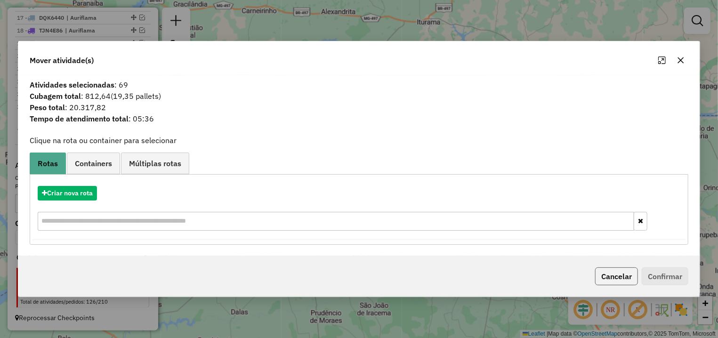
click at [614, 281] on button "Cancelar" at bounding box center [616, 277] width 43 height 18
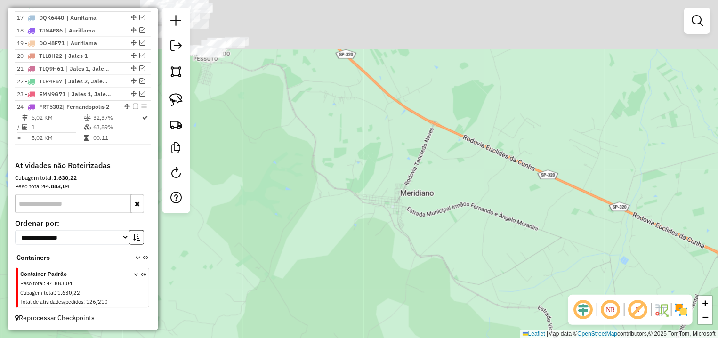
drag, startPoint x: 343, startPoint y: 94, endPoint x: 334, endPoint y: 208, distance: 114.3
click at [334, 208] on div "Janela de atendimento Grade de atendimento Capacidade Transportadoras Veículos …" at bounding box center [359, 169] width 718 height 338
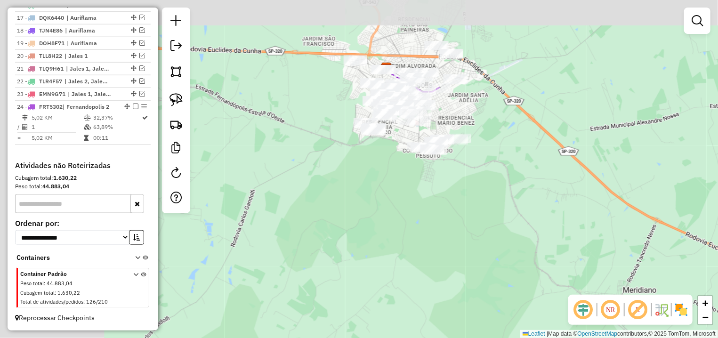
drag, startPoint x: 285, startPoint y: 58, endPoint x: 508, endPoint y: 142, distance: 238.1
click at [508, 142] on div "Janela de atendimento Grade de atendimento Capacidade Transportadoras Veículos …" at bounding box center [359, 169] width 718 height 338
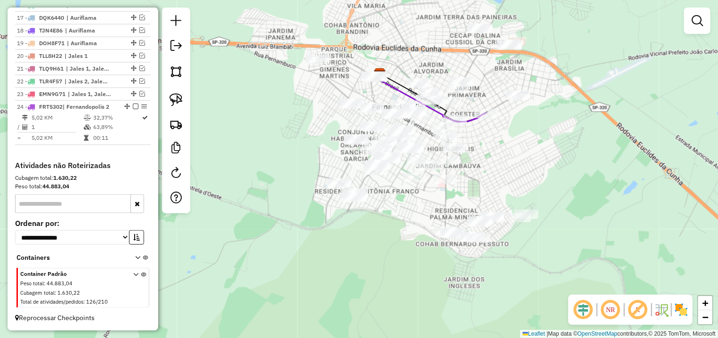
drag, startPoint x: 493, startPoint y: 110, endPoint x: 493, endPoint y: 158, distance: 48.5
click at [493, 158] on div "Janela de atendimento Grade de atendimento Capacidade Transportadoras Veículos …" at bounding box center [359, 169] width 718 height 338
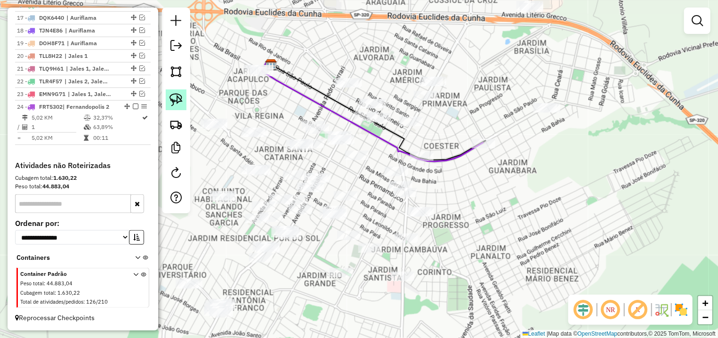
click at [172, 94] on img at bounding box center [176, 99] width 13 height 13
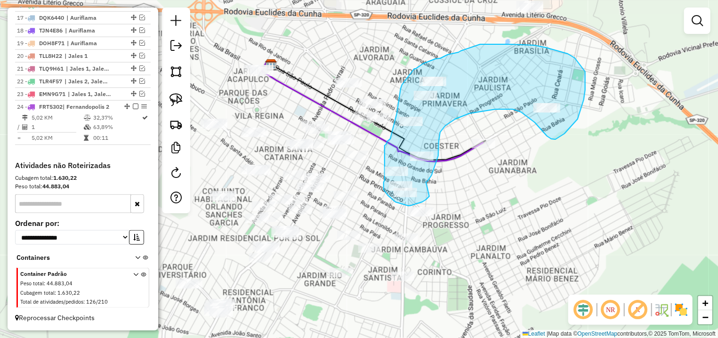
drag, startPoint x: 426, startPoint y: 182, endPoint x: 430, endPoint y: 195, distance: 13.7
click at [430, 195] on div "Janela de atendimento Grade de atendimento Capacidade Transportadoras Veículos …" at bounding box center [359, 169] width 718 height 338
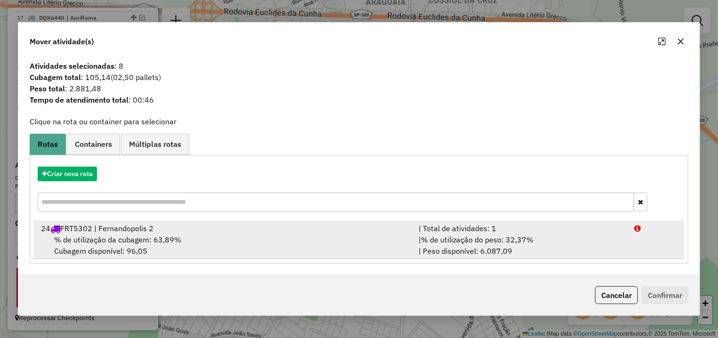
click at [616, 258] on li "24 FRT5302 | Fernandopolis 2 | Total de atividades: 1 % de utilização da cubage…" at bounding box center [358, 240] width 651 height 38
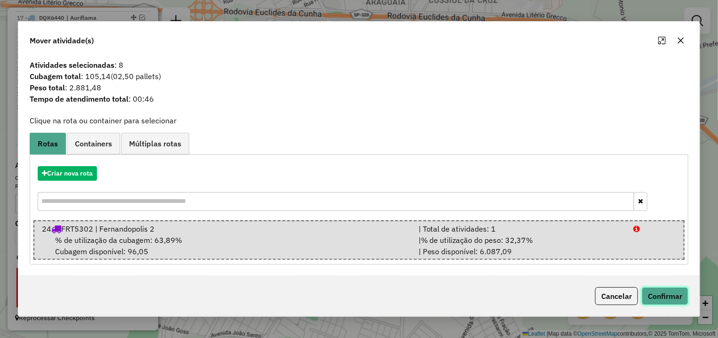
click at [660, 301] on button "Confirmar" at bounding box center [665, 296] width 47 height 18
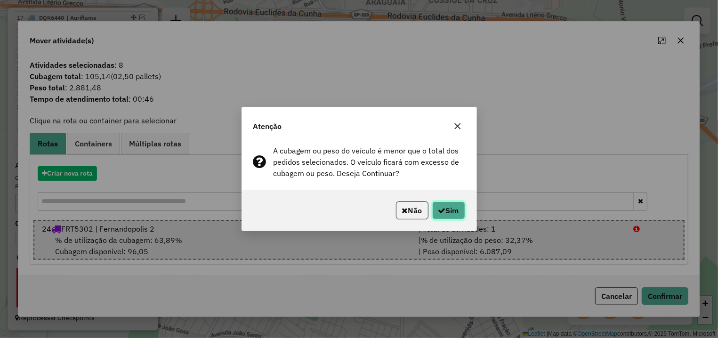
click at [456, 215] on button "Sim" at bounding box center [448, 211] width 33 height 18
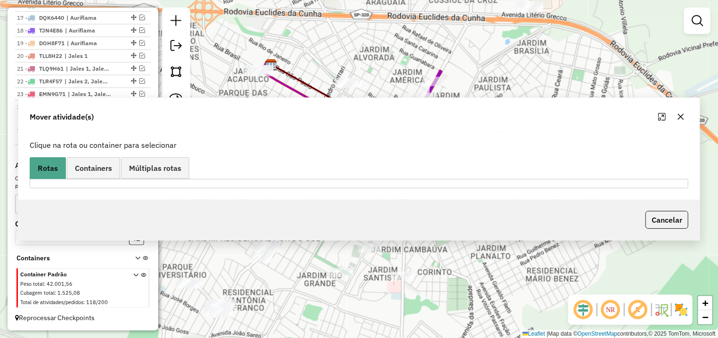
scroll to position [573, 0]
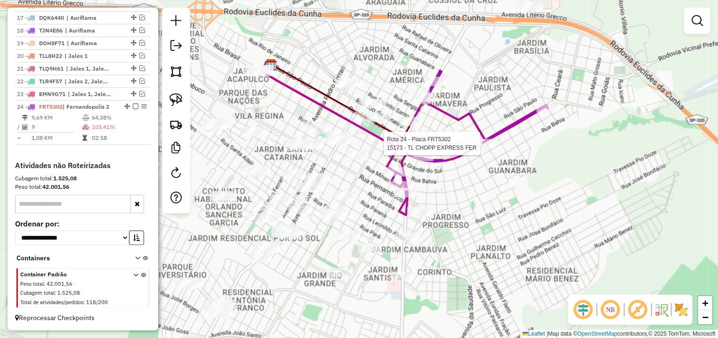
select select "*********"
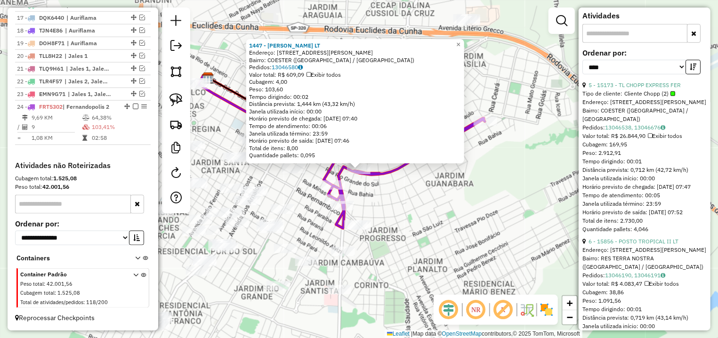
scroll to position [398, 0]
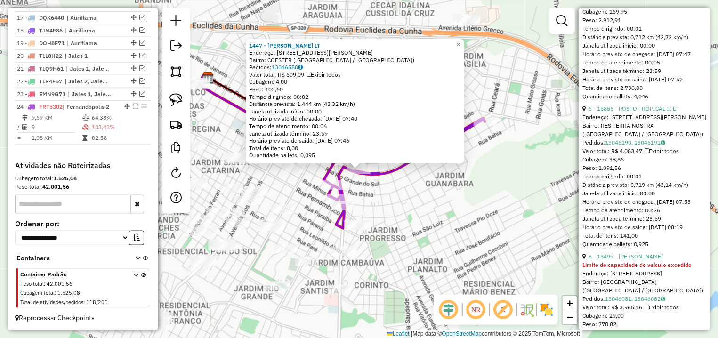
click at [655, 113] on div "6 - 15856 - POSTO TROPICAL II LT" at bounding box center [645, 109] width 124 height 8
click at [655, 112] on link "6 - 15856 - POSTO TROPICAL II LT" at bounding box center [634, 108] width 90 height 7
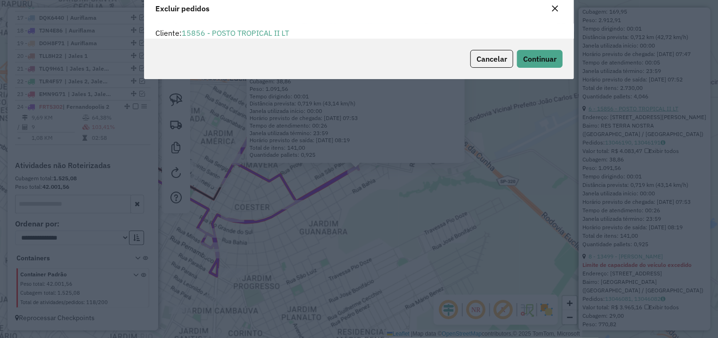
scroll to position [0, 0]
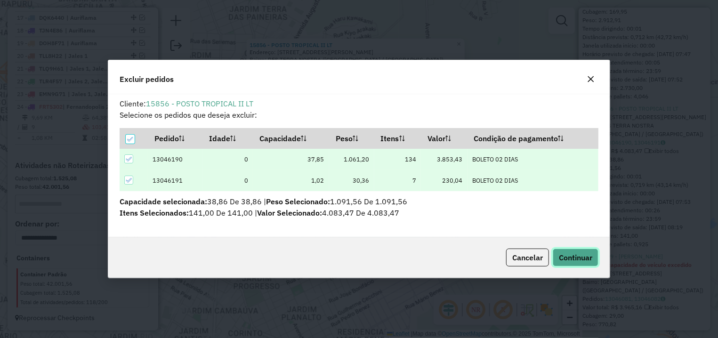
click at [557, 252] on button "Continuar" at bounding box center [576, 258] width 46 height 18
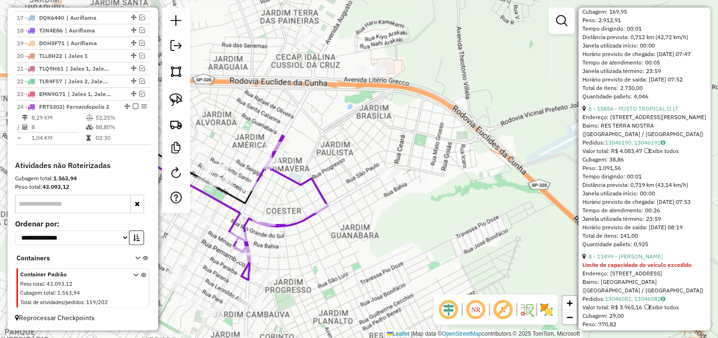
drag, startPoint x: 377, startPoint y: 222, endPoint x: 411, endPoint y: 220, distance: 34.4
click at [411, 220] on div "Janela de atendimento Grade de atendimento Capacidade Transportadoras Veículos …" at bounding box center [359, 169] width 718 height 338
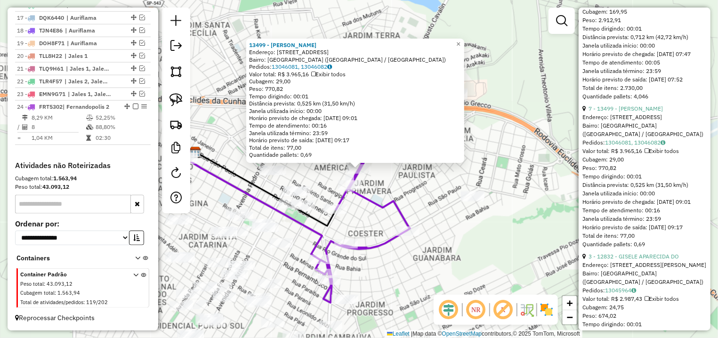
scroll to position [177, 0]
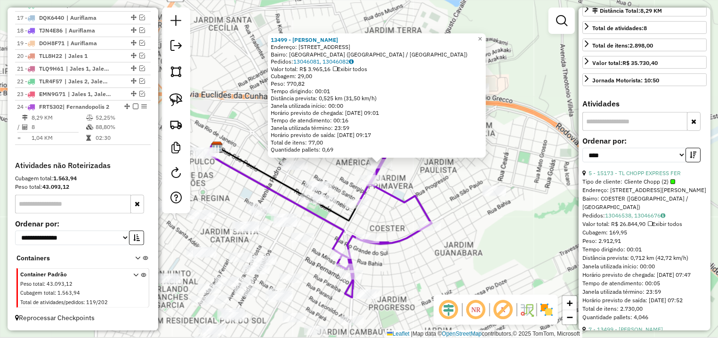
drag, startPoint x: 503, startPoint y: 224, endPoint x: 528, endPoint y: 218, distance: 25.2
click at [528, 218] on div "13499 - ARIELI AMARAL DA SIL Endereço: AV EXPEDICIONARIOS BRASILEIROS 658 Bairr…" at bounding box center [359, 169] width 718 height 338
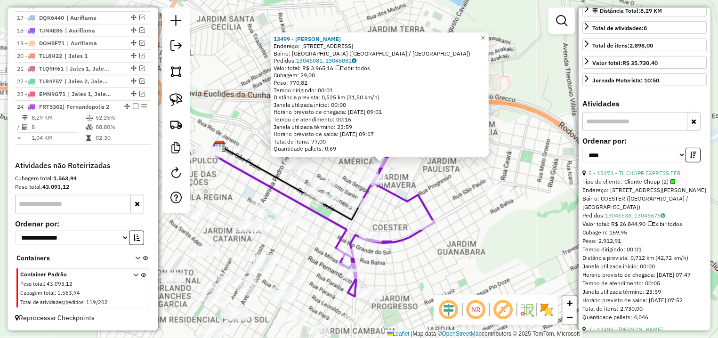
scroll to position [88, 0]
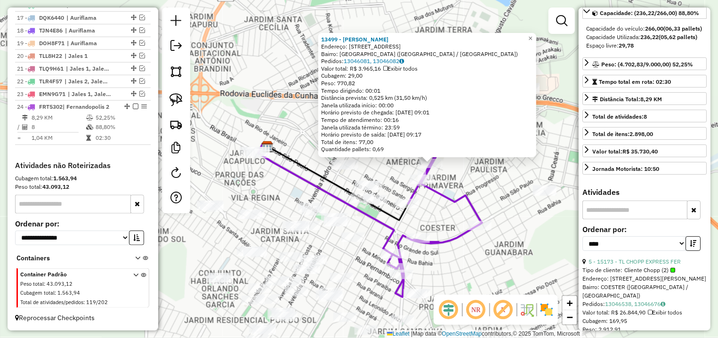
drag, startPoint x: 459, startPoint y: 272, endPoint x: 506, endPoint y: 272, distance: 47.6
click at [506, 272] on div "13499 - ARIELI AMARAL DA SIL Endereço: AV EXPEDICIONARIOS BRASILEIROS 658 Bairr…" at bounding box center [359, 169] width 718 height 338
click at [179, 100] on img at bounding box center [176, 99] width 13 height 13
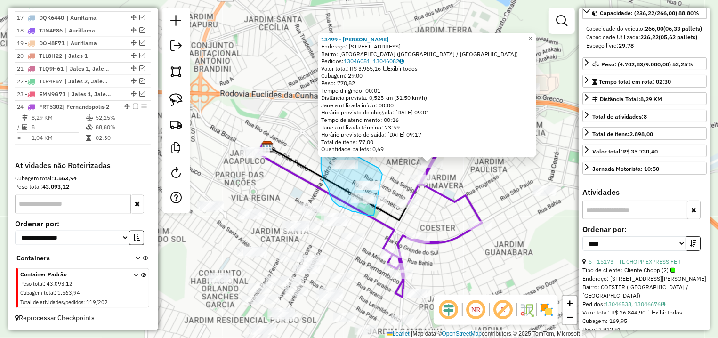
drag, startPoint x: 379, startPoint y: 168, endPoint x: 384, endPoint y: 205, distance: 37.6
click at [384, 205] on div "13499 - ARIELI AMARAL DA SIL Endereço: AV EXPEDICIONARIOS BRASILEIROS 658 Bairr…" at bounding box center [359, 169] width 718 height 338
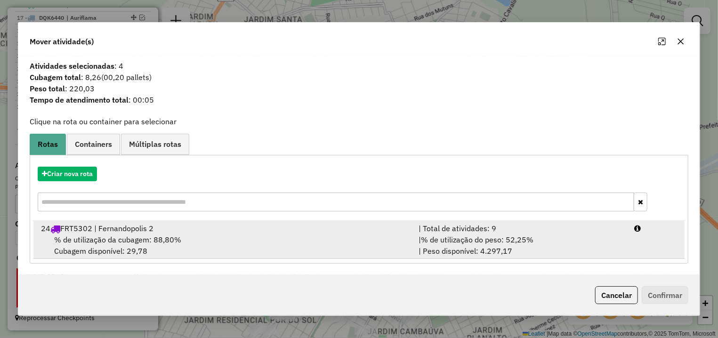
click at [633, 244] on li "24 FRT5302 | Fernandopolis 2 | Total de atividades: 9 % de utilização da cubage…" at bounding box center [358, 240] width 651 height 38
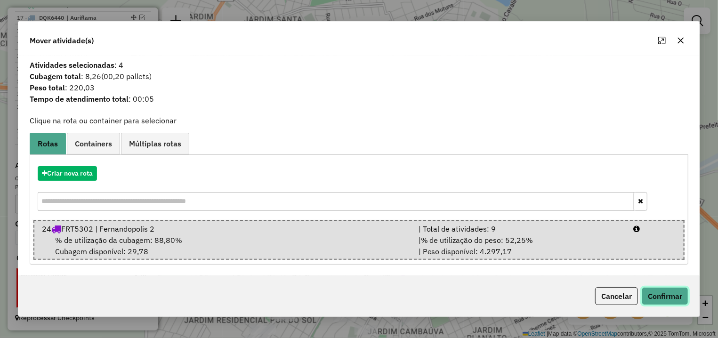
click at [657, 302] on button "Confirmar" at bounding box center [665, 296] width 47 height 18
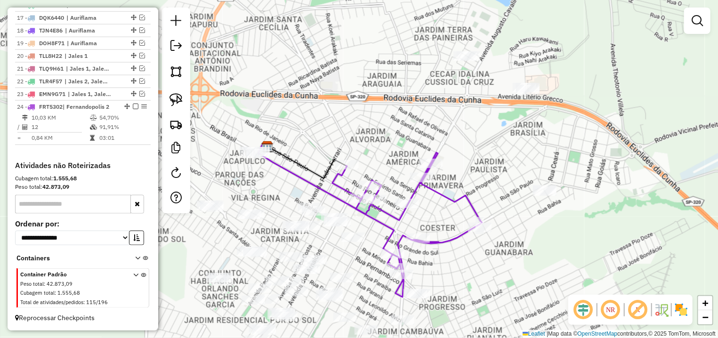
click at [410, 176] on div "Janela de atendimento Grade de atendimento Capacidade Transportadoras Veículos …" at bounding box center [359, 169] width 718 height 338
select select "*********"
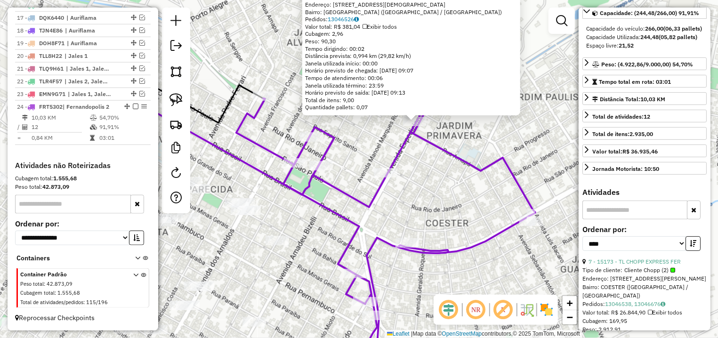
drag, startPoint x: 344, startPoint y: 245, endPoint x: 511, endPoint y: 168, distance: 183.4
click at [511, 168] on icon at bounding box center [385, 215] width 299 height 287
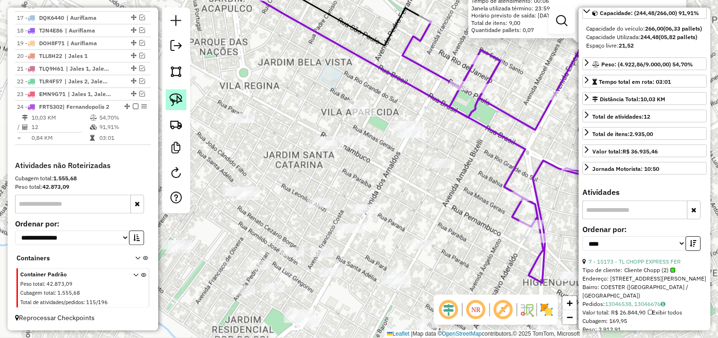
click at [174, 103] on img at bounding box center [176, 99] width 13 height 13
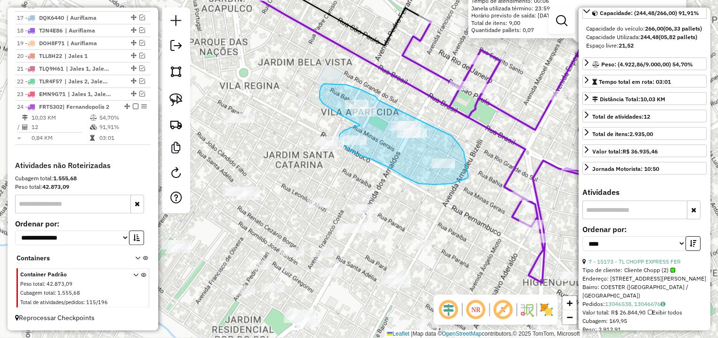
drag, startPoint x: 371, startPoint y: 94, endPoint x: 441, endPoint y: 130, distance: 79.4
click at [441, 130] on div "16292 - PIZZA SHOW FERNANDOP Endereço: AV EXPEDICIONARIOS BRASILEIROS 800 Bairr…" at bounding box center [359, 169] width 718 height 338
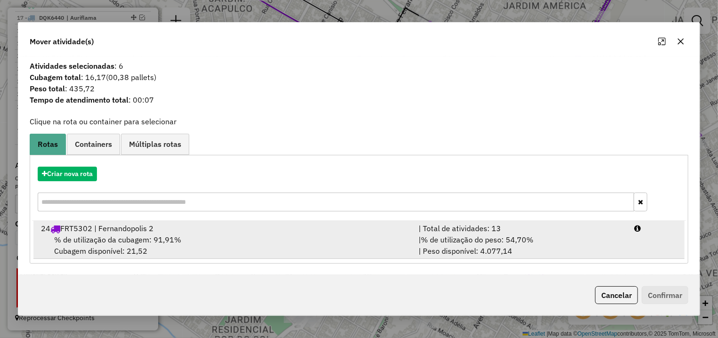
drag, startPoint x: 553, startPoint y: 243, endPoint x: 594, endPoint y: 254, distance: 43.1
click at [554, 243] on div "| % de utilização do peso: 54,70% | Peso disponível: 4.077,14" at bounding box center [521, 245] width 216 height 23
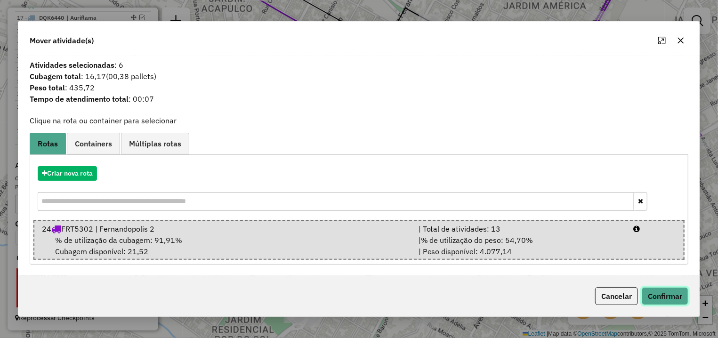
click at [655, 296] on button "Confirmar" at bounding box center [665, 296] width 47 height 18
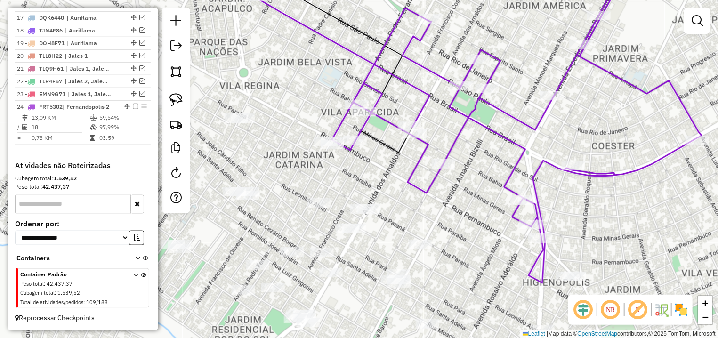
select select "*********"
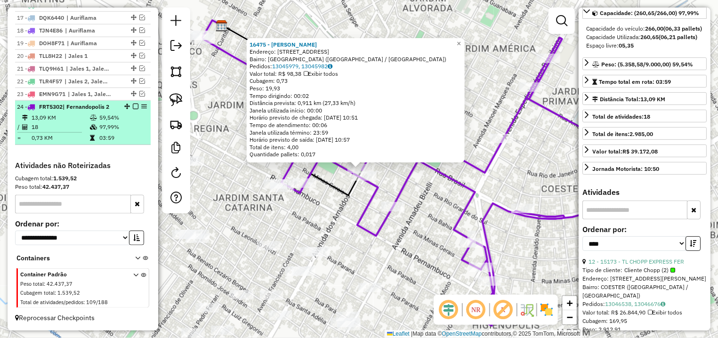
click at [133, 104] on em at bounding box center [136, 107] width 6 height 6
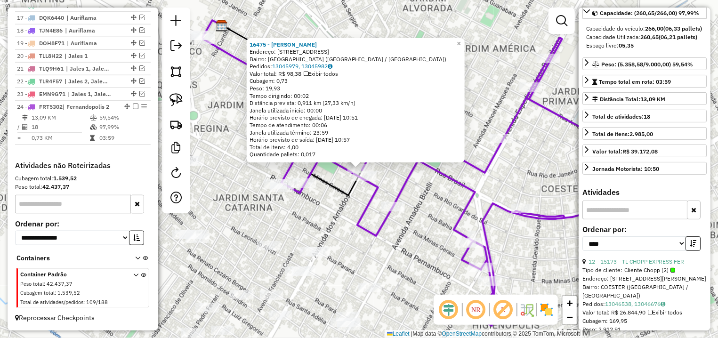
scroll to position [533, 0]
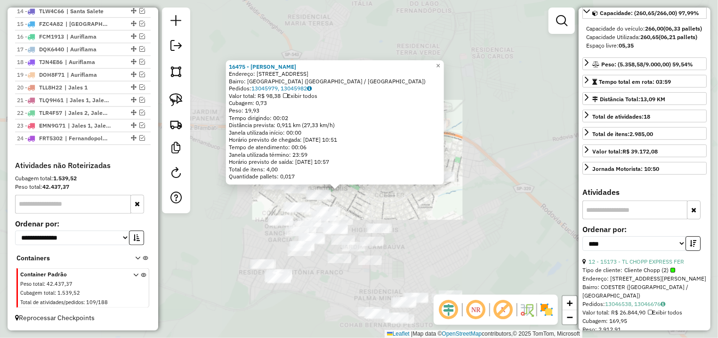
click at [387, 216] on div "16475 - SIRLAND RODRIGUES FE Endereço: AV DOS ARNALDOS 1250 Bairro: CENTRO (FER…" at bounding box center [359, 169] width 718 height 338
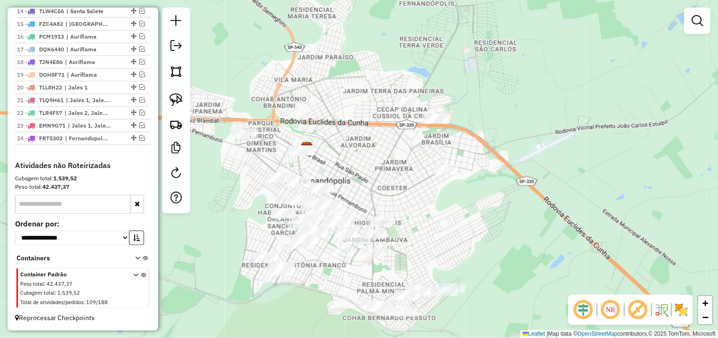
drag, startPoint x: 407, startPoint y: 207, endPoint x: 416, endPoint y: 194, distance: 16.2
click at [416, 194] on div "Janela de atendimento Grade de atendimento Capacidade Transportadoras Veículos …" at bounding box center [359, 169] width 718 height 338
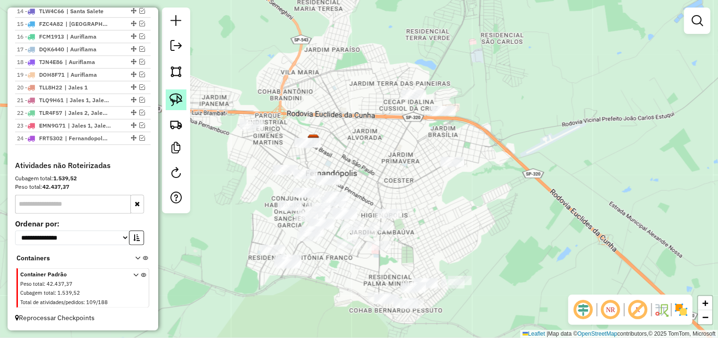
click at [177, 97] on img at bounding box center [176, 99] width 13 height 13
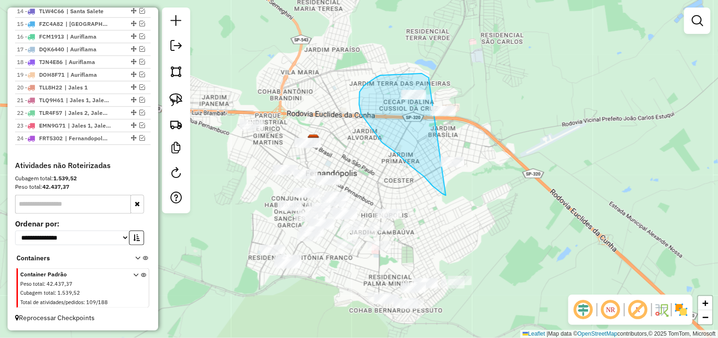
drag, startPoint x: 429, startPoint y: 78, endPoint x: 487, endPoint y: 117, distance: 69.5
click at [487, 117] on div "Janela de atendimento Grade de atendimento Capacidade Transportadoras Veículos …" at bounding box center [359, 169] width 718 height 338
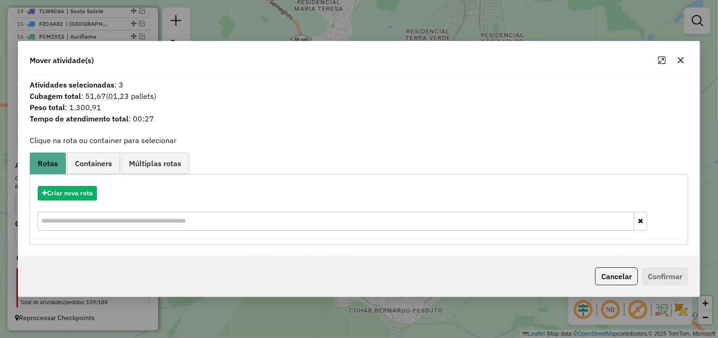
click at [86, 185] on div "Criar nova rota" at bounding box center [359, 209] width 654 height 61
click at [89, 195] on button "Criar nova rota" at bounding box center [67, 193] width 59 height 15
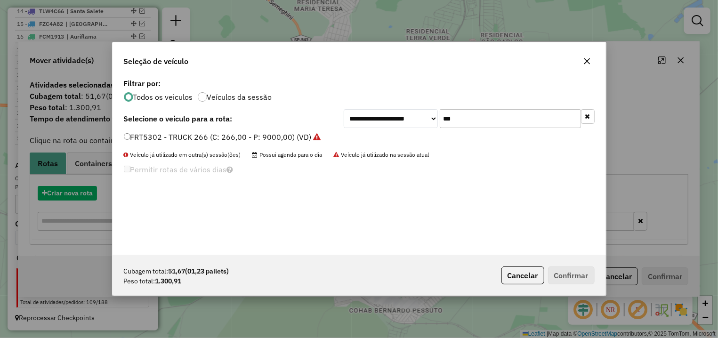
scroll to position [5, 3]
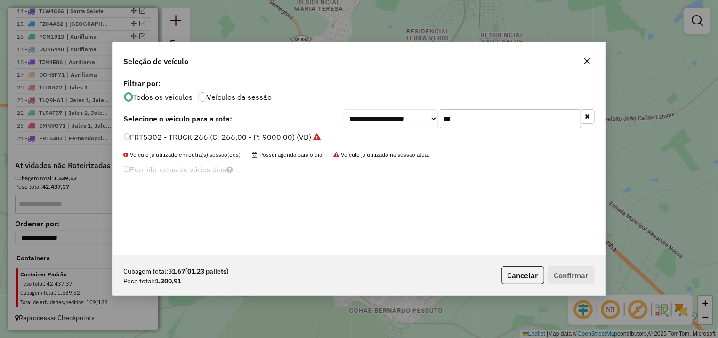
drag, startPoint x: 485, startPoint y: 118, endPoint x: 405, endPoint y: 122, distance: 80.2
click at [440, 122] on input "***" at bounding box center [510, 118] width 141 height 19
type input "***"
click at [239, 136] on label "DFW6974 - BAÚ (C: 280,00 - P: 7500,00) (VD)" at bounding box center [207, 136] width 166 height 11
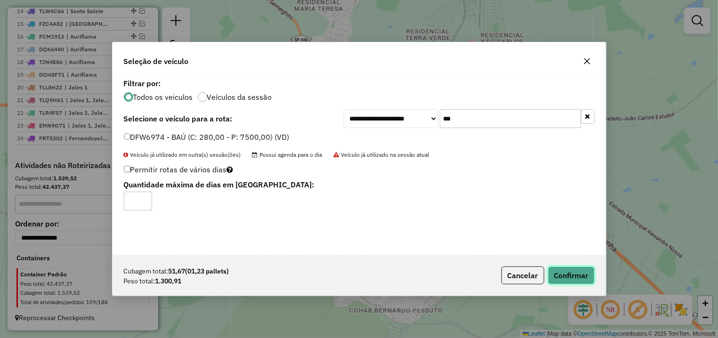
click at [570, 272] on button "Confirmar" at bounding box center [571, 276] width 47 height 18
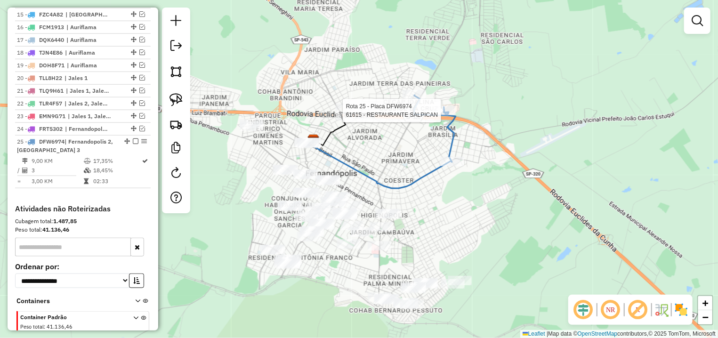
select select "*********"
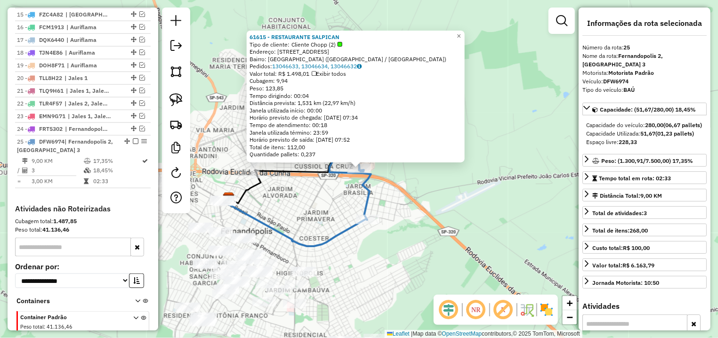
scroll to position [606, 0]
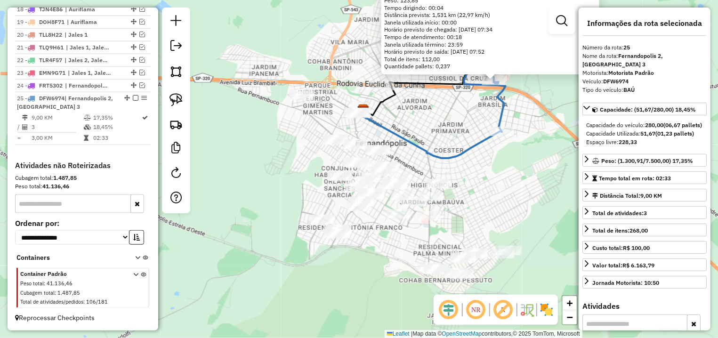
drag, startPoint x: 337, startPoint y: 212, endPoint x: 437, endPoint y: 133, distance: 127.4
click at [437, 133] on div "61615 - RESTAURANTE SALPICAN Tipo de cliente: Cliente Chopp (2) Endereço: AV LI…" at bounding box center [359, 169] width 718 height 338
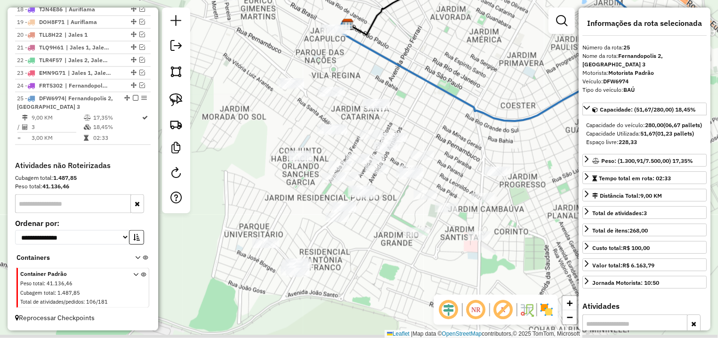
drag, startPoint x: 400, startPoint y: 122, endPoint x: 439, endPoint y: 114, distance: 39.4
click at [440, 114] on div "61615 - RESTAURANTE SALPICAN Tipo de cliente: Cliente Chopp (2) Endereço: AV LI…" at bounding box center [359, 169] width 718 height 338
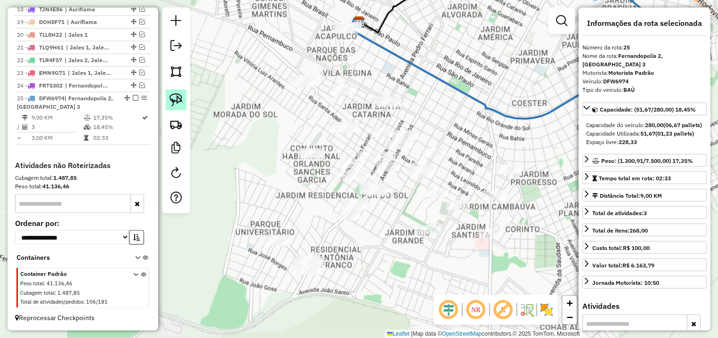
click at [182, 96] on img at bounding box center [176, 99] width 13 height 13
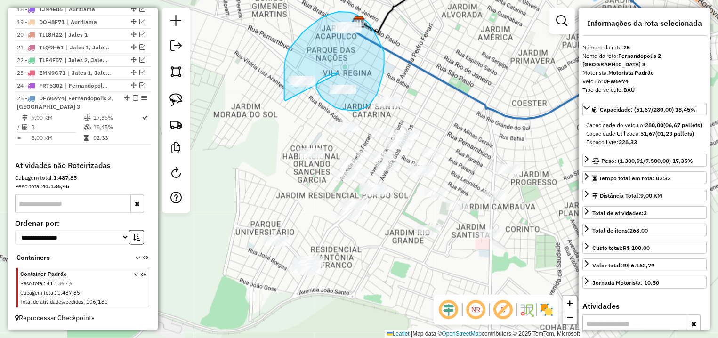
drag, startPoint x: 337, startPoint y: 73, endPoint x: 303, endPoint y: 107, distance: 47.6
click at [303, 107] on div "61615 - RESTAURANTE SALPICAN Tipo de cliente: Cliente Chopp (2) Endereço: AV LI…" at bounding box center [359, 169] width 718 height 338
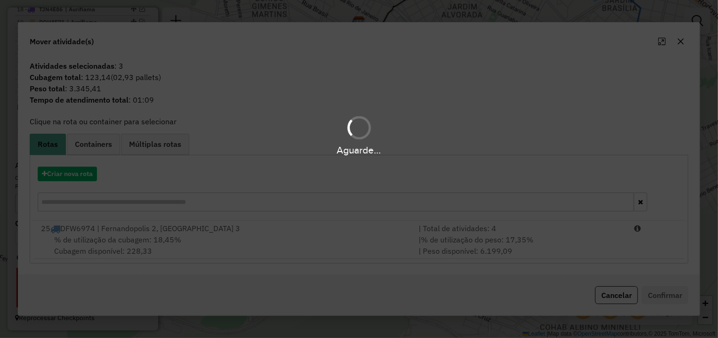
drag, startPoint x: 580, startPoint y: 234, endPoint x: 628, endPoint y: 258, distance: 53.5
click at [583, 236] on div "Aguarde..." at bounding box center [359, 169] width 718 height 338
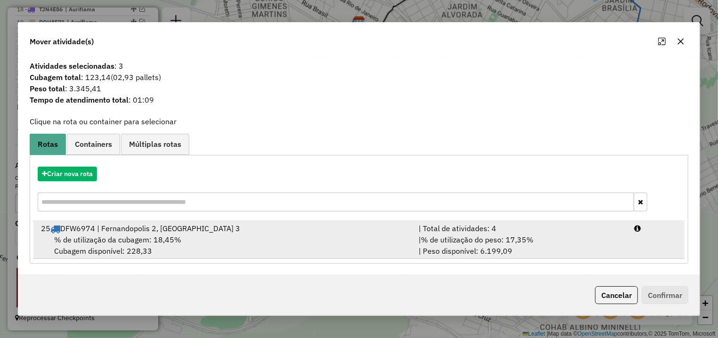
click at [660, 248] on li "25 DFW6974 | Fernandopolis 2, Fernandopolis 3 | Total de atividades: 4 % de uti…" at bounding box center [358, 240] width 651 height 38
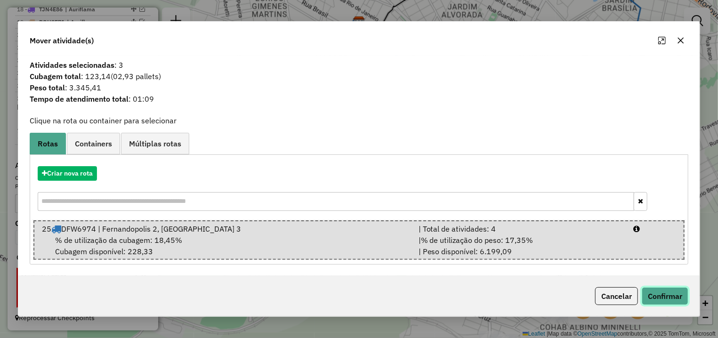
click at [672, 291] on button "Confirmar" at bounding box center [665, 296] width 47 height 18
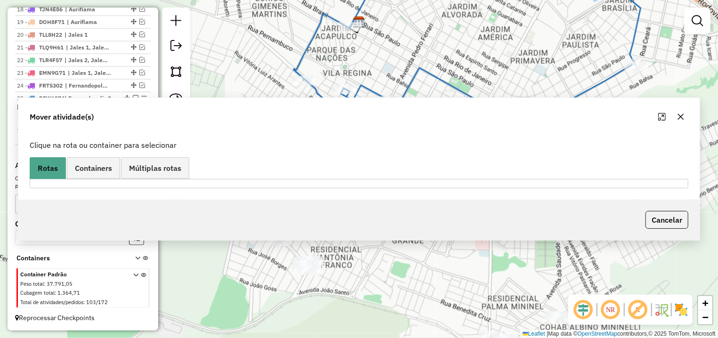
scroll to position [594, 0]
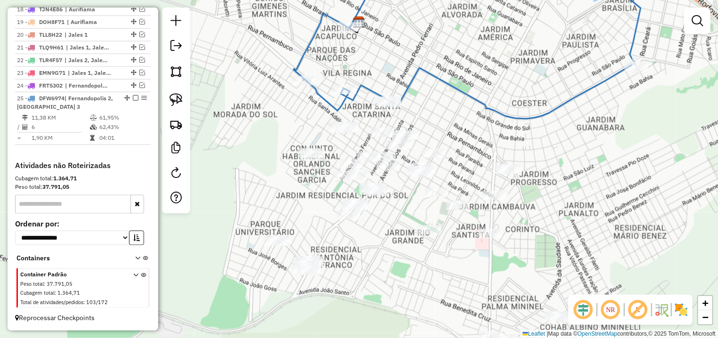
select select "*********"
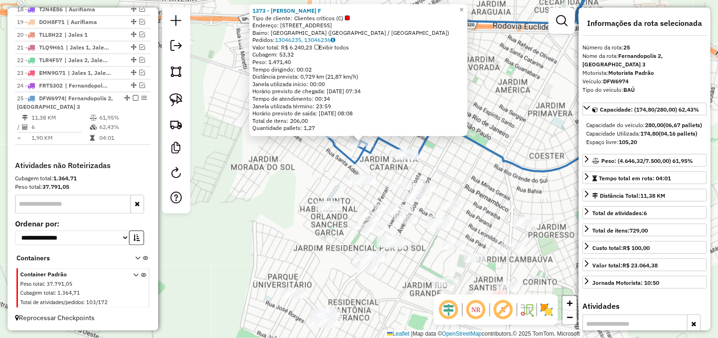
drag, startPoint x: 441, startPoint y: 194, endPoint x: 445, endPoint y: 167, distance: 26.6
click at [445, 167] on div "1373 - VANDERLEI ERNANDES F Tipo de cliente: Clientes críticos (C) Endereço: AV…" at bounding box center [359, 169] width 718 height 338
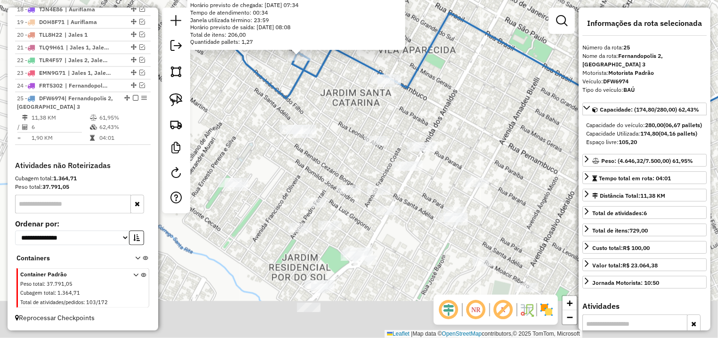
drag, startPoint x: 473, startPoint y: 181, endPoint x: 470, endPoint y: 161, distance: 21.0
click at [470, 161] on div "1373 - VANDERLEI ERNANDES F Tipo de cliente: Clientes críticos (C) Endereço: AV…" at bounding box center [359, 169] width 718 height 338
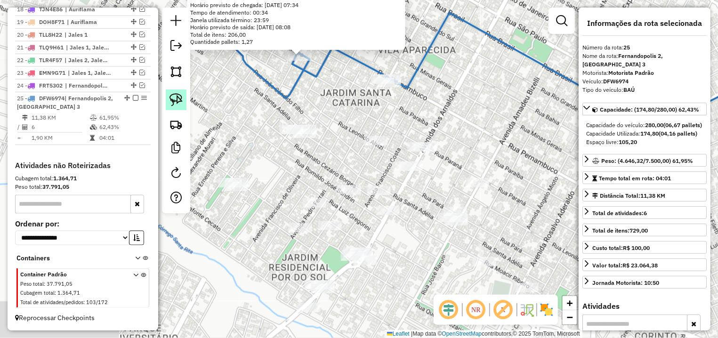
click at [181, 99] on img at bounding box center [176, 99] width 13 height 13
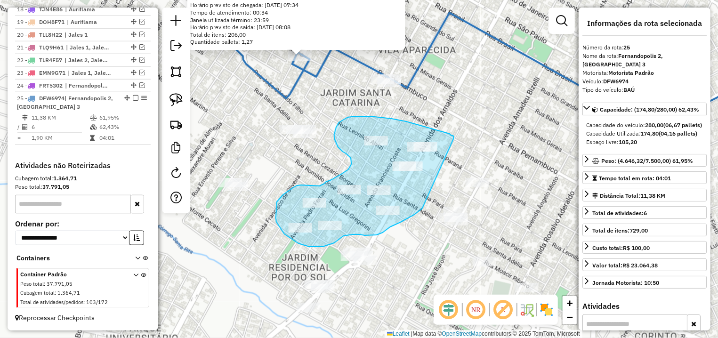
drag, startPoint x: 392, startPoint y: 119, endPoint x: 437, endPoint y: 157, distance: 59.2
click at [437, 157] on div "1373 - VANDERLEI ERNANDES F Tipo de cliente: Clientes críticos (C) Endereço: AV…" at bounding box center [359, 169] width 718 height 338
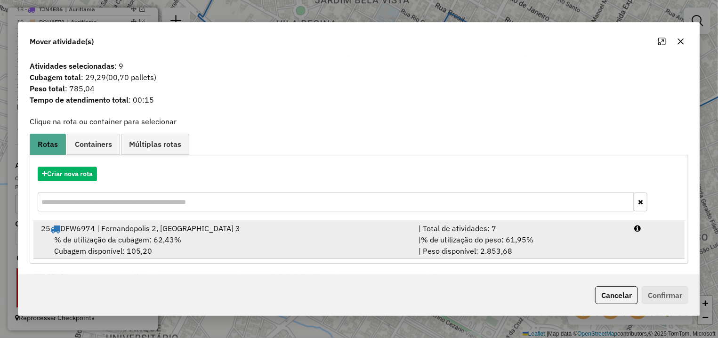
click at [621, 248] on div "| % de utilização do peso: 61,95% | Peso disponível: 2.853,68" at bounding box center [521, 245] width 216 height 23
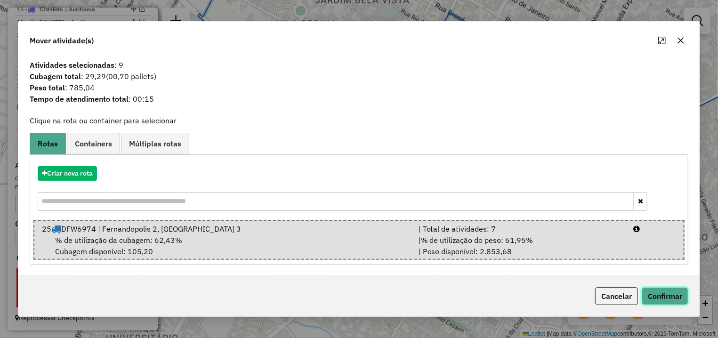
click at [651, 299] on button "Confirmar" at bounding box center [665, 296] width 47 height 18
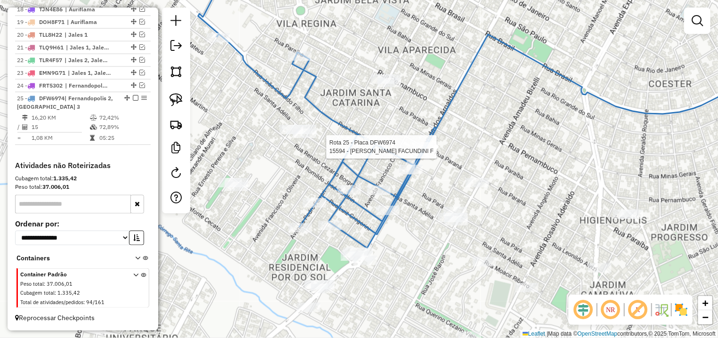
select select "*********"
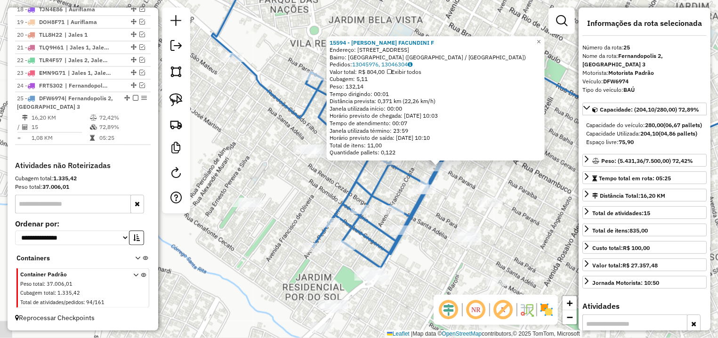
drag, startPoint x: 418, startPoint y: 195, endPoint x: 487, endPoint y: 193, distance: 68.8
click at [500, 193] on div "15594 - ANDERSON FACUNDINI F Endereço: AV DOS ARNALDOS 1740 Bairro: JARDIM AGUA…" at bounding box center [359, 169] width 718 height 338
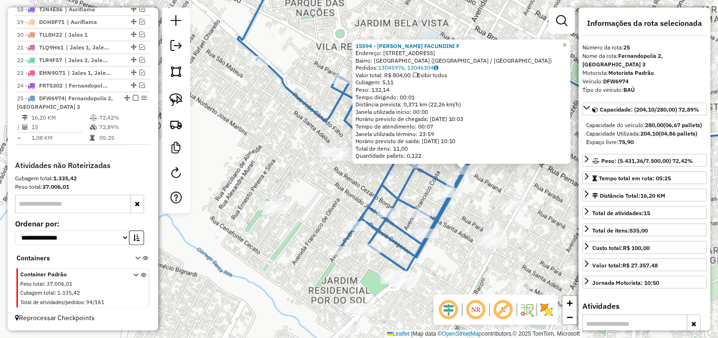
drag, startPoint x: 301, startPoint y: 187, endPoint x: 385, endPoint y: 197, distance: 84.9
click at [375, 193] on div "15594 - ANDERSON FACUNDINI F Endereço: AV DOS ARNALDOS 1740 Bairro: JARDIM AGUA…" at bounding box center [359, 169] width 718 height 338
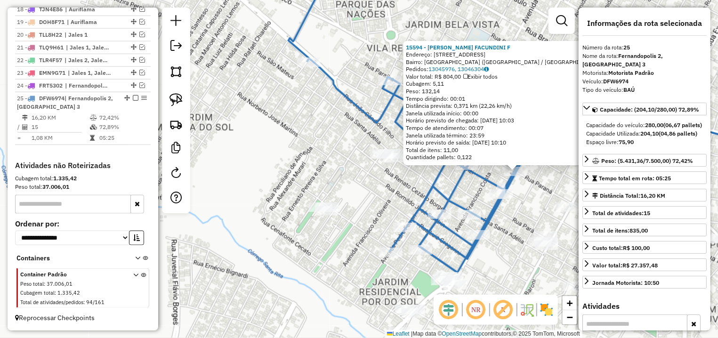
click at [389, 200] on div "15594 - ANDERSON FACUNDINI F Endereço: AV DOS ARNALDOS 1740 Bairro: JARDIM AGUA…" at bounding box center [359, 169] width 718 height 338
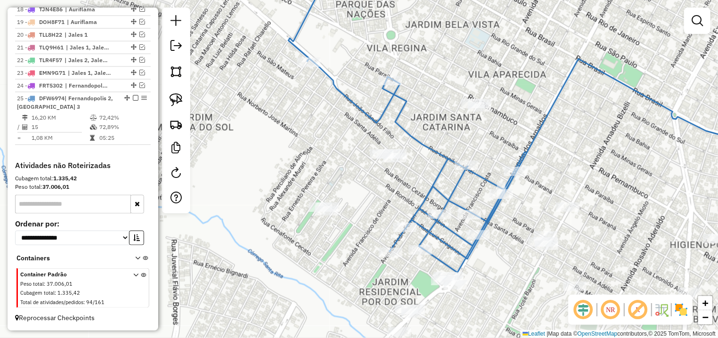
click at [165, 99] on div at bounding box center [176, 111] width 28 height 206
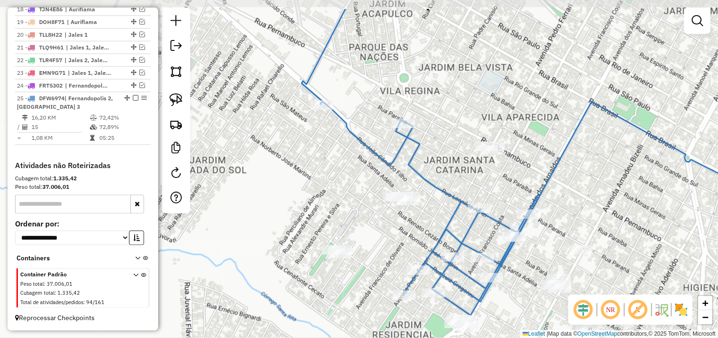
drag, startPoint x: 380, startPoint y: 128, endPoint x: 388, endPoint y: 159, distance: 31.5
click at [388, 159] on div "Janela de atendimento Grade de atendimento Capacidade Transportadoras Veículos …" at bounding box center [359, 169] width 718 height 338
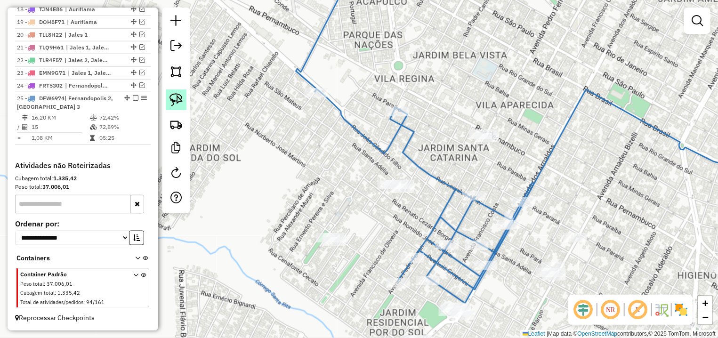
click at [171, 102] on img at bounding box center [176, 99] width 13 height 13
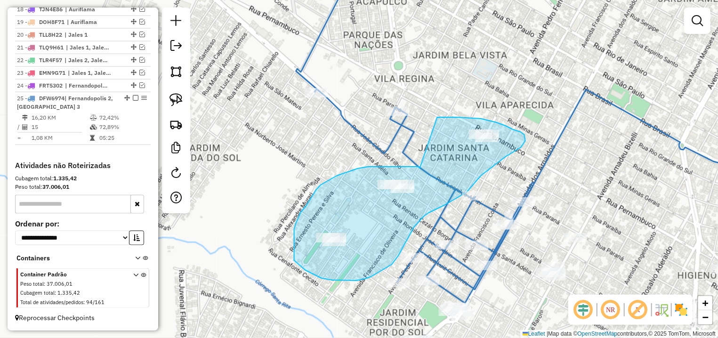
drag, startPoint x: 358, startPoint y: 169, endPoint x: 427, endPoint y: 117, distance: 85.8
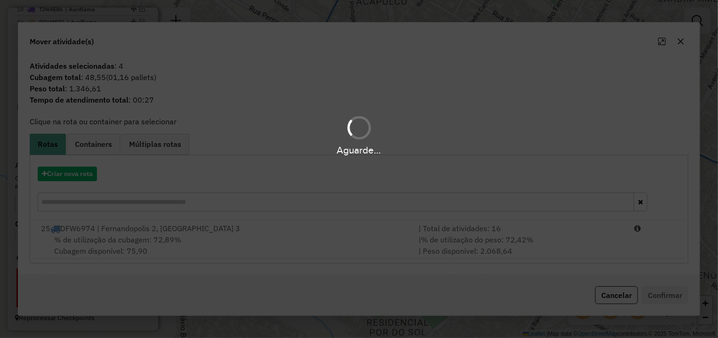
click at [616, 303] on hb-app "Aguarde... Pop-up bloqueado! Seu navegador bloqueou automáticamente a abertura …" at bounding box center [359, 169] width 718 height 338
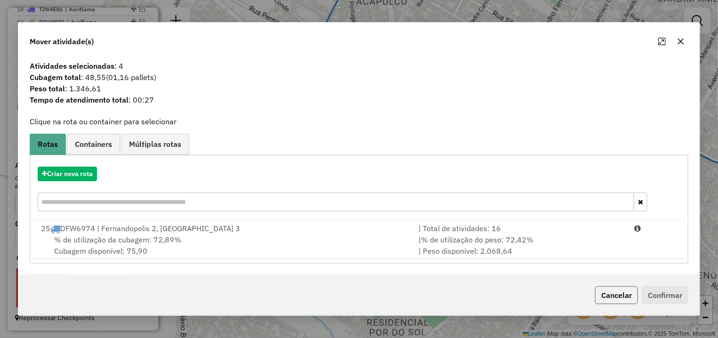
click at [616, 296] on button "Cancelar" at bounding box center [616, 295] width 43 height 18
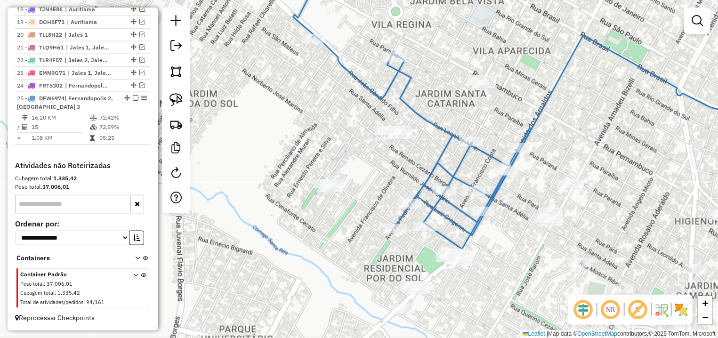
drag, startPoint x: 612, startPoint y: 228, endPoint x: 600, endPoint y: 109, distance: 119.9
click at [600, 109] on div "Janela de atendimento Grade de atendimento Capacidade Transportadoras Veículos …" at bounding box center [359, 169] width 718 height 338
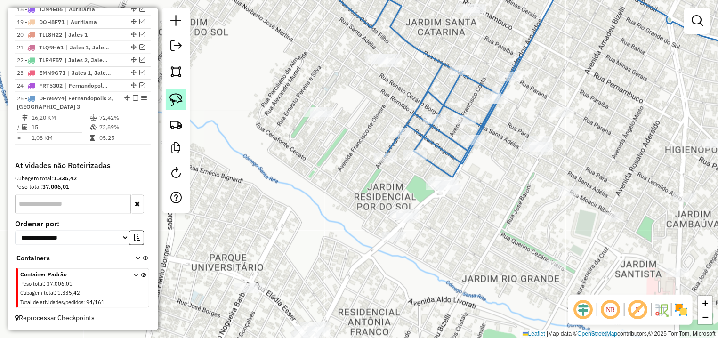
click at [174, 91] on link at bounding box center [176, 100] width 21 height 21
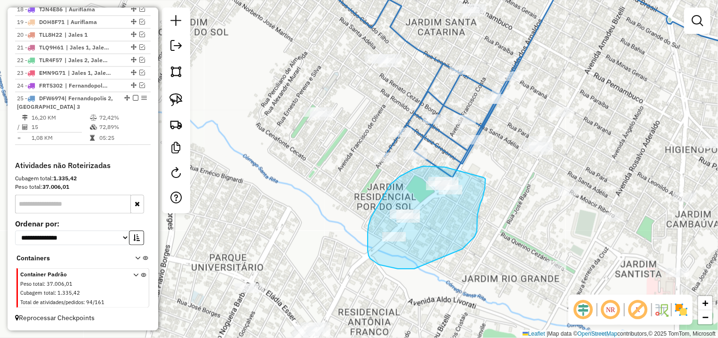
drag, startPoint x: 443, startPoint y: 167, endPoint x: 484, endPoint y: 178, distance: 42.4
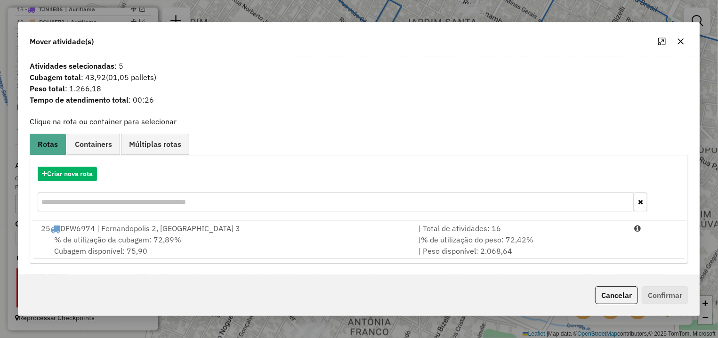
click at [629, 296] on button "Cancelar" at bounding box center [616, 295] width 43 height 18
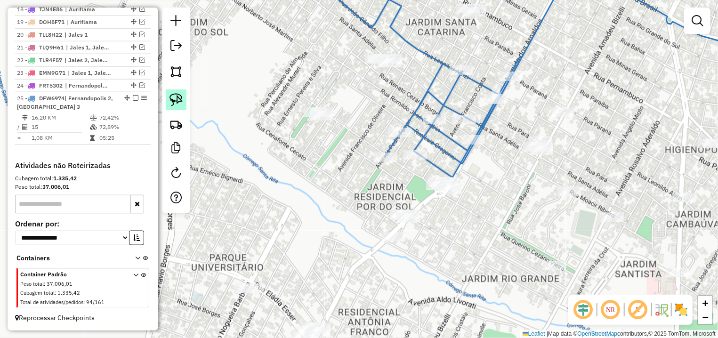
click at [180, 100] on img at bounding box center [176, 99] width 13 height 13
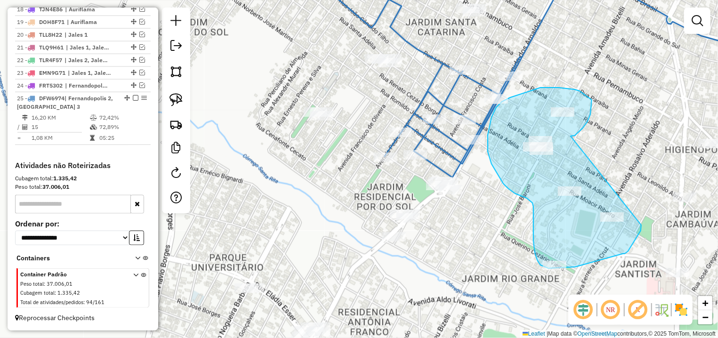
drag, startPoint x: 588, startPoint y: 122, endPoint x: 622, endPoint y: 175, distance: 63.1
click at [622, 175] on div "Janela de atendimento Grade de atendimento Capacidade Transportadoras Veículos …" at bounding box center [359, 169] width 718 height 338
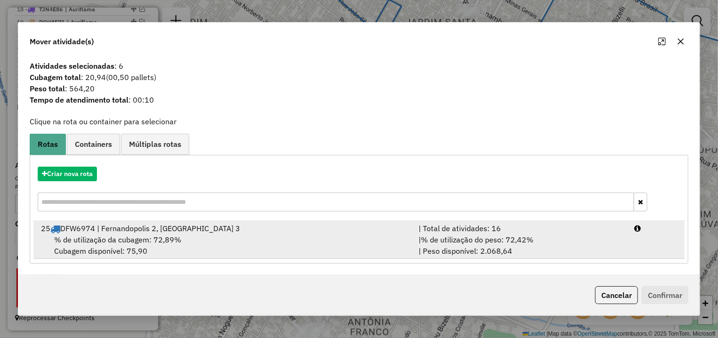
click at [618, 237] on div "| % de utilização do peso: 72,42% | Peso disponível: 2.068,64" at bounding box center [521, 245] width 216 height 23
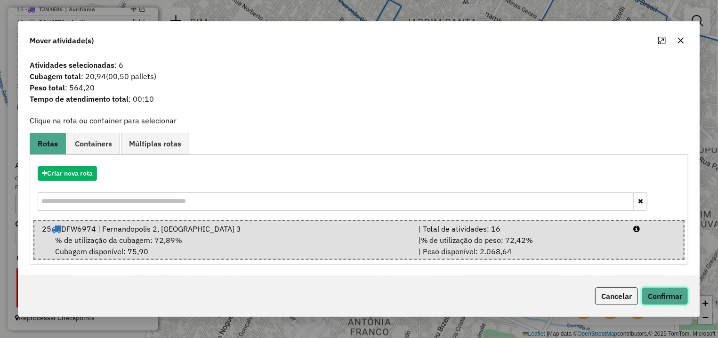
click at [664, 291] on button "Confirmar" at bounding box center [665, 296] width 47 height 18
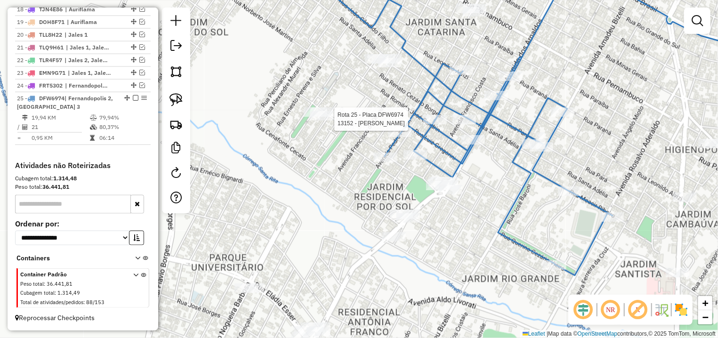
select select "*********"
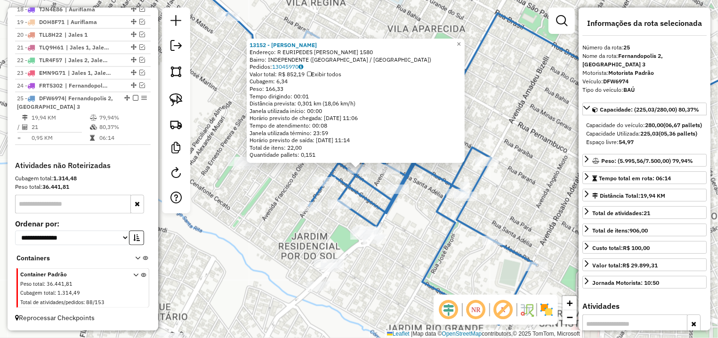
scroll to position [265, 0]
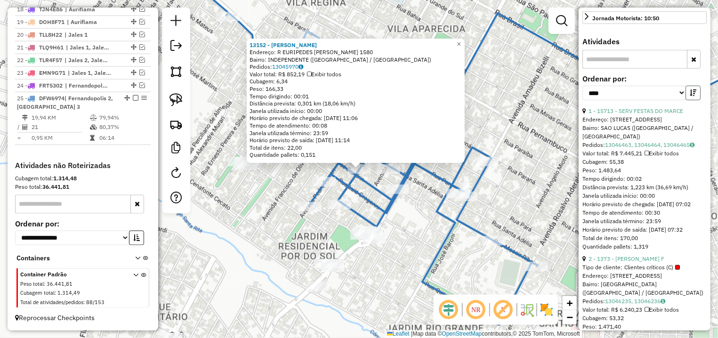
click at [690, 96] on icon "button" at bounding box center [693, 93] width 7 height 7
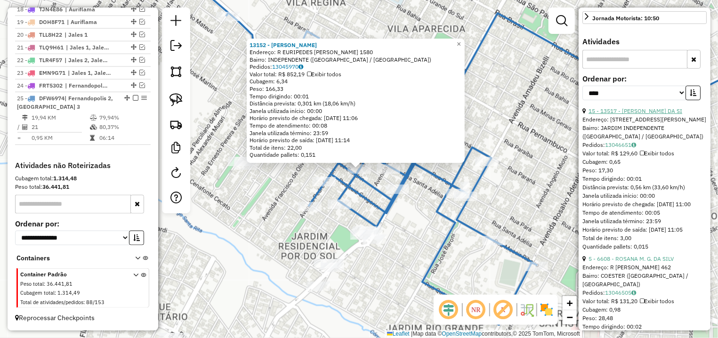
click at [642, 114] on link "15 - 13517 - RAILSON CORREA DA SI" at bounding box center [636, 110] width 94 height 7
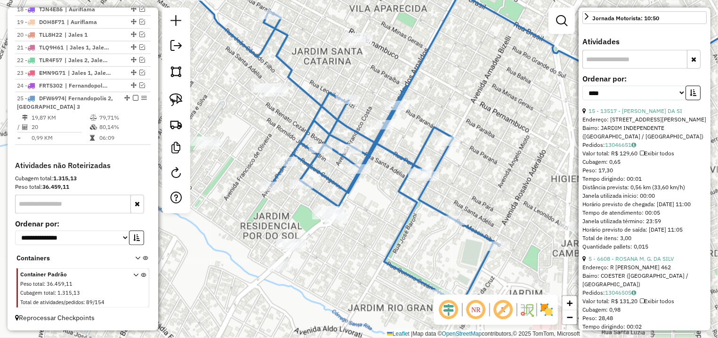
scroll to position [353, 0]
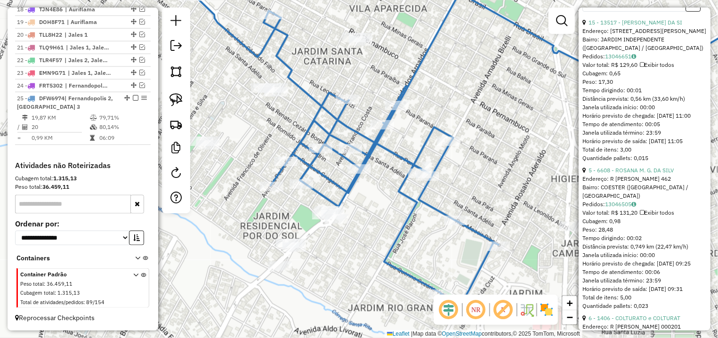
click at [653, 183] on div "Endereço: R MOACIR RIBEIRO 462" at bounding box center [645, 179] width 124 height 8
click at [653, 174] on link "5 - 6608 - ROSANA M. G. DA SILV" at bounding box center [631, 170] width 85 height 7
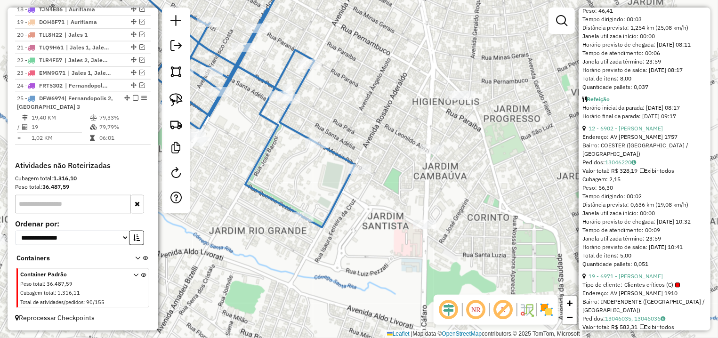
scroll to position [1237, 0]
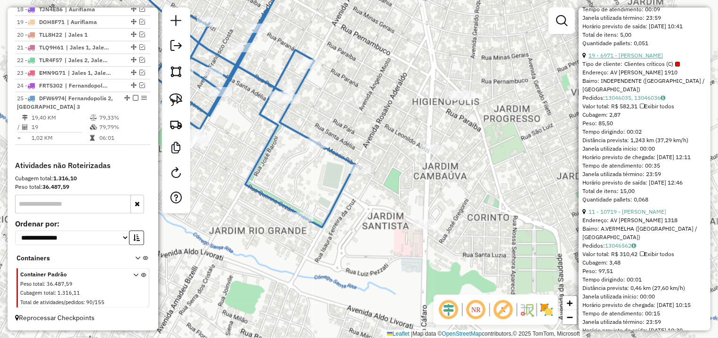
click at [642, 59] on link "19 - 6971 - C R DA SILVA RODRIGU" at bounding box center [626, 55] width 74 height 7
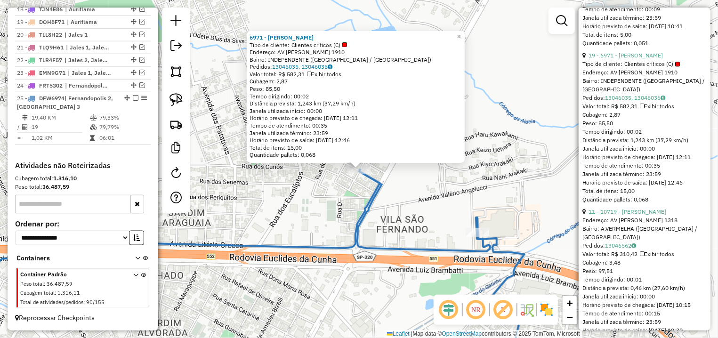
scroll to position [1502, 0]
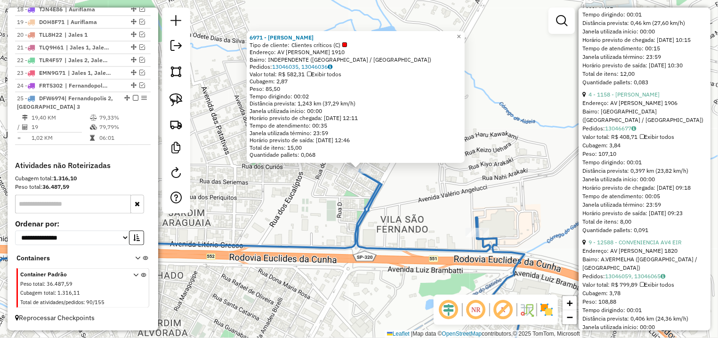
click at [632, 107] on div "Endereço: AV AMADEU BIZELLI 1906" at bounding box center [645, 103] width 124 height 8
click at [629, 98] on link "4 - 1158 - ASSAKO MATSUMOTO" at bounding box center [624, 94] width 71 height 7
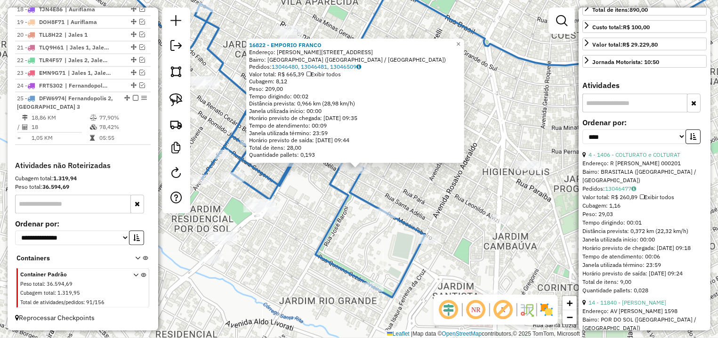
scroll to position [177, 0]
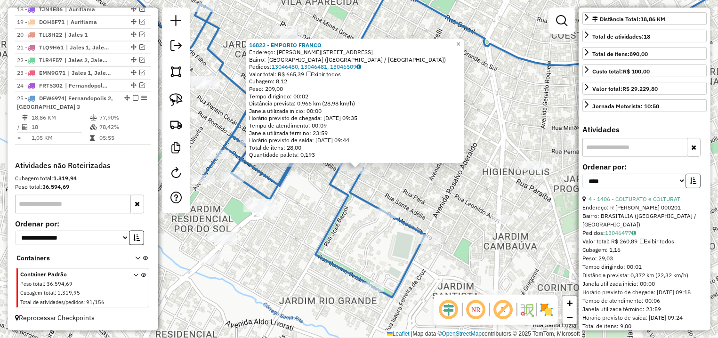
click at [690, 188] on button "button" at bounding box center [693, 181] width 15 height 15
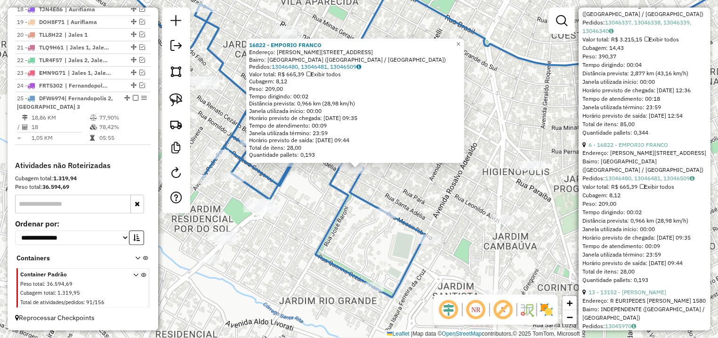
scroll to position [884, 0]
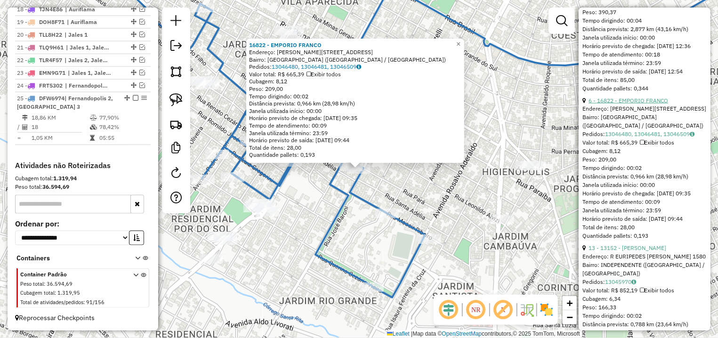
click at [645, 104] on link "6 - 16822 - EMPORIO FRANCO" at bounding box center [629, 100] width 80 height 7
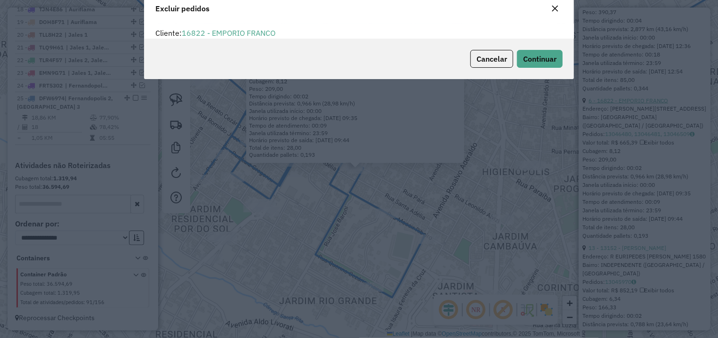
scroll to position [0, 0]
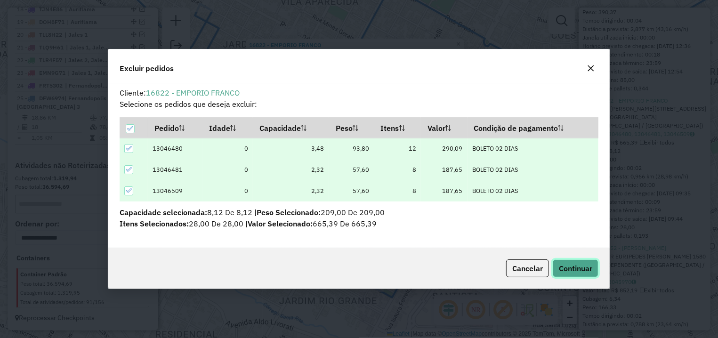
click at [586, 267] on span "Continuar" at bounding box center [575, 268] width 33 height 9
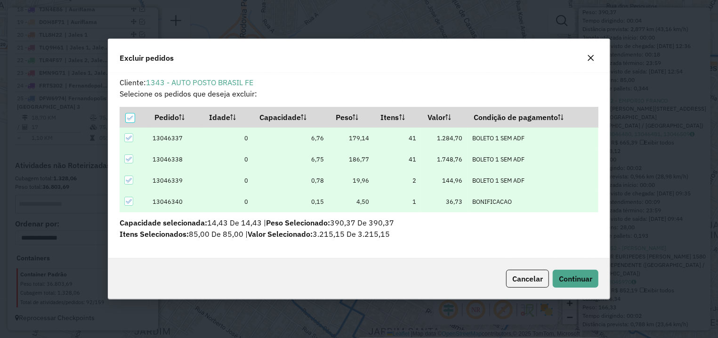
scroll to position [5, 3]
click at [574, 274] on span "Continuar" at bounding box center [575, 278] width 33 height 9
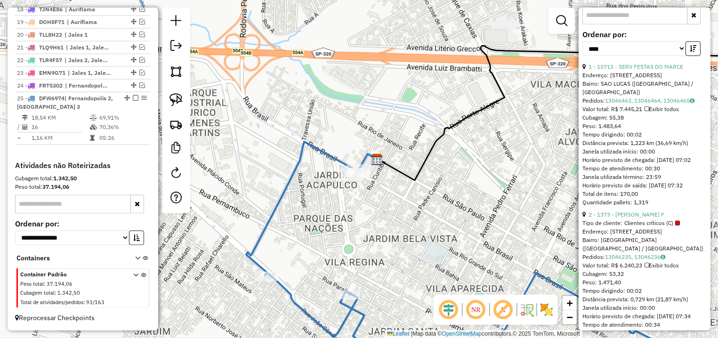
scroll to position [88, 0]
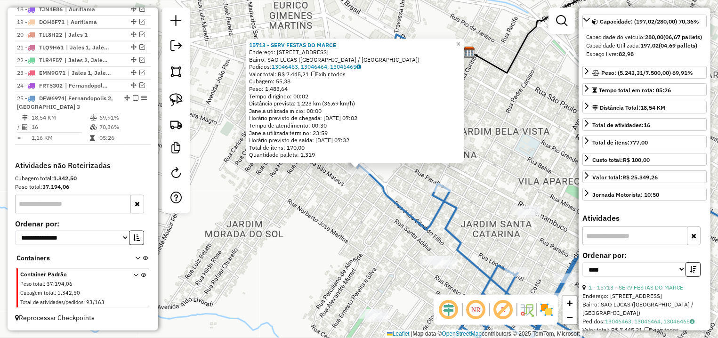
click at [513, 185] on div "15713 - SERV FESTAS DO MARCE Endereço: R SANTO AGOSTINHO 15 Bairro: SAO LUCAS (…" at bounding box center [359, 169] width 718 height 338
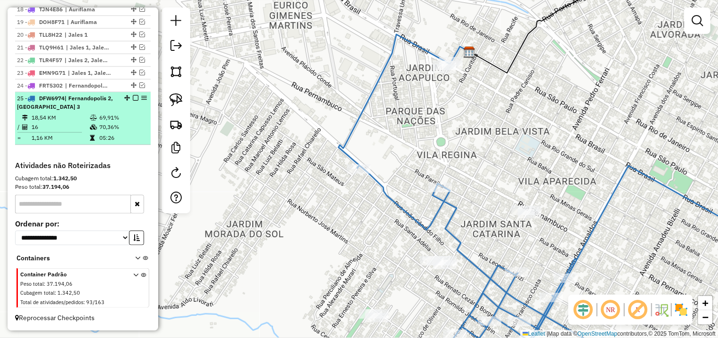
click at [133, 98] on em at bounding box center [136, 98] width 6 height 6
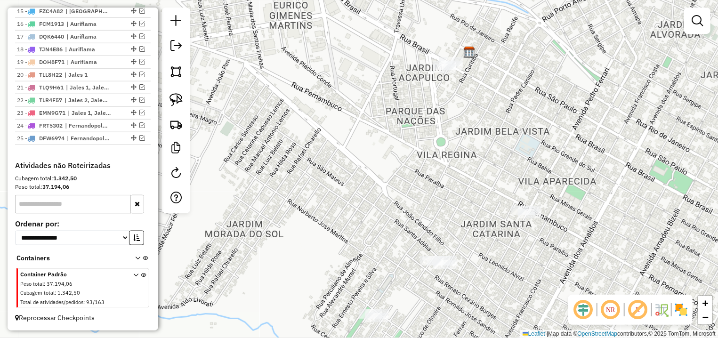
scroll to position [555, 0]
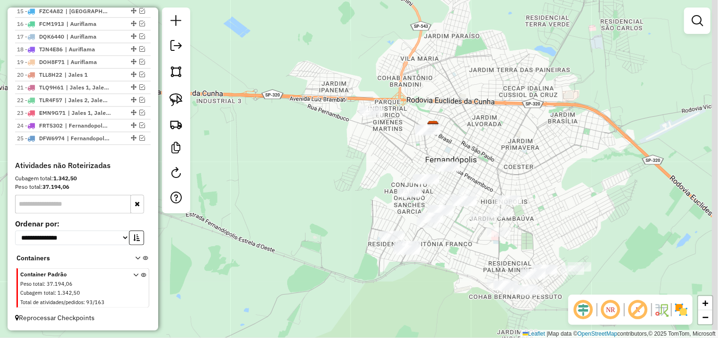
drag, startPoint x: 477, startPoint y: 187, endPoint x: 461, endPoint y: 133, distance: 56.4
click at [461, 134] on div "Janela de atendimento Grade de atendimento Capacidade Transportadoras Veículos …" at bounding box center [359, 169] width 718 height 338
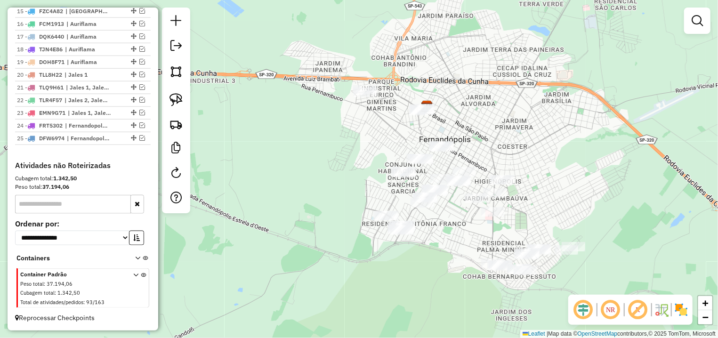
drag, startPoint x: 158, startPoint y: 91, endPoint x: 166, endPoint y: 100, distance: 12.1
click at [159, 91] on div "Janela de atendimento Grade de atendimento Capacidade Transportadoras Veículos …" at bounding box center [359, 169] width 718 height 338
click at [168, 102] on link at bounding box center [176, 100] width 21 height 21
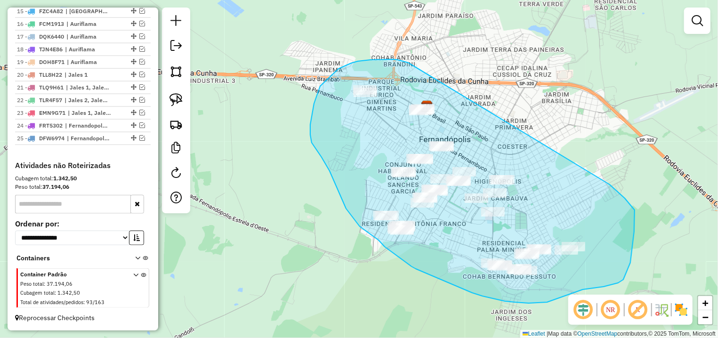
drag, startPoint x: 380, startPoint y: 59, endPoint x: 589, endPoint y: 167, distance: 235.1
click at [589, 167] on div "Janela de atendimento Grade de atendimento Capacidade Transportadoras Veículos …" at bounding box center [359, 169] width 718 height 338
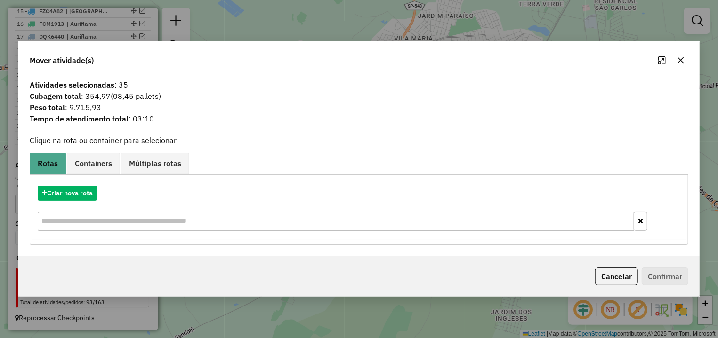
click at [683, 59] on icon "button" at bounding box center [681, 60] width 6 height 6
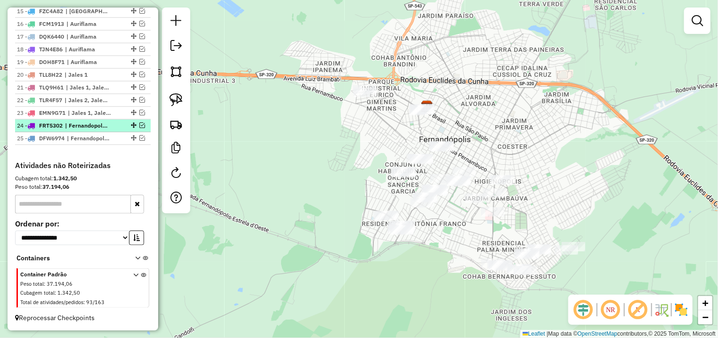
click at [139, 125] on em at bounding box center [142, 125] width 6 height 6
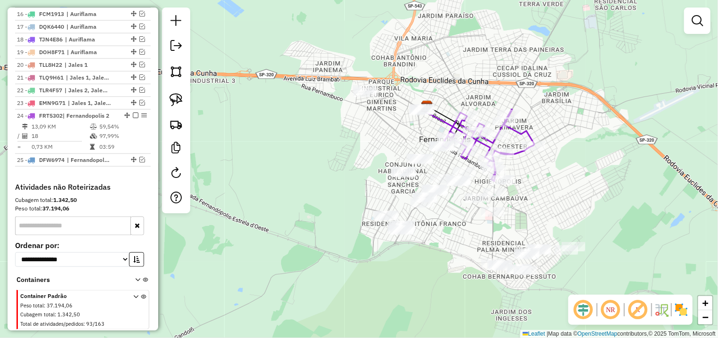
click at [459, 127] on icon at bounding box center [491, 145] width 87 height 72
select select "*********"
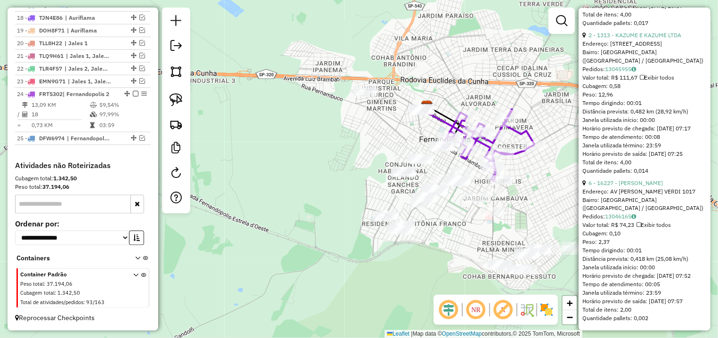
scroll to position [2978, 0]
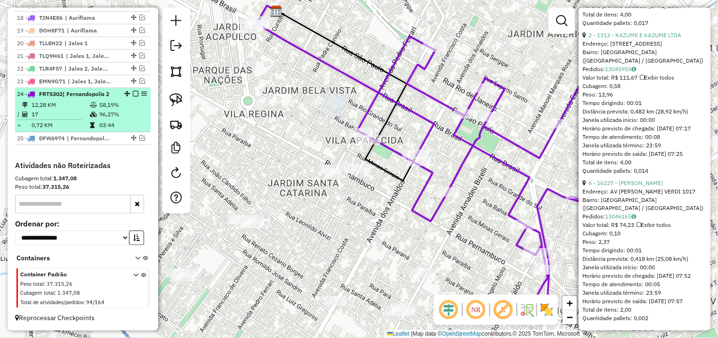
click at [133, 91] on em at bounding box center [136, 94] width 6 height 6
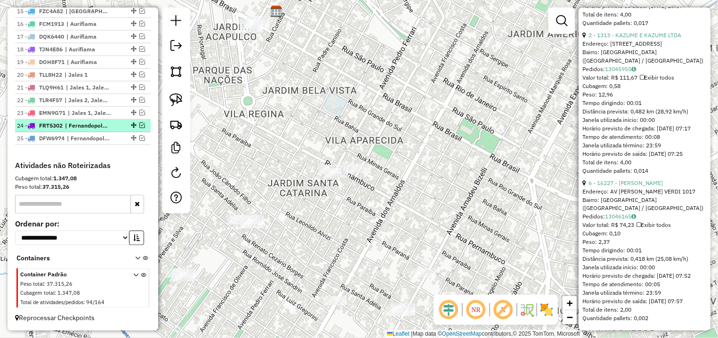
scroll to position [555, 0]
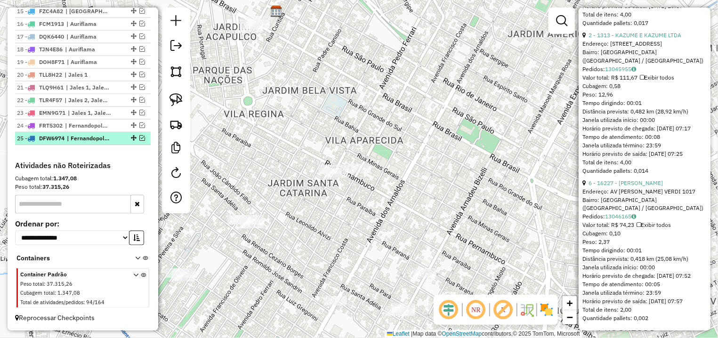
click at [139, 138] on em at bounding box center [142, 138] width 6 height 6
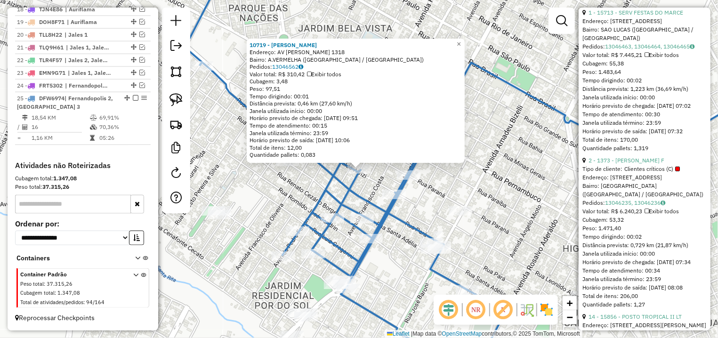
scroll to position [95, 0]
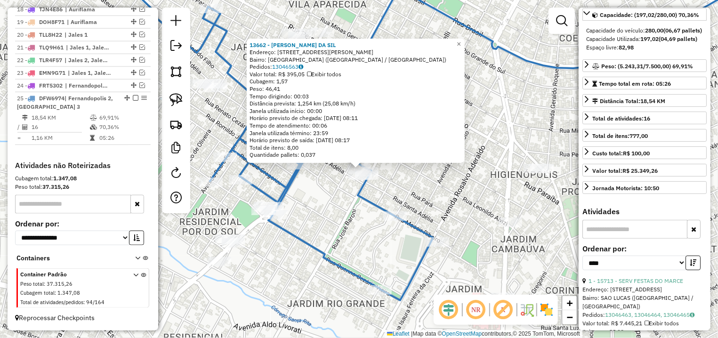
click at [306, 197] on div "13662 - ROSA CALDEIRA DA SIL Endereço: AV AMADEU BIZELLI 2106 Bairro: PARQUE ES…" at bounding box center [359, 169] width 718 height 338
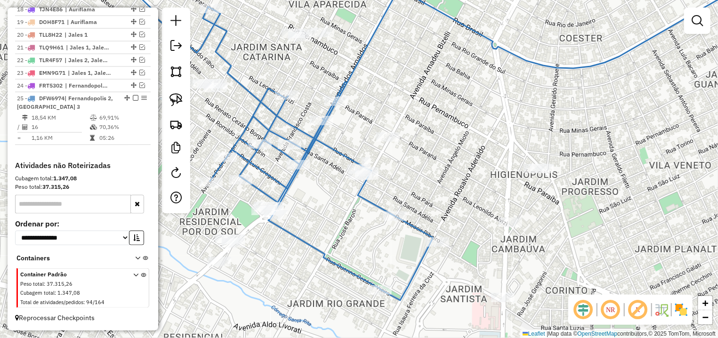
click at [357, 186] on div "Janela de atendimento Grade de atendimento Capacidade Transportadoras Veículos …" at bounding box center [359, 169] width 718 height 338
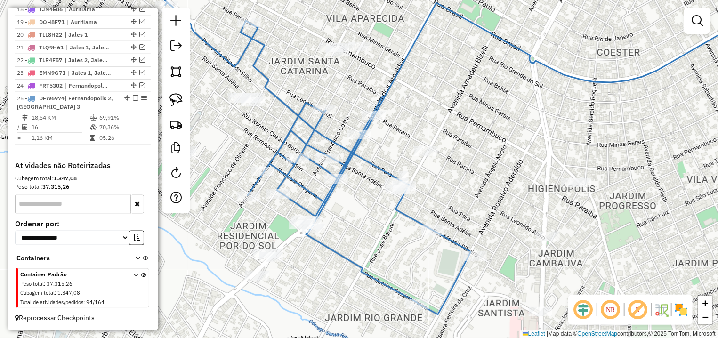
select select "*********"
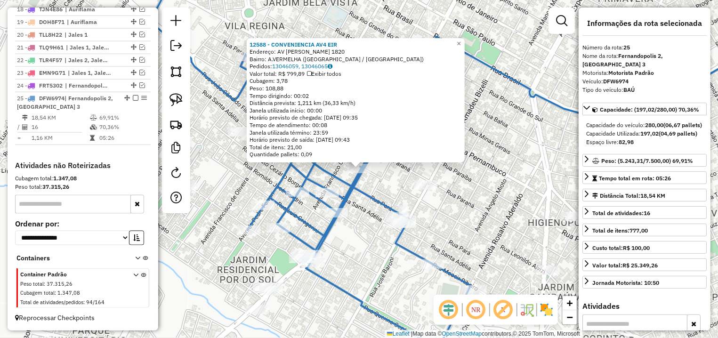
click at [382, 190] on div "12588 - CONVENIENCIA AV4 EIR Endereço: AV DOS ARNALDOS 1820 Bairro: A.VERMELHA …" at bounding box center [359, 169] width 718 height 338
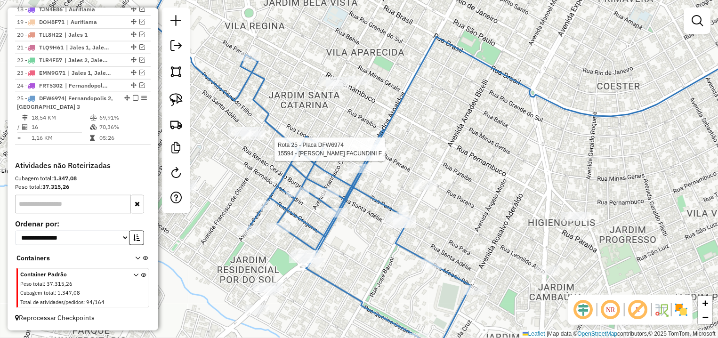
select select "*********"
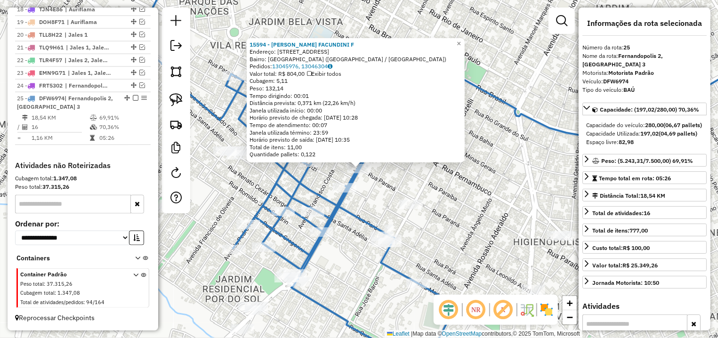
click at [311, 170] on icon at bounding box center [471, 203] width 640 height 329
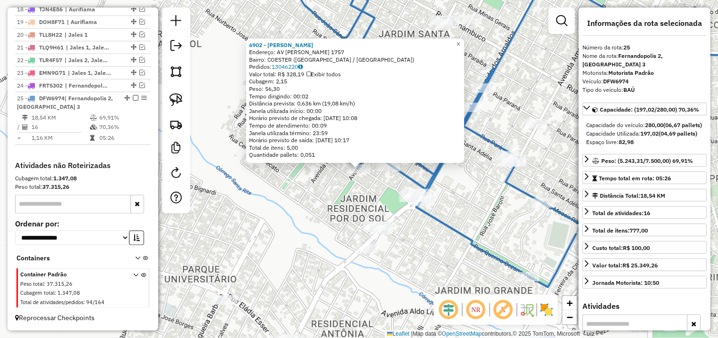
click at [363, 192] on div "6902 - ALESSANDRA EUGENIA N Endereço: AV PEDRO FERRARI 1757 Bairro: COESTER (FE…" at bounding box center [359, 169] width 718 height 338
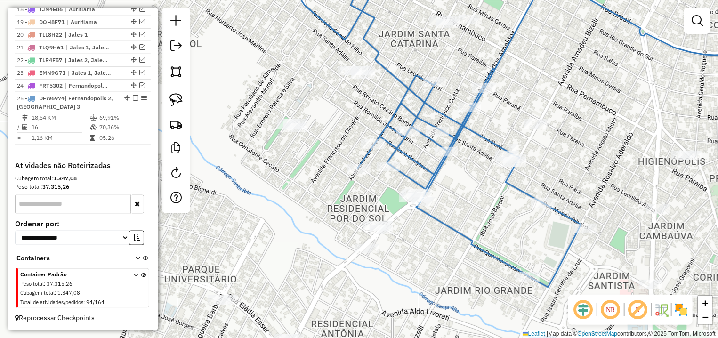
select select "*********"
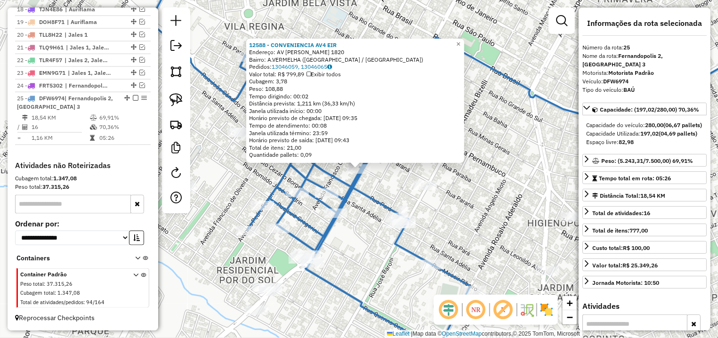
click at [399, 188] on div "12588 - CONVENIENCIA AV4 EIR Endereço: AV DOS ARNALDOS 1820 Bairro: A.VERMELHA …" at bounding box center [359, 169] width 718 height 338
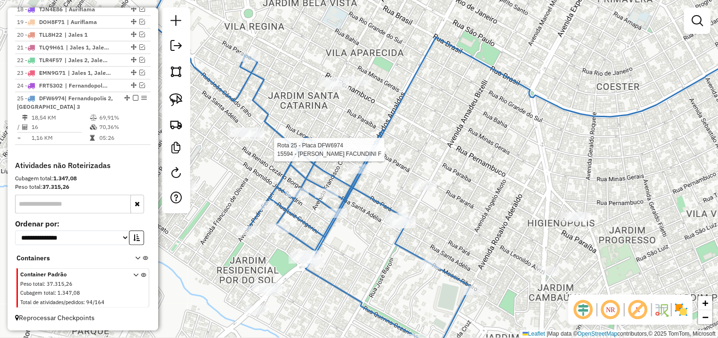
select select "*********"
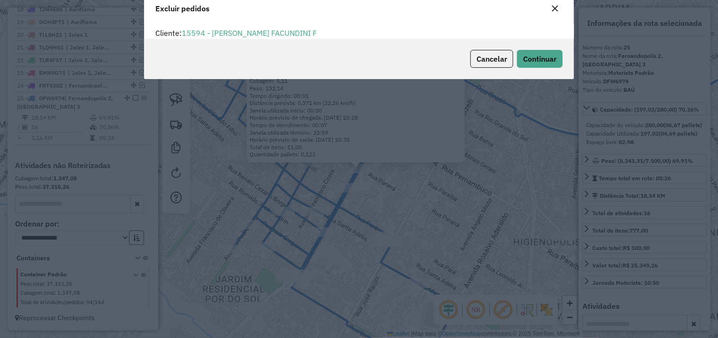
scroll to position [5, 3]
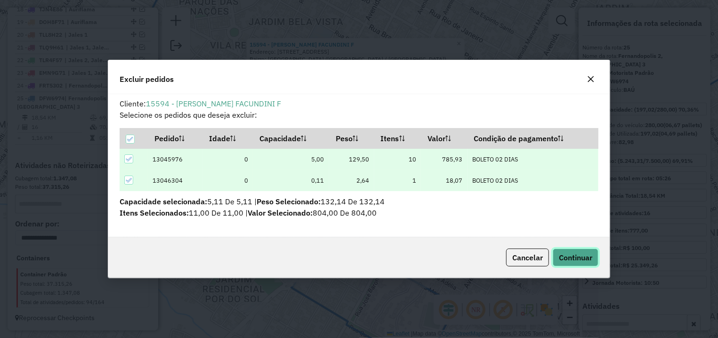
drag, startPoint x: 564, startPoint y: 251, endPoint x: 568, endPoint y: 254, distance: 5.0
click at [564, 251] on button "Continuar" at bounding box center [576, 258] width 46 height 18
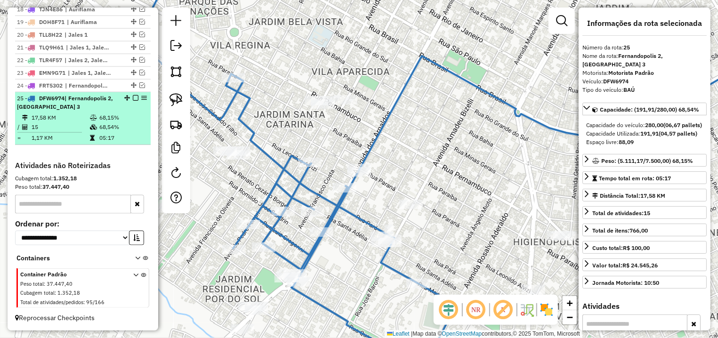
click at [126, 102] on div "25 - DFW6974 | Fernandopolis 2, Fernandopolis 3" at bounding box center [83, 102] width 132 height 17
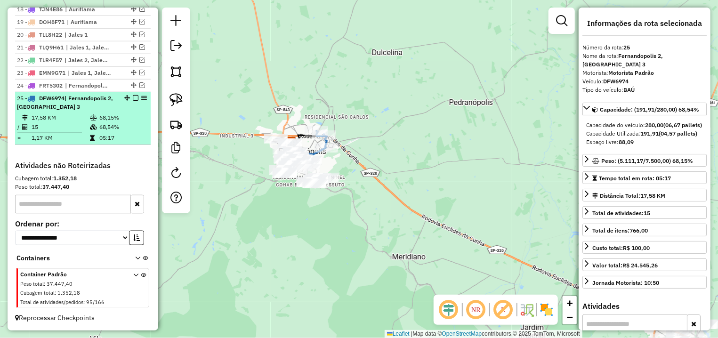
click at [133, 97] on em at bounding box center [136, 98] width 6 height 6
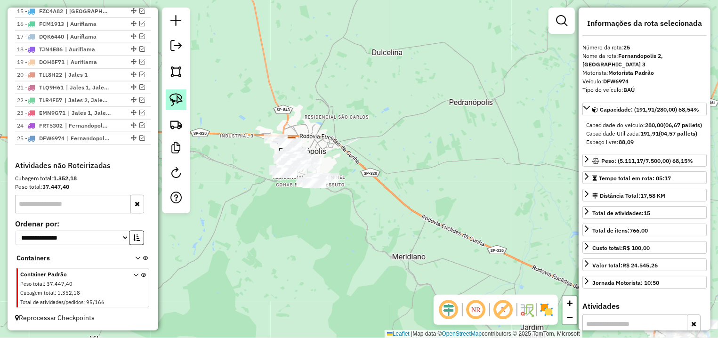
scroll to position [555, 0]
click at [172, 100] on img at bounding box center [176, 99] width 13 height 13
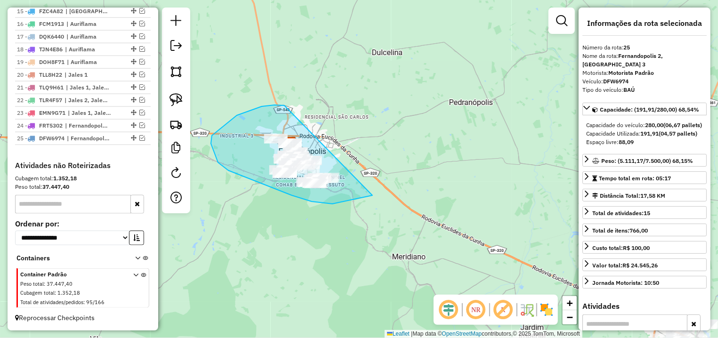
drag, startPoint x: 275, startPoint y: 105, endPoint x: 383, endPoint y: 130, distance: 111.8
click at [383, 130] on div "Janela de atendimento Grade de atendimento Capacidade Transportadoras Veículos …" at bounding box center [359, 169] width 718 height 338
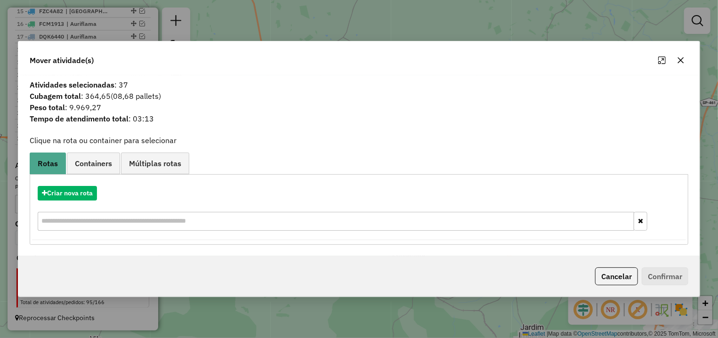
click at [685, 57] on button "button" at bounding box center [681, 60] width 15 height 15
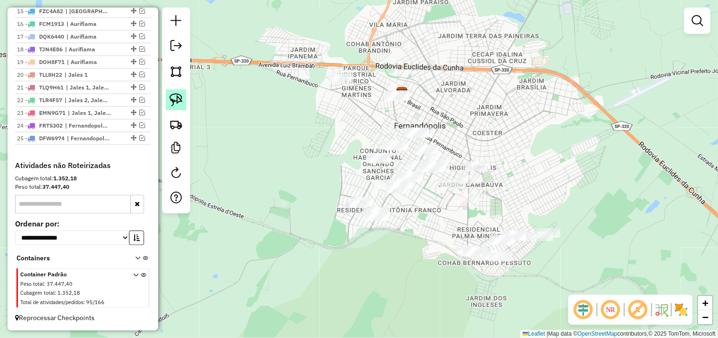
click at [182, 99] on img at bounding box center [176, 99] width 13 height 13
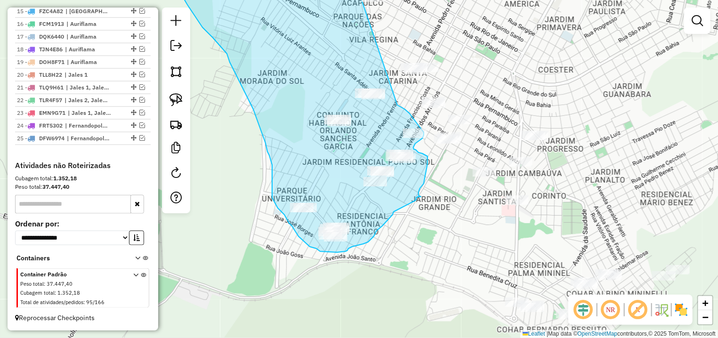
drag, startPoint x: 333, startPoint y: 56, endPoint x: 353, endPoint y: 71, distance: 25.6
click at [353, 71] on div "Janela de atendimento Grade de atendimento Capacidade Transportadoras Veículos …" at bounding box center [359, 169] width 718 height 338
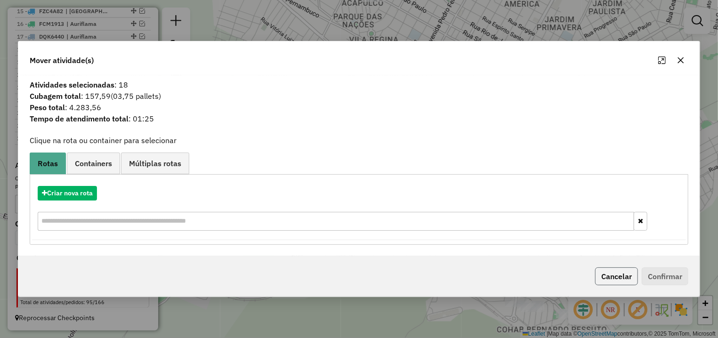
click at [623, 278] on button "Cancelar" at bounding box center [616, 277] width 43 height 18
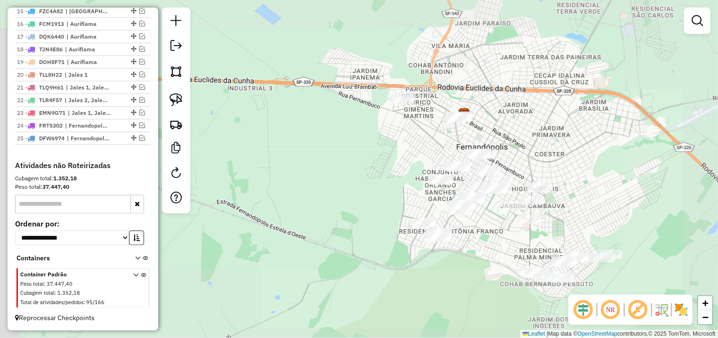
drag, startPoint x: 580, startPoint y: 221, endPoint x: 516, endPoint y: 200, distance: 67.8
click at [555, 212] on div "Janela de atendimento Grade de atendimento Capacidade Transportadoras Veículos …" at bounding box center [359, 169] width 718 height 338
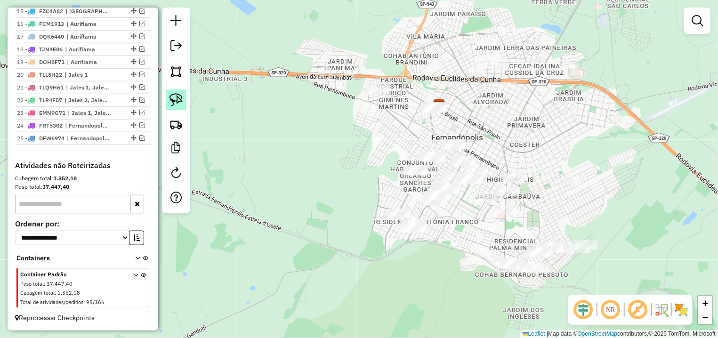
click at [176, 103] on img at bounding box center [176, 99] width 13 height 13
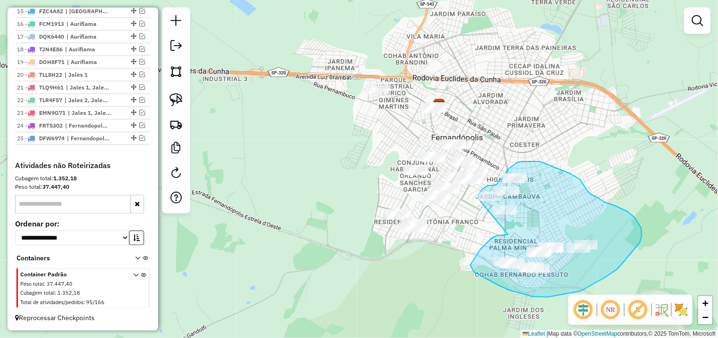
drag, startPoint x: 505, startPoint y: 235, endPoint x: 486, endPoint y: 225, distance: 21.3
click at [486, 225] on div "Janela de atendimento Grade de atendimento Capacidade Transportadoras Veículos …" at bounding box center [359, 169] width 718 height 338
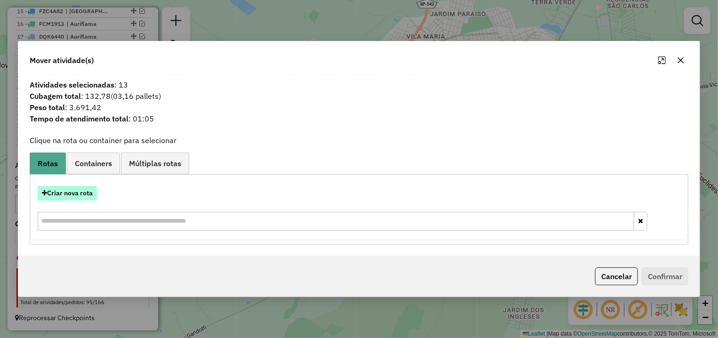
click at [90, 191] on button "Criar nova rota" at bounding box center [67, 193] width 59 height 15
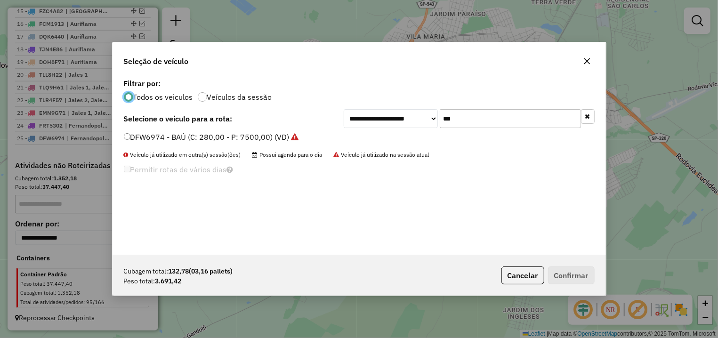
scroll to position [5, 3]
drag, startPoint x: 486, startPoint y: 117, endPoint x: 332, endPoint y: 123, distance: 153.7
click at [440, 123] on input "***" at bounding box center [510, 118] width 141 height 19
type input "***"
click at [174, 138] on label "DFW6976 - BAÚ (C: 280,00 - P: 7500,00) (VD)" at bounding box center [207, 136] width 166 height 11
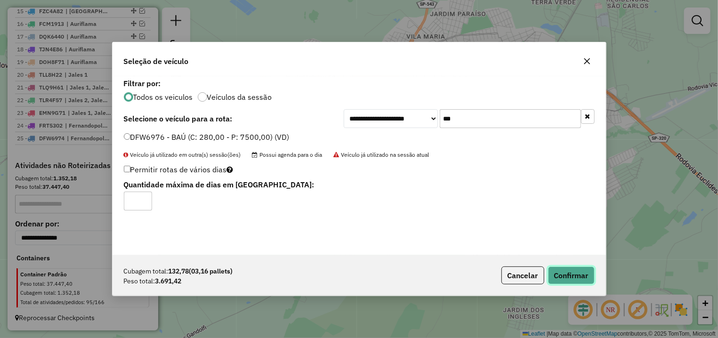
click at [563, 272] on button "Confirmar" at bounding box center [571, 276] width 47 height 18
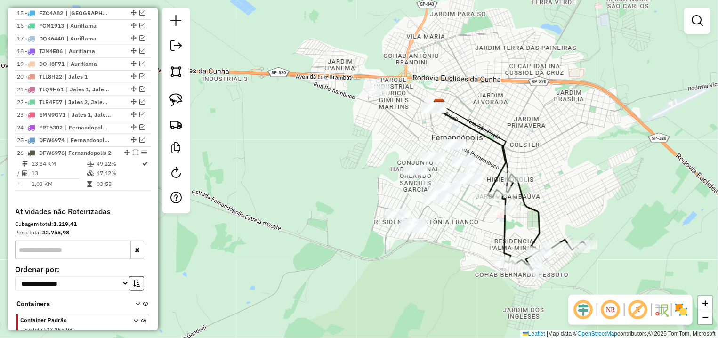
scroll to position [566, 0]
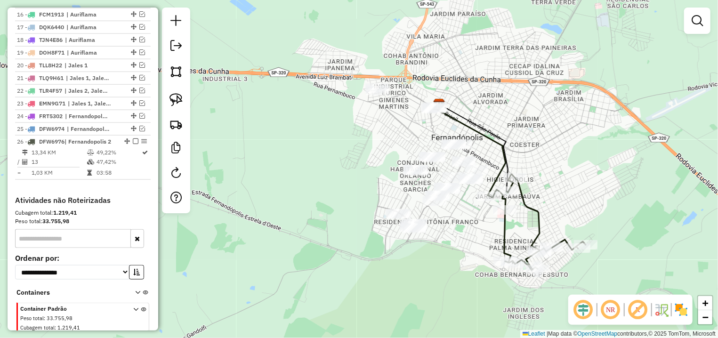
click at [513, 174] on icon at bounding box center [537, 222] width 97 height 96
select select "*********"
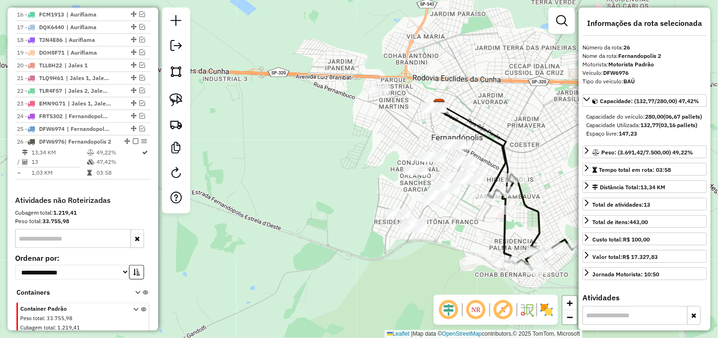
scroll to position [619, 0]
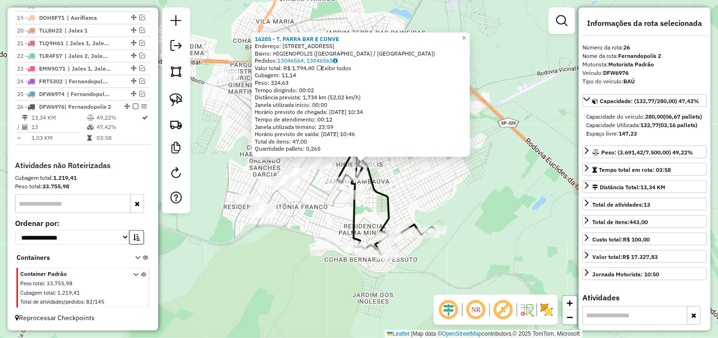
drag, startPoint x: 477, startPoint y: 202, endPoint x: 533, endPoint y: 178, distance: 61.2
click at [533, 178] on div "16285 - T. PARRA BAR E CONVE Endereço: AV DA SAUDADE 210 Bairro: HIGIENOPOLIS (…" at bounding box center [359, 169] width 718 height 338
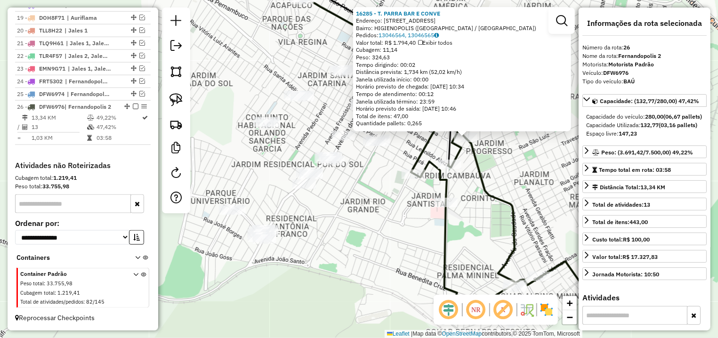
drag, startPoint x: 438, startPoint y: 163, endPoint x: 443, endPoint y: 166, distance: 5.9
click at [442, 166] on div "16285 - T. PARRA BAR E CONVE Endereço: AV DA SAUDADE 210 Bairro: HIGIENOPOLIS (…" at bounding box center [359, 169] width 718 height 338
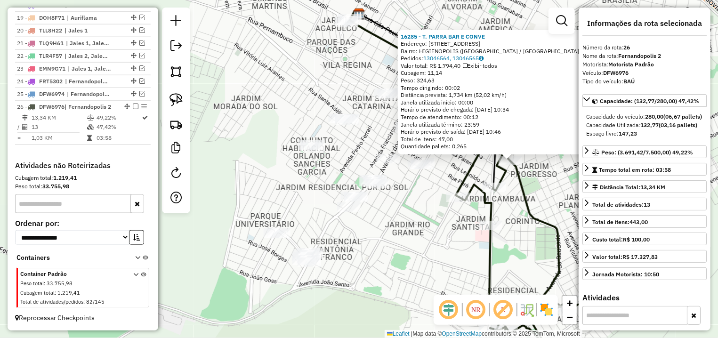
click at [451, 172] on div "16285 - T. PARRA BAR E CONVE Endereço: AV DA SAUDADE 210 Bairro: HIGIENOPOLIS (…" at bounding box center [359, 169] width 718 height 338
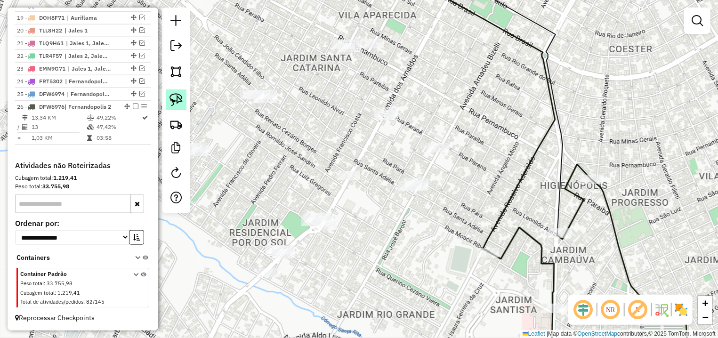
click at [179, 103] on img at bounding box center [176, 99] width 13 height 13
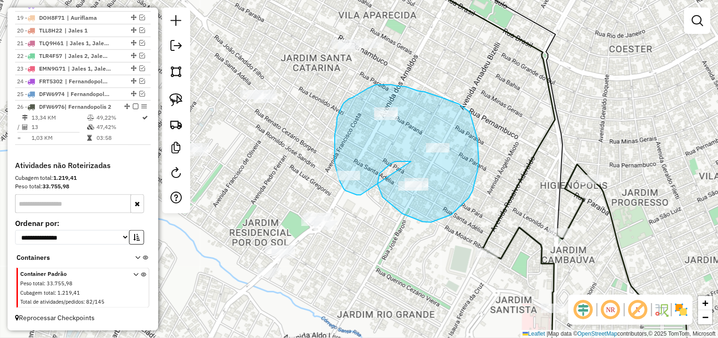
drag, startPoint x: 409, startPoint y: 161, endPoint x: 362, endPoint y: 195, distance: 58.0
click at [362, 195] on div "Janela de atendimento Grade de atendimento Capacidade Transportadoras Veículos …" at bounding box center [359, 169] width 718 height 338
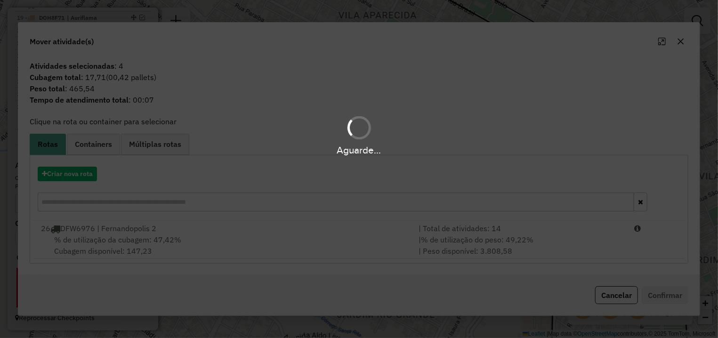
click at [603, 304] on div "Aguarde..." at bounding box center [359, 169] width 718 height 338
click at [604, 301] on button "Cancelar" at bounding box center [616, 295] width 43 height 18
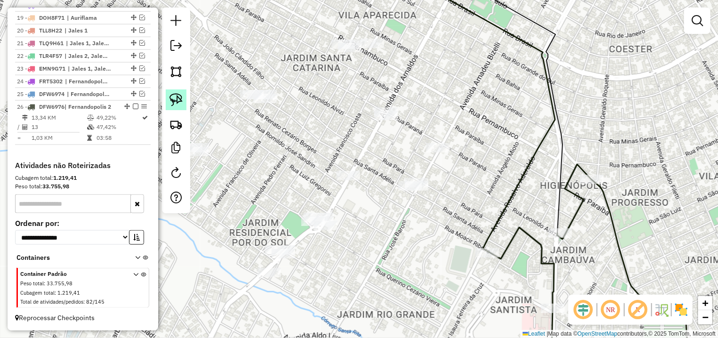
click at [179, 98] on img at bounding box center [176, 99] width 13 height 13
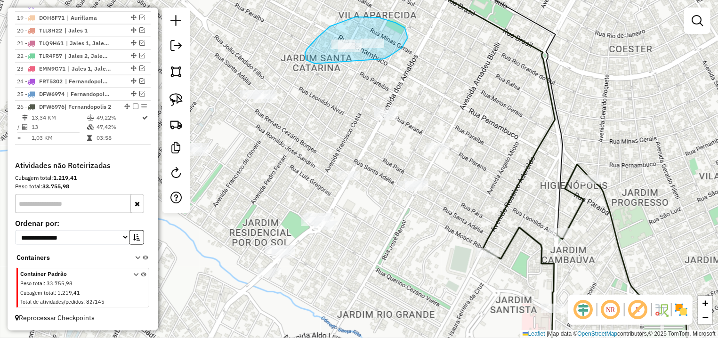
drag, startPoint x: 386, startPoint y: 58, endPoint x: 431, endPoint y: 64, distance: 45.5
click at [431, 64] on div "Janela de atendimento Grade de atendimento Capacidade Transportadoras Veículos …" at bounding box center [359, 169] width 718 height 338
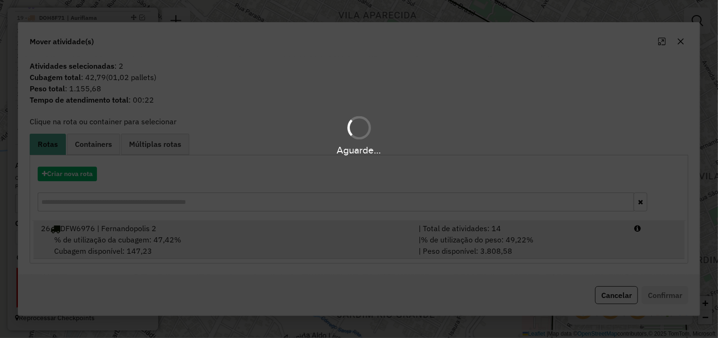
click at [586, 257] on li "26 DFW6976 | Fernandopolis 2 | Total de atividades: 14 % de utilização da cubag…" at bounding box center [358, 240] width 651 height 38
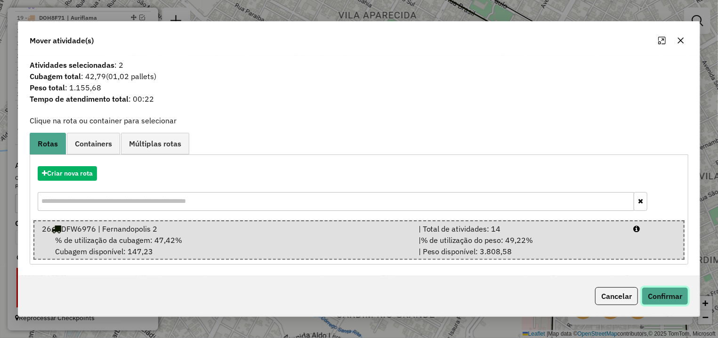
click at [652, 297] on button "Confirmar" at bounding box center [665, 296] width 47 height 18
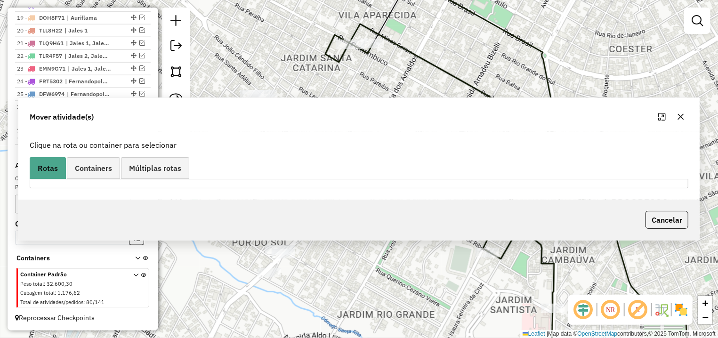
scroll to position [607, 0]
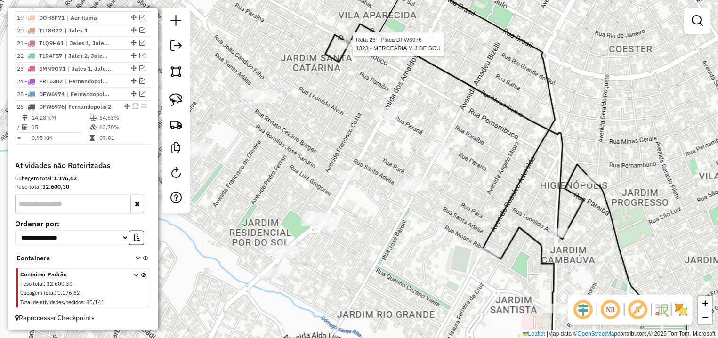
select select "*********"
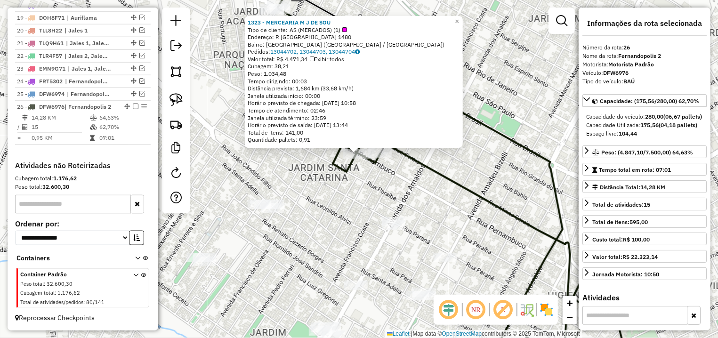
drag, startPoint x: 371, startPoint y: 191, endPoint x: 384, endPoint y: 155, distance: 38.2
click at [389, 156] on div "1323 - MERCEARIA M J DE SOU Tipo de cliente: AS (MERCADOS) (1) Endereço: R PERN…" at bounding box center [359, 169] width 718 height 338
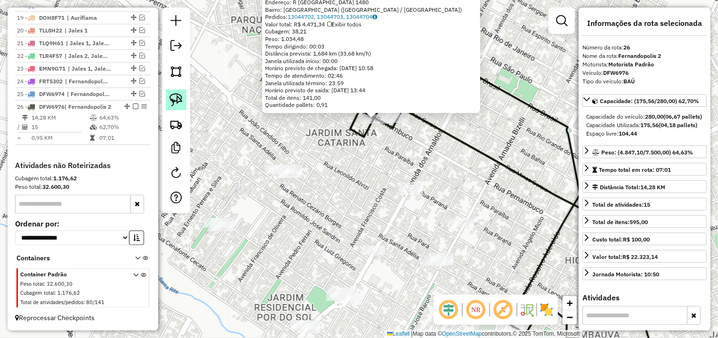
click at [173, 102] on img at bounding box center [176, 99] width 13 height 13
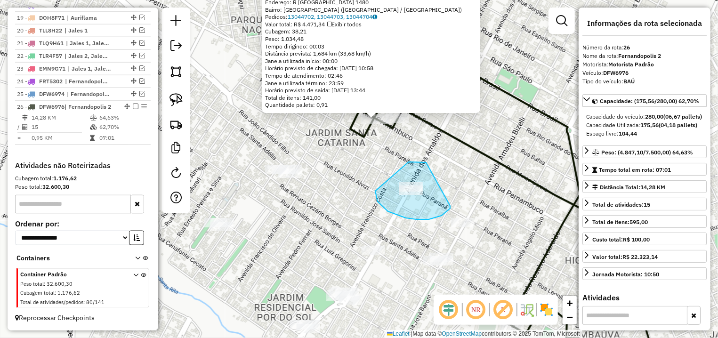
drag, startPoint x: 409, startPoint y: 162, endPoint x: 450, endPoint y: 191, distance: 50.7
click at [450, 191] on div "1323 - MERCEARIA M J DE SOU Tipo de cliente: AS (MERCADOS) (1) Endereço: R PERN…" at bounding box center [359, 169] width 718 height 338
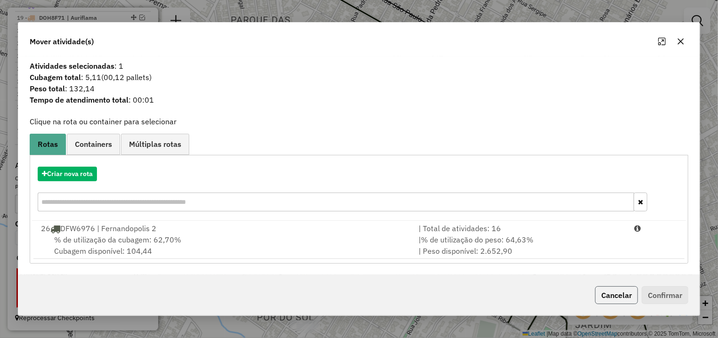
click at [612, 299] on button "Cancelar" at bounding box center [616, 295] width 43 height 18
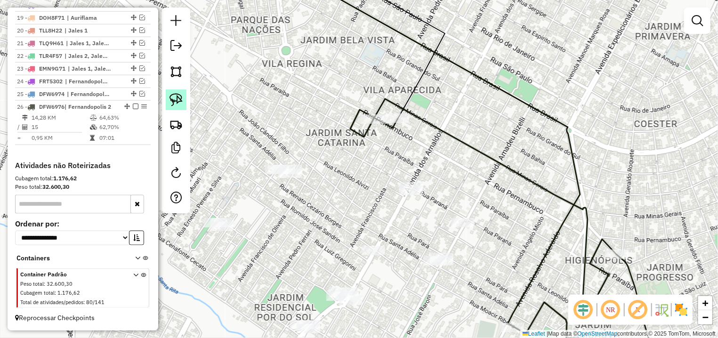
click at [182, 104] on img at bounding box center [176, 99] width 13 height 13
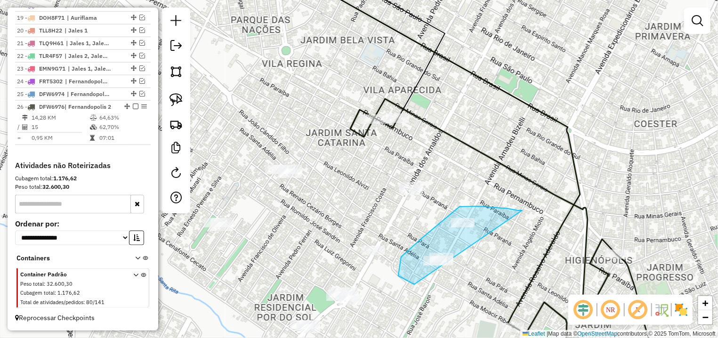
drag, startPoint x: 518, startPoint y: 211, endPoint x: 482, endPoint y: 275, distance: 74.0
click at [482, 275] on div "Janela de atendimento Grade de atendimento Capacidade Transportadoras Veículos …" at bounding box center [359, 169] width 718 height 338
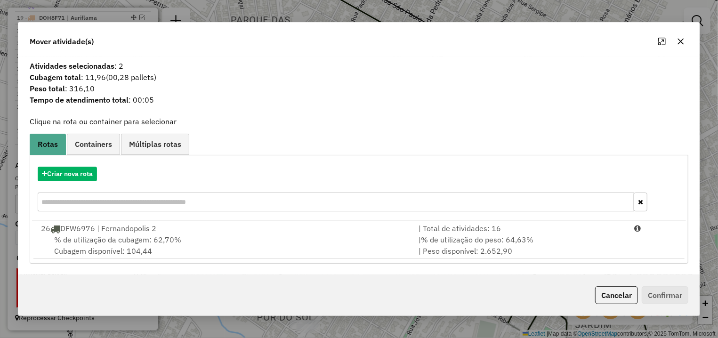
click at [616, 302] on button "Cancelar" at bounding box center [616, 295] width 43 height 18
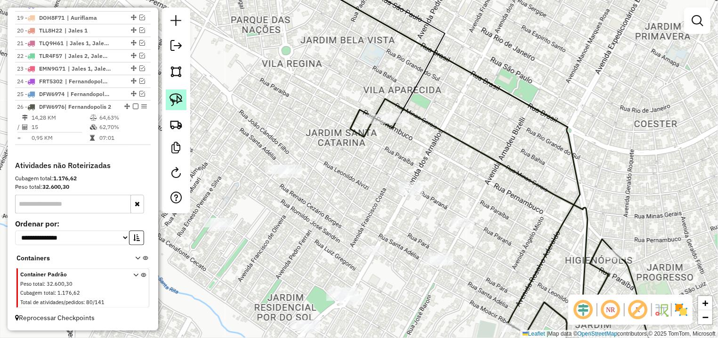
click at [175, 108] on link at bounding box center [176, 100] width 21 height 21
drag, startPoint x: 287, startPoint y: 156, endPoint x: 301, endPoint y: 185, distance: 32.4
click at [301, 185] on div "Janela de atendimento Grade de atendimento Capacidade Transportadoras Veículos …" at bounding box center [359, 169] width 718 height 338
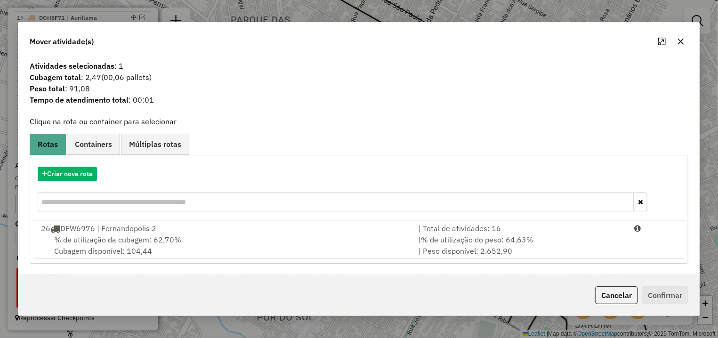
click at [588, 294] on div "Cancelar Confirmar" at bounding box center [359, 295] width 682 height 41
click at [599, 290] on button "Cancelar" at bounding box center [616, 295] width 43 height 18
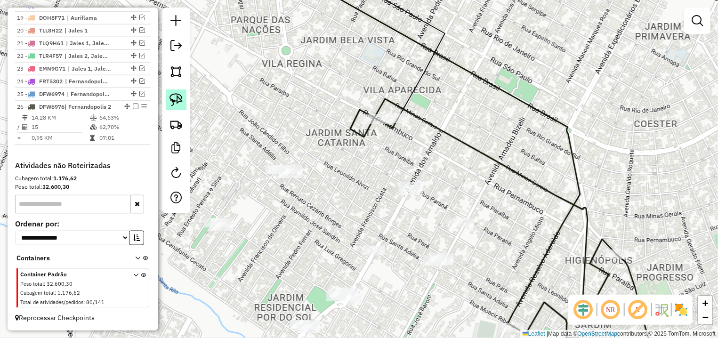
drag, startPoint x: 162, startPoint y: 98, endPoint x: 171, endPoint y: 99, distance: 9.1
click at [163, 98] on div "Janela de atendimento Grade de atendimento Capacidade Transportadoras Veículos …" at bounding box center [359, 169] width 718 height 338
click at [177, 99] on img at bounding box center [176, 99] width 13 height 13
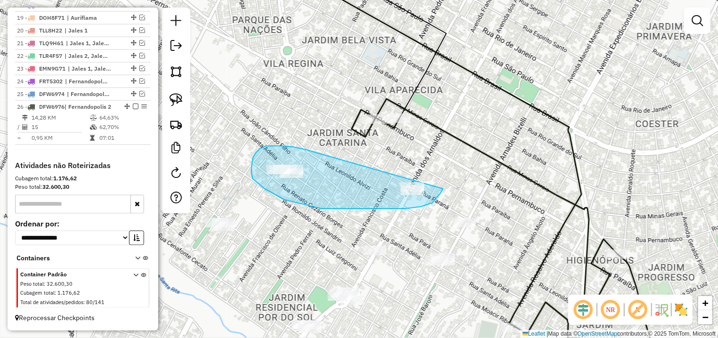
drag, startPoint x: 293, startPoint y: 147, endPoint x: 429, endPoint y: 160, distance: 136.3
click at [438, 163] on div "Janela de atendimento Grade de atendimento Capacidade Transportadoras Veículos …" at bounding box center [359, 169] width 718 height 338
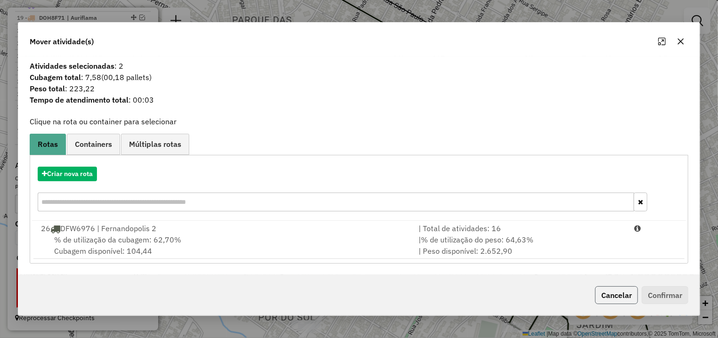
click at [606, 288] on button "Cancelar" at bounding box center [616, 295] width 43 height 18
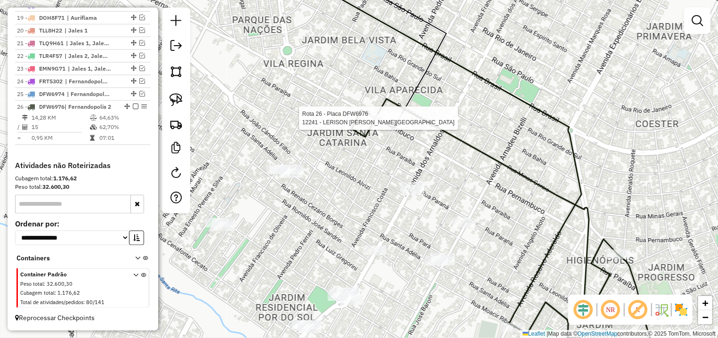
select select "*********"
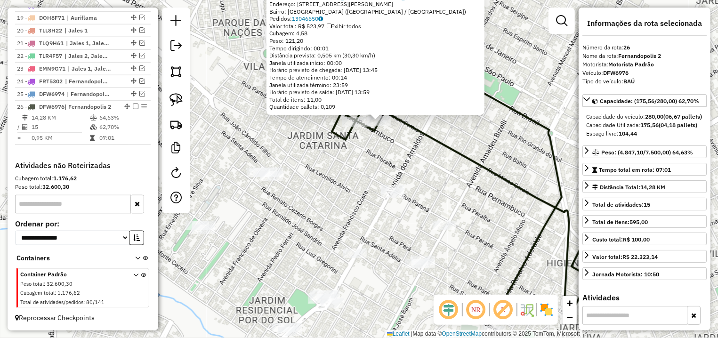
drag, startPoint x: 456, startPoint y: 202, endPoint x: 478, endPoint y: 151, distance: 55.6
click at [478, 151] on div "12241 - LERISON FRANCISCO GA Endereço: AV EURIPEDES JOSE FERREIRA 977 Bairro: C…" at bounding box center [359, 169] width 718 height 338
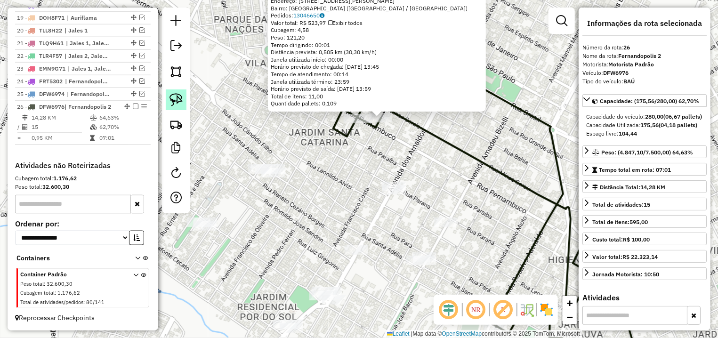
click at [182, 100] on img at bounding box center [176, 99] width 13 height 13
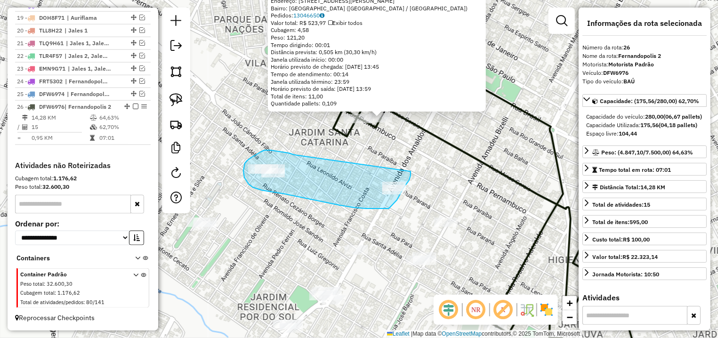
drag, startPoint x: 289, startPoint y: 153, endPoint x: 410, endPoint y: 170, distance: 122.2
click at [410, 170] on div "12241 - LERISON FRANCISCO GA Endereço: AV EURIPEDES JOSE FERREIRA 977 Bairro: C…" at bounding box center [359, 169] width 718 height 338
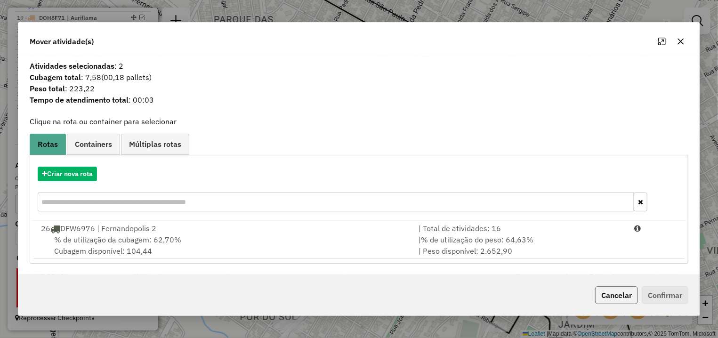
click at [602, 289] on button "Cancelar" at bounding box center [616, 295] width 43 height 18
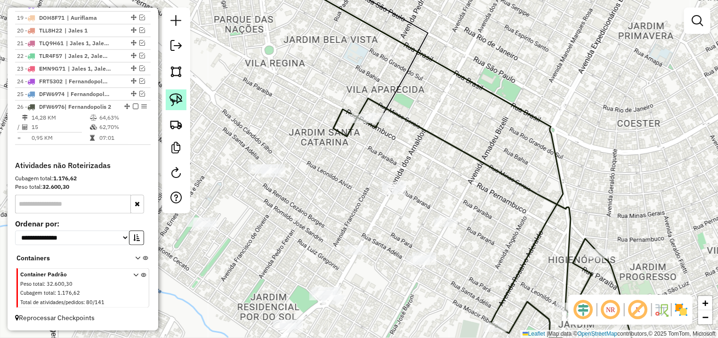
click at [176, 93] on link at bounding box center [176, 100] width 21 height 21
drag, startPoint x: 238, startPoint y: 144, endPoint x: 306, endPoint y: 150, distance: 68.5
click at [306, 150] on div "Janela de atendimento Grade de atendimento Capacidade Transportadoras Veículos …" at bounding box center [359, 169] width 718 height 338
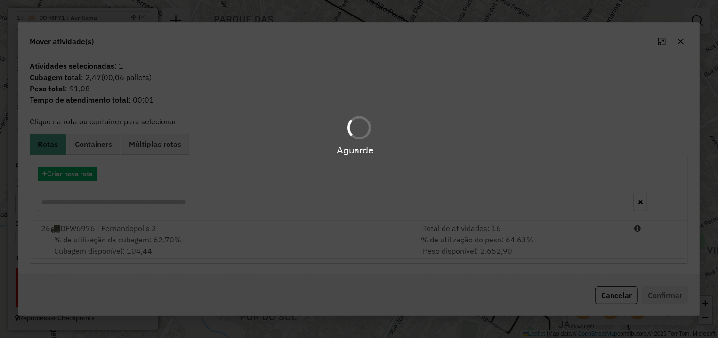
click at [629, 252] on hb-app "Aguarde... Pop-up bloqueado! Seu navegador bloqueou automáticamente a abertura …" at bounding box center [359, 169] width 718 height 338
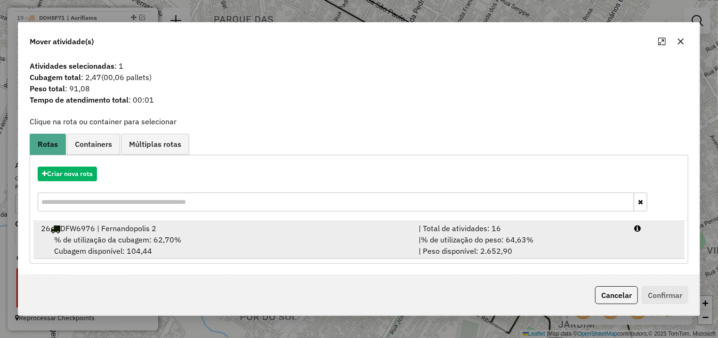
click at [642, 243] on li "26 DFW6976 | Fernandopolis 2 | Total de atividades: 16 % de utilização da cubag…" at bounding box center [358, 240] width 651 height 38
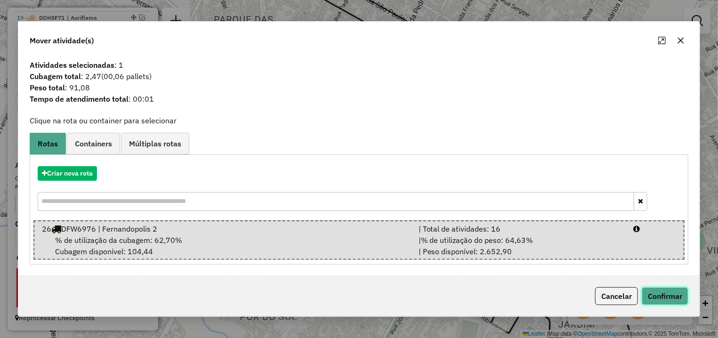
click at [658, 289] on button "Confirmar" at bounding box center [665, 296] width 47 height 18
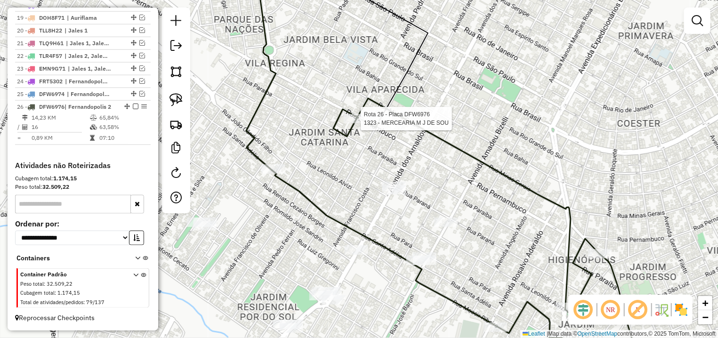
select select "*********"
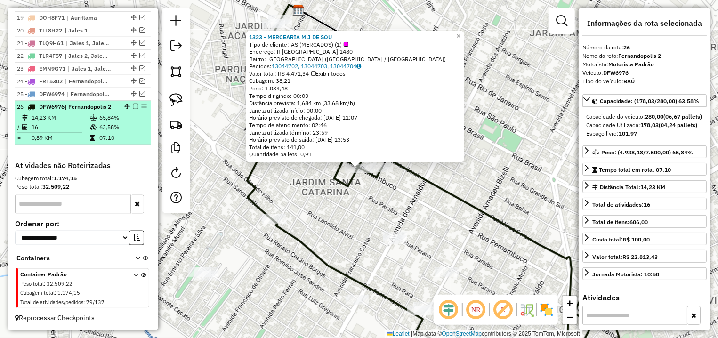
click at [133, 104] on em at bounding box center [136, 107] width 6 height 6
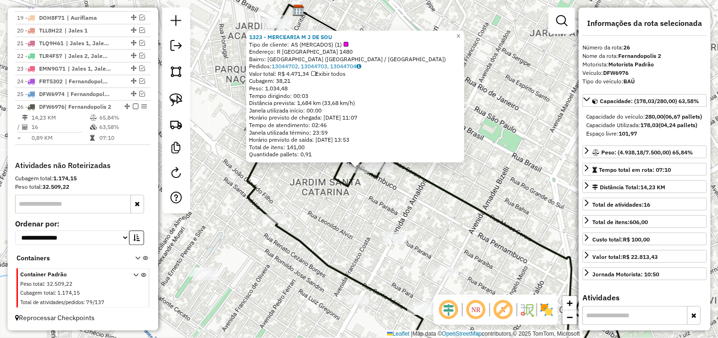
scroll to position [567, 0]
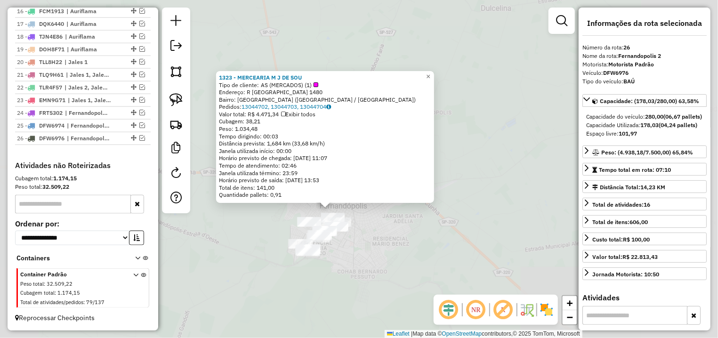
click at [411, 230] on div "1323 - MERCEARIA M J DE SOU Tipo de cliente: AS (MERCADOS) (1) Endereço: R PERN…" at bounding box center [359, 169] width 718 height 338
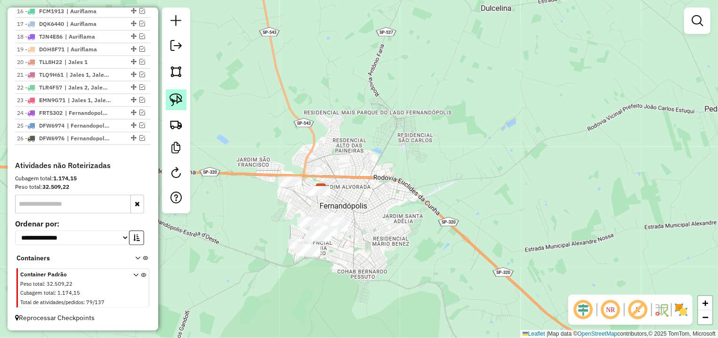
click at [173, 108] on link at bounding box center [176, 100] width 21 height 21
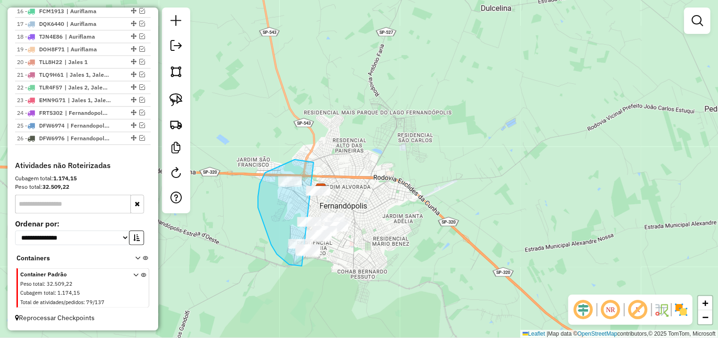
drag, startPoint x: 295, startPoint y: 160, endPoint x: 399, endPoint y: 138, distance: 106.7
click at [408, 155] on div "Janela de atendimento Grade de atendimento Capacidade Transportadoras Veículos …" at bounding box center [359, 169] width 718 height 338
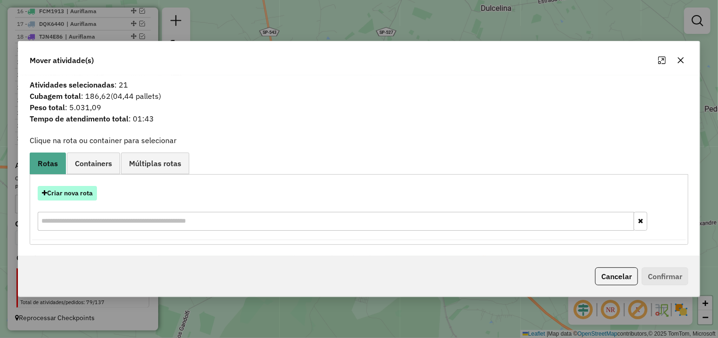
click at [81, 187] on button "Criar nova rota" at bounding box center [67, 193] width 59 height 15
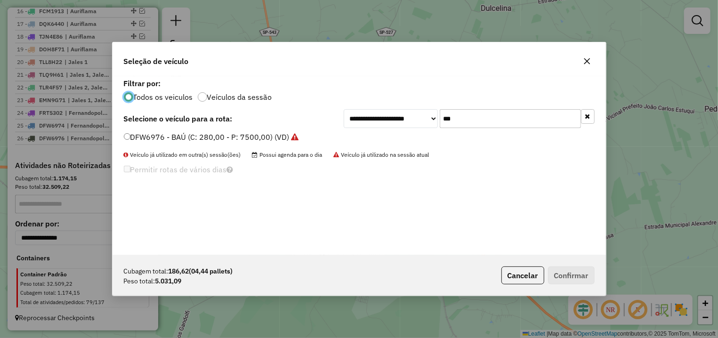
scroll to position [5, 3]
drag, startPoint x: 496, startPoint y: 114, endPoint x: 353, endPoint y: 114, distance: 142.7
click at [440, 114] on input "***" at bounding box center [510, 118] width 141 height 19
type input "***"
click at [248, 146] on div "FWD2B71 - BAU 350 (C: 350,00 - P: 10000,00) (VD)" at bounding box center [359, 141] width 482 height 19
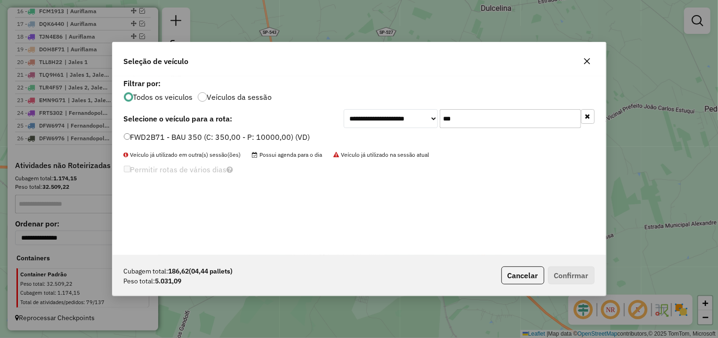
click at [253, 135] on label "FWD2B71 - BAU 350 (C: 350,00 - P: 10000,00) (VD)" at bounding box center [217, 136] width 187 height 11
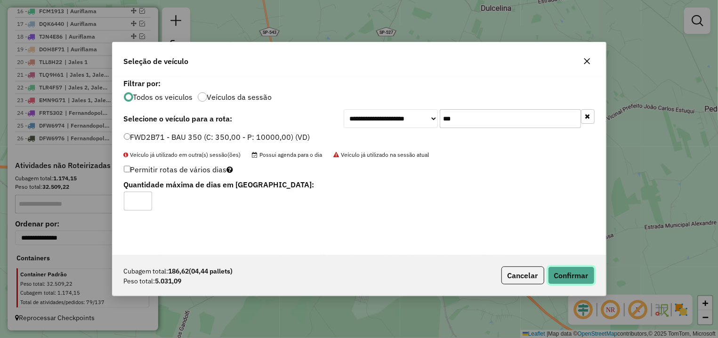
click at [577, 276] on button "Confirmar" at bounding box center [571, 276] width 47 height 18
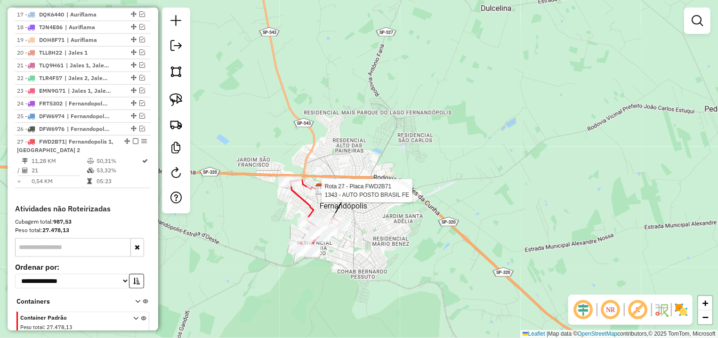
select select "*********"
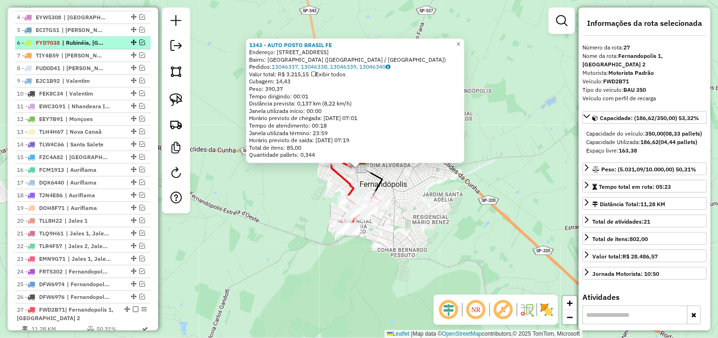
scroll to position [222, 0]
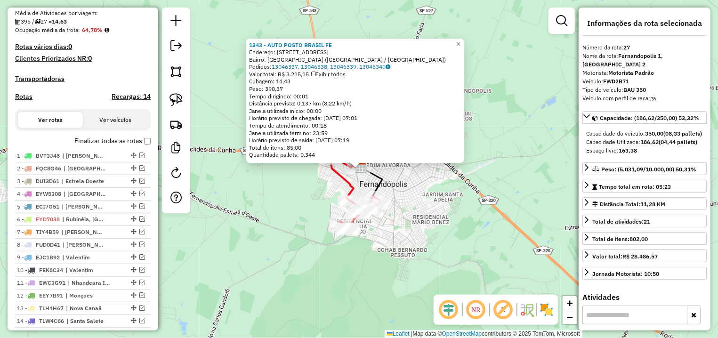
click at [26, 101] on h4 "Rotas" at bounding box center [23, 97] width 17 height 8
select select "*"
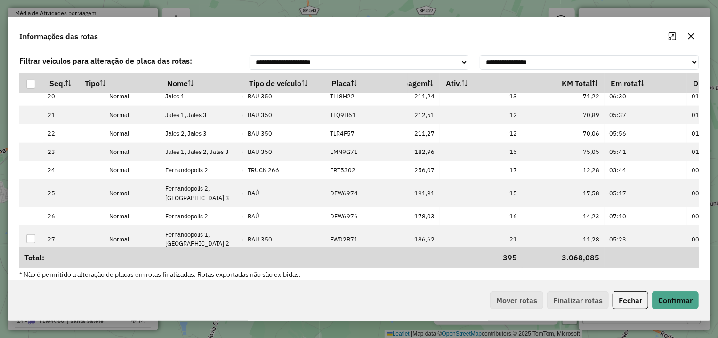
scroll to position [393, 218]
drag, startPoint x: 282, startPoint y: 260, endPoint x: 395, endPoint y: 260, distance: 112.6
click at [394, 260] on div "Seq. Tipo Nome Tipo de veículo Placa Motorista Peso Cubagem Ativ. KM Total Em r…" at bounding box center [359, 170] width 680 height 195
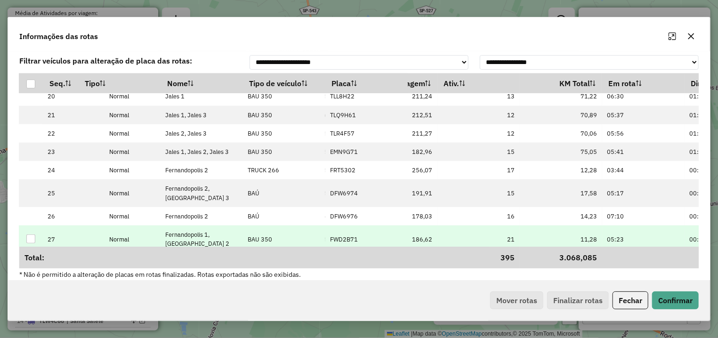
click at [496, 226] on td "21" at bounding box center [479, 239] width 82 height 27
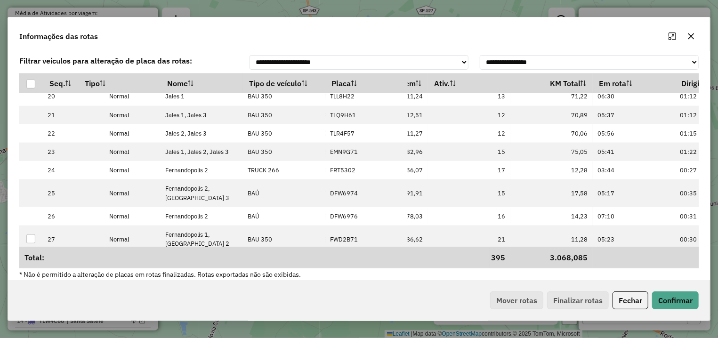
scroll to position [393, 229]
click at [690, 40] on button "button" at bounding box center [691, 36] width 15 height 15
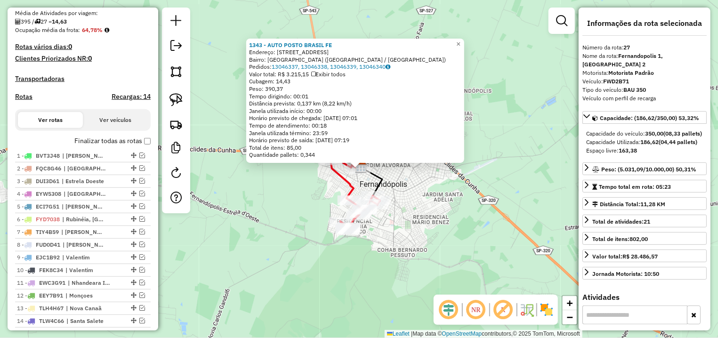
click at [472, 193] on div "1343 - AUTO POSTO BRASIL FE Endereço: AV BRASIL 675 Bairro: VILA NOVA (FERNANDO…" at bounding box center [359, 169] width 718 height 338
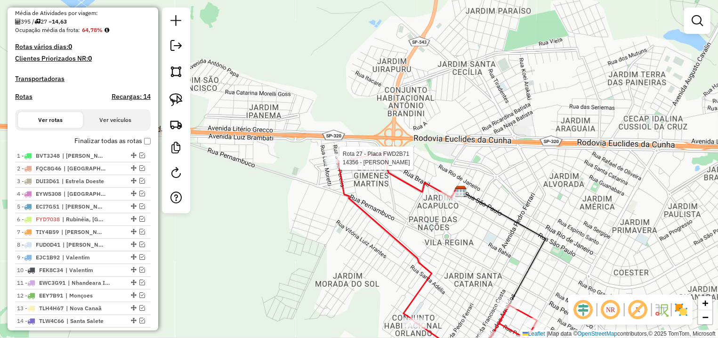
select select "*********"
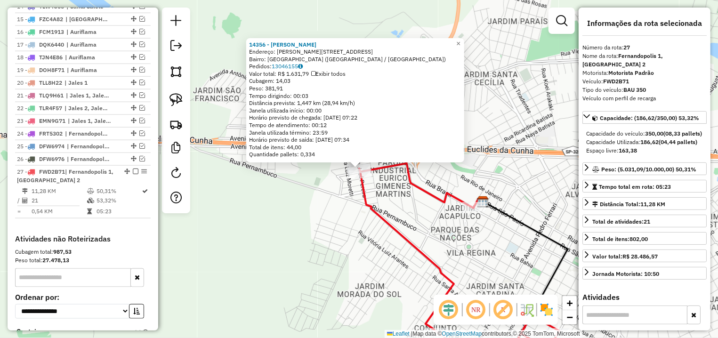
scroll to position [620, 0]
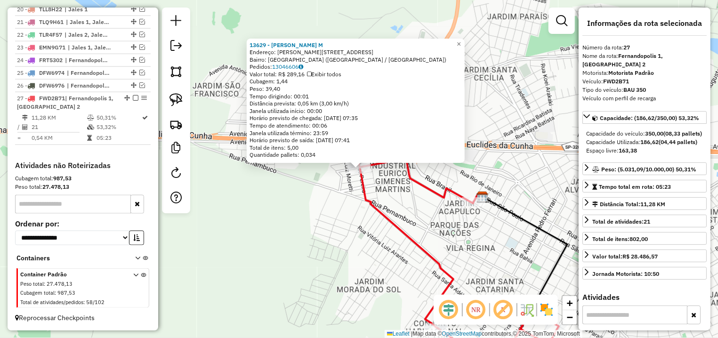
click at [331, 213] on div "13629 - HIDEKI KAMIKAWACHI M Endereço: R JOSE PEREIRA 202 Bairro: PARQUE PAULIS…" at bounding box center [359, 169] width 718 height 338
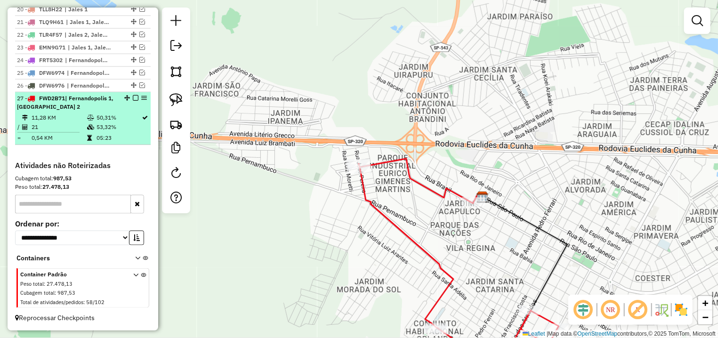
click at [133, 100] on em at bounding box center [136, 98] width 6 height 6
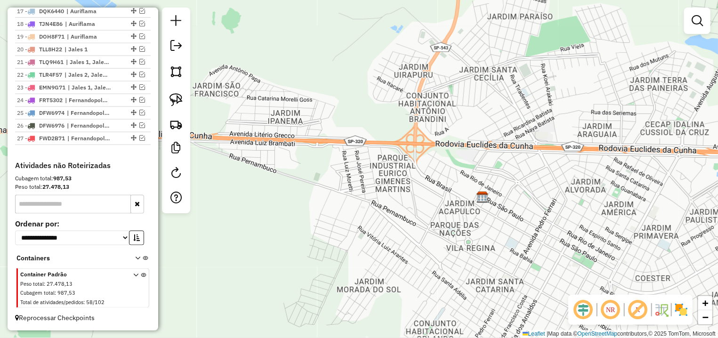
scroll to position [580, 0]
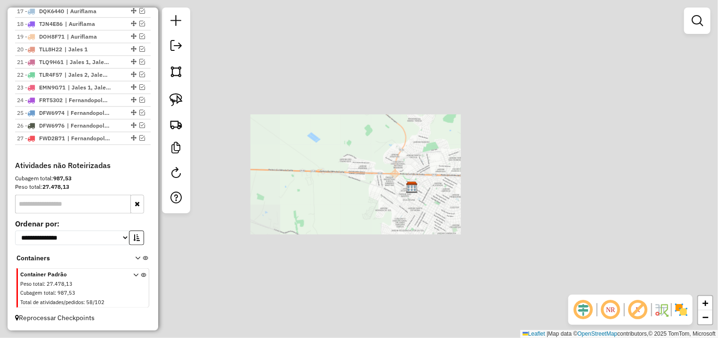
click at [451, 215] on div "Janela de atendimento Grade de atendimento Capacidade Transportadoras Veículos …" at bounding box center [359, 169] width 718 height 338
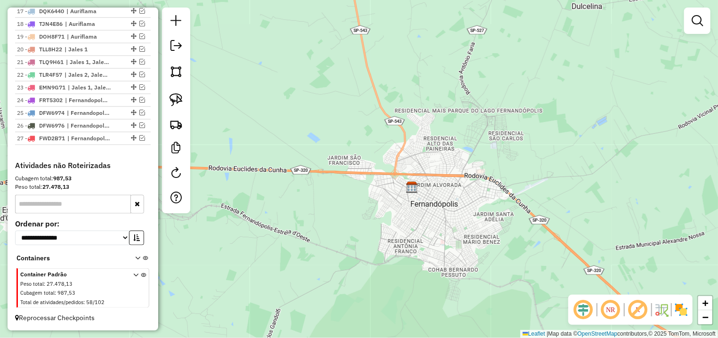
scroll to position [359, 0]
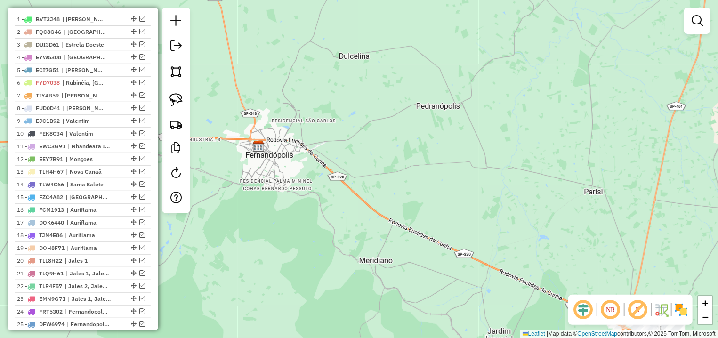
drag, startPoint x: 344, startPoint y: 197, endPoint x: 285, endPoint y: 177, distance: 62.4
click at [287, 177] on div "Janela de atendimento Grade de atendimento Capacidade Transportadoras Veículos …" at bounding box center [359, 169] width 718 height 338
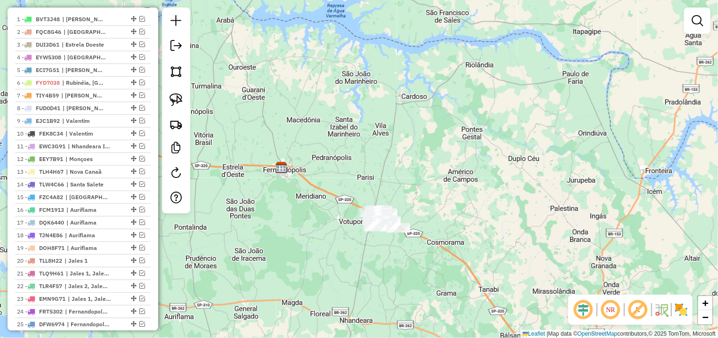
drag, startPoint x: 357, startPoint y: 181, endPoint x: 302, endPoint y: 165, distance: 56.4
click at [302, 165] on div "Janela de atendimento Grade de atendimento Capacidade Transportadoras Veículos …" at bounding box center [359, 169] width 718 height 338
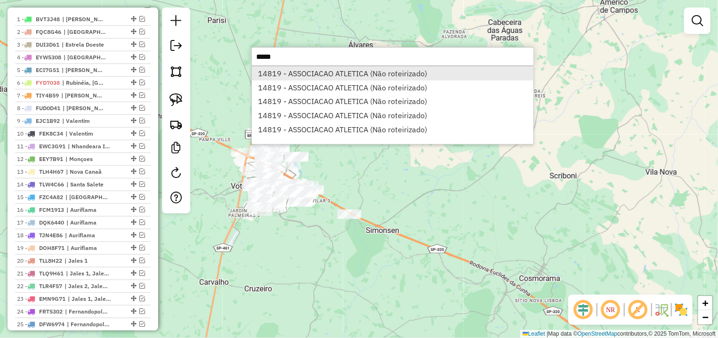
type input "*****"
click at [366, 69] on li "14819 - ASSOCIACAO ATLETICA (Não roteirizado)" at bounding box center [393, 73] width 282 height 14
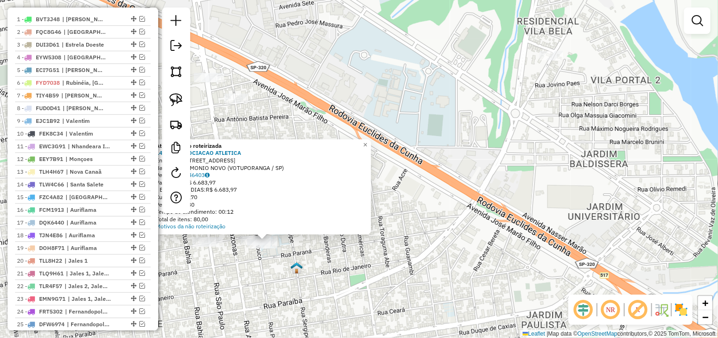
drag, startPoint x: 308, startPoint y: 242, endPoint x: 331, endPoint y: 229, distance: 25.9
click at [347, 228] on div "Atividade não roteirizada 14819 - ASSOCIACAO ATLETICA Endereço: R PERNAMBUCO 41…" at bounding box center [359, 169] width 718 height 338
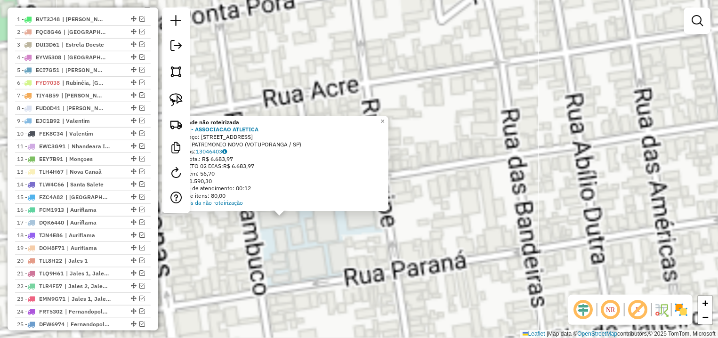
click at [357, 248] on div "Atividade não roteirizada 14819 - ASSOCIACAO ATLETICA Endereço: R PERNAMBUCO 41…" at bounding box center [359, 169] width 718 height 338
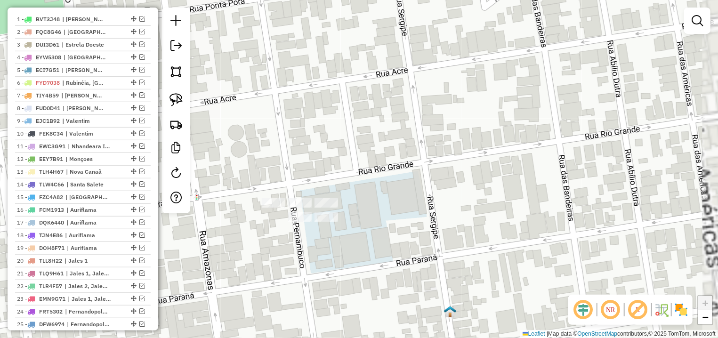
drag, startPoint x: 303, startPoint y: 246, endPoint x: 188, endPoint y: 103, distance: 183.9
click at [352, 229] on div "Janela de atendimento Grade de atendimento Capacidade Transportadoras Veículos …" at bounding box center [359, 169] width 718 height 338
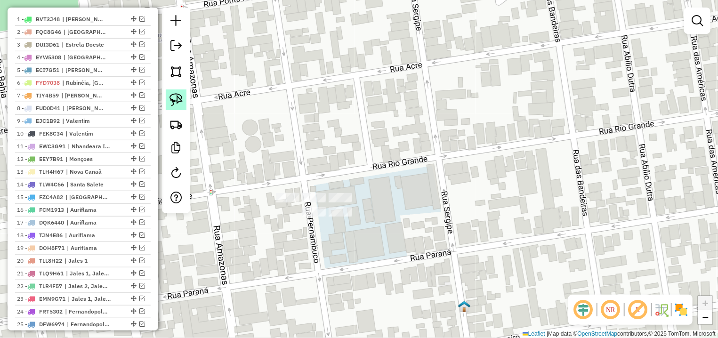
click at [172, 92] on link at bounding box center [176, 100] width 21 height 21
drag, startPoint x: 337, startPoint y: 191, endPoint x: 379, endPoint y: 169, distance: 48.0
click at [383, 172] on div "Janela de atendimento Grade de atendimento Capacidade Transportadoras Veículos …" at bounding box center [359, 169] width 718 height 338
click at [180, 98] on img at bounding box center [176, 99] width 13 height 13
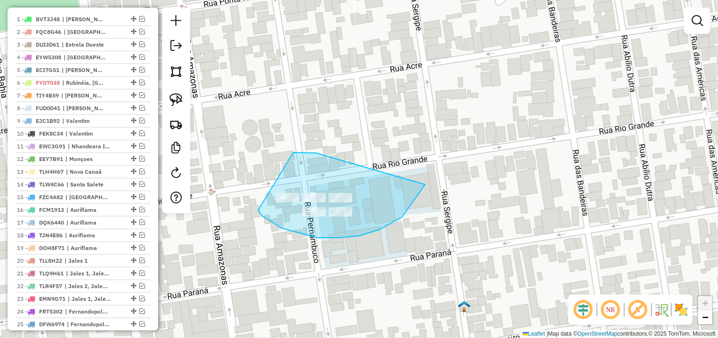
drag, startPoint x: 293, startPoint y: 153, endPoint x: 425, endPoint y: 140, distance: 132.0
click at [429, 175] on div "Janela de atendimento Grade de atendimento Capacidade Transportadoras Veículos …" at bounding box center [359, 169] width 718 height 338
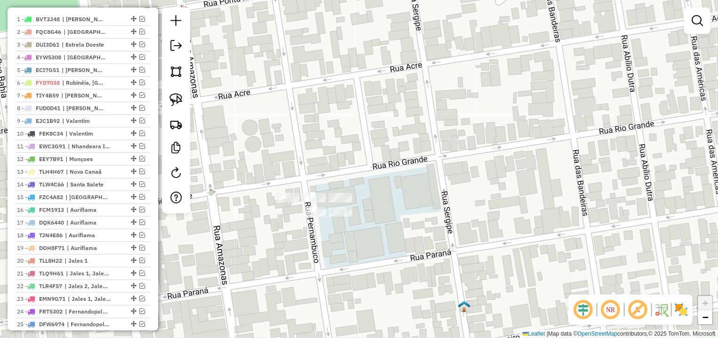
click at [283, 188] on div "Janela de atendimento Grade de atendimento Capacidade Transportadoras Veículos …" at bounding box center [359, 169] width 718 height 338
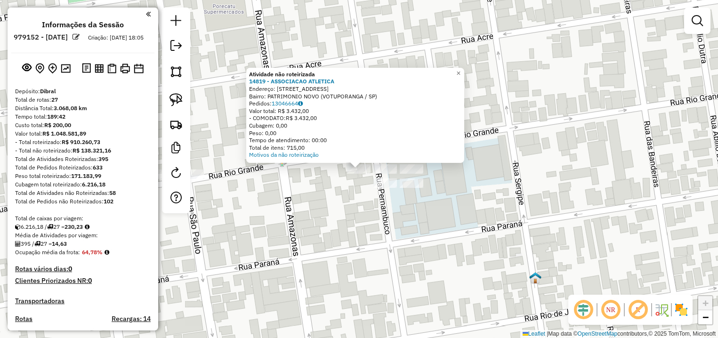
click at [316, 191] on div "Atividade não roteirizada 14819 - ASSOCIACAO ATLETICA Endereço: R PERNAMBUCO 41…" at bounding box center [359, 169] width 718 height 338
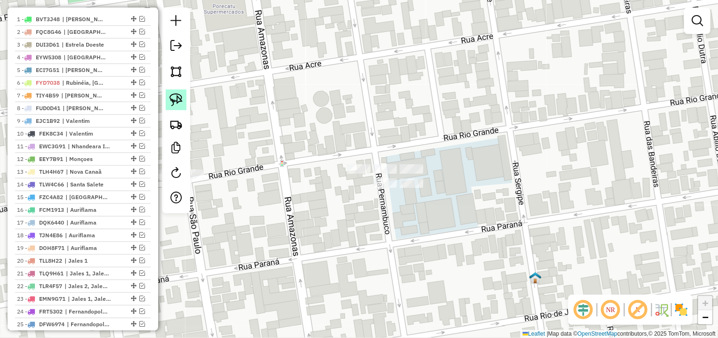
click at [181, 103] on img at bounding box center [176, 99] width 13 height 13
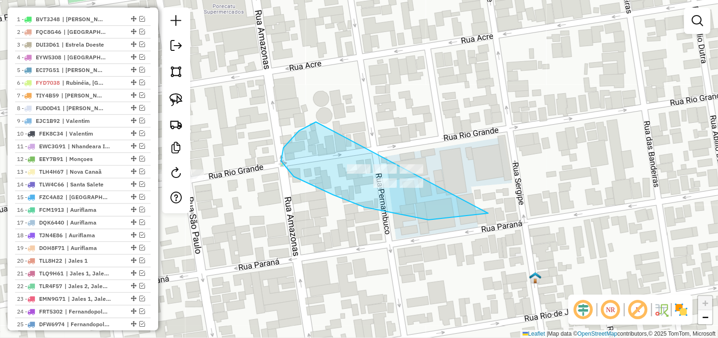
drag, startPoint x: 334, startPoint y: 195, endPoint x: 529, endPoint y: 131, distance: 206.2
click at [529, 131] on div "Janela de atendimento Grade de atendimento Capacidade Transportadoras Veículos …" at bounding box center [359, 169] width 718 height 338
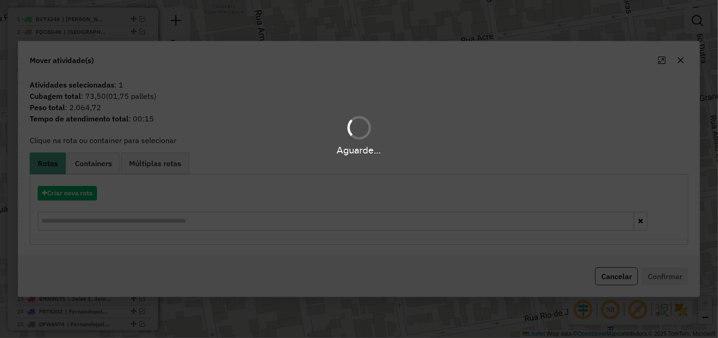
click at [69, 185] on div "Aguarde..." at bounding box center [359, 169] width 718 height 338
click at [79, 193] on button "Criar nova rota" at bounding box center [67, 193] width 59 height 15
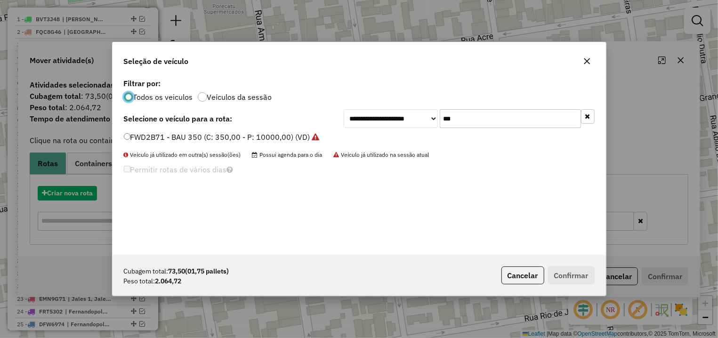
scroll to position [5, 3]
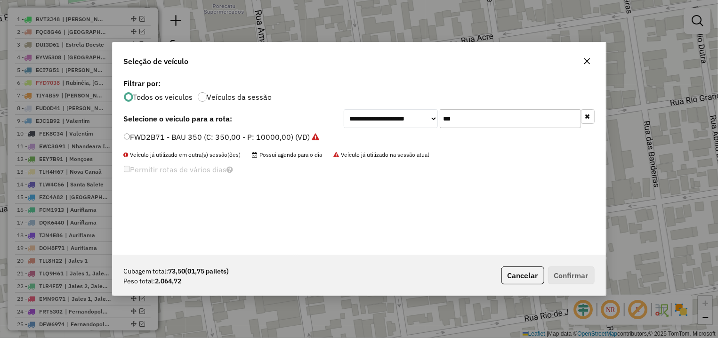
drag, startPoint x: 473, startPoint y: 123, endPoint x: 392, endPoint y: 129, distance: 81.7
click at [440, 128] on input "***" at bounding box center [510, 118] width 141 height 19
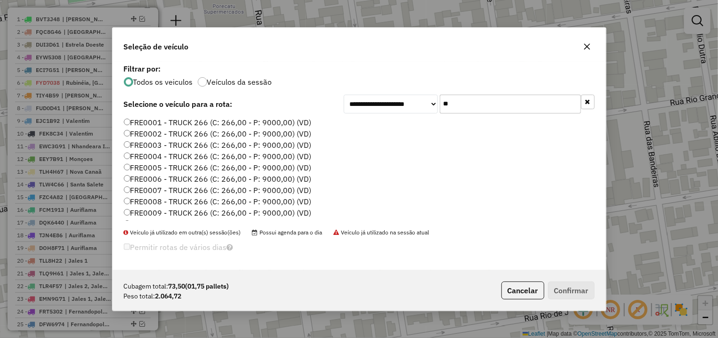
type input "**"
click at [286, 122] on label "FRE0001 - TRUCK 266 (C: 266,00 - P: 9000,00) (VD)" at bounding box center [218, 122] width 188 height 11
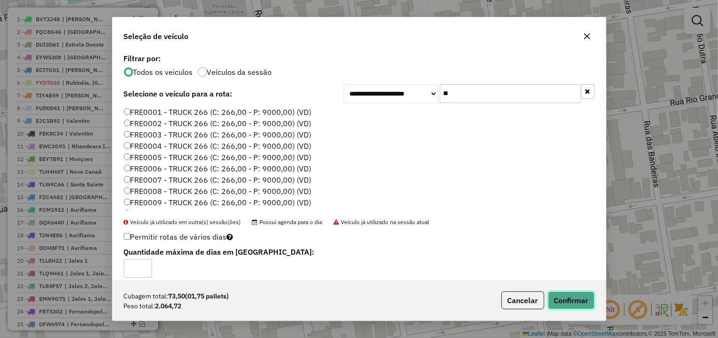
click at [560, 306] on button "Confirmar" at bounding box center [571, 301] width 47 height 18
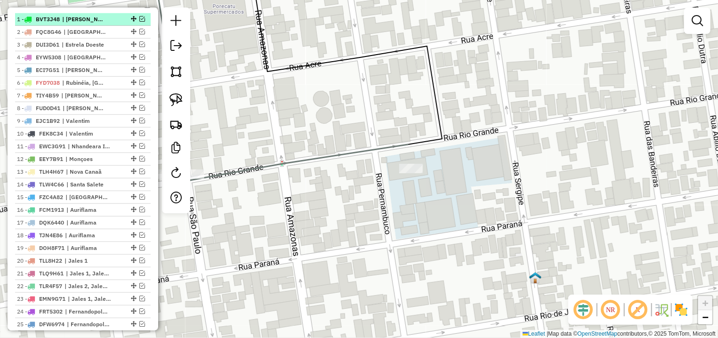
scroll to position [194, 0]
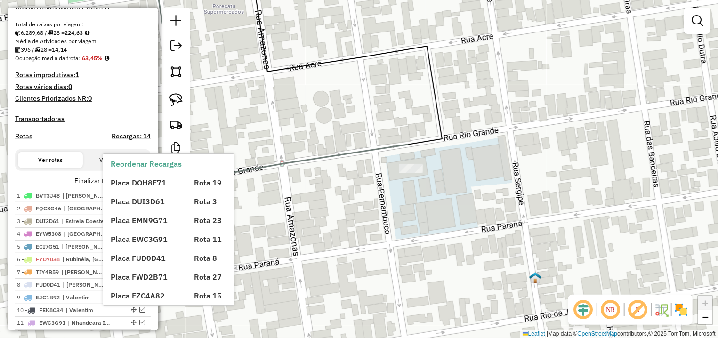
click at [137, 191] on div "Placa DOH8F71 Rota 19 Placa DUI3D61 Rota 3 Placa EMN9G71 Rota 23 Placa EWC3G91 …" at bounding box center [177, 302] width 132 height 264
click at [224, 138] on div "Janela de atendimento Grade de atendimento Capacidade Transportadoras Veículos …" at bounding box center [359, 169] width 718 height 338
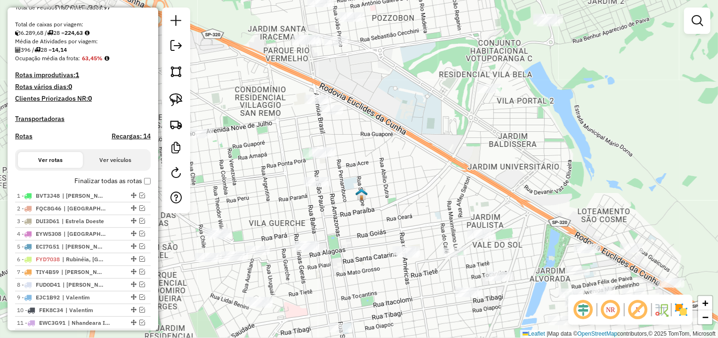
drag, startPoint x: 350, startPoint y: 203, endPoint x: 390, endPoint y: 185, distance: 43.4
click at [390, 185] on div "Janela de atendimento Grade de atendimento Capacidade Transportadoras Veículos …" at bounding box center [359, 169] width 718 height 338
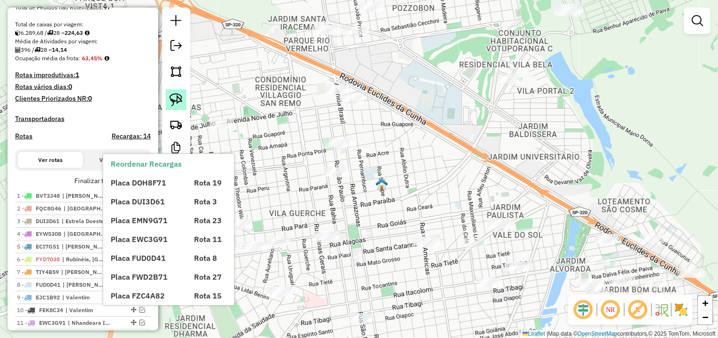
click at [172, 95] on img at bounding box center [176, 99] width 13 height 13
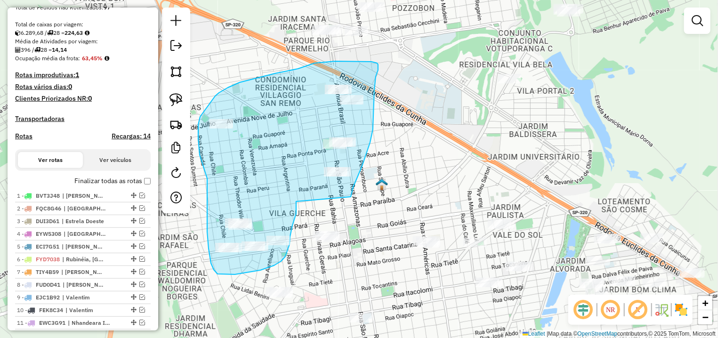
drag, startPoint x: 362, startPoint y: 166, endPoint x: 296, endPoint y: 200, distance: 73.9
click at [296, 200] on div "Janela de atendimento Grade de atendimento Capacidade Transportadoras Veículos …" at bounding box center [359, 169] width 718 height 338
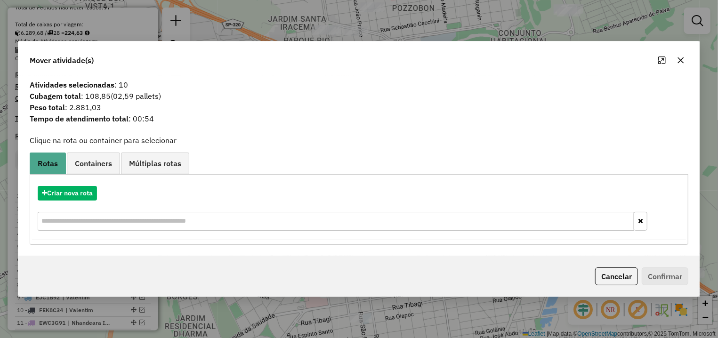
click at [680, 70] on div "Mover atividade(s)" at bounding box center [359, 58] width 682 height 34
click at [681, 59] on icon "button" at bounding box center [681, 61] width 8 height 8
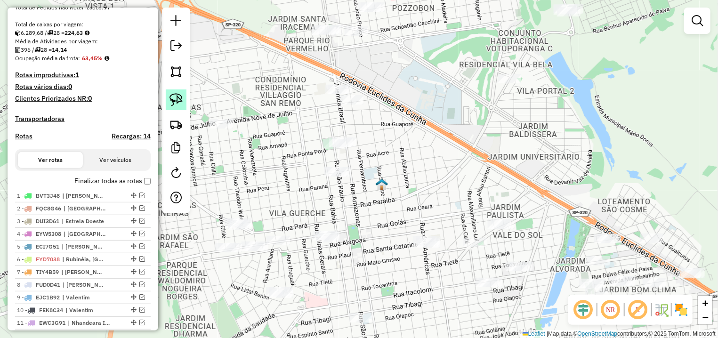
click at [184, 98] on link at bounding box center [176, 100] width 21 height 21
click at [174, 97] on img at bounding box center [176, 99] width 13 height 13
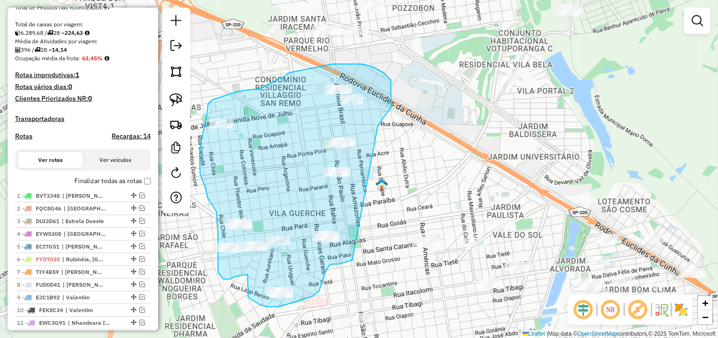
drag, startPoint x: 391, startPoint y: 80, endPoint x: 379, endPoint y: 185, distance: 105.8
click at [379, 185] on div "Janela de atendimento Grade de atendimento Capacidade Transportadoras Veículos …" at bounding box center [359, 169] width 718 height 338
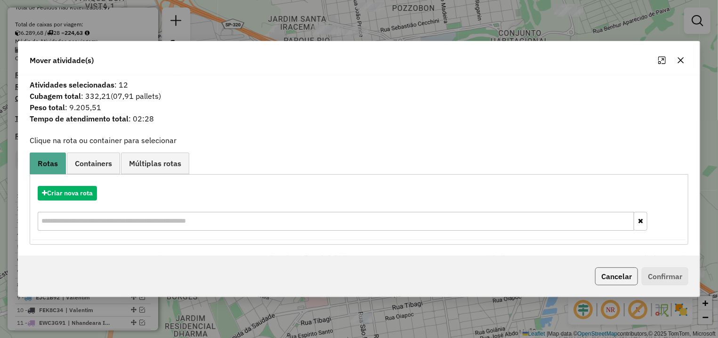
click at [613, 274] on button "Cancelar" at bounding box center [616, 277] width 43 height 18
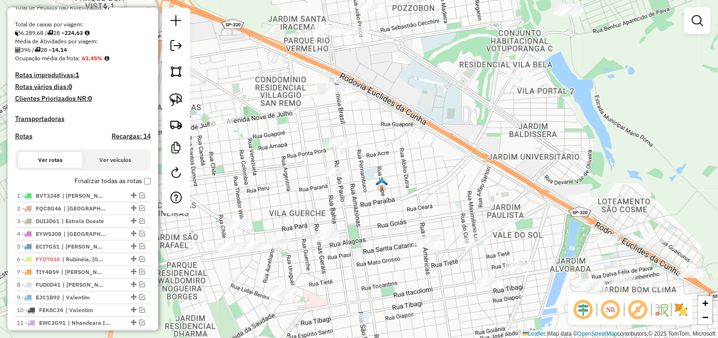
click at [189, 104] on div at bounding box center [176, 111] width 28 height 206
click at [175, 99] on img at bounding box center [176, 99] width 13 height 13
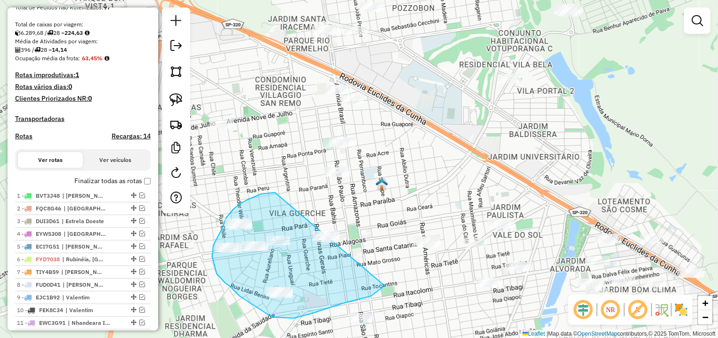
drag, startPoint x: 272, startPoint y: 193, endPoint x: 391, endPoint y: 220, distance: 122.2
click at [391, 220] on div "Janela de atendimento Grade de atendimento Capacidade Transportadoras Veículos …" at bounding box center [359, 169] width 718 height 338
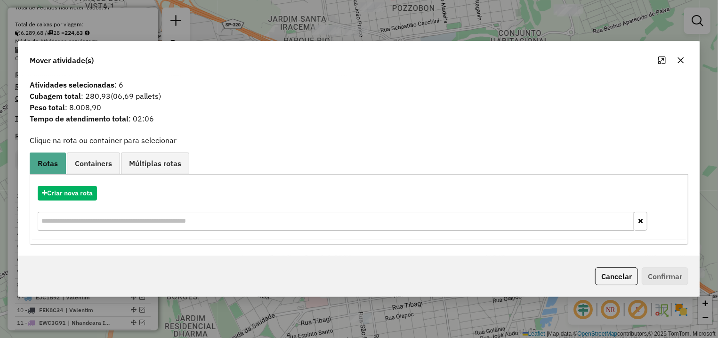
click at [619, 267] on div "Cancelar Confirmar" at bounding box center [359, 276] width 682 height 41
click at [619, 275] on button "Cancelar" at bounding box center [616, 277] width 43 height 18
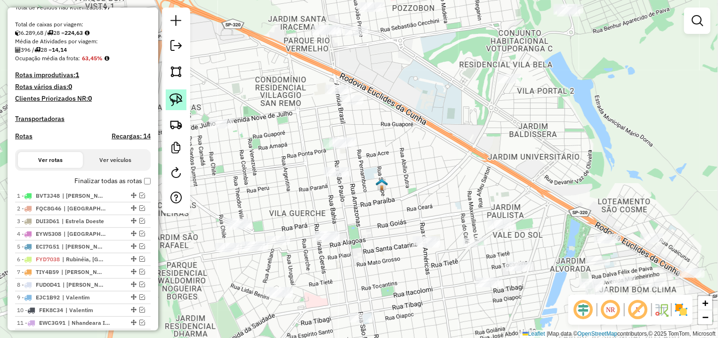
click at [175, 104] on img at bounding box center [176, 99] width 13 height 13
drag, startPoint x: 302, startPoint y: 274, endPoint x: 313, endPoint y: 291, distance: 20.5
click at [313, 291] on div "Janela de atendimento Grade de atendimento Capacidade Transportadoras Veículos …" at bounding box center [359, 169] width 718 height 338
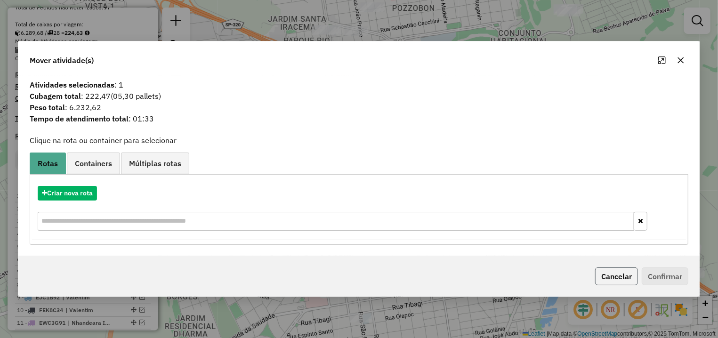
click at [624, 279] on button "Cancelar" at bounding box center [616, 277] width 43 height 18
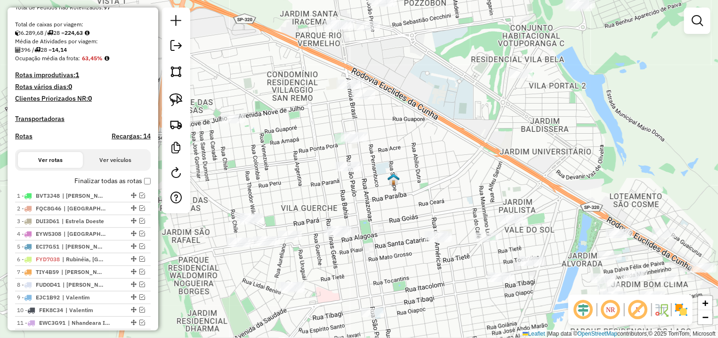
drag, startPoint x: 360, startPoint y: 276, endPoint x: 226, endPoint y: 157, distance: 179.2
click at [392, 262] on div "Janela de atendimento Grade de atendimento Capacidade Transportadoras Veículos …" at bounding box center [359, 169] width 718 height 338
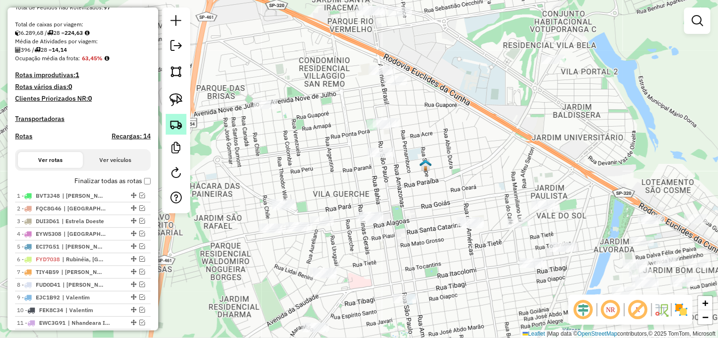
click at [176, 117] on link at bounding box center [176, 124] width 21 height 21
drag, startPoint x: 162, startPoint y: 100, endPoint x: 203, endPoint y: 111, distance: 42.3
click at [163, 100] on div "Janela de atendimento Grade de atendimento Capacidade Transportadoras Veículos …" at bounding box center [359, 169] width 718 height 338
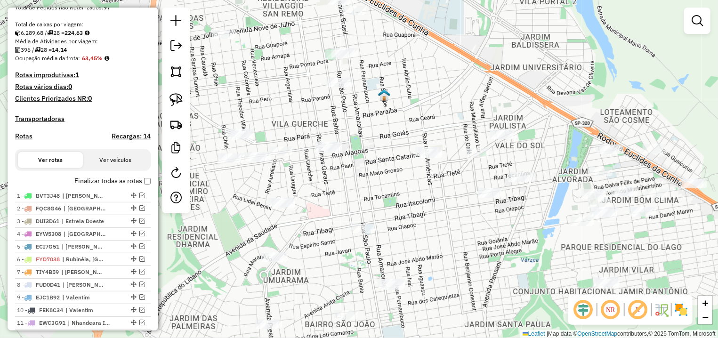
drag, startPoint x: 373, startPoint y: 249, endPoint x: 322, endPoint y: 170, distance: 94.1
click at [326, 176] on div "Janela de atendimento Grade de atendimento Capacidade Transportadoras Veículos …" at bounding box center [359, 169] width 718 height 338
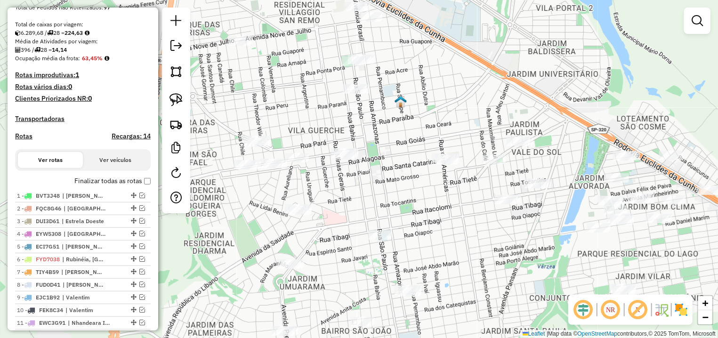
drag, startPoint x: 341, startPoint y: 179, endPoint x: 280, endPoint y: 136, distance: 74.8
click at [353, 185] on div "Janela de atendimento Grade de atendimento Capacidade Transportadoras Veículos …" at bounding box center [359, 169] width 718 height 338
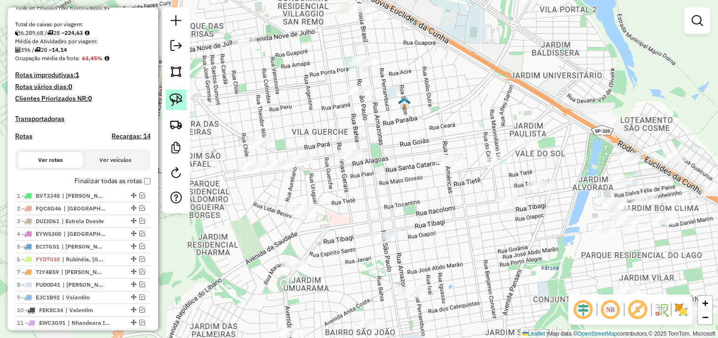
click at [176, 98] on img at bounding box center [176, 99] width 13 height 13
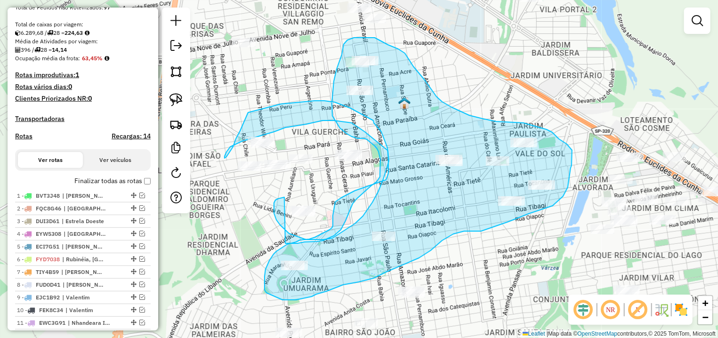
drag, startPoint x: 284, startPoint y: 197, endPoint x: 285, endPoint y: 244, distance: 46.2
click at [285, 244] on div "Janela de atendimento Grade de atendimento Capacidade Transportadoras Veículos …" at bounding box center [359, 169] width 718 height 338
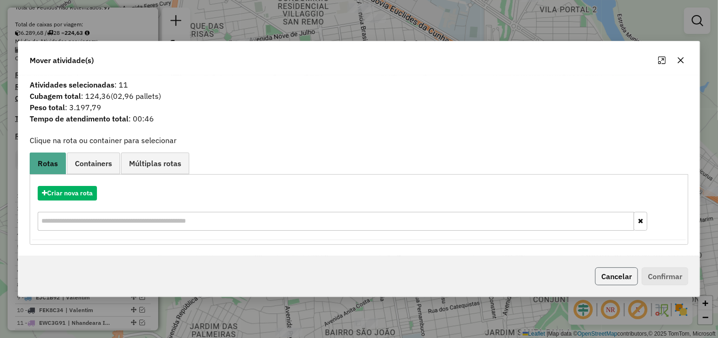
click at [601, 275] on button "Cancelar" at bounding box center [616, 277] width 43 height 18
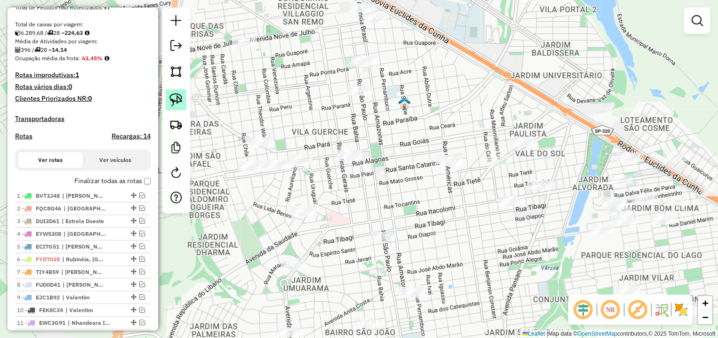
click at [170, 92] on link at bounding box center [176, 100] width 21 height 21
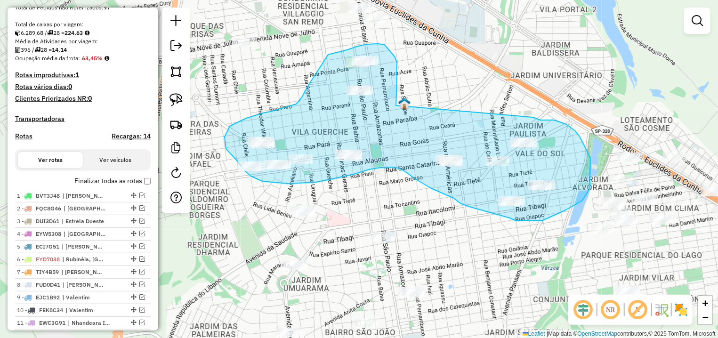
drag, startPoint x: 397, startPoint y: 102, endPoint x: 488, endPoint y: 114, distance: 92.2
click at [488, 114] on div "Janela de atendimento Grade de atendimento Capacidade Transportadoras Veículos …" at bounding box center [359, 169] width 718 height 338
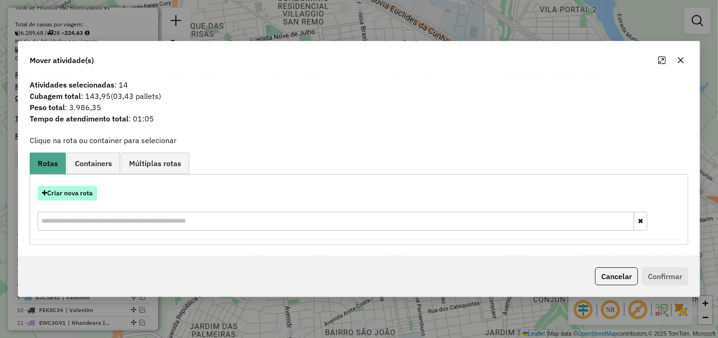
click at [69, 189] on button "Criar nova rota" at bounding box center [67, 193] width 59 height 15
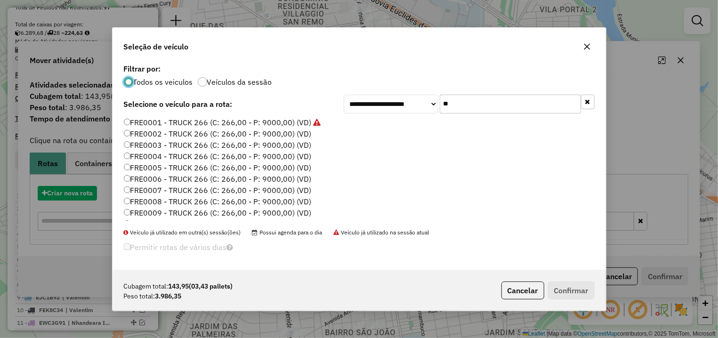
scroll to position [5, 3]
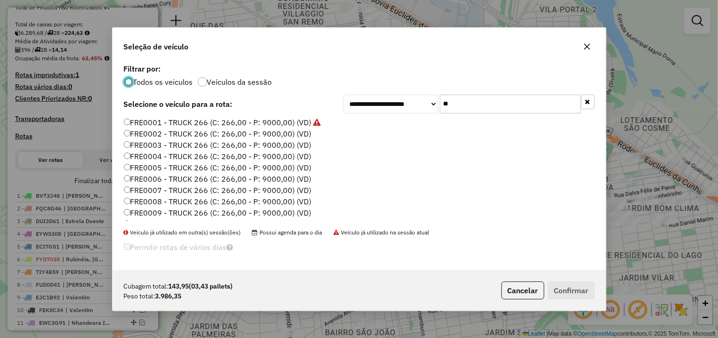
drag, startPoint x: 510, startPoint y: 107, endPoint x: 339, endPoint y: 111, distance: 171.0
click at [440, 110] on input "**" at bounding box center [510, 104] width 141 height 19
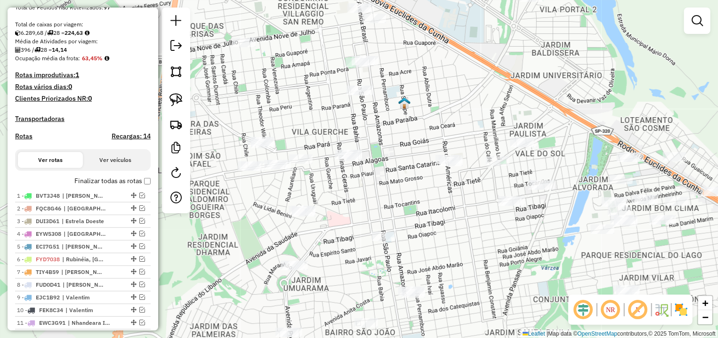
click at [175, 96] on img at bounding box center [176, 99] width 13 height 13
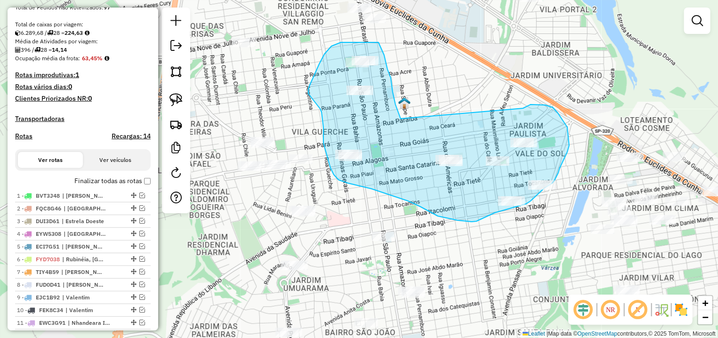
drag, startPoint x: 401, startPoint y: 119, endPoint x: 523, endPoint y: 108, distance: 122.9
click at [523, 108] on div "Janela de atendimento Grade de atendimento Capacidade Transportadoras Veículos …" at bounding box center [359, 169] width 718 height 338
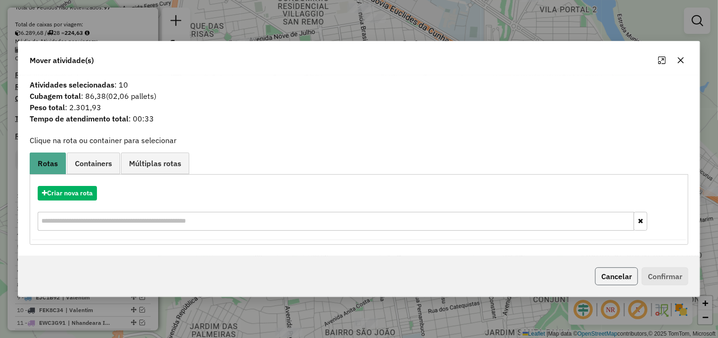
click at [598, 272] on button "Cancelar" at bounding box center [616, 277] width 43 height 18
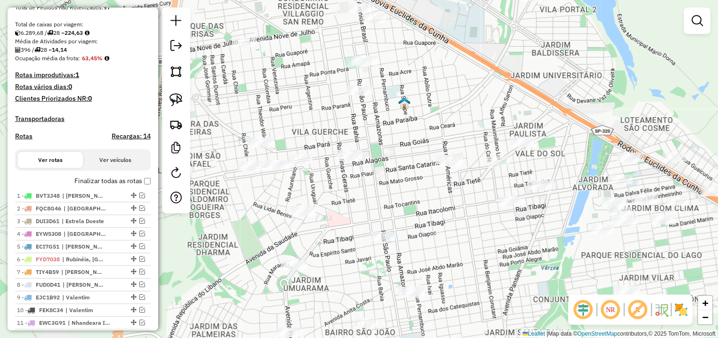
click at [175, 96] on img at bounding box center [176, 99] width 13 height 13
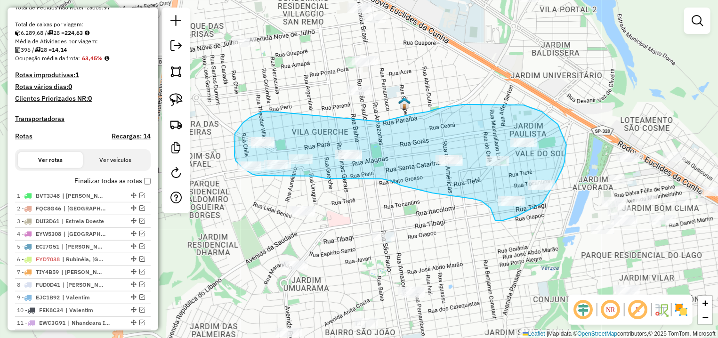
drag, startPoint x: 278, startPoint y: 112, endPoint x: 358, endPoint y: 123, distance: 79.9
click at [359, 123] on div "Janela de atendimento Grade de atendimento Capacidade Transportadoras Veículos …" at bounding box center [359, 169] width 718 height 338
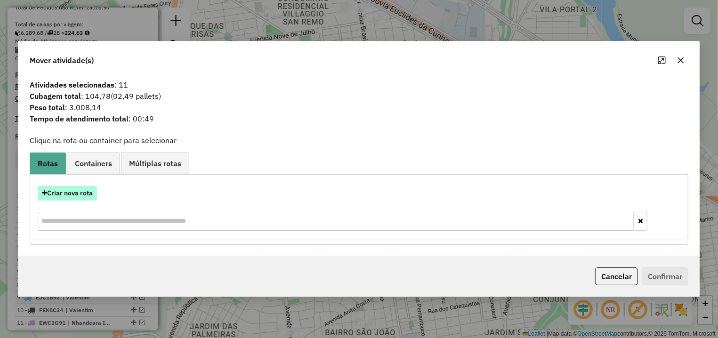
click at [82, 188] on button "Criar nova rota" at bounding box center [67, 193] width 59 height 15
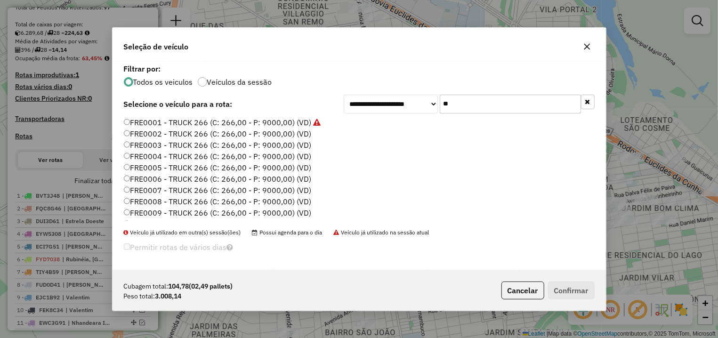
drag, startPoint x: 487, startPoint y: 96, endPoint x: 369, endPoint y: 96, distance: 117.8
click at [440, 96] on input "**" at bounding box center [510, 104] width 141 height 19
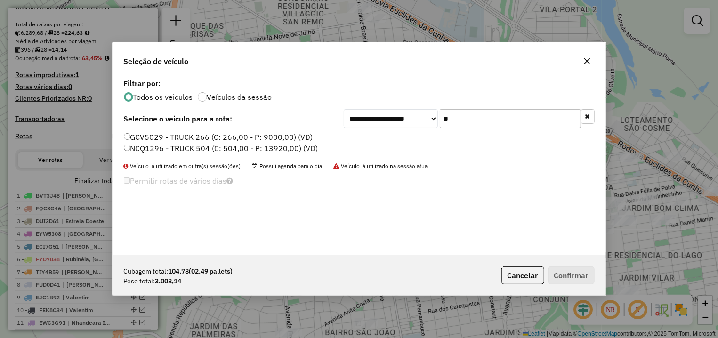
drag, startPoint x: 499, startPoint y: 112, endPoint x: 389, endPoint y: 116, distance: 109.9
click at [440, 117] on input "**" at bounding box center [510, 118] width 141 height 19
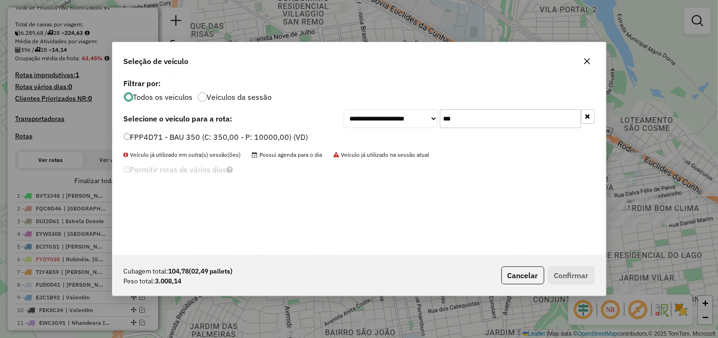
type input "***"
click at [251, 144] on div "FPP4D71 - BAU 350 (C: 350,00 - P: 10000,00) (VD)" at bounding box center [359, 141] width 482 height 19
click at [255, 135] on label "FPP4D71 - BAU 350 (C: 350,00 - P: 10000,00) (VD)" at bounding box center [216, 136] width 185 height 11
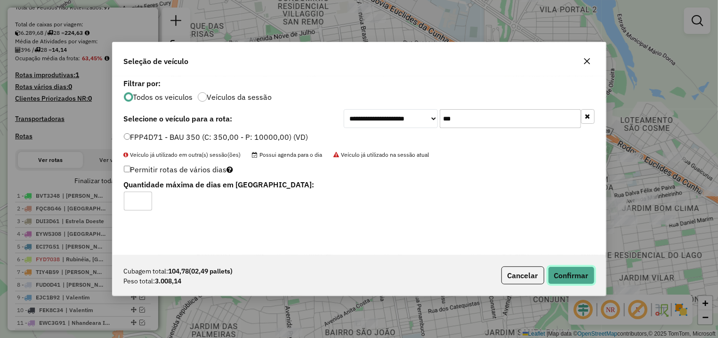
click at [556, 275] on button "Confirmar" at bounding box center [571, 276] width 47 height 18
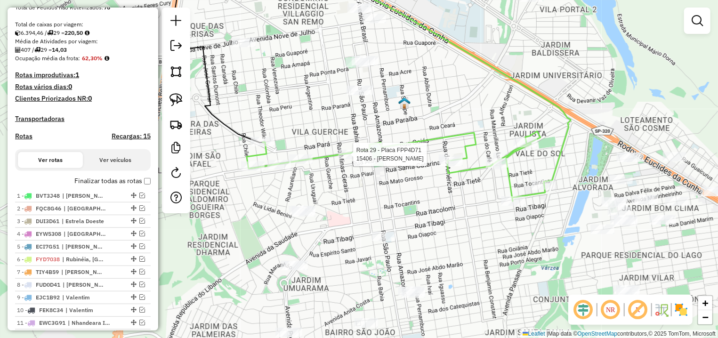
click at [352, 148] on icon at bounding box center [396, 166] width 299 height 70
select select "*********"
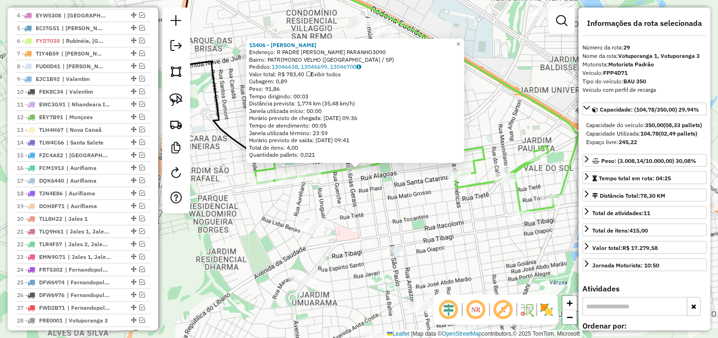
scroll to position [657, 0]
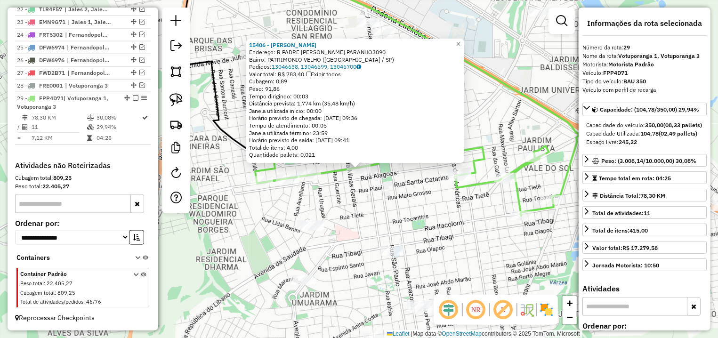
click at [521, 258] on div "15406 - [PERSON_NAME]: R PADRE [PERSON_NAME] PARANHO3090 Bairro: PATRIMONIO VEL…" at bounding box center [359, 169] width 718 height 338
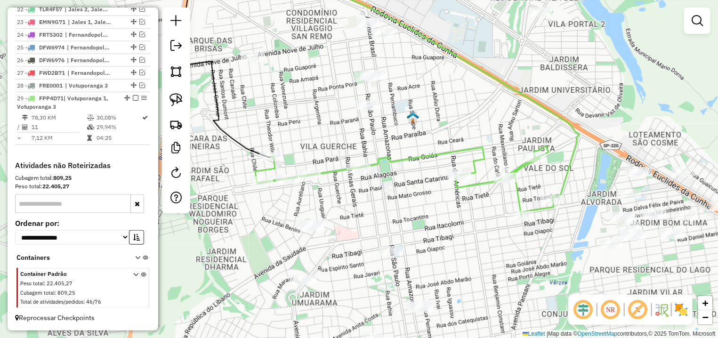
click at [480, 257] on div "Janela de atendimento Grade de atendimento Capacidade Transportadoras Veículos …" at bounding box center [359, 169] width 718 height 338
drag, startPoint x: 433, startPoint y: 185, endPoint x: 433, endPoint y: 177, distance: 8.0
click at [433, 178] on div "Janela de atendimento Grade de atendimento Capacidade Transportadoras Veículos …" at bounding box center [359, 169] width 718 height 338
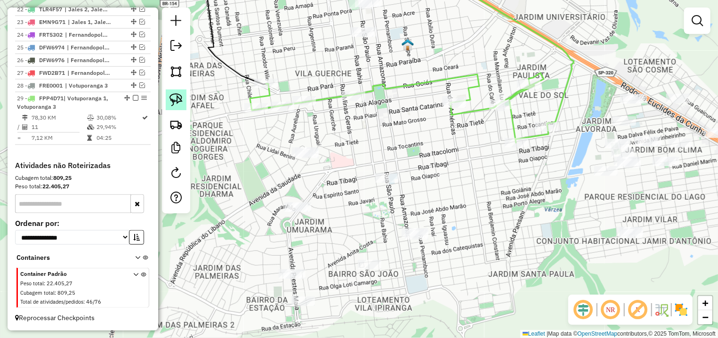
click at [172, 100] on img at bounding box center [176, 99] width 13 height 13
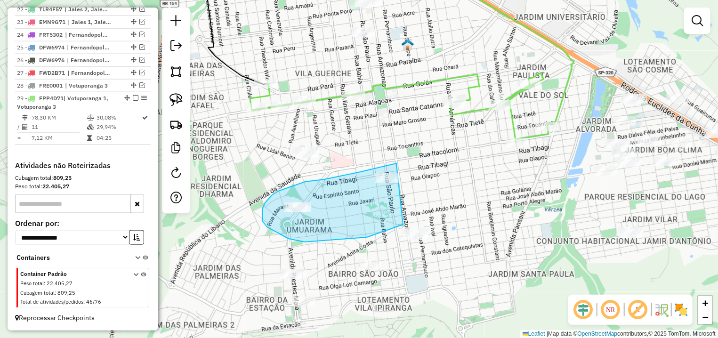
drag, startPoint x: 397, startPoint y: 163, endPoint x: 468, endPoint y: 163, distance: 71.1
click at [468, 163] on div "Janela de atendimento Grade de atendimento Capacidade Transportadoras Veículos …" at bounding box center [359, 169] width 718 height 338
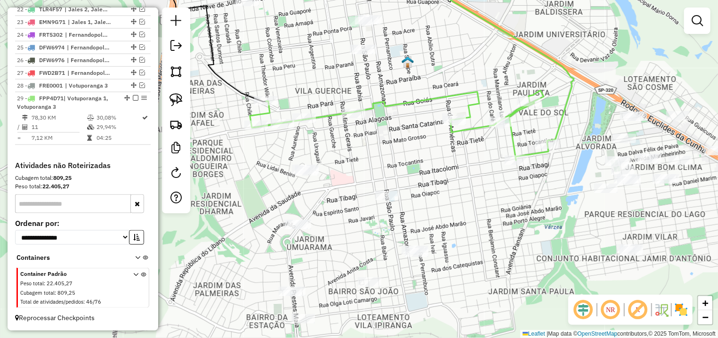
click at [421, 153] on div "Janela de atendimento Grade de atendimento Capacidade Transportadoras Veículos …" at bounding box center [359, 169] width 718 height 338
click at [177, 96] on img at bounding box center [176, 99] width 13 height 13
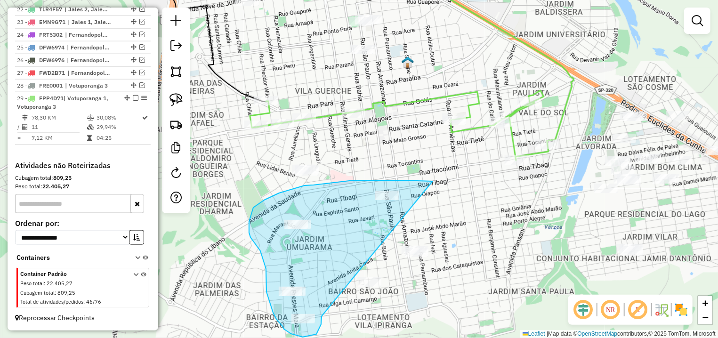
drag, startPoint x: 433, startPoint y: 181, endPoint x: 325, endPoint y: 231, distance: 119.3
click at [325, 231] on div "Janela de atendimento Grade de atendimento Capacidade Transportadoras Veículos …" at bounding box center [359, 169] width 718 height 338
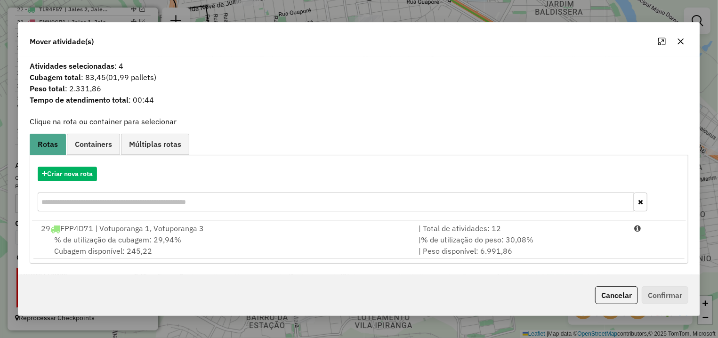
click at [603, 293] on button "Cancelar" at bounding box center [616, 295] width 43 height 18
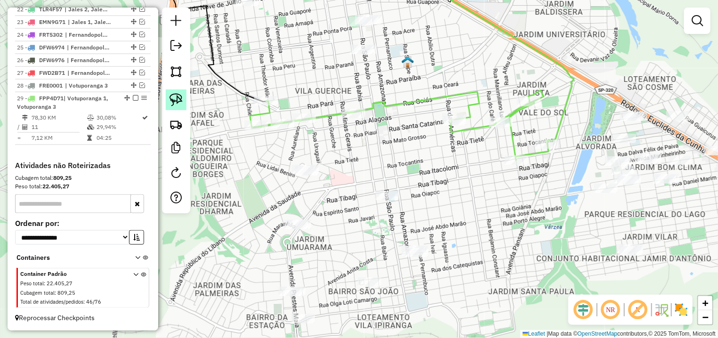
click at [175, 103] on img at bounding box center [176, 99] width 13 height 13
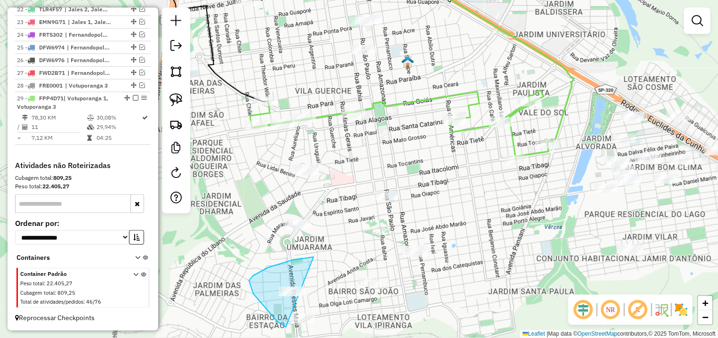
drag, startPoint x: 249, startPoint y: 281, endPoint x: 326, endPoint y: 262, distance: 79.1
click at [326, 262] on div "Janela de atendimento Grade de atendimento Capacidade Transportadoras Veículos …" at bounding box center [359, 169] width 718 height 338
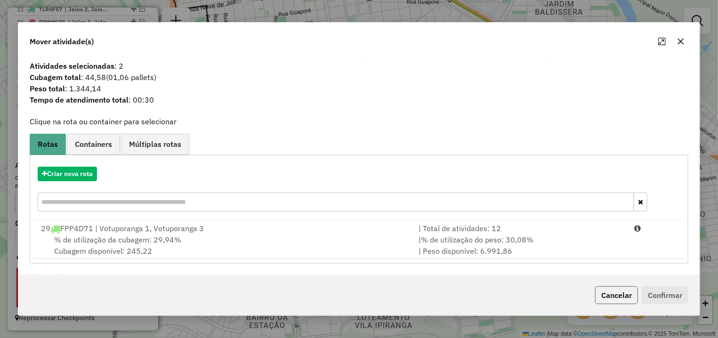
click at [599, 298] on button "Cancelar" at bounding box center [616, 295] width 43 height 18
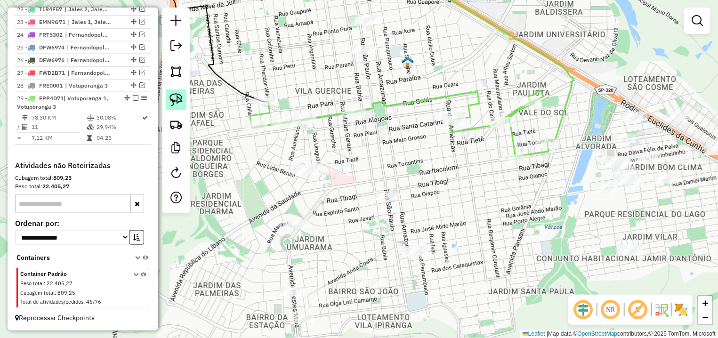
click at [177, 100] on img at bounding box center [176, 99] width 13 height 13
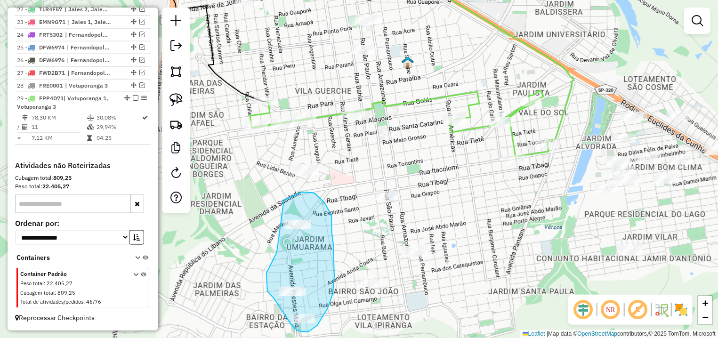
drag, startPoint x: 277, startPoint y: 252, endPoint x: 284, endPoint y: 200, distance: 52.7
click at [284, 200] on div "Janela de atendimento Grade de atendimento Capacidade Transportadoras Veículos …" at bounding box center [359, 169] width 718 height 338
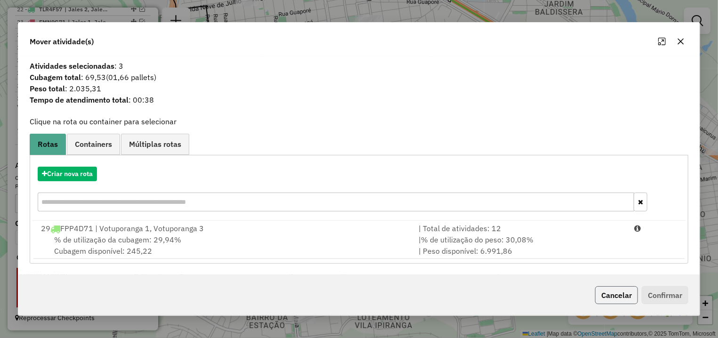
click at [618, 296] on button "Cancelar" at bounding box center [616, 295] width 43 height 18
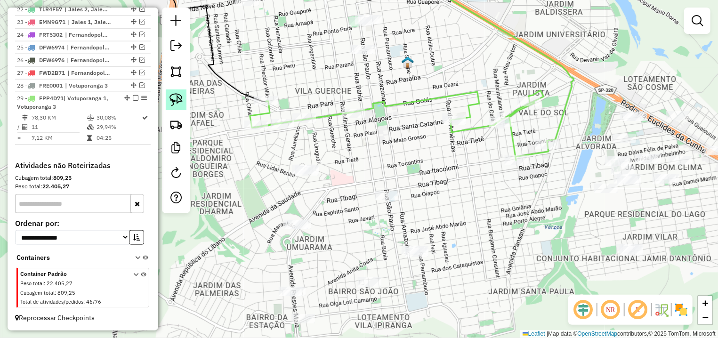
click at [178, 104] on img at bounding box center [176, 99] width 13 height 13
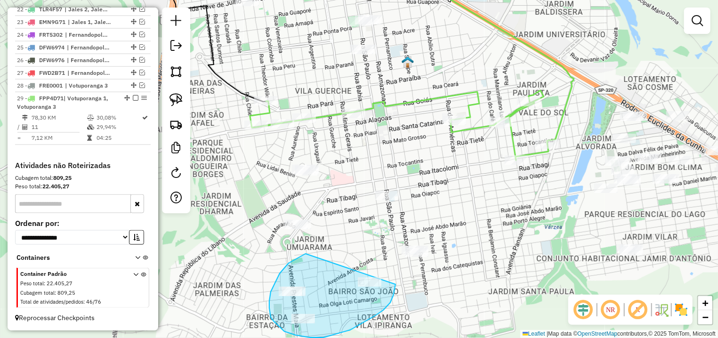
drag, startPoint x: 269, startPoint y: 301, endPoint x: 359, endPoint y: 248, distance: 104.4
click at [359, 248] on div "Janela de atendimento Grade de atendimento Capacidade Transportadoras Veículos …" at bounding box center [359, 169] width 718 height 338
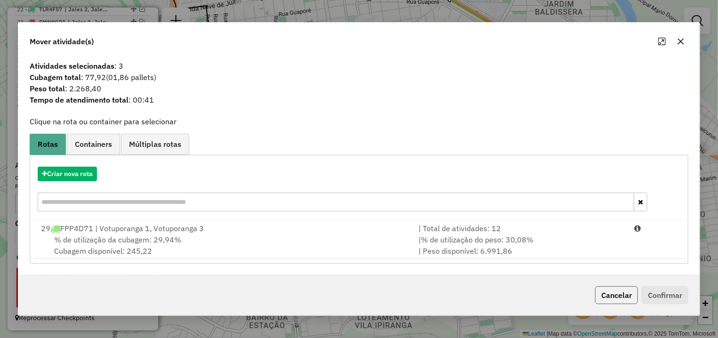
click at [618, 292] on button "Cancelar" at bounding box center [616, 295] width 43 height 18
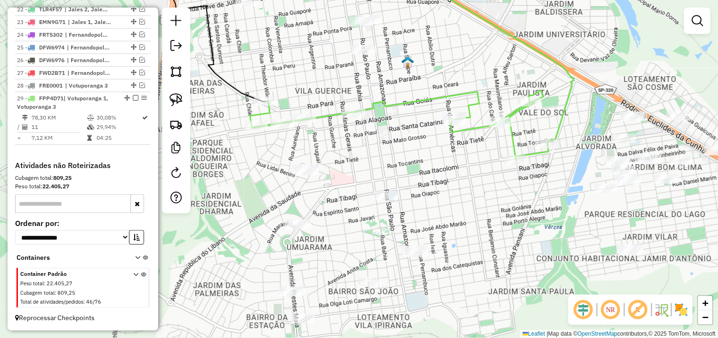
click at [375, 277] on div "Janela de atendimento Grade de atendimento Capacidade Transportadoras Veículos …" at bounding box center [359, 169] width 718 height 338
click at [172, 105] on img at bounding box center [176, 99] width 13 height 13
click at [174, 102] on img at bounding box center [176, 99] width 13 height 13
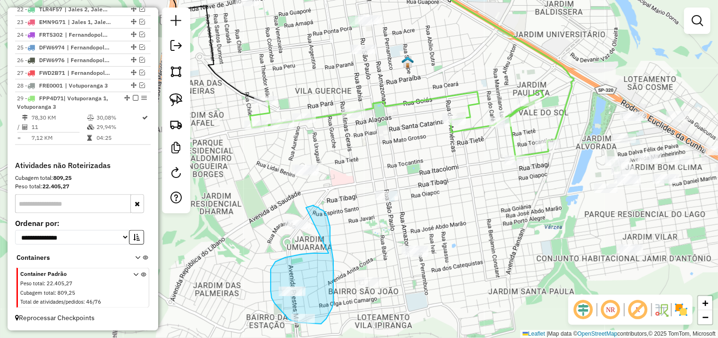
drag, startPoint x: 329, startPoint y: 253, endPoint x: 315, endPoint y: 230, distance: 27.1
click at [315, 230] on div "Janela de atendimento Grade de atendimento Capacidade Transportadoras Veículos …" at bounding box center [359, 169] width 718 height 338
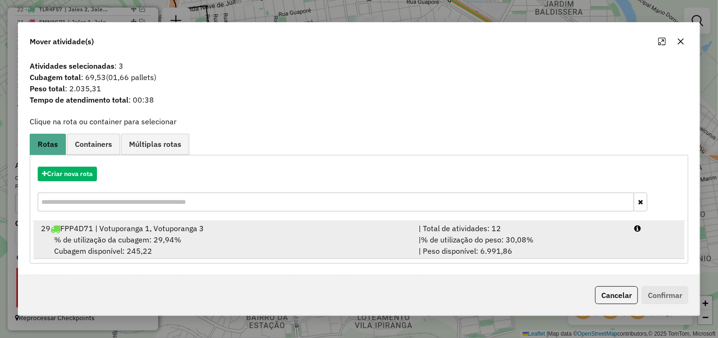
click at [617, 244] on div "| % de utilização do peso: 30,08% | Peso disponível: 6.991,86" at bounding box center [521, 245] width 216 height 23
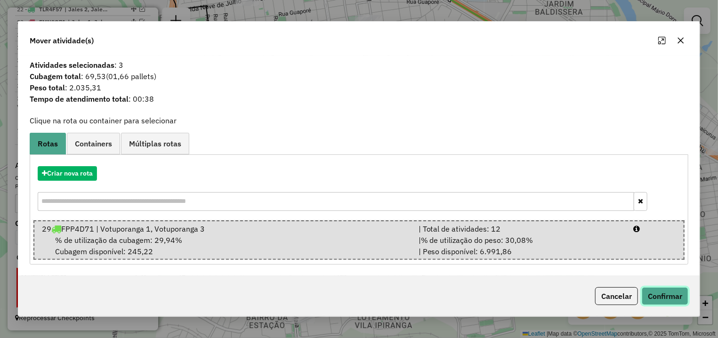
click at [657, 290] on button "Confirmar" at bounding box center [665, 296] width 47 height 18
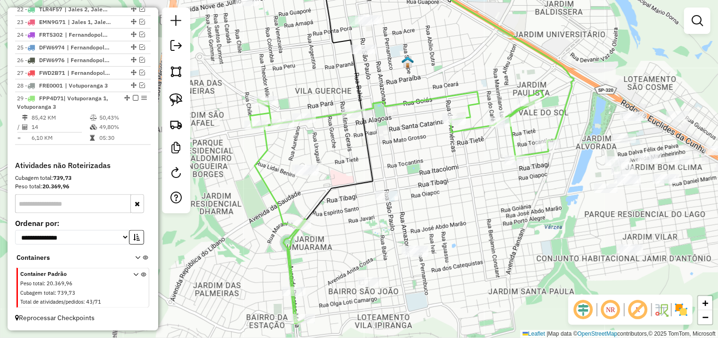
click at [303, 220] on icon at bounding box center [399, 206] width 299 height 233
select select "*********"
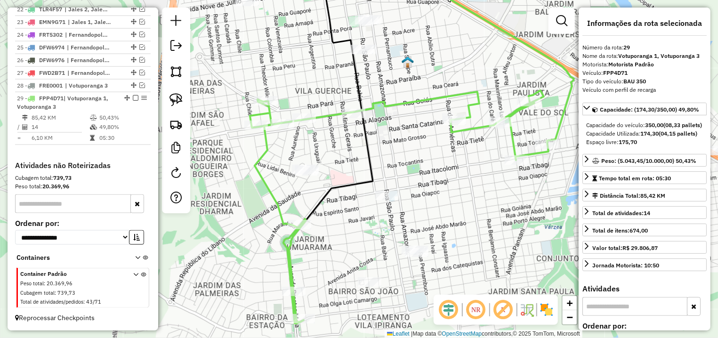
scroll to position [265, 0]
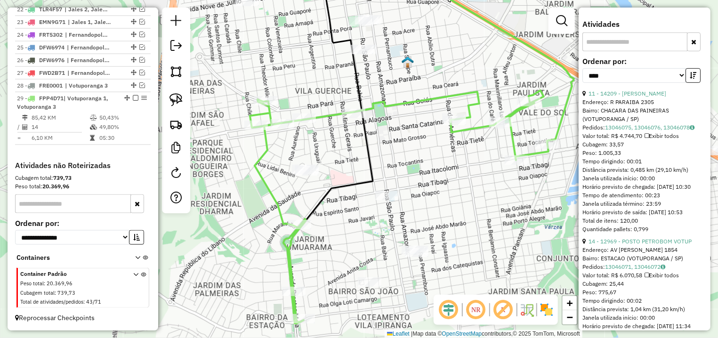
click at [641, 106] on div "Endereço: R PARAIBA 2305" at bounding box center [645, 102] width 124 height 8
click at [643, 106] on div "Endereço: R PARAIBA 2305" at bounding box center [645, 102] width 124 height 8
click at [643, 98] on div "11 - 14209 - [PERSON_NAME]" at bounding box center [645, 94] width 124 height 8
click at [644, 97] on link "11 - 14209 - [PERSON_NAME]" at bounding box center [628, 93] width 78 height 7
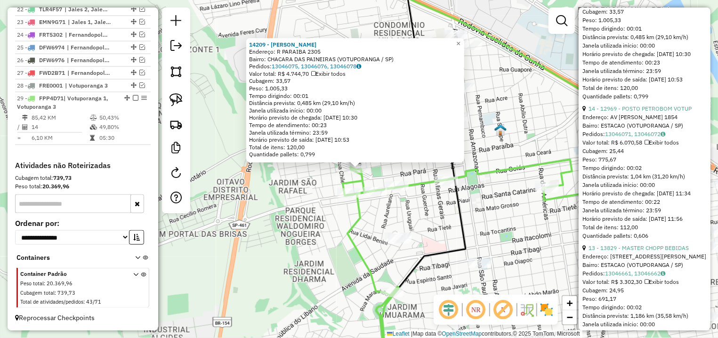
scroll to position [309, 0]
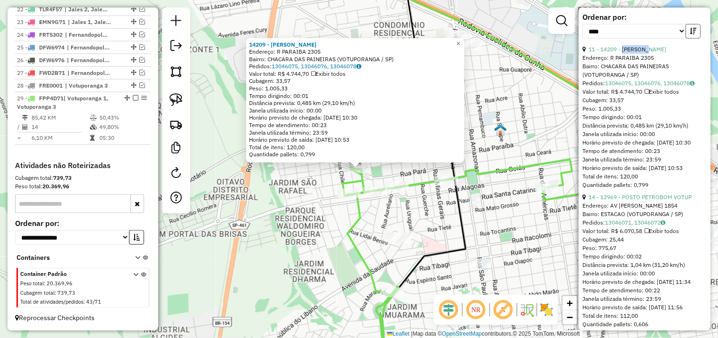
click at [690, 34] on icon "button" at bounding box center [693, 31] width 7 height 7
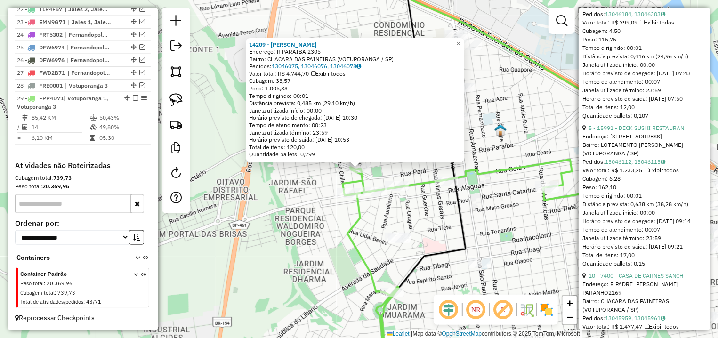
scroll to position [1148, 0]
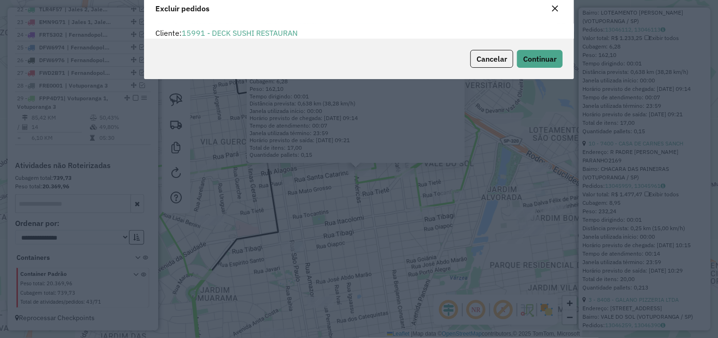
scroll to position [5, 3]
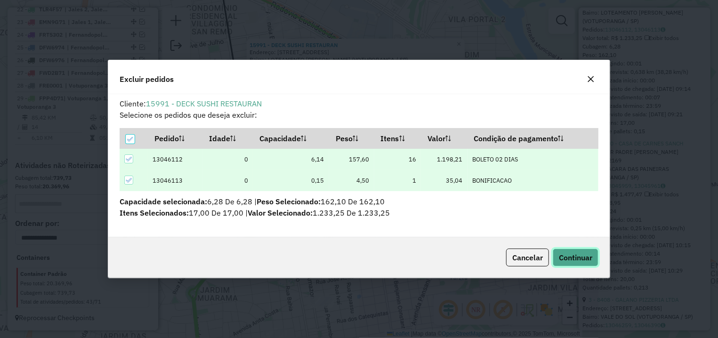
click at [589, 259] on span "Continuar" at bounding box center [575, 257] width 33 height 9
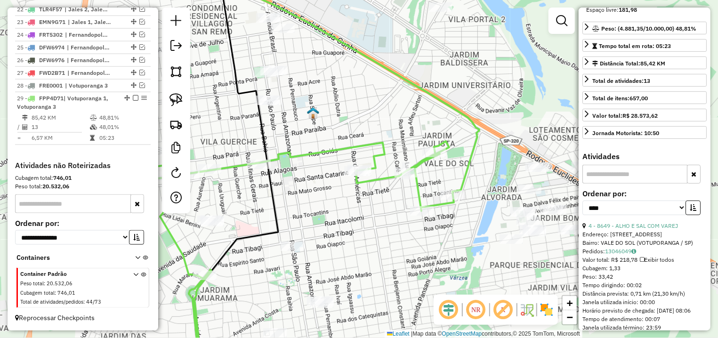
scroll to position [0, 0]
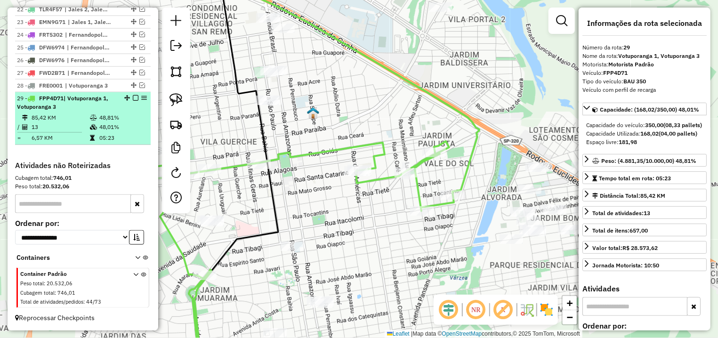
click at [133, 97] on em at bounding box center [136, 98] width 6 height 6
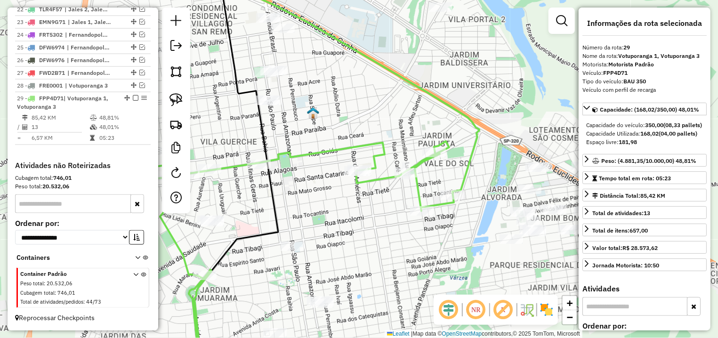
scroll to position [617, 0]
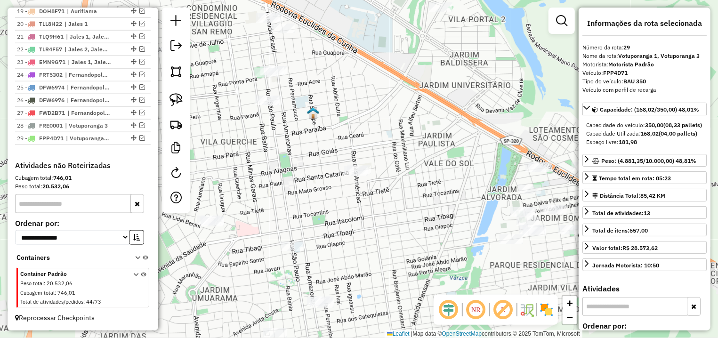
drag, startPoint x: 356, startPoint y: 133, endPoint x: 372, endPoint y: 110, distance: 28.2
click at [372, 110] on div "Janela de atendimento Grade de atendimento Capacidade Transportadoras Veículos …" at bounding box center [359, 169] width 718 height 338
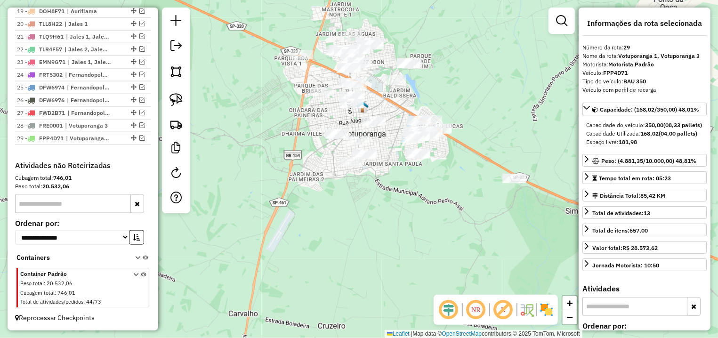
drag, startPoint x: 466, startPoint y: 146, endPoint x: 428, endPoint y: 126, distance: 43.2
click at [440, 131] on div "Janela de atendimento Grade de atendimento Capacidade Transportadoras Veículos …" at bounding box center [359, 169] width 718 height 338
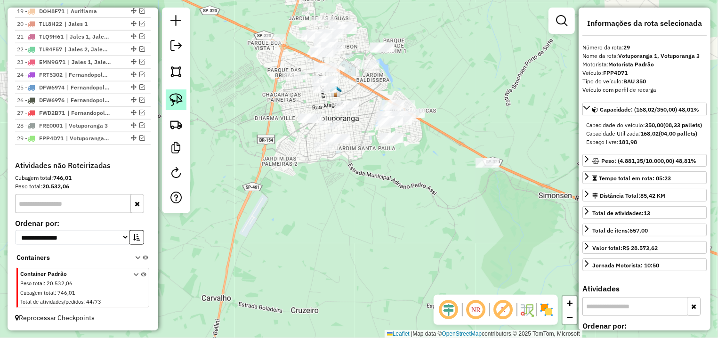
click at [174, 100] on img at bounding box center [176, 99] width 13 height 13
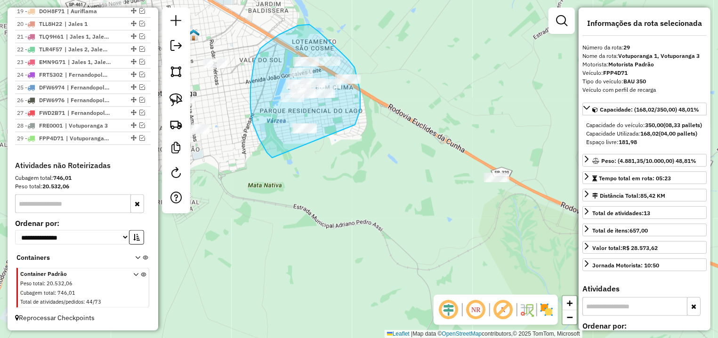
drag, startPoint x: 356, startPoint y: 122, endPoint x: 342, endPoint y: 149, distance: 31.0
click at [342, 149] on div "Janela de atendimento Grade de atendimento Capacidade Transportadoras Veículos …" at bounding box center [359, 169] width 718 height 338
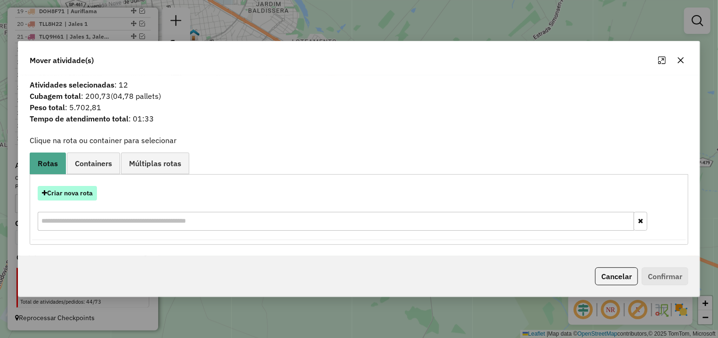
click at [84, 188] on button "Criar nova rota" at bounding box center [67, 193] width 59 height 15
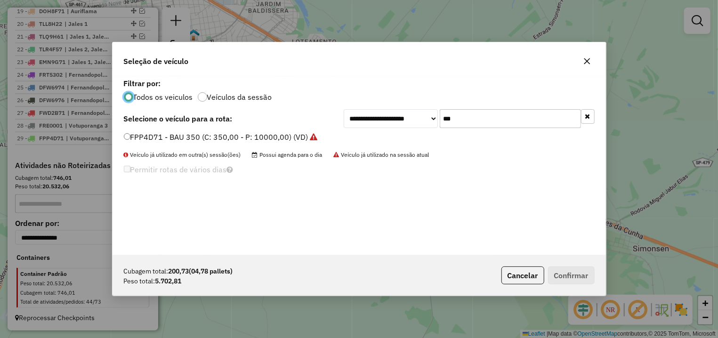
scroll to position [5, 3]
drag, startPoint x: 481, startPoint y: 112, endPoint x: 323, endPoint y: 113, distance: 158.3
click at [440, 113] on input "***" at bounding box center [510, 118] width 141 height 19
type input "****"
click at [222, 134] on label "GCV5029 - TRUCK 266 (C: 266,00 - P: 9000,00) (VD)" at bounding box center [218, 136] width 189 height 11
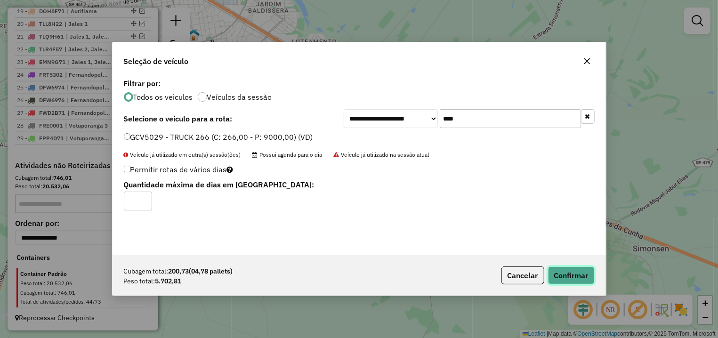
click at [572, 276] on button "Confirmar" at bounding box center [571, 276] width 47 height 18
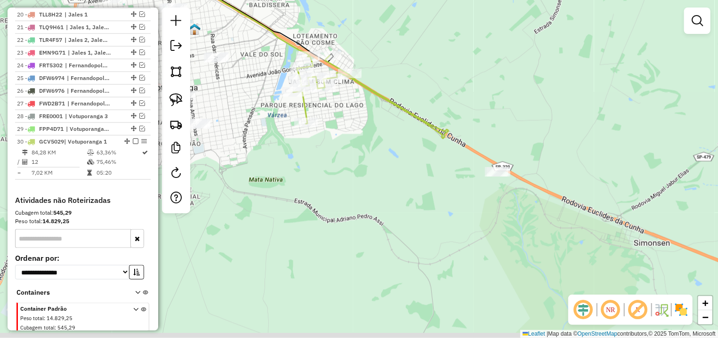
drag, startPoint x: 373, startPoint y: 176, endPoint x: 313, endPoint y: 118, distance: 83.3
click at [375, 141] on div "Janela de atendimento Grade de atendimento Capacidade Transportadoras Veículos …" at bounding box center [359, 169] width 718 height 338
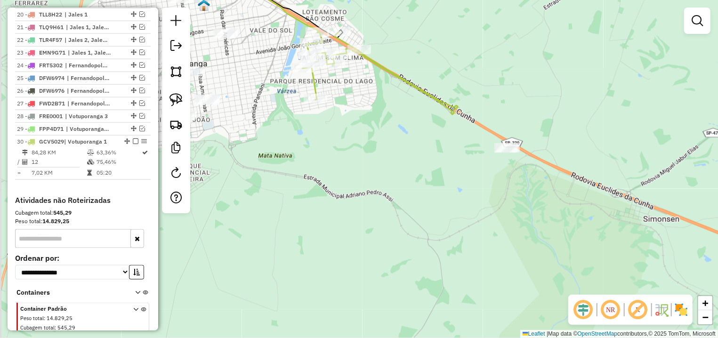
drag, startPoint x: 260, startPoint y: 100, endPoint x: 225, endPoint y: 114, distance: 36.8
click at [310, 132] on div "Janela de atendimento Grade de atendimento Capacidade Transportadoras Veículos …" at bounding box center [359, 169] width 718 height 338
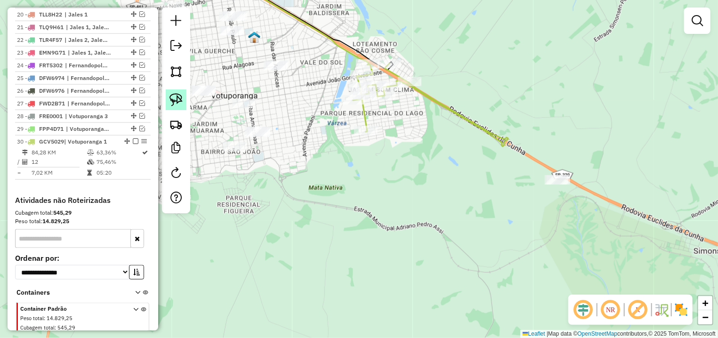
click at [177, 100] on img at bounding box center [176, 99] width 13 height 13
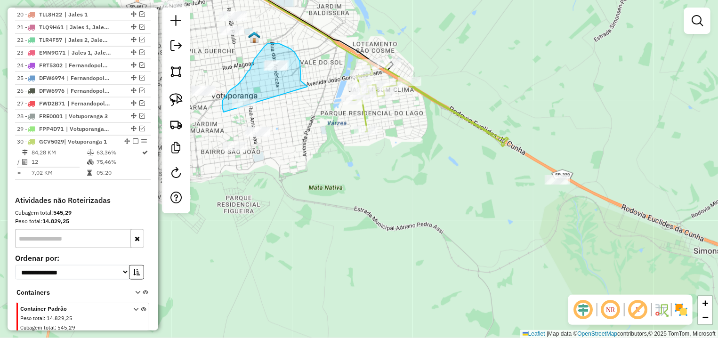
drag, startPoint x: 300, startPoint y: 61, endPoint x: 297, endPoint y: 112, distance: 50.5
click at [297, 112] on div "Janela de atendimento Grade de atendimento Capacidade Transportadoras Veículos …" at bounding box center [359, 169] width 718 height 338
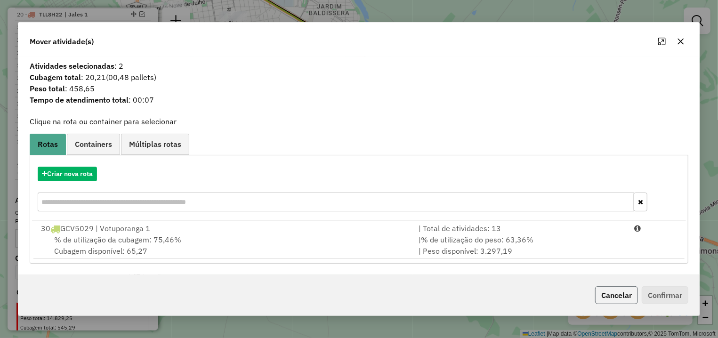
click at [627, 298] on button "Cancelar" at bounding box center [616, 295] width 43 height 18
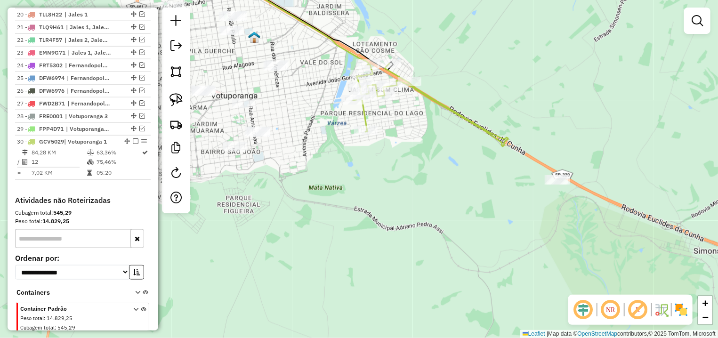
select select "*********"
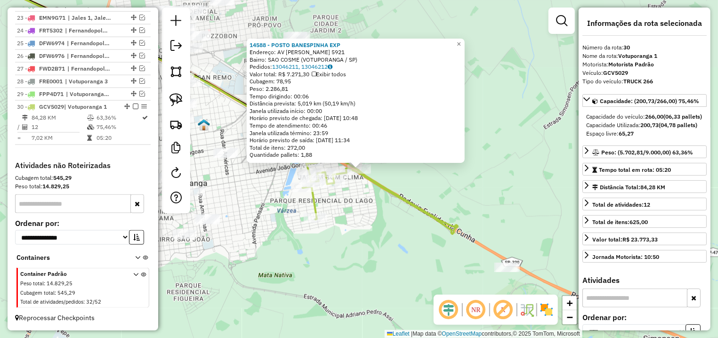
scroll to position [670, 0]
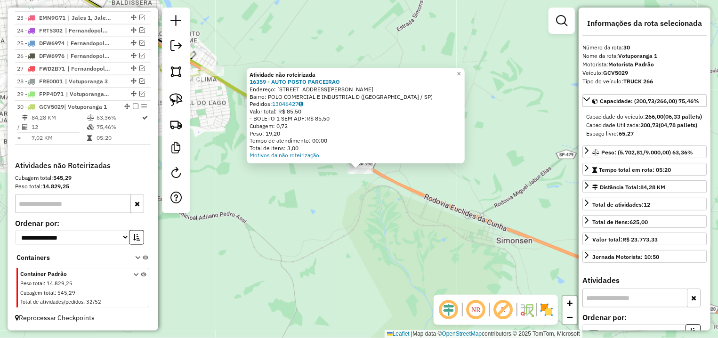
click at [172, 95] on img at bounding box center [176, 99] width 13 height 13
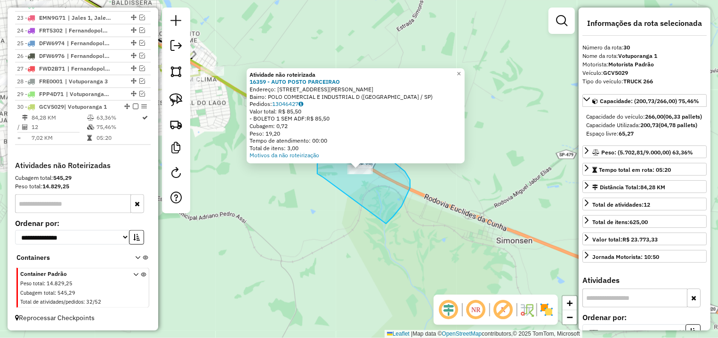
drag, startPoint x: 410, startPoint y: 188, endPoint x: 328, endPoint y: 179, distance: 82.5
click at [328, 179] on div "Atividade não roteirizada 16359 - AUTO POSTO PARCEIRAO Endereço: [STREET_ADDRES…" at bounding box center [359, 169] width 718 height 338
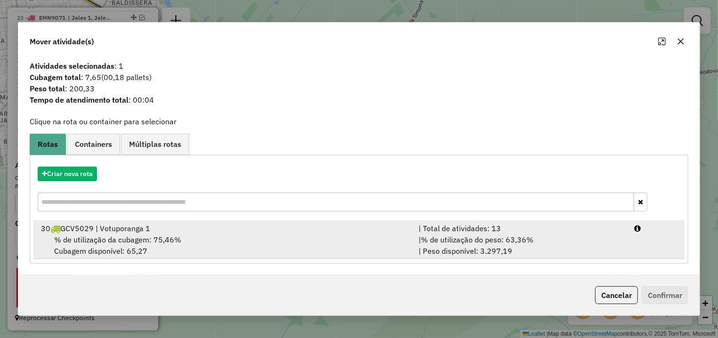
click at [613, 258] on li "30 GCV5029 | Votuporanga 1 | Total de atividades: 13 % de utilização da cubagem…" at bounding box center [358, 240] width 651 height 38
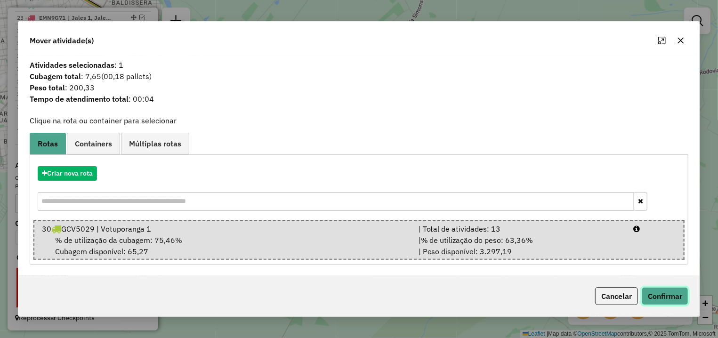
click at [664, 302] on button "Confirmar" at bounding box center [665, 296] width 47 height 18
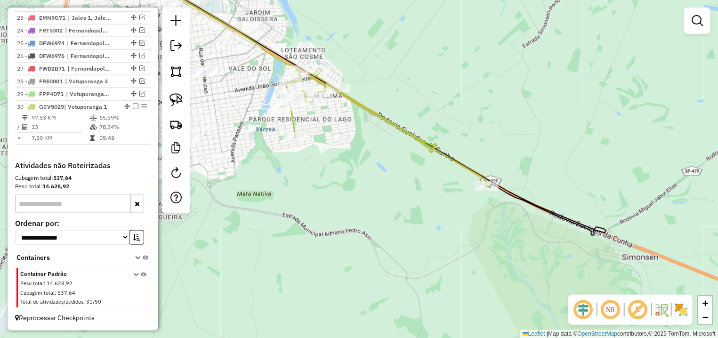
drag, startPoint x: 292, startPoint y: 176, endPoint x: 398, endPoint y: 158, distance: 108.0
click at [433, 192] on div "Janela de atendimento Grade de atendimento Capacidade Transportadoras Veículos …" at bounding box center [359, 169] width 718 height 338
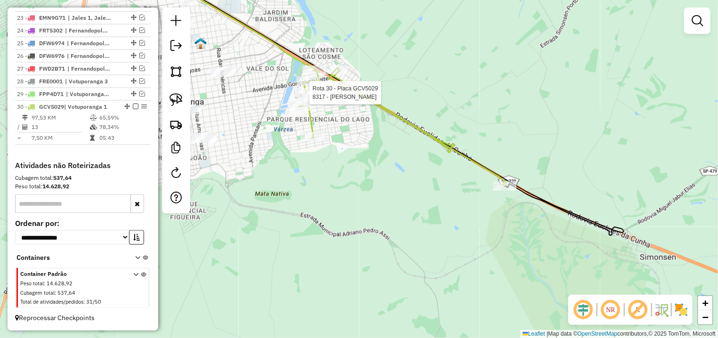
select select "*********"
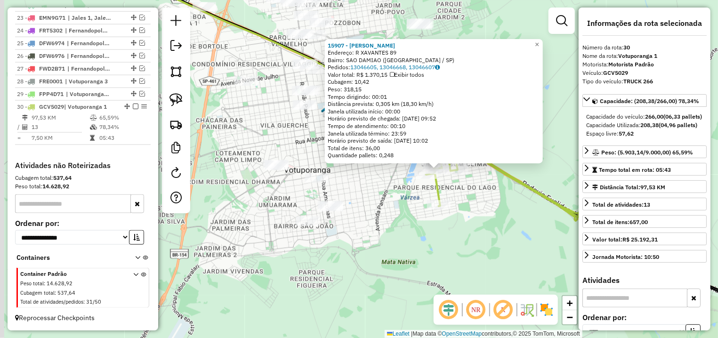
drag, startPoint x: 411, startPoint y: 220, endPoint x: 490, endPoint y: 222, distance: 79.2
click at [490, 222] on div "15907 - [PERSON_NAME] Endereço: R XAVANTES 89 Bairro: [GEOGRAPHIC_DATA] ([GEOGR…" at bounding box center [359, 169] width 718 height 338
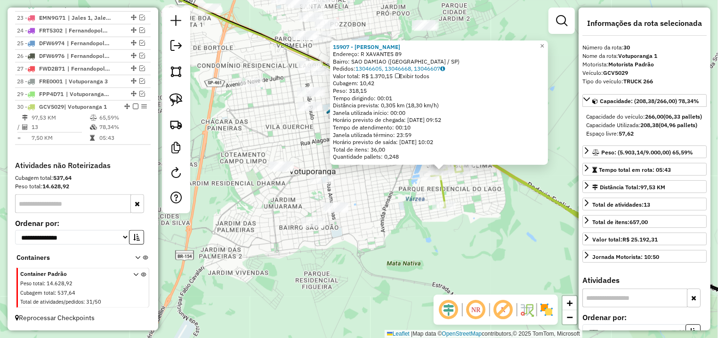
drag, startPoint x: 326, startPoint y: 150, endPoint x: 348, endPoint y: 192, distance: 47.4
click at [345, 191] on div "15907 - [PERSON_NAME] Endereço: R XAVANTES 89 Bairro: [GEOGRAPHIC_DATA] ([GEOGR…" at bounding box center [359, 169] width 718 height 338
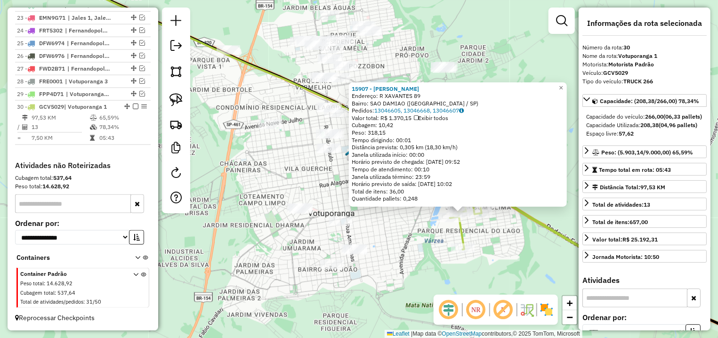
click at [349, 194] on div "15907 - [PERSON_NAME] Endereço: R XAVANTES 89 Bairro: [GEOGRAPHIC_DATA] ([GEOGR…" at bounding box center [458, 144] width 218 height 125
click at [324, 171] on div "15907 - [PERSON_NAME] Endereço: R XAVANTES 89 Bairro: [GEOGRAPHIC_DATA] ([GEOGR…" at bounding box center [359, 169] width 718 height 338
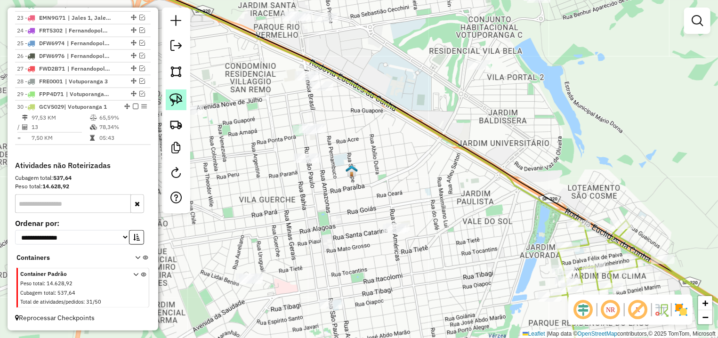
drag, startPoint x: 188, startPoint y: 96, endPoint x: 184, endPoint y: 99, distance: 5.1
click at [187, 96] on div at bounding box center [176, 111] width 28 height 206
drag, startPoint x: 181, startPoint y: 99, endPoint x: 196, endPoint y: 102, distance: 15.3
click at [181, 99] on img at bounding box center [176, 99] width 13 height 13
drag, startPoint x: 295, startPoint y: 119, endPoint x: 373, endPoint y: 131, distance: 79.2
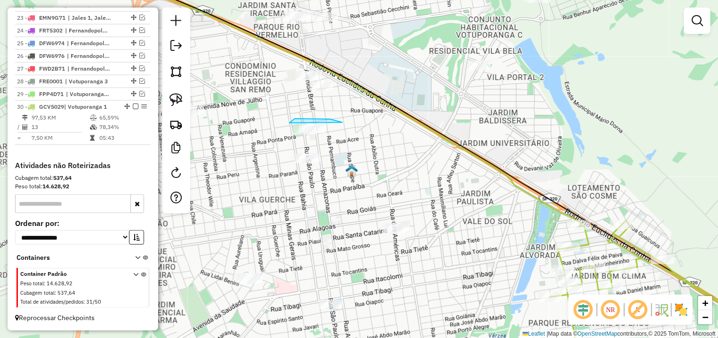
click at [369, 137] on div "Janela de atendimento Grade de atendimento Capacidade Transportadoras Veículos …" at bounding box center [359, 169] width 718 height 338
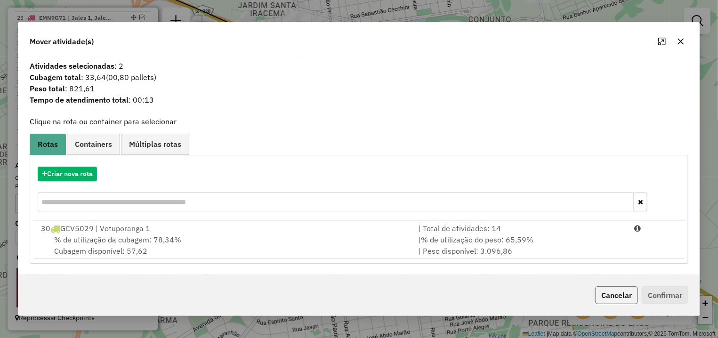
click at [607, 296] on button "Cancelar" at bounding box center [616, 295] width 43 height 18
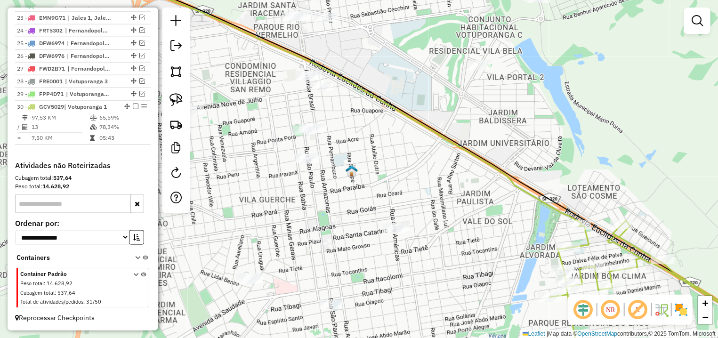
drag, startPoint x: 461, startPoint y: 204, endPoint x: 271, endPoint y: 137, distance: 201.6
click at [458, 198] on div "Janela de atendimento Grade de atendimento Capacidade Transportadoras Veículos …" at bounding box center [359, 169] width 718 height 338
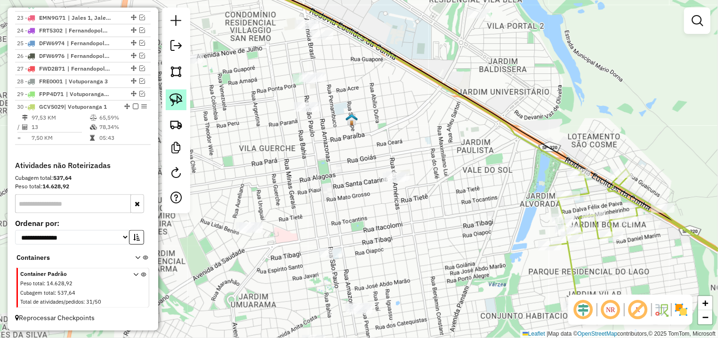
click at [175, 100] on img at bounding box center [176, 99] width 13 height 13
drag, startPoint x: 400, startPoint y: 163, endPoint x: 472, endPoint y: 163, distance: 72.5
click at [459, 190] on div "Janela de atendimento Grade de atendimento Capacidade Transportadoras Veículos …" at bounding box center [359, 169] width 718 height 338
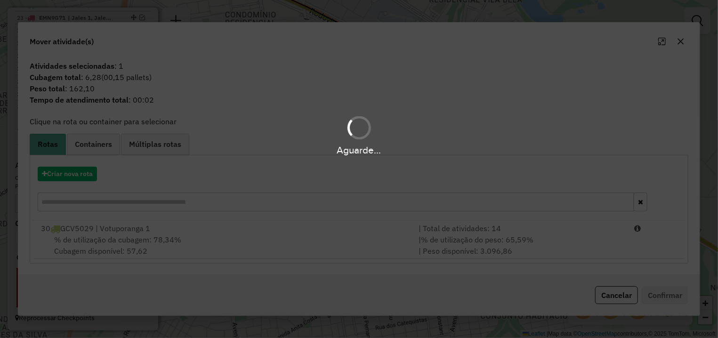
click at [608, 290] on button "Cancelar" at bounding box center [616, 295] width 43 height 18
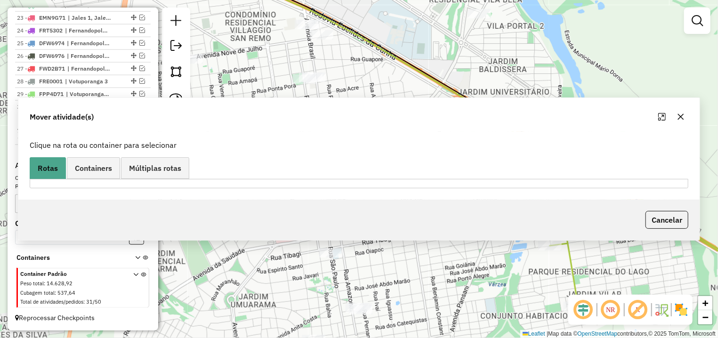
click at [609, 293] on div "Janela de atendimento Grade de atendimento Capacidade Transportadoras Veículos …" at bounding box center [359, 169] width 718 height 338
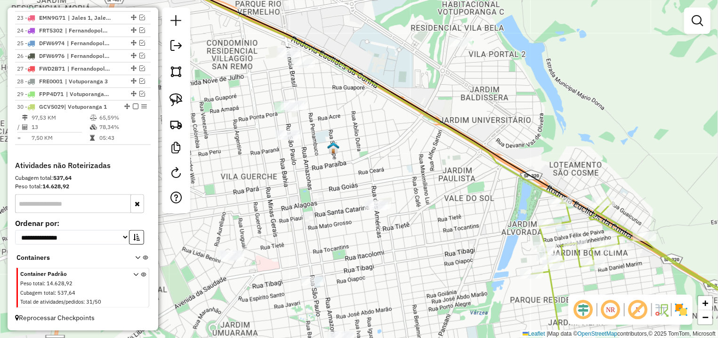
drag, startPoint x: 437, startPoint y: 73, endPoint x: 391, endPoint y: 177, distance: 113.7
click at [392, 177] on div "Janela de atendimento Grade de atendimento Capacidade Transportadoras Veículos …" at bounding box center [359, 169] width 718 height 338
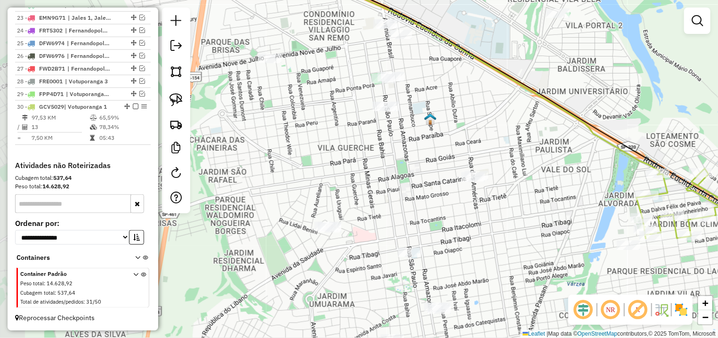
drag, startPoint x: 353, startPoint y: 161, endPoint x: 489, endPoint y: 30, distance: 189.6
click at [489, 30] on div "Janela de atendimento Grade de atendimento Capacidade Transportadoras Veículos …" at bounding box center [359, 169] width 718 height 338
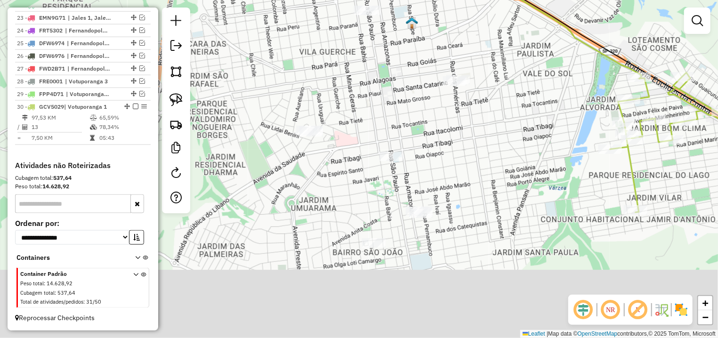
drag, startPoint x: 403, startPoint y: 120, endPoint x: 339, endPoint y: 36, distance: 105.6
click at [386, 47] on div "Janela de atendimento Grade de atendimento Capacidade Transportadoras Veículos …" at bounding box center [359, 169] width 718 height 338
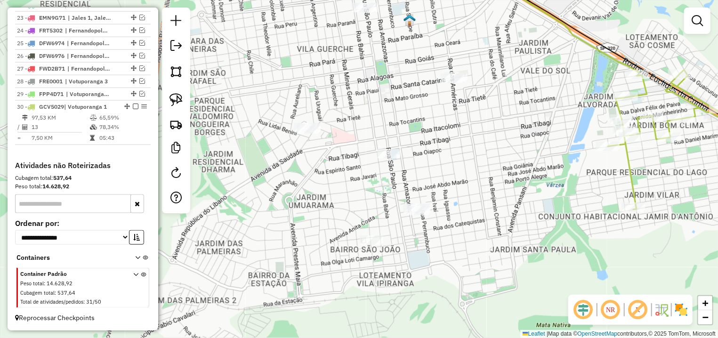
drag, startPoint x: 167, startPoint y: 94, endPoint x: 469, endPoint y: 227, distance: 330.1
click at [167, 95] on link at bounding box center [176, 100] width 21 height 21
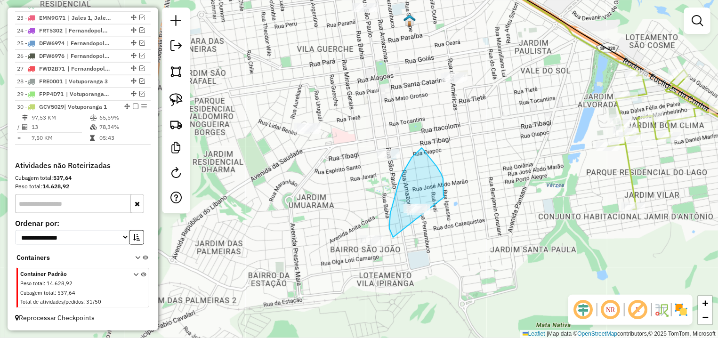
drag, startPoint x: 441, startPoint y: 174, endPoint x: 515, endPoint y: 232, distance: 94.0
click at [496, 251] on div "Janela de atendimento Grade de atendimento Capacidade Transportadoras Veículos …" at bounding box center [359, 169] width 718 height 338
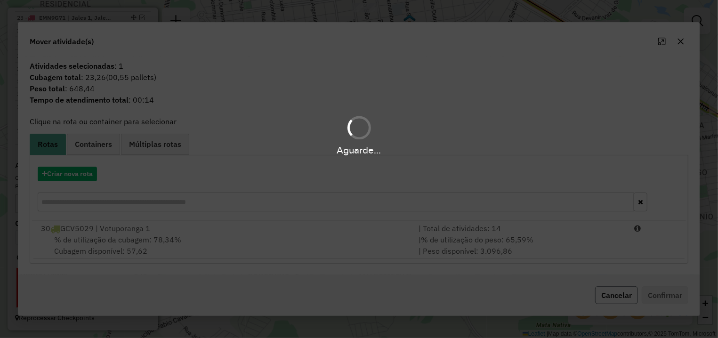
click at [609, 291] on button "Cancelar" at bounding box center [616, 295] width 43 height 18
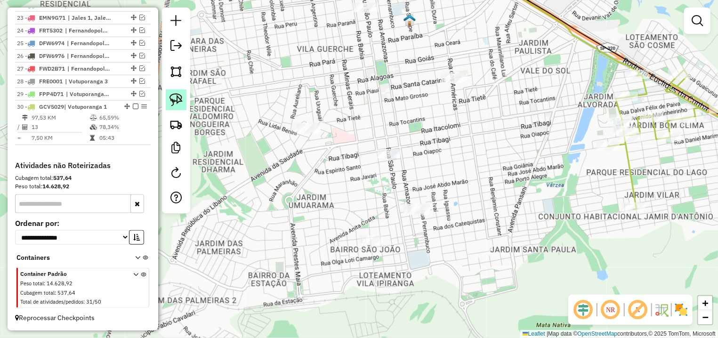
click at [179, 96] on img at bounding box center [176, 99] width 13 height 13
drag, startPoint x: 374, startPoint y: 207, endPoint x: 407, endPoint y: 227, distance: 38.9
click at [400, 254] on div "Janela de atendimento Grade de atendimento Capacidade Transportadoras Veículos …" at bounding box center [359, 169] width 718 height 338
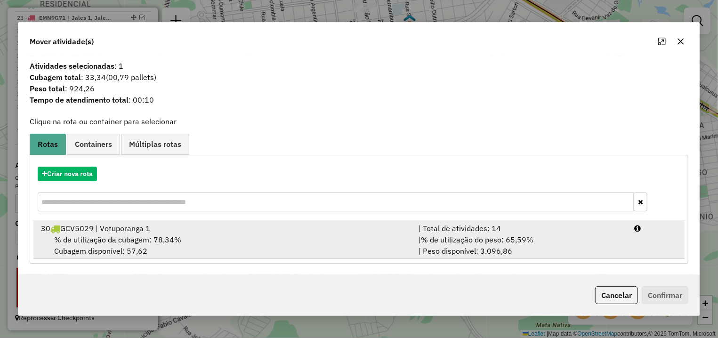
click at [509, 240] on span "% de utilização do peso: 65,59%" at bounding box center [477, 239] width 113 height 9
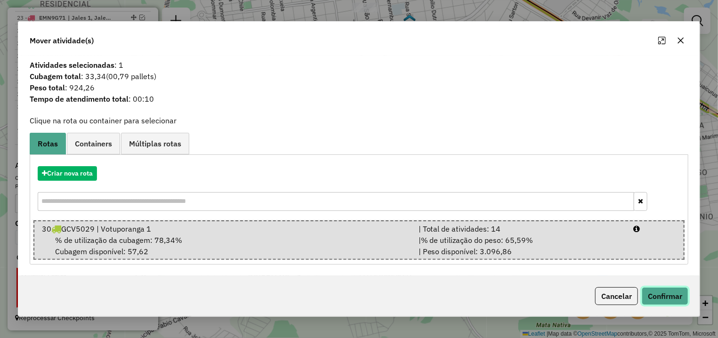
click at [661, 293] on button "Confirmar" at bounding box center [665, 296] width 47 height 18
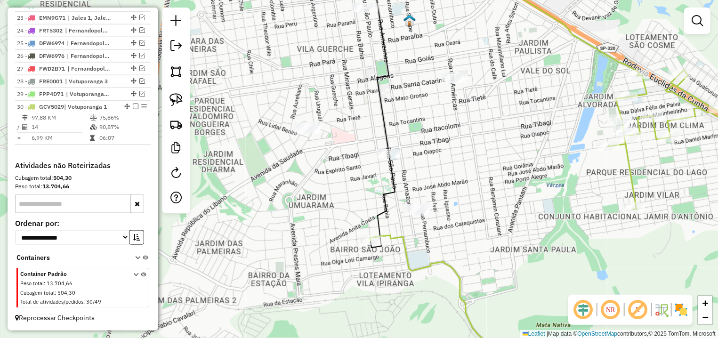
select select "*********"
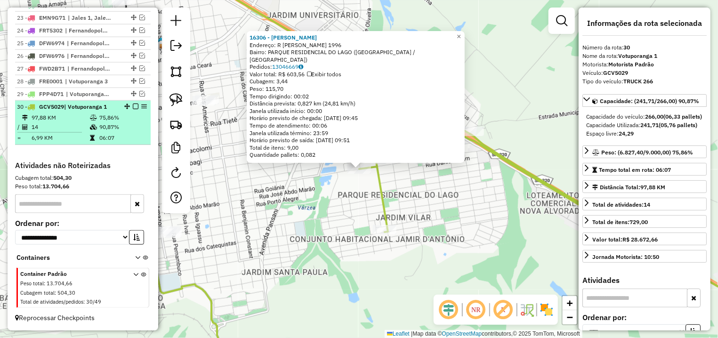
click at [133, 104] on em at bounding box center [136, 107] width 6 height 6
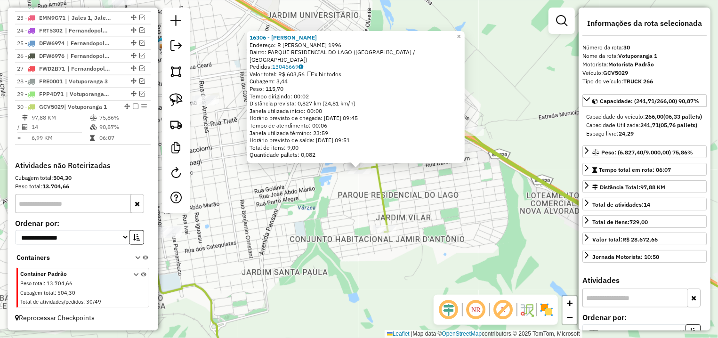
scroll to position [630, 0]
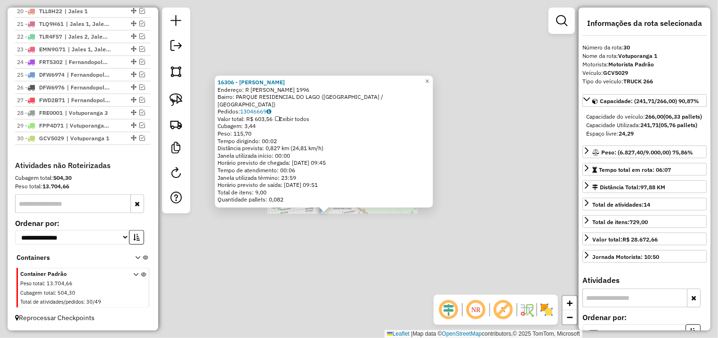
click at [328, 233] on div "16306 - [PERSON_NAME]: R [PERSON_NAME] 1996 Bairro: [GEOGRAPHIC_DATA] ([GEOGRAP…" at bounding box center [359, 169] width 718 height 338
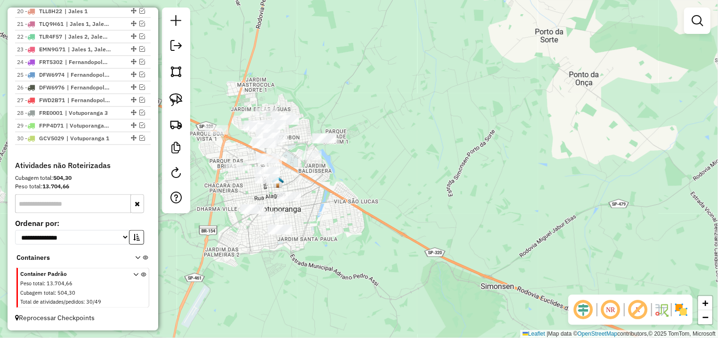
drag, startPoint x: 309, startPoint y: 240, endPoint x: 373, endPoint y: 242, distance: 63.2
click at [373, 242] on div "Janela de atendimento Grade de atendimento Capacidade Transportadoras Veículos …" at bounding box center [359, 169] width 718 height 338
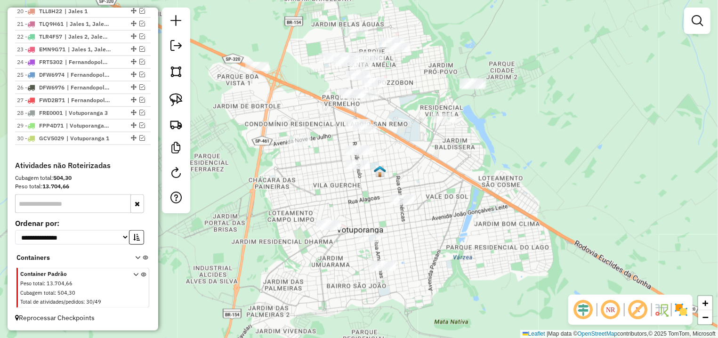
drag, startPoint x: 322, startPoint y: 186, endPoint x: 320, endPoint y: 217, distance: 31.1
click at [320, 217] on div "Janela de atendimento Grade de atendimento Capacidade Transportadoras Veículos …" at bounding box center [359, 169] width 718 height 338
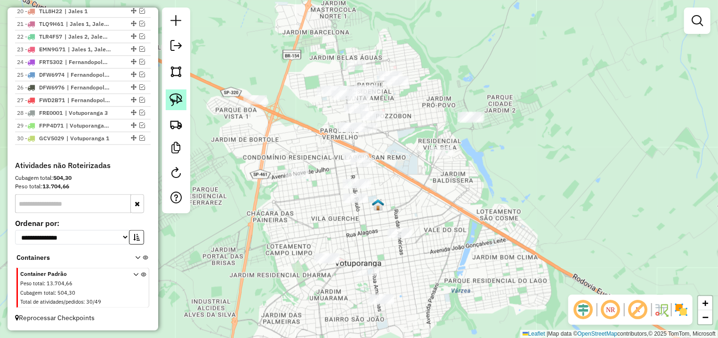
click at [173, 91] on link at bounding box center [176, 100] width 21 height 21
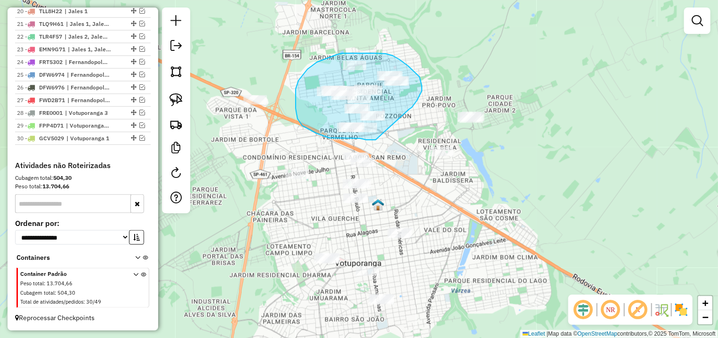
drag, startPoint x: 417, startPoint y: 100, endPoint x: 382, endPoint y: 140, distance: 53.4
click at [382, 140] on div "Janela de atendimento Grade de atendimento Capacidade Transportadoras Veículos …" at bounding box center [359, 169] width 718 height 338
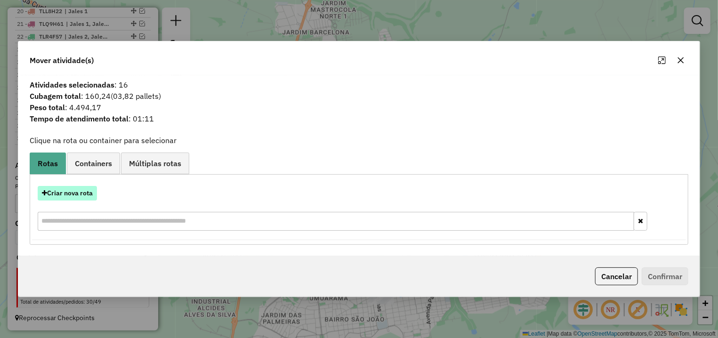
click at [85, 190] on button "Criar nova rota" at bounding box center [67, 193] width 59 height 15
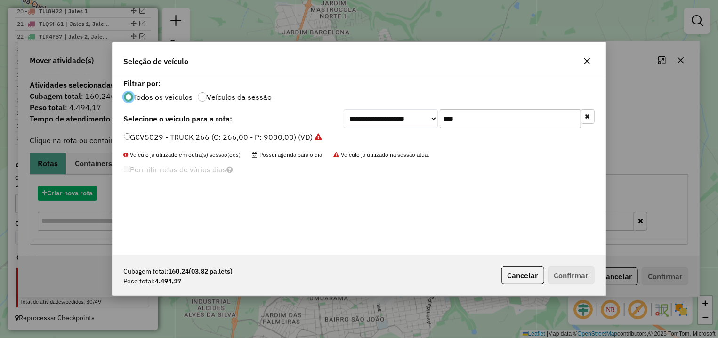
scroll to position [5, 3]
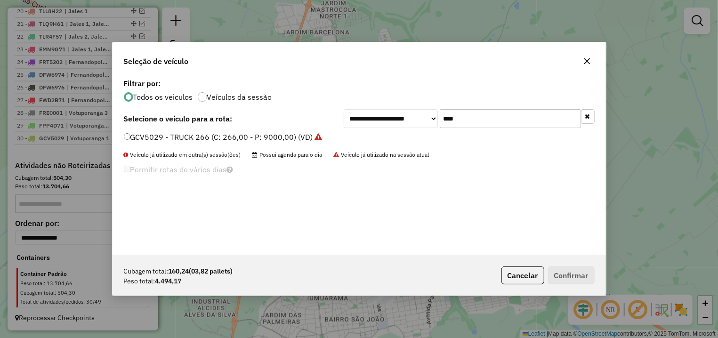
drag, startPoint x: 505, startPoint y: 122, endPoint x: 377, endPoint y: 122, distance: 127.2
click at [440, 122] on input "****" at bounding box center [510, 118] width 141 height 19
drag, startPoint x: 478, startPoint y: 116, endPoint x: 366, endPoint y: 108, distance: 112.9
click at [440, 109] on input "***" at bounding box center [510, 118] width 141 height 19
type input "***"
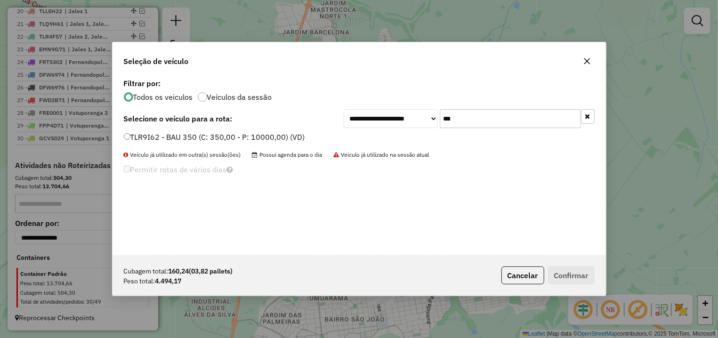
click at [252, 136] on label "TLR9I62 - BAU 350 (C: 350,00 - P: 10000,00) (VD)" at bounding box center [214, 136] width 181 height 11
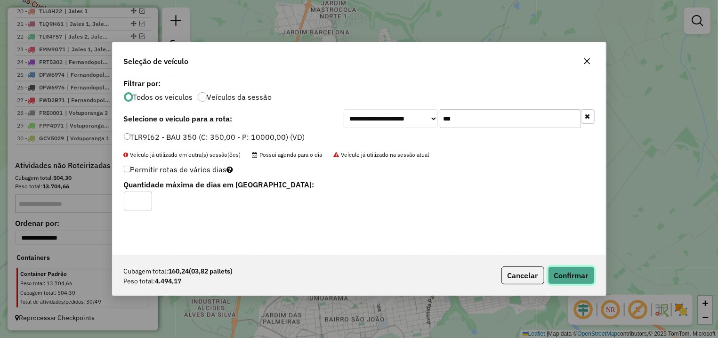
click at [568, 276] on button "Confirmar" at bounding box center [571, 276] width 47 height 18
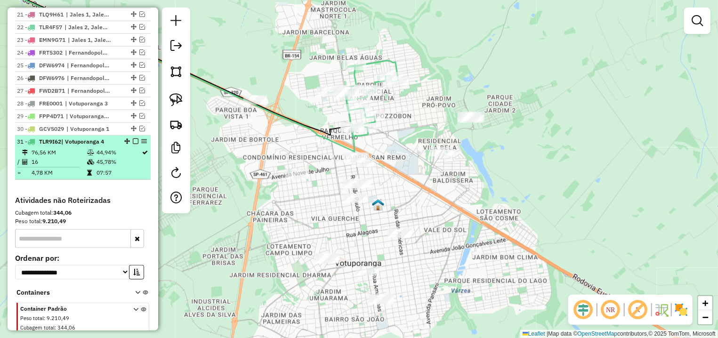
scroll to position [542, 0]
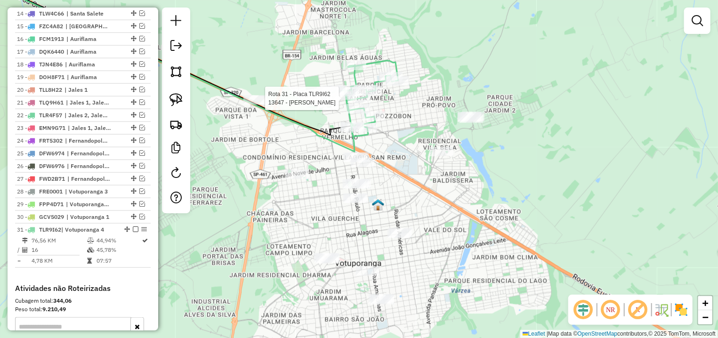
select select "*********"
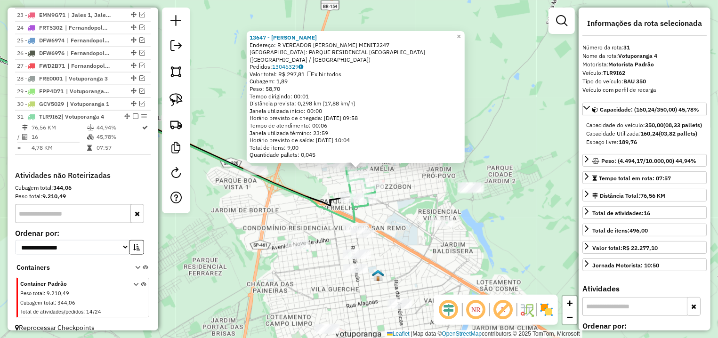
scroll to position [674, 0]
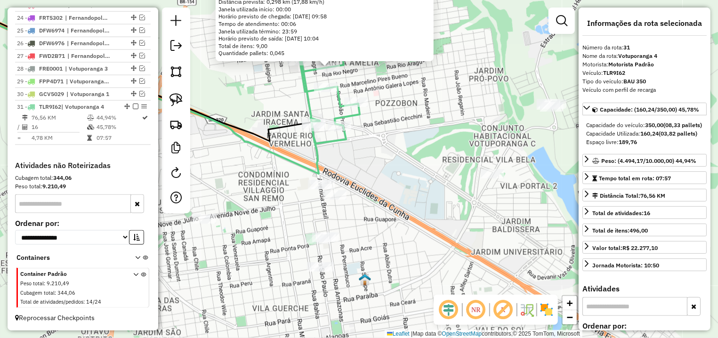
drag, startPoint x: 407, startPoint y: 225, endPoint x: 410, endPoint y: 201, distance: 23.7
click at [410, 201] on div "13647 - [PERSON_NAME]: R VEREADOR [PERSON_NAME] MENIT2247 Bairro: [GEOGRAPHIC_D…" at bounding box center [359, 169] width 718 height 338
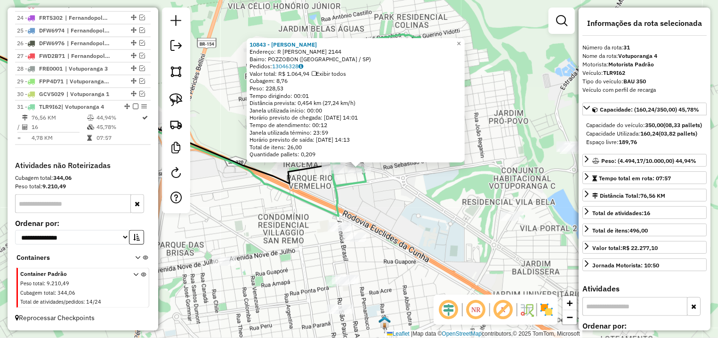
click at [419, 200] on div "10843 - [PERSON_NAME]: R [PERSON_NAME] 2144 Bairro: POZZOBON ([GEOGRAPHIC_DATA]…" at bounding box center [359, 169] width 718 height 338
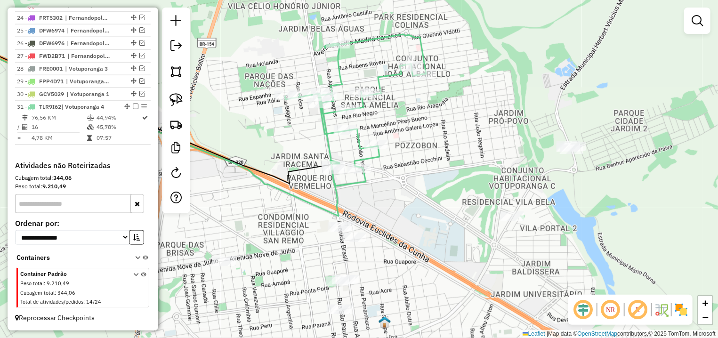
click at [330, 161] on icon at bounding box center [355, 110] width 141 height 152
select select "*********"
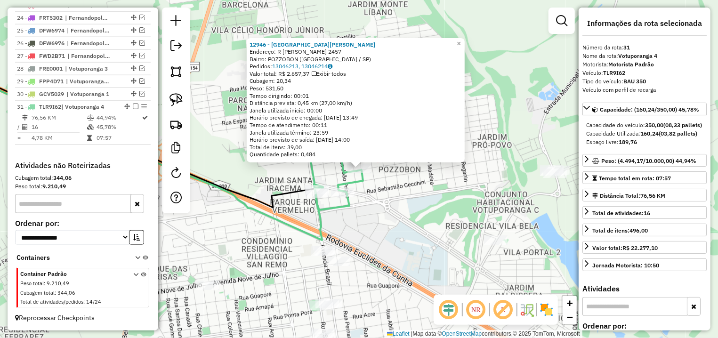
click at [411, 190] on div "12946 - [GEOGRAPHIC_DATA][PERSON_NAME]: R [PERSON_NAME] 2457 Bairro: POZZOBON (…" at bounding box center [359, 169] width 718 height 338
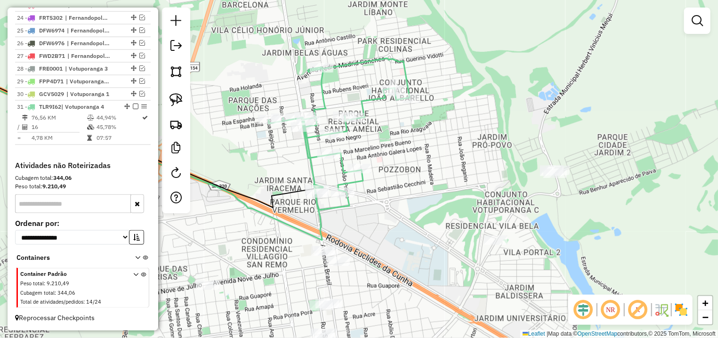
drag, startPoint x: 384, startPoint y: 177, endPoint x: 258, endPoint y: 113, distance: 141.8
click at [333, 152] on div "12946 - [GEOGRAPHIC_DATA][PERSON_NAME]: R [PERSON_NAME] 2457 Bairro: POZZOBON (…" at bounding box center [359, 169] width 718 height 338
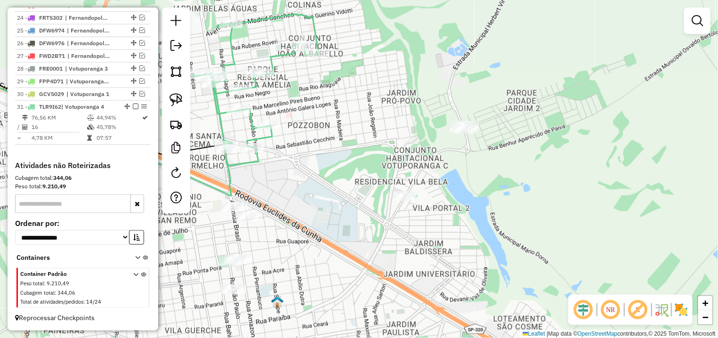
click at [213, 100] on icon at bounding box center [248, 90] width 141 height 152
select select "*********"
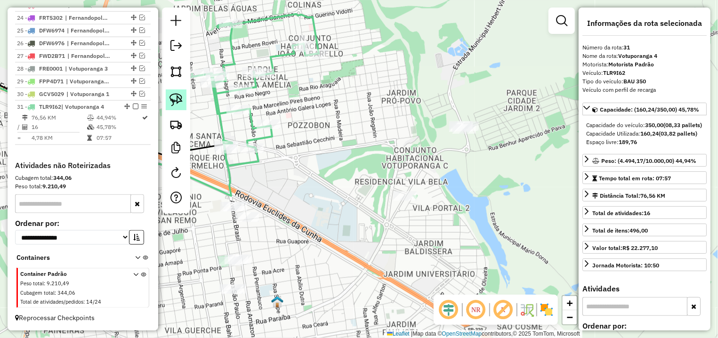
click at [175, 91] on link at bounding box center [176, 100] width 21 height 21
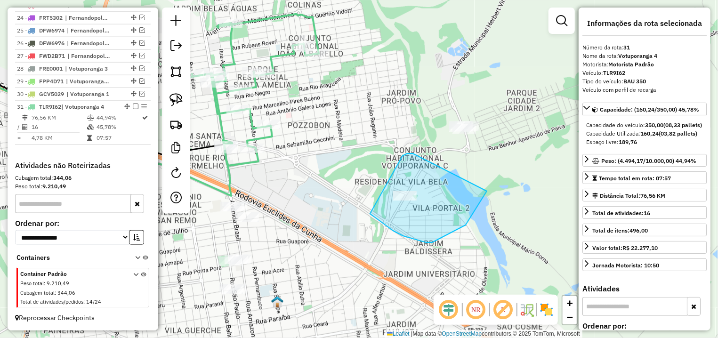
drag, startPoint x: 407, startPoint y: 154, endPoint x: 488, endPoint y: 50, distance: 130.9
click at [488, 50] on div "Janela de atendimento Grade de atendimento Capacidade Transportadoras Veículos …" at bounding box center [359, 169] width 718 height 338
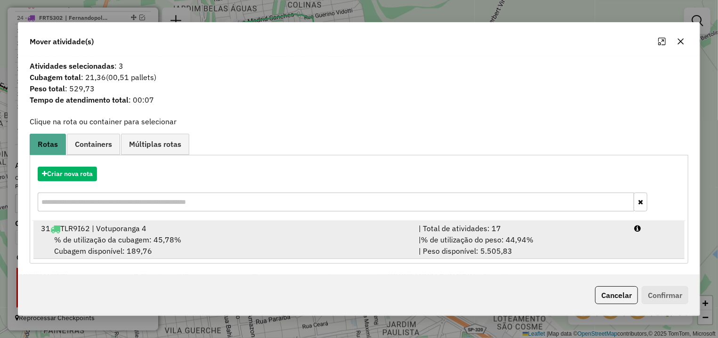
click at [641, 256] on li "31 TLR9I62 | Votuporanga 4 | Total de atividades: 17 % de utilização da cubagem…" at bounding box center [358, 240] width 651 height 38
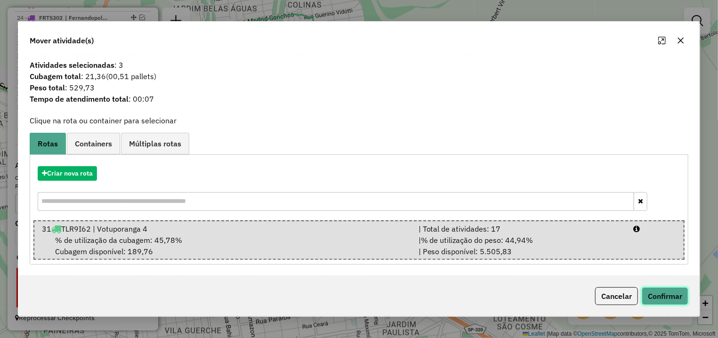
click at [670, 297] on button "Confirmar" at bounding box center [665, 296] width 47 height 18
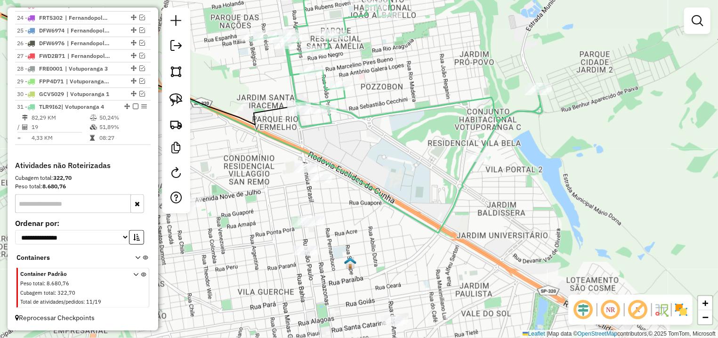
drag, startPoint x: 329, startPoint y: 129, endPoint x: 366, endPoint y: 109, distance: 42.1
click at [361, 109] on icon at bounding box center [398, 67] width 294 height 182
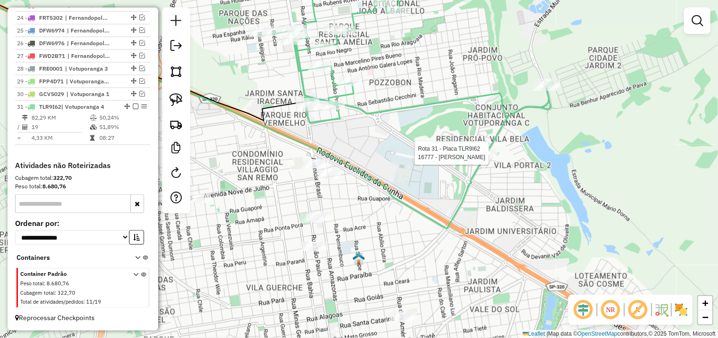
select select "*********"
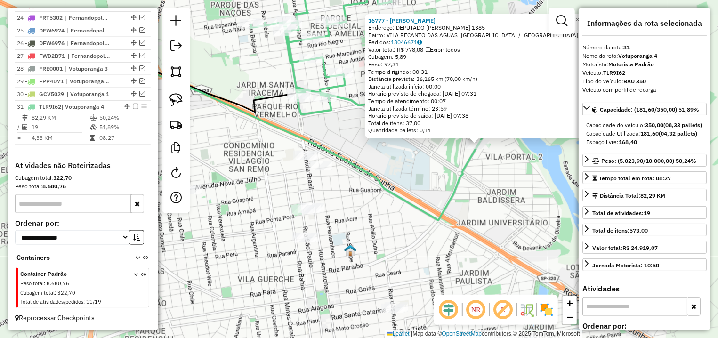
drag, startPoint x: 284, startPoint y: 238, endPoint x: 412, endPoint y: 211, distance: 131.5
click at [412, 212] on div "16777 - [PERSON_NAME]: DEPUTADO [PERSON_NAME] 1385 Bairro: [GEOGRAPHIC_DATA] ([…" at bounding box center [359, 169] width 718 height 338
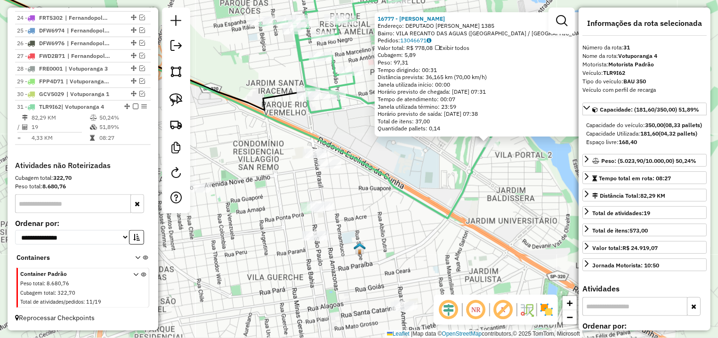
click at [423, 205] on icon at bounding box center [210, 92] width 555 height 252
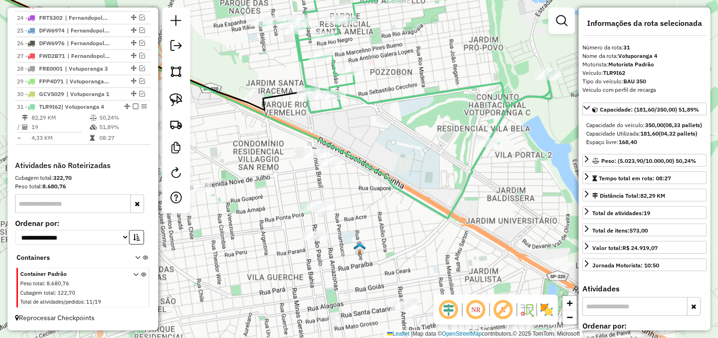
drag, startPoint x: 378, startPoint y: 211, endPoint x: 397, endPoint y: 108, distance: 104.4
click at [397, 109] on div "Janela de atendimento Grade de atendimento Capacidade Transportadoras Veículos …" at bounding box center [359, 169] width 718 height 338
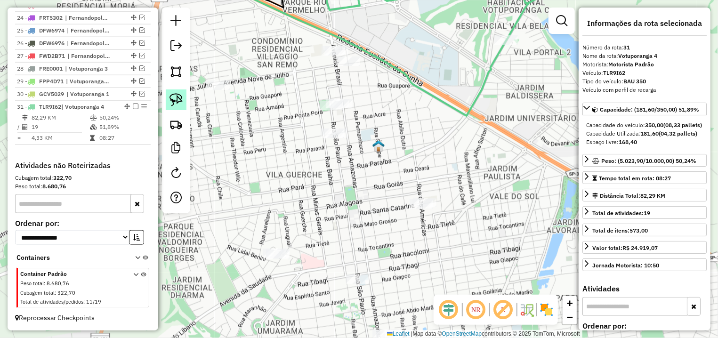
click at [170, 103] on link at bounding box center [176, 100] width 21 height 21
drag, startPoint x: 439, startPoint y: 179, endPoint x: 386, endPoint y: 68, distance: 122.4
click at [397, 63] on div "Janela de atendimento Grade de atendimento Capacidade Transportadoras Veículos …" at bounding box center [359, 169] width 718 height 338
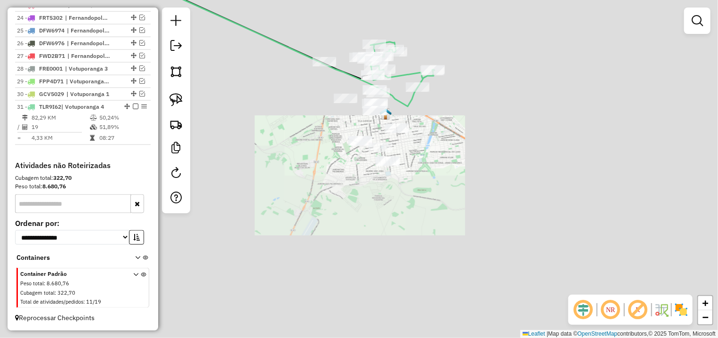
click at [447, 182] on div "Janela de atendimento Grade de atendimento Capacidade Transportadoras Veículos …" at bounding box center [359, 169] width 718 height 338
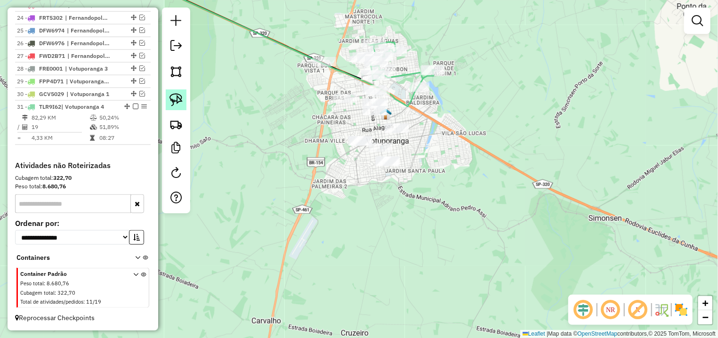
click at [178, 98] on img at bounding box center [176, 99] width 13 height 13
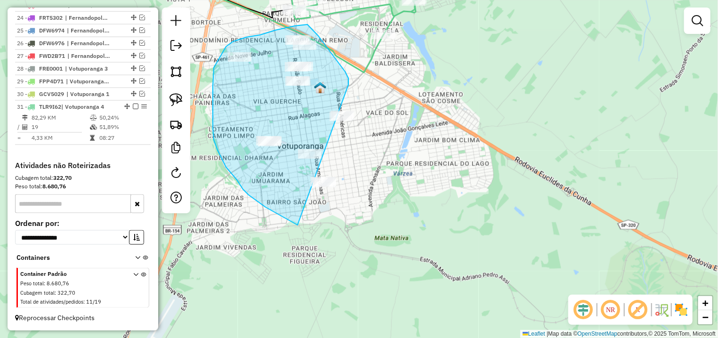
drag, startPoint x: 349, startPoint y: 78, endPoint x: 427, endPoint y: 95, distance: 80.0
click at [427, 95] on div "Janela de atendimento Grade de atendimento Capacidade Transportadoras Veículos …" at bounding box center [359, 169] width 718 height 338
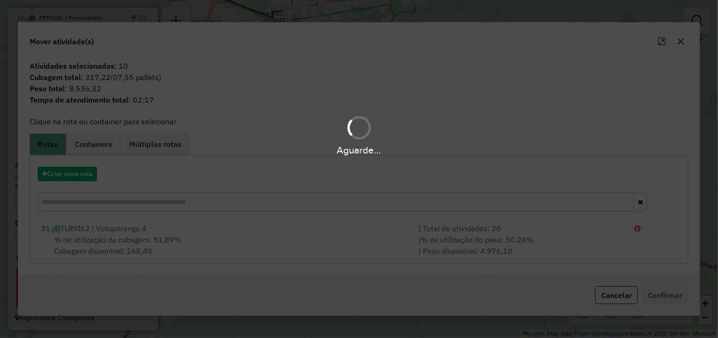
click at [79, 166] on hb-app "Aguarde... Pop-up bloqueado! Seu navegador bloqueou automáticamente a abertura …" at bounding box center [359, 169] width 718 height 338
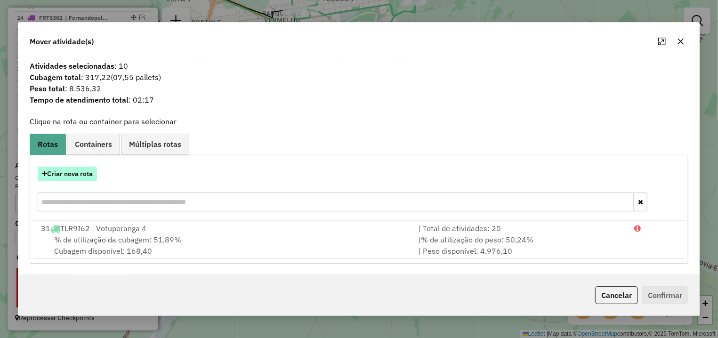
click at [84, 171] on button "Criar nova rota" at bounding box center [67, 174] width 59 height 15
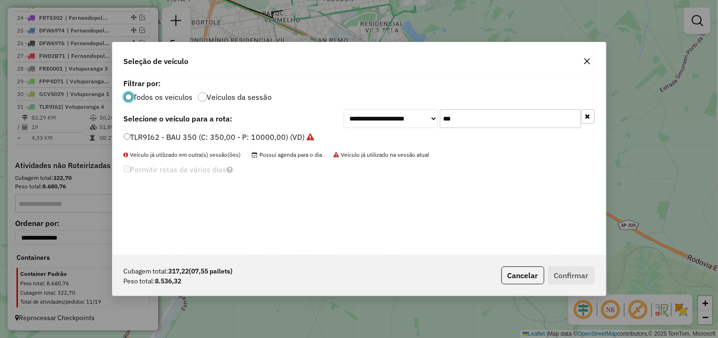
scroll to position [5, 3]
drag, startPoint x: 465, startPoint y: 125, endPoint x: 356, endPoint y: 125, distance: 108.8
click at [440, 125] on input "***" at bounding box center [510, 118] width 141 height 19
type input "*"
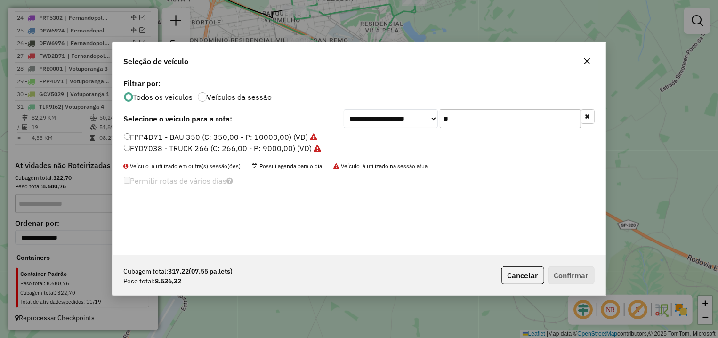
type input "*"
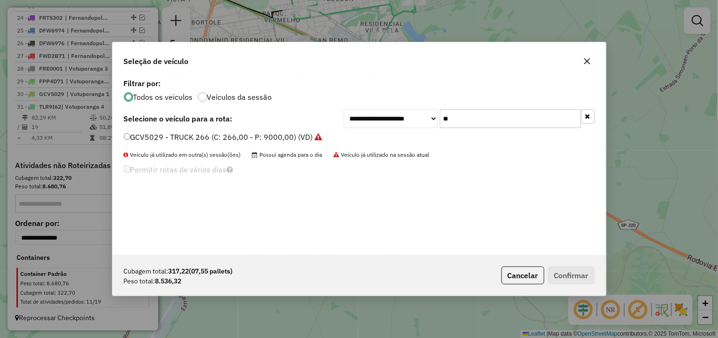
type input "*"
type input "***"
click at [196, 132] on label "DQK6440 - TOCO 350 (C: 350,00 - P: 9330,00) (VD)" at bounding box center [221, 136] width 195 height 11
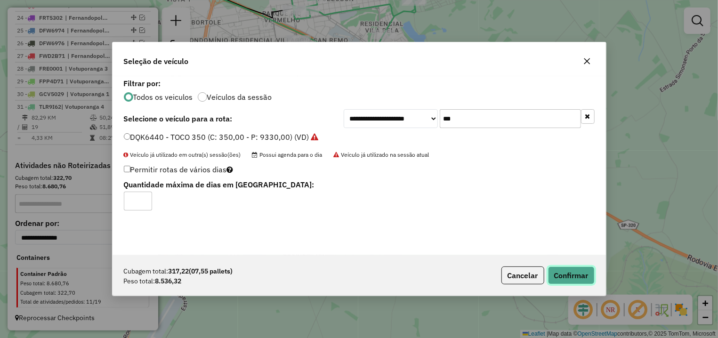
click at [569, 269] on button "Confirmar" at bounding box center [571, 276] width 47 height 18
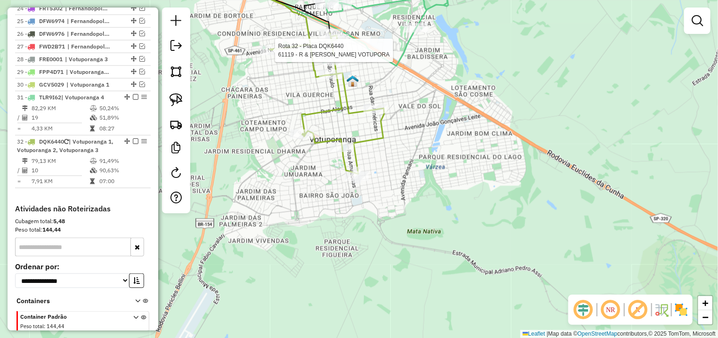
select select "*********"
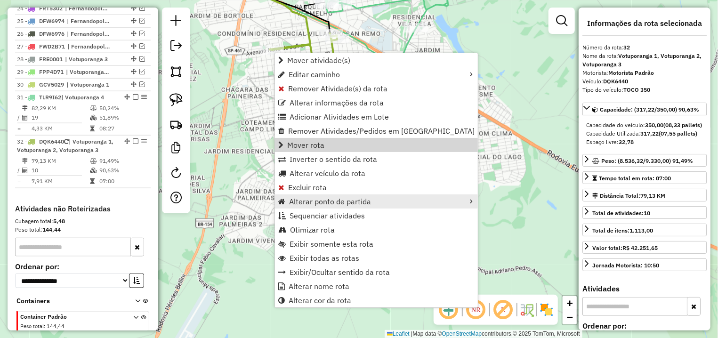
scroll to position [736, 0]
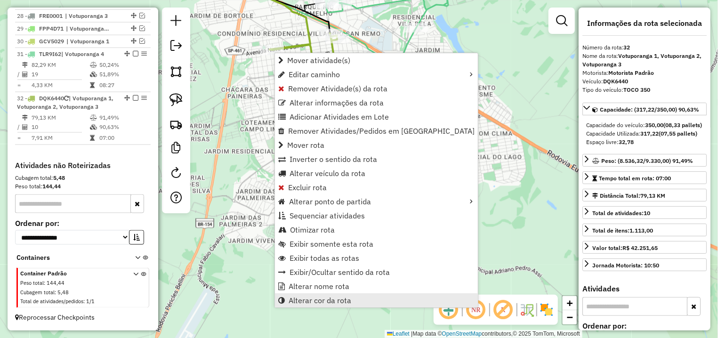
click at [339, 296] on link "Alterar cor da rota" at bounding box center [376, 300] width 203 height 14
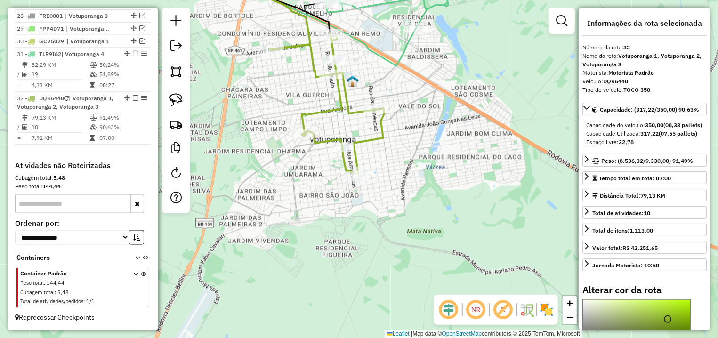
scroll to position [132, 0]
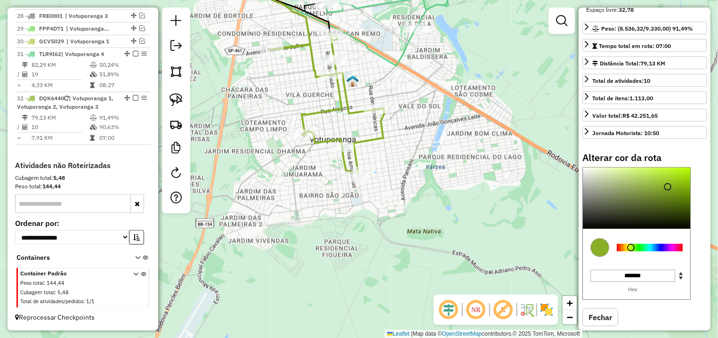
type input "*******"
drag, startPoint x: 651, startPoint y: 242, endPoint x: 610, endPoint y: 252, distance: 42.7
click at [621, 229] on div at bounding box center [636, 198] width 107 height 61
click at [403, 212] on div "Janela de atendimento Grade de atendimento Capacidade Transportadoras Veículos …" at bounding box center [359, 169] width 718 height 338
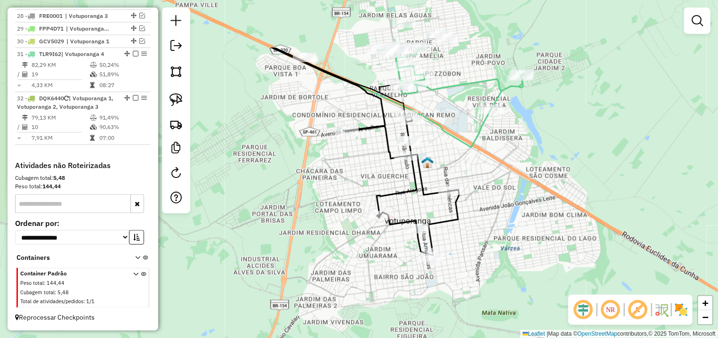
drag, startPoint x: 482, startPoint y: 114, endPoint x: 415, endPoint y: 130, distance: 68.9
click at [560, 197] on div "Janela de atendimento Grade de atendimento Capacidade Transportadoras Veículos …" at bounding box center [359, 169] width 718 height 338
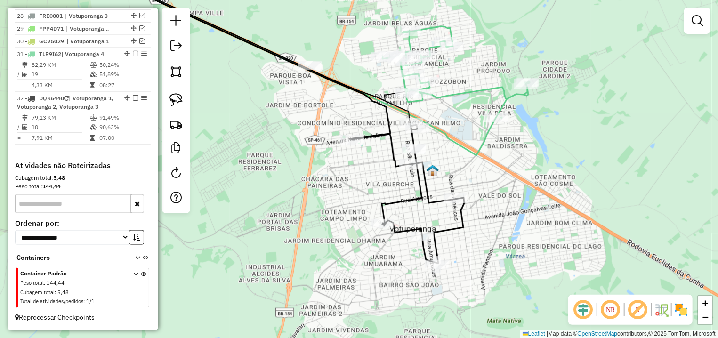
click at [172, 110] on link at bounding box center [176, 100] width 21 height 21
drag, startPoint x: 293, startPoint y: 67, endPoint x: 334, endPoint y: 85, distance: 45.6
click at [334, 85] on div "Janela de atendimento Grade de atendimento Capacidade Transportadoras Veículos …" at bounding box center [359, 169] width 718 height 338
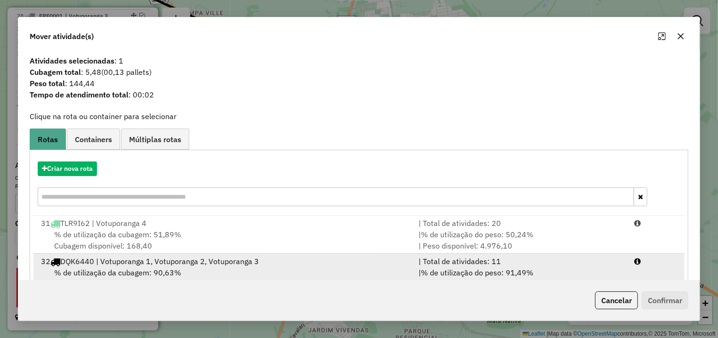
click at [600, 269] on div "| % de utilização do peso: 91,49% | Peso disponível: 793,68" at bounding box center [521, 278] width 216 height 23
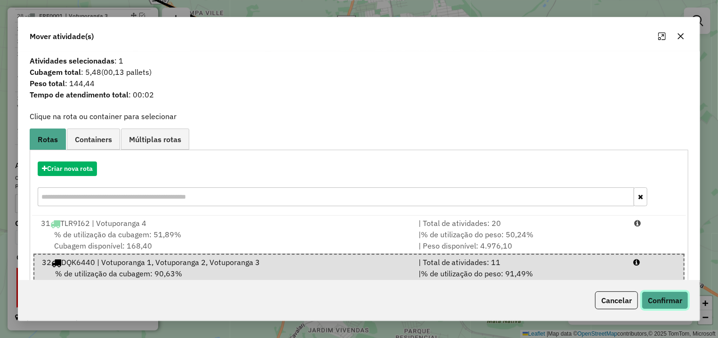
click at [671, 298] on button "Confirmar" at bounding box center [665, 301] width 47 height 18
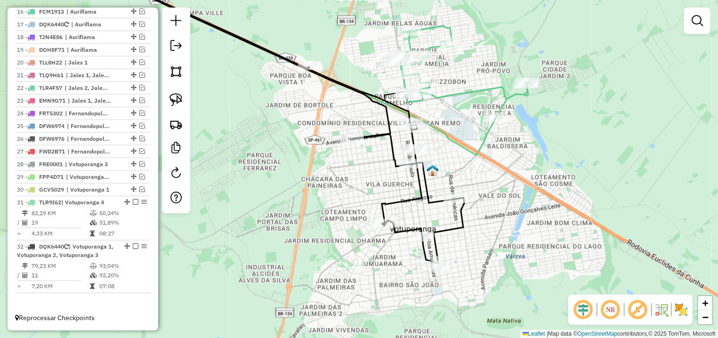
scroll to position [587, 0]
select select "*********"
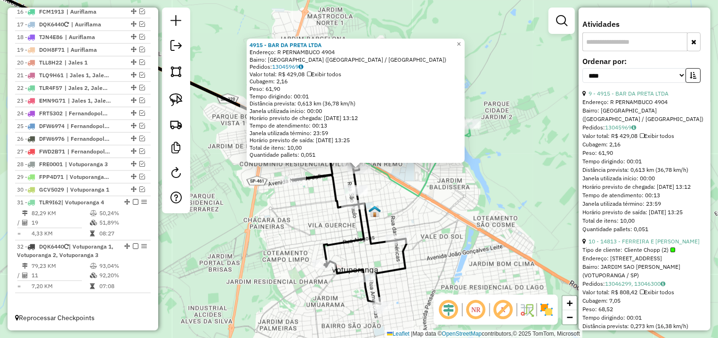
scroll to position [309, 0]
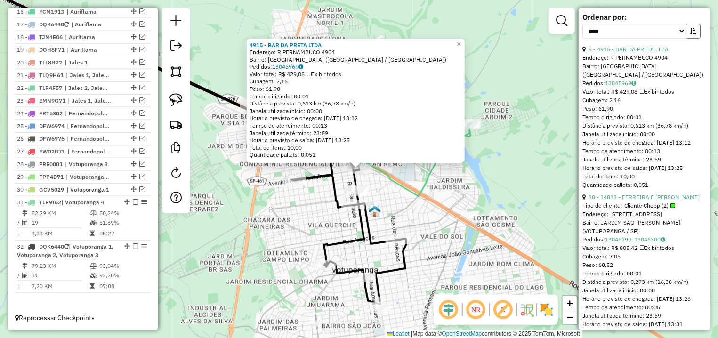
click at [689, 39] on button "button" at bounding box center [693, 31] width 15 height 15
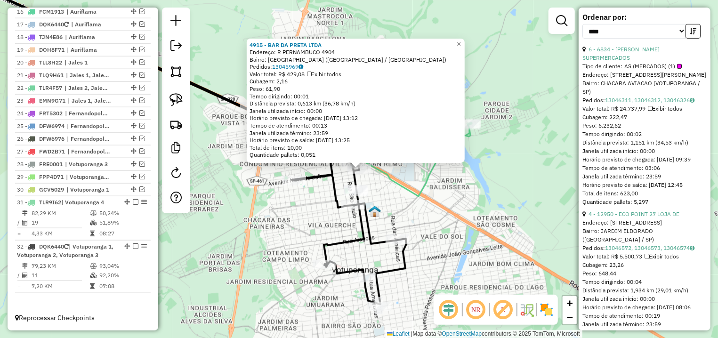
scroll to position [530, 0]
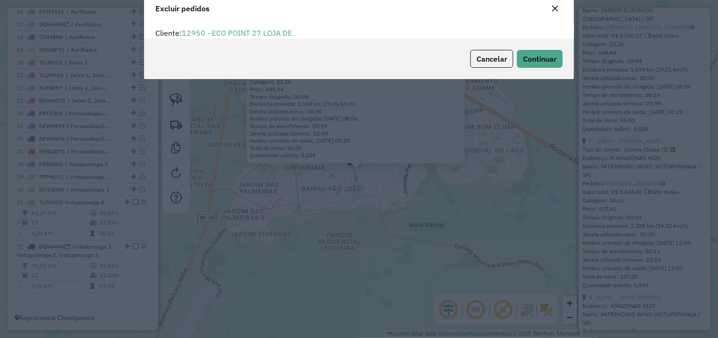
scroll to position [33, 0]
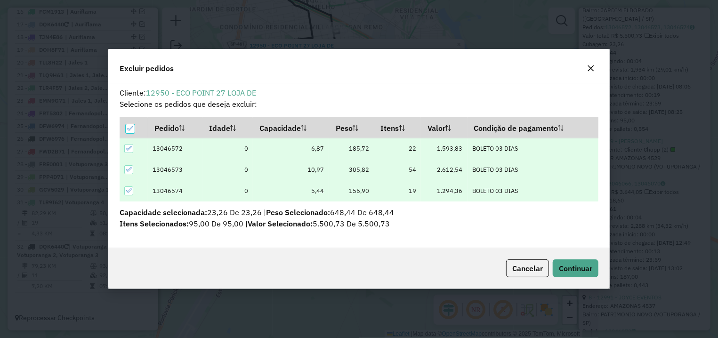
click at [580, 279] on div "Cancelar Continuar" at bounding box center [359, 268] width 502 height 41
click at [578, 270] on span "Continuar" at bounding box center [575, 268] width 33 height 9
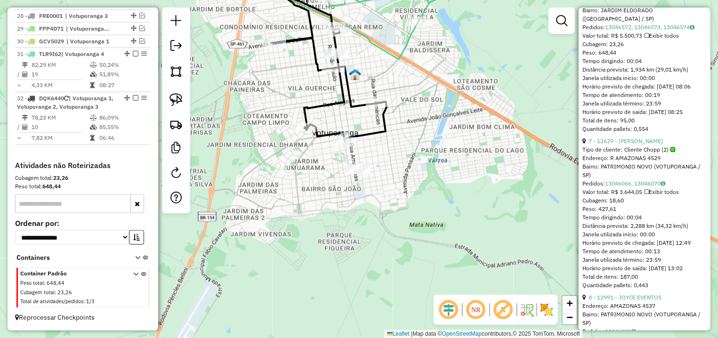
scroll to position [736, 0]
click at [620, 145] on link "7 - 12629 - [PERSON_NAME]" at bounding box center [626, 141] width 74 height 7
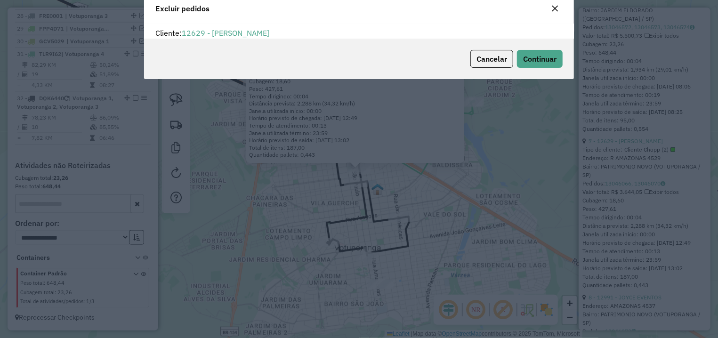
scroll to position [5, 3]
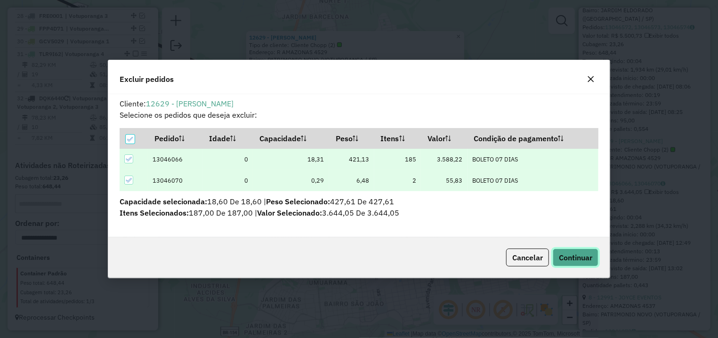
click at [577, 266] on button "Continuar" at bounding box center [576, 258] width 46 height 18
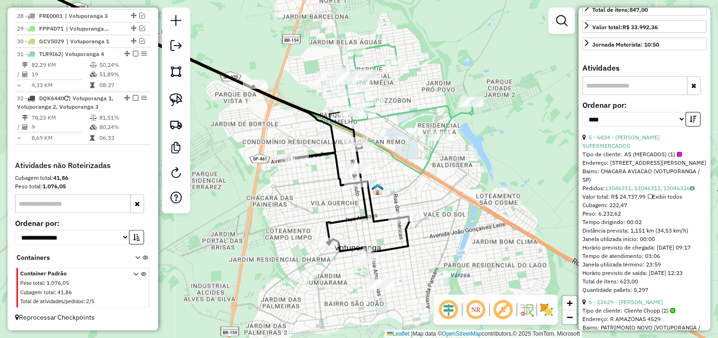
scroll to position [486, 0]
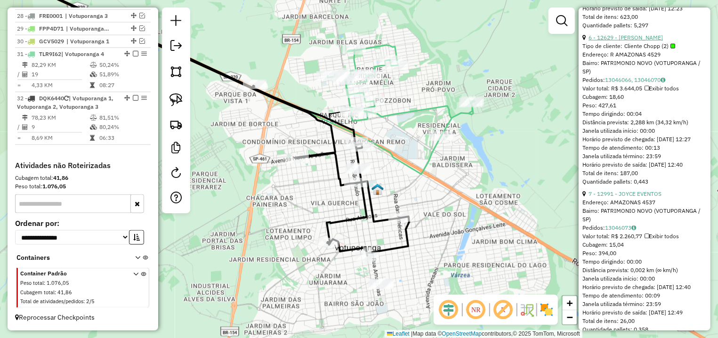
click at [645, 41] on link "6 - 12629 - [PERSON_NAME]" at bounding box center [626, 37] width 74 height 7
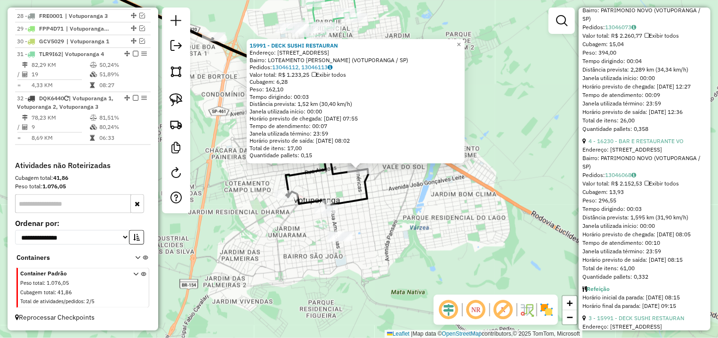
scroll to position [619, 0]
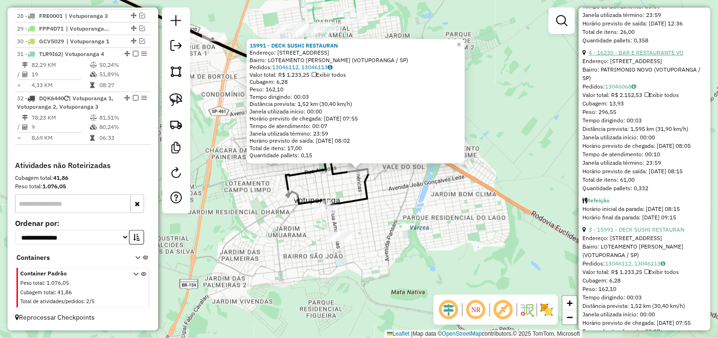
click at [640, 56] on link "4 - 16230 - BAR E RESTAURANTE VO" at bounding box center [636, 52] width 95 height 7
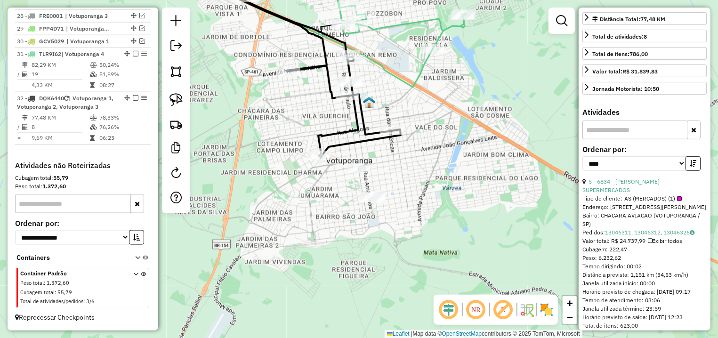
scroll to position [0, 0]
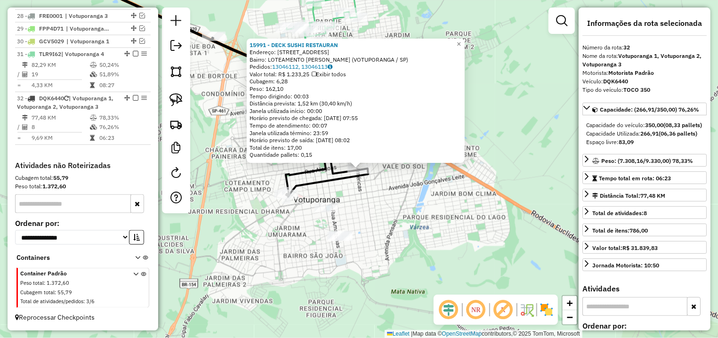
click at [401, 212] on div "15991 - DECK SUSHI RESTAURAN Endereço: R DAS AMERICAS 3456 Bairro: LOTEAMENTO […" at bounding box center [359, 169] width 718 height 338
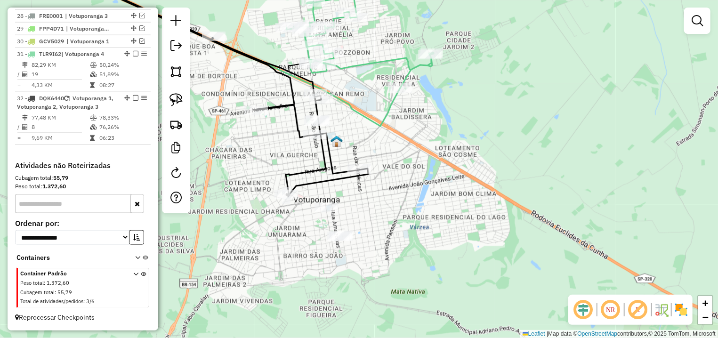
drag, startPoint x: 399, startPoint y: 207, endPoint x: 411, endPoint y: 208, distance: 12.3
click at [411, 208] on div "Janela de atendimento Grade de atendimento Capacidade Transportadoras Veículos …" at bounding box center [359, 169] width 718 height 338
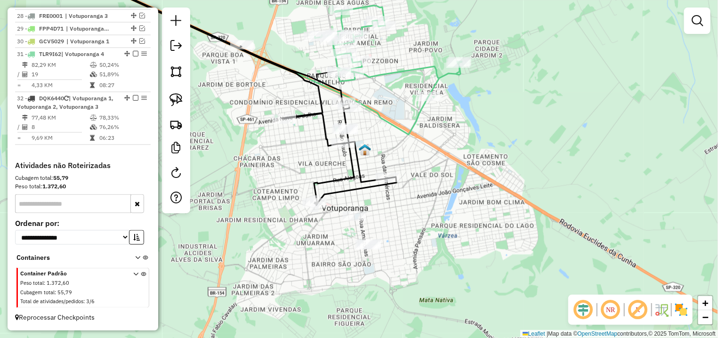
click at [343, 58] on icon at bounding box center [388, 51] width 147 height 91
select select "*********"
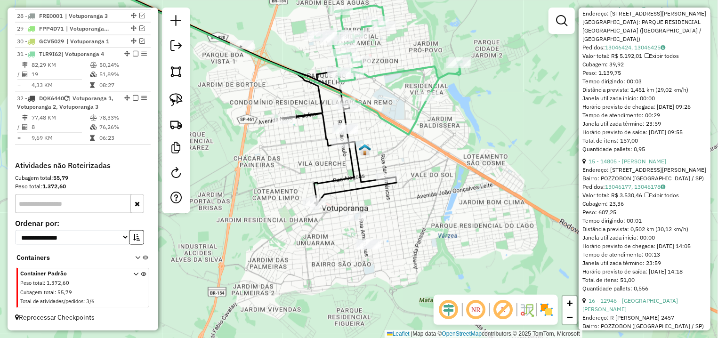
scroll to position [132, 0]
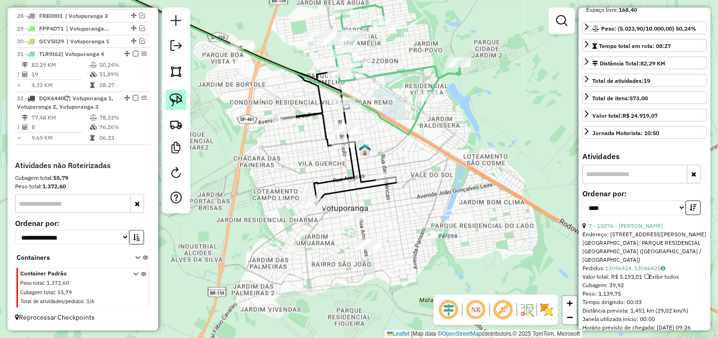
click at [176, 98] on img at bounding box center [176, 99] width 13 height 13
drag, startPoint x: 361, startPoint y: 204, endPoint x: 407, endPoint y: 243, distance: 60.2
click at [407, 243] on div "Janela de atendimento Grade de atendimento Capacidade Transportadoras Veículos …" at bounding box center [359, 169] width 718 height 338
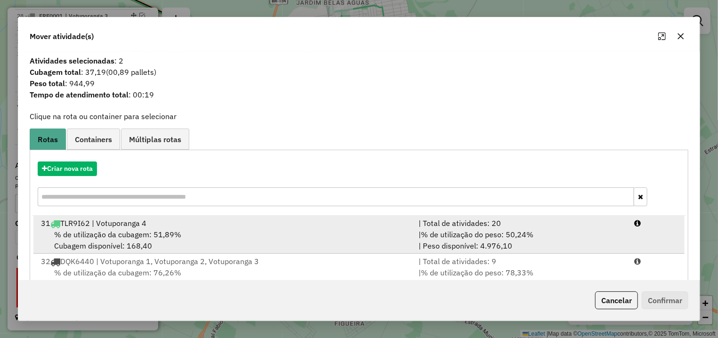
click at [627, 244] on li "31 TLR9I62 | Votuporanga 4 | Total de atividades: 20 % de utilização da cubagem…" at bounding box center [358, 235] width 651 height 38
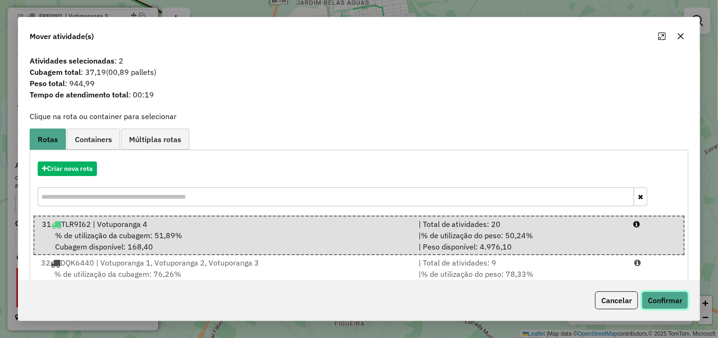
click at [663, 302] on button "Confirmar" at bounding box center [665, 301] width 47 height 18
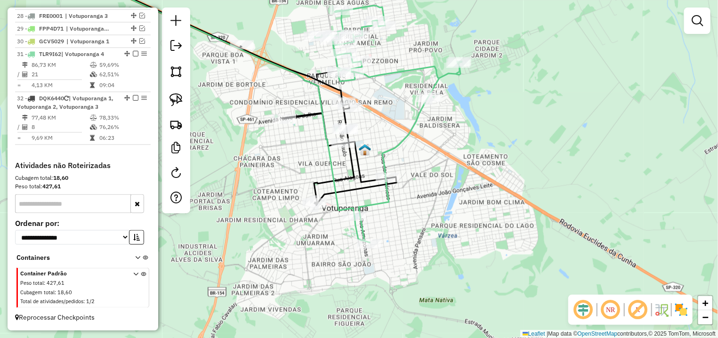
click at [347, 66] on icon at bounding box center [388, 124] width 147 height 237
select select "*********"
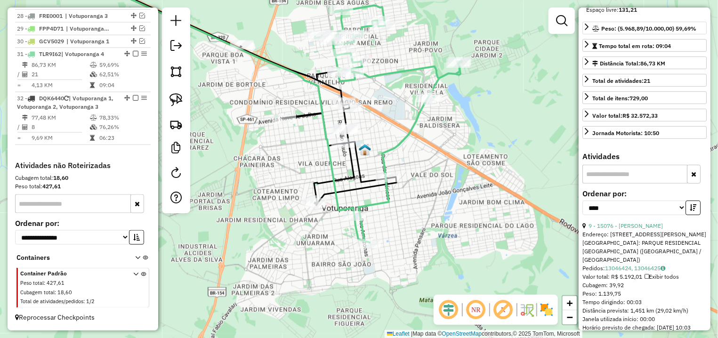
scroll to position [0, 0]
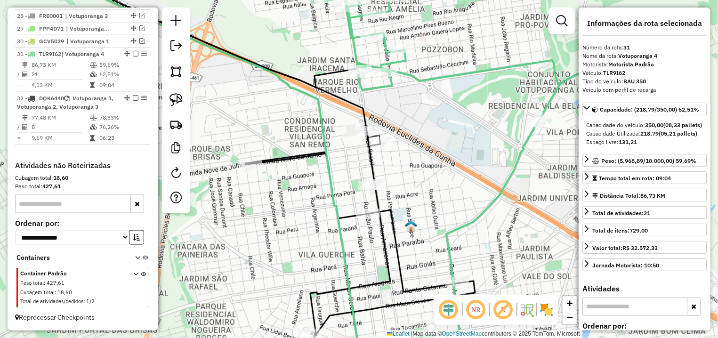
drag, startPoint x: 347, startPoint y: 132, endPoint x: 344, endPoint y: 146, distance: 14.0
click at [344, 146] on div "Janela de atendimento Grade de atendimento Capacidade Transportadoras Veículos …" at bounding box center [359, 169] width 718 height 338
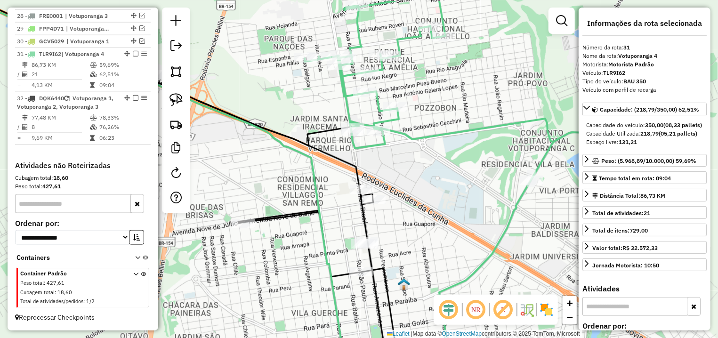
drag, startPoint x: 451, startPoint y: 80, endPoint x: 445, endPoint y: 97, distance: 18.0
click at [448, 96] on div "Janela de atendimento Grade de atendimento Capacidade Transportadoras Veículos …" at bounding box center [359, 169] width 718 height 338
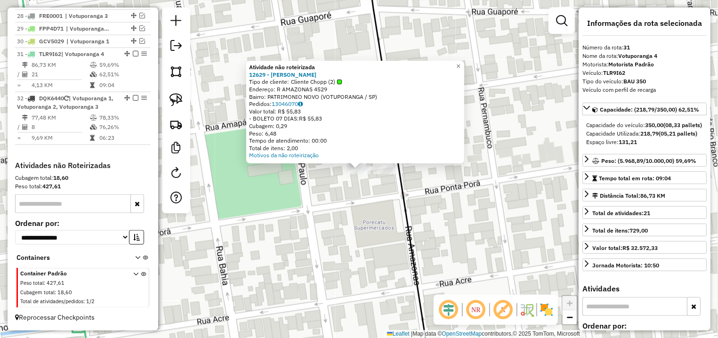
click at [364, 200] on div "Atividade não roteirizada 12629 - [PERSON_NAME] Tipo de cliente: Cliente Chopp …" at bounding box center [359, 169] width 718 height 338
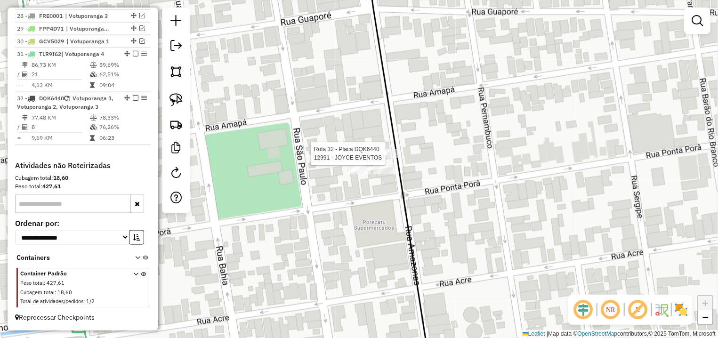
select select "*********"
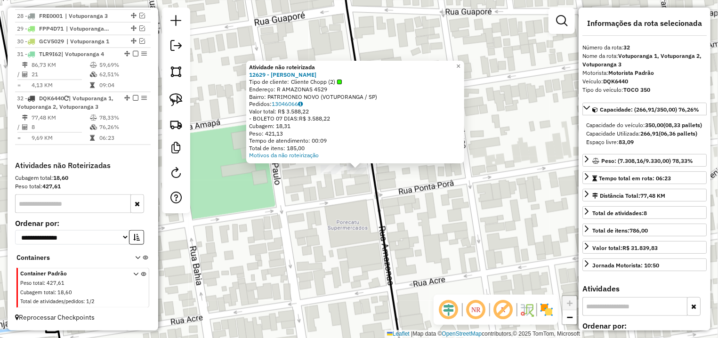
click at [335, 193] on div "Atividade não roteirizada 12629 - [PERSON_NAME] Tipo de cliente: Cliente Chopp …" at bounding box center [359, 169] width 718 height 338
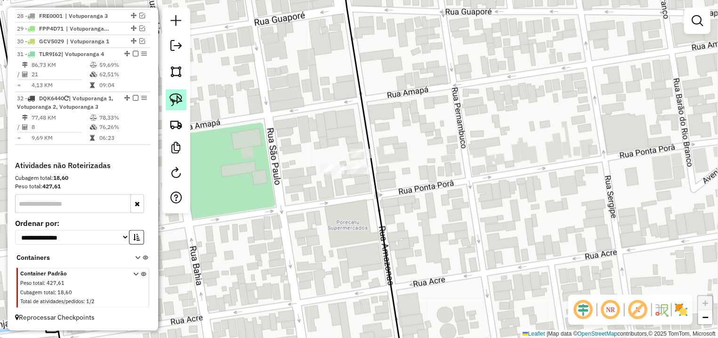
click at [175, 99] on img at bounding box center [176, 99] width 13 height 13
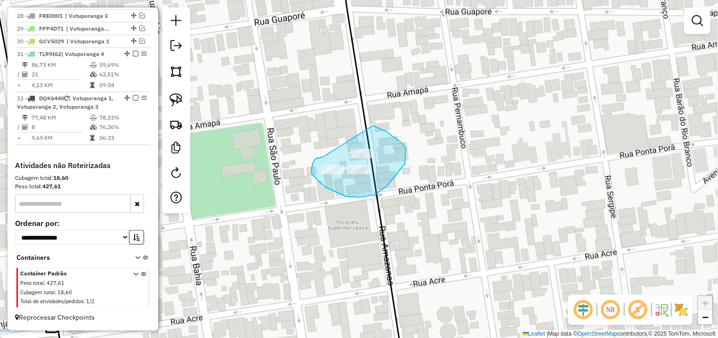
drag, startPoint x: 316, startPoint y: 158, endPoint x: 358, endPoint y: 125, distance: 53.0
click at [365, 124] on div "Janela de atendimento Grade de atendimento Capacidade Transportadoras Veículos …" at bounding box center [359, 169] width 718 height 338
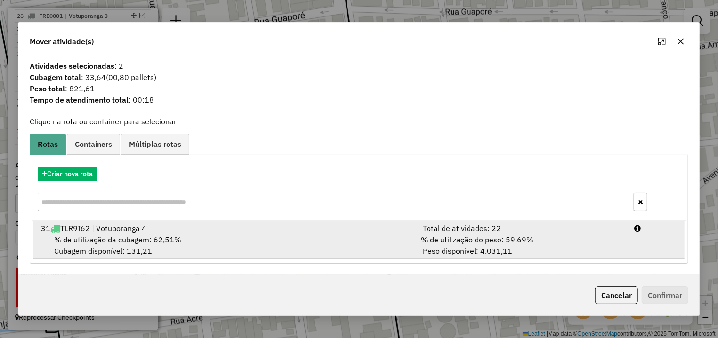
click at [611, 255] on div "| % de utilização do peso: 59,69% | Peso disponível: 4.031,11" at bounding box center [521, 245] width 216 height 23
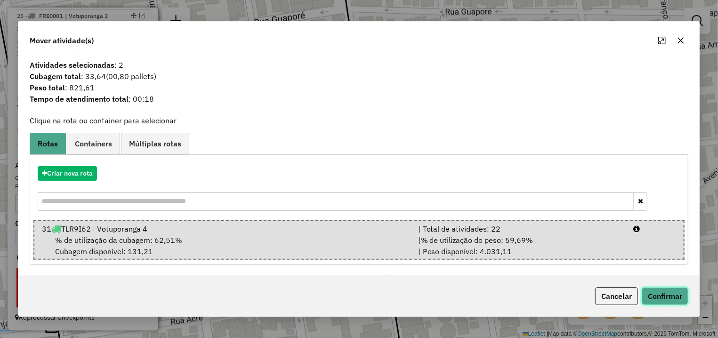
click at [649, 292] on button "Confirmar" at bounding box center [665, 296] width 47 height 18
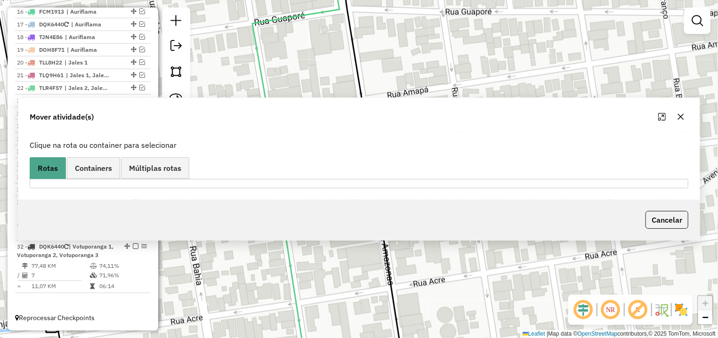
scroll to position [587, 0]
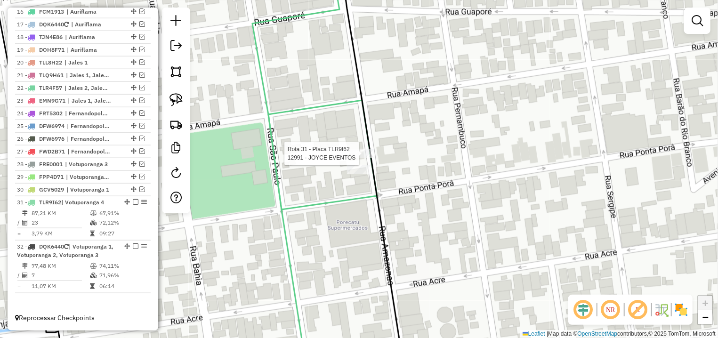
select select "*********"
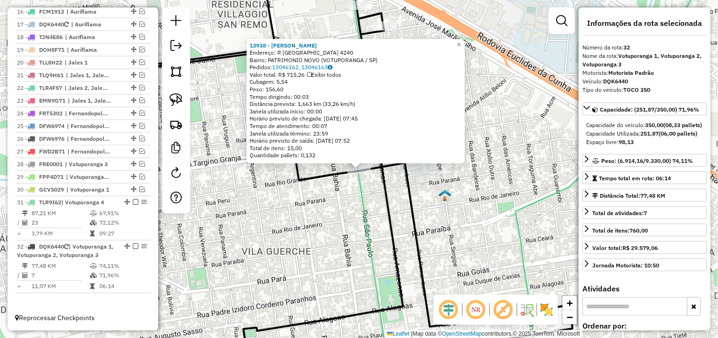
click at [330, 224] on div "13938 - [PERSON_NAME]: R [GEOGRAPHIC_DATA] 4240 Bairro: PATRIMONIO NOVO (VOTUPO…" at bounding box center [359, 169] width 718 height 338
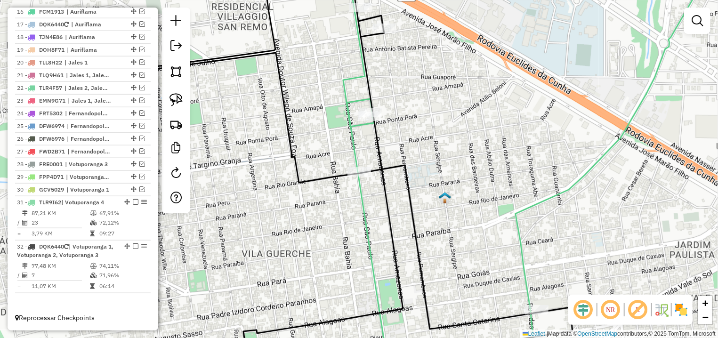
drag, startPoint x: 394, startPoint y: 64, endPoint x: 391, endPoint y: 162, distance: 98.0
click at [391, 162] on div "Janela de atendimento Grade de atendimento Capacidade Transportadoras Veículos …" at bounding box center [359, 169] width 718 height 338
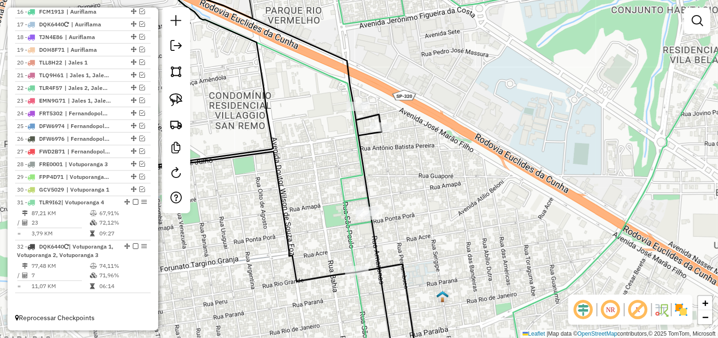
select select "*********"
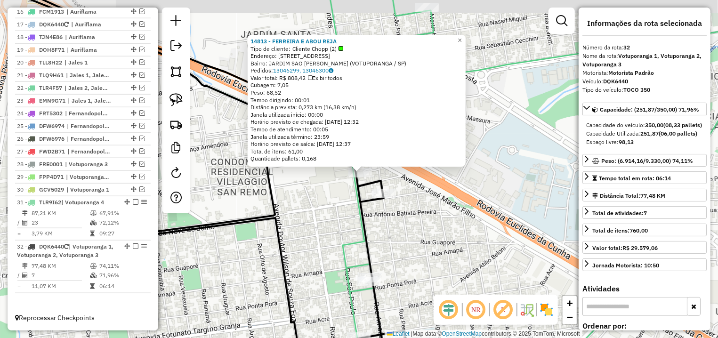
drag, startPoint x: 449, startPoint y: 214, endPoint x: 513, endPoint y: 261, distance: 80.2
click at [513, 261] on div "14813 - FERREIRA E ABOU REJA Tipo de cliente: Cliente Chopp (2) Endereço: [STRE…" at bounding box center [359, 169] width 718 height 338
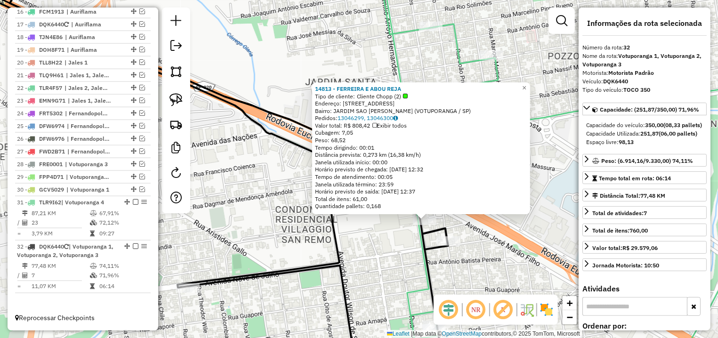
click at [541, 101] on div "14813 - FERREIRA E ABOU REJA Tipo de cliente: Cliente Chopp (2) Endereço: [STRE…" at bounding box center [359, 169] width 718 height 338
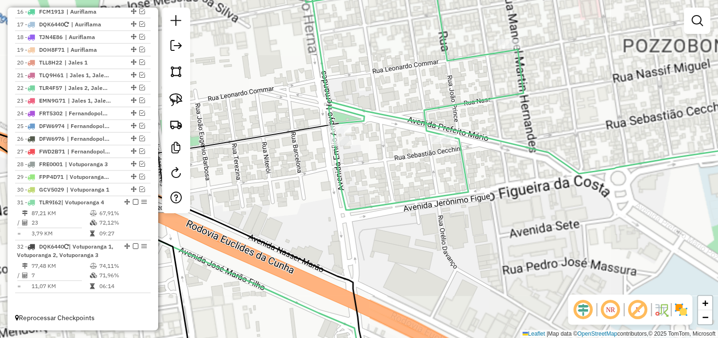
select select "*********"
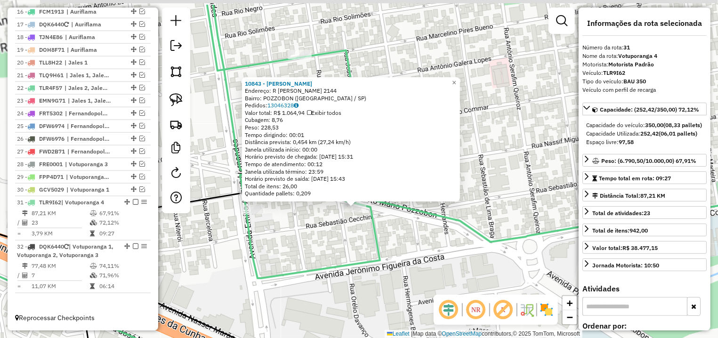
drag, startPoint x: 513, startPoint y: 184, endPoint x: 527, endPoint y: 222, distance: 41.1
click at [520, 261] on div "10843 - [PERSON_NAME]: R [PERSON_NAME] 2144 Bairro: POZZOBON (VOTUPORANGA / [GE…" at bounding box center [359, 169] width 718 height 338
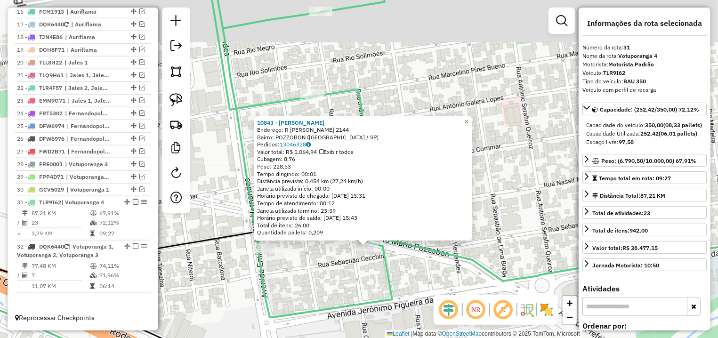
click at [526, 207] on div "10843 - [PERSON_NAME]: R [PERSON_NAME] 2144 Bairro: POZZOBON (VOTUPORANGA / [GE…" at bounding box center [359, 169] width 718 height 338
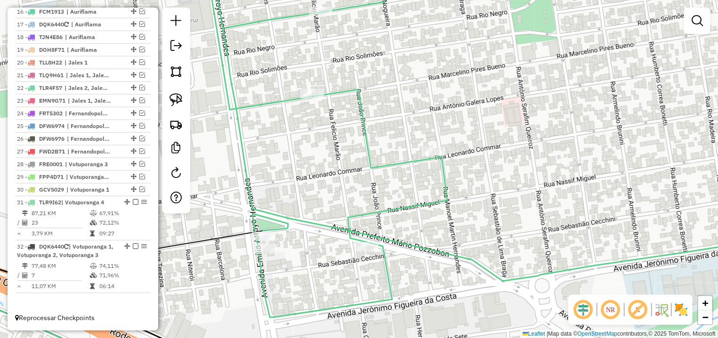
select select "*********"
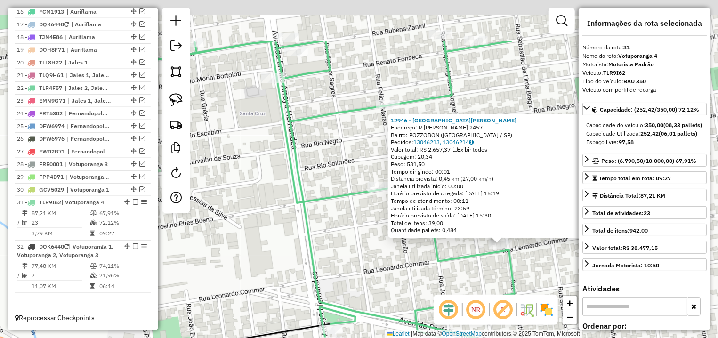
drag, startPoint x: 330, startPoint y: 204, endPoint x: 443, endPoint y: 260, distance: 126.2
click at [443, 260] on div "12946 - [GEOGRAPHIC_DATA][PERSON_NAME]: R [PERSON_NAME] 2457 Bairro: POZZOBON (…" at bounding box center [359, 169] width 718 height 338
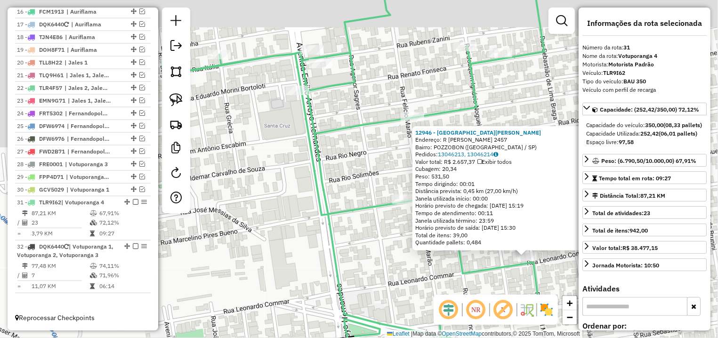
click at [333, 89] on icon at bounding box center [476, 169] width 628 height 406
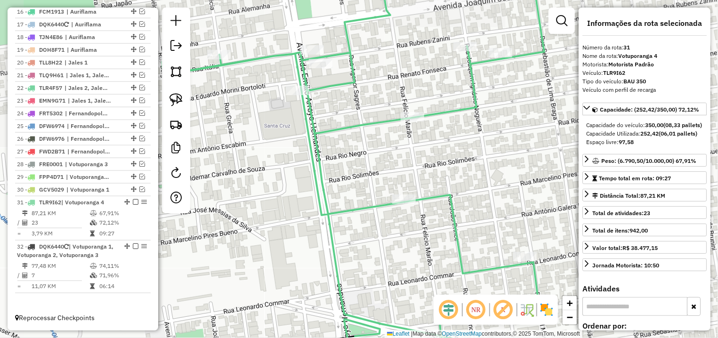
drag, startPoint x: 381, startPoint y: 90, endPoint x: 378, endPoint y: 141, distance: 50.9
click at [384, 148] on div "12946 - [GEOGRAPHIC_DATA][PERSON_NAME]: R [PERSON_NAME] 2457 Bairro: POZZOBON (…" at bounding box center [359, 169] width 718 height 338
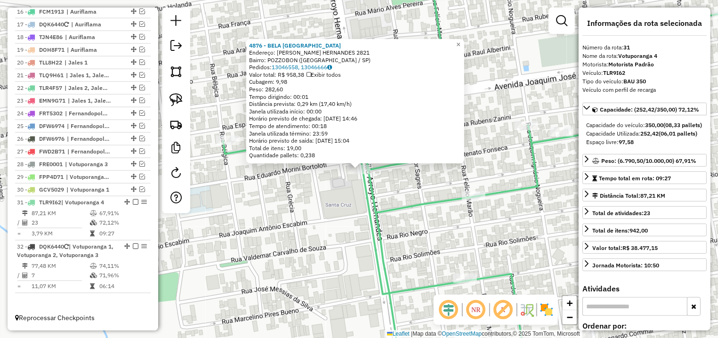
click at [401, 179] on div "4876 - BELA [GEOGRAPHIC_DATA] Endereço: [PERSON_NAME] HERNANDES 2821 Bairro: [G…" at bounding box center [359, 169] width 718 height 338
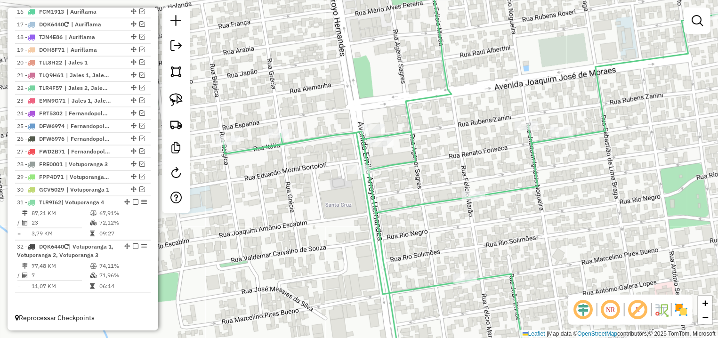
click at [520, 132] on div "Janela de atendimento Grade de atendimento Capacidade Transportadoras Veículos …" at bounding box center [359, 169] width 718 height 338
select select "*********"
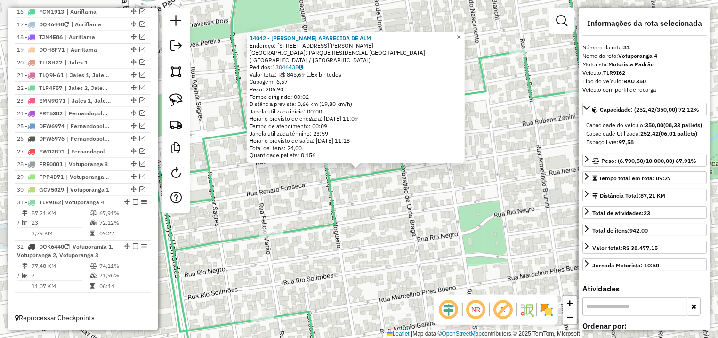
click at [331, 185] on icon at bounding box center [303, 169] width 564 height 406
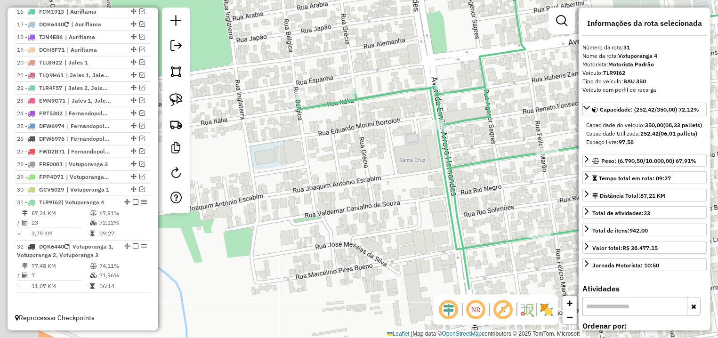
drag, startPoint x: 280, startPoint y: 181, endPoint x: 470, endPoint y: 93, distance: 209.3
click at [532, 121] on div "Janela de atendimento Grade de atendimento Capacidade Transportadoras Veículos …" at bounding box center [359, 169] width 718 height 338
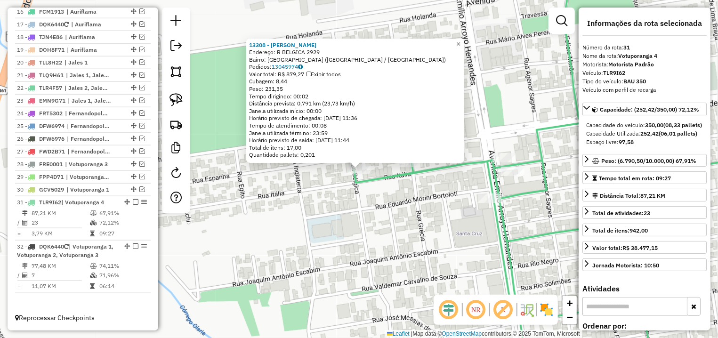
click at [371, 189] on div "13308 - [PERSON_NAME] DE CA Endereço: R BELGICA 2929 Bairro: [GEOGRAPHIC_DATA] …" at bounding box center [359, 169] width 718 height 338
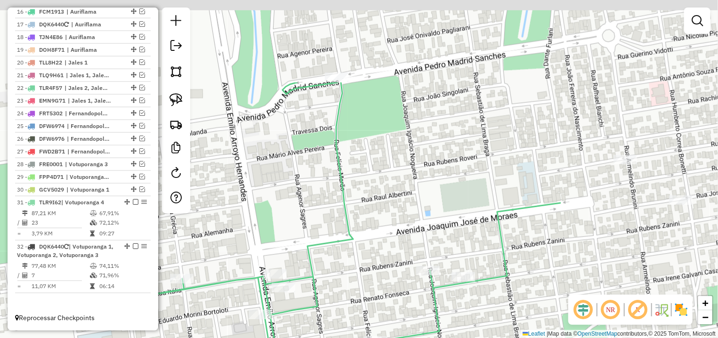
drag, startPoint x: 513, startPoint y: 109, endPoint x: 284, endPoint y: 225, distance: 257.7
click at [284, 225] on div "Janela de atendimento Grade de atendimento Capacidade Transportadoras Veículos …" at bounding box center [359, 169] width 718 height 338
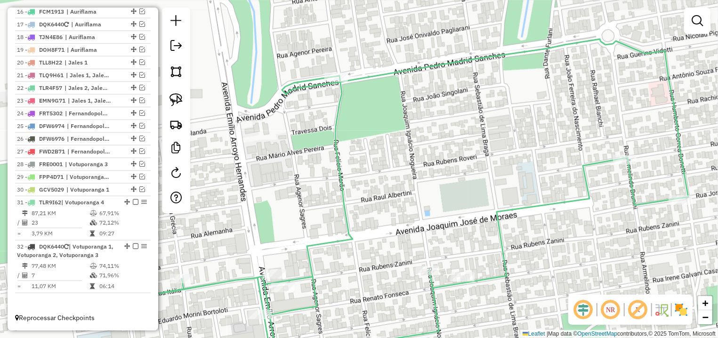
select select "*********"
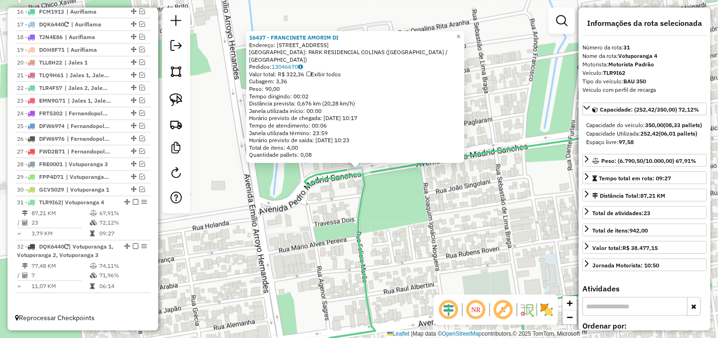
click at [409, 232] on div "16437 - FRANCINETE AMORIM DI Endereço: [STREET_ADDRESS] [GEOGRAPHIC_DATA]: PARK…" at bounding box center [359, 169] width 718 height 338
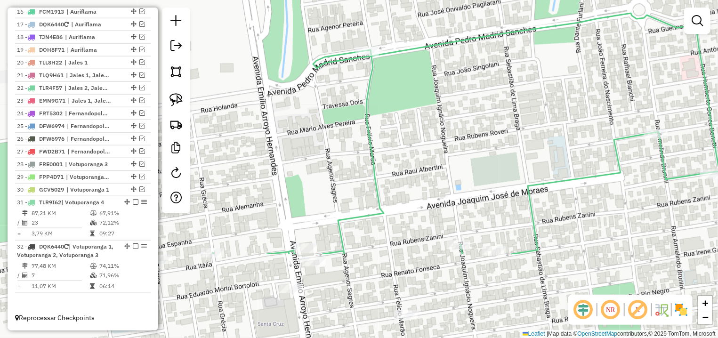
drag, startPoint x: 412, startPoint y: 254, endPoint x: 443, endPoint y: 63, distance: 194.2
click at [443, 63] on div "Janela de atendimento Grade de atendimento Capacidade Transportadoras Veículos …" at bounding box center [359, 169] width 718 height 338
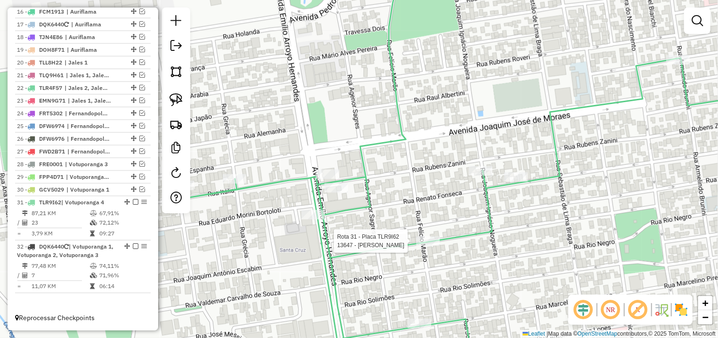
select select "*********"
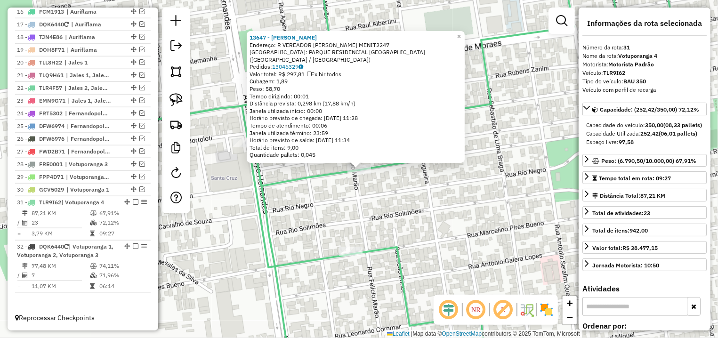
click at [295, 204] on div "13647 - [PERSON_NAME]: R VEREADOR [PERSON_NAME] MENIT2247 Bairro: [GEOGRAPHIC_D…" at bounding box center [359, 169] width 718 height 338
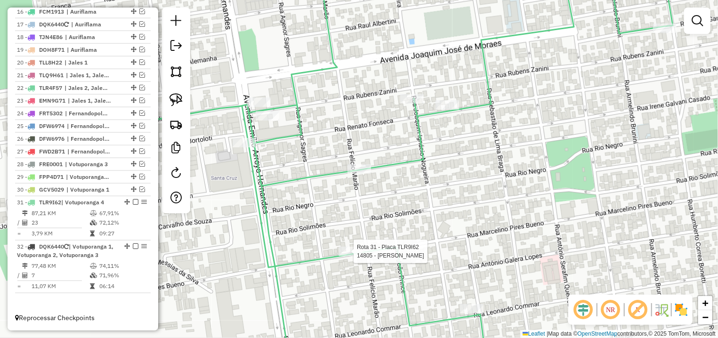
select select "*********"
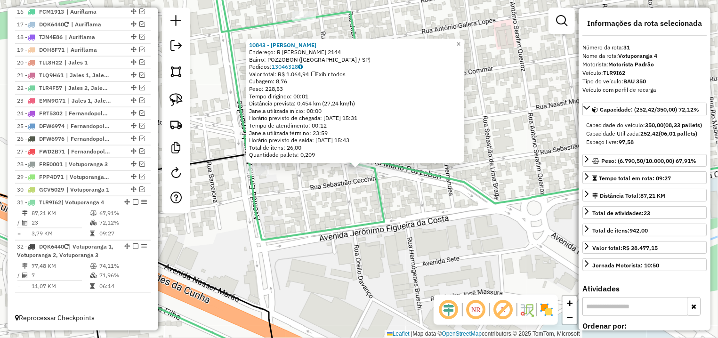
click at [279, 197] on div "10843 - [PERSON_NAME]: R [PERSON_NAME] 2144 Bairro: POZZOBON (VOTUPORANGA / [GE…" at bounding box center [359, 169] width 718 height 338
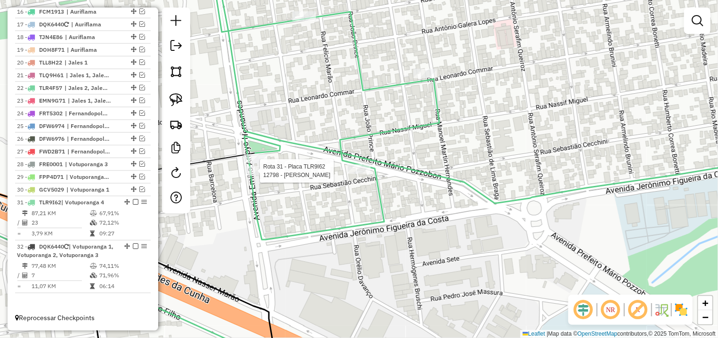
select select "*********"
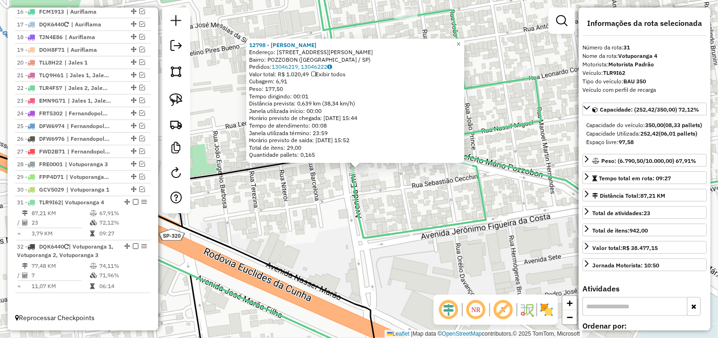
click at [285, 207] on div "12798 - [PERSON_NAME]: AV [PERSON_NAME] HERNANDES 2184 Bairro: POZZOBON (VOTUPO…" at bounding box center [359, 169] width 718 height 338
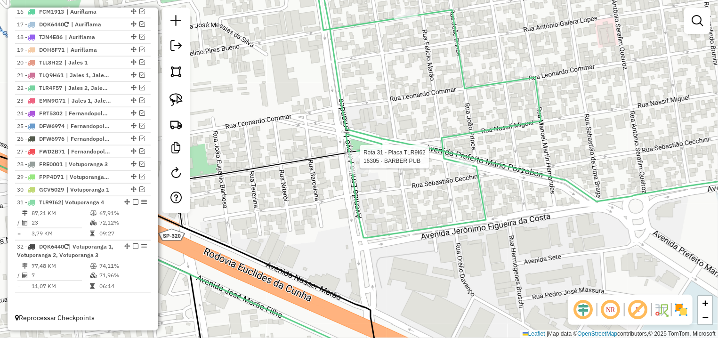
select select "*********"
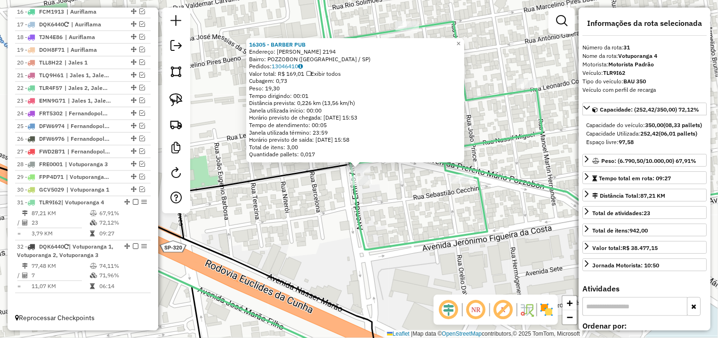
click at [414, 214] on div "16305 - BARBER PUB Endereço: [PERSON_NAME] HERNANDES 2194 Bairro: [GEOGRAPHIC_D…" at bounding box center [359, 169] width 718 height 338
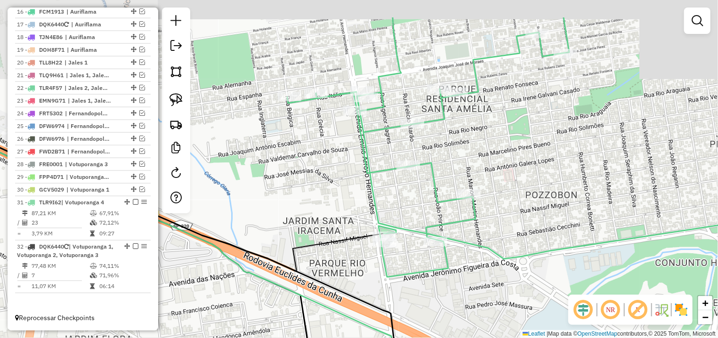
drag, startPoint x: 360, startPoint y: 152, endPoint x: 354, endPoint y: 207, distance: 54.9
click at [354, 207] on div "Janela de atendimento Grade de atendimento Capacidade Transportadoras Veículos …" at bounding box center [359, 169] width 718 height 338
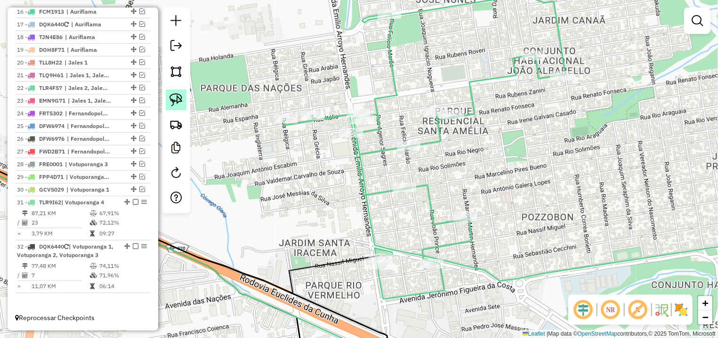
click at [179, 96] on img at bounding box center [176, 99] width 13 height 13
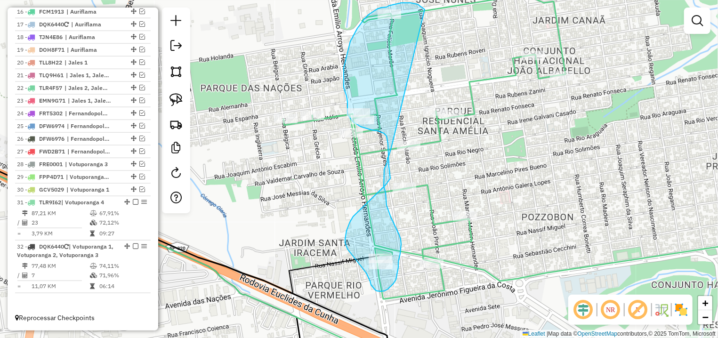
drag, startPoint x: 421, startPoint y: 6, endPoint x: 399, endPoint y: 124, distance: 120.3
click at [399, 124] on g at bounding box center [359, 183] width 862 height 377
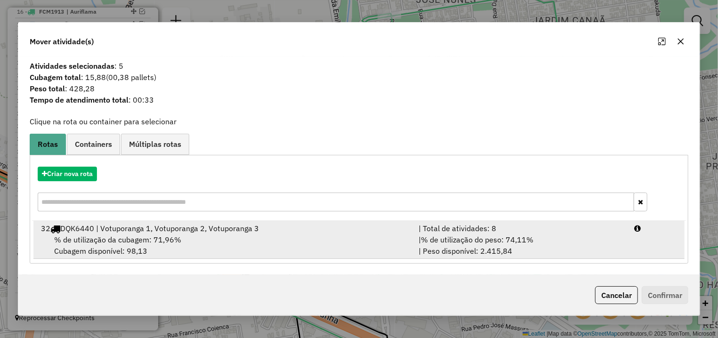
click at [469, 241] on span "% de utilização do peso: 74,11%" at bounding box center [477, 239] width 113 height 9
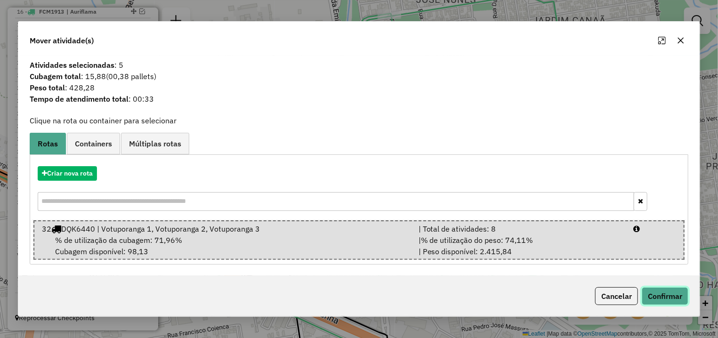
click at [660, 288] on button "Confirmar" at bounding box center [665, 296] width 47 height 18
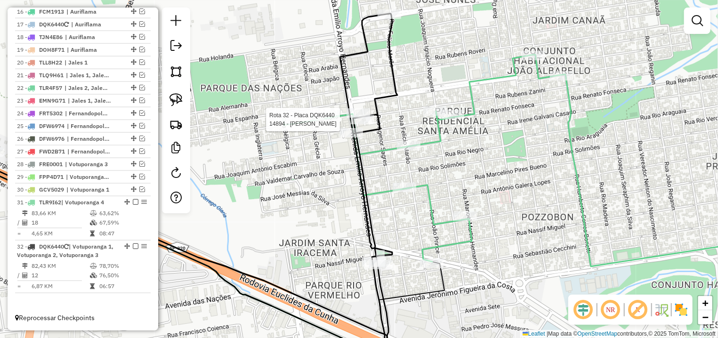
select select "*********"
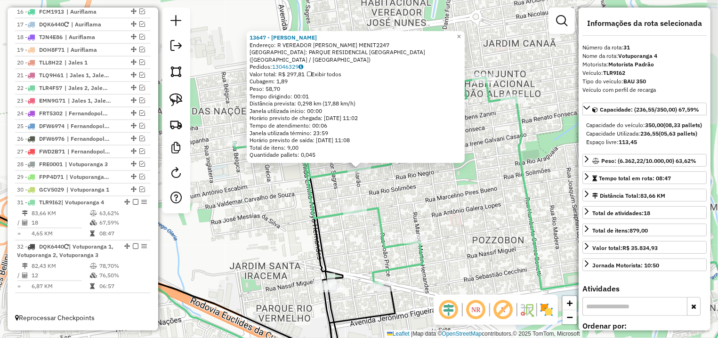
click at [398, 194] on div "13647 - [PERSON_NAME]: R VEREADOR [PERSON_NAME] MENIT2247 Bairro: [GEOGRAPHIC_D…" at bounding box center [359, 169] width 718 height 338
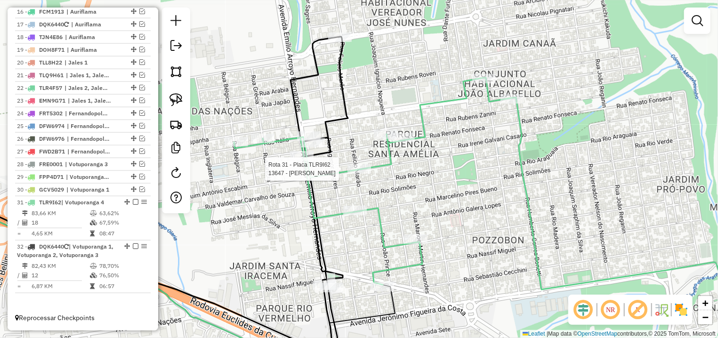
select select "*********"
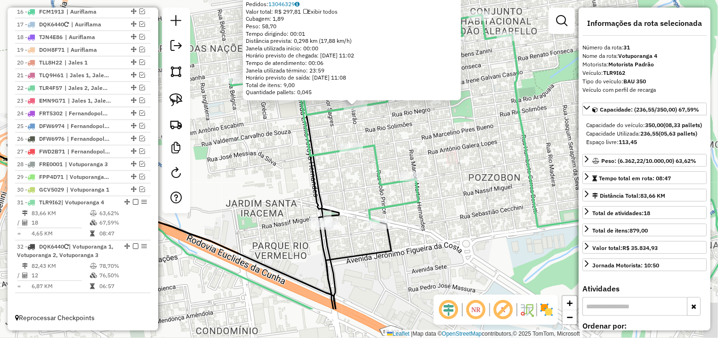
drag, startPoint x: 352, startPoint y: 246, endPoint x: 349, endPoint y: 162, distance: 84.4
click at [349, 162] on div "13647 - [PERSON_NAME]: R VEREADOR [PERSON_NAME] MENIT2247 Bairro: [GEOGRAPHIC_D…" at bounding box center [359, 169] width 718 height 338
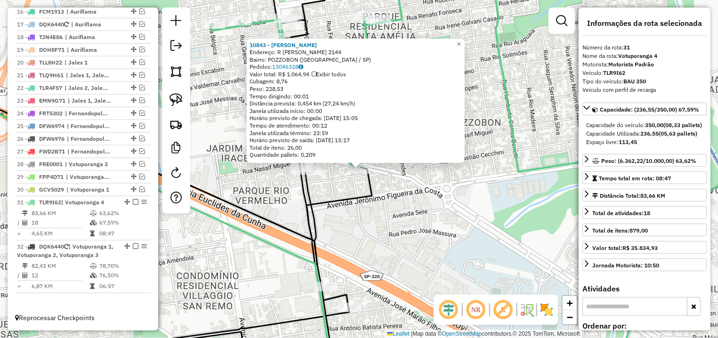
click at [382, 203] on div "10843 - [PERSON_NAME]: R [PERSON_NAME] 2144 Bairro: POZZOBON ([GEOGRAPHIC_DATA]…" at bounding box center [359, 169] width 718 height 338
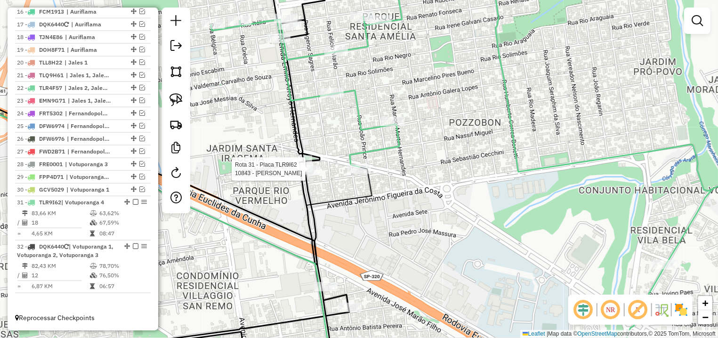
click at [350, 163] on icon at bounding box center [500, 169] width 579 height 406
select select "*********"
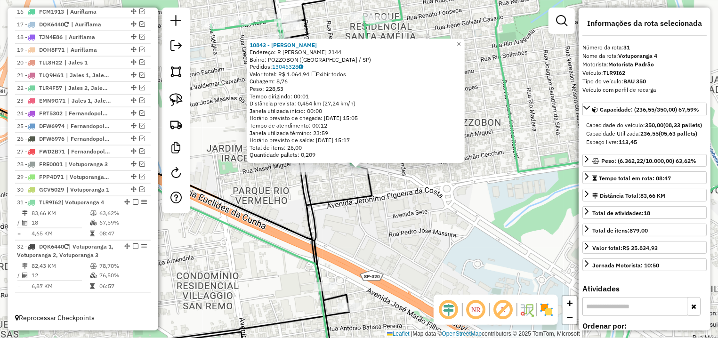
click at [324, 193] on div "10843 - [PERSON_NAME]: R [PERSON_NAME] 2144 Bairro: POZZOBON ([GEOGRAPHIC_DATA]…" at bounding box center [359, 169] width 718 height 338
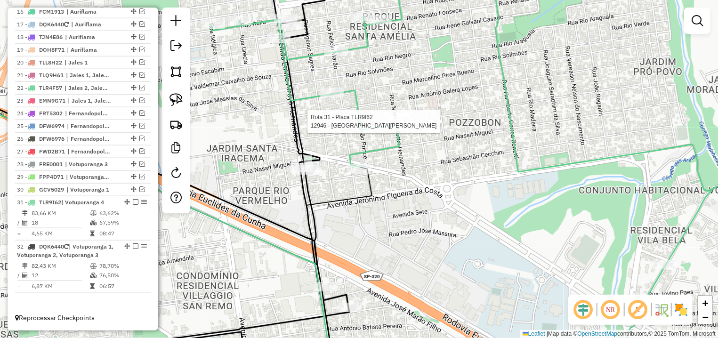
select select "*********"
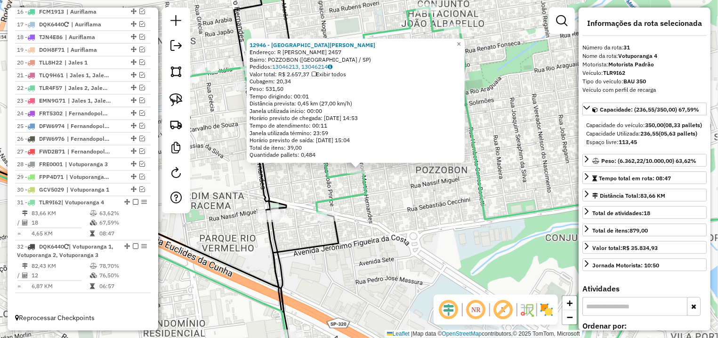
click at [296, 189] on div "12946 - [GEOGRAPHIC_DATA][PERSON_NAME]: R [PERSON_NAME] 2457 Bairro: POZZOBON (…" at bounding box center [359, 169] width 718 height 338
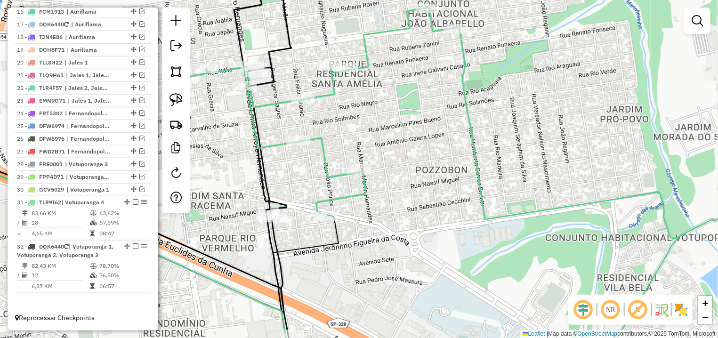
select select "*********"
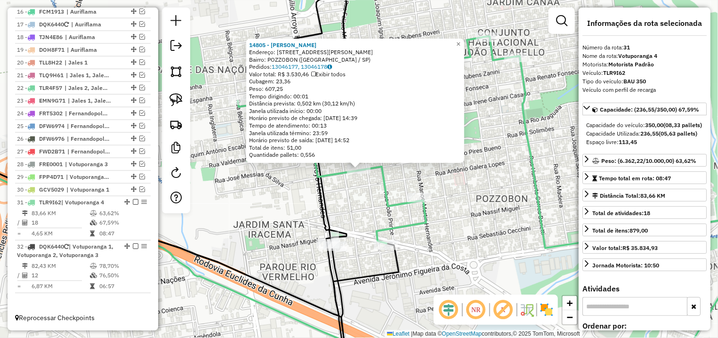
click at [340, 182] on div "14805 - [PERSON_NAME]: R [PERSON_NAME] 2189 Bairro: POZZOBON (VOTUPORANGA / SP)…" at bounding box center [359, 169] width 718 height 338
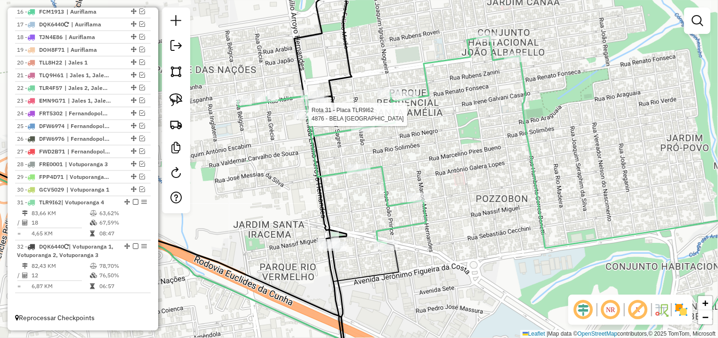
select select "*********"
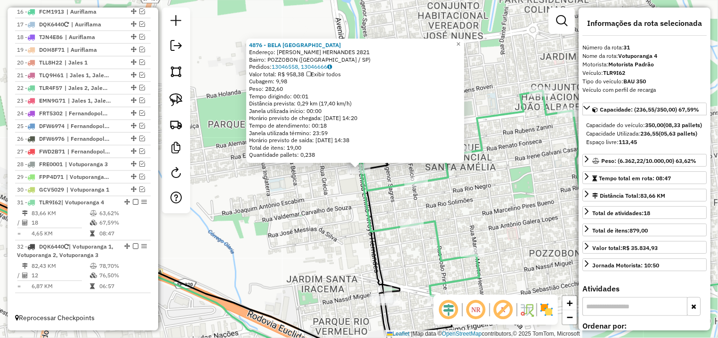
click at [305, 192] on div "4876 - [PERSON_NAME][GEOGRAPHIC_DATA] Endereço: [PERSON_NAME] HERNANDES 2821 Ba…" at bounding box center [359, 169] width 718 height 338
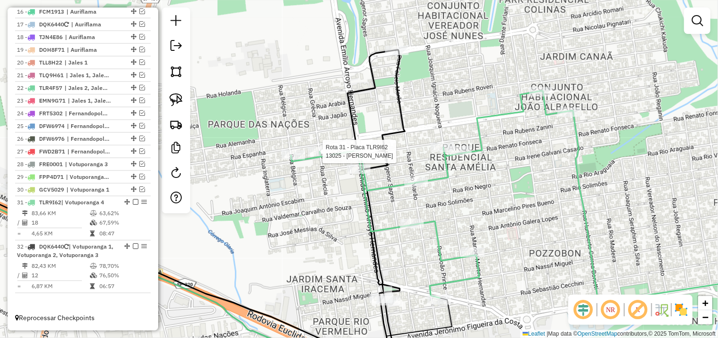
select select "*********"
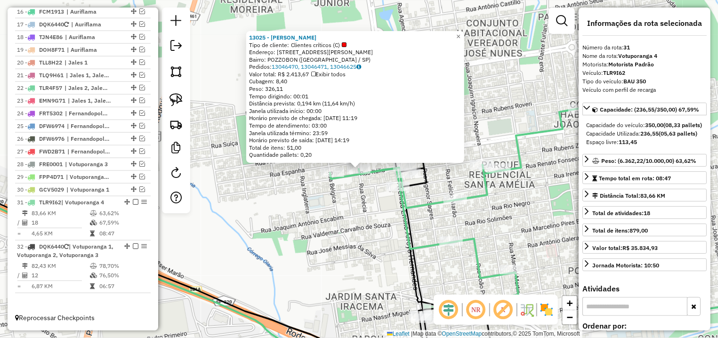
click at [334, 198] on div "13025 - [PERSON_NAME] Tipo de cliente: Clientes críticos (C) Endereço: [STREET_…" at bounding box center [359, 169] width 718 height 338
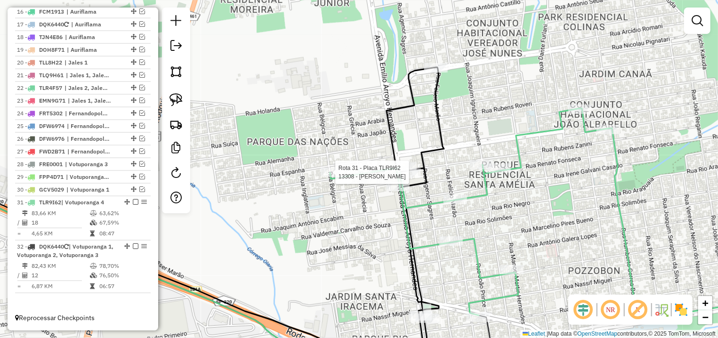
select select "*********"
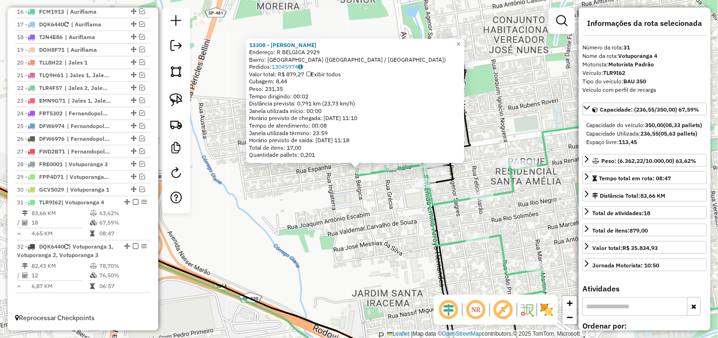
click at [374, 209] on div "13308 - [PERSON_NAME] DE CA Endereço: R BELGICA 2929 Bairro: [GEOGRAPHIC_DATA] …" at bounding box center [359, 169] width 718 height 338
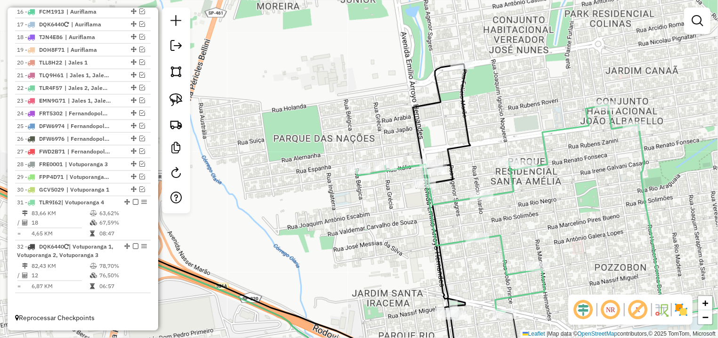
select select "*********"
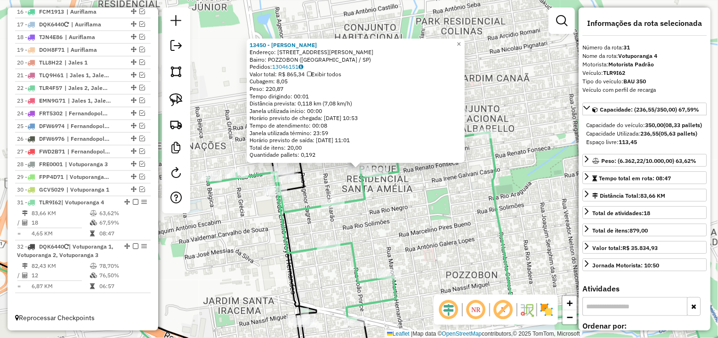
click at [445, 174] on div "13450 - [PERSON_NAME]: [STREET_ADDRESS][PERSON_NAME] Bairro: POZZOBON ([GEOGRAP…" at bounding box center [359, 169] width 718 height 338
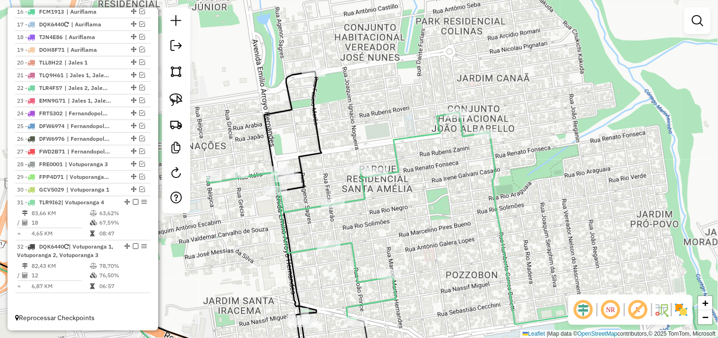
click at [456, 113] on icon at bounding box center [499, 243] width 583 height 260
select select "*********"
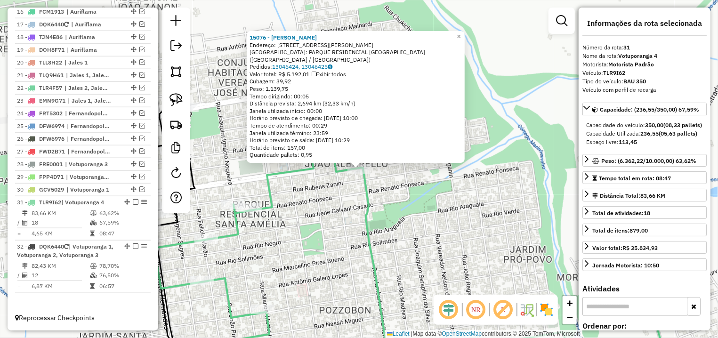
click at [357, 206] on div "15076 - LOUREDO MINIMERCADO Endereço: R [PERSON_NAME] CASADO 3448 Bairro: [GEOG…" at bounding box center [359, 169] width 718 height 338
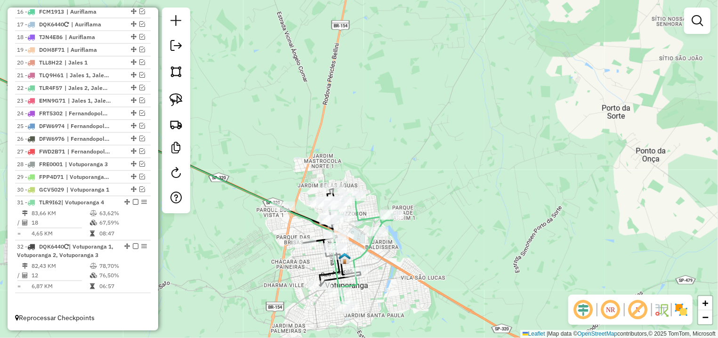
drag, startPoint x: 452, startPoint y: 257, endPoint x: 466, endPoint y: 167, distance: 90.6
click at [466, 167] on div "Janela de atendimento Grade de atendimento Capacidade Transportadoras Veículos …" at bounding box center [359, 169] width 718 height 338
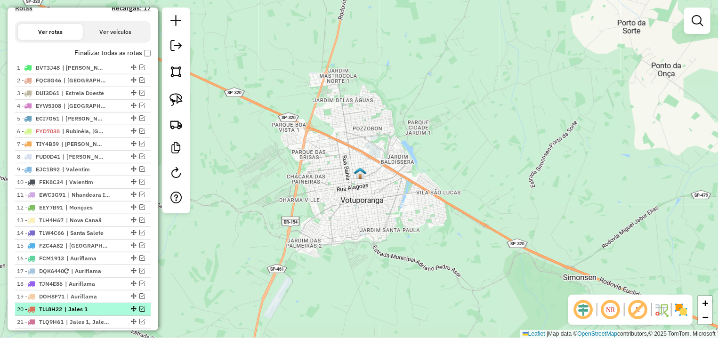
scroll to position [507, 0]
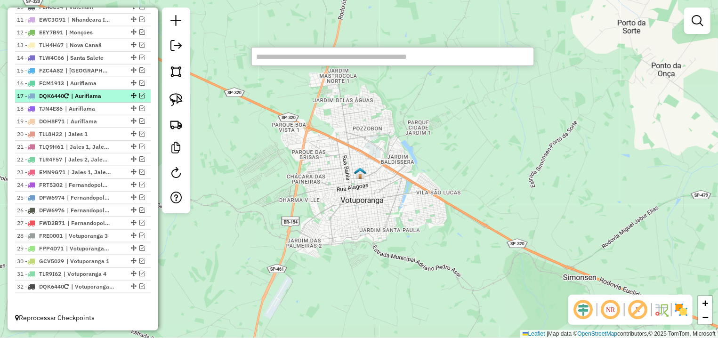
click at [139, 95] on em at bounding box center [142, 96] width 6 height 6
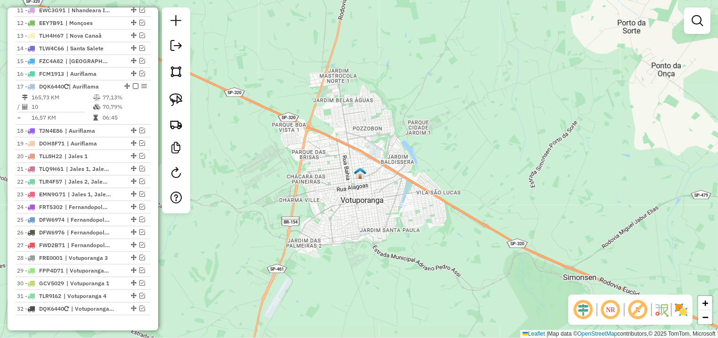
click at [351, 186] on div "Janela de atendimento Grade de atendimento Capacidade Transportadoras Veículos …" at bounding box center [359, 169] width 718 height 338
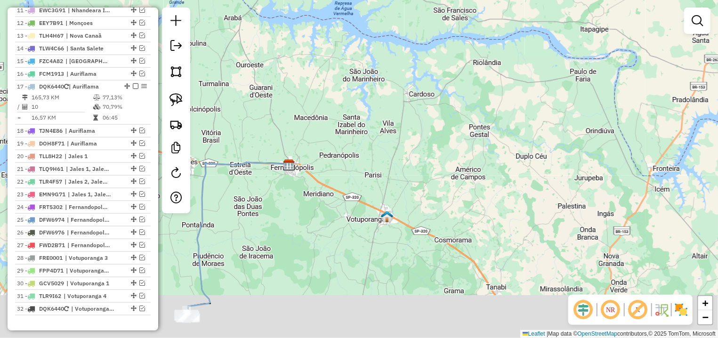
drag, startPoint x: 424, startPoint y: 209, endPoint x: 443, endPoint y: 56, distance: 154.7
click at [443, 56] on div "Janela de atendimento Grade de atendimento Capacidade Transportadoras Veículos …" at bounding box center [359, 169] width 718 height 338
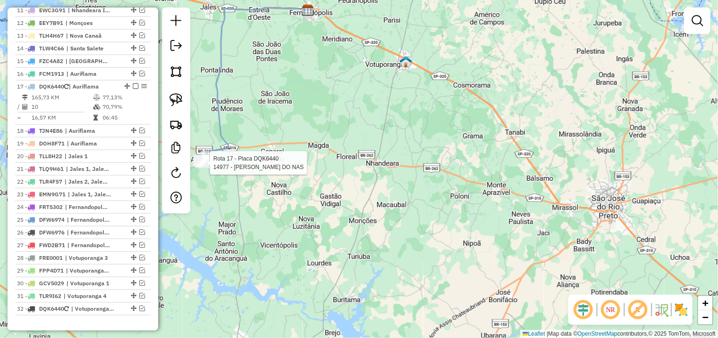
select select "*********"
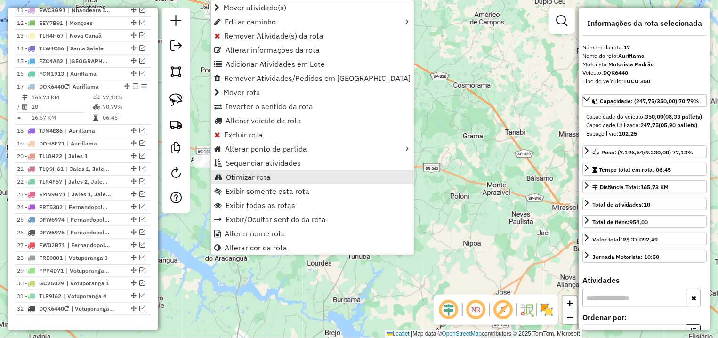
scroll to position [538, 0]
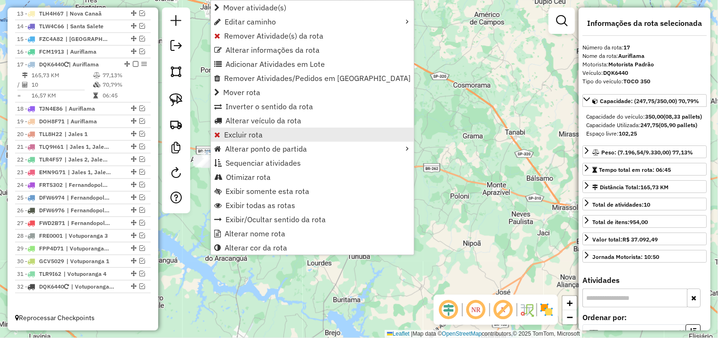
click at [271, 136] on link "Excluir rota" at bounding box center [312, 135] width 203 height 14
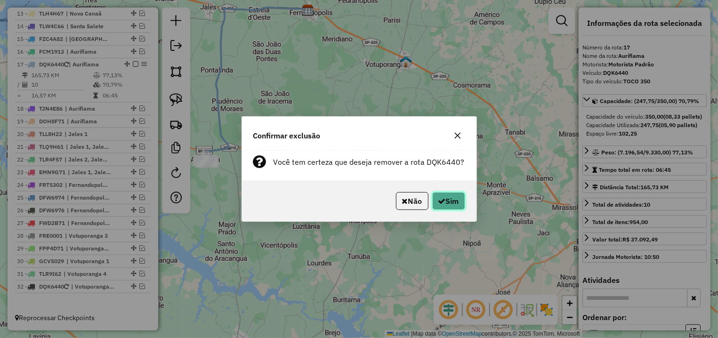
click at [437, 199] on button "Sim" at bounding box center [448, 201] width 33 height 18
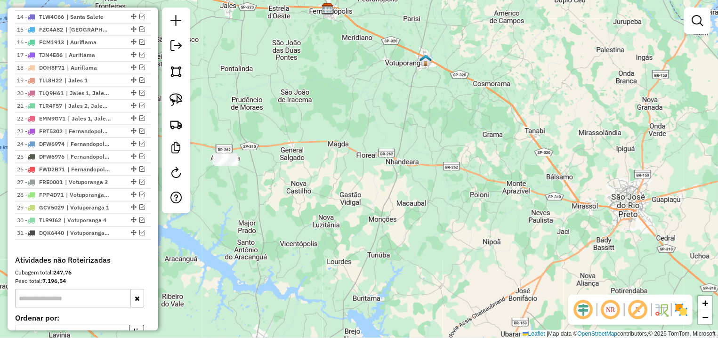
drag, startPoint x: 267, startPoint y: 204, endPoint x: 244, endPoint y: 204, distance: 22.6
click at [288, 203] on div "Janela de atendimento Grade de atendimento Capacidade Transportadoras Veículos …" at bounding box center [359, 169] width 718 height 338
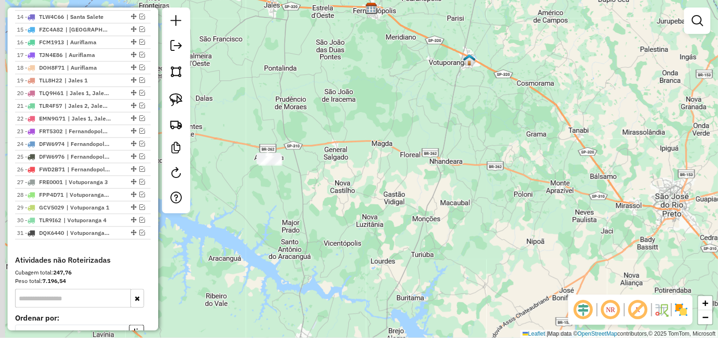
drag, startPoint x: 235, startPoint y: 217, endPoint x: 242, endPoint y: 204, distance: 13.9
click at [240, 217] on div "Janela de atendimento Grade de atendimento Capacidade Transportadoras Veículos …" at bounding box center [359, 169] width 718 height 338
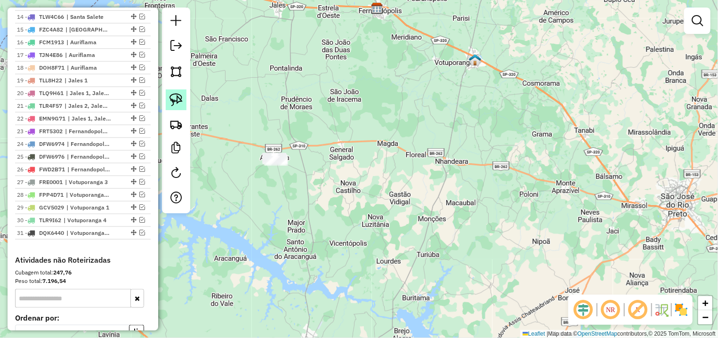
click at [172, 94] on img at bounding box center [176, 99] width 13 height 13
drag, startPoint x: 303, startPoint y: 118, endPoint x: 308, endPoint y: 172, distance: 54.4
click at [308, 172] on div "Janela de atendimento Grade de atendimento Capacidade Transportadoras Veículos …" at bounding box center [359, 169] width 718 height 338
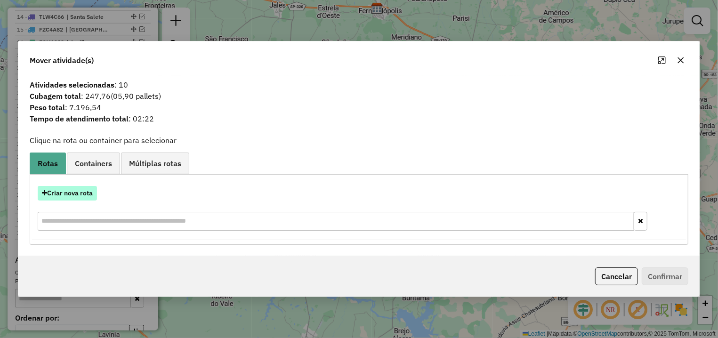
click at [76, 192] on button "Criar nova rota" at bounding box center [67, 193] width 59 height 15
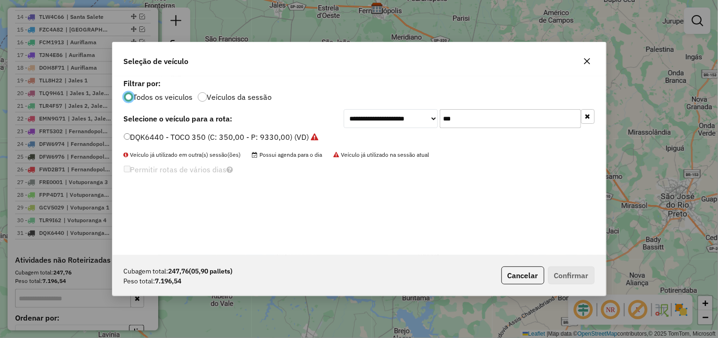
scroll to position [5, 3]
drag, startPoint x: 500, startPoint y: 121, endPoint x: 332, endPoint y: 123, distance: 168.2
click at [440, 123] on input "***" at bounding box center [510, 118] width 141 height 19
type input "*"
type input "***"
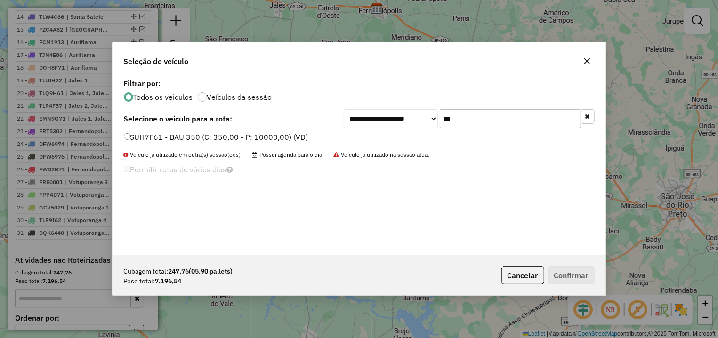
click at [301, 145] on div "SUH7F61 - BAU 350 (C: 350,00 - P: 10000,00) (VD)" at bounding box center [359, 141] width 482 height 19
click at [286, 134] on label "SUH7F61 - BAU 350 (C: 350,00 - P: 10000,00) (VD)" at bounding box center [216, 136] width 185 height 11
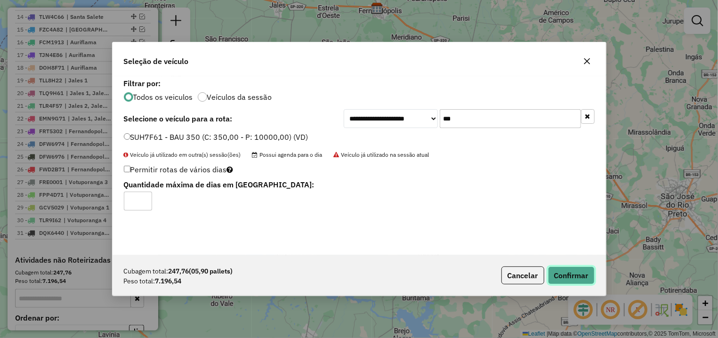
click at [552, 279] on button "Confirmar" at bounding box center [571, 276] width 47 height 18
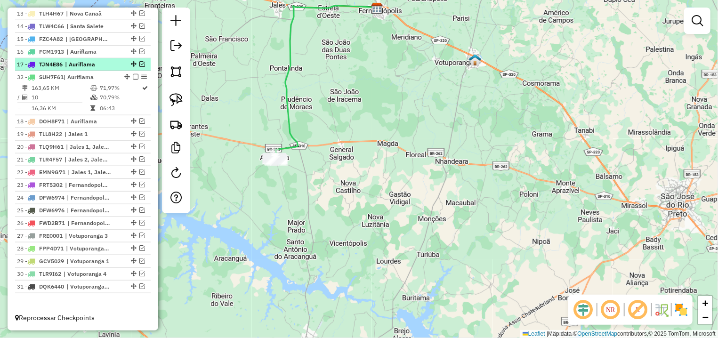
drag, startPoint x: 119, startPoint y: 255, endPoint x: 113, endPoint y: 69, distance: 186.7
click at [113, 69] on ul "1 - BVT3J48 | Americo de Campos, Simonssem 2 - FQC8G46 | [GEOGRAPHIC_DATA] 3 - …" at bounding box center [83, 74] width 136 height 439
click at [297, 252] on div "Janela de atendimento Grade de atendimento Capacidade Transportadoras Veículos …" at bounding box center [359, 169] width 718 height 338
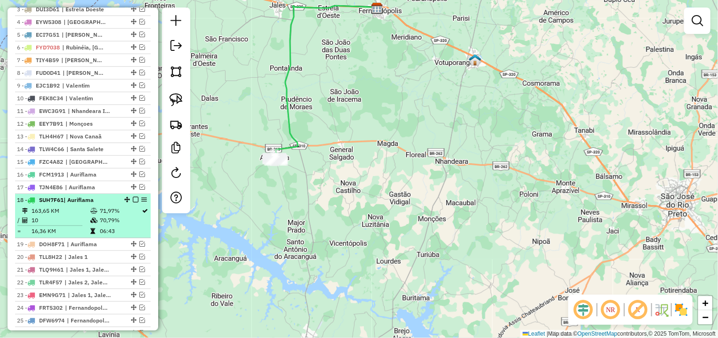
click at [133, 203] on em at bounding box center [136, 200] width 6 height 6
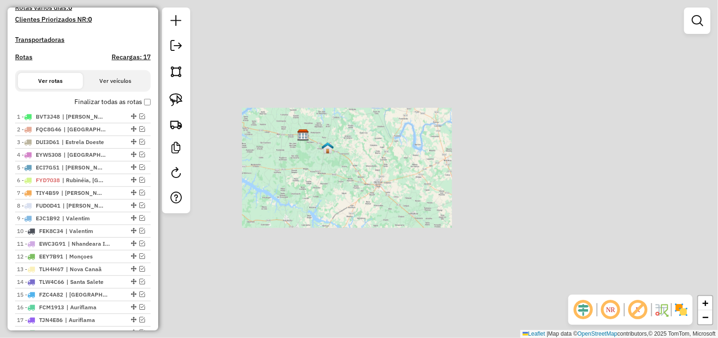
scroll to position [494, 0]
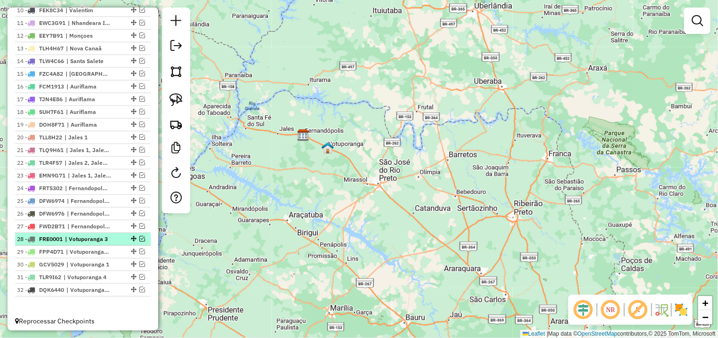
click at [139, 242] on em at bounding box center [142, 239] width 6 height 6
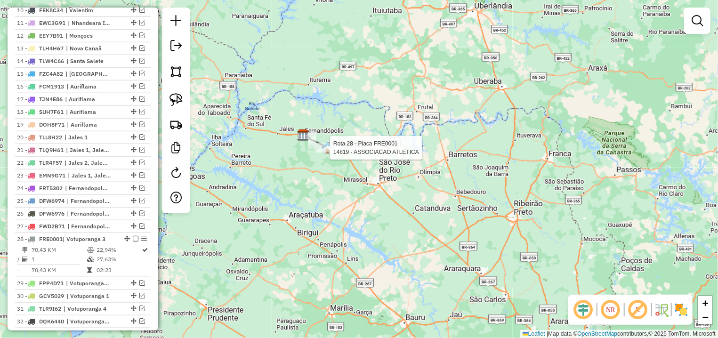
select select "*********"
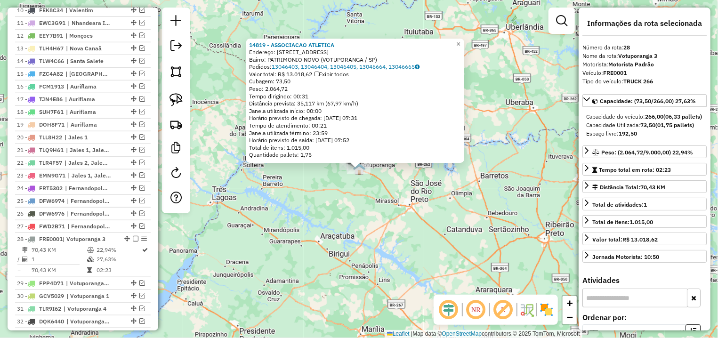
scroll to position [538, 0]
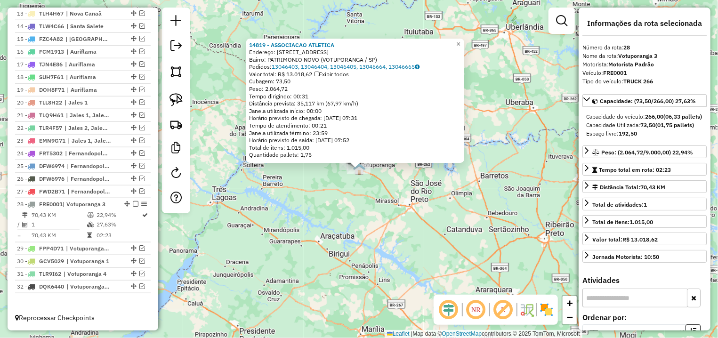
click at [380, 249] on div "14819 - ASSOCIACAO ATLETICA Endereço: R PERNAMBUCO 4196 Bairro: PATRIMONIO NOVO…" at bounding box center [359, 169] width 718 height 338
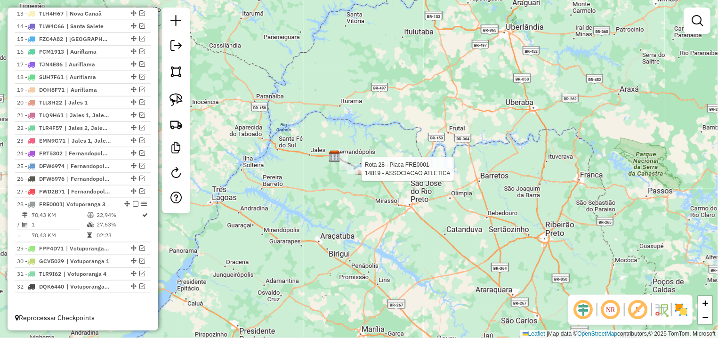
select select "*********"
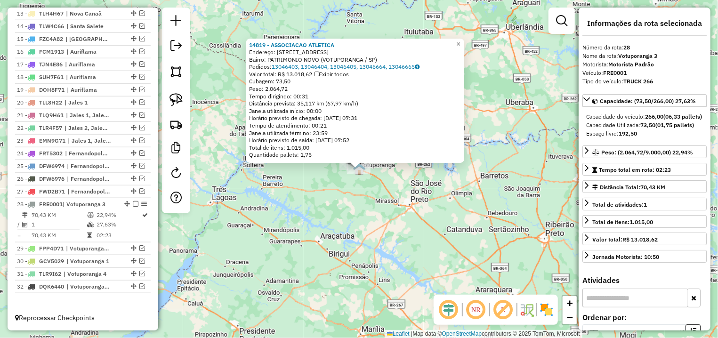
click at [400, 241] on div "14819 - ASSOCIACAO ATLETICA Endereço: R PERNAMBUCO 4196 Bairro: PATRIMONIO NOVO…" at bounding box center [359, 169] width 718 height 338
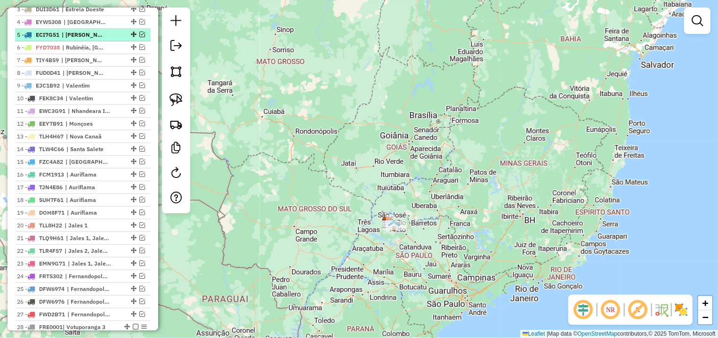
scroll to position [362, 0]
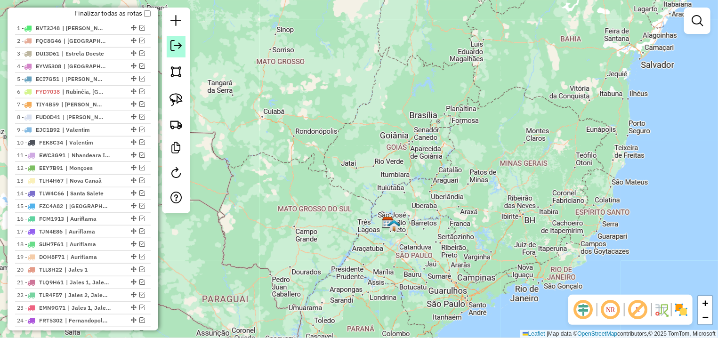
click at [181, 54] on link at bounding box center [176, 46] width 19 height 21
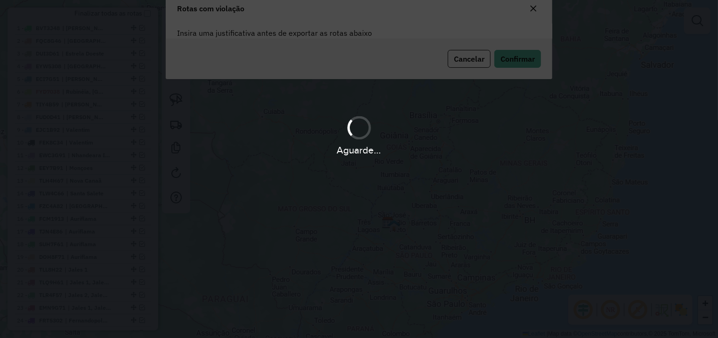
scroll to position [0, 0]
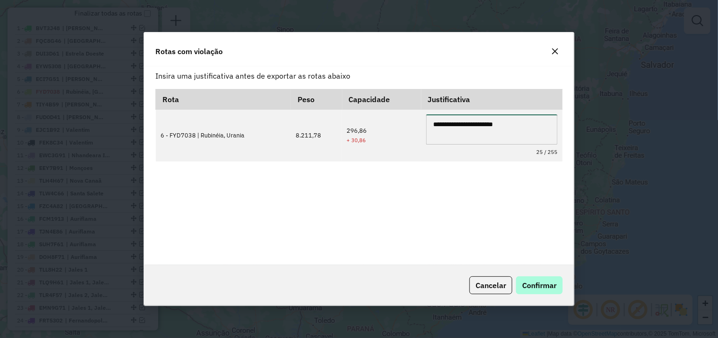
type textarea "**********"
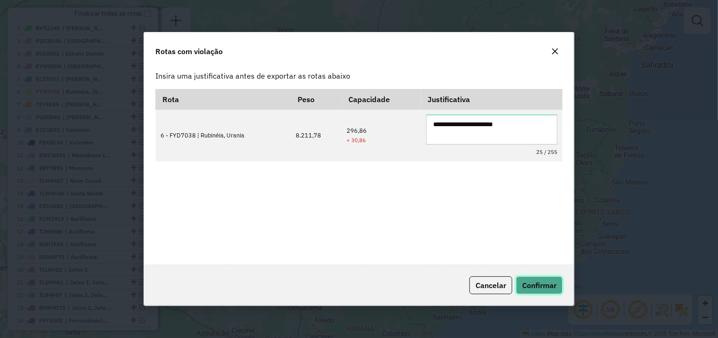
click at [529, 277] on button "Confirmar" at bounding box center [539, 286] width 47 height 18
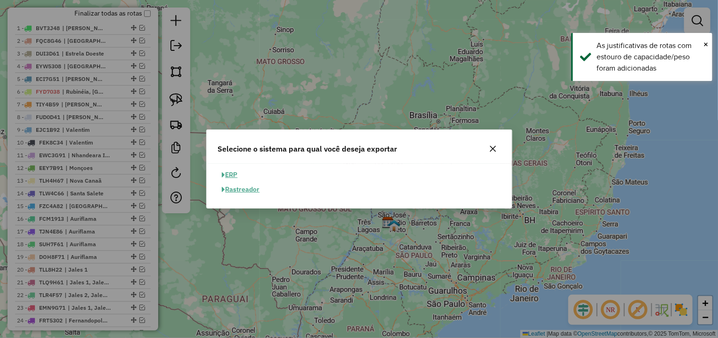
click at [230, 174] on button "ERP" at bounding box center [230, 175] width 24 height 15
select select "**"
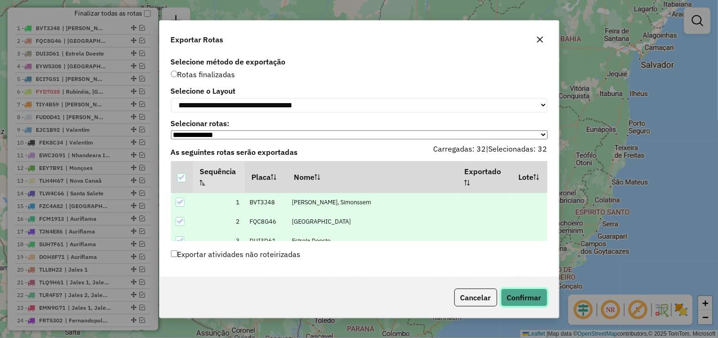
click at [537, 304] on button "Confirmar" at bounding box center [524, 298] width 47 height 18
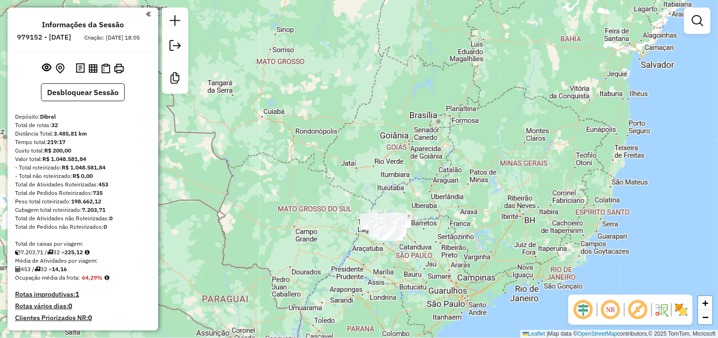
drag, startPoint x: 107, startPoint y: 209, endPoint x: 72, endPoint y: 211, distance: 35.4
click at [72, 206] on div "Peso total roteirizado: 198.662,12" at bounding box center [83, 201] width 136 height 8
copy strong "198.662,12"
drag, startPoint x: 99, startPoint y: 193, endPoint x: 112, endPoint y: 194, distance: 12.7
click at [112, 189] on div "Total de Atividades Roteirizadas: 453" at bounding box center [83, 184] width 136 height 8
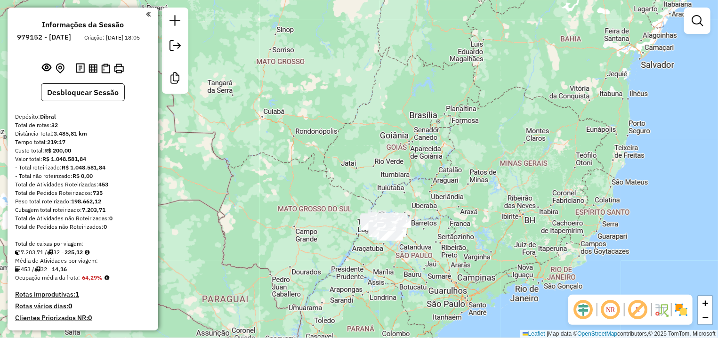
copy div "453"
drag, startPoint x: 94, startPoint y: 203, endPoint x: 106, endPoint y: 202, distance: 12.3
click at [106, 197] on div "Total de Pedidos Roteirizados: 735" at bounding box center [83, 193] width 136 height 8
copy div "735"
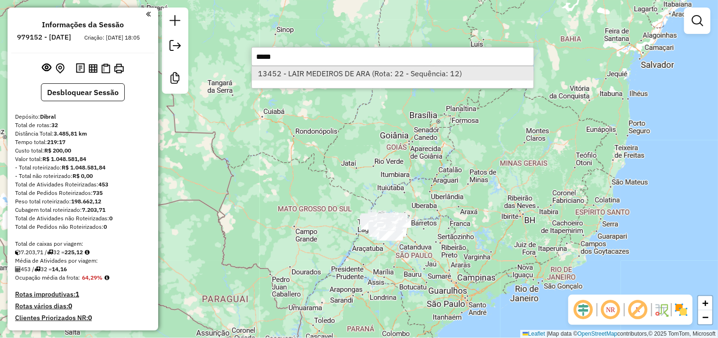
type input "*****"
click at [342, 79] on li "13452 - LAIR MEDEIROS DE ARA (Rota: 22 - Sequência: 12)" at bounding box center [393, 73] width 282 height 14
select select "*********"
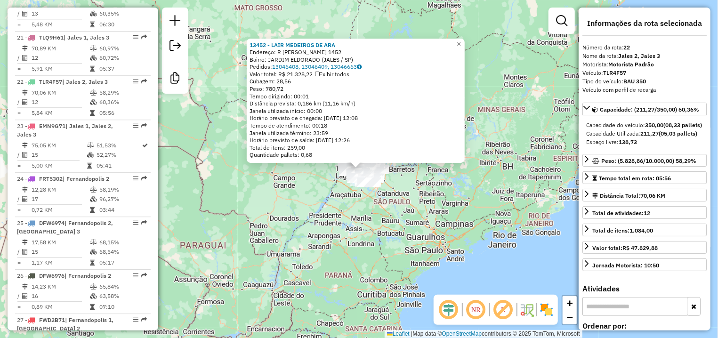
scroll to position [1382, 0]
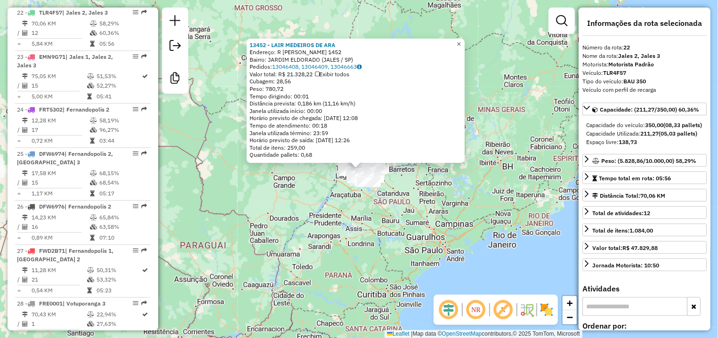
click at [465, 45] on link "×" at bounding box center [459, 44] width 11 height 11
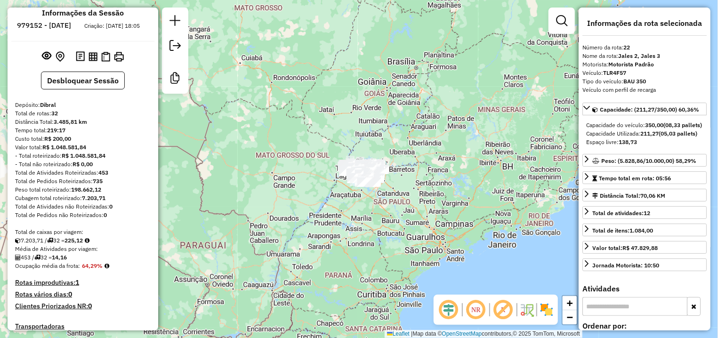
scroll to position [0, 0]
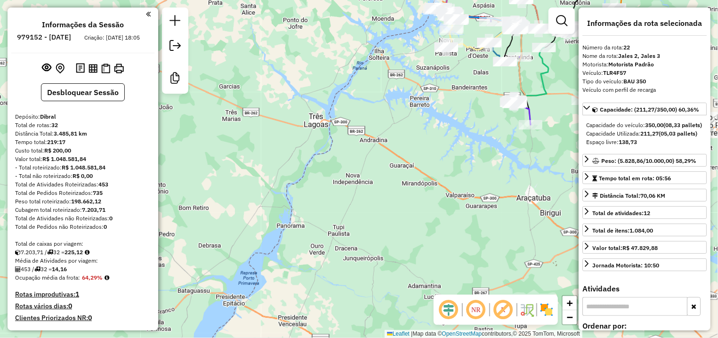
drag, startPoint x: 452, startPoint y: 91, endPoint x: 277, endPoint y: 205, distance: 209.4
click at [277, 205] on div "Janela de atendimento Grade de atendimento Capacidade Transportadoras Veículos …" at bounding box center [359, 169] width 718 height 338
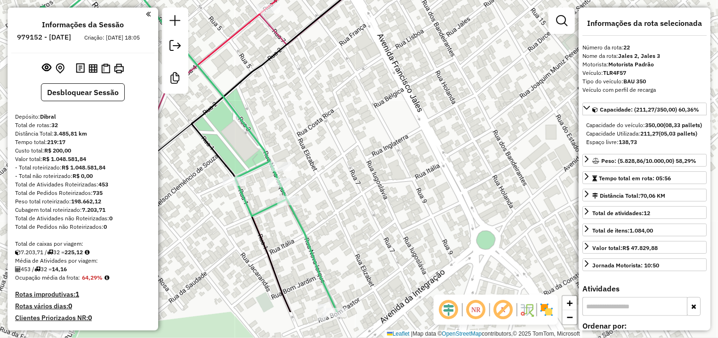
drag, startPoint x: 339, startPoint y: 180, endPoint x: 474, endPoint y: 100, distance: 157.4
click at [470, 102] on div "Janela de atendimento Grade de atendimento Capacidade Transportadoras Veículos …" at bounding box center [359, 169] width 718 height 338
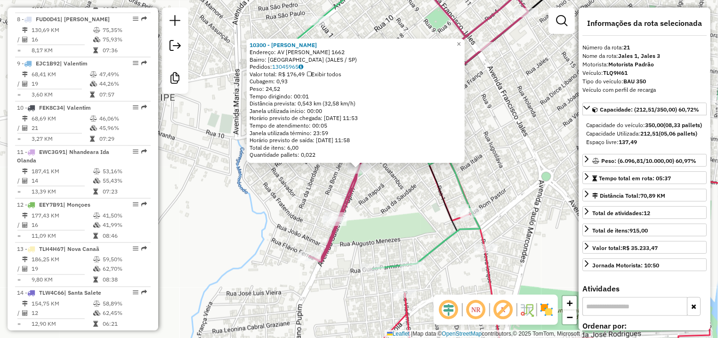
scroll to position [1329, 0]
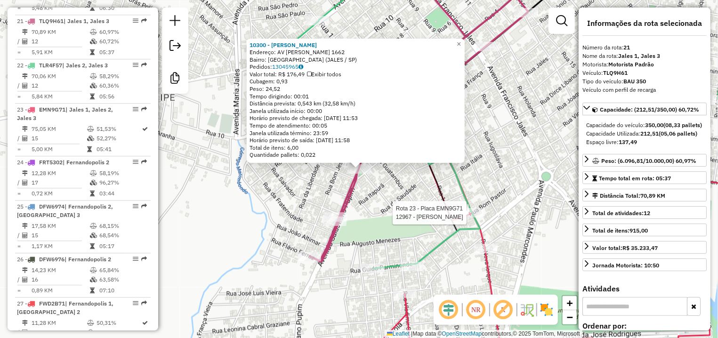
click at [428, 207] on div "Rota 23 - Placa EMN9G71 12967 - [PERSON_NAME] 10300 - [PERSON_NAME] MA Endereço…" at bounding box center [359, 169] width 718 height 338
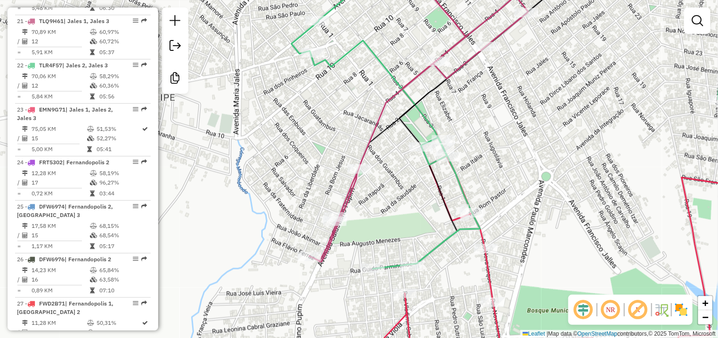
click at [411, 261] on icon at bounding box center [541, 117] width 499 height 303
select select "*********"
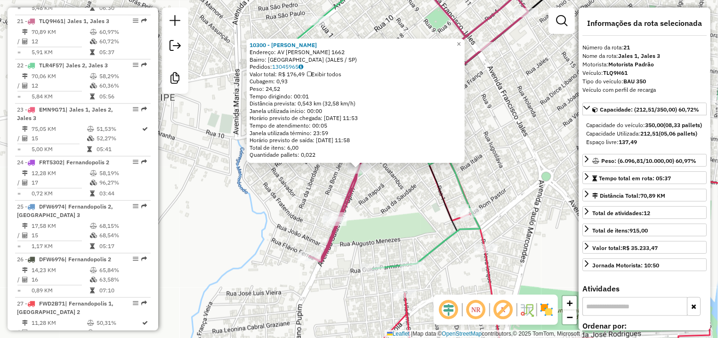
drag, startPoint x: 631, startPoint y: 73, endPoint x: 617, endPoint y: 72, distance: 14.6
click at [617, 72] on div "Veículo: TLQ9H61" at bounding box center [645, 73] width 124 height 8
copy strong "H61"
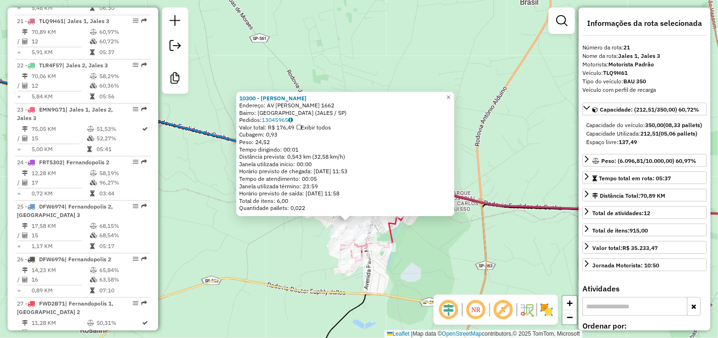
click at [276, 235] on div "10300 - [PERSON_NAME] MA Endereço: AV [PERSON_NAME] 1662 Bairro: [GEOGRAPHIC_DA…" at bounding box center [359, 169] width 718 height 338
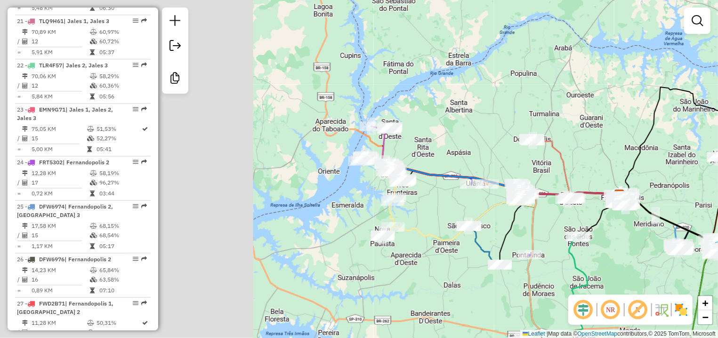
drag, startPoint x: 227, startPoint y: 206, endPoint x: 580, endPoint y: 205, distance: 353.8
click at [574, 206] on icon at bounding box center [501, 217] width 237 height 48
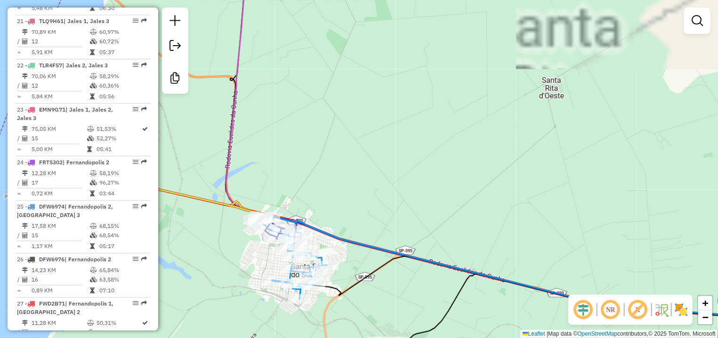
drag, startPoint x: 310, startPoint y: 198, endPoint x: 591, endPoint y: 174, distance: 281.8
click at [578, 174] on div "Rota 3 - Placa DUI3D61 10530 - [PERSON_NAME] ASSUNC Janela de atendimento Grade…" at bounding box center [359, 169] width 718 height 338
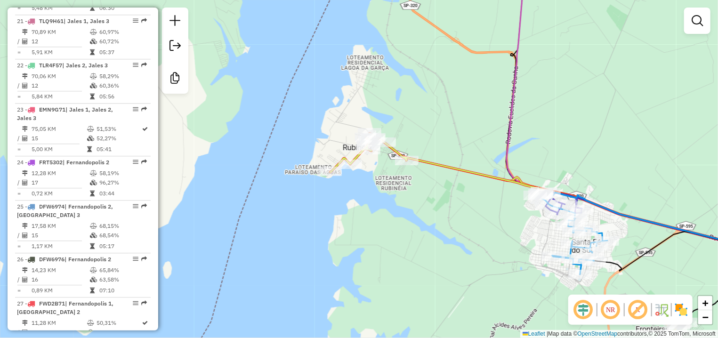
drag, startPoint x: 442, startPoint y: 125, endPoint x: 424, endPoint y: 161, distance: 40.2
click at [424, 161] on div "Rota 3 - Placa DUI3D61 10530 - [PERSON_NAME] ASSUNC Janela de atendimento Grade…" at bounding box center [359, 169] width 718 height 338
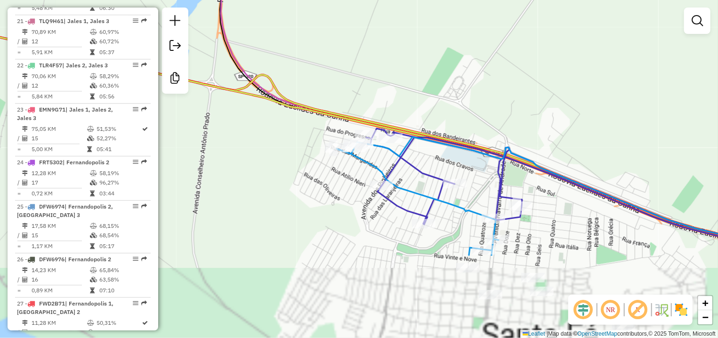
drag, startPoint x: 545, startPoint y: 210, endPoint x: 488, endPoint y: 47, distance: 173.3
click at [490, 51] on div "Rota 3 - Placa DUI3D61 10530 - [PERSON_NAME] ASSUNC Janela de atendimento Grade…" at bounding box center [359, 169] width 718 height 338
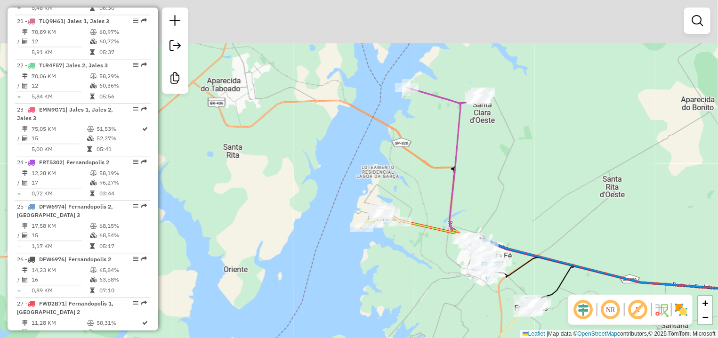
drag, startPoint x: 531, startPoint y: 86, endPoint x: 511, endPoint y: 203, distance: 118.0
click at [511, 203] on div "Rota 3 - Placa DUI3D61 10530 - [PERSON_NAME] ASSUNC Janela de atendimento Grade…" at bounding box center [359, 169] width 718 height 338
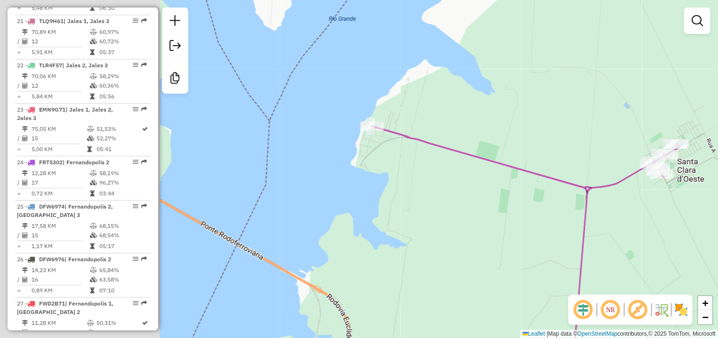
drag, startPoint x: 329, startPoint y: 138, endPoint x: 508, endPoint y: 193, distance: 187.0
click at [508, 193] on div "Rota 3 - Placa DUI3D61 10530 - [PERSON_NAME] ASSUNC Janela de atendimento Grade…" at bounding box center [359, 169] width 718 height 338
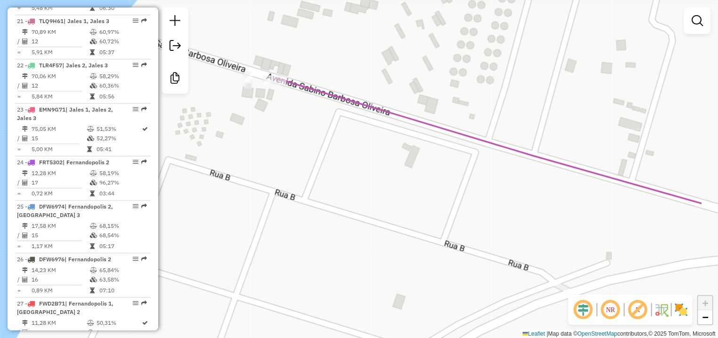
drag, startPoint x: 492, startPoint y: 251, endPoint x: 403, endPoint y: 159, distance: 127.9
click at [403, 159] on div "Rota 3 - Placa DUI3D61 10530 - [PERSON_NAME] ASSUNC Janela de atendimento Grade…" at bounding box center [359, 169] width 718 height 338
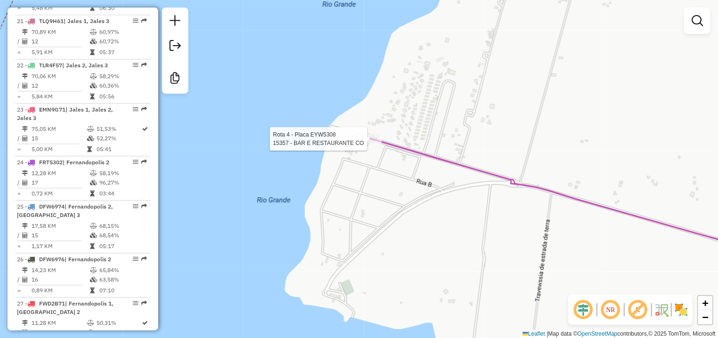
select select "*********"
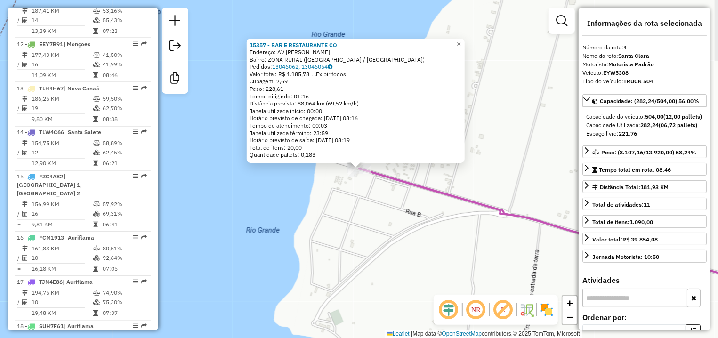
scroll to position [533, 0]
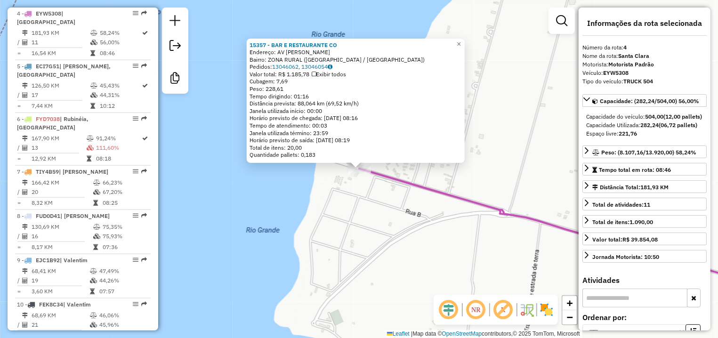
drag, startPoint x: 635, startPoint y: 72, endPoint x: 619, endPoint y: 73, distance: 16.1
click at [619, 73] on div "Veículo: EYW5308" at bounding box center [645, 73] width 124 height 8
copy strong "308"
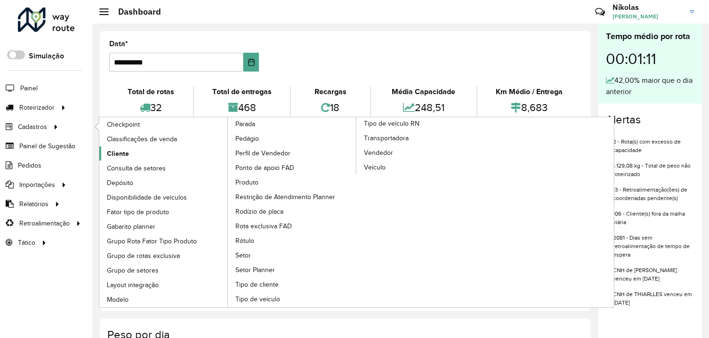
click at [121, 152] on span "Cliente" at bounding box center [118, 154] width 22 height 10
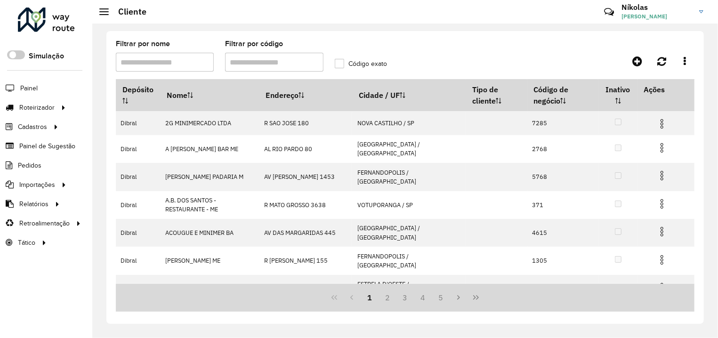
click at [256, 64] on input "Filtrar por código" at bounding box center [274, 62] width 98 height 19
type input "****"
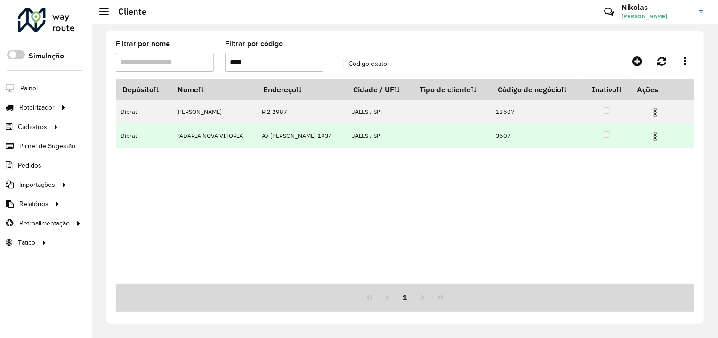
click at [659, 136] on img at bounding box center [655, 136] width 11 height 11
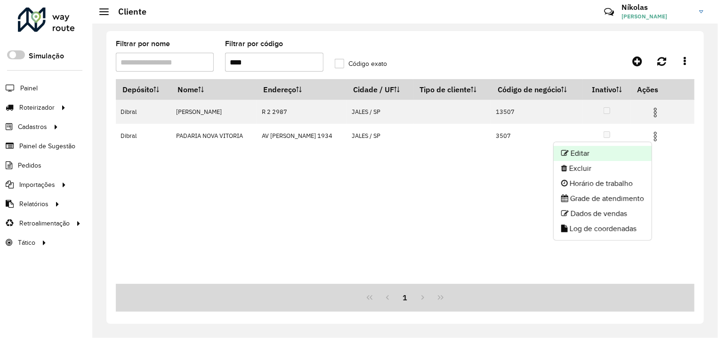
click at [622, 153] on li "Editar" at bounding box center [603, 153] width 98 height 15
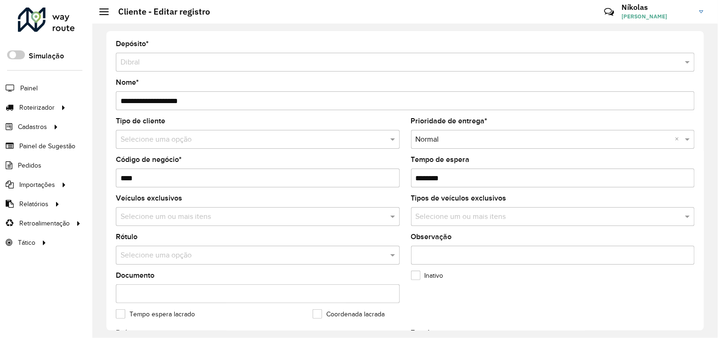
scroll to position [359, 0]
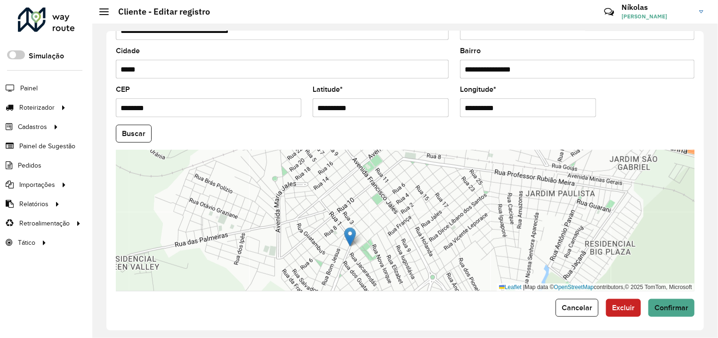
drag, startPoint x: 360, startPoint y: 252, endPoint x: 373, endPoint y: 211, distance: 43.5
click at [373, 211] on div "Leaflet | Map data © OpenStreetMap contributors,© 2025 TomTom, Microsoft" at bounding box center [405, 220] width 579 height 141
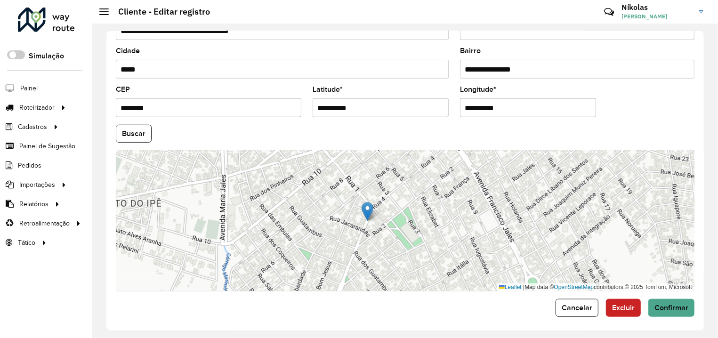
drag, startPoint x: 358, startPoint y: 224, endPoint x: 371, endPoint y: 222, distance: 13.3
click at [371, 222] on div "Leaflet | Map data © OpenStreetMap contributors,© 2025 TomTom, Microsoft" at bounding box center [405, 220] width 579 height 141
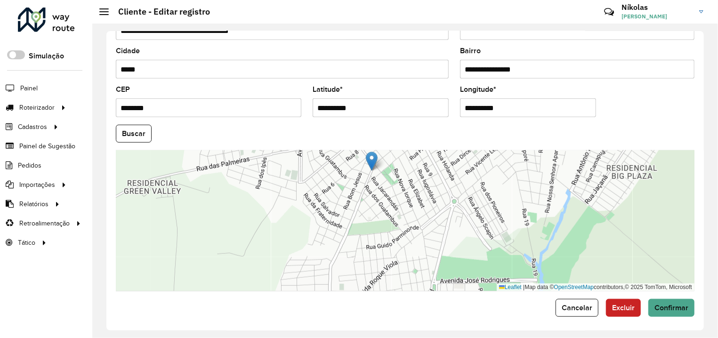
drag, startPoint x: 410, startPoint y: 244, endPoint x: 413, endPoint y: 191, distance: 52.4
click at [413, 191] on div "Leaflet | Map data © OpenStreetMap contributors,© 2025 TomTom, Microsoft" at bounding box center [405, 220] width 579 height 141
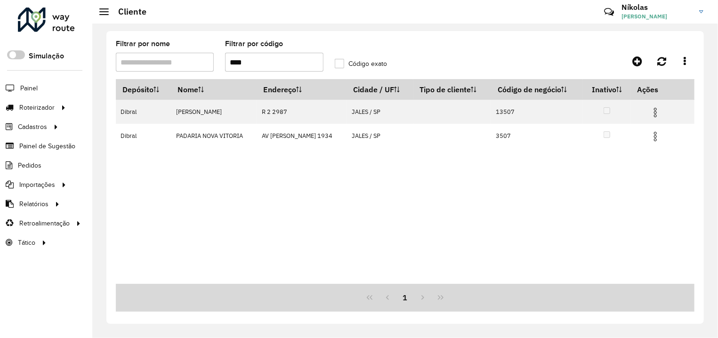
click at [257, 62] on input "****" at bounding box center [274, 62] width 98 height 19
type input "****"
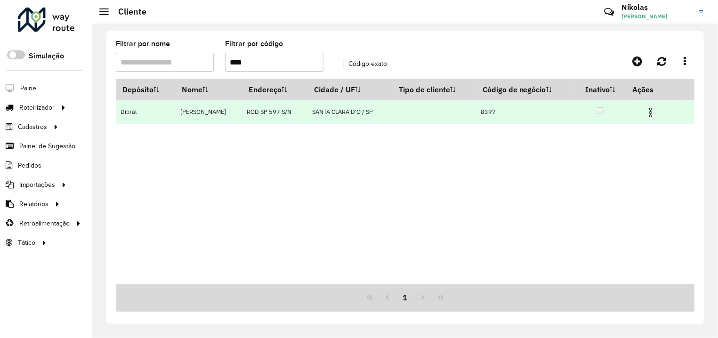
click at [655, 109] on img at bounding box center [650, 112] width 11 height 11
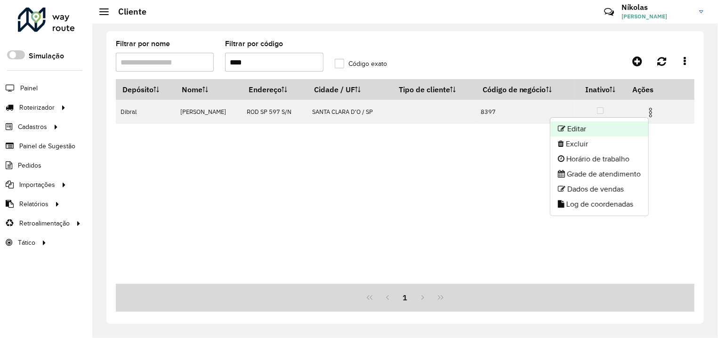
click at [617, 130] on li "Editar" at bounding box center [600, 129] width 98 height 15
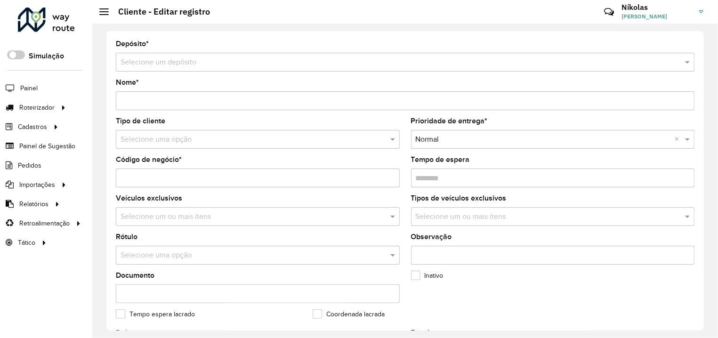
type input "**********"
type input "****"
type input "********"
type input "**********"
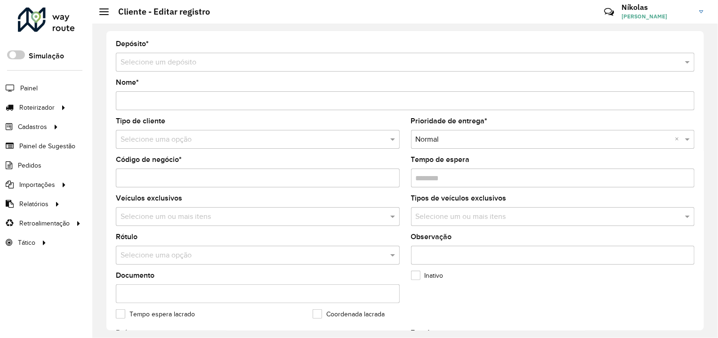
type input "******"
type input "********"
type input "**********"
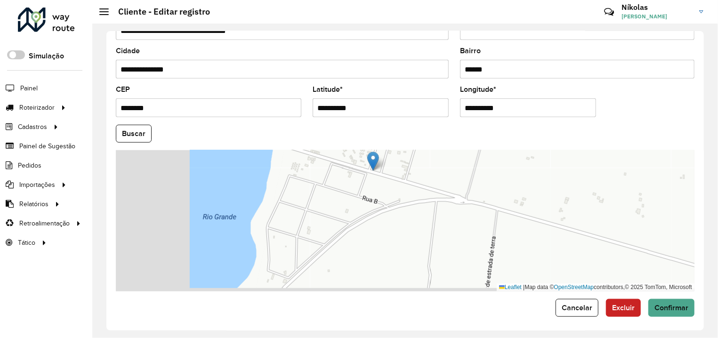
drag, startPoint x: 265, startPoint y: 215, endPoint x: 401, endPoint y: 168, distance: 144.1
click at [401, 168] on div "Leaflet | Map data © OpenStreetMap contributors,© 2025 TomTom, Microsoft" at bounding box center [405, 220] width 579 height 141
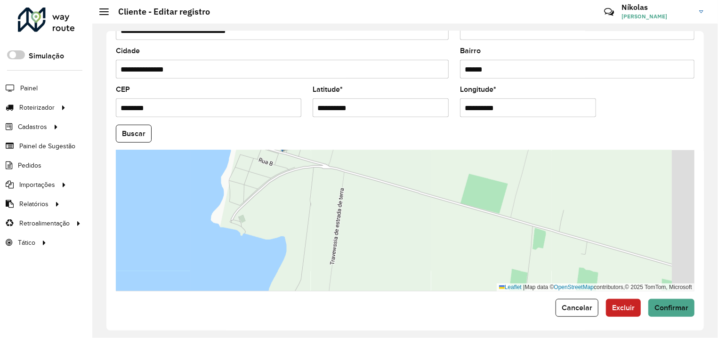
drag, startPoint x: 477, startPoint y: 195, endPoint x: 370, endPoint y: 176, distance: 108.7
click at [370, 176] on div "Leaflet | Map data © OpenStreetMap contributors,© 2025 TomTom, Microsoft" at bounding box center [405, 220] width 579 height 141
